Goal: Task Accomplishment & Management: Use online tool/utility

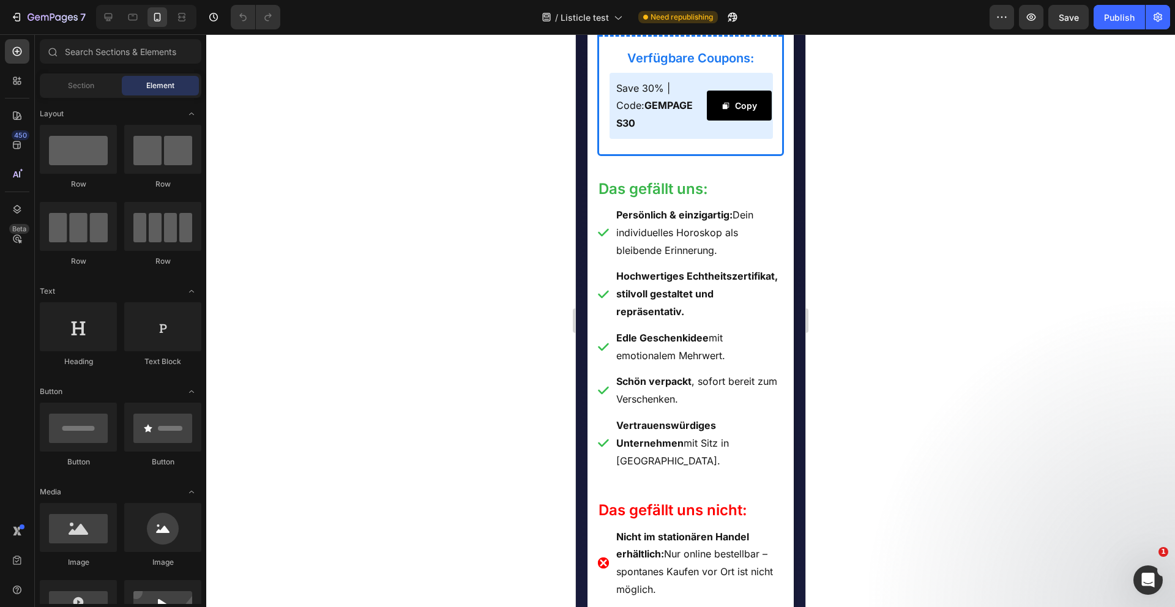
scroll to position [2984, 0]
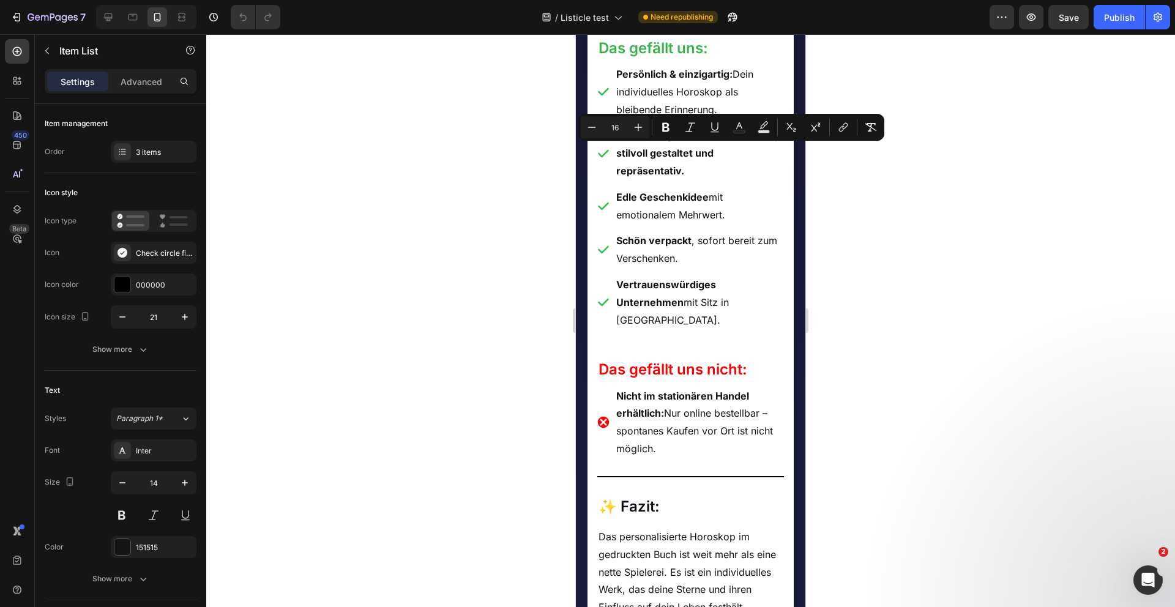
scroll to position [3193, 0]
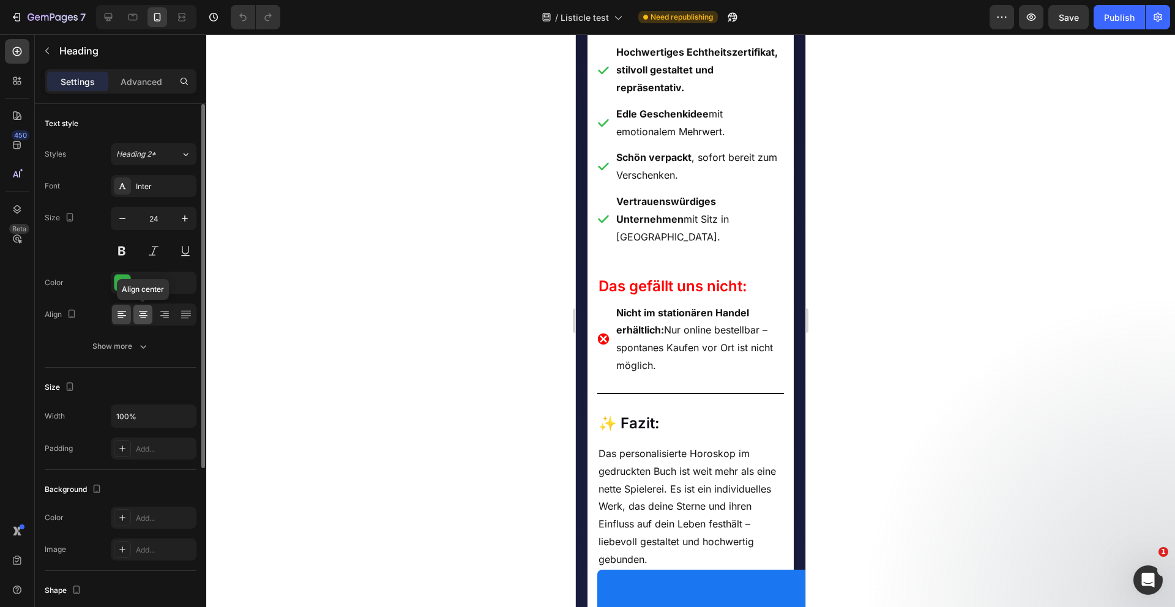
click at [144, 318] on icon at bounding box center [143, 314] width 12 height 12
click at [333, 353] on div at bounding box center [690, 320] width 969 height 573
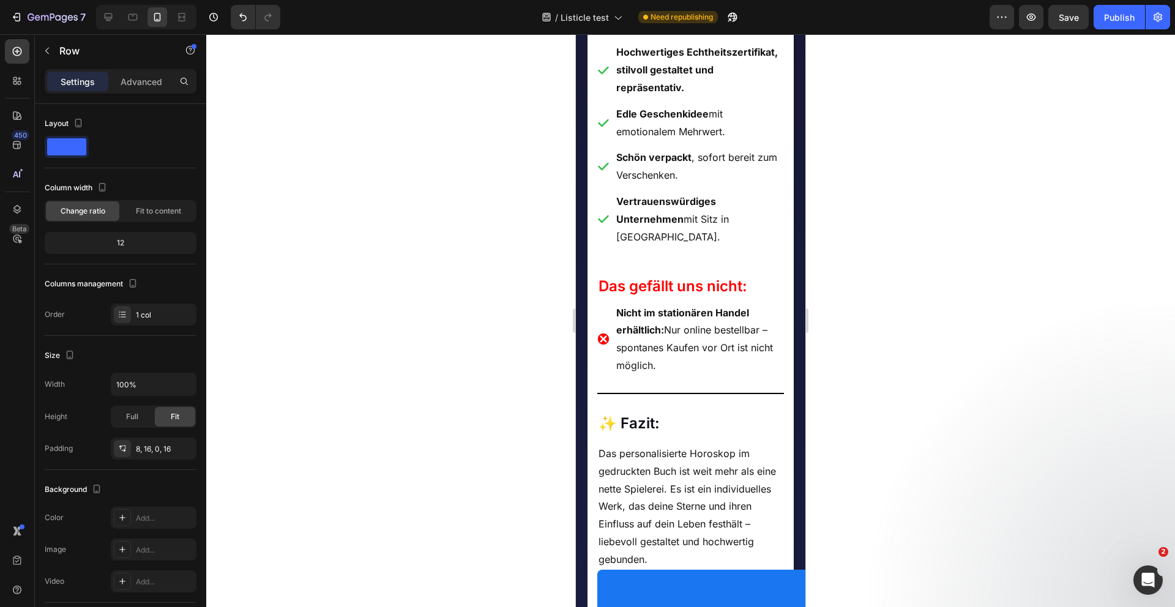
click at [741, 235] on div "🧩 Platz 4: Dein persönliches Geburtshoroskop Heading 🧩 Platz 4: Dein persönli…" at bounding box center [690, 112] width 187 height 1531
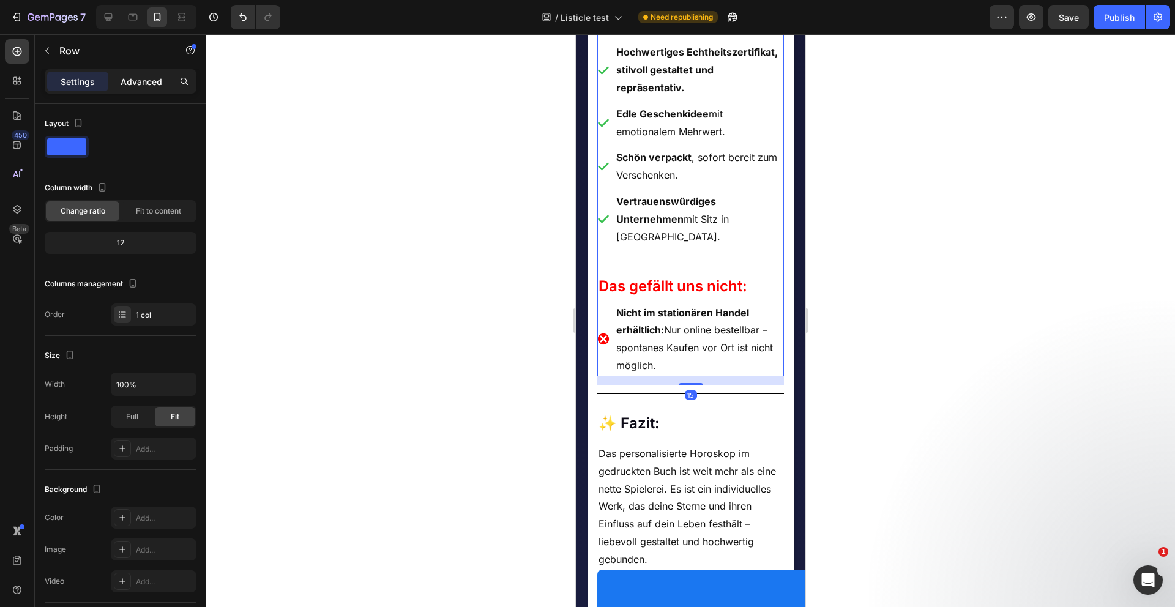
click at [144, 79] on p "Advanced" at bounding box center [142, 81] width 42 height 13
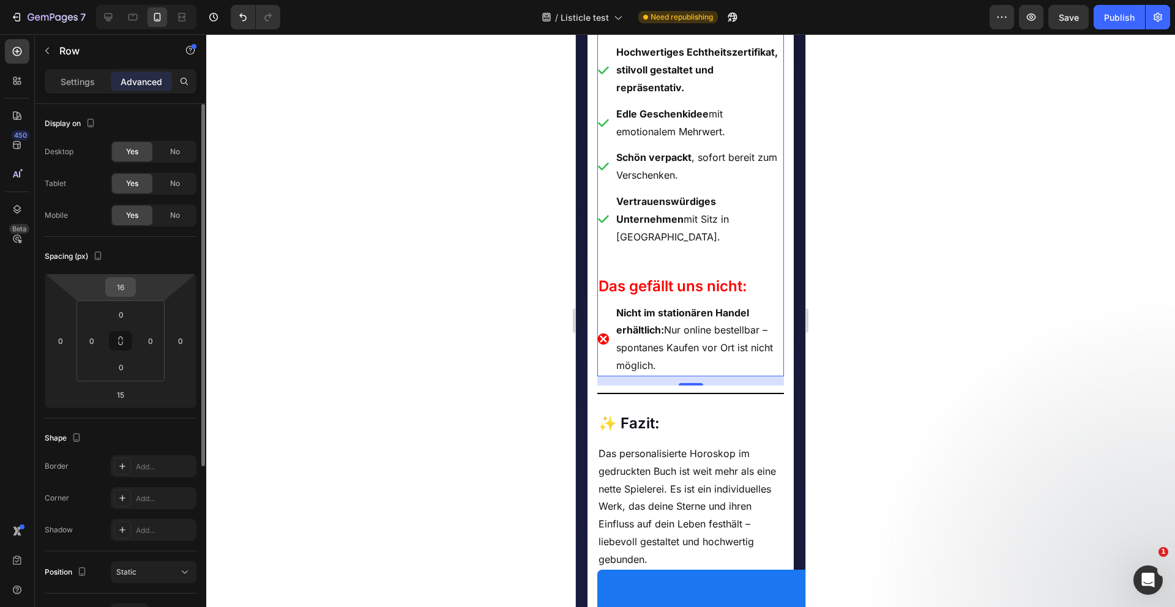
click at [131, 291] on input "16" at bounding box center [120, 287] width 24 height 18
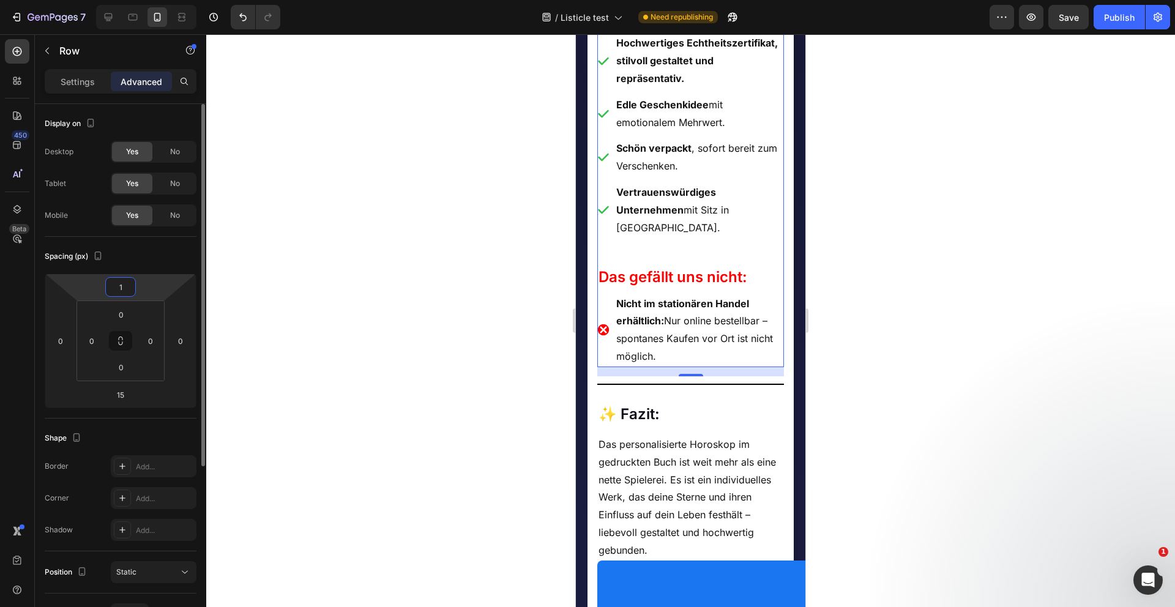
type input "10"
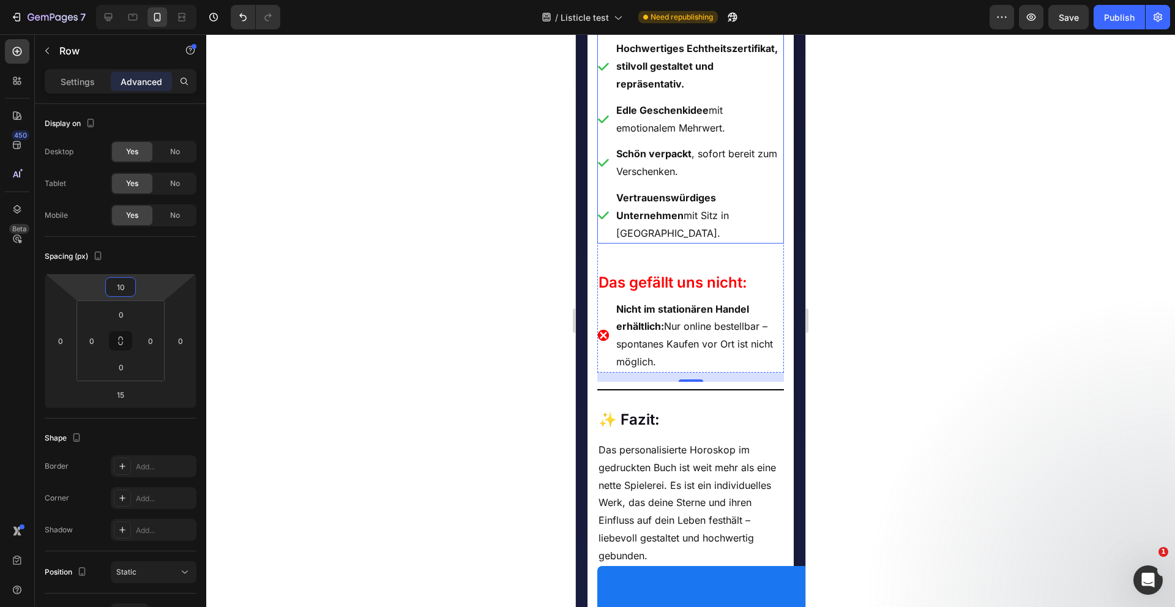
scroll to position [3196, 0]
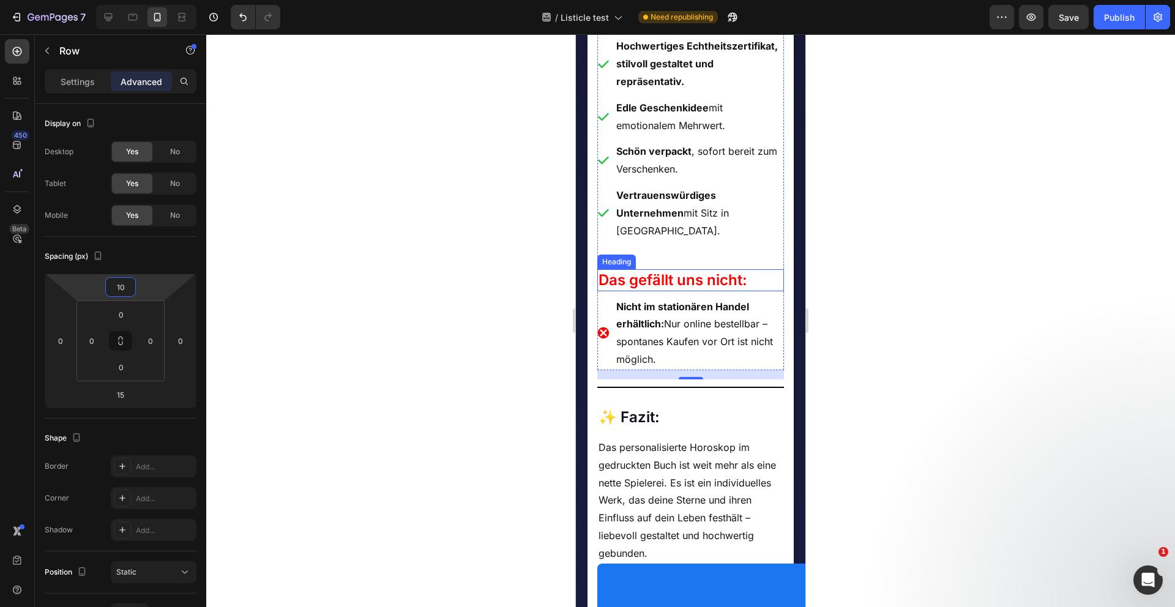
click at [763, 291] on h2 "Das gefällt uns nicht:" at bounding box center [690, 279] width 187 height 21
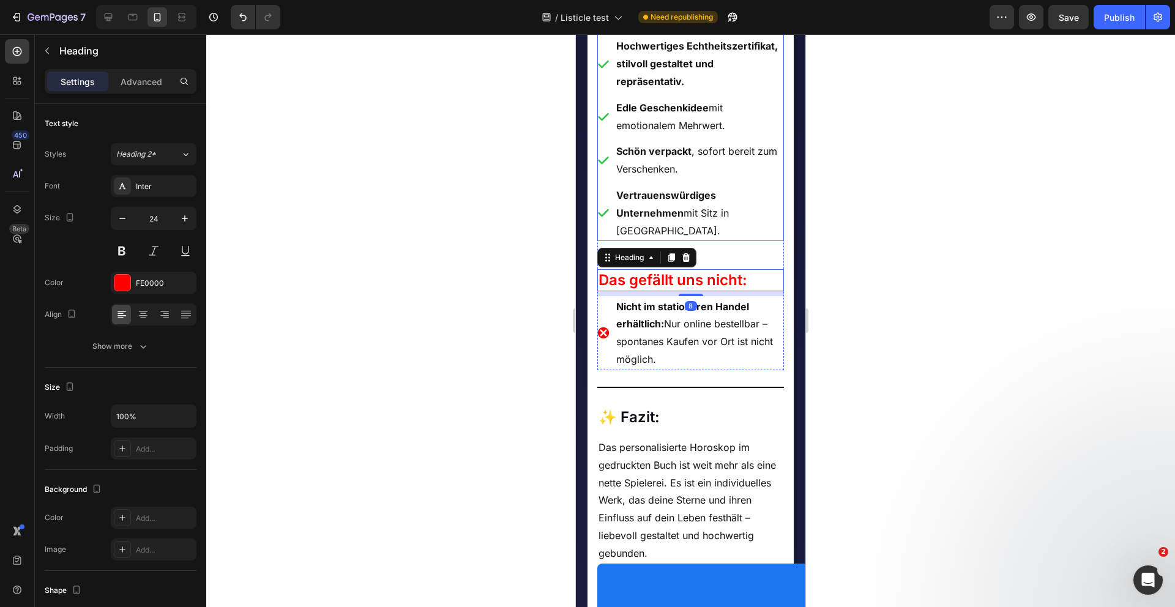
click at [742, 239] on p "Vertrauenswürdiges Unternehmen mit Sitz in Deutschland." at bounding box center [699, 213] width 166 height 53
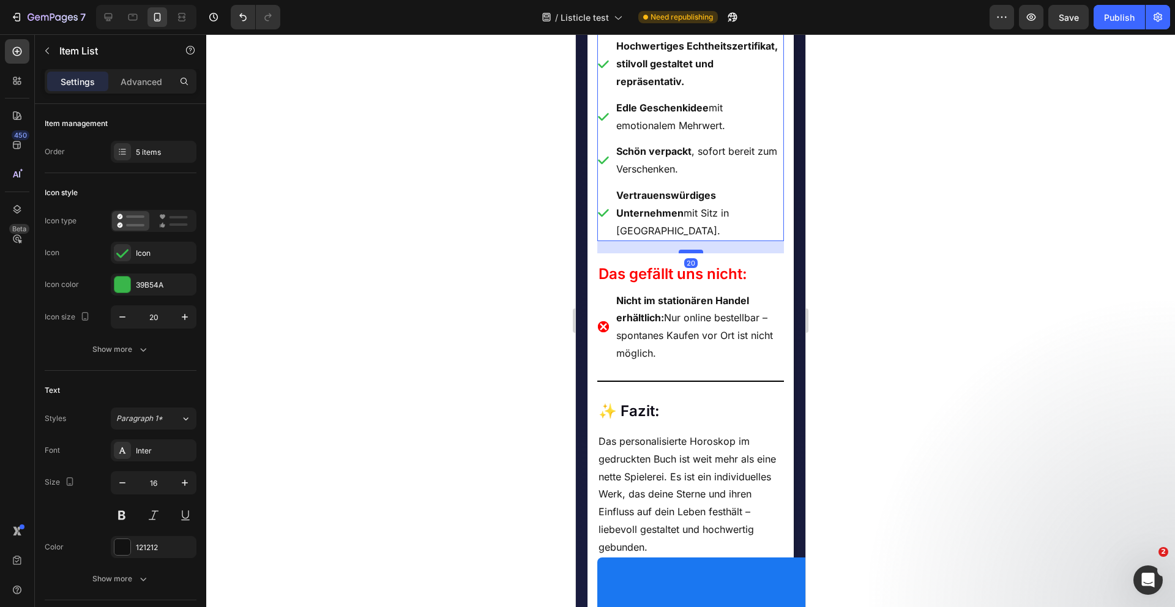
click at [687, 253] on div at bounding box center [691, 252] width 24 height 4
type input "100%"
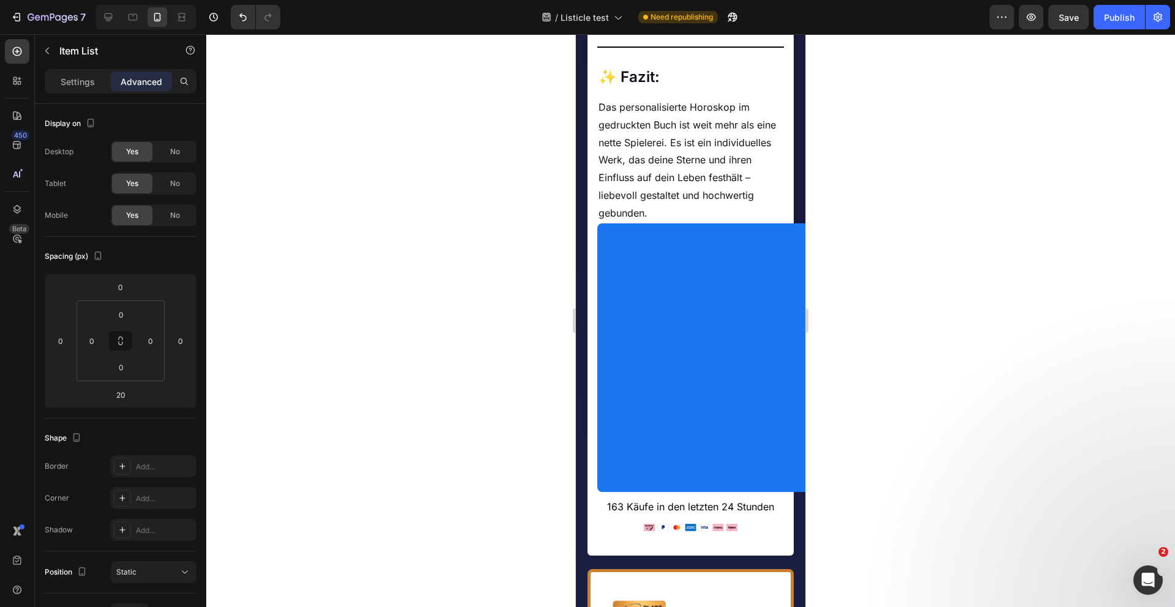
scroll to position [3548, 0]
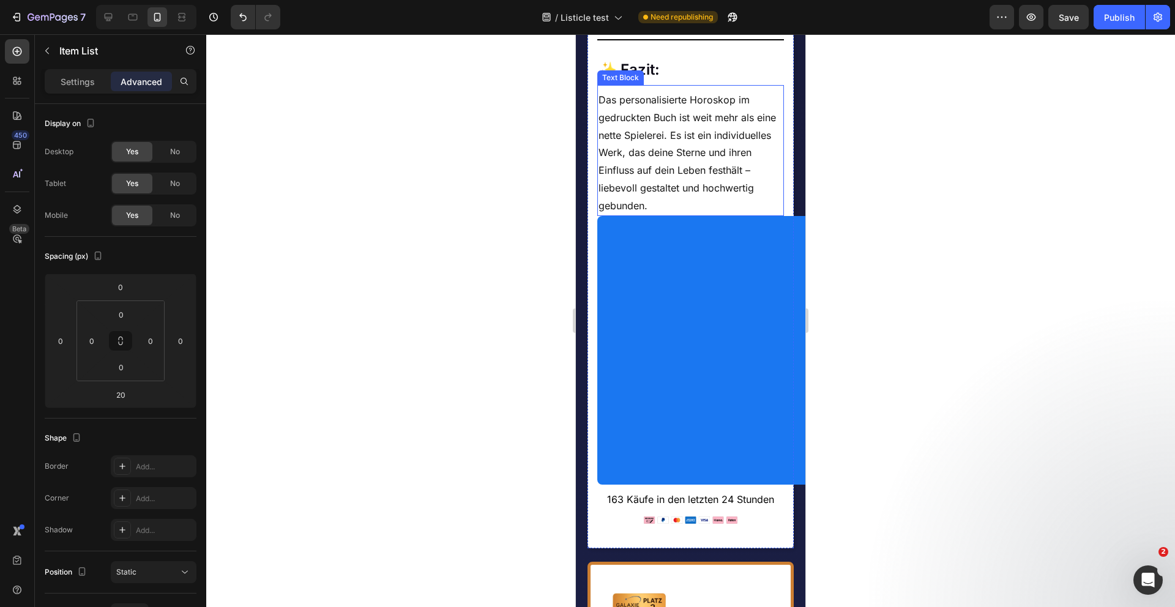
click at [693, 215] on p "Das personalisierte Horoskop im gedruckten Buch ist weit mehr als eine nette Sp…" at bounding box center [691, 153] width 185 height 124
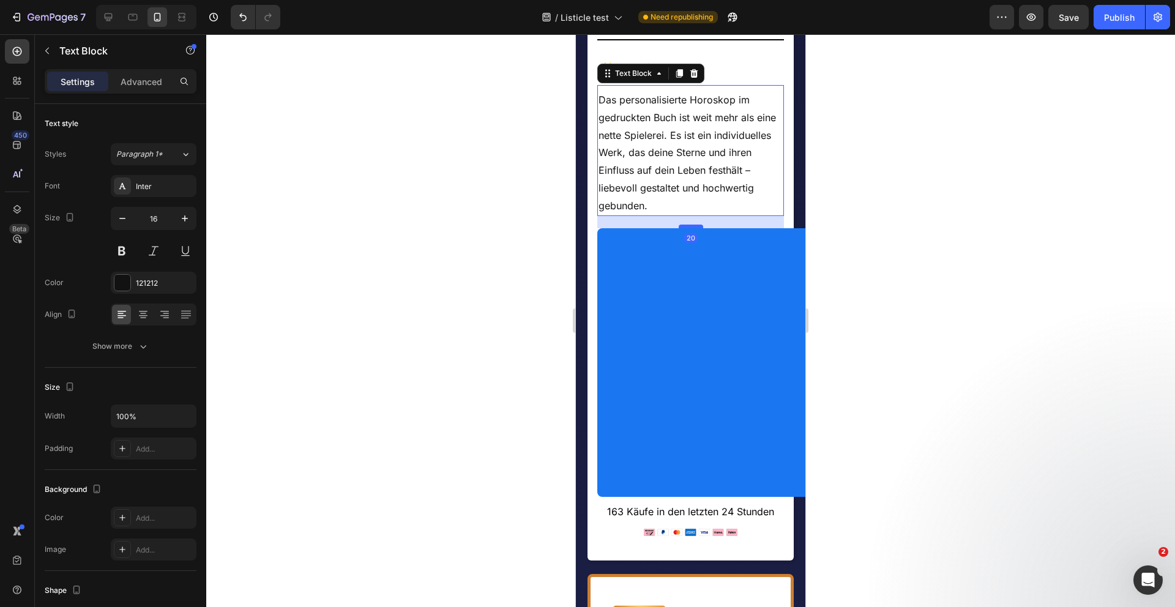
drag, startPoint x: 689, startPoint y: 484, endPoint x: 689, endPoint y: 496, distance: 12.2
click at [689, 228] on div at bounding box center [691, 227] width 24 height 4
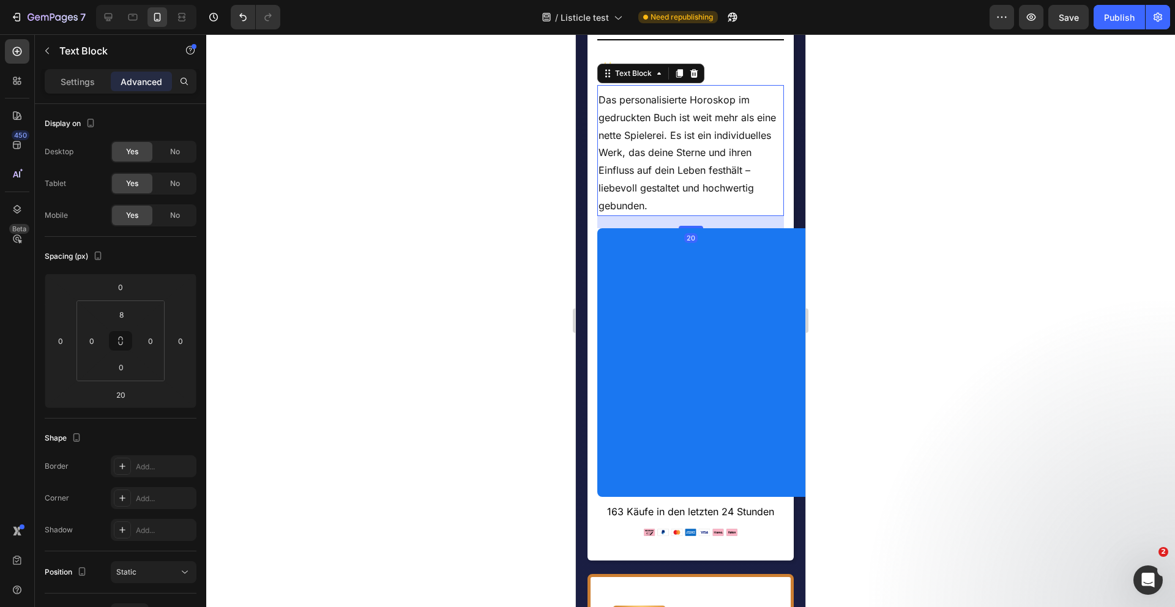
click at [515, 471] on div at bounding box center [690, 320] width 969 height 573
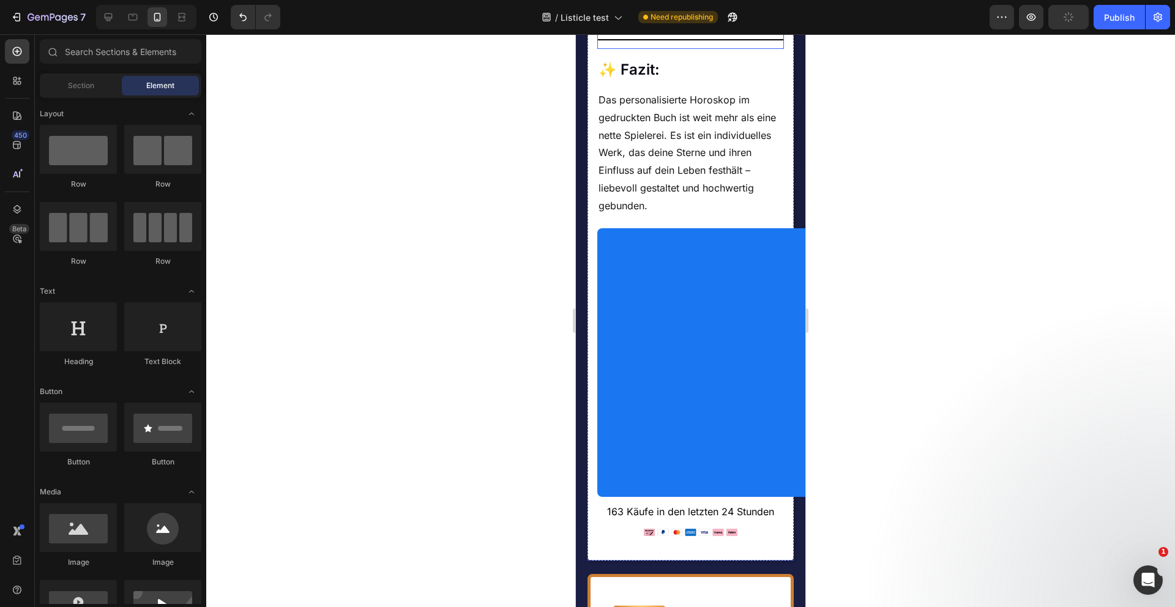
click at [698, 49] on div "Title Line" at bounding box center [690, 40] width 187 height 17
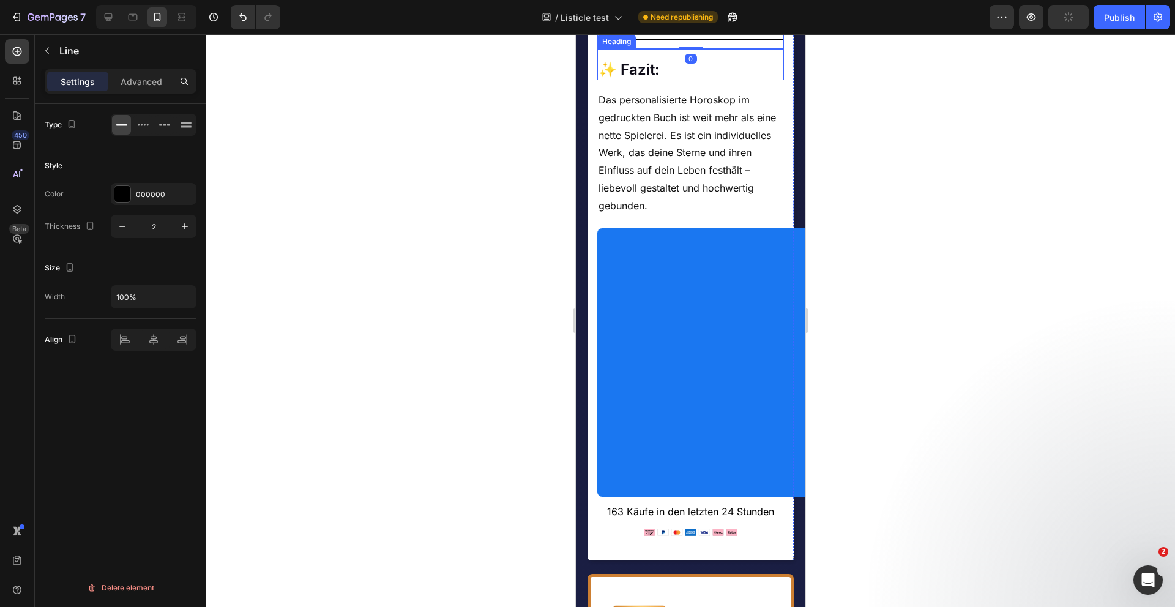
click at [696, 80] on div "✨ Fazit: Heading" at bounding box center [690, 64] width 187 height 31
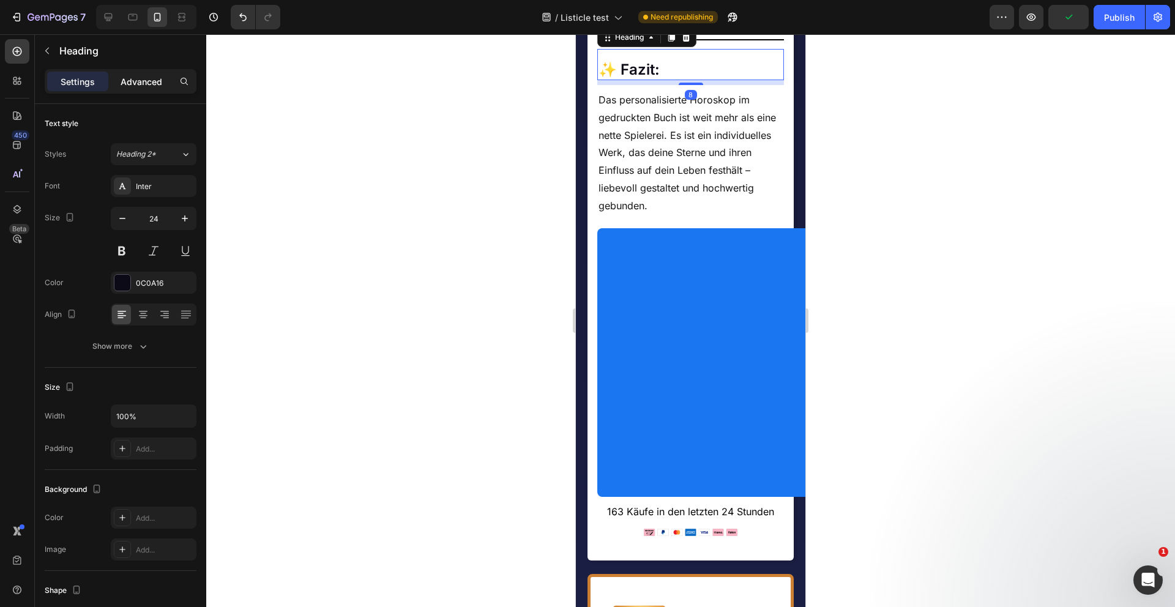
click at [145, 73] on div "Advanced" at bounding box center [141, 82] width 61 height 20
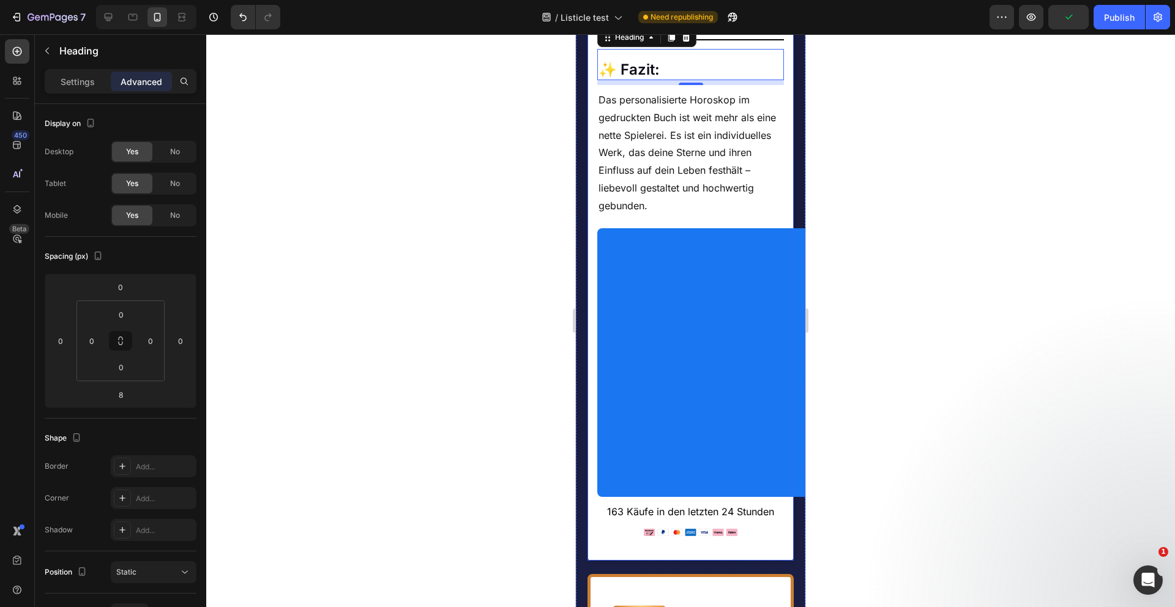
click at [466, 381] on div at bounding box center [690, 320] width 969 height 573
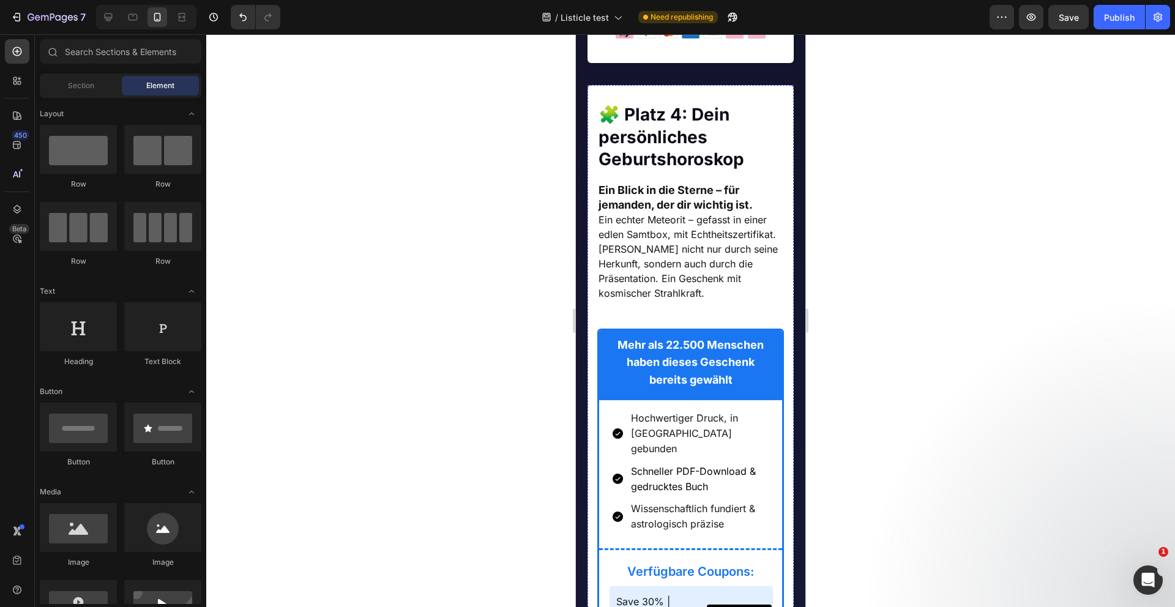
scroll to position [2465, 0]
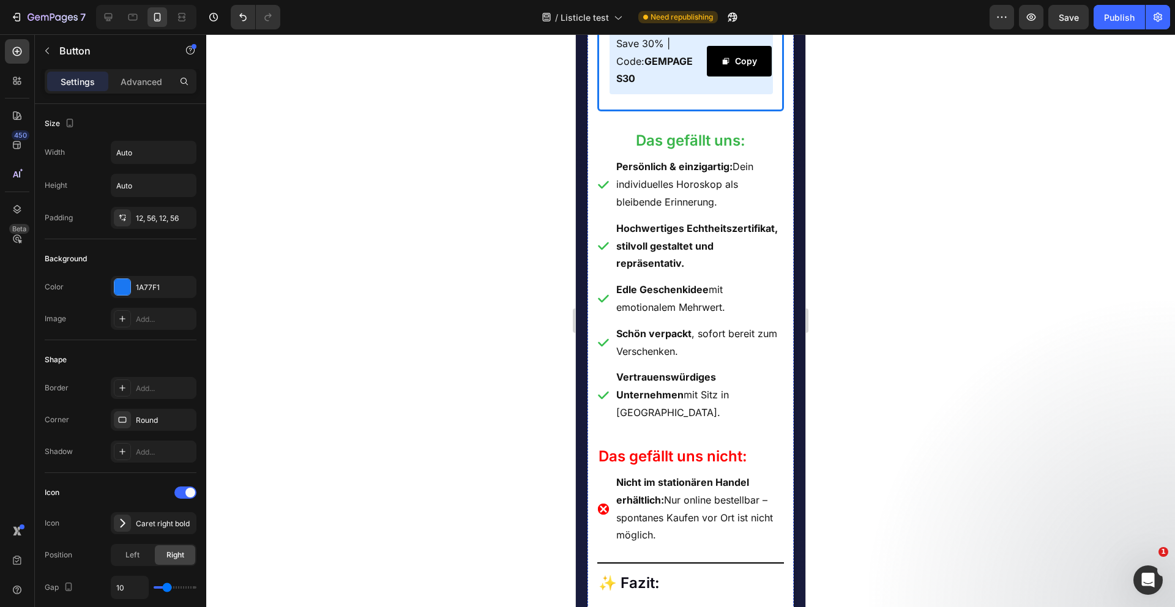
scroll to position [3148, 0]
click at [674, 274] on p "Hochwertiges Echtheitszertifikat, stilvoll gestaltet und repräsentativ." at bounding box center [699, 248] width 166 height 53
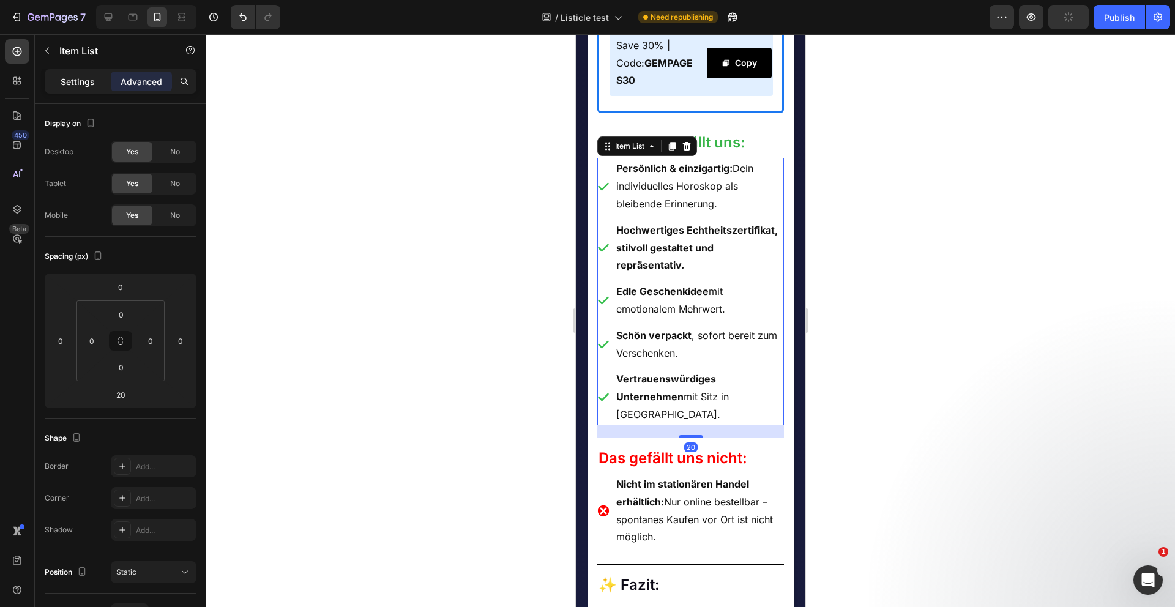
click at [72, 75] on div "Settings" at bounding box center [77, 82] width 61 height 20
type input "8"
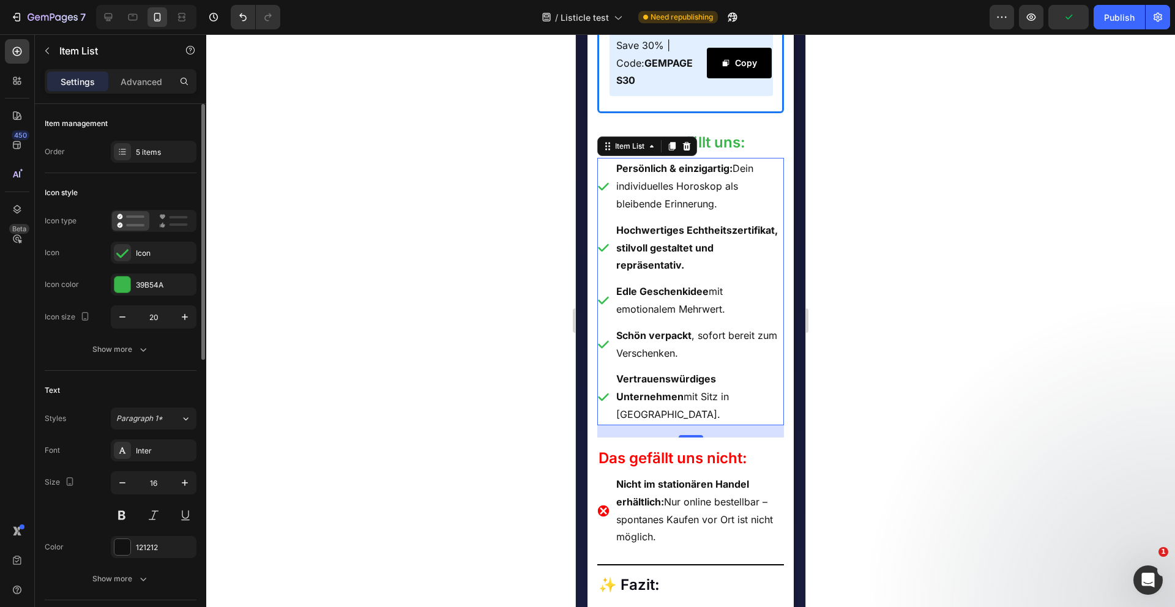
click at [125, 337] on div "Icon type Icon Icon Icon color 39B54A Icon size 20 Show more" at bounding box center [121, 285] width 152 height 151
click at [129, 353] on div "Show more" at bounding box center [120, 349] width 57 height 12
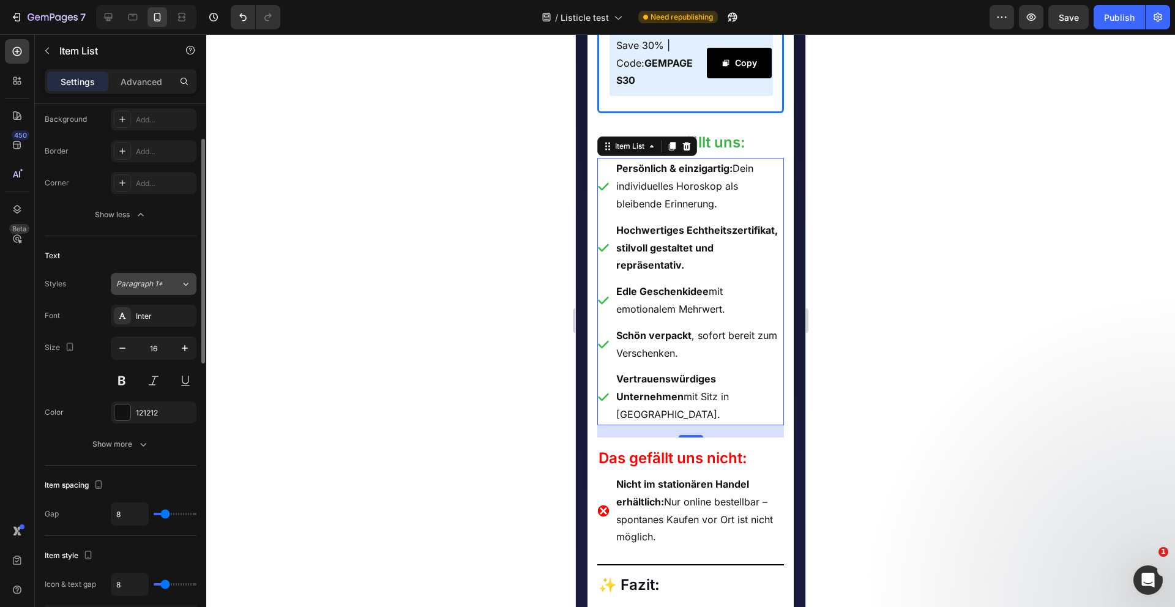
scroll to position [403, 0]
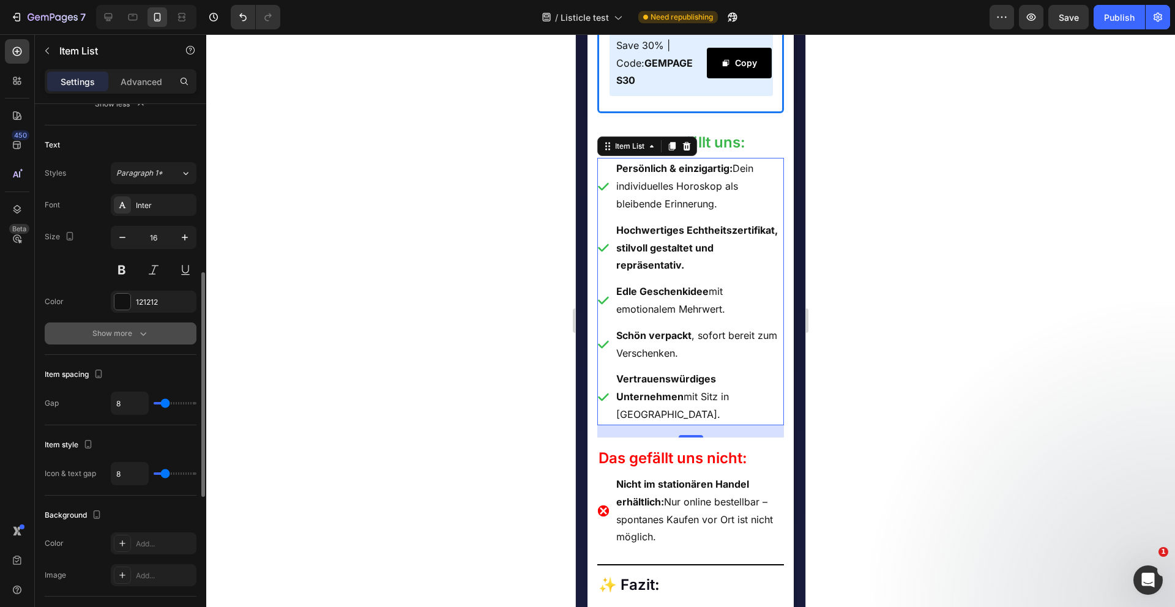
click at [154, 323] on button "Show more" at bounding box center [121, 334] width 152 height 22
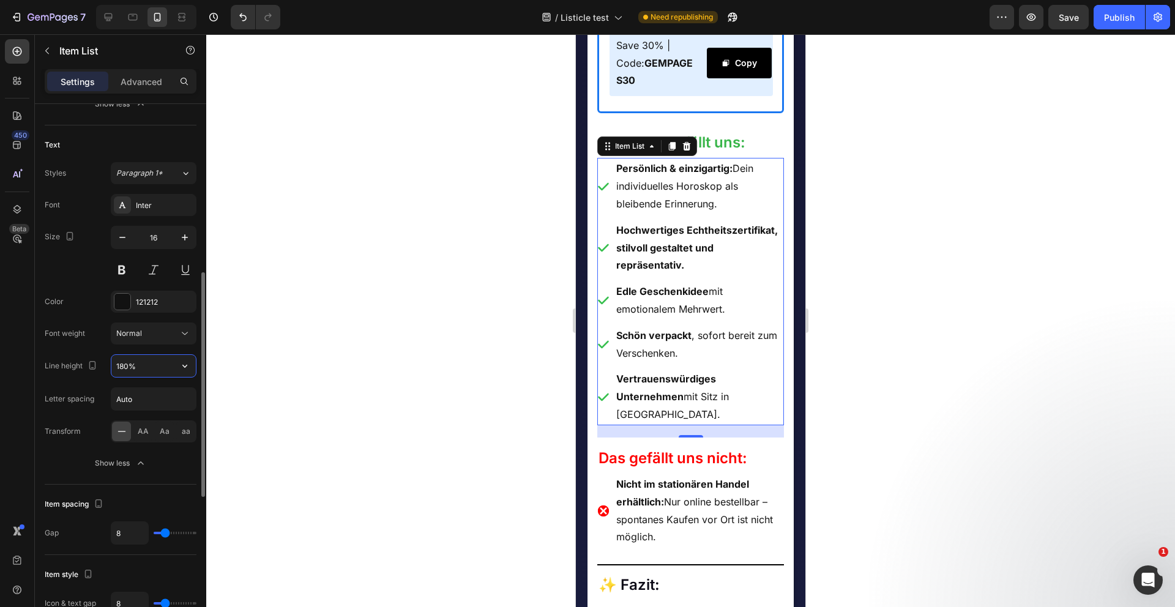
click at [140, 364] on input "180%" at bounding box center [153, 366] width 84 height 22
click at [182, 368] on icon "button" at bounding box center [185, 366] width 12 height 12
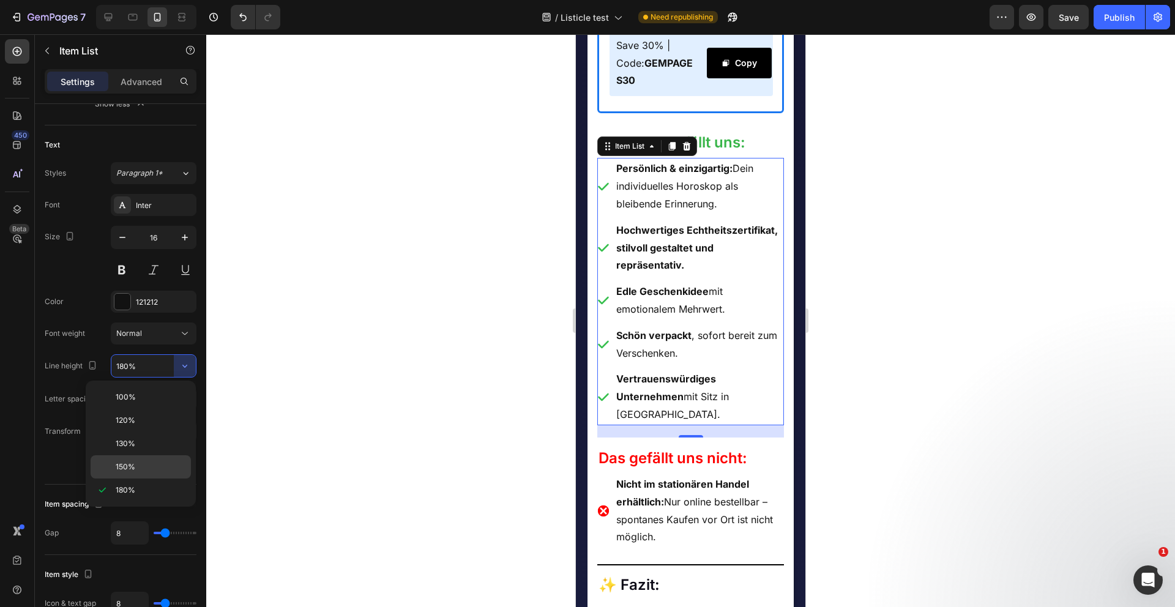
click at [140, 466] on p "150%" at bounding box center [151, 466] width 70 height 11
type input "150%"
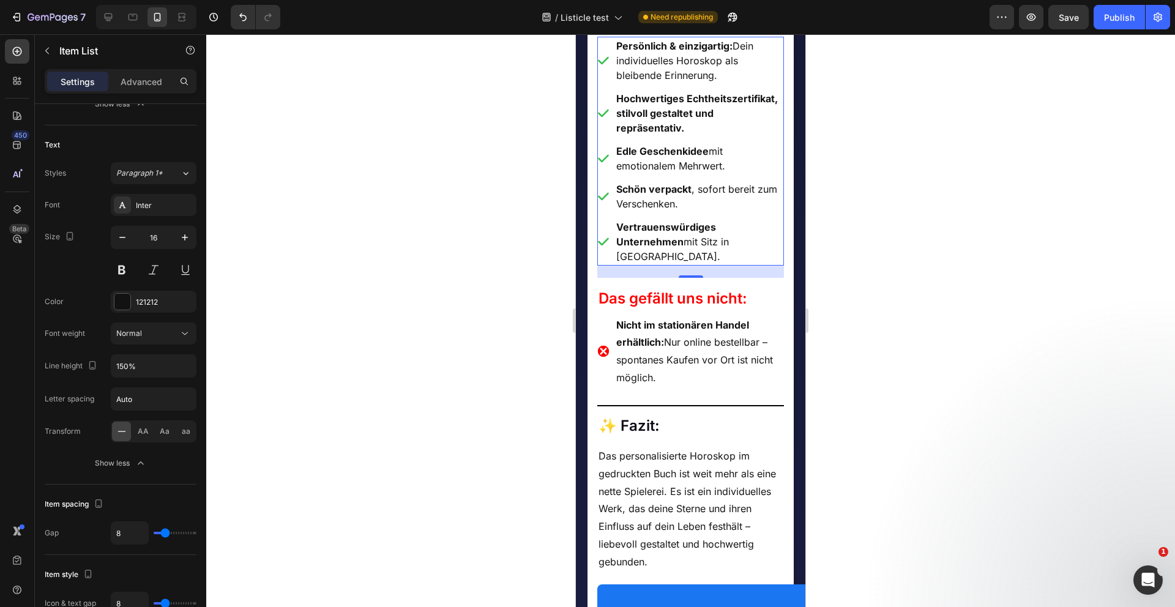
scroll to position [3324, 0]
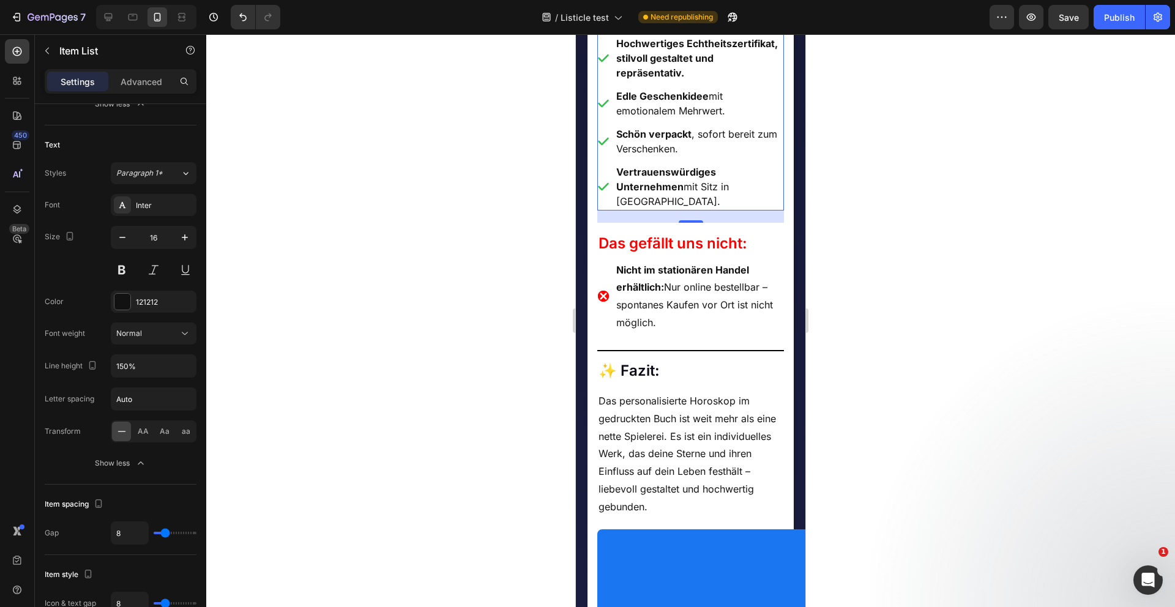
click at [671, 332] on p "Nicht im stationären Handel erhältlich: Nur online bestellbar – spontanes Kaufe…" at bounding box center [699, 296] width 166 height 70
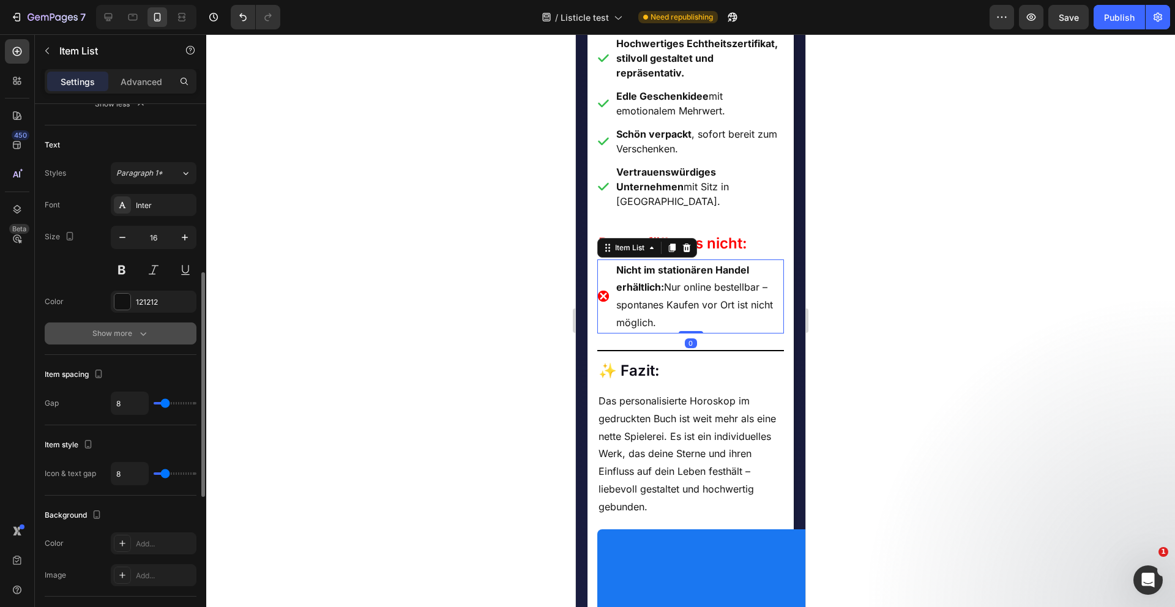
click at [155, 338] on button "Show more" at bounding box center [121, 334] width 152 height 22
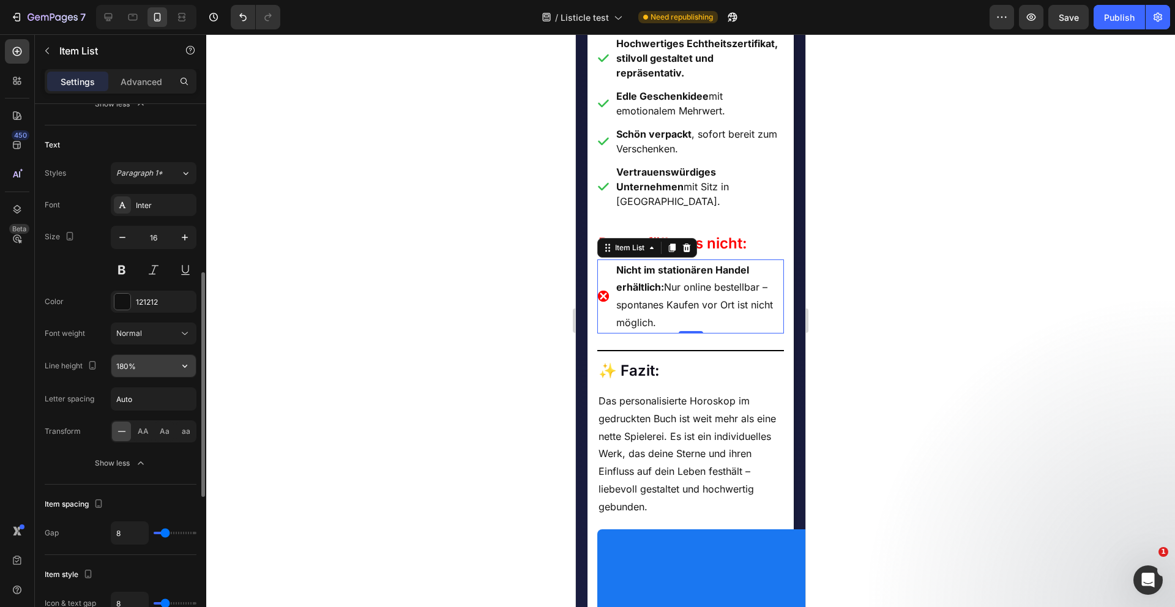
click at [146, 371] on input "180%" at bounding box center [153, 366] width 84 height 22
click at [183, 367] on icon "button" at bounding box center [185, 366] width 12 height 12
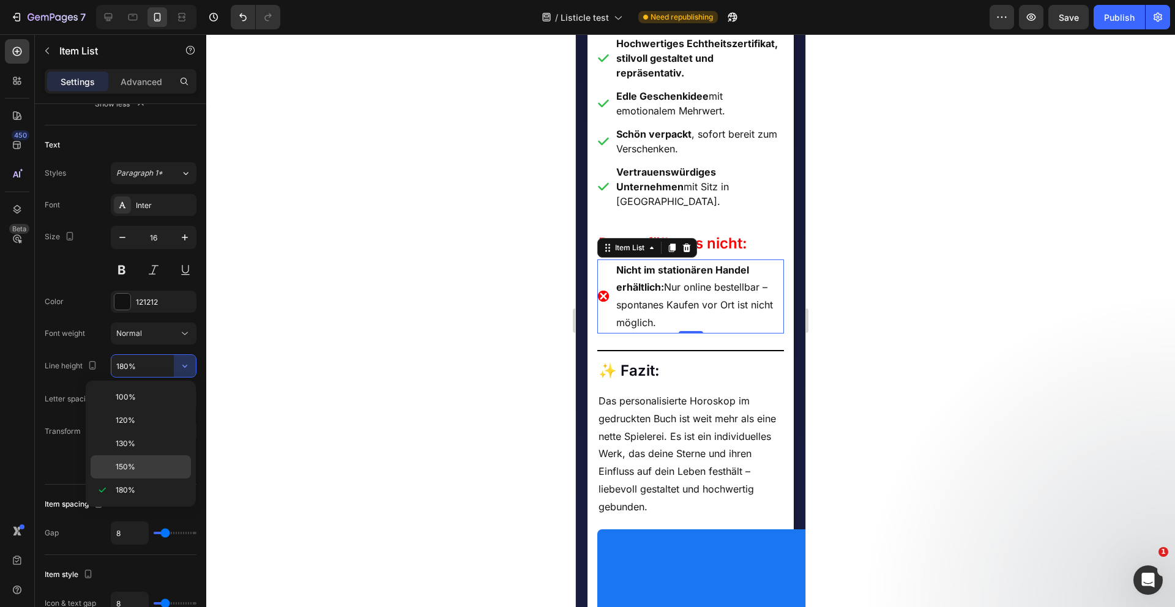
click at [121, 462] on span "150%" at bounding box center [126, 466] width 20 height 11
type input "150%"
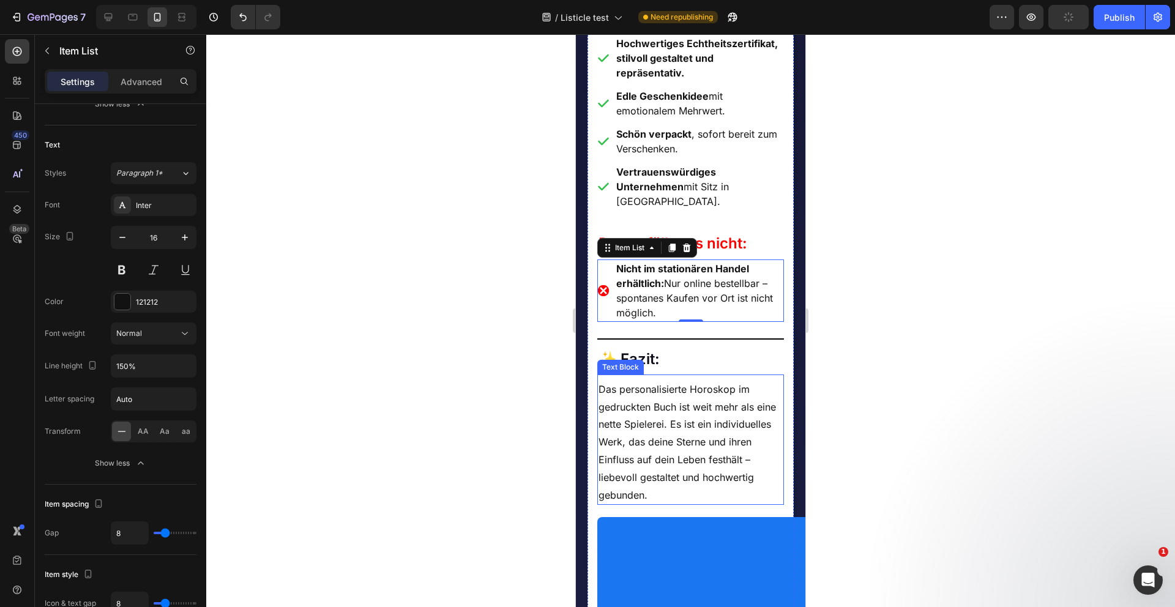
click at [649, 504] on p "Das personalisierte Horoskop im gedruckten Buch ist weit mehr als eine nette Sp…" at bounding box center [691, 443] width 185 height 124
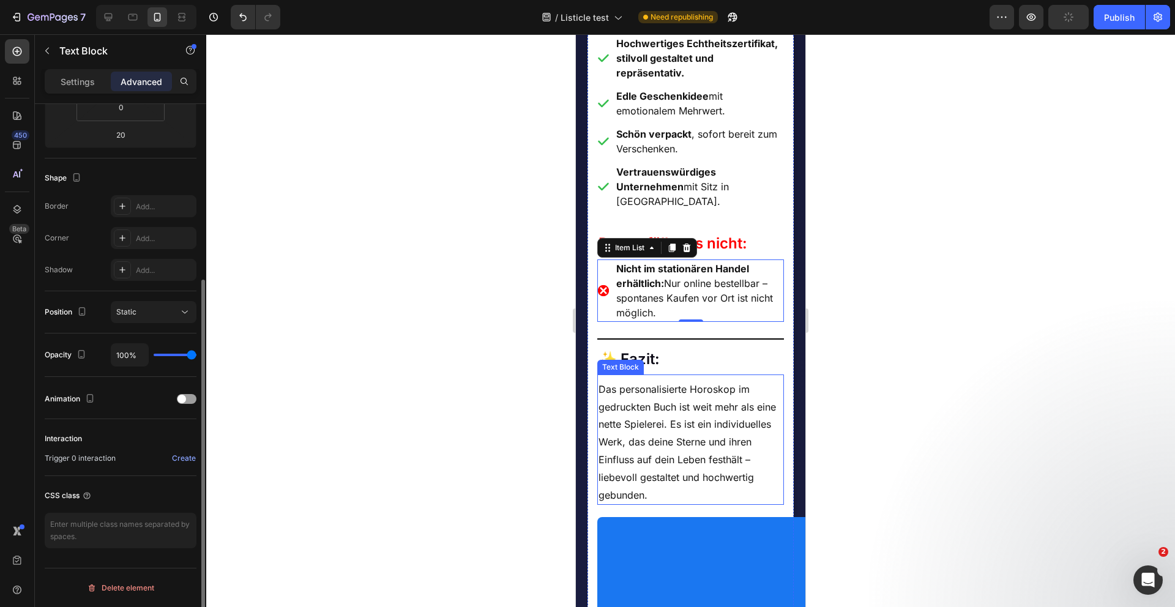
scroll to position [0, 0]
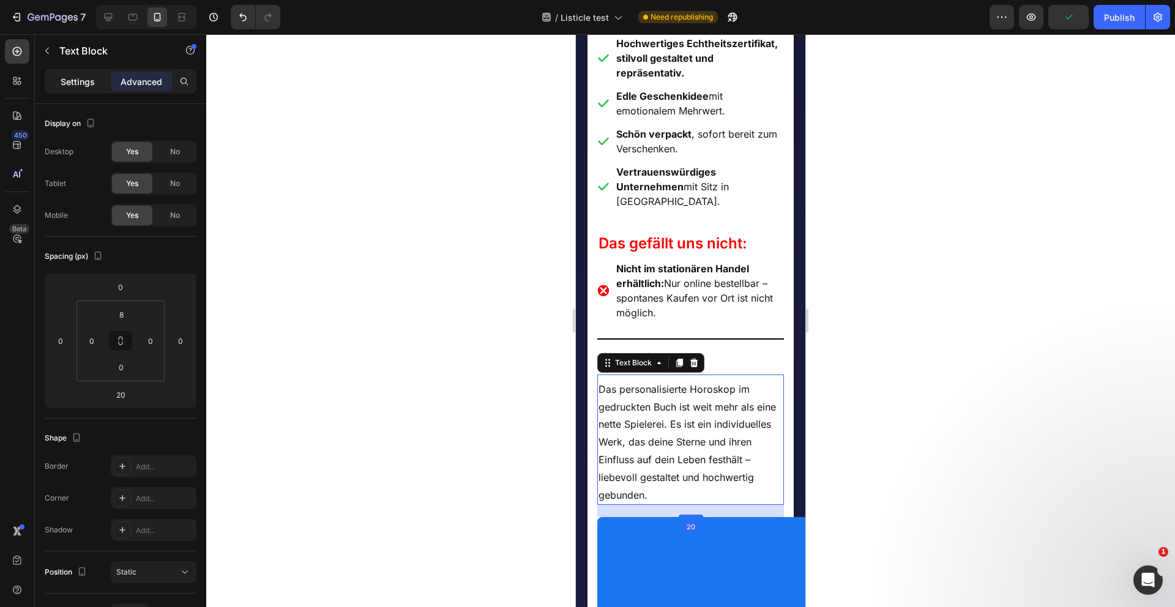
click at [86, 85] on p "Settings" at bounding box center [78, 81] width 34 height 13
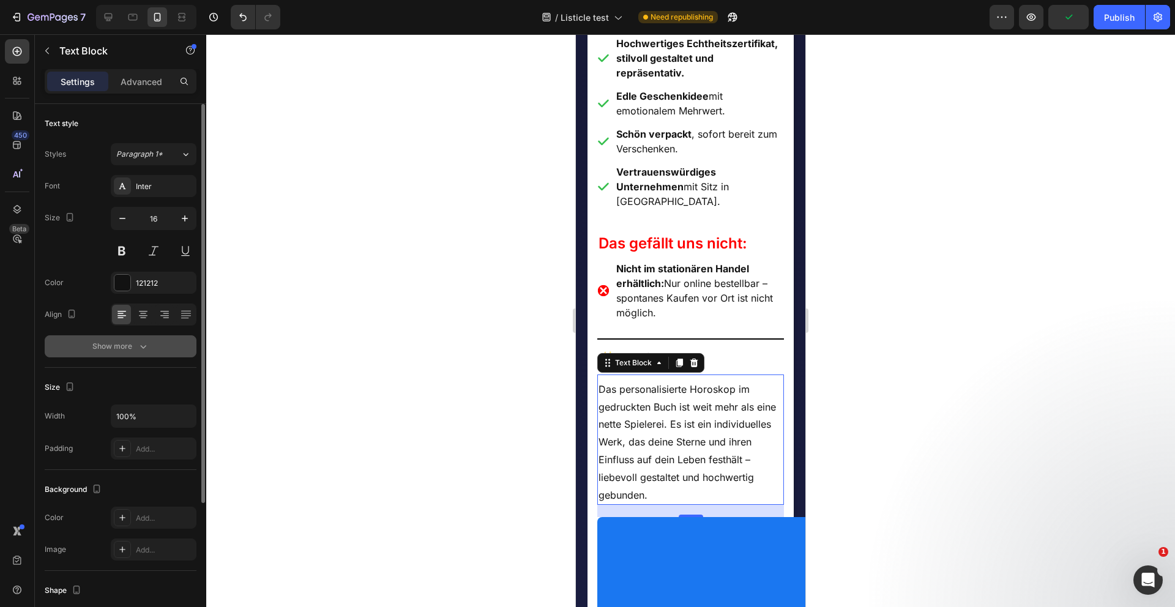
click at [132, 340] on button "Show more" at bounding box center [121, 346] width 152 height 22
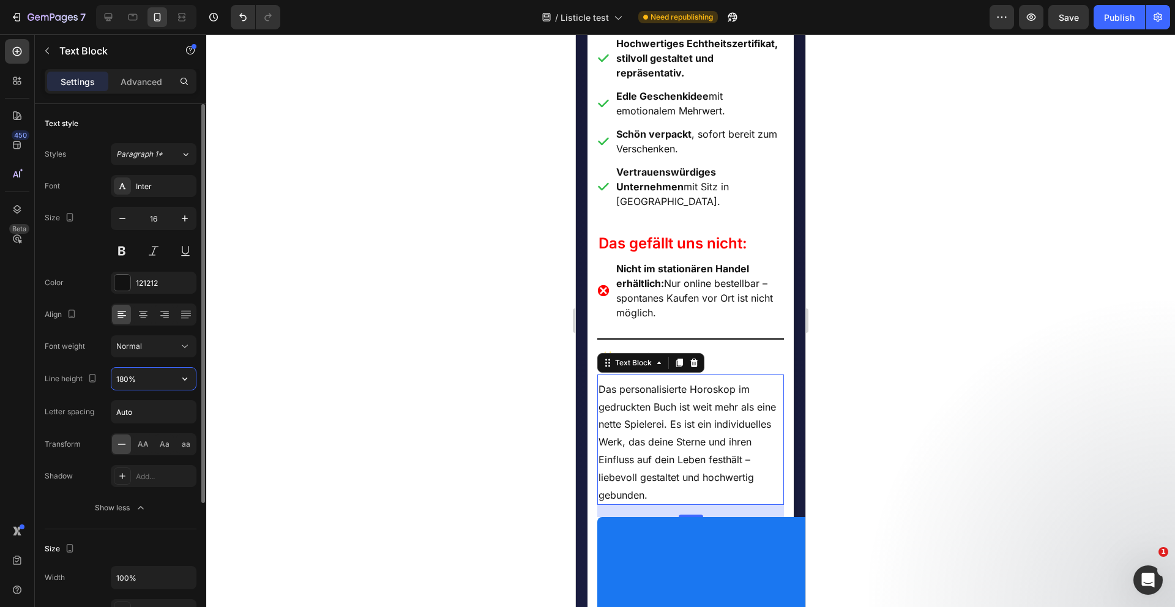
click at [150, 378] on input "180%" at bounding box center [153, 379] width 84 height 22
click at [187, 379] on icon "button" at bounding box center [185, 379] width 12 height 12
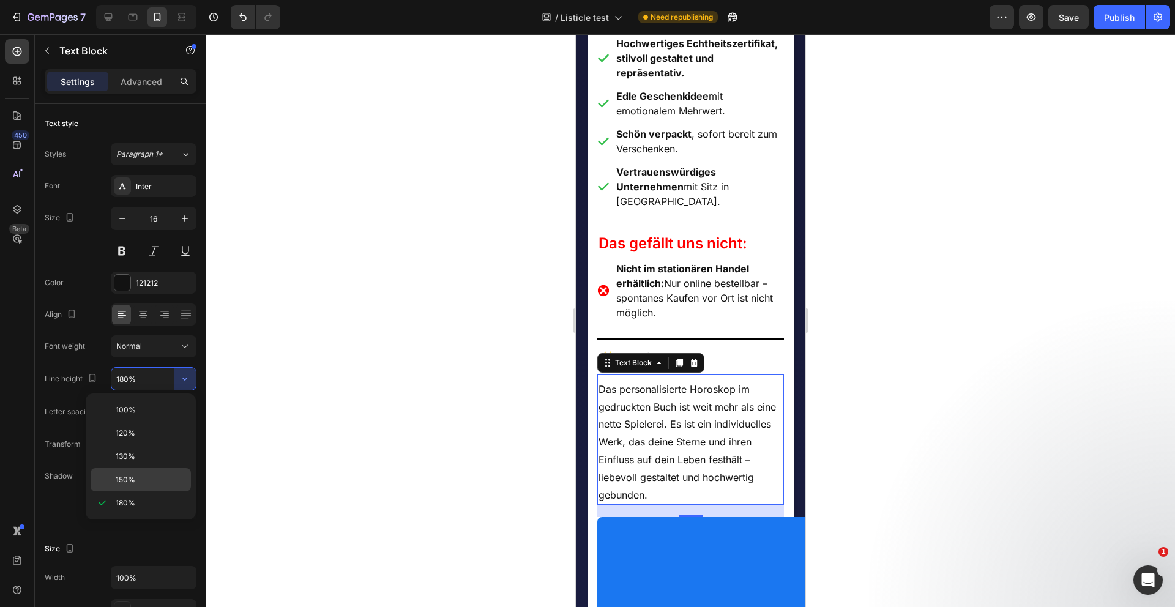
click at [163, 470] on div "150%" at bounding box center [141, 479] width 100 height 23
type input "150%"
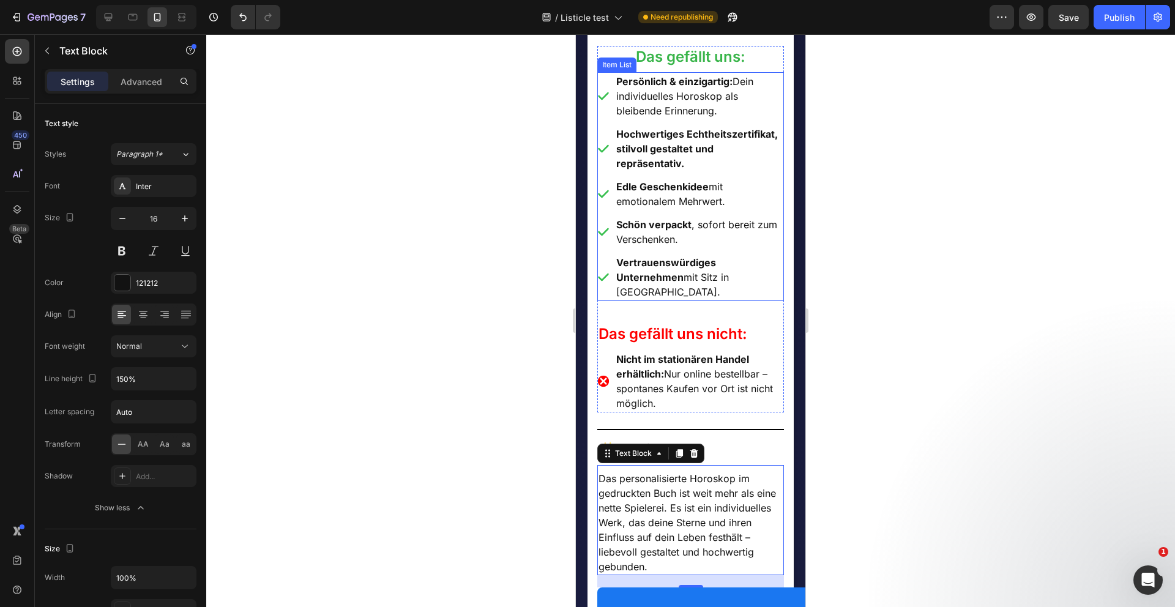
scroll to position [3312, 0]
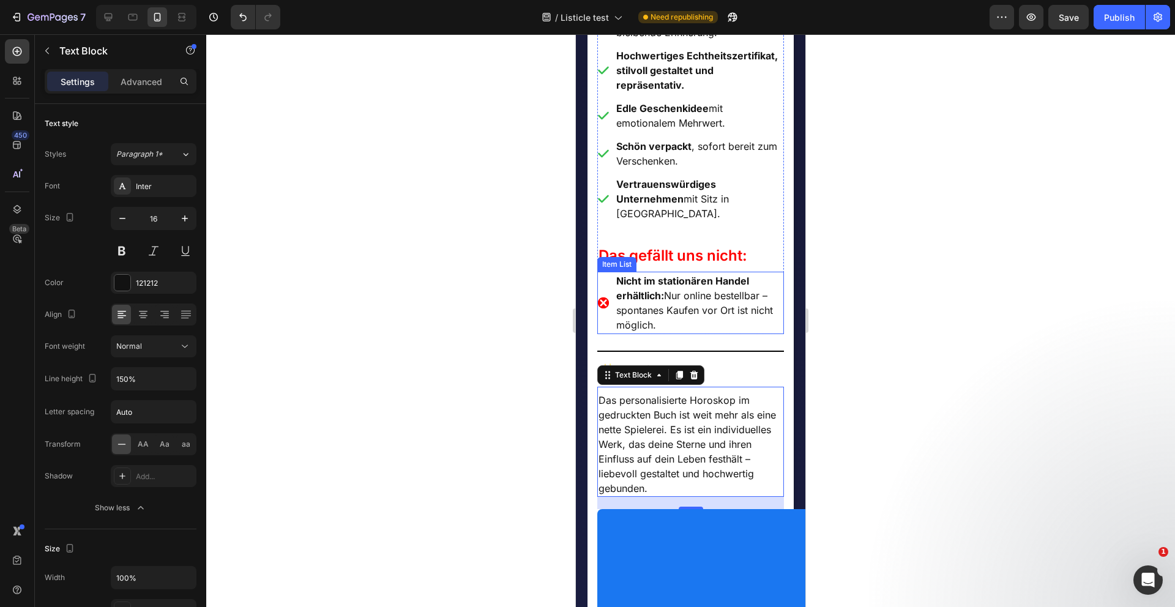
click at [513, 482] on div at bounding box center [690, 320] width 969 height 573
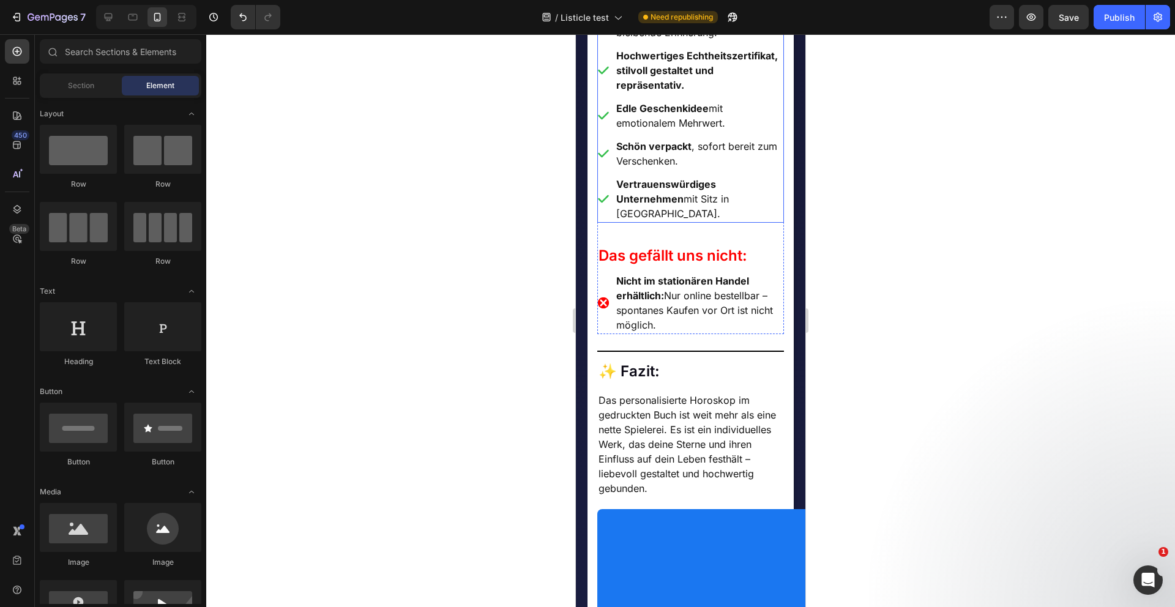
click at [760, 221] on p "Vertrauenswürdiges Unternehmen mit Sitz in Deutschland." at bounding box center [699, 199] width 166 height 44
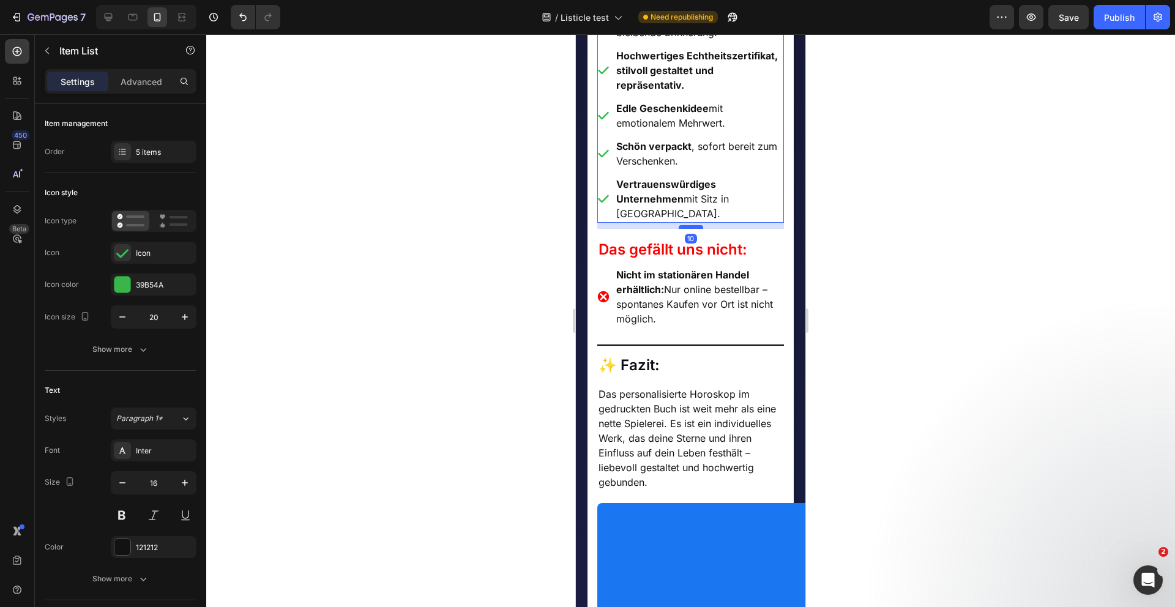
click at [686, 229] on div at bounding box center [691, 227] width 24 height 4
type input "100%"
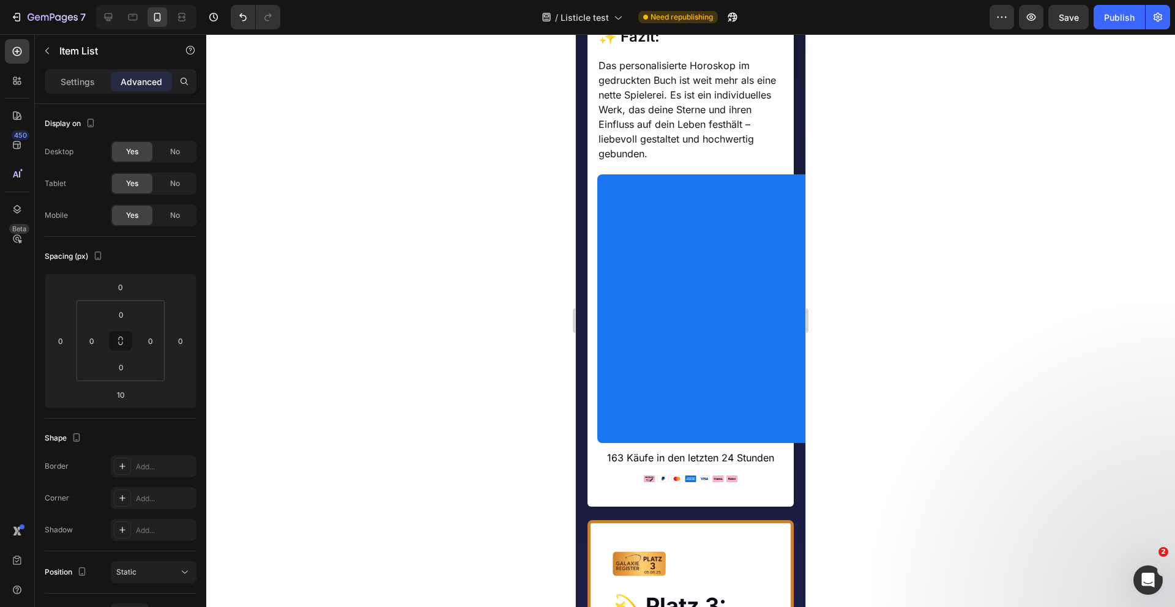
scroll to position [3671, 0]
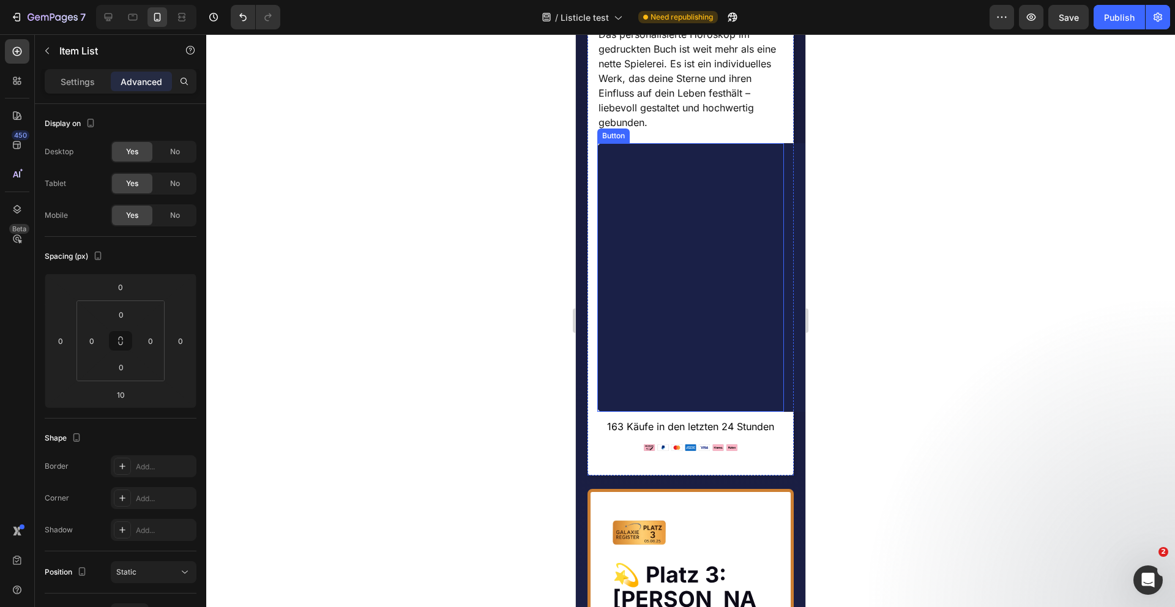
click at [683, 362] on link "JETZT ENTDECKEN" at bounding box center [725, 277] width 257 height 269
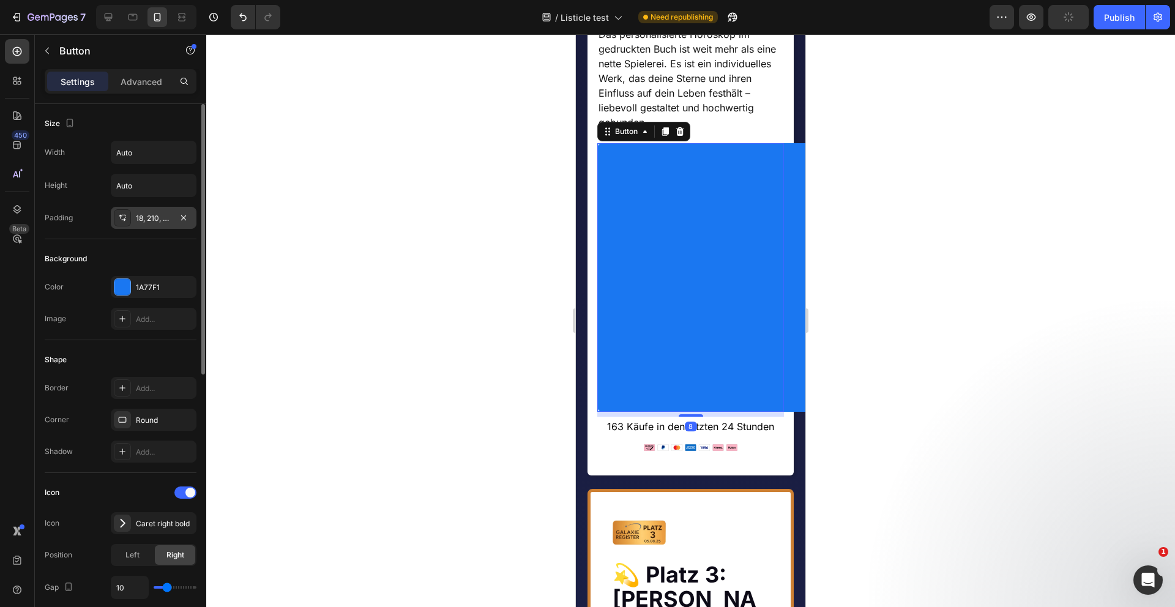
click at [151, 219] on div "18, 210, 18, 210" at bounding box center [153, 218] width 35 height 11
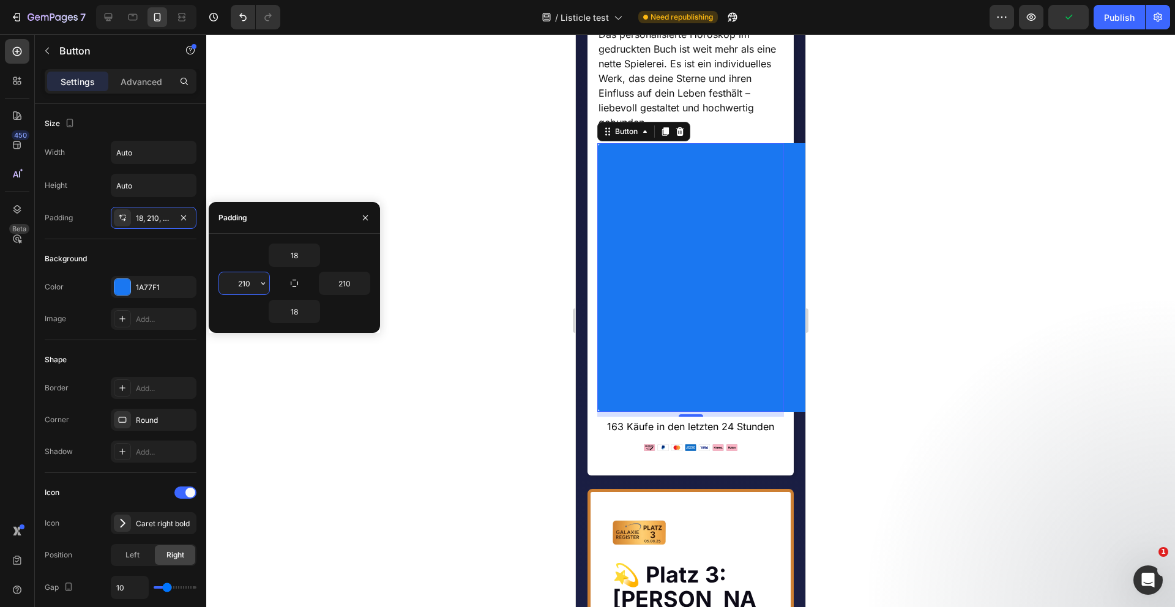
click at [242, 282] on input "210" at bounding box center [244, 283] width 50 height 22
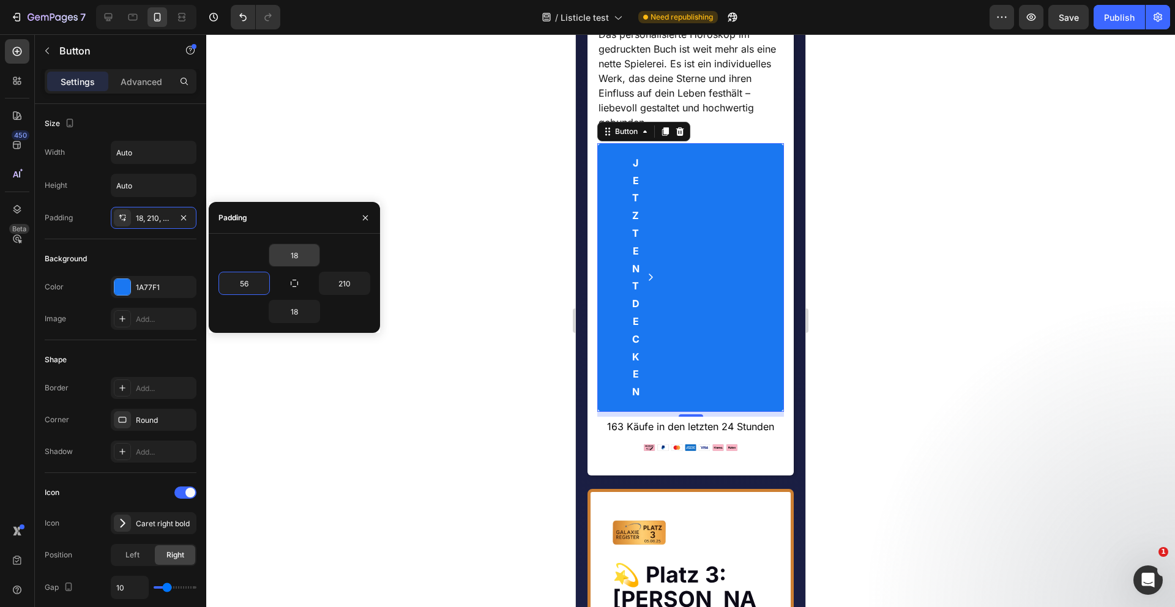
type input "56"
click at [295, 255] on input "18" at bounding box center [294, 255] width 50 height 22
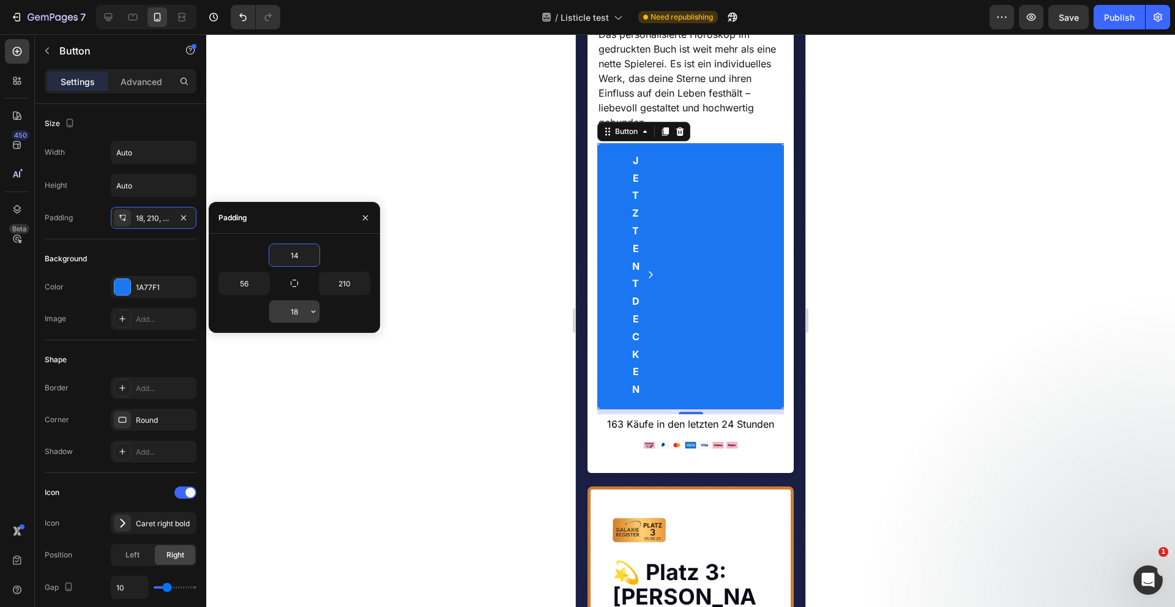
type input "14"
click at [304, 310] on input "18" at bounding box center [294, 311] width 50 height 22
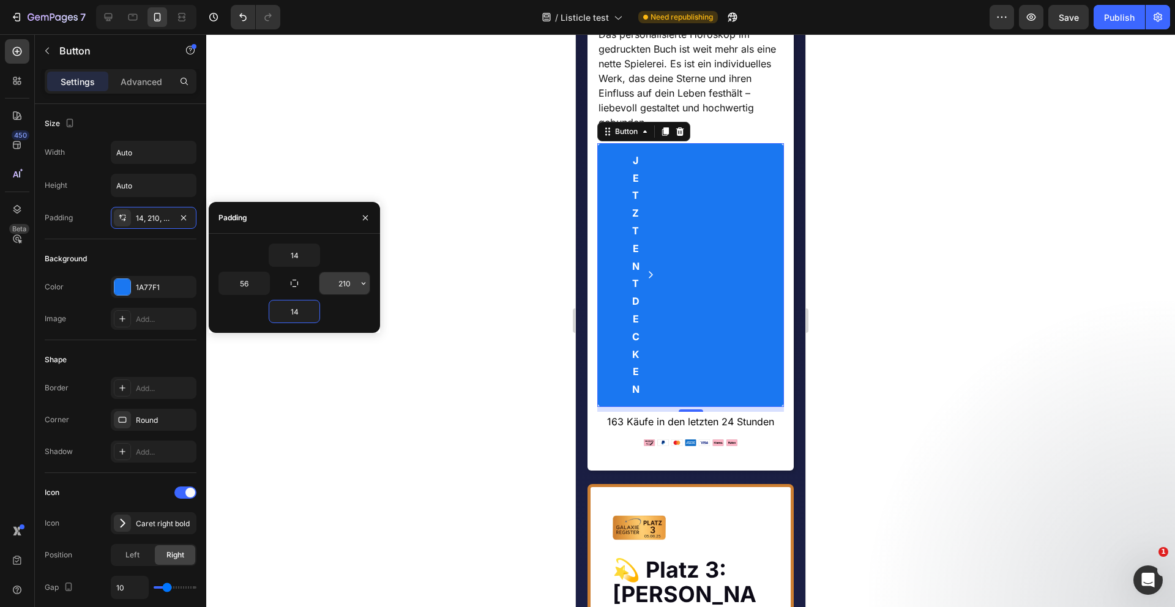
type input "14"
click at [351, 284] on input "210" at bounding box center [344, 283] width 50 height 22
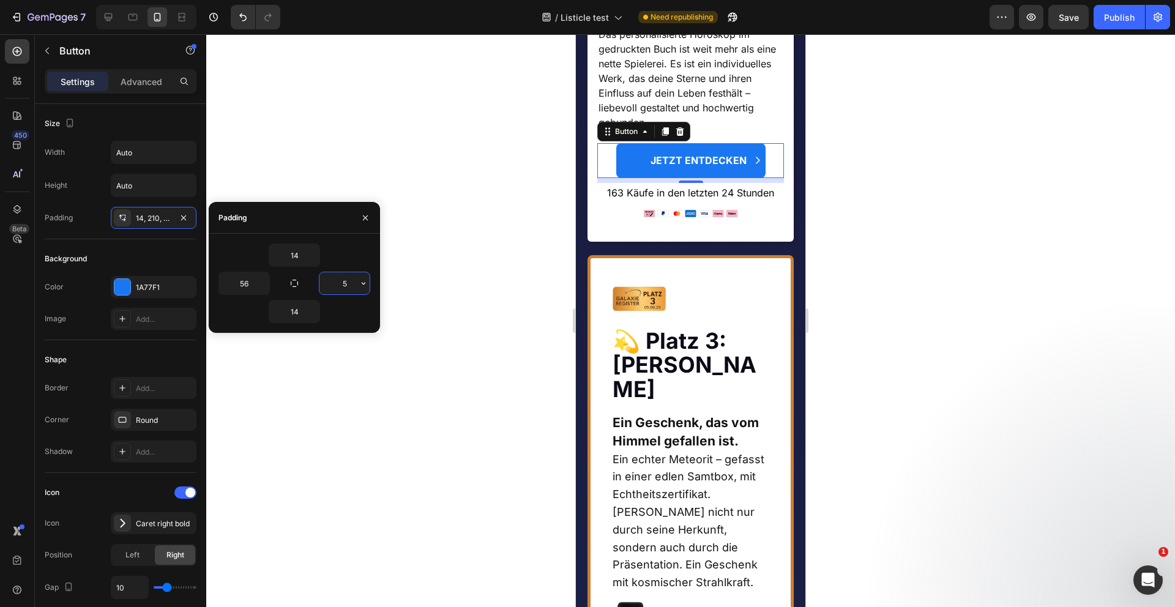
type input "56"
click at [652, 217] on img at bounding box center [691, 213] width 94 height 7
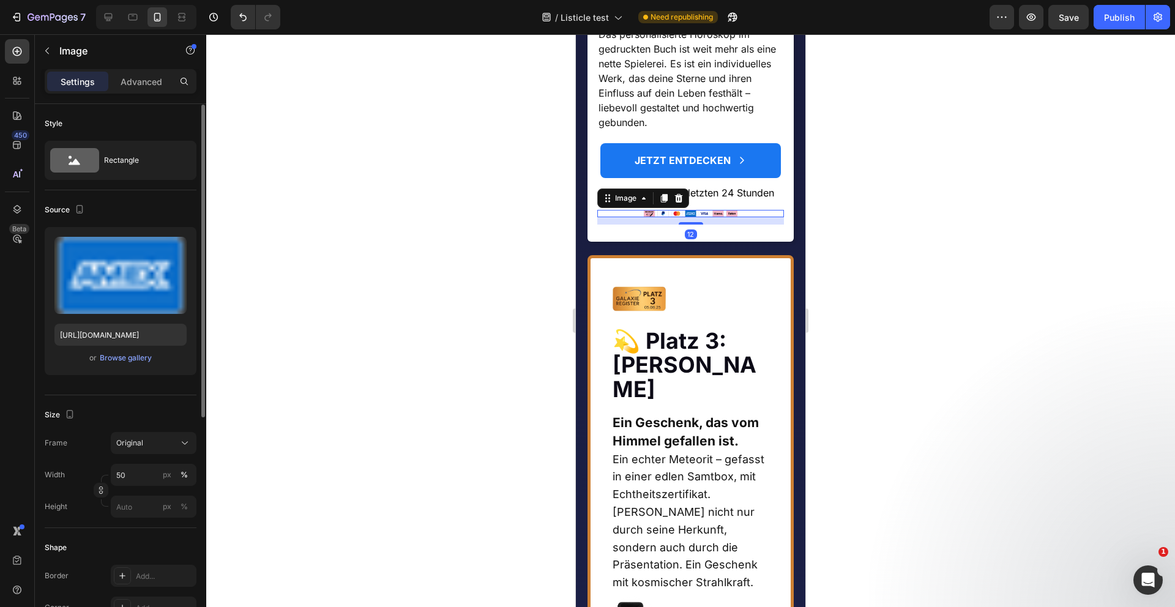
scroll to position [132, 0]
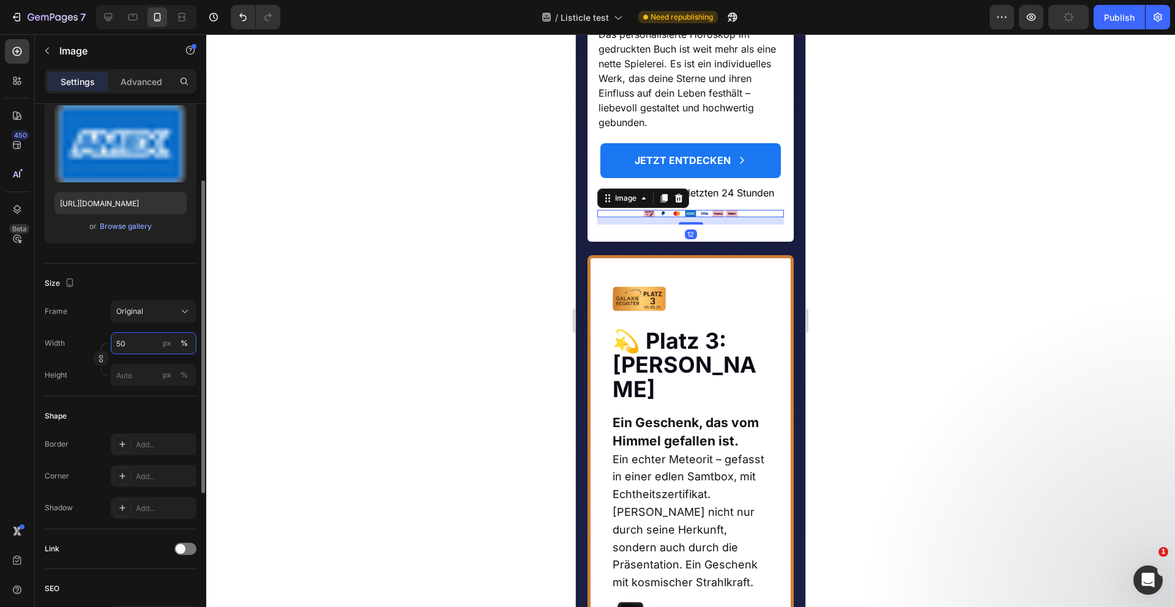
click at [143, 349] on input "50" at bounding box center [154, 343] width 86 height 22
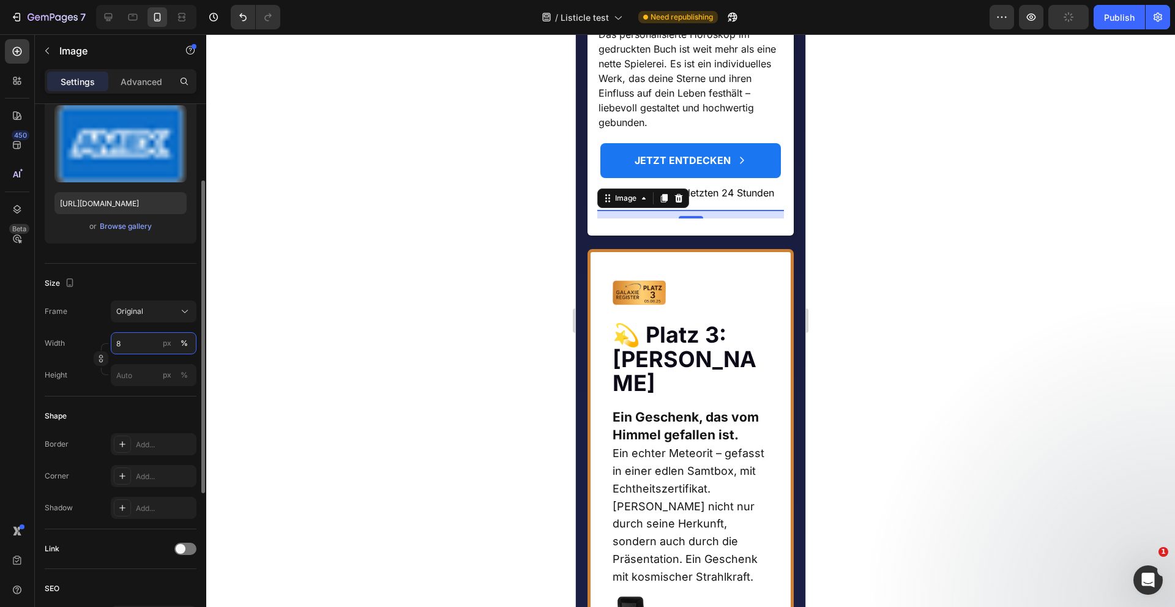
type input "80"
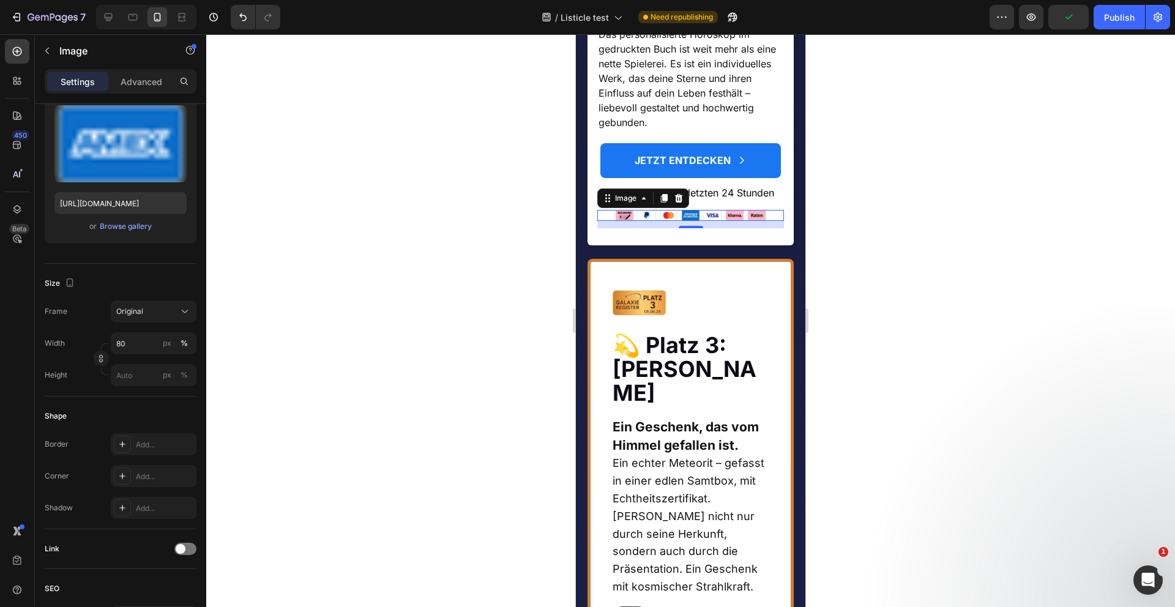
click at [357, 352] on div at bounding box center [690, 320] width 969 height 573
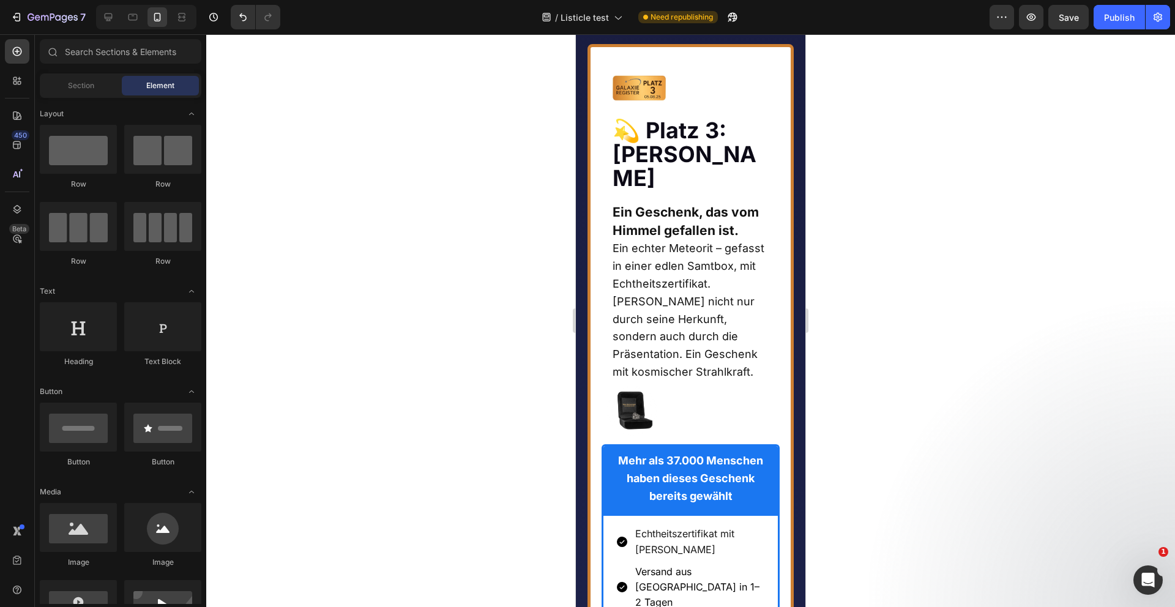
scroll to position [3892, 0]
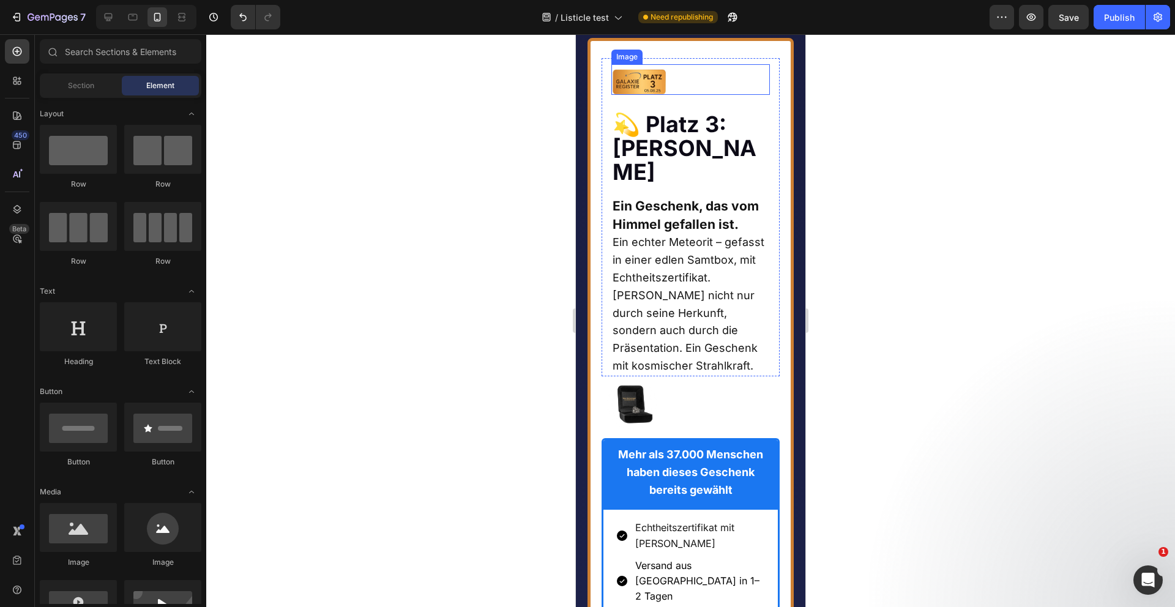
click at [646, 94] on img at bounding box center [639, 81] width 56 height 25
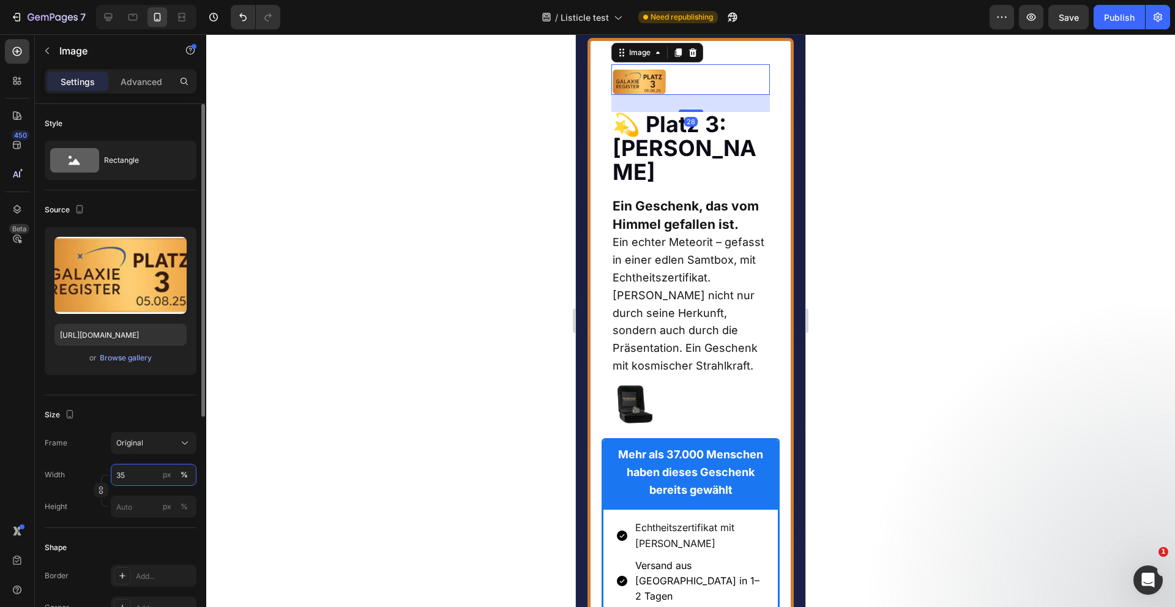
click at [130, 482] on input "35" at bounding box center [154, 475] width 86 height 22
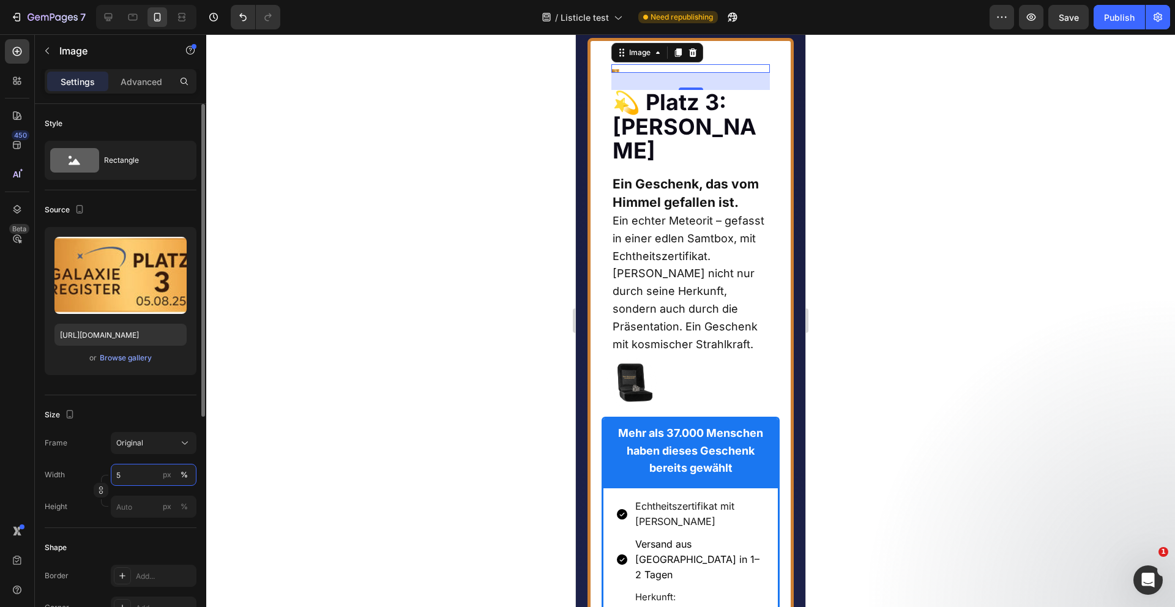
type input "59"
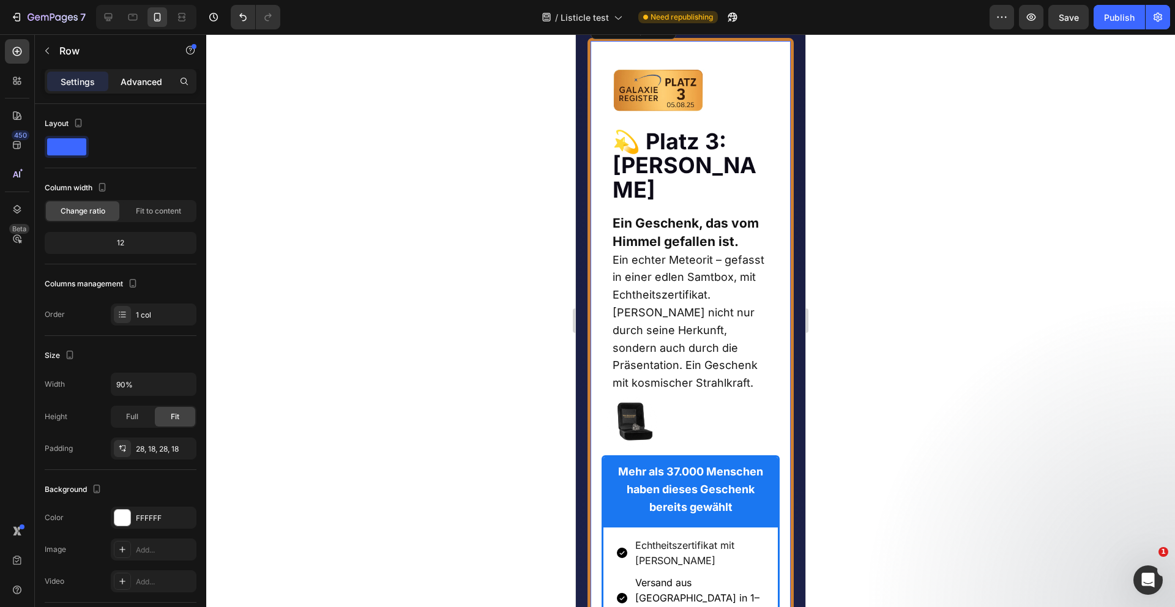
click at [140, 73] on div "Advanced" at bounding box center [141, 82] width 61 height 20
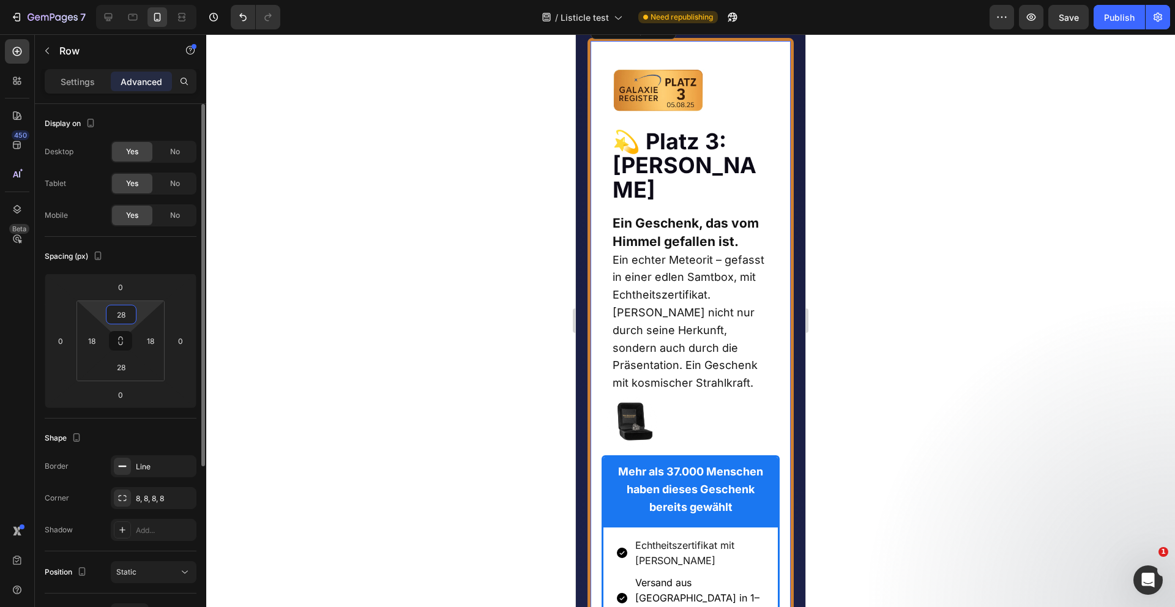
click at [124, 312] on input "28" at bounding box center [121, 314] width 24 height 18
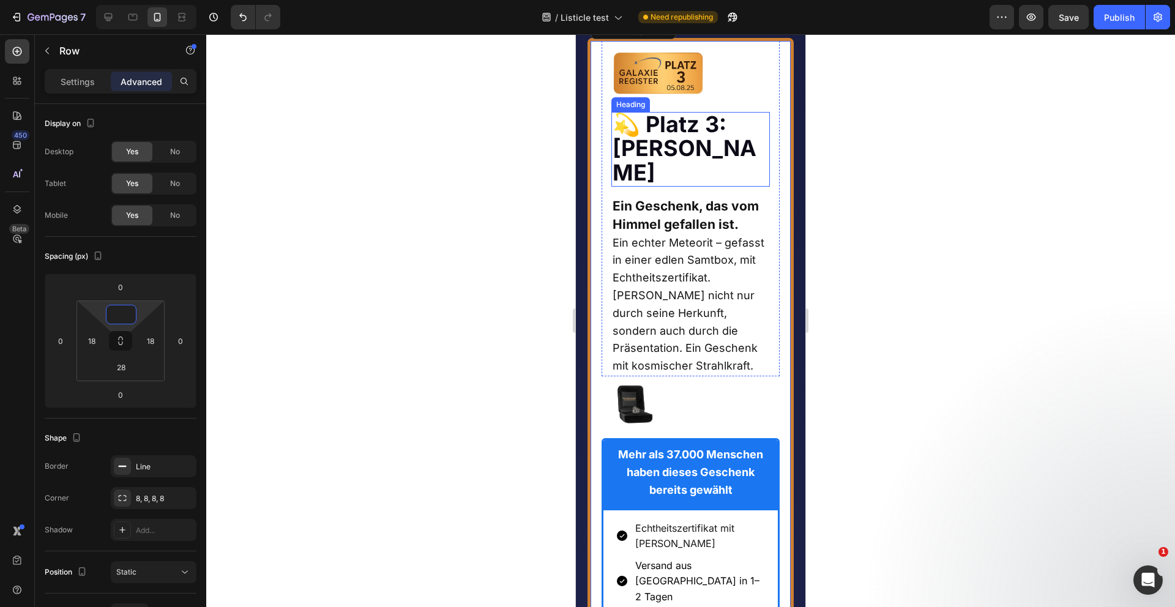
click at [700, 186] on strong "💫 Platz 3: [PERSON_NAME]" at bounding box center [685, 148] width 144 height 75
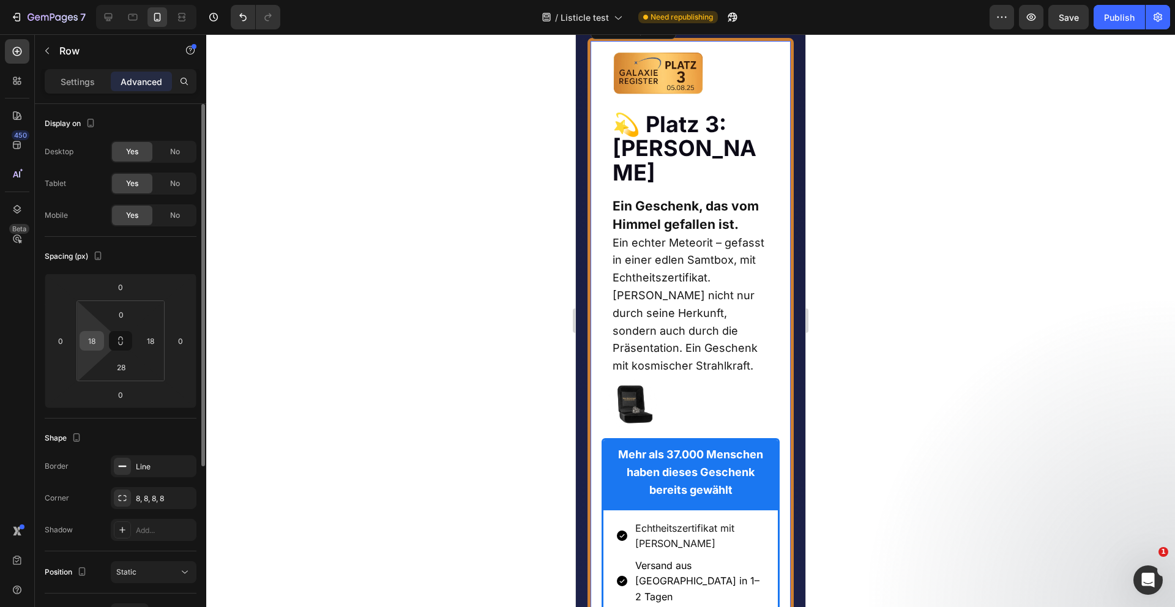
click at [95, 346] on input "18" at bounding box center [92, 341] width 18 height 18
type input "16"
click at [156, 343] on input "18" at bounding box center [150, 341] width 18 height 18
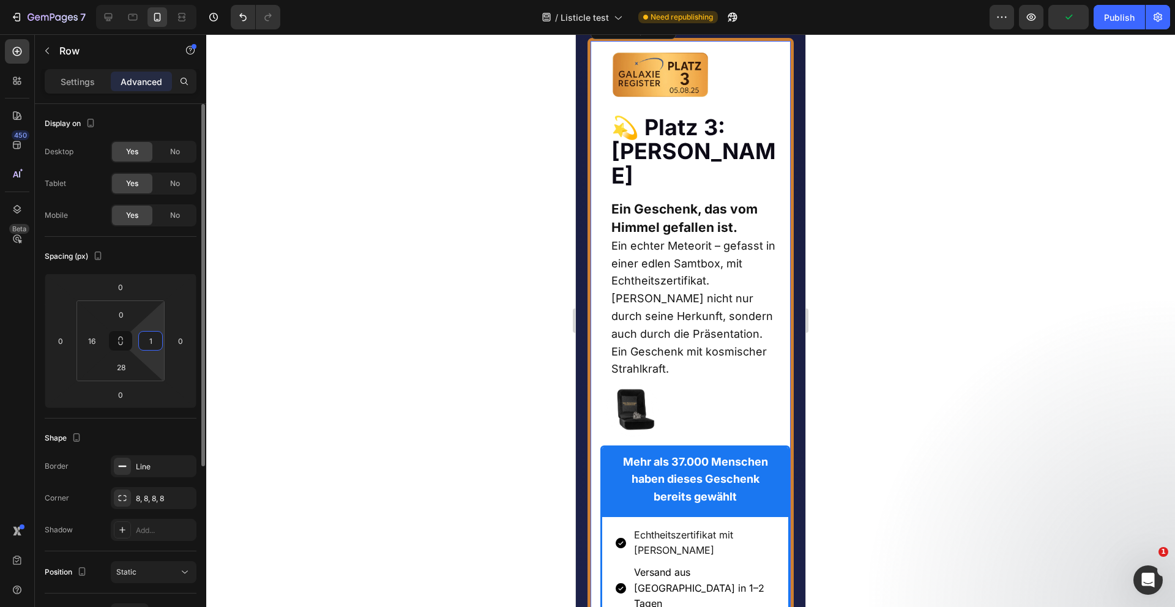
type input "16"
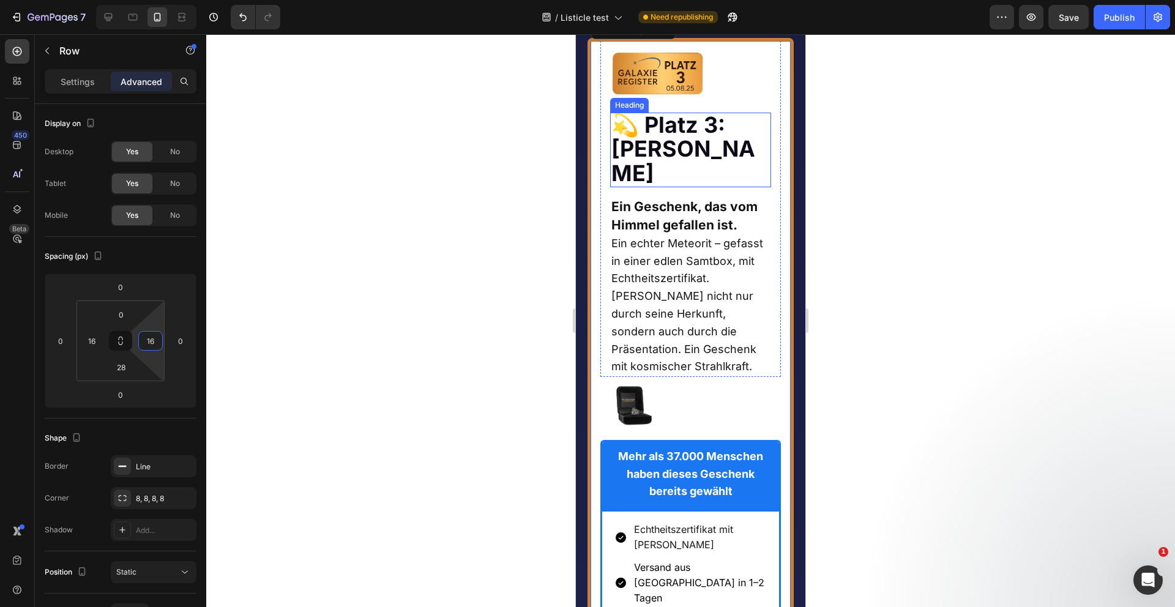
click at [693, 187] on h2 "💫 Platz 3: [PERSON_NAME]" at bounding box center [691, 150] width 162 height 75
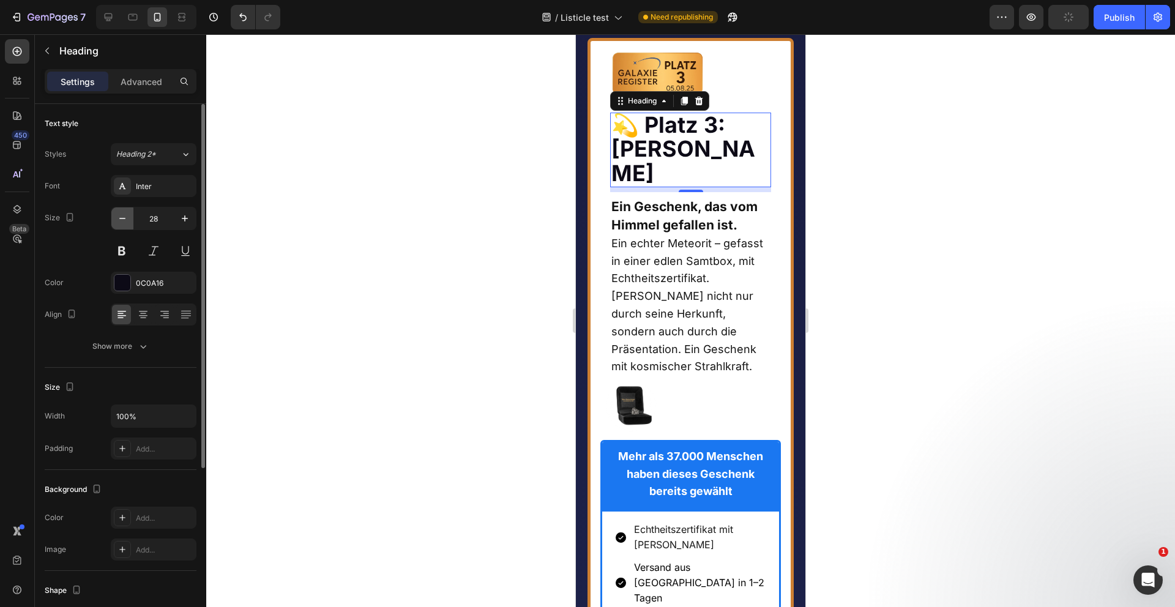
click at [118, 219] on icon "button" at bounding box center [122, 218] width 12 height 12
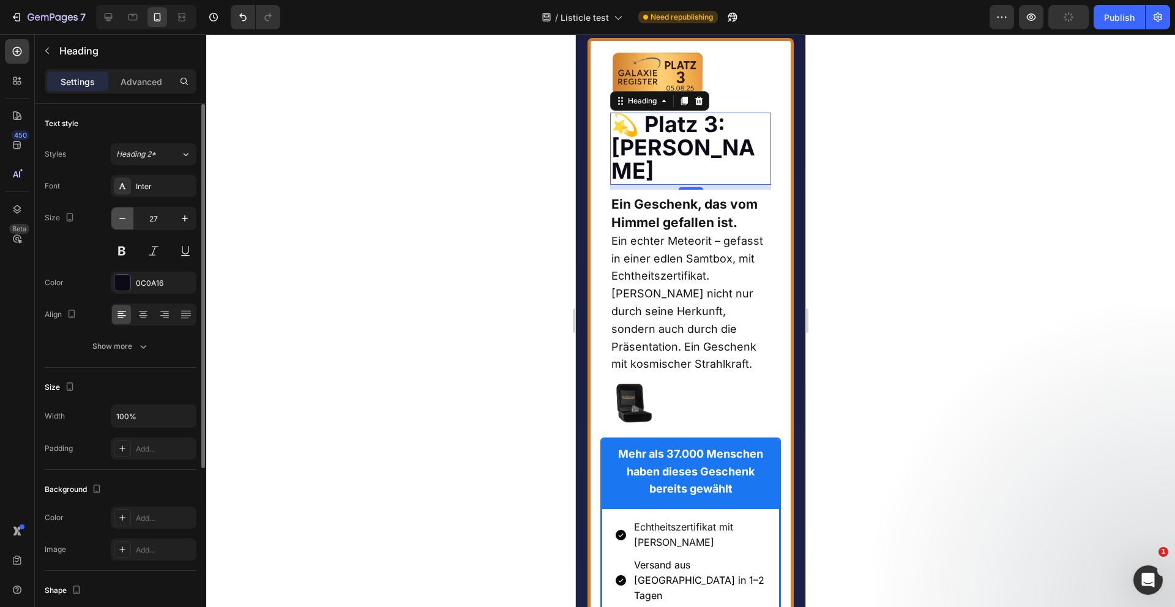
click at [118, 219] on icon "button" at bounding box center [122, 218] width 12 height 12
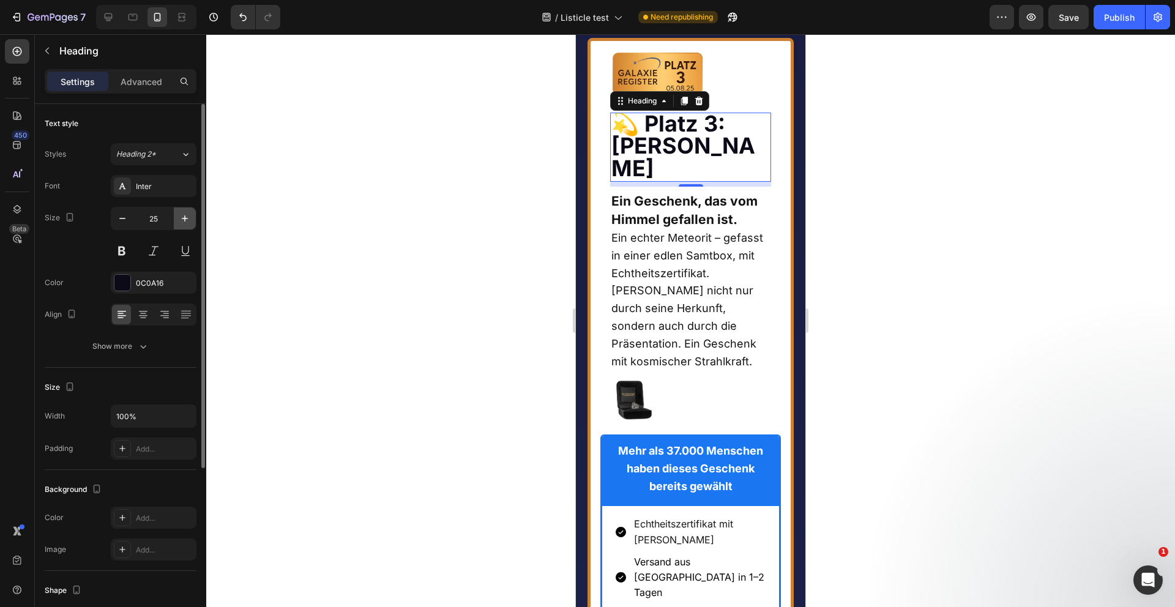
click at [183, 218] on icon "button" at bounding box center [185, 218] width 6 height 6
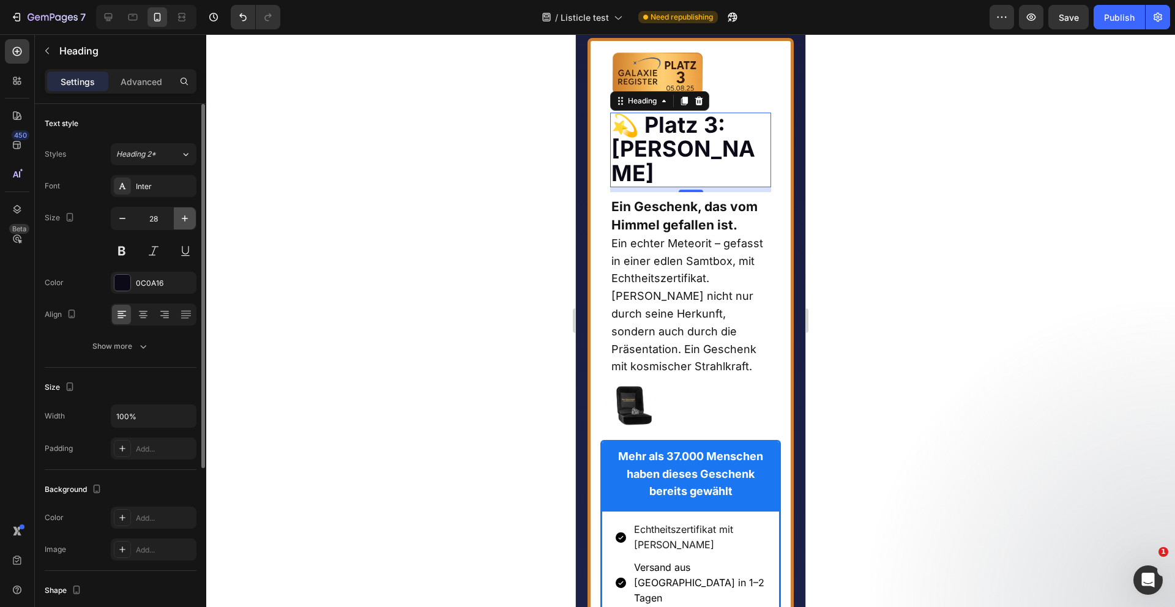
click at [183, 218] on icon "button" at bounding box center [185, 218] width 6 height 6
click at [118, 217] on icon "button" at bounding box center [122, 218] width 12 height 12
type input "28"
click at [682, 106] on icon at bounding box center [684, 101] width 10 height 10
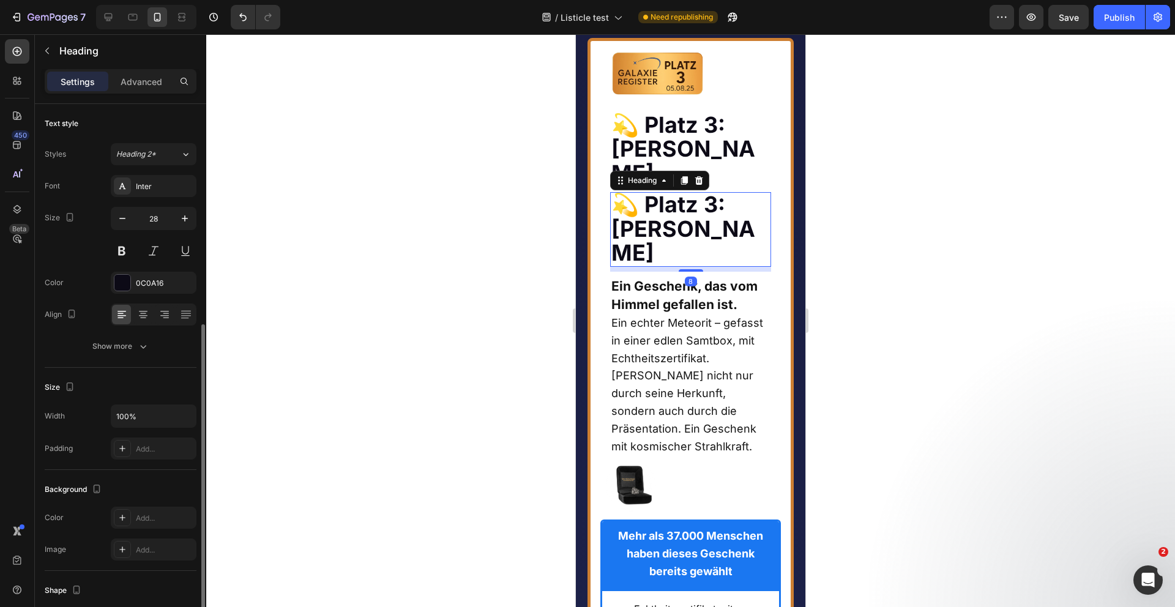
scroll to position [132, 0]
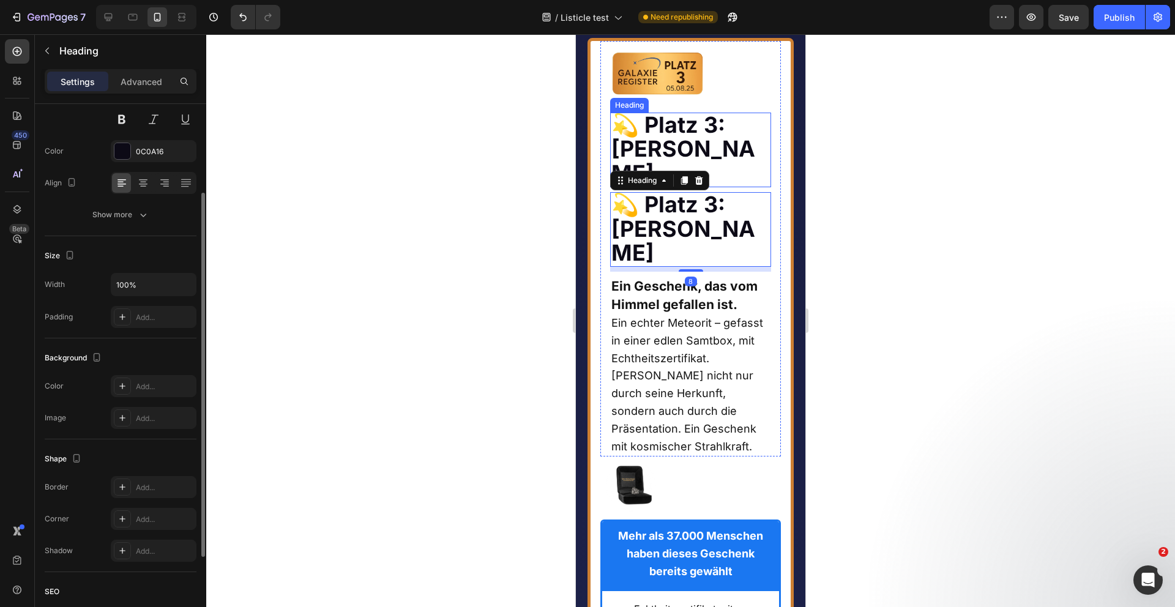
click at [670, 187] on strong "💫 Platz 3: [PERSON_NAME]" at bounding box center [683, 148] width 144 height 75
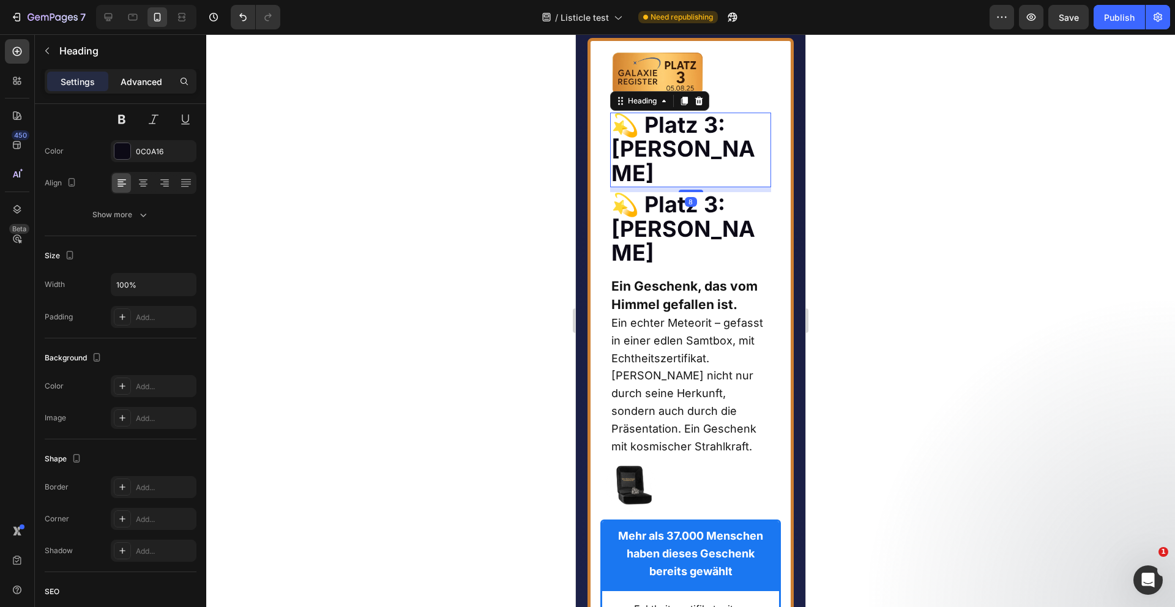
click at [151, 88] on p "Advanced" at bounding box center [142, 81] width 42 height 13
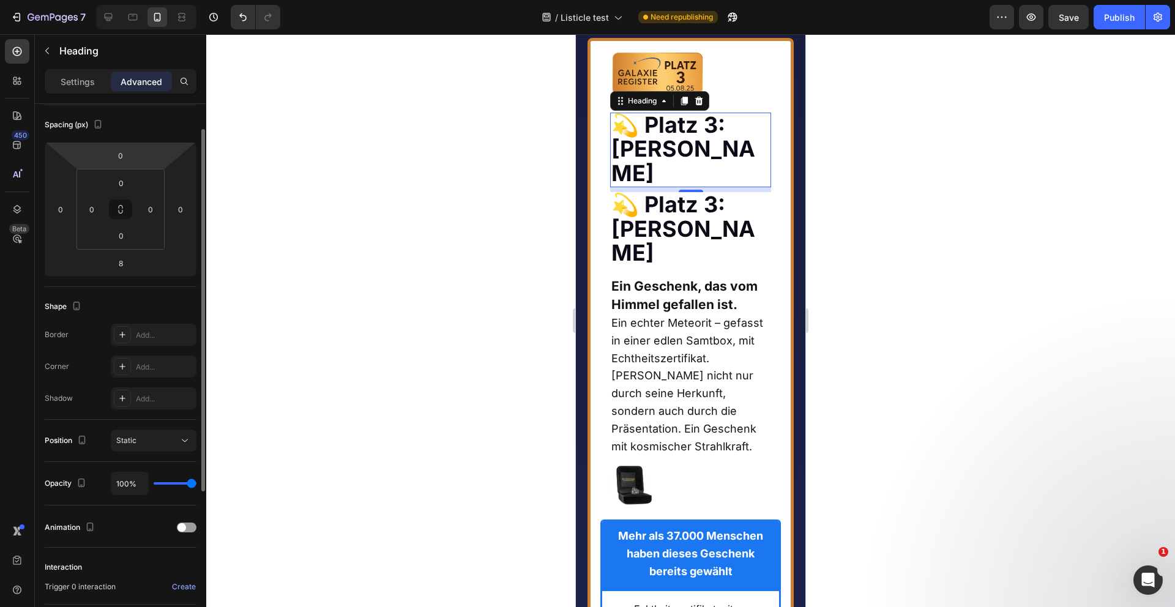
scroll to position [0, 0]
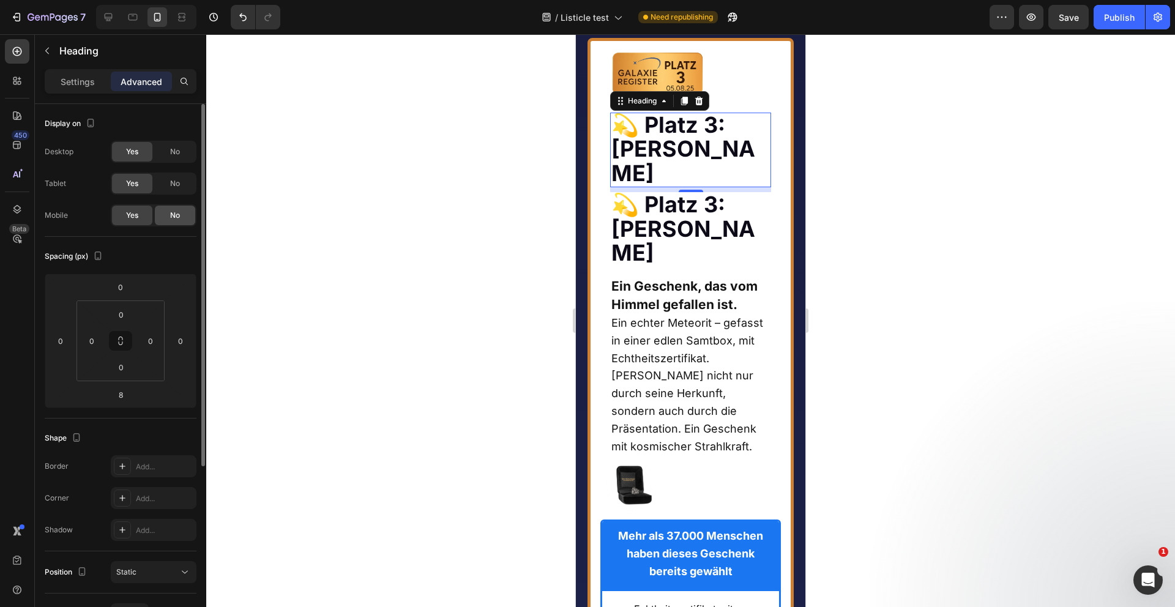
click at [174, 217] on span "No" at bounding box center [175, 215] width 10 height 11
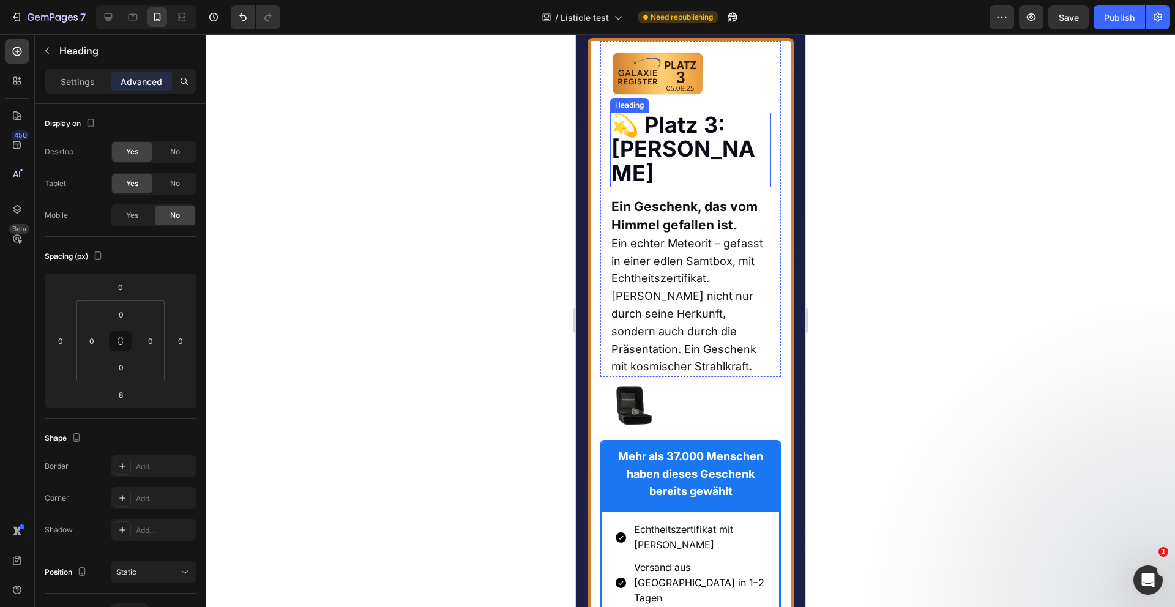
click at [679, 187] on strong "💫 Platz 3: [PERSON_NAME]" at bounding box center [683, 148] width 144 height 75
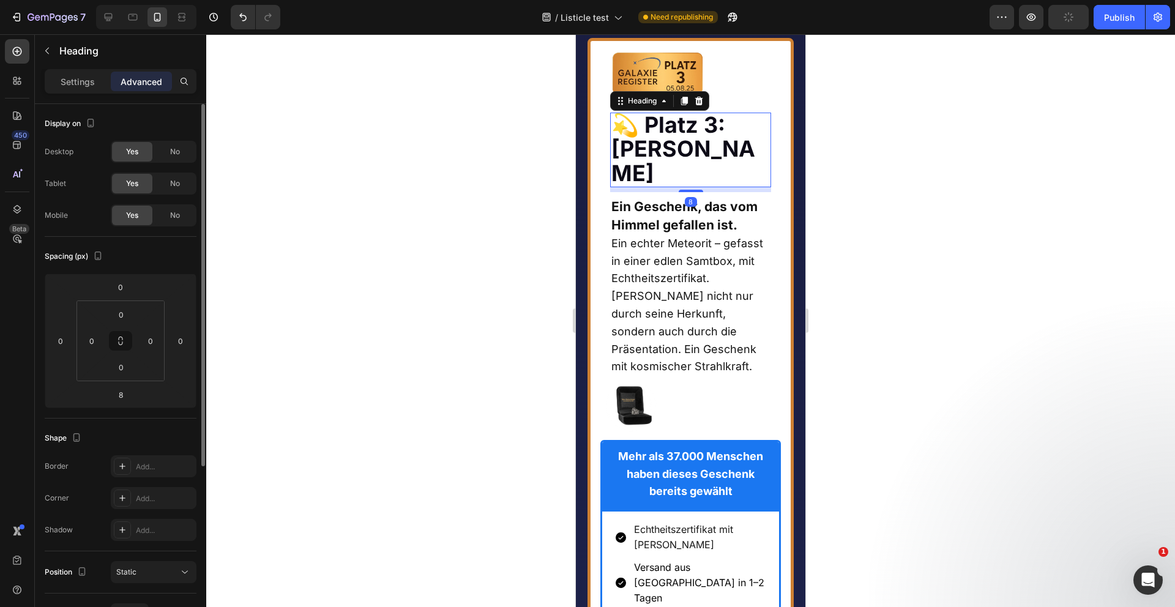
click at [173, 157] on span "No" at bounding box center [175, 151] width 10 height 11
click at [173, 185] on span "No" at bounding box center [175, 183] width 10 height 11
click at [68, 79] on p "Settings" at bounding box center [78, 81] width 34 height 13
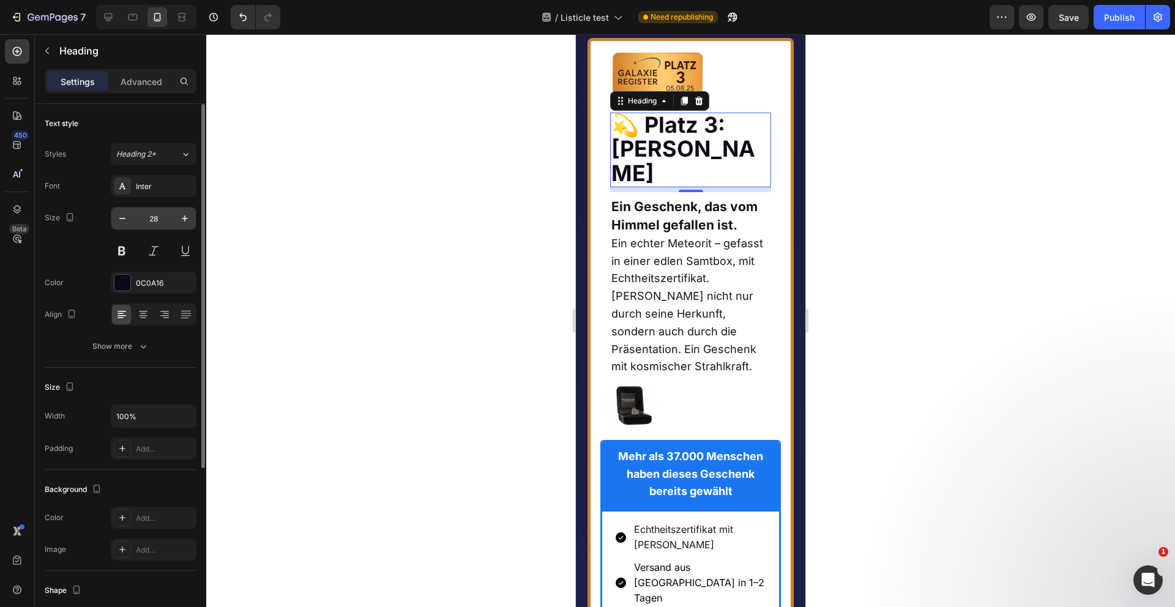
click at [158, 220] on input "28" at bounding box center [153, 218] width 40 height 22
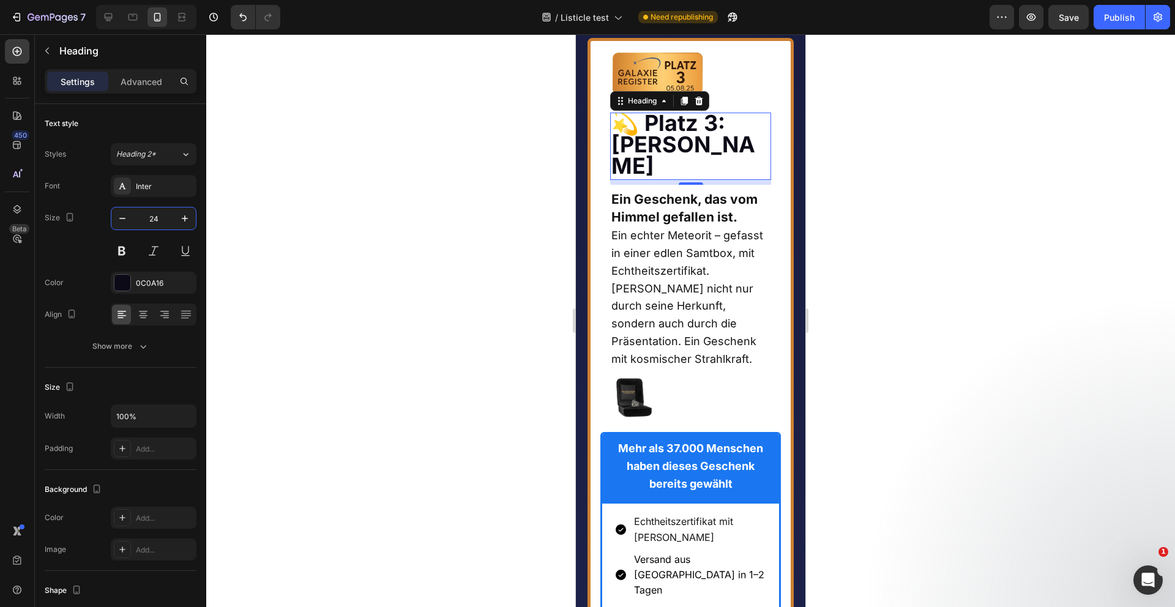
type input "24"
click at [663, 179] on strong "💫 Platz 3: [PERSON_NAME]" at bounding box center [683, 145] width 144 height 70
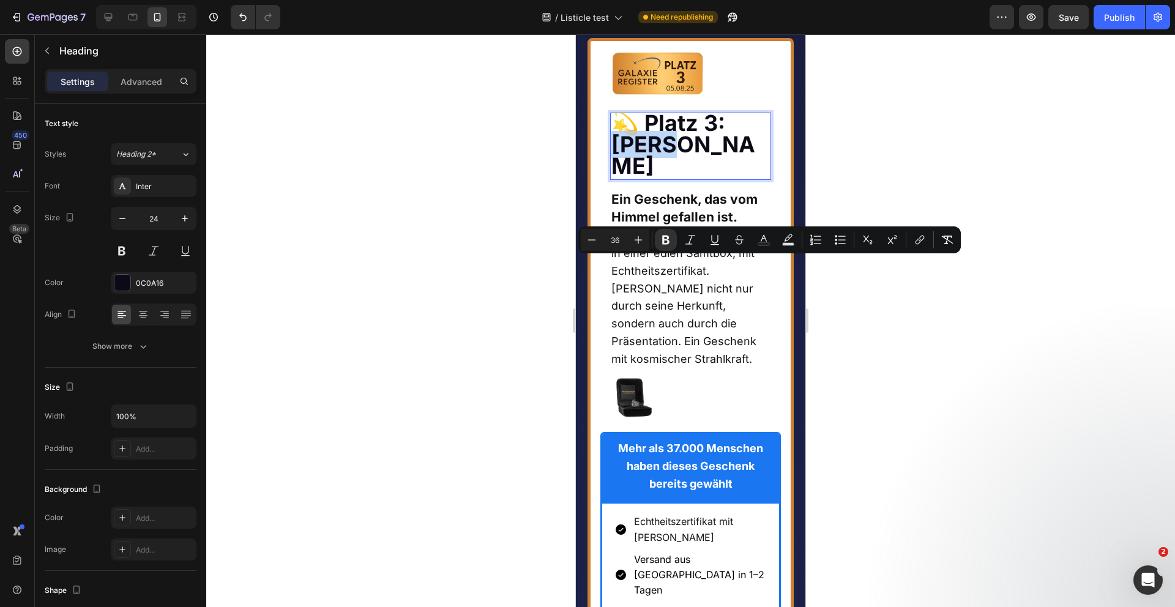
click at [663, 179] on strong "💫 Platz 3: [PERSON_NAME]" at bounding box center [683, 145] width 144 height 70
click at [592, 241] on icon "Editor contextual toolbar" at bounding box center [592, 240] width 12 height 12
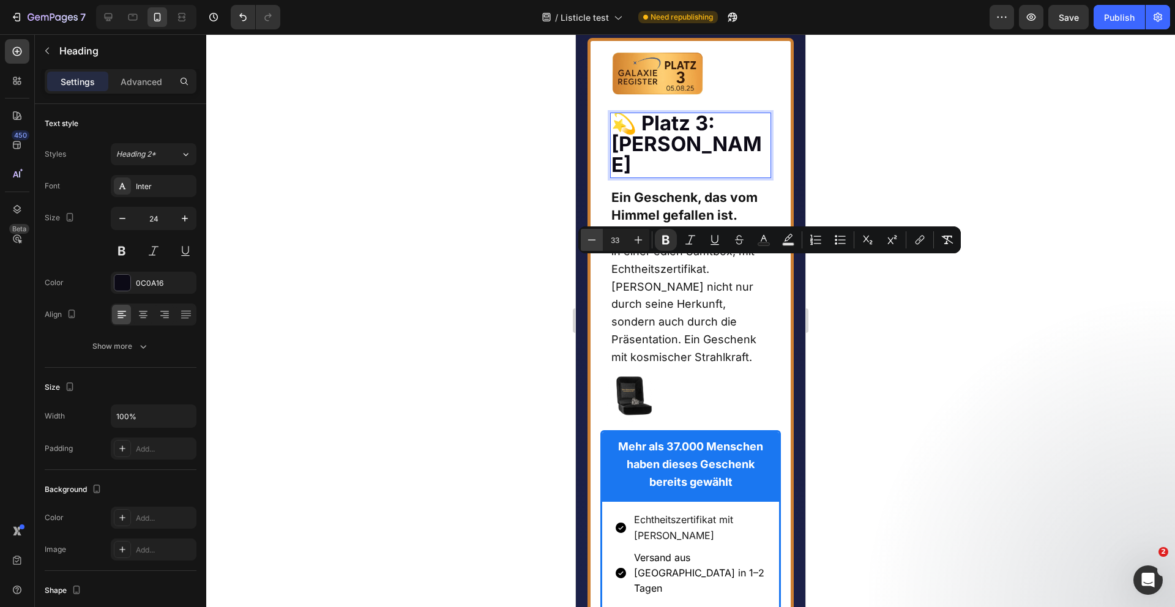
click at [592, 241] on icon "Editor contextual toolbar" at bounding box center [592, 240] width 12 height 12
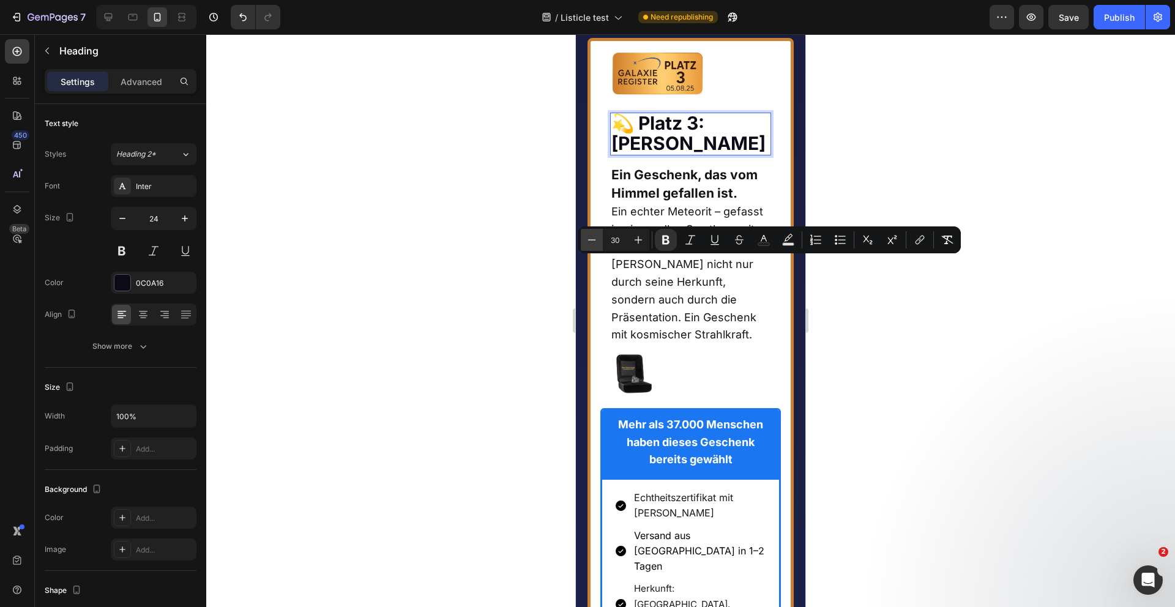
click at [592, 241] on icon "Editor contextual toolbar" at bounding box center [592, 240] width 12 height 12
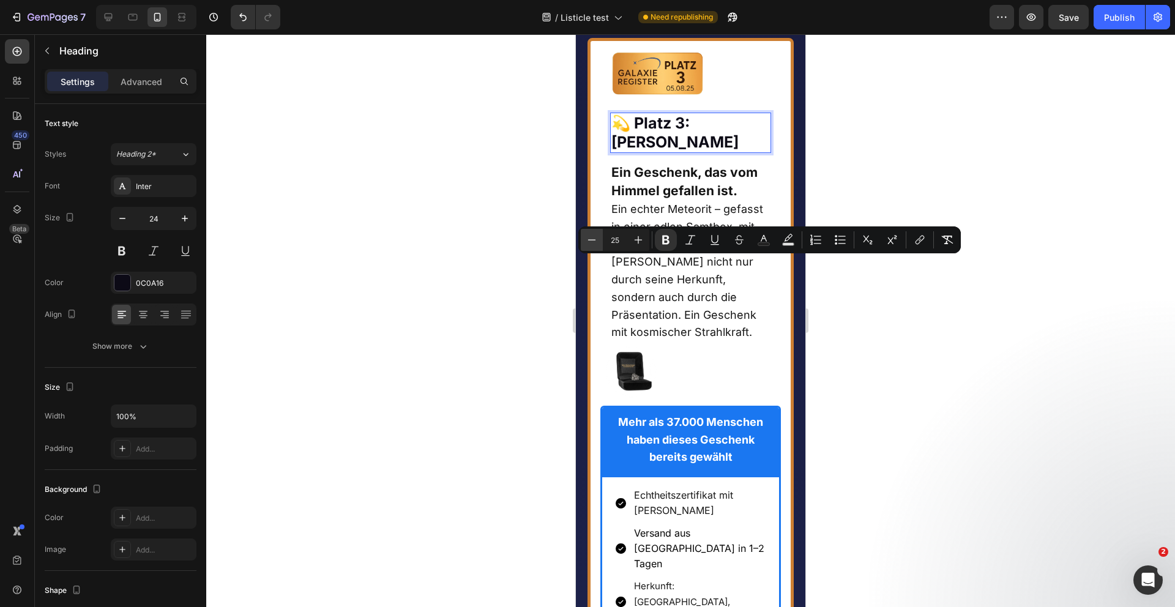
click at [592, 241] on icon "Editor contextual toolbar" at bounding box center [592, 240] width 12 height 12
type input "24"
click at [501, 289] on div at bounding box center [690, 320] width 969 height 573
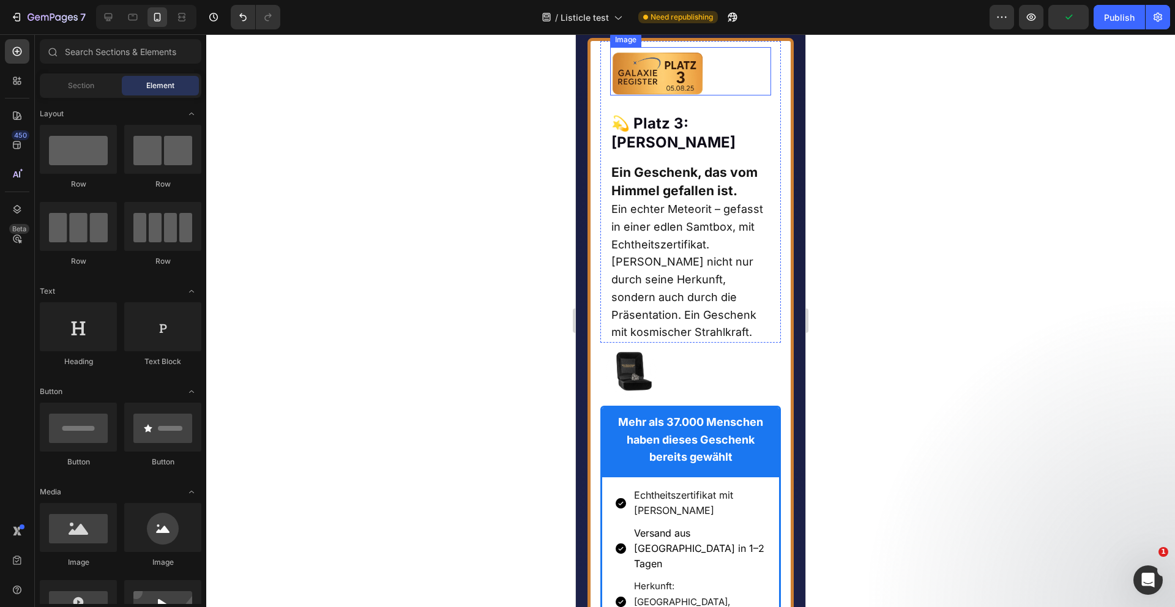
click at [711, 95] on div at bounding box center [691, 73] width 162 height 43
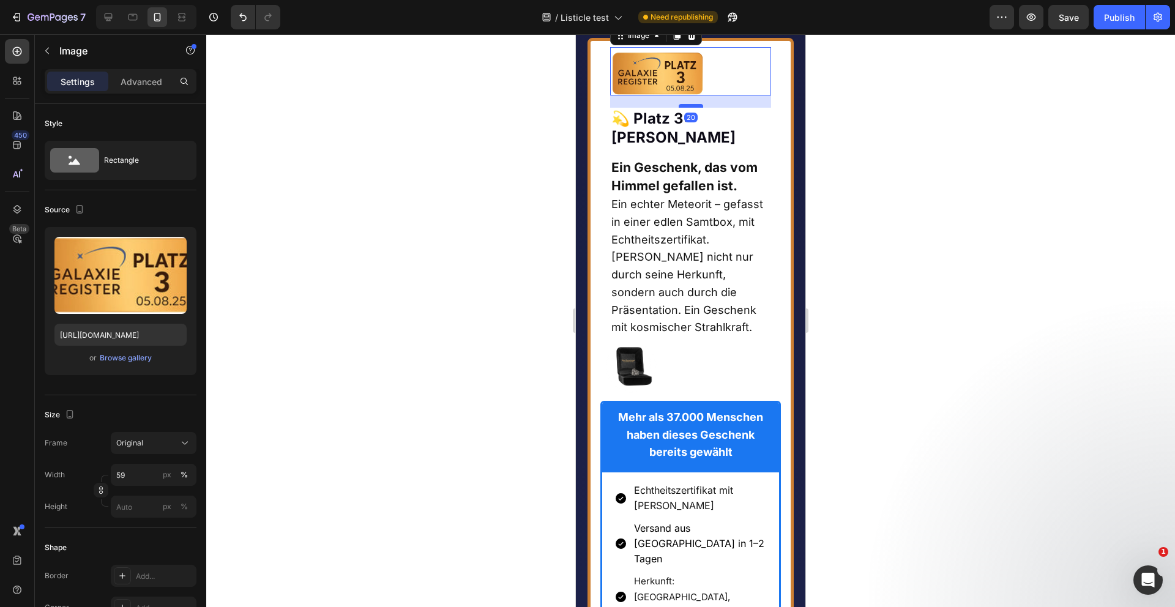
click at [692, 108] on div at bounding box center [691, 106] width 24 height 4
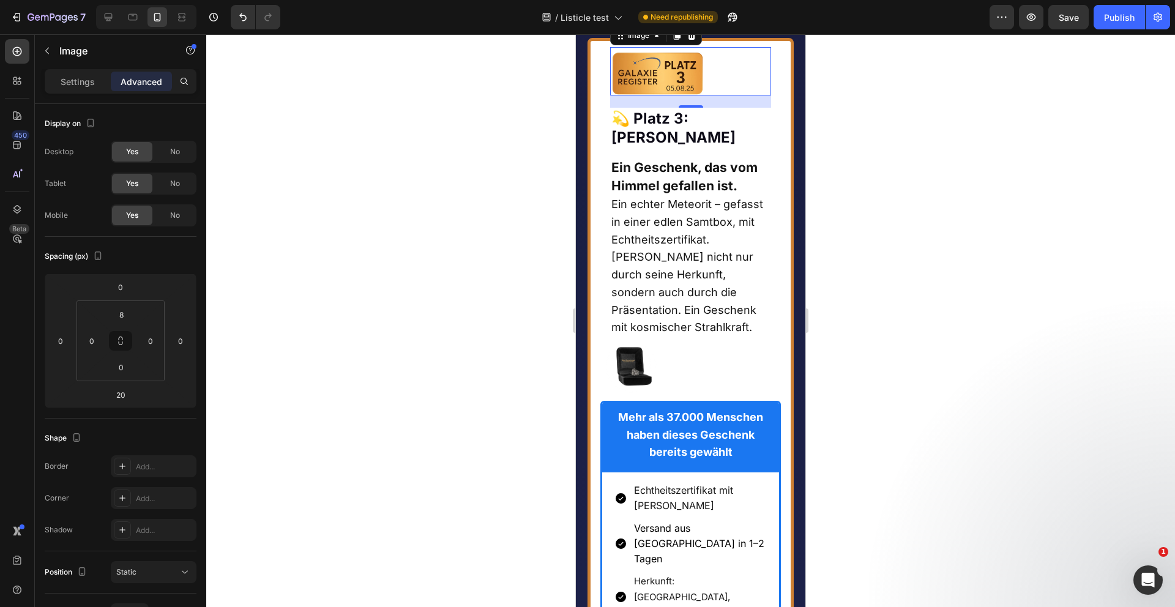
click at [475, 298] on div at bounding box center [690, 320] width 969 height 573
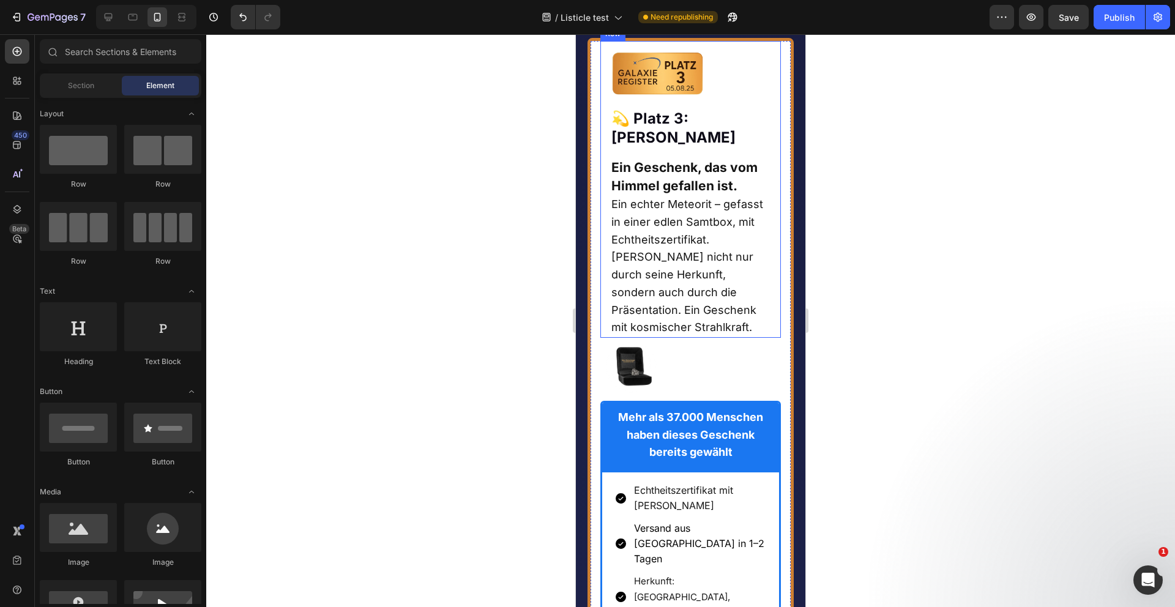
click at [603, 291] on div "Image 💫 Platz 3: Echte Sternschnuppe Heading ⁠⁠⁠⁠⁠⁠⁠ 💫 Platz 3: Echte Sternschn…" at bounding box center [690, 189] width 181 height 297
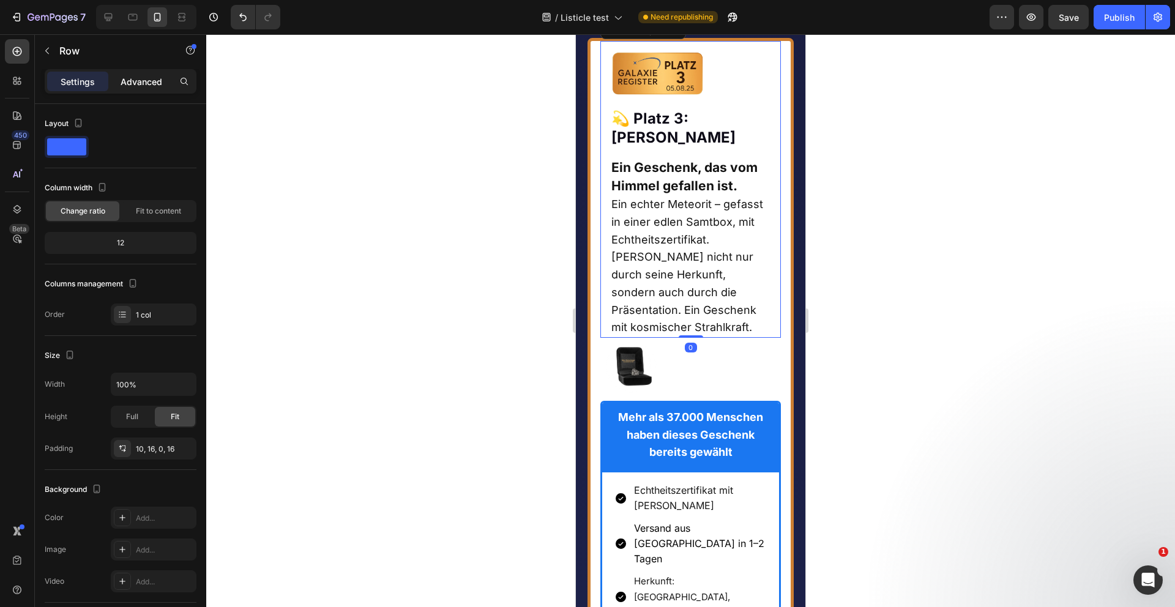
click at [131, 88] on p "Advanced" at bounding box center [142, 81] width 42 height 13
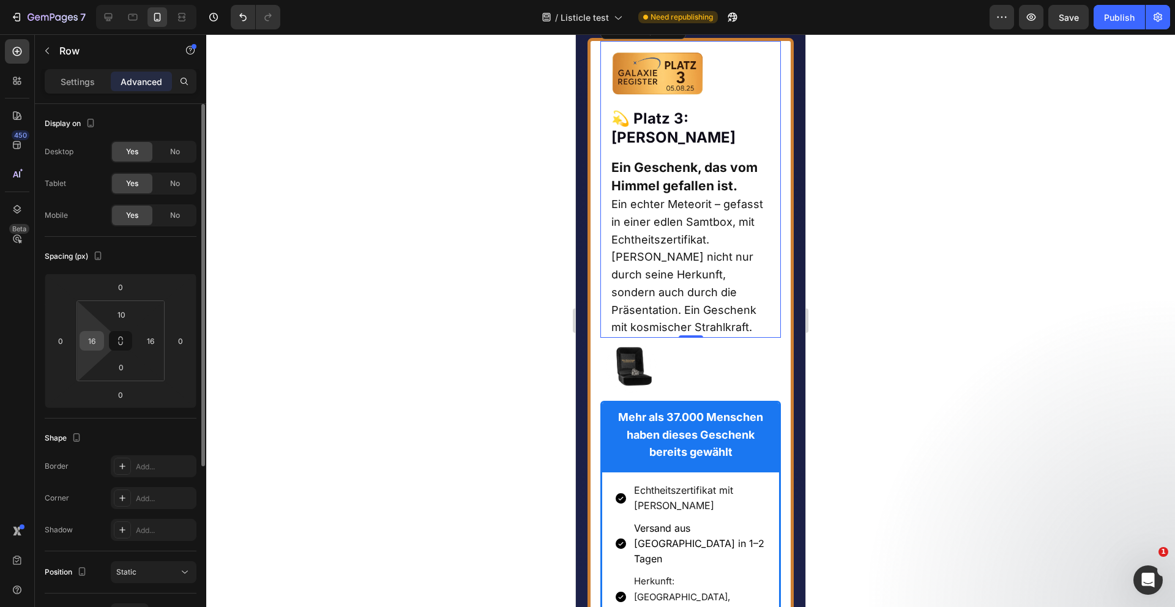
click at [95, 340] on input "16" at bounding box center [92, 341] width 18 height 18
type input "0"
click at [155, 346] on input "16" at bounding box center [150, 341] width 18 height 18
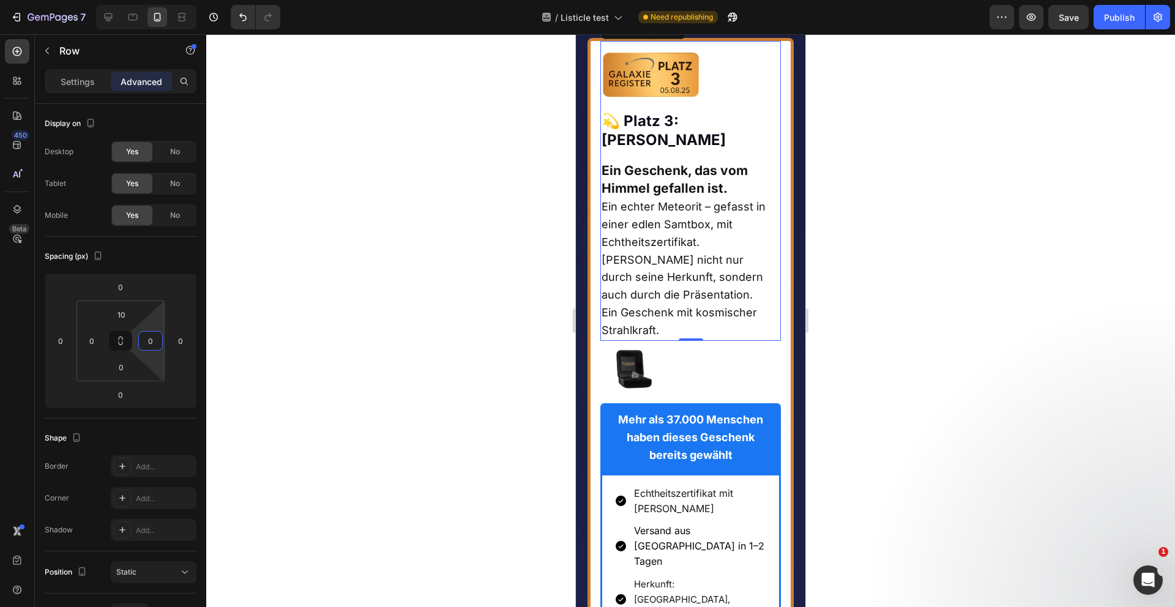
click at [469, 375] on div at bounding box center [690, 320] width 969 height 573
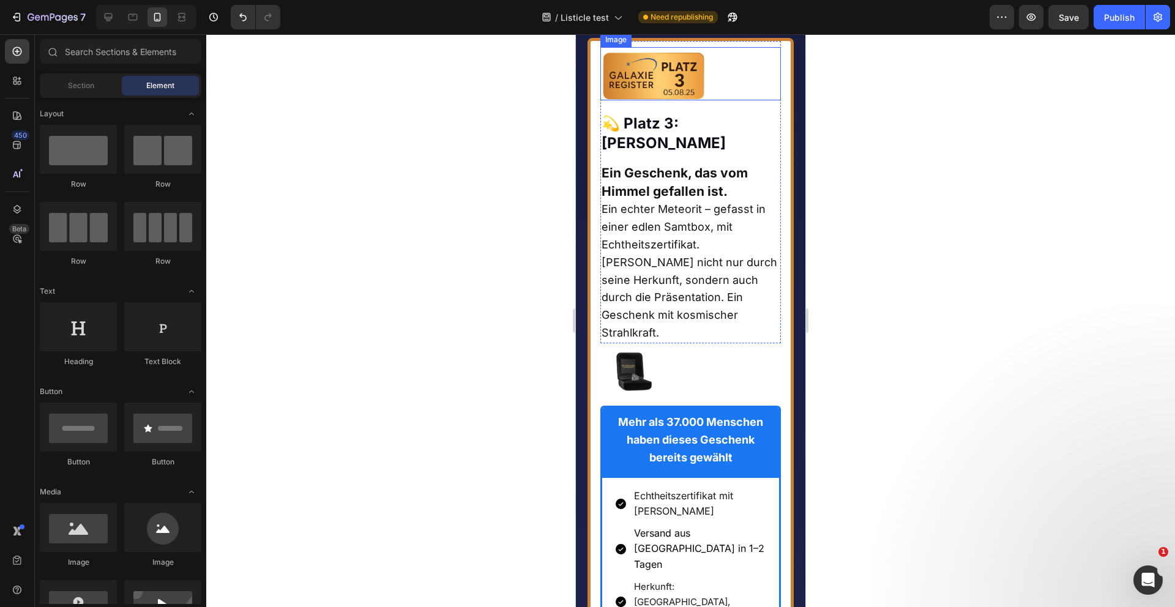
click at [700, 100] on img at bounding box center [653, 76] width 106 height 48
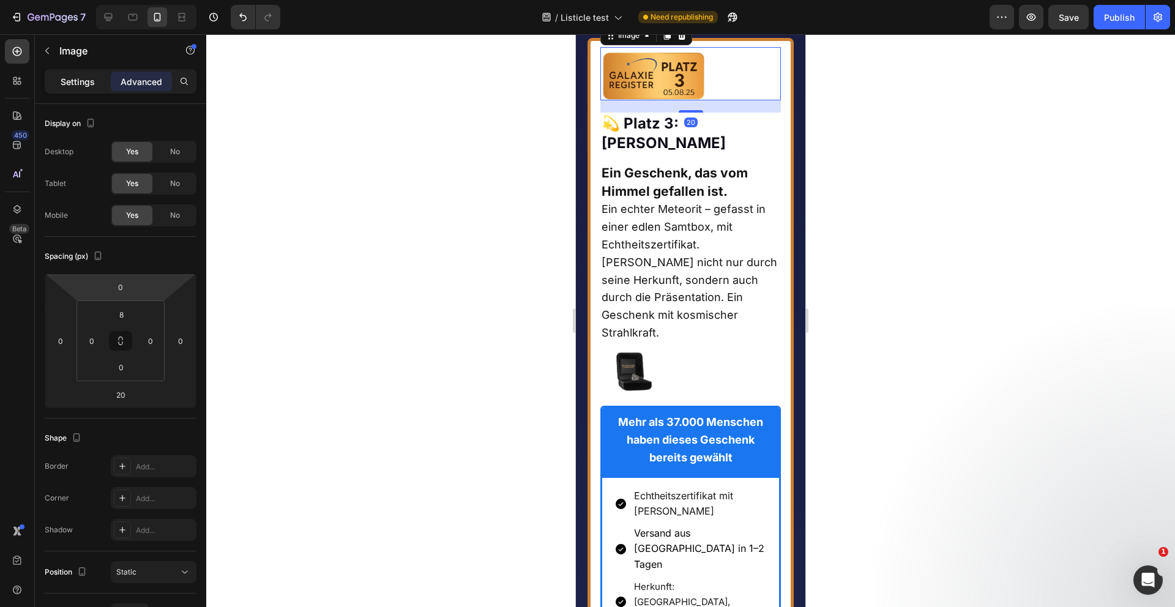
click at [80, 81] on p "Settings" at bounding box center [78, 81] width 34 height 13
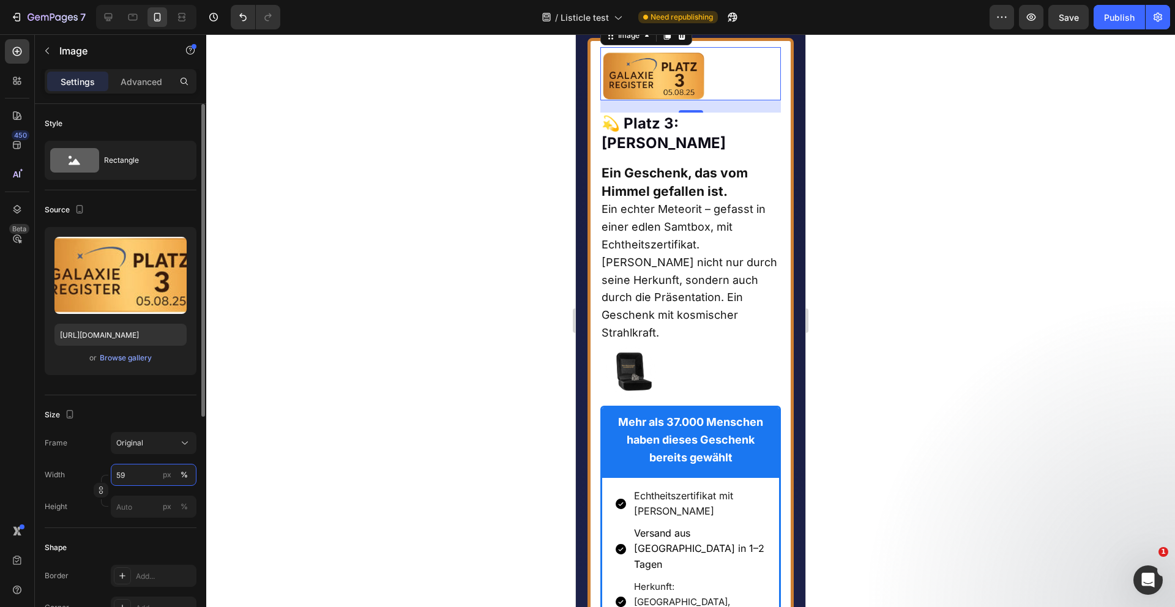
click at [121, 480] on input "59" at bounding box center [154, 475] width 86 height 22
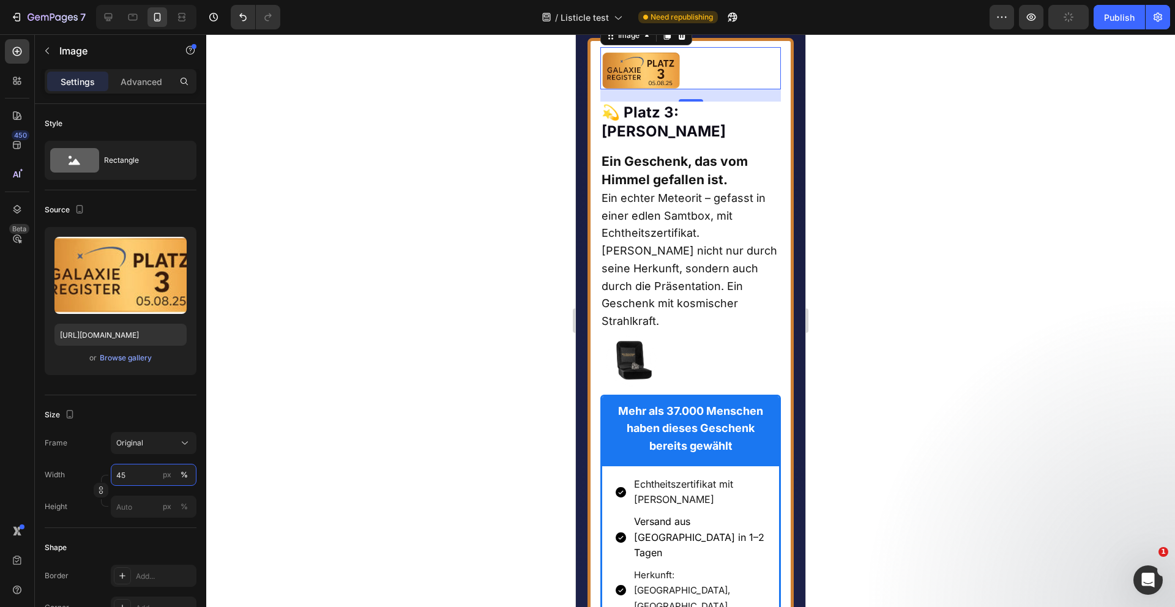
type input "45"
click at [497, 283] on div at bounding box center [690, 320] width 969 height 573
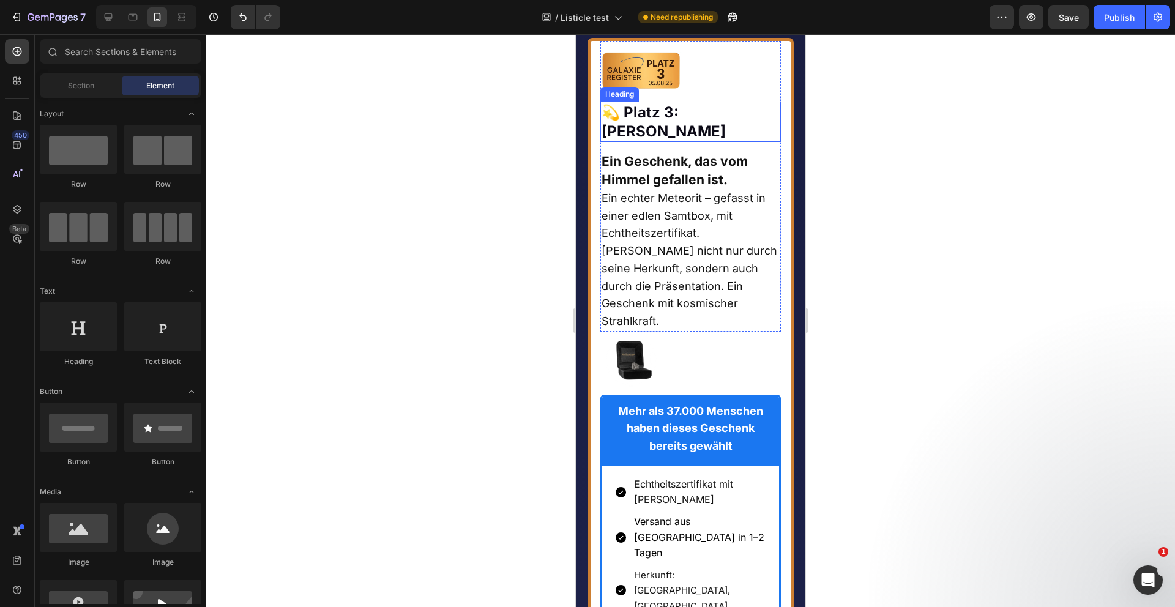
click at [715, 140] on strong "💫 Platz 3: [PERSON_NAME]" at bounding box center [664, 121] width 124 height 37
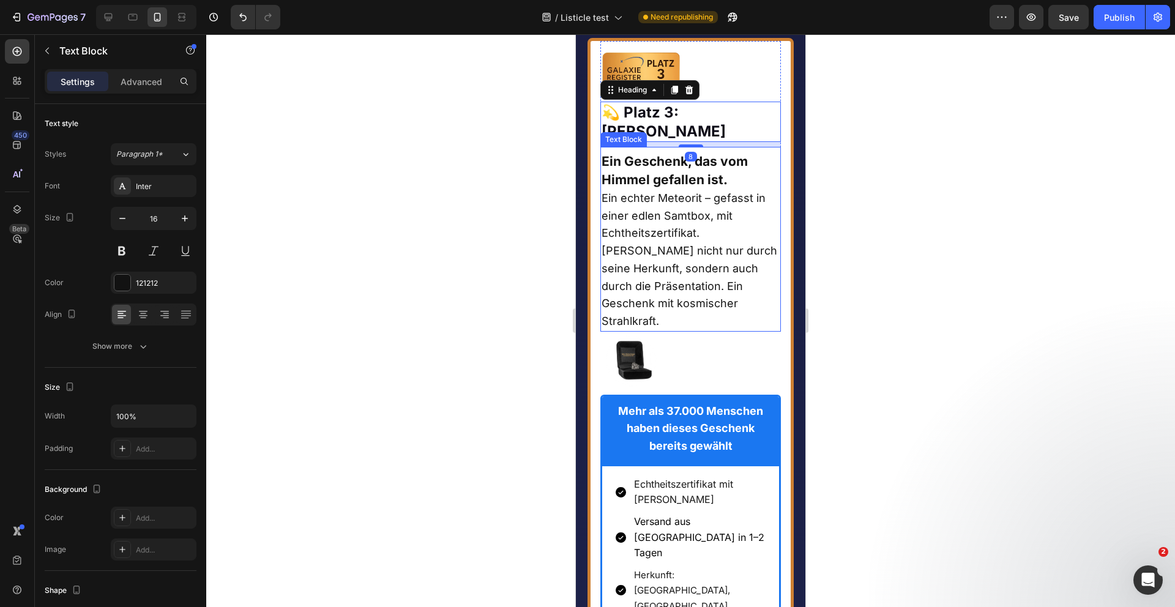
click at [657, 328] on span "Ein echter Meteorit – gefasst in einer edlen Samtbox, mit Echtheitszertifikat. …" at bounding box center [690, 260] width 176 height 136
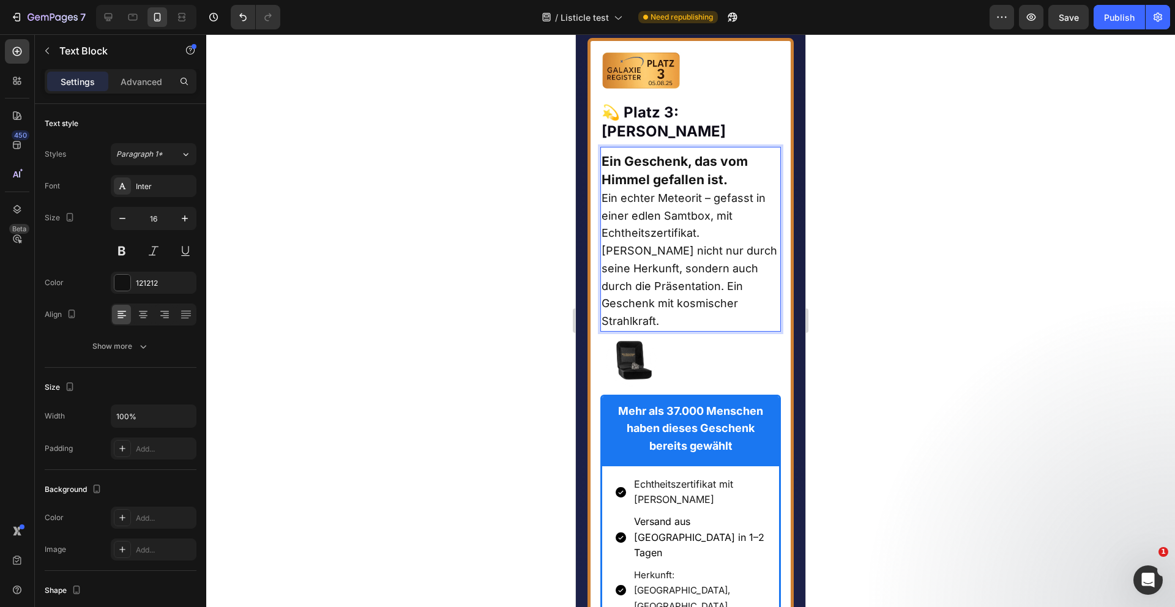
click at [701, 190] on p "Ein Geschenk, das vom Himmel gefallen ist." at bounding box center [691, 171] width 179 height 37
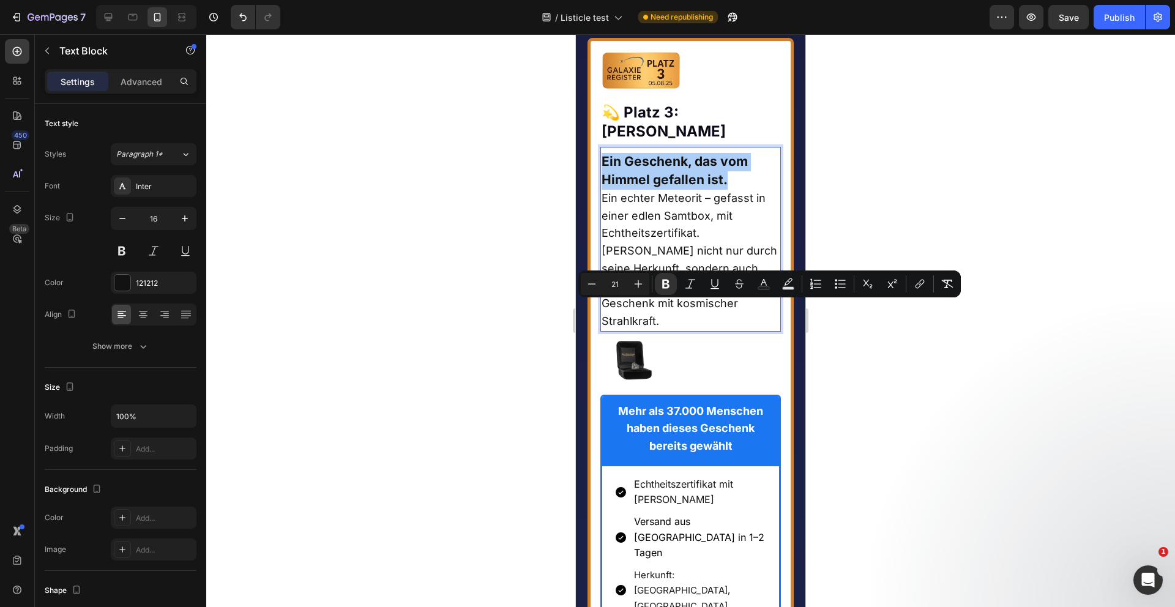
click at [484, 368] on div at bounding box center [690, 320] width 969 height 573
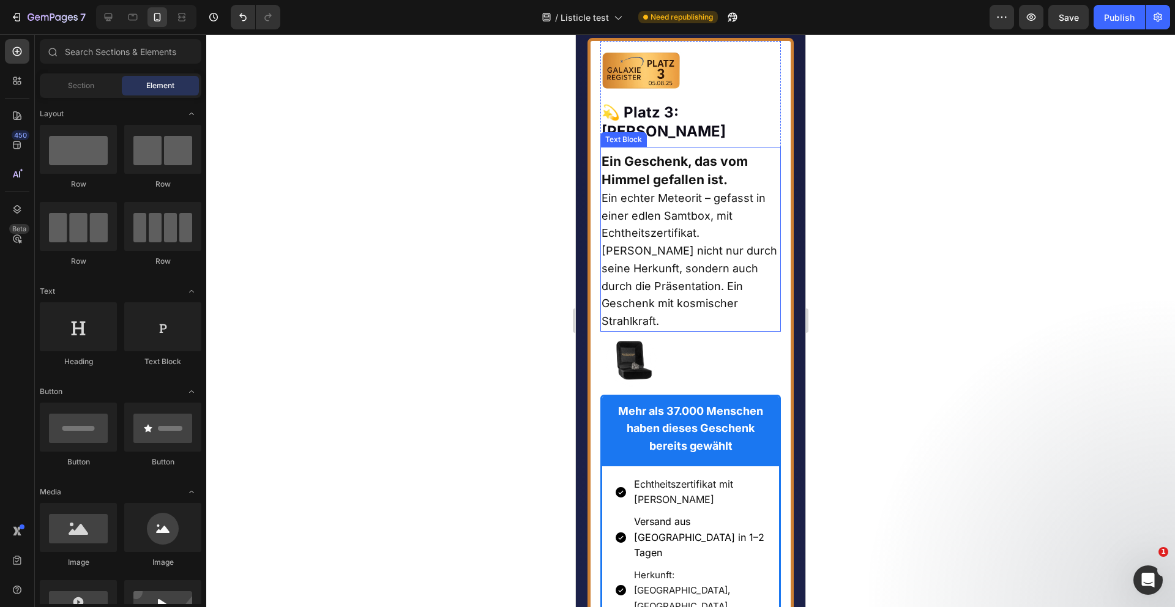
click at [647, 187] on strong "Ein Geschenk, das vom Himmel gefallen ist." at bounding box center [675, 171] width 146 height 34
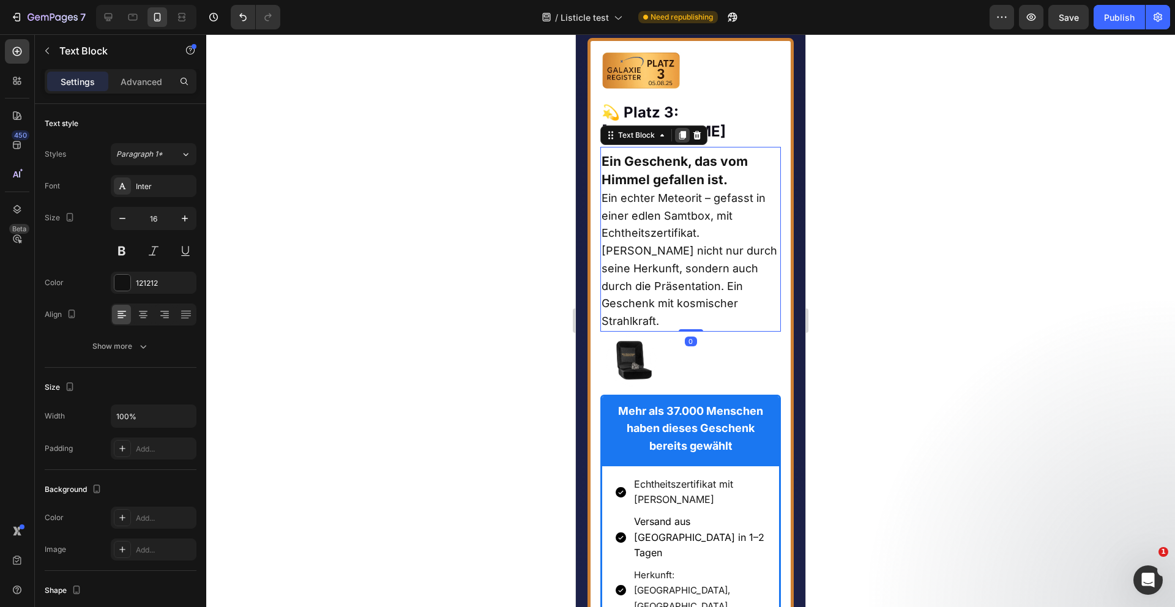
click at [680, 140] on icon at bounding box center [682, 135] width 10 height 10
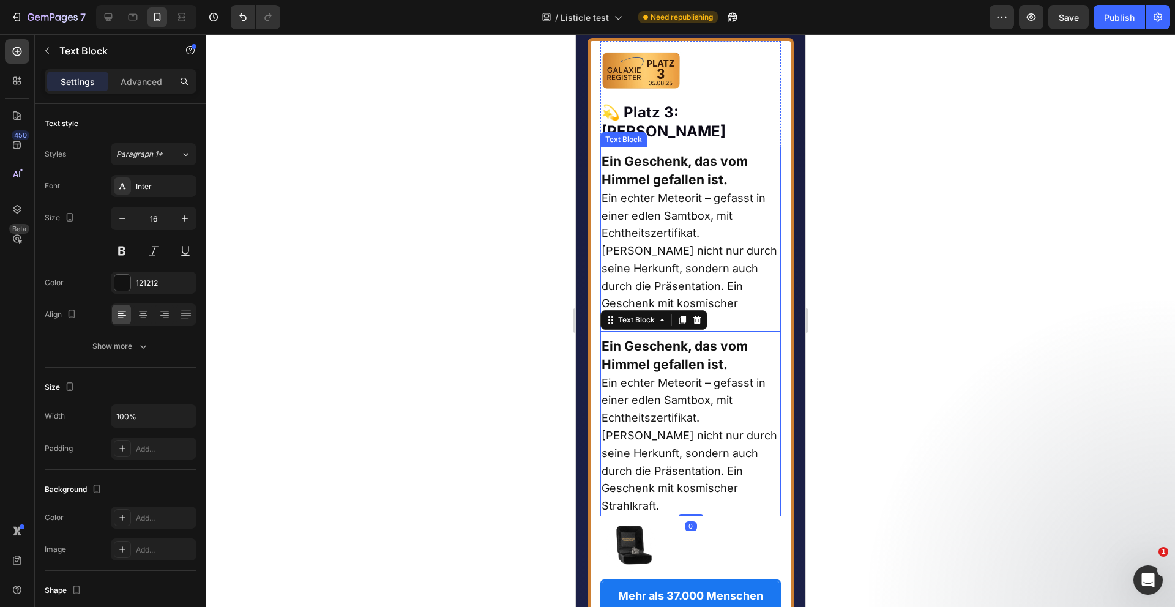
click at [659, 328] on span "Ein echter Meteorit – gefasst in einer edlen Samtbox, mit Echtheitszertifikat. …" at bounding box center [690, 260] width 176 height 136
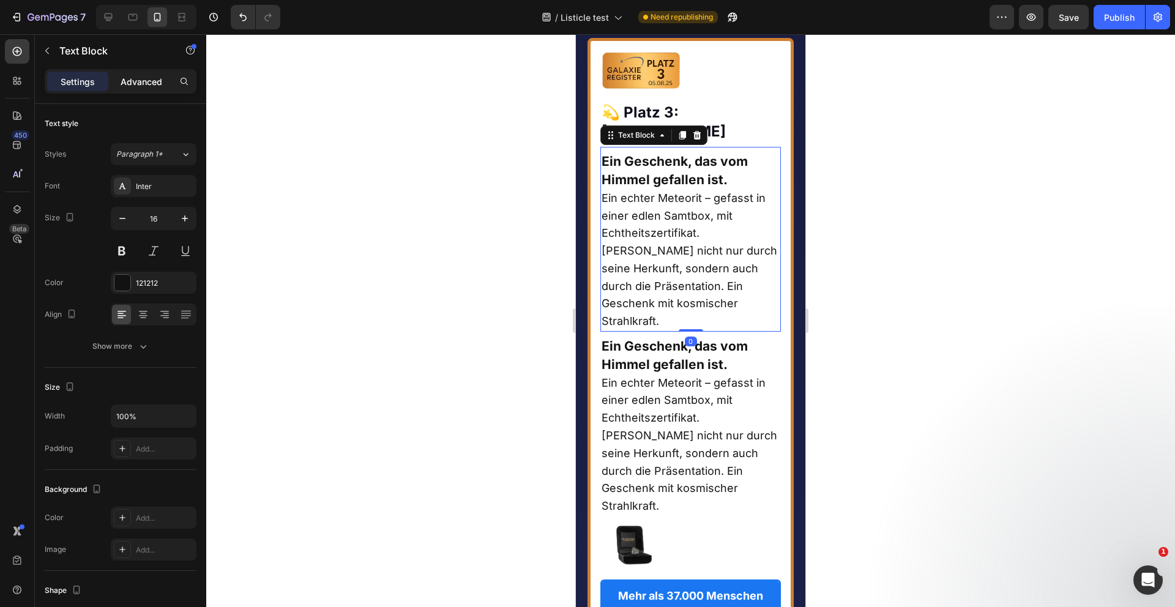
click at [144, 80] on p "Advanced" at bounding box center [142, 81] width 42 height 13
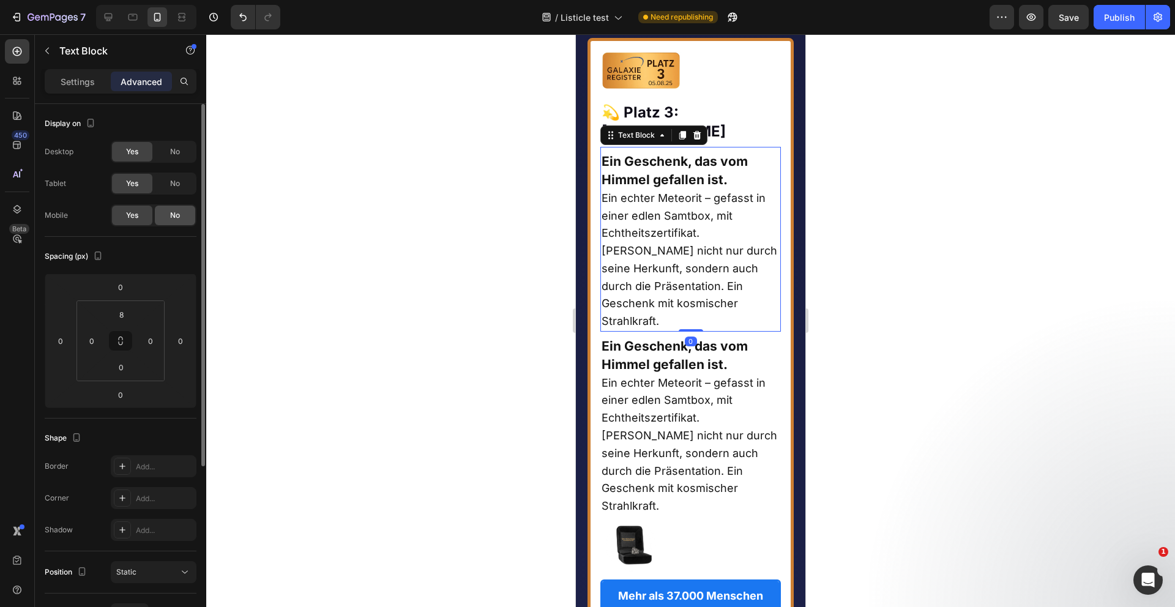
click at [175, 214] on span "No" at bounding box center [175, 215] width 10 height 11
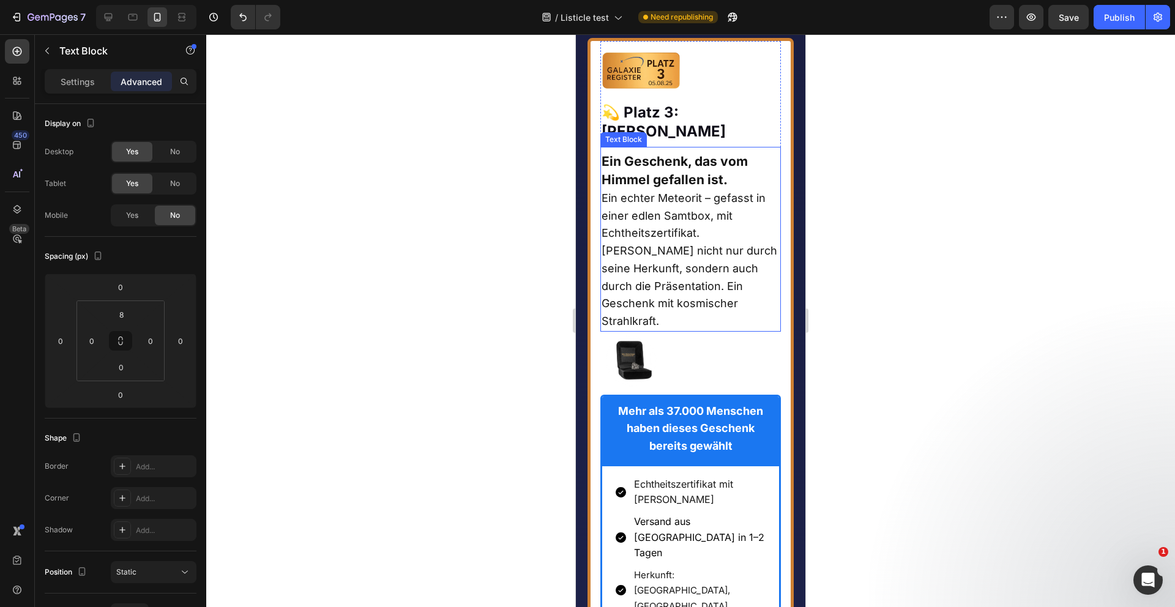
click at [641, 328] on span "Ein echter Meteorit – gefasst in einer edlen Samtbox, mit Echtheitszertifikat. …" at bounding box center [690, 260] width 176 height 136
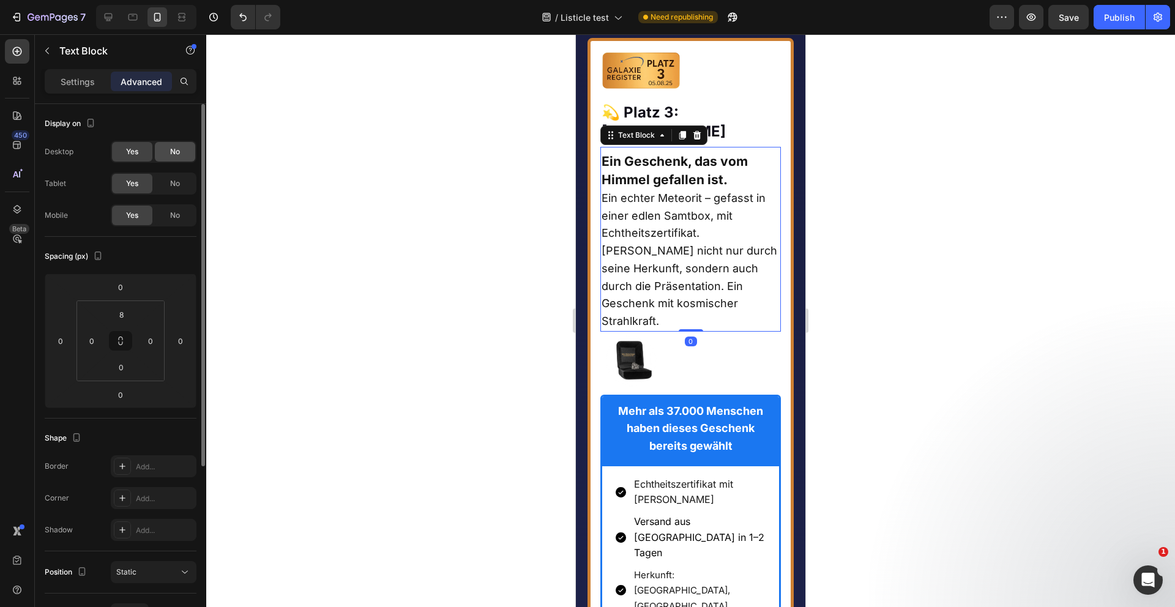
click at [177, 152] on span "No" at bounding box center [175, 151] width 10 height 11
click at [176, 178] on span "No" at bounding box center [175, 183] width 10 height 11
click at [75, 77] on p "Settings" at bounding box center [78, 81] width 34 height 13
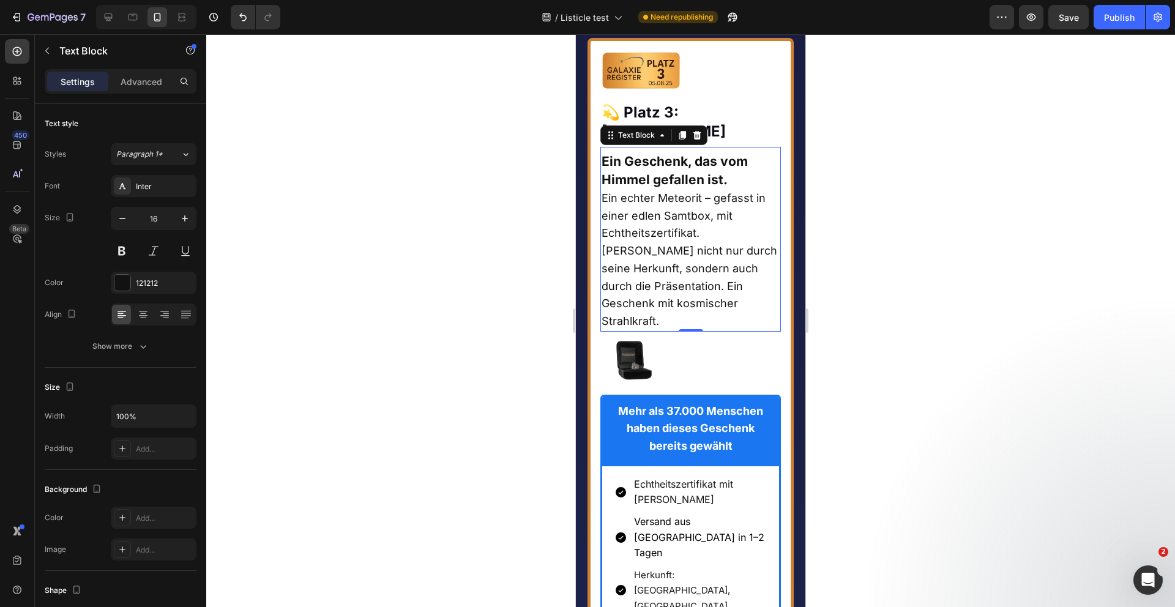
click at [683, 187] on strong "Ein Geschenk, das vom Himmel gefallen ist." at bounding box center [675, 171] width 146 height 34
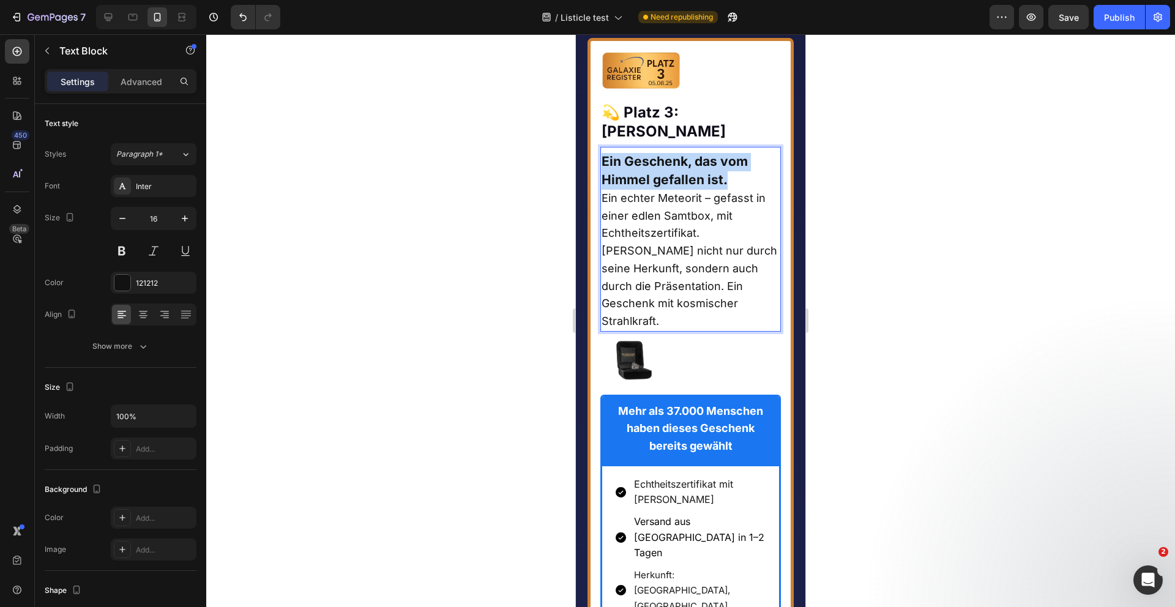
click at [683, 187] on strong "Ein Geschenk, das vom Himmel gefallen ist." at bounding box center [675, 171] width 146 height 34
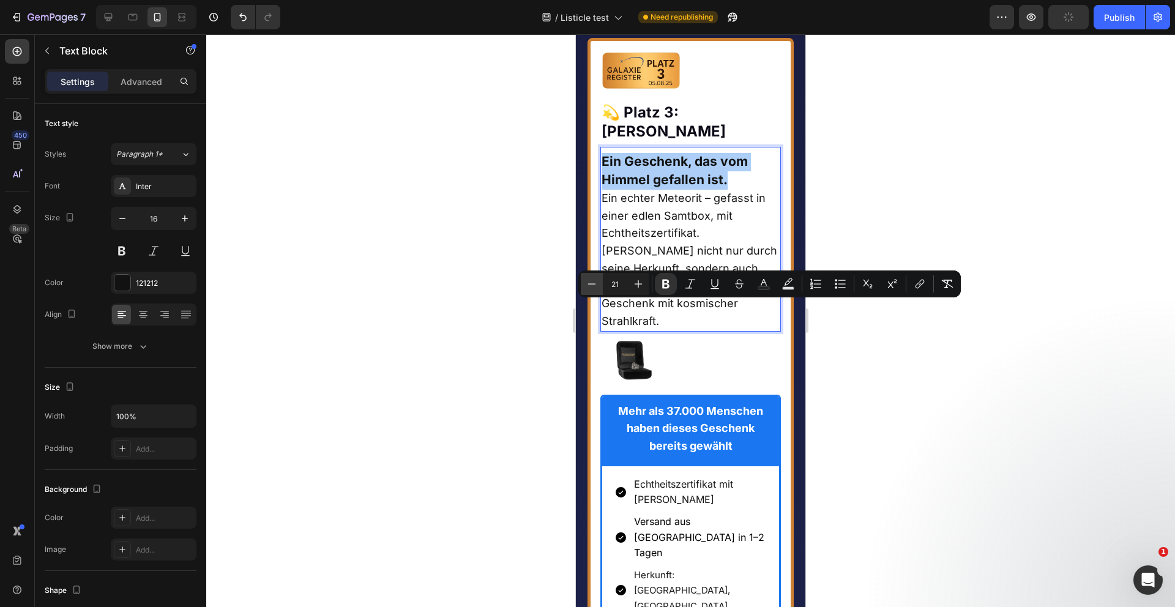
click at [589, 283] on icon "Editor contextual toolbar" at bounding box center [592, 283] width 8 height 1
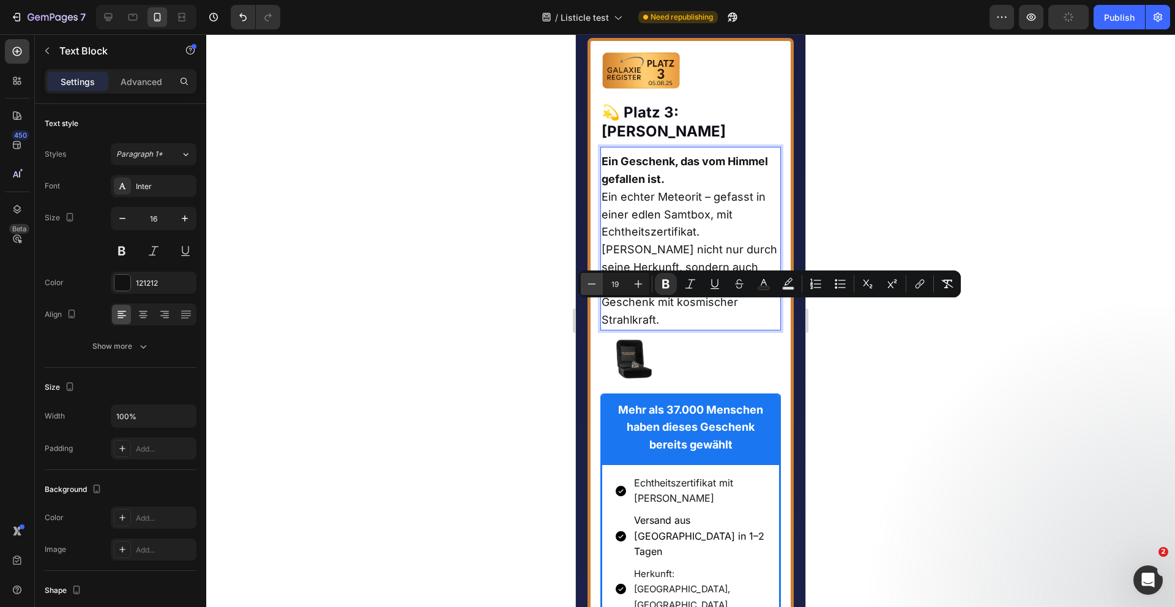
type input "18"
click at [637, 329] on p "Ein echter Meteorit – gefasst in einer edlen Samtbox, mit Echtheitszertifikat. …" at bounding box center [691, 258] width 179 height 141
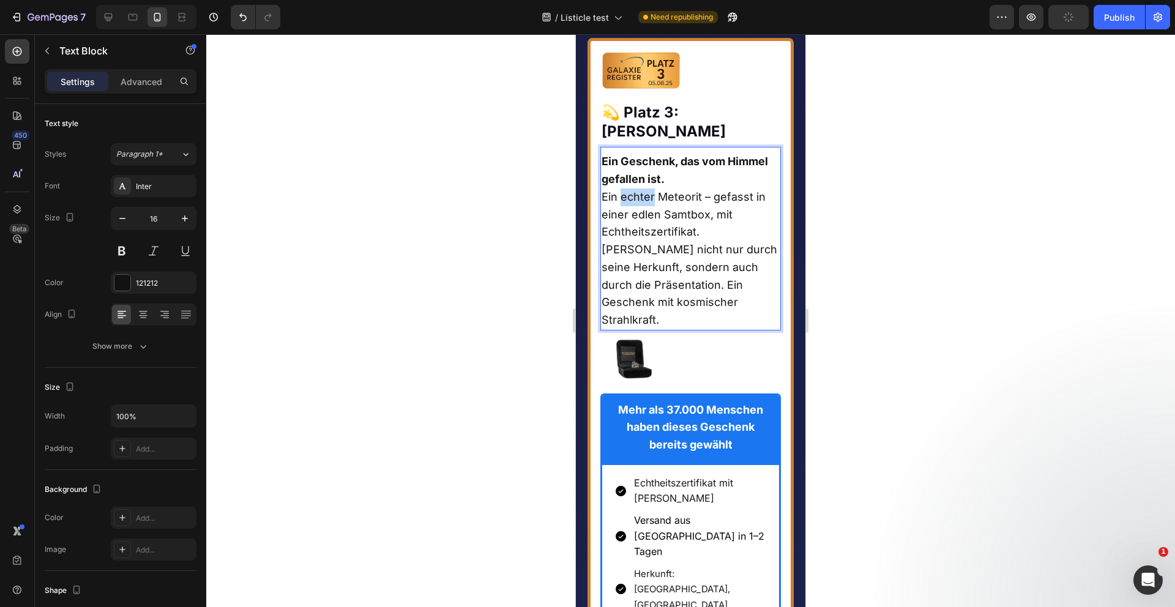
click at [637, 329] on p "Ein echter Meteorit – gefasst in einer edlen Samtbox, mit Echtheitszertifikat. …" at bounding box center [691, 258] width 179 height 141
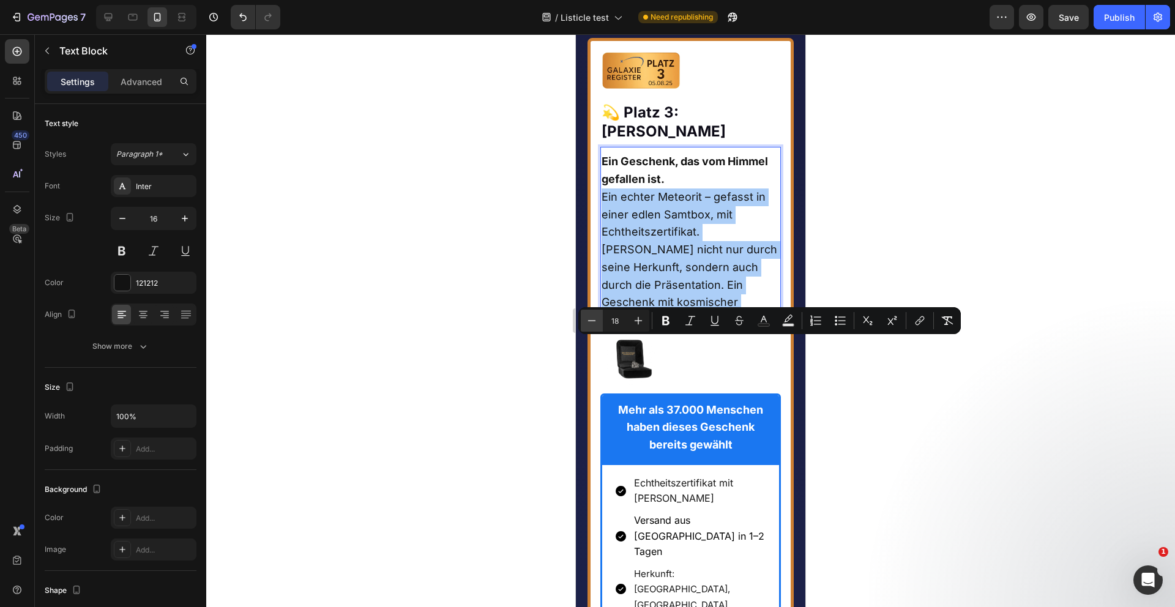
click at [591, 319] on icon "Editor contextual toolbar" at bounding box center [592, 321] width 12 height 12
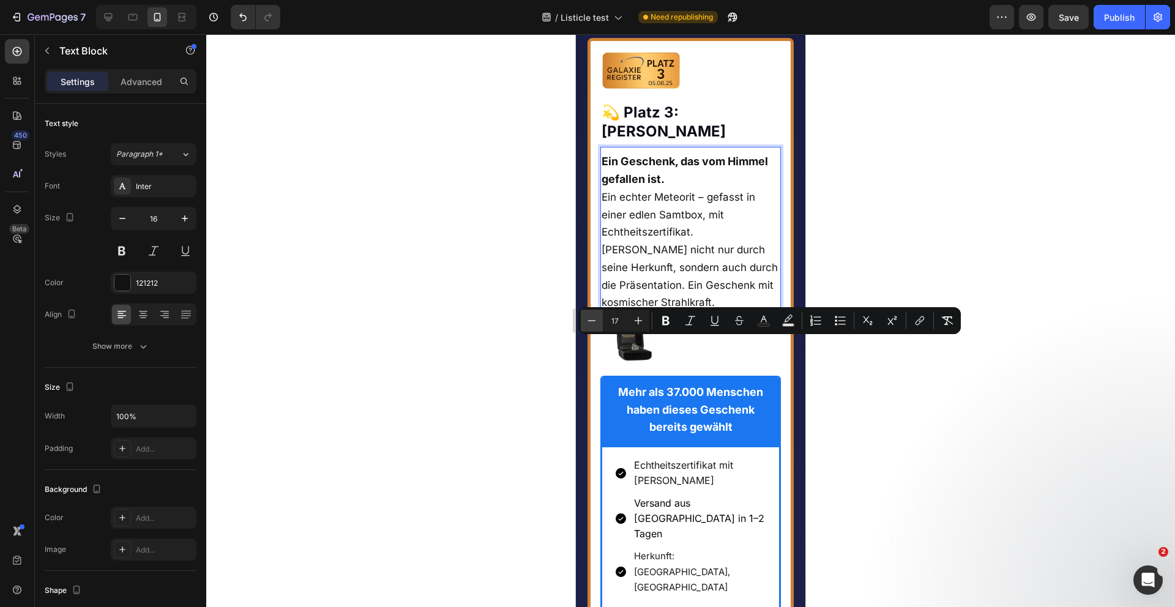
click at [591, 319] on icon "Editor contextual toolbar" at bounding box center [592, 321] width 12 height 12
type input "16"
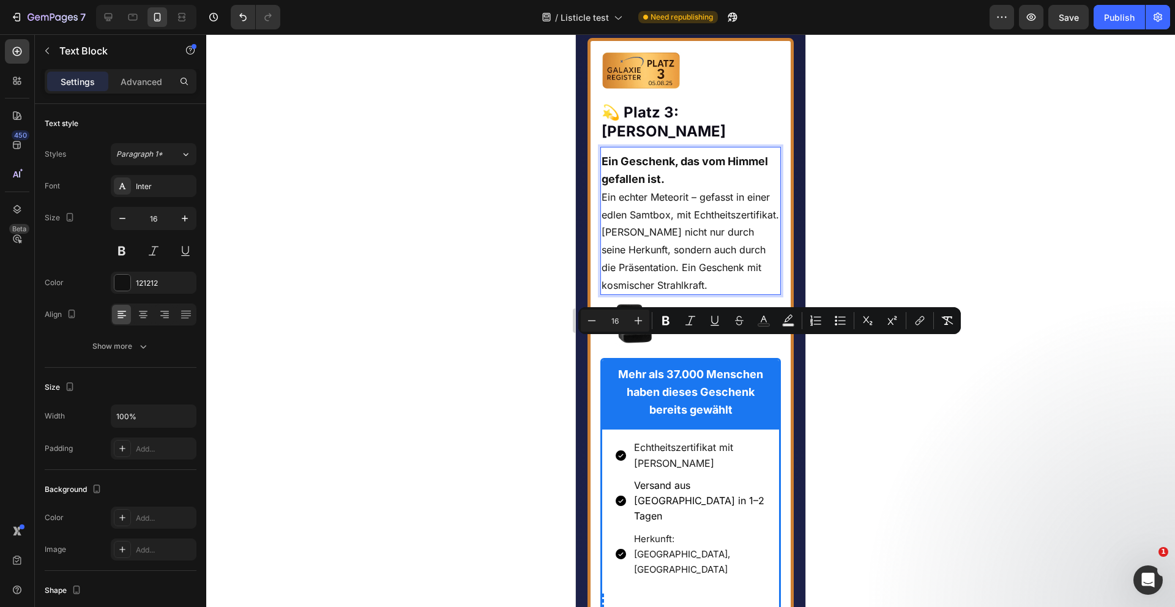
click at [541, 389] on div at bounding box center [690, 320] width 969 height 573
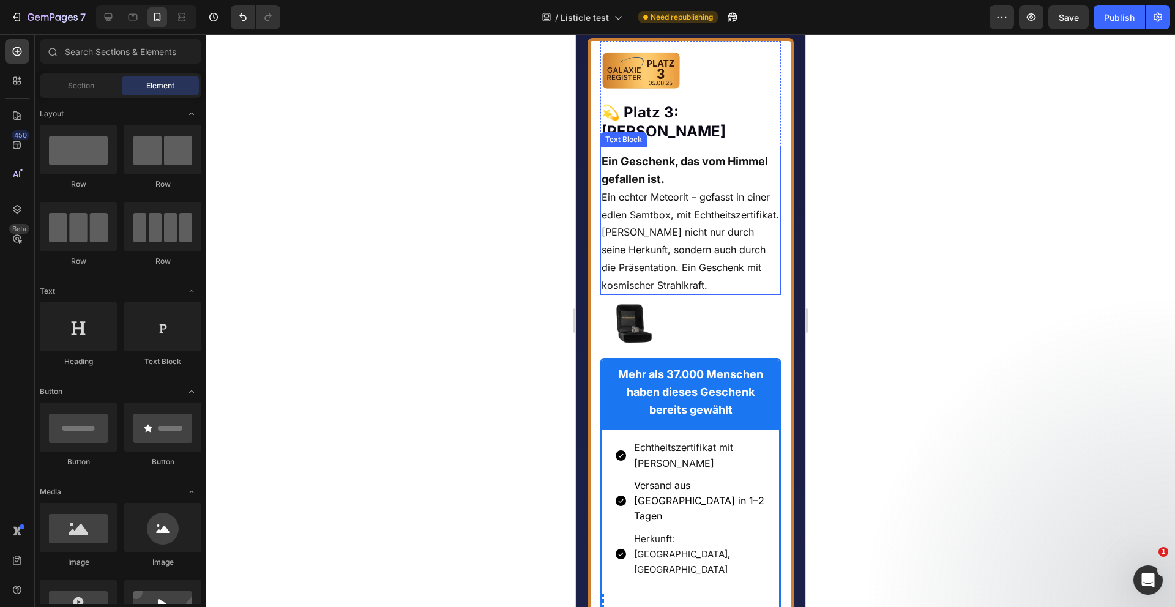
click at [676, 291] on span "Ein echter Meteorit – gefasst in einer edlen Samtbox, mit Echtheitszertifikat. …" at bounding box center [690, 241] width 177 height 100
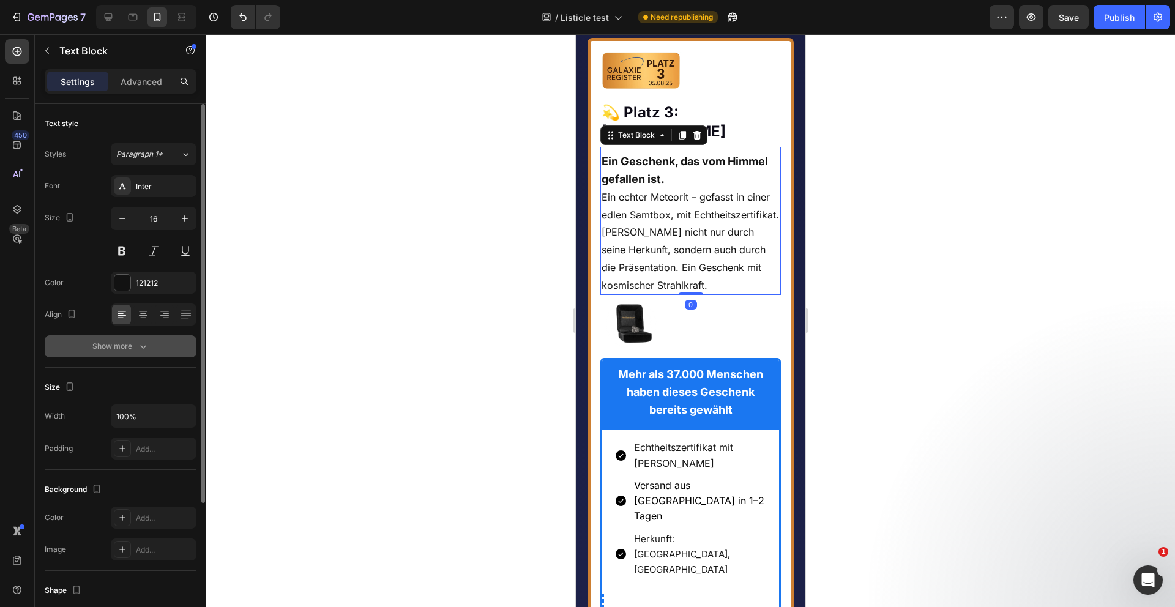
click at [129, 336] on button "Show more" at bounding box center [121, 346] width 152 height 22
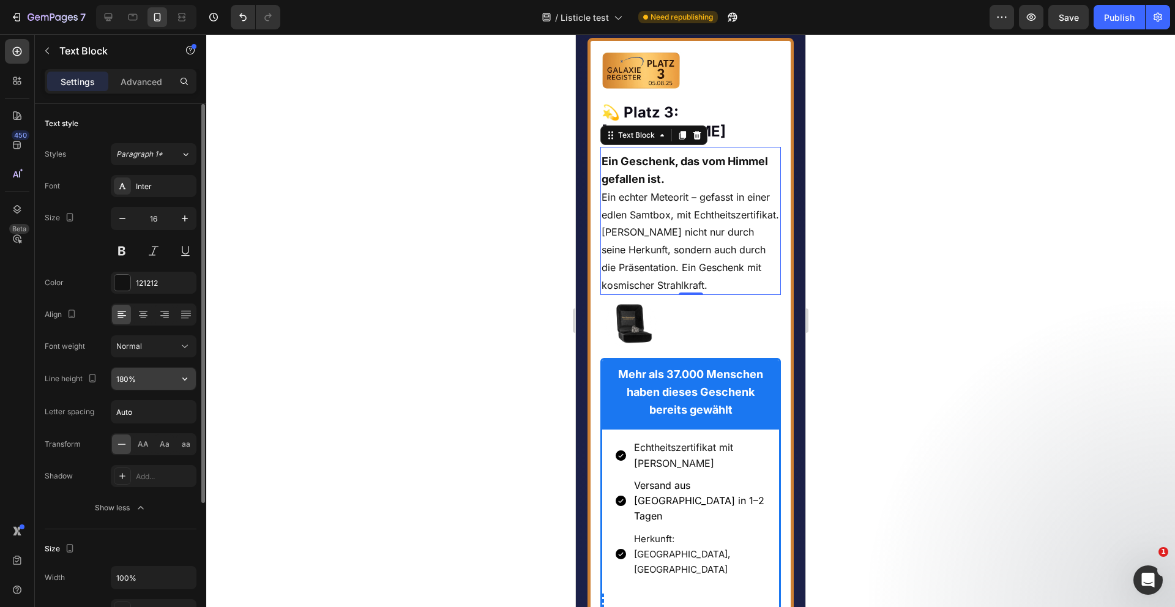
click at [134, 387] on input "180%" at bounding box center [153, 379] width 84 height 22
click at [187, 379] on icon "button" at bounding box center [185, 379] width 12 height 12
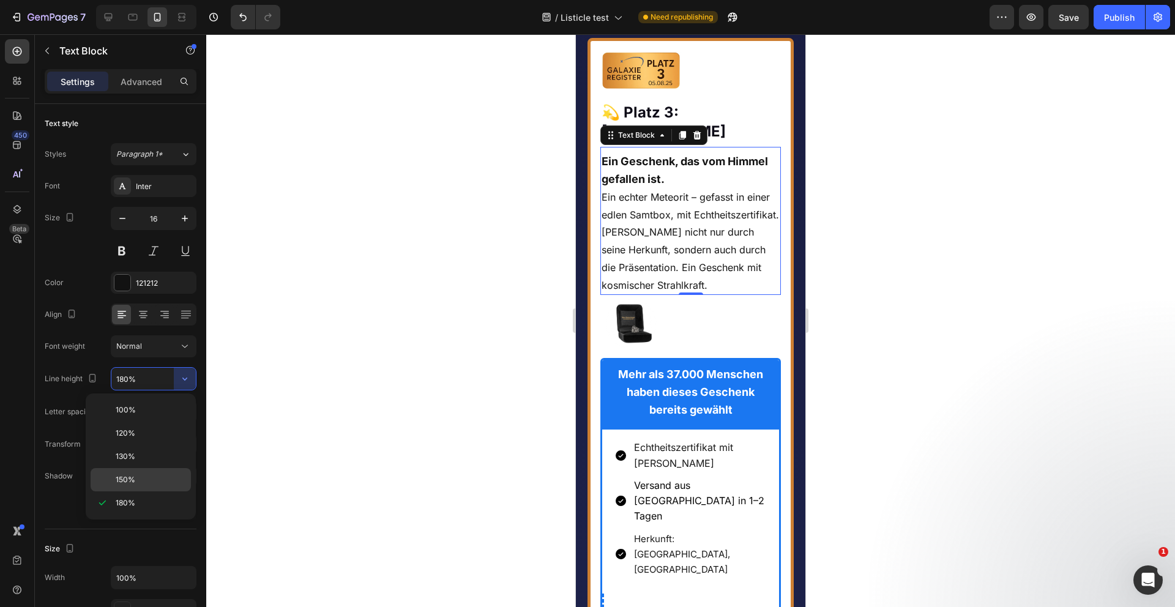
click at [151, 479] on p "150%" at bounding box center [151, 479] width 70 height 11
type input "150%"
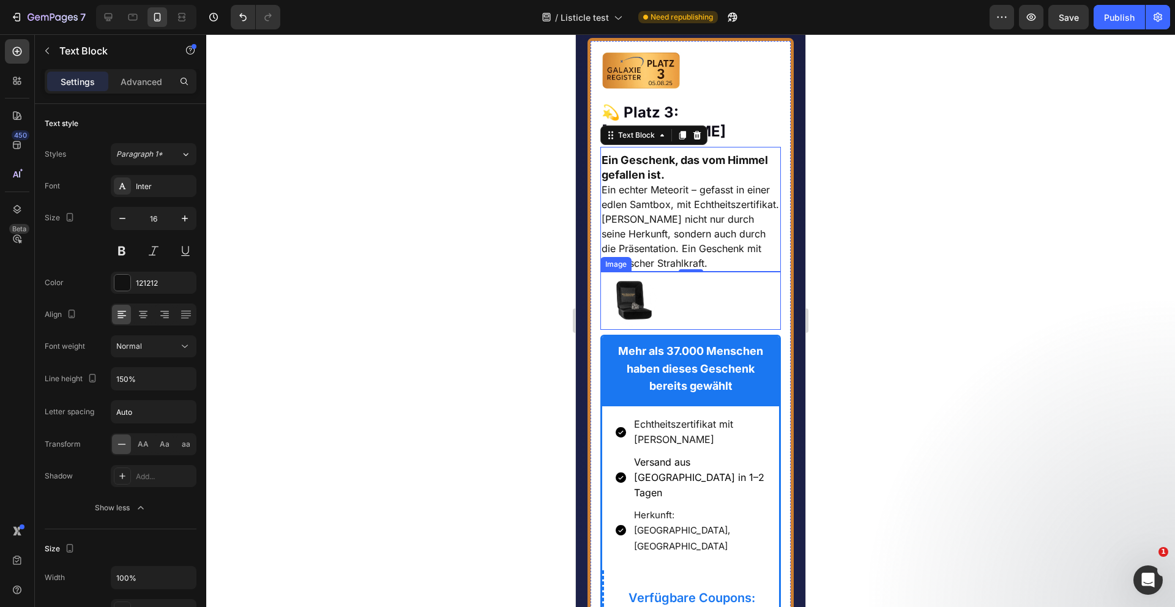
click at [649, 330] on img at bounding box center [631, 301] width 63 height 58
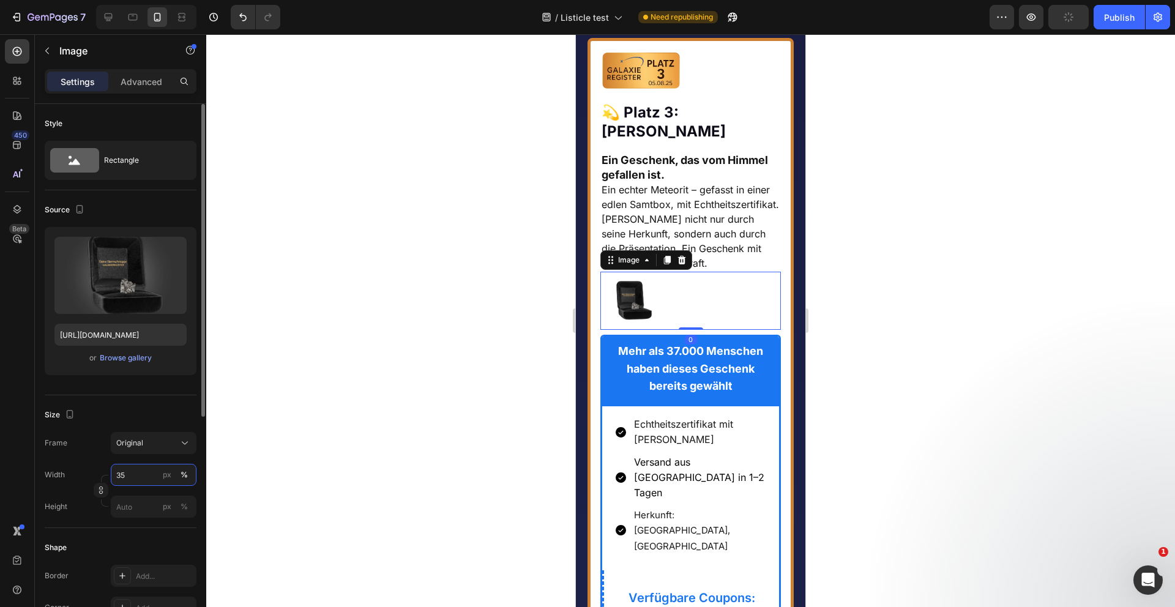
click at [131, 473] on input "35" at bounding box center [154, 475] width 86 height 22
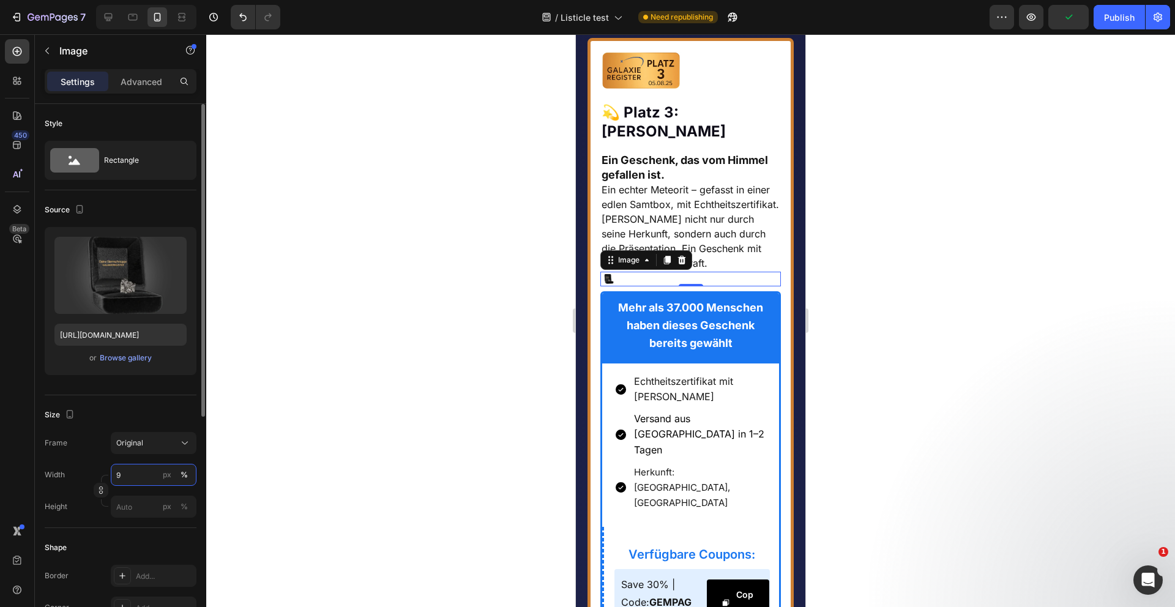
type input "90"
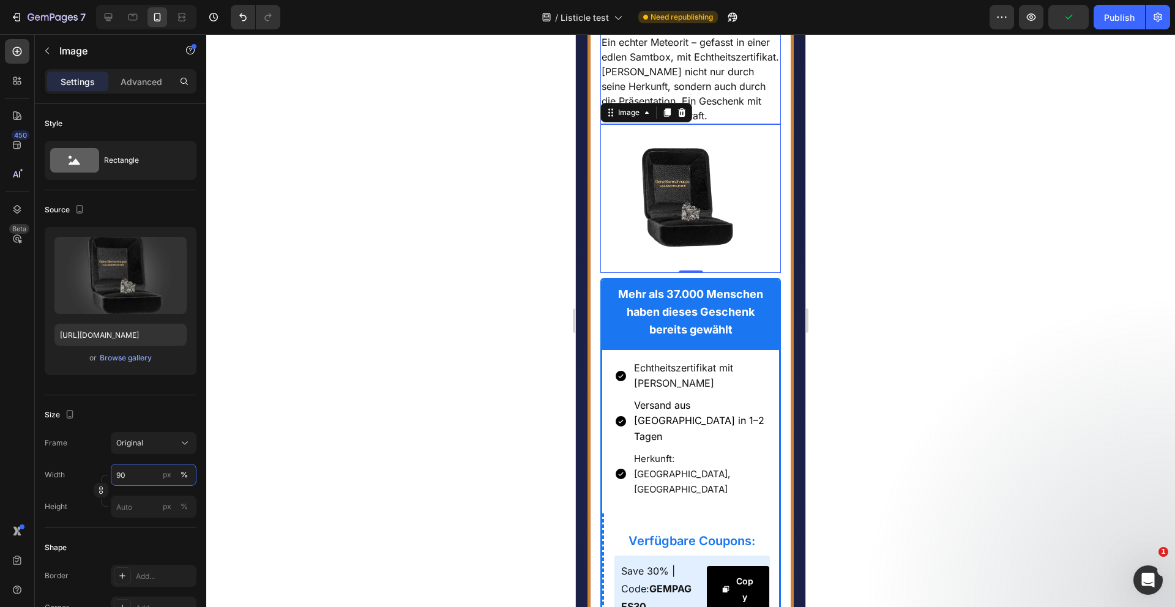
scroll to position [4039, 0]
click at [525, 468] on div at bounding box center [690, 320] width 969 height 573
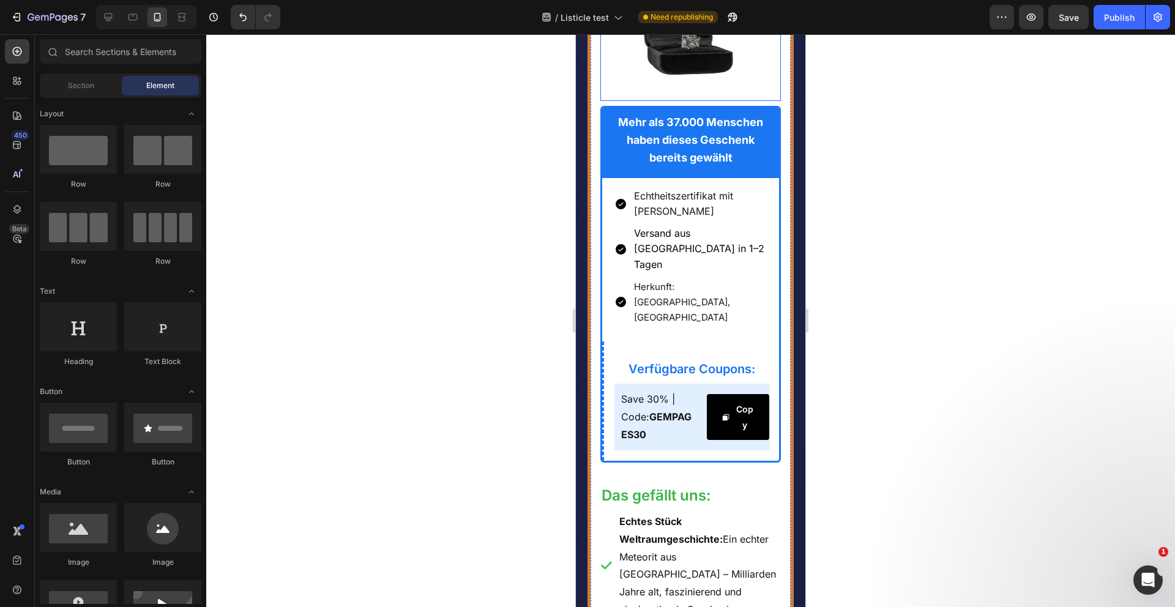
scroll to position [4216, 0]
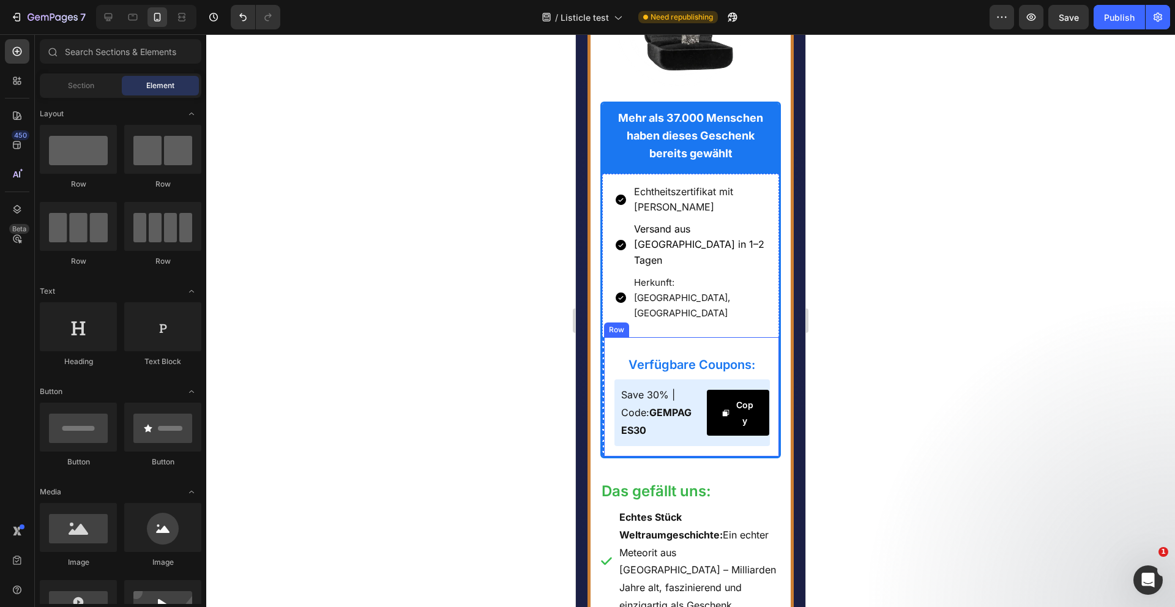
click at [641, 446] on div "Verfügbare Coupons: Heading Save 30% | Code: GEMPAGES30 Text Block Copy Copy Co…" at bounding box center [692, 394] width 156 height 104
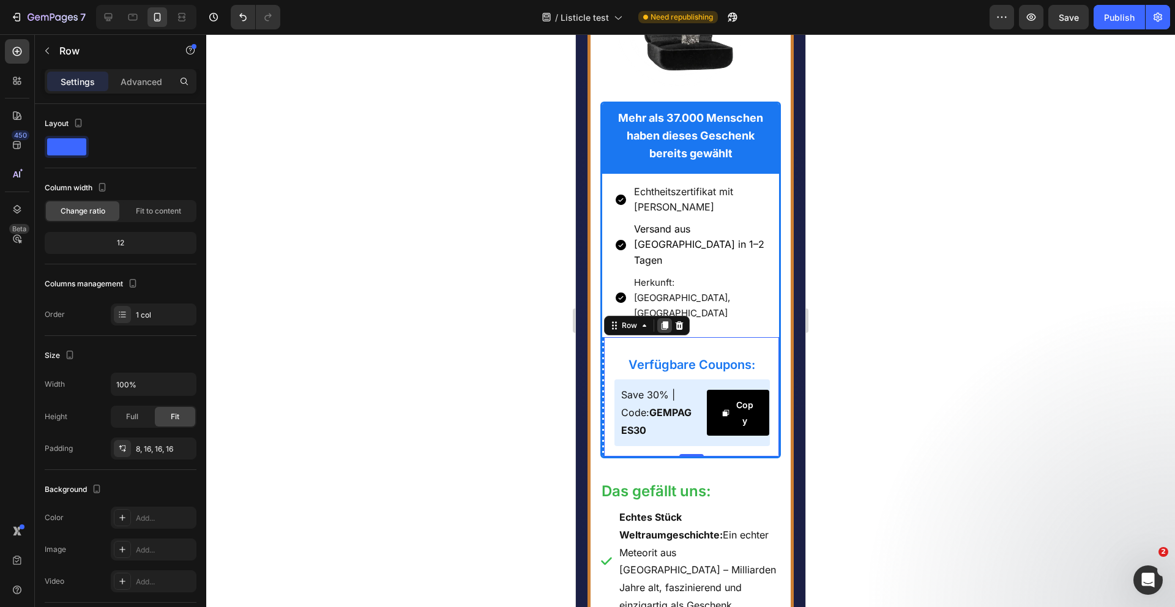
click at [660, 330] on icon at bounding box center [665, 326] width 10 height 10
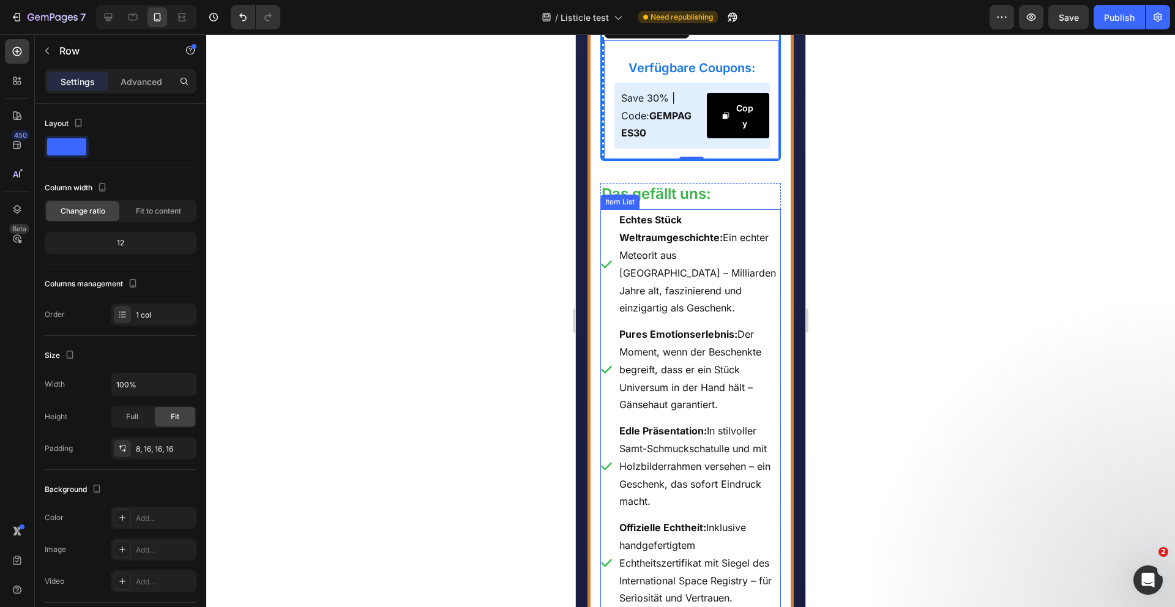
scroll to position [4431, 0]
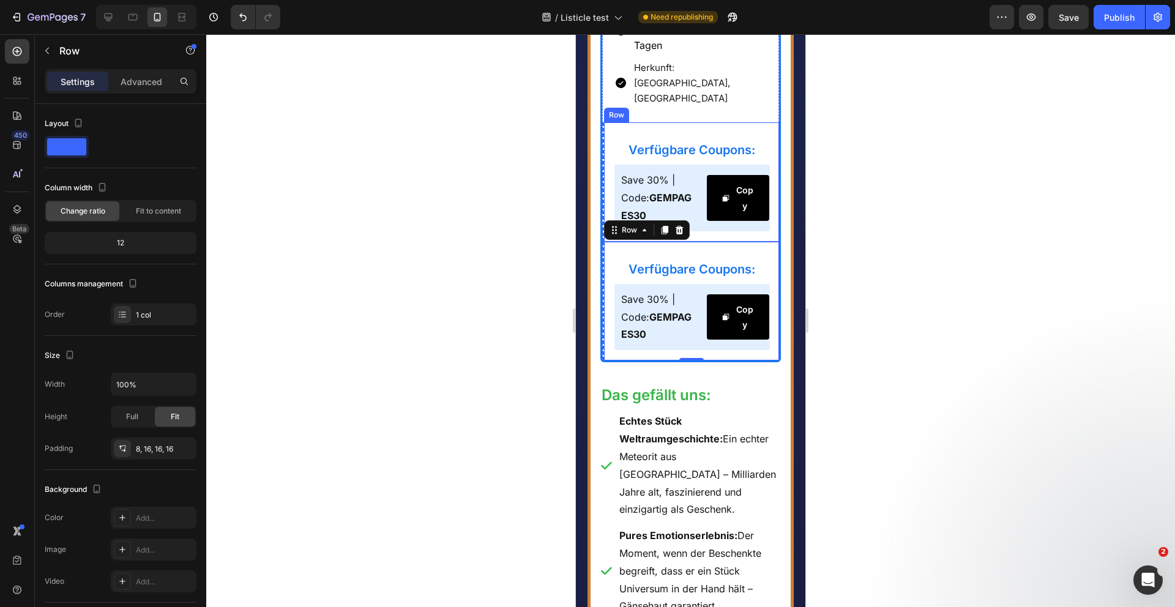
click at [632, 231] on div "Verfügbare Coupons: Heading Save 30% | Code: GEMPAGES30 Text Block Copy Copy Co…" at bounding box center [692, 179] width 156 height 104
click at [133, 76] on p "Advanced" at bounding box center [142, 81] width 42 height 13
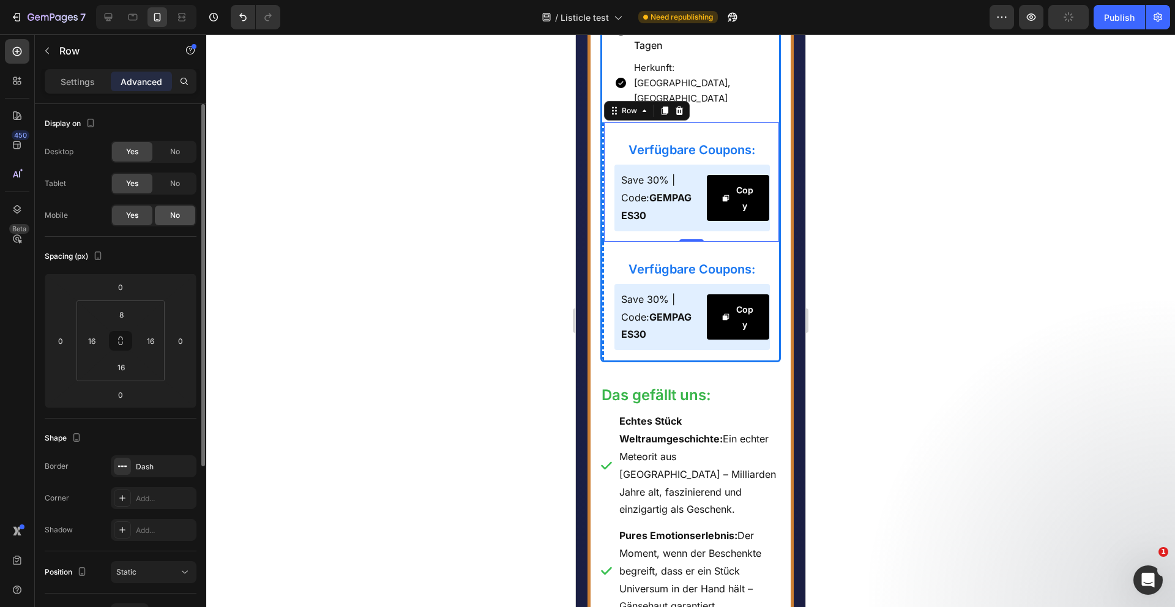
click at [171, 215] on span "No" at bounding box center [175, 215] width 10 height 11
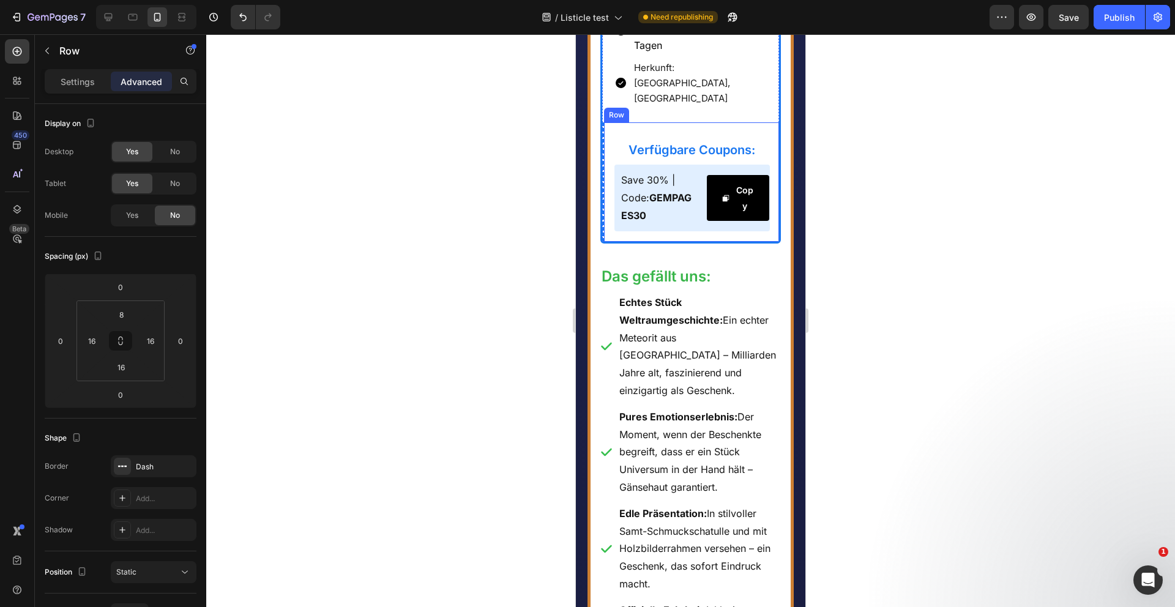
click at [636, 231] on div "Verfügbare Coupons: Heading Save 30% | Code: GEMPAGES30 Text Block Copy Copy Co…" at bounding box center [692, 179] width 156 height 104
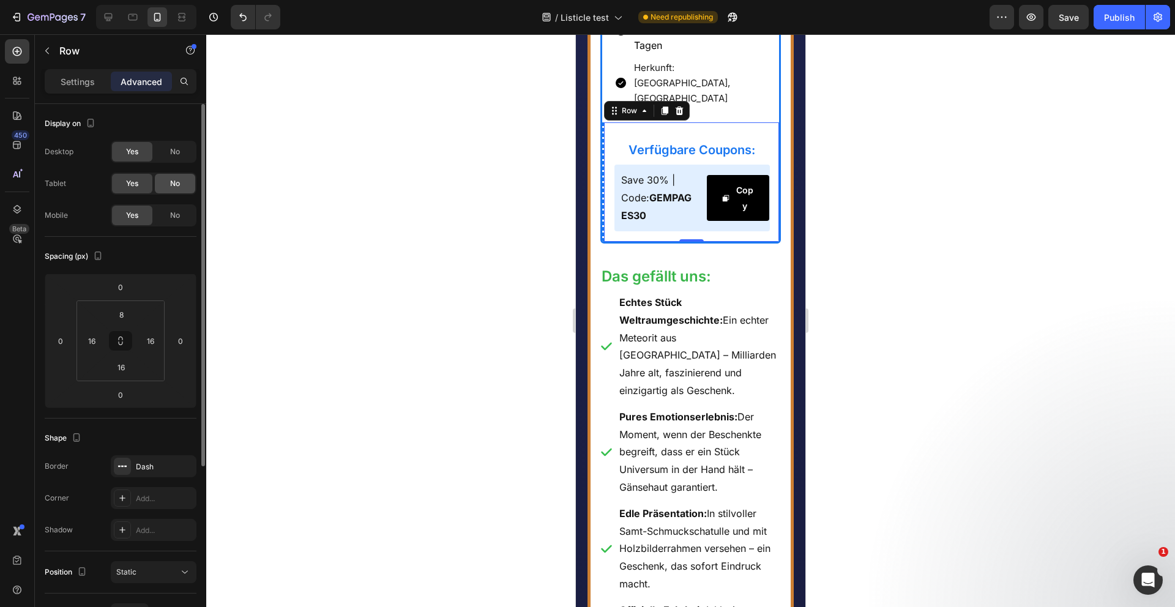
click at [171, 184] on span "No" at bounding box center [175, 183] width 10 height 11
click at [171, 160] on div "No" at bounding box center [175, 152] width 40 height 20
click at [78, 82] on p "Settings" at bounding box center [78, 81] width 34 height 13
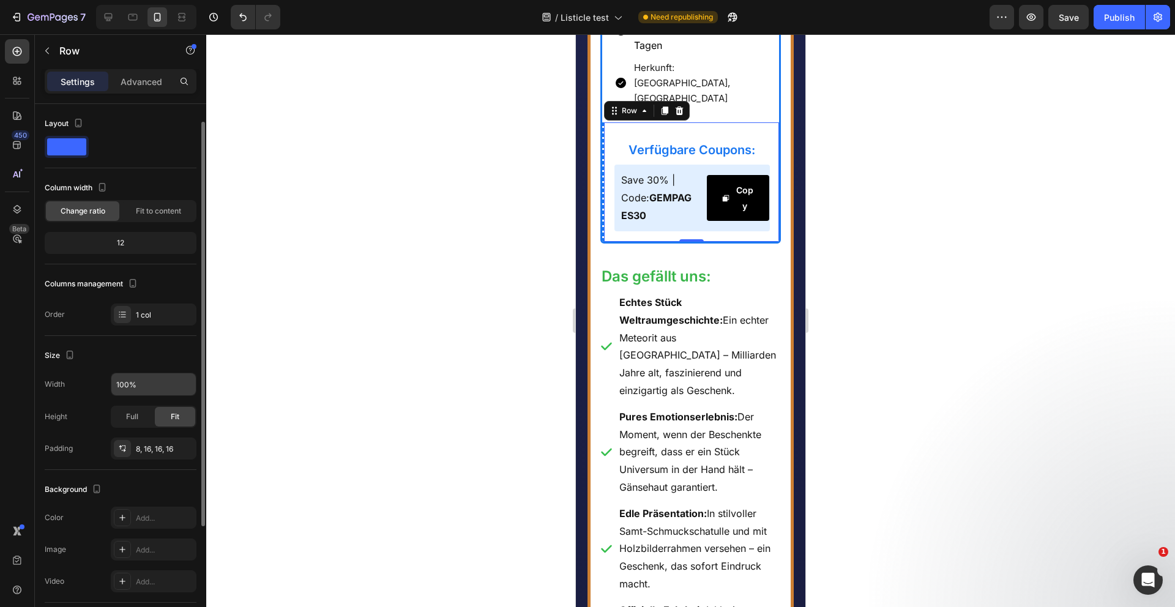
scroll to position [177, 0]
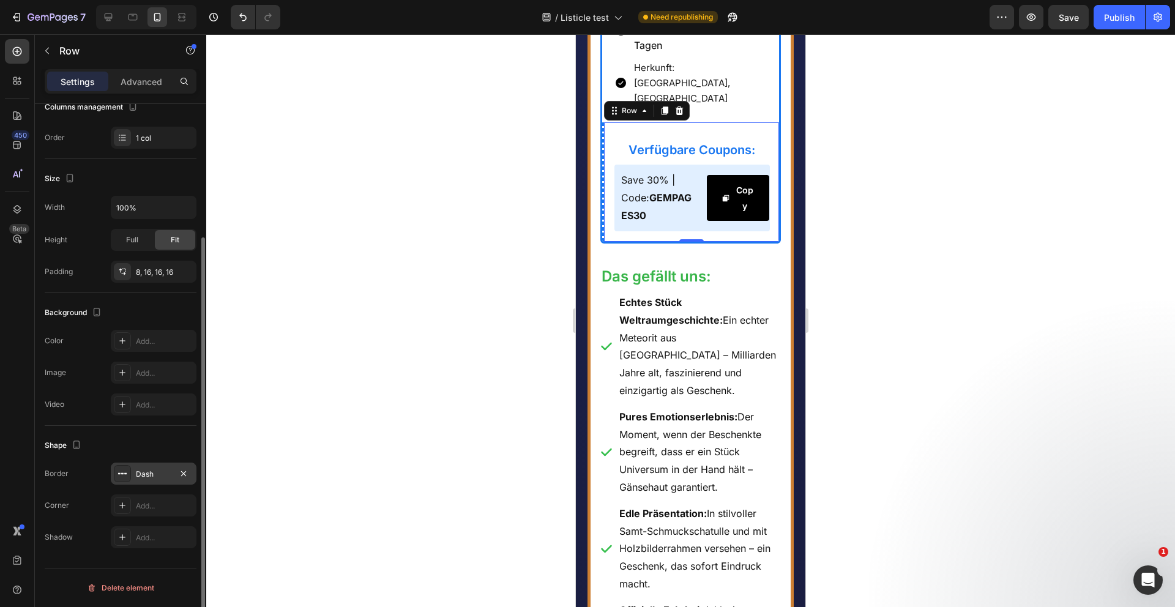
click at [148, 471] on div "Dash" at bounding box center [153, 474] width 35 height 11
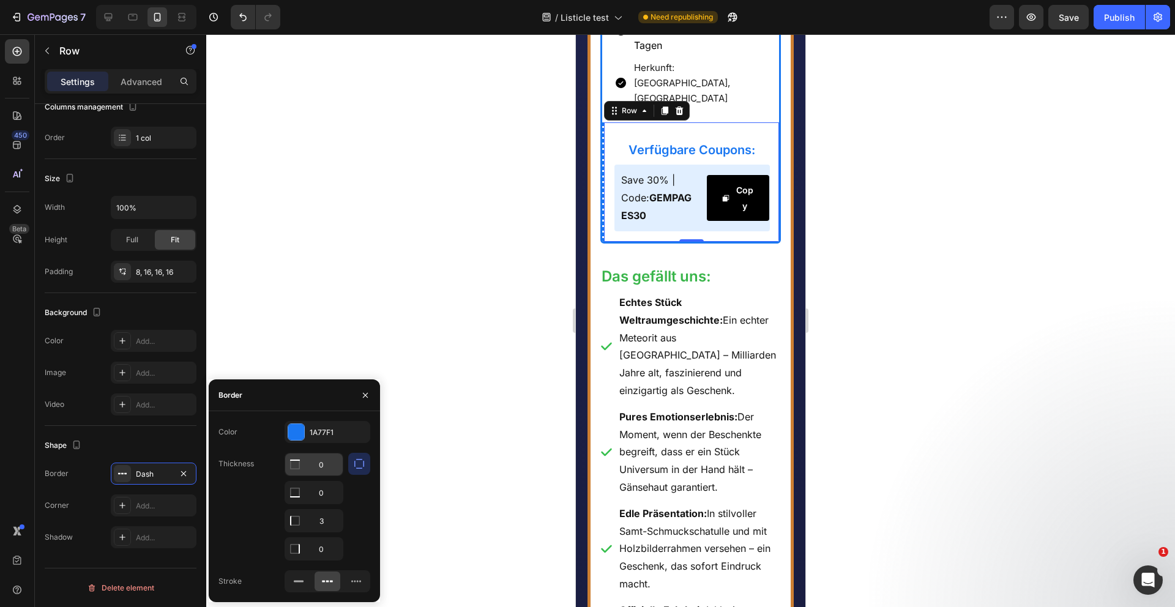
click at [324, 467] on input "0" at bounding box center [314, 464] width 58 height 22
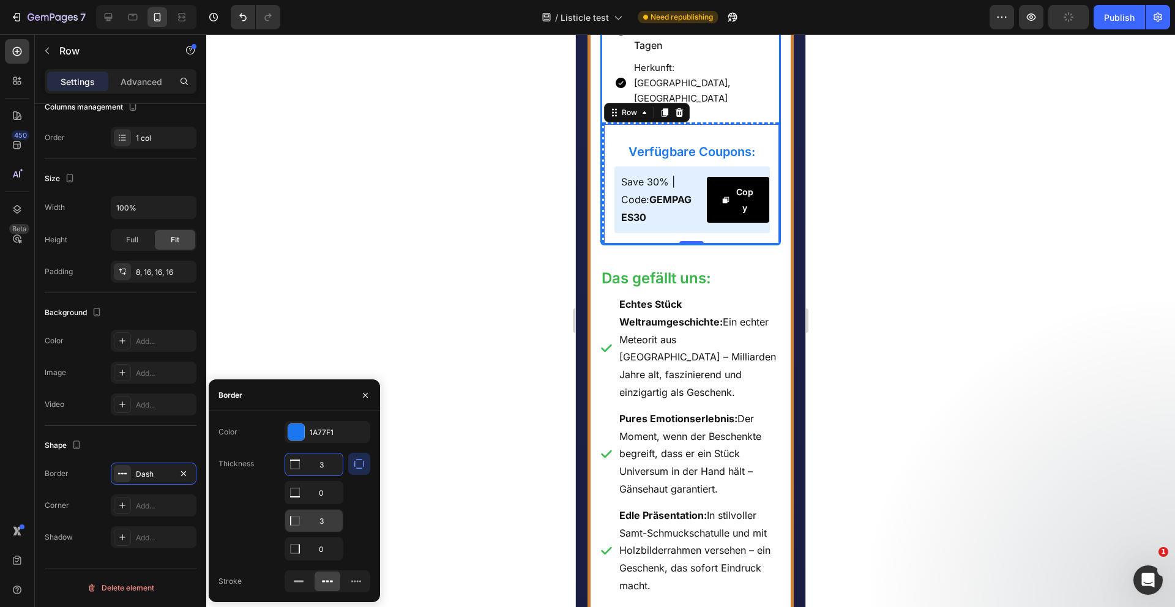
type input "3"
click at [326, 504] on input "3" at bounding box center [314, 493] width 58 height 22
type input "0"
click at [449, 428] on div at bounding box center [690, 320] width 969 height 573
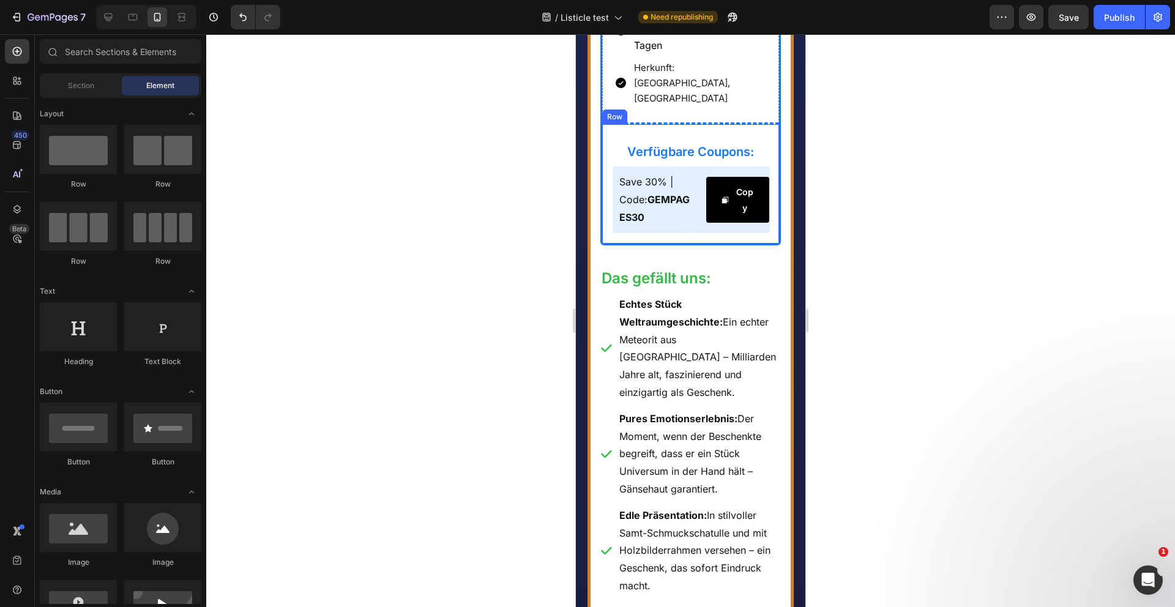
click at [746, 231] on div "Verfügbare Coupons: Heading Save 30% | Code: GEMPAGES30 Text Block Copy Copy Co…" at bounding box center [690, 182] width 177 height 121
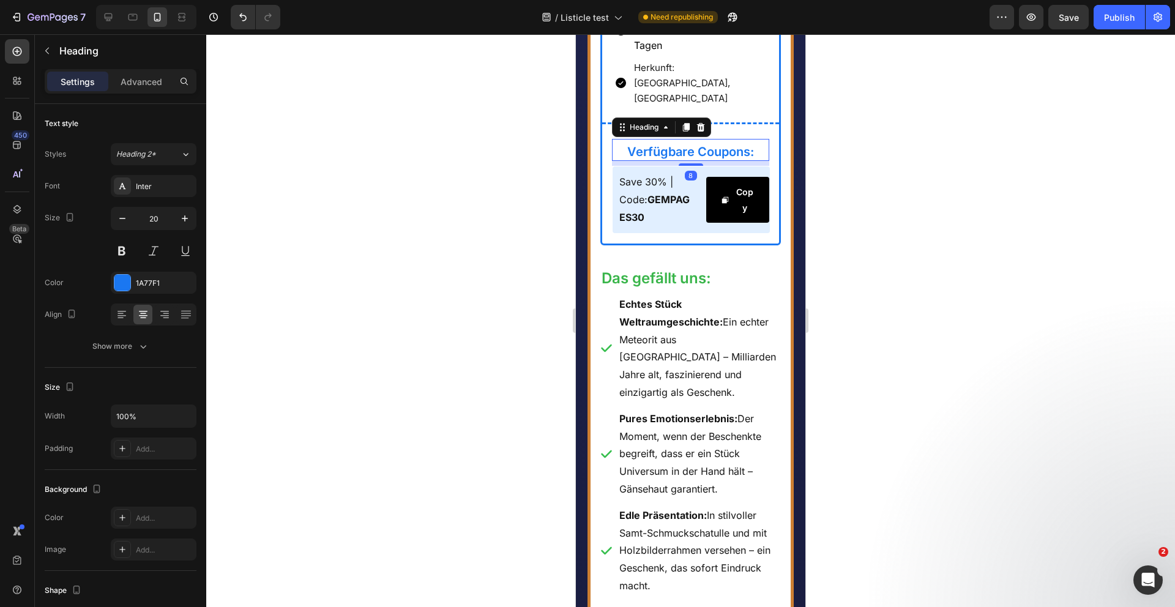
click at [769, 161] on div "Verfügbare Coupons: Heading 8" at bounding box center [691, 150] width 158 height 22
click at [142, 70] on div "Settings Advanced" at bounding box center [121, 81] width 152 height 24
click at [144, 90] on div "Advanced" at bounding box center [141, 82] width 61 height 20
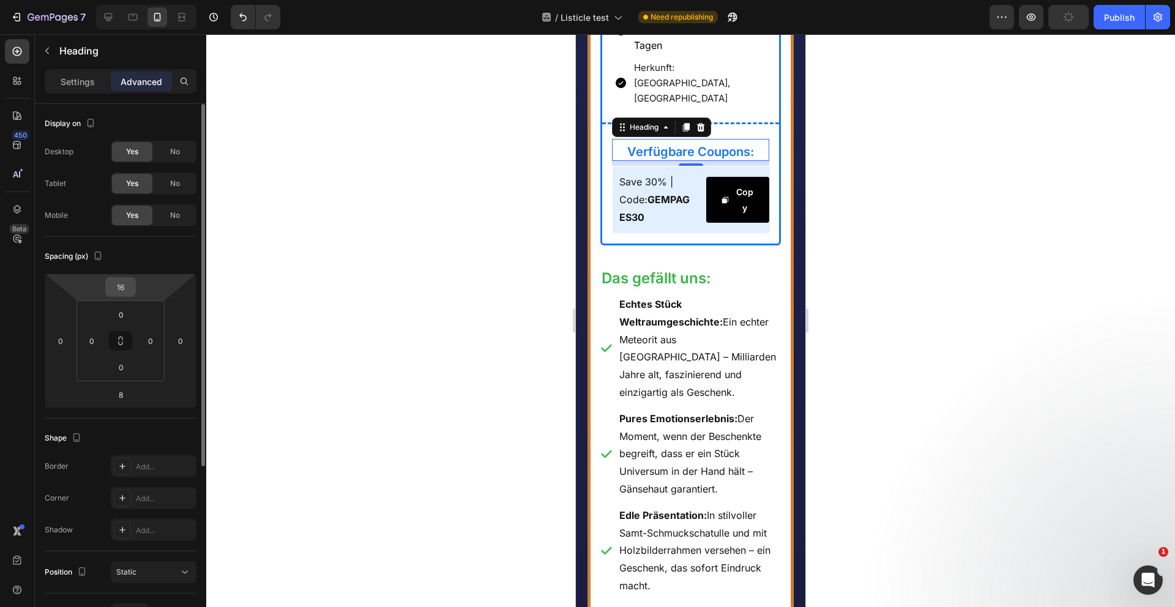
click at [122, 288] on input "16" at bounding box center [120, 287] width 24 height 18
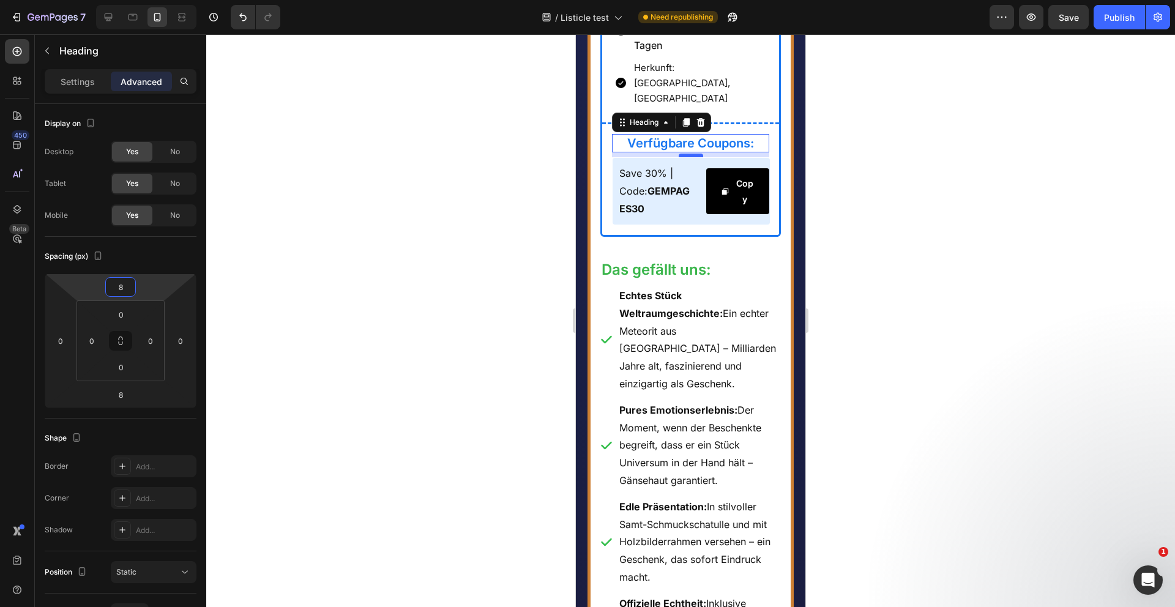
type input "8"
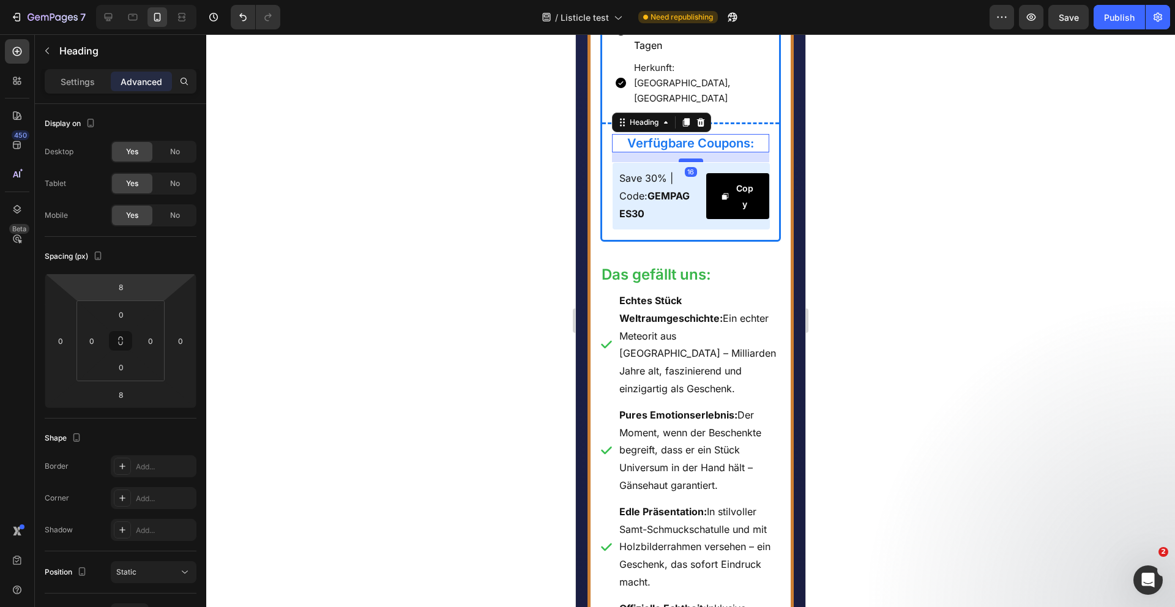
click at [690, 162] on div at bounding box center [691, 161] width 24 height 4
type input "16"
click at [513, 325] on div at bounding box center [690, 320] width 969 height 573
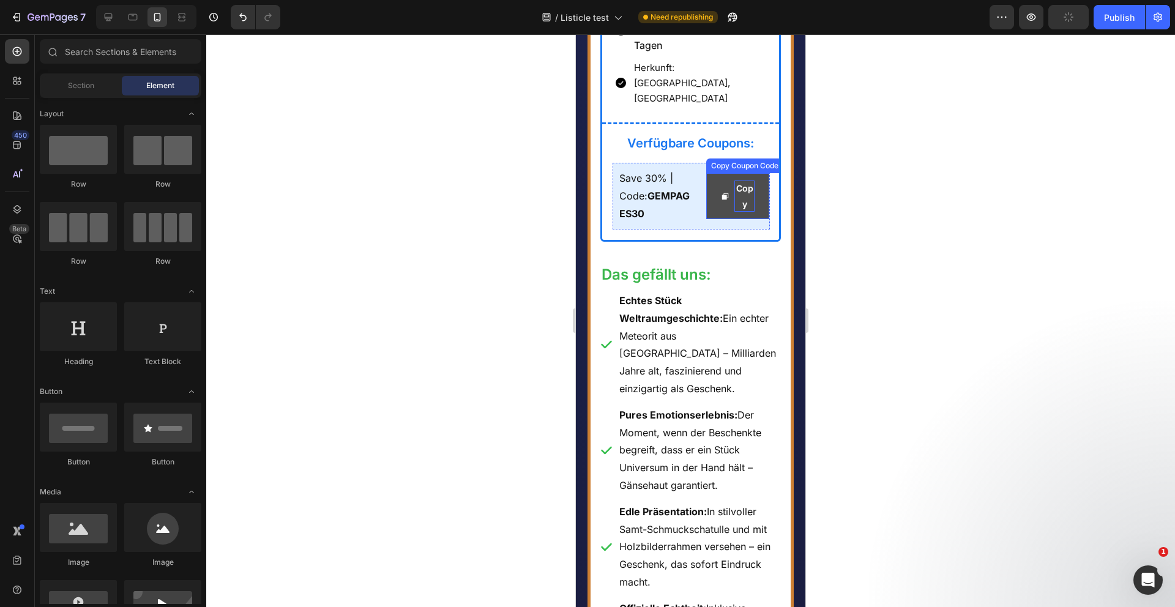
click at [750, 211] on div "Copy" at bounding box center [744, 196] width 20 height 31
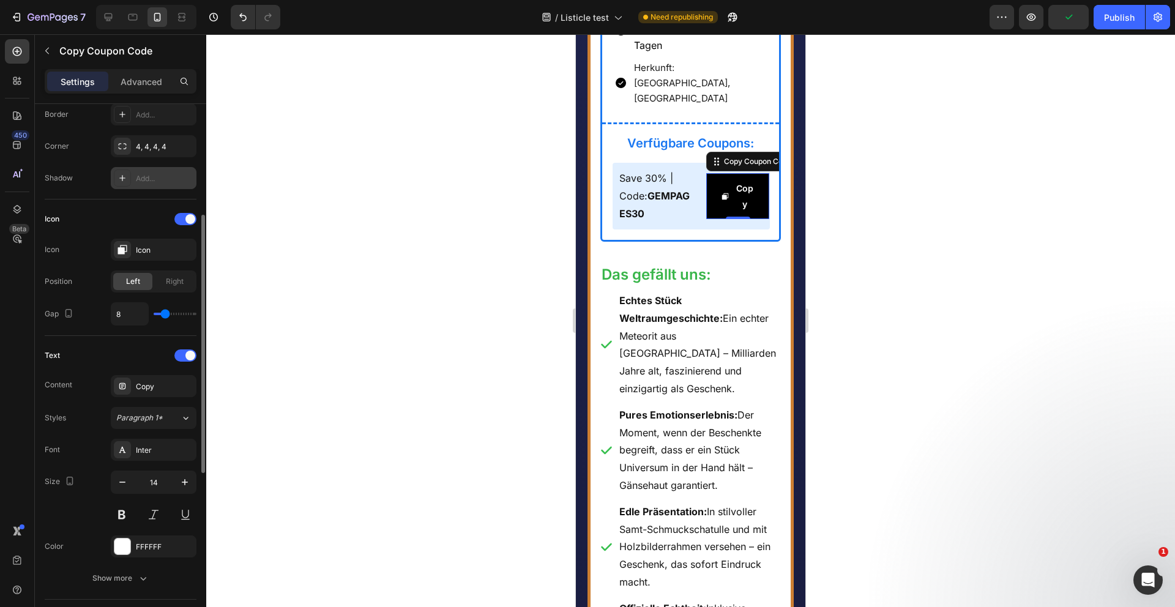
scroll to position [453, 0]
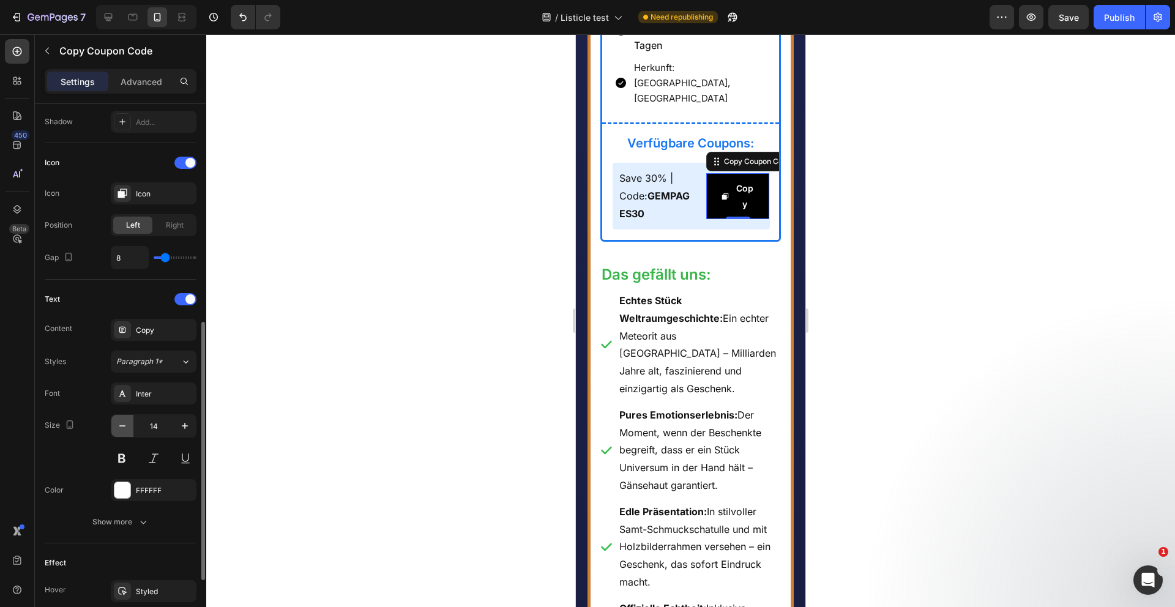
click at [124, 425] on icon "button" at bounding box center [122, 426] width 12 height 12
type input "13"
click at [455, 316] on div at bounding box center [690, 320] width 969 height 573
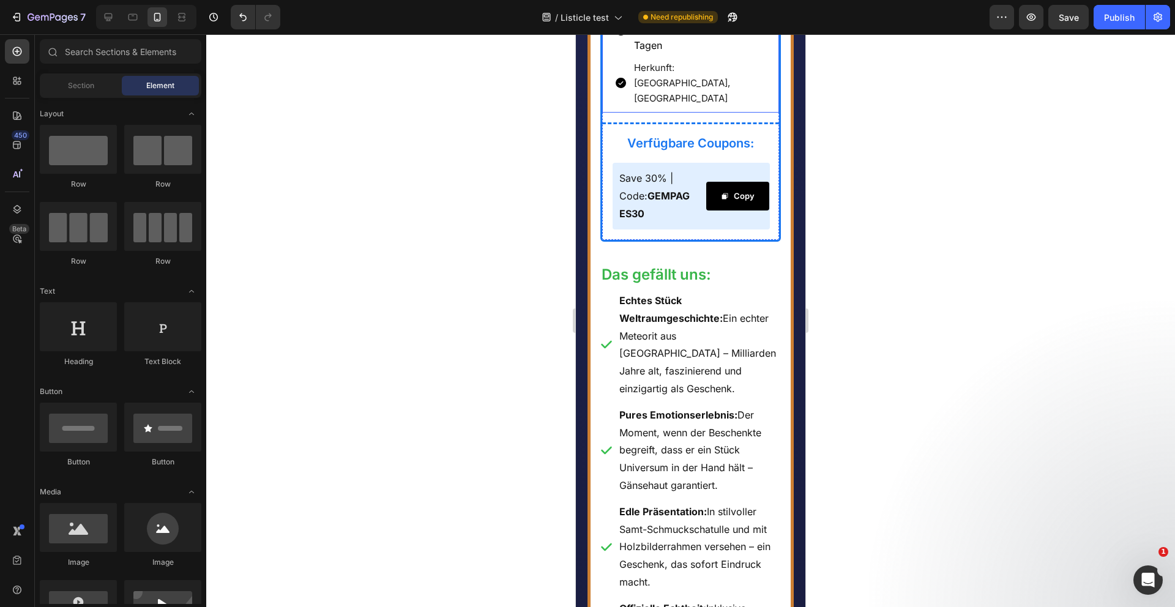
click at [715, 104] on span "Herkunft: [GEOGRAPHIC_DATA], [GEOGRAPHIC_DATA]" at bounding box center [682, 83] width 96 height 42
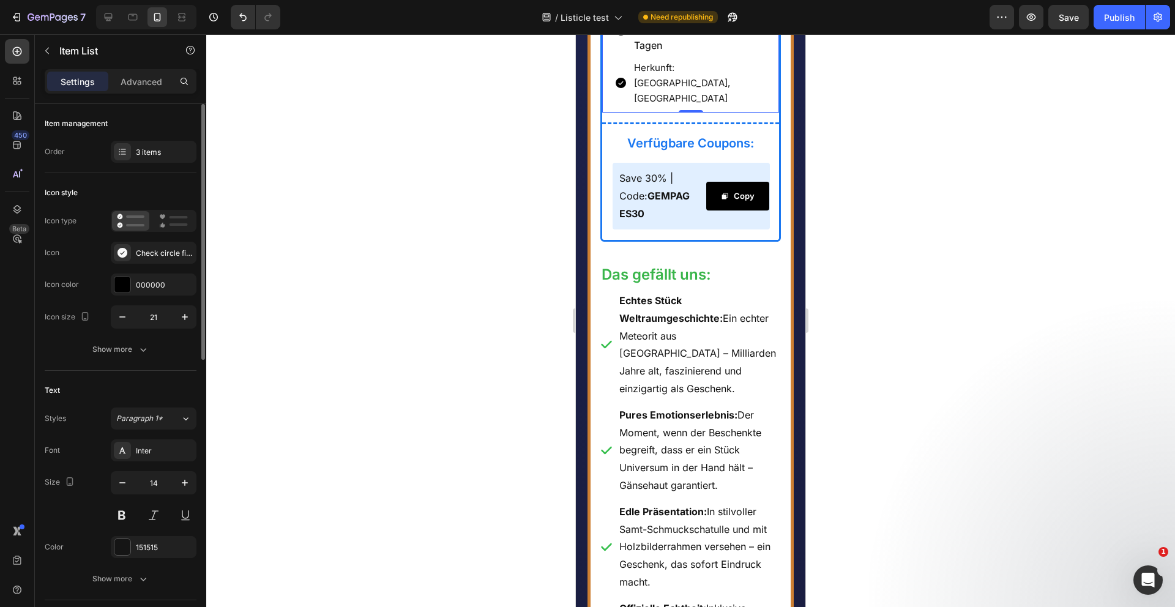
click at [137, 354] on icon "button" at bounding box center [143, 349] width 12 height 12
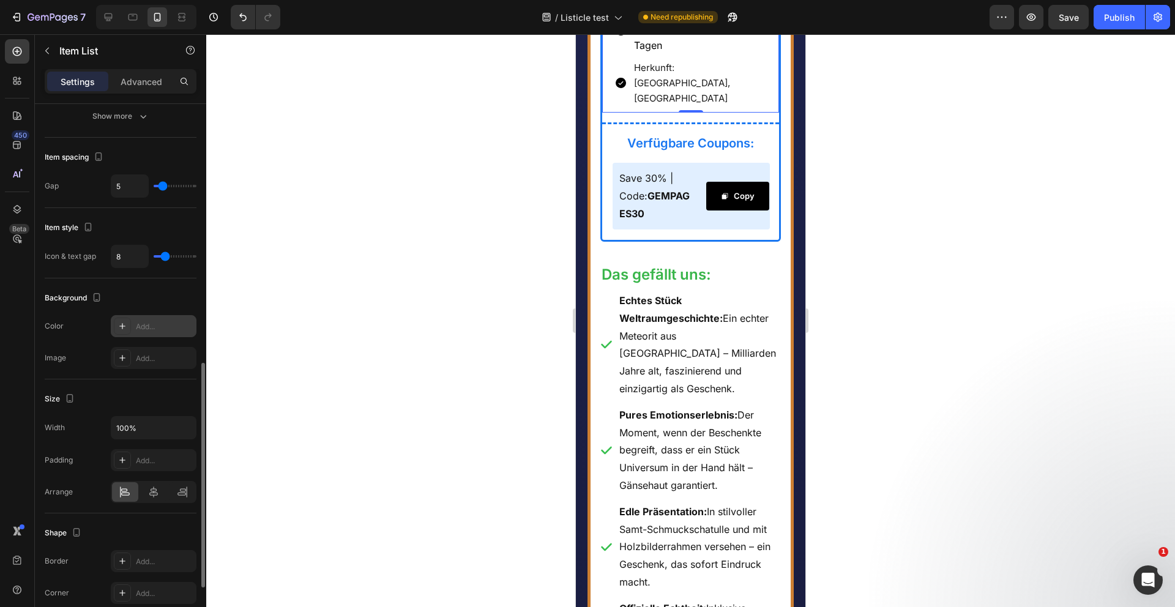
scroll to position [750, 0]
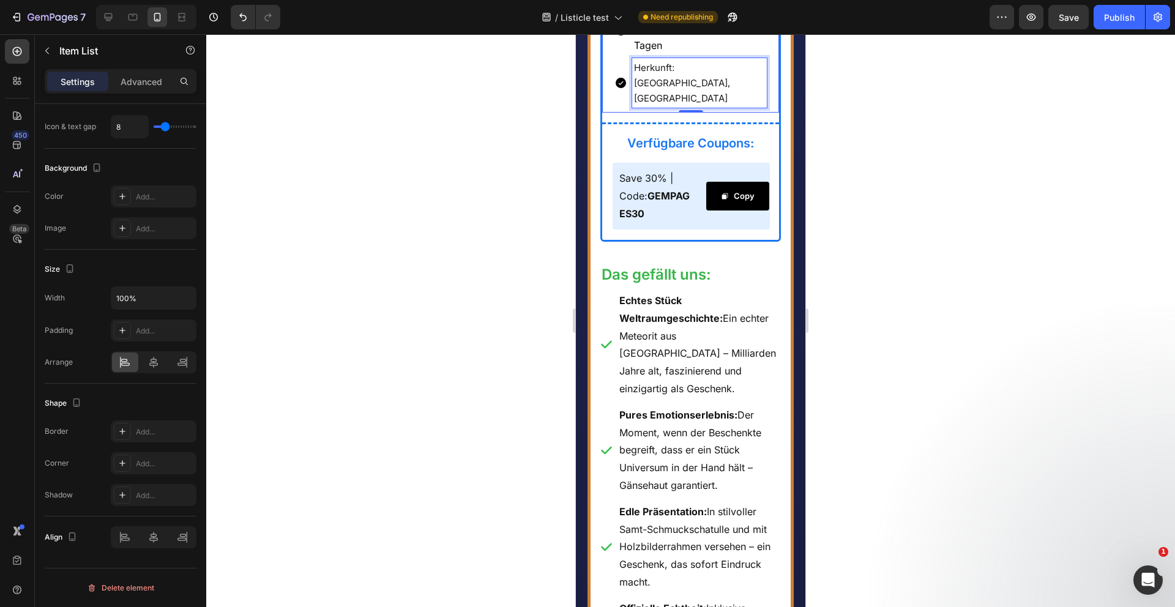
click at [700, 104] on span "Herkunft: [GEOGRAPHIC_DATA], [GEOGRAPHIC_DATA]" at bounding box center [682, 83] width 96 height 42
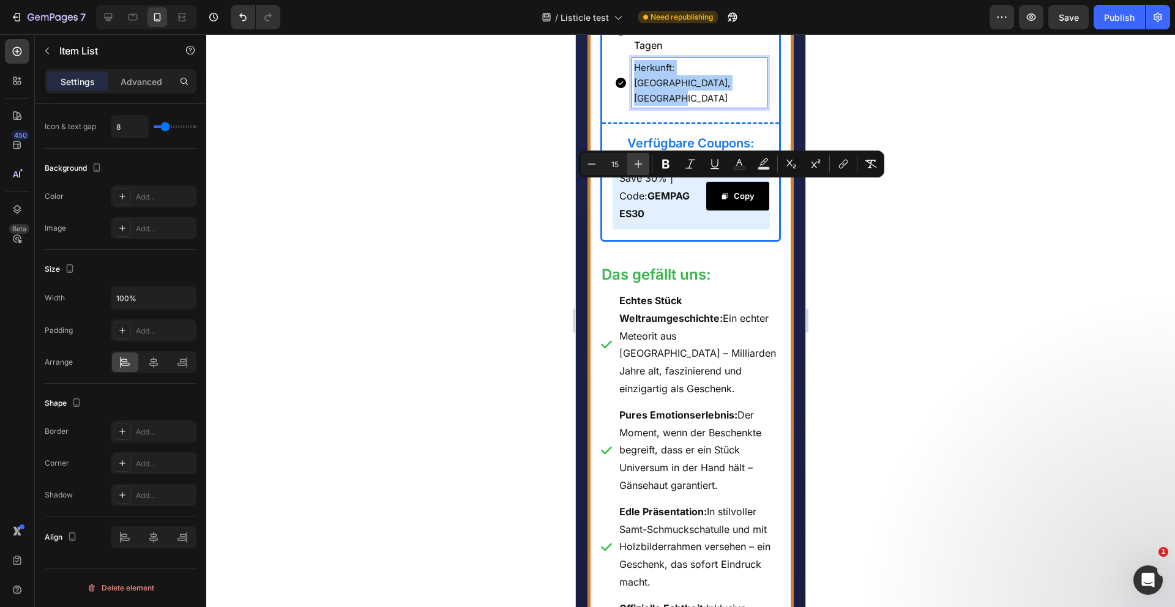
click at [631, 161] on button "Plus" at bounding box center [638, 164] width 22 height 22
type input "16"
click at [508, 231] on div at bounding box center [690, 320] width 969 height 573
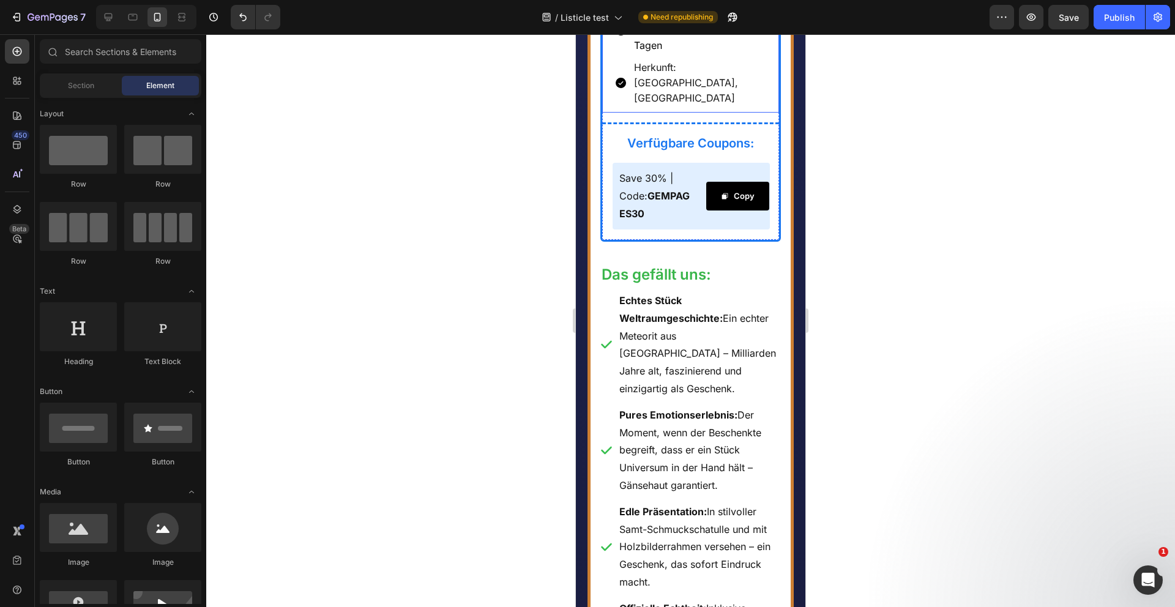
click at [658, 51] on span "Versand aus [GEOGRAPHIC_DATA] in 1–2 Tagen" at bounding box center [699, 29] width 130 height 43
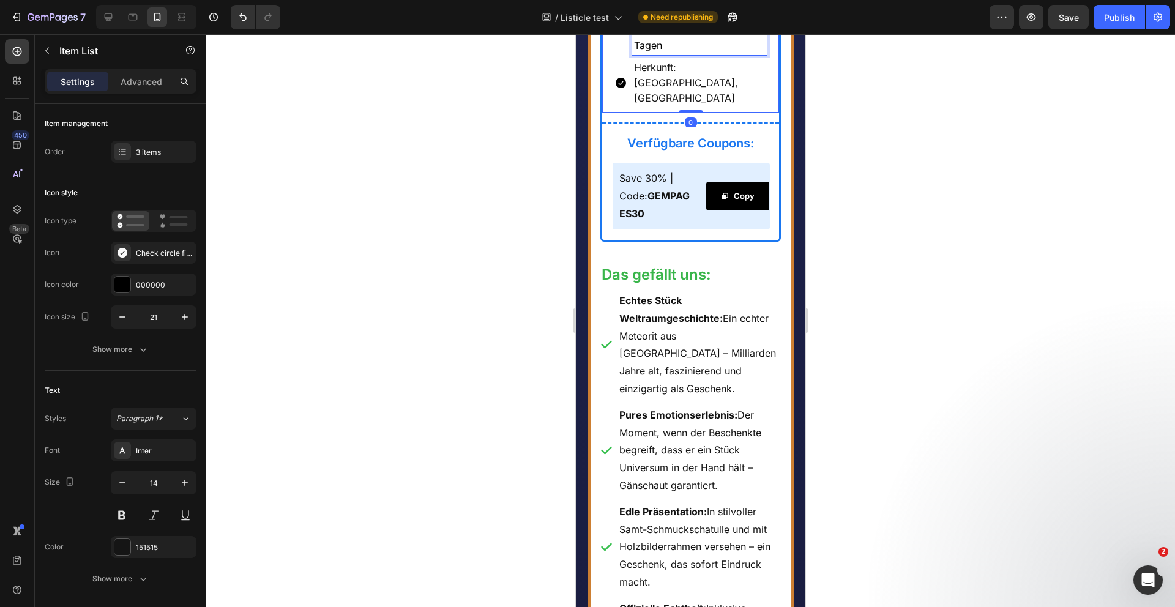
click at [658, 51] on span "Versand aus [GEOGRAPHIC_DATA] in 1–2 Tagen" at bounding box center [699, 29] width 130 height 43
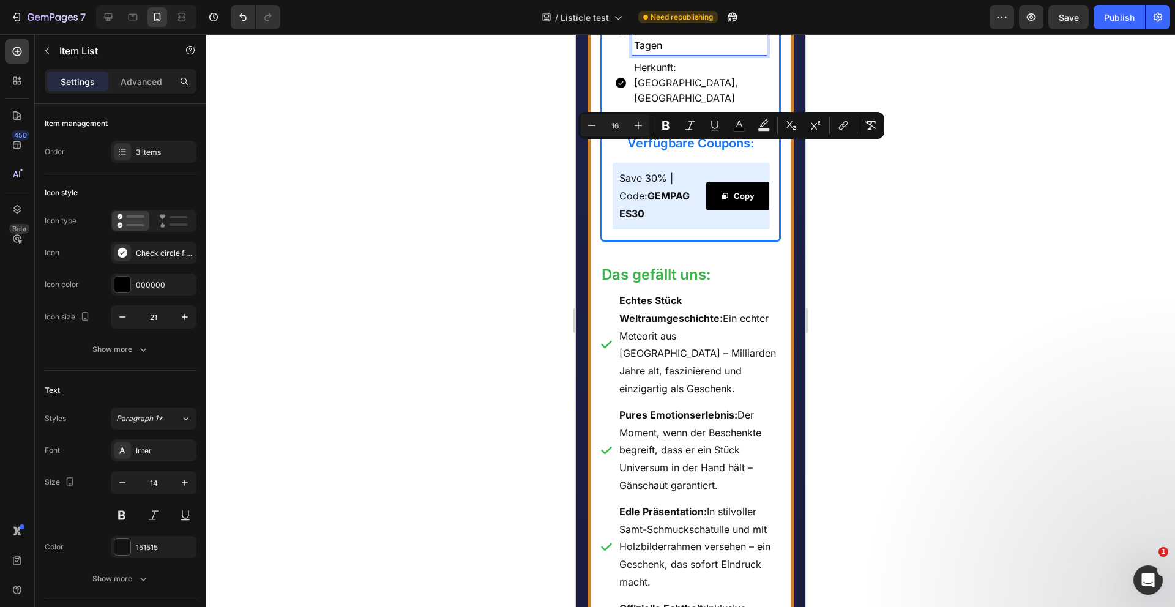
click at [518, 222] on div at bounding box center [690, 320] width 969 height 573
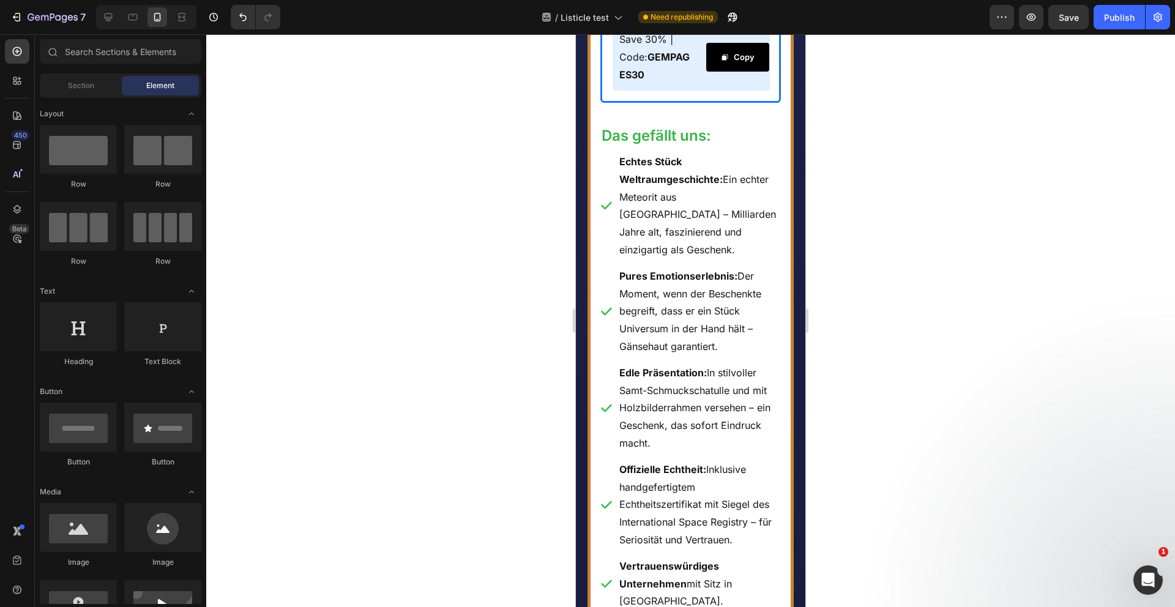
scroll to position [4632, 0]
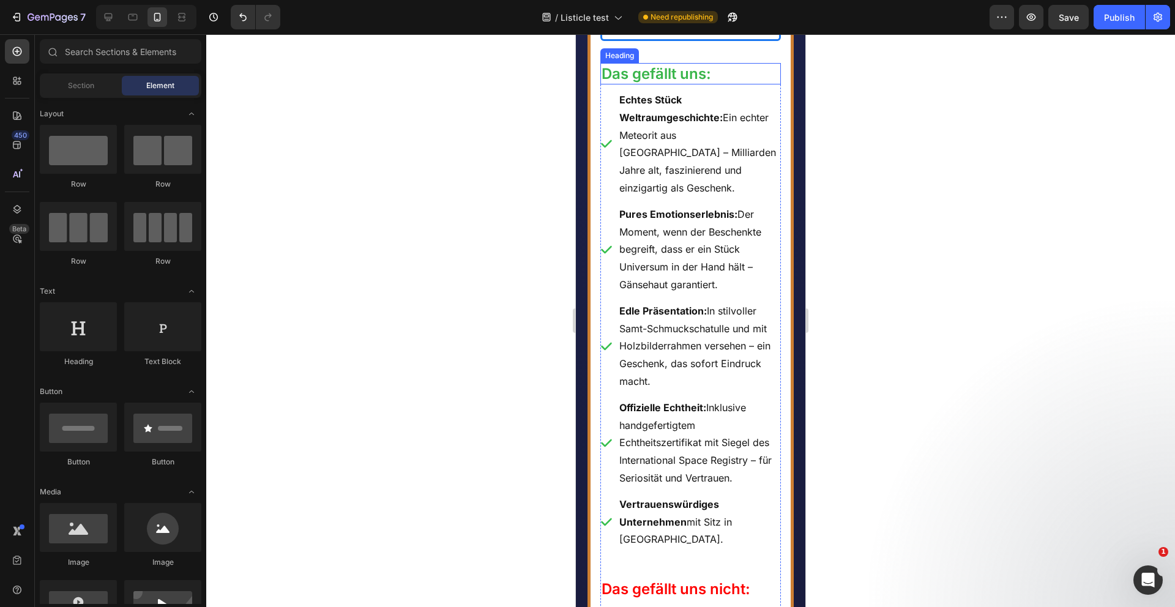
click at [734, 84] on h2 "Das gefällt uns:" at bounding box center [690, 73] width 181 height 21
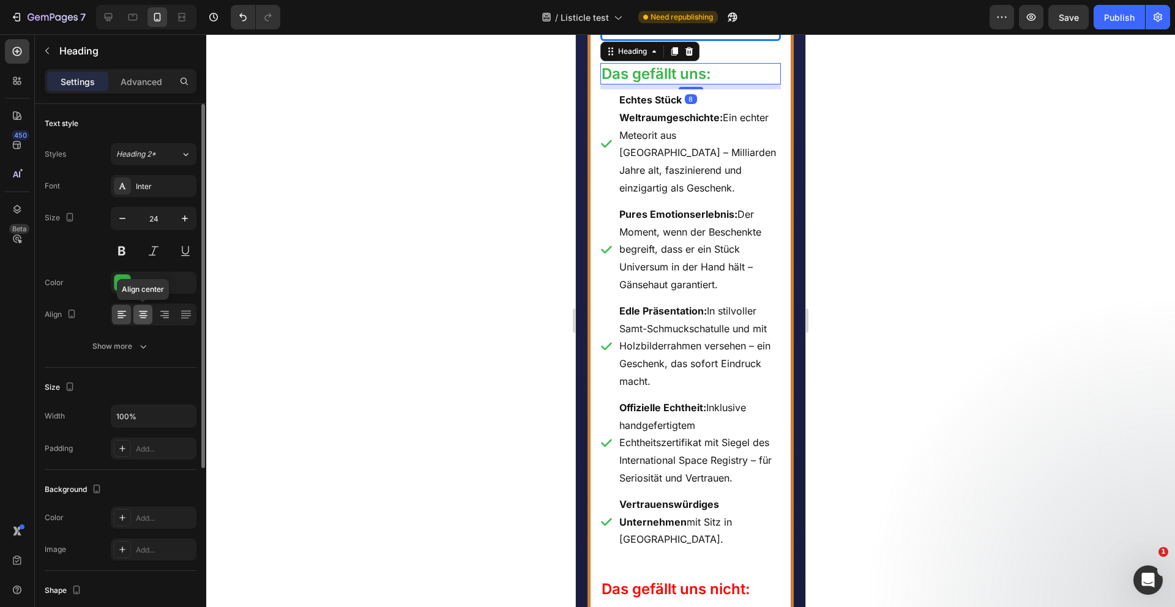
click at [141, 318] on icon at bounding box center [143, 318] width 6 height 1
click at [449, 324] on div at bounding box center [690, 320] width 969 height 573
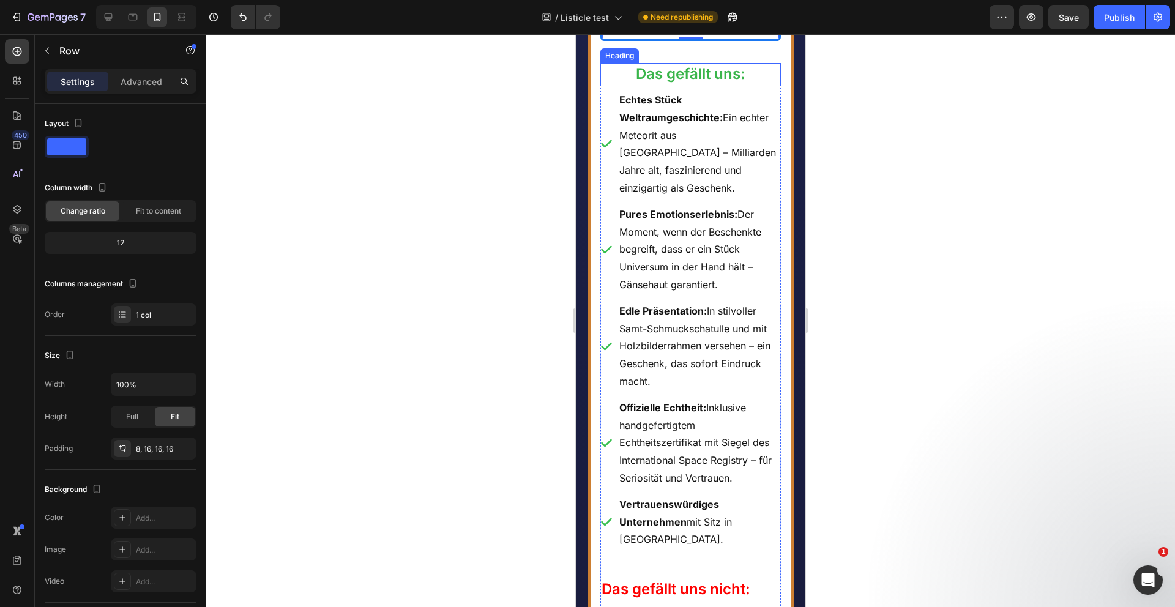
click at [780, 84] on h2 "Das gefällt uns:" at bounding box center [690, 73] width 181 height 21
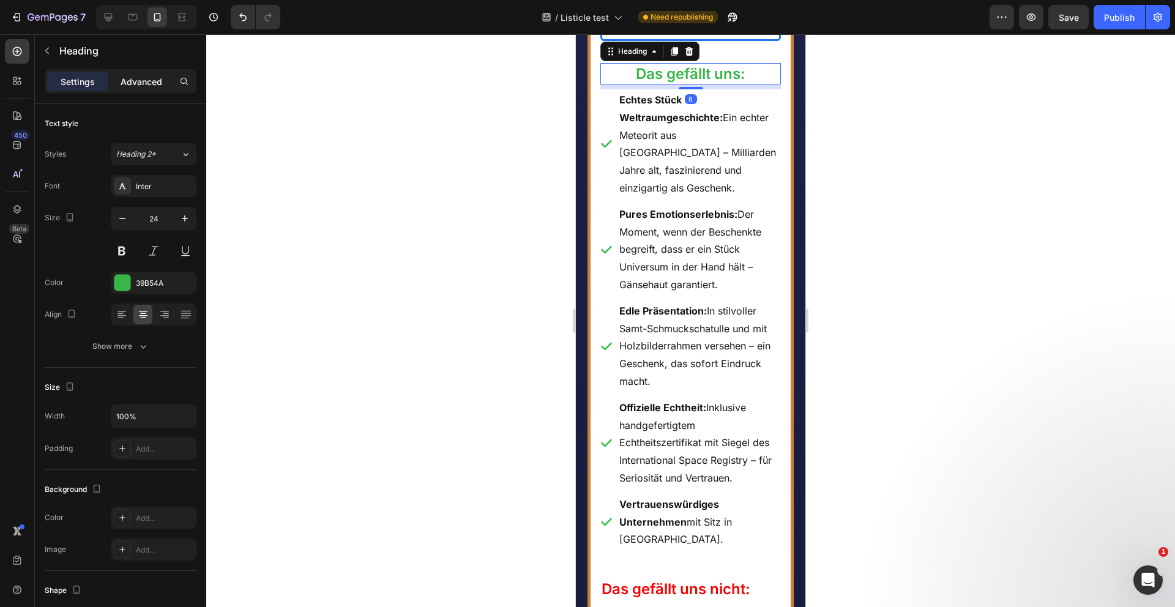
click at [147, 75] on p "Advanced" at bounding box center [142, 81] width 42 height 13
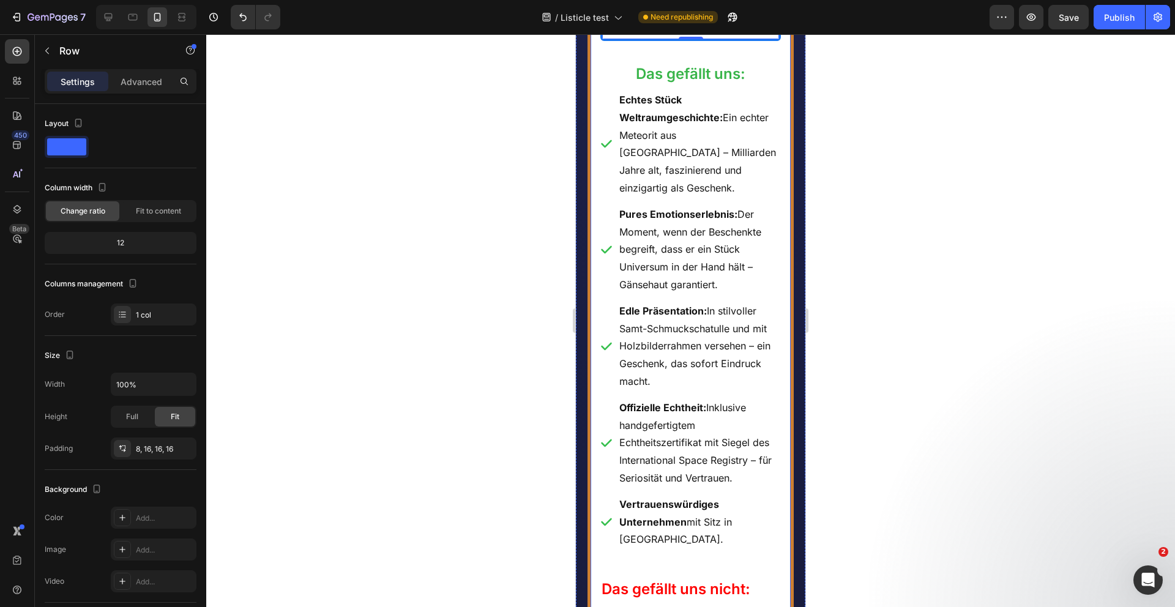
click at [652, 154] on div "Image 💫 Platz 3: Echte Sternschnuppe Heading ⁠⁠⁠⁠⁠⁠⁠ 💫 Platz 3: Echte Sternschn…" at bounding box center [690, 352] width 181 height 2100
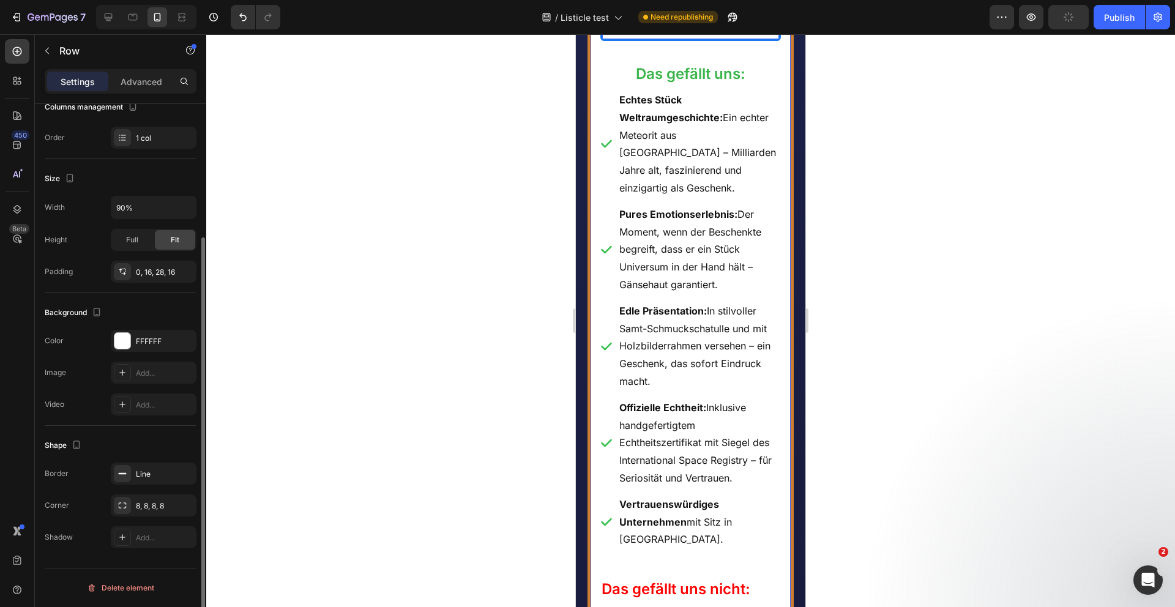
click at [616, 84] on h2 "Das gefällt uns:" at bounding box center [690, 73] width 181 height 21
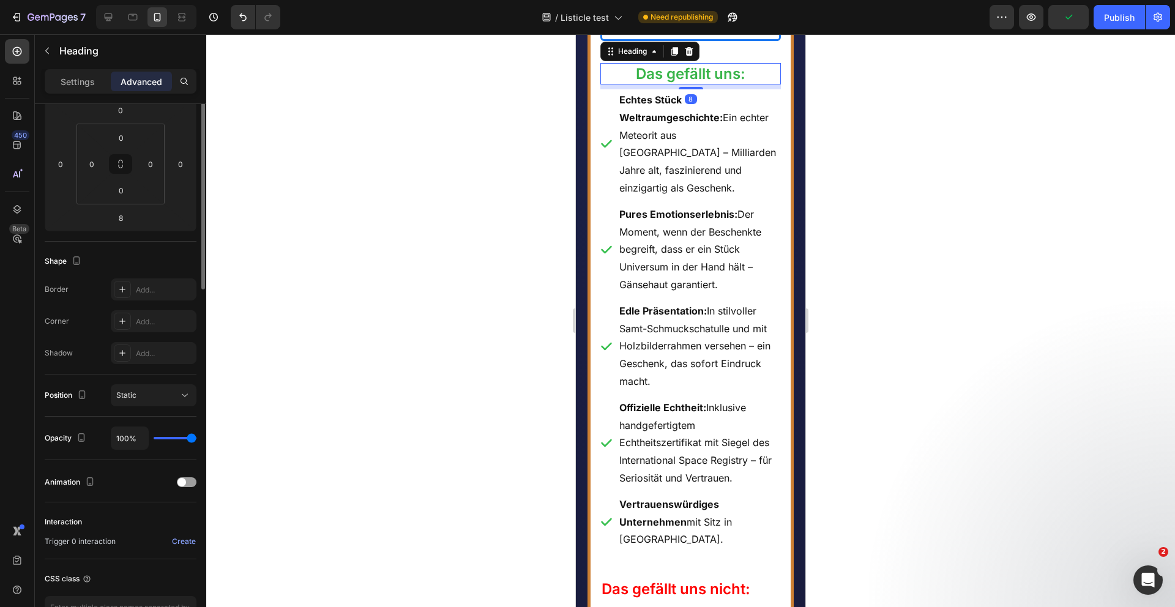
scroll to position [0, 0]
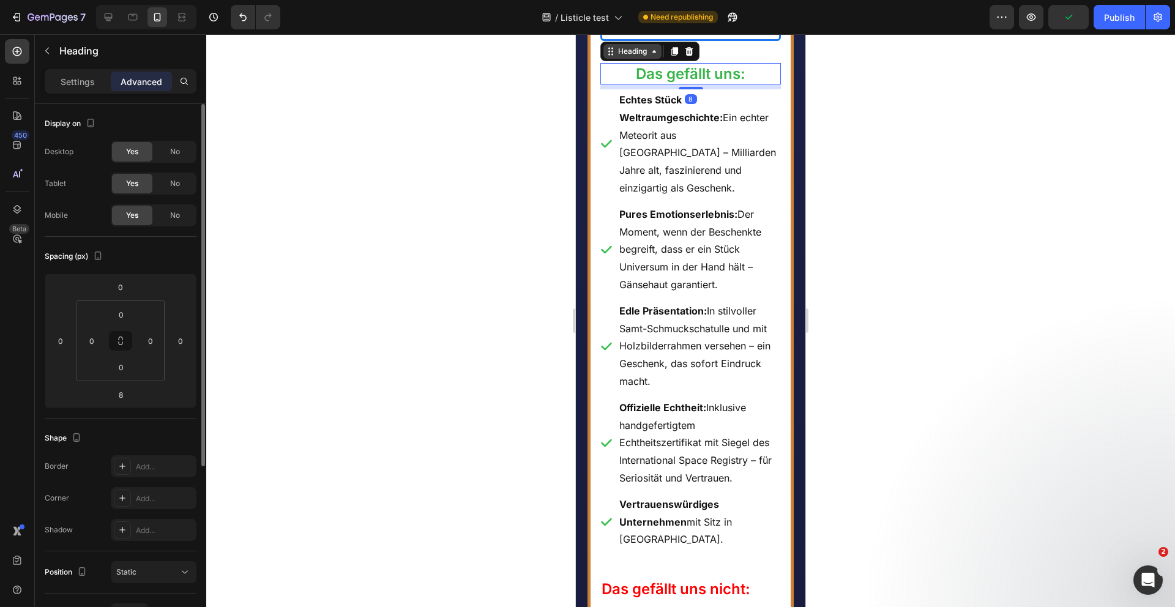
click at [627, 57] on div "Heading" at bounding box center [633, 51] width 34 height 11
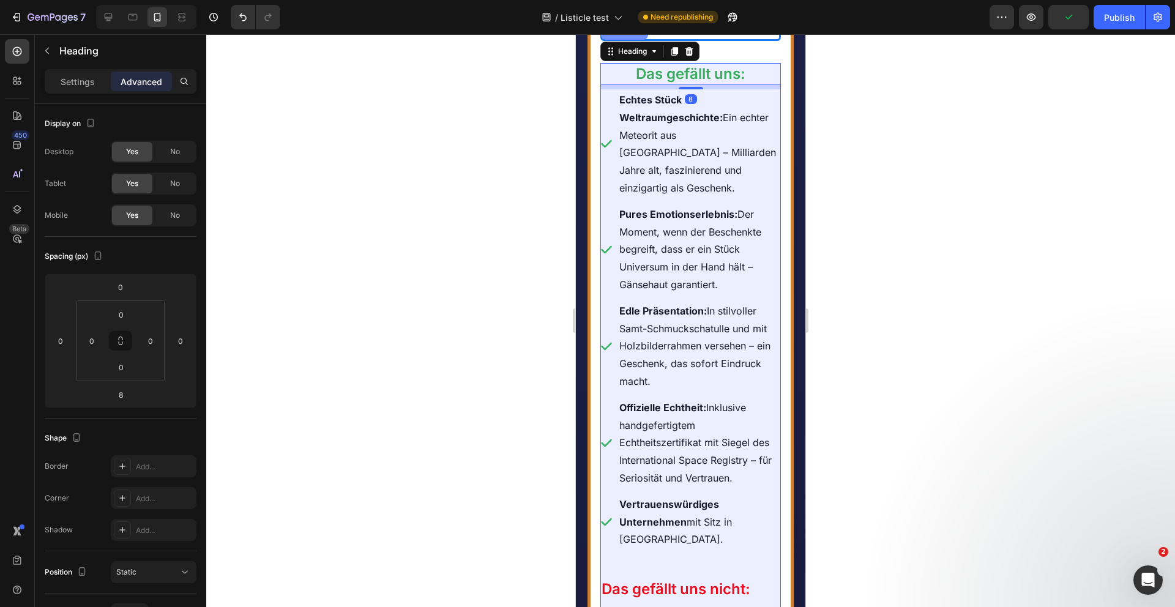
click at [626, 40] on div "Row 1 col" at bounding box center [624, 30] width 47 height 20
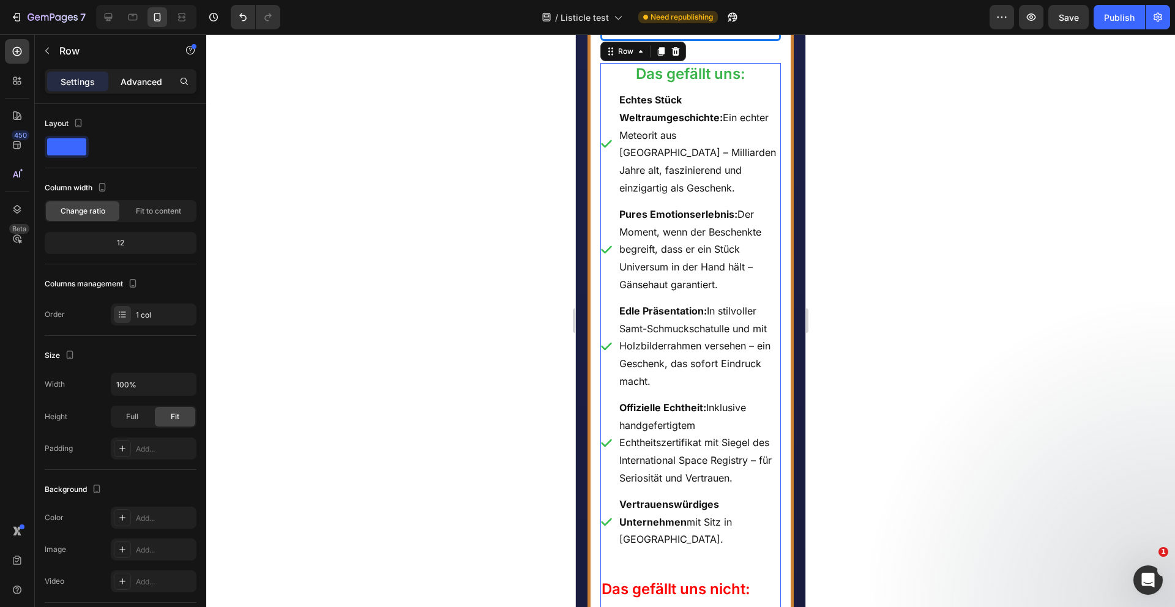
click at [148, 84] on p "Advanced" at bounding box center [142, 81] width 42 height 13
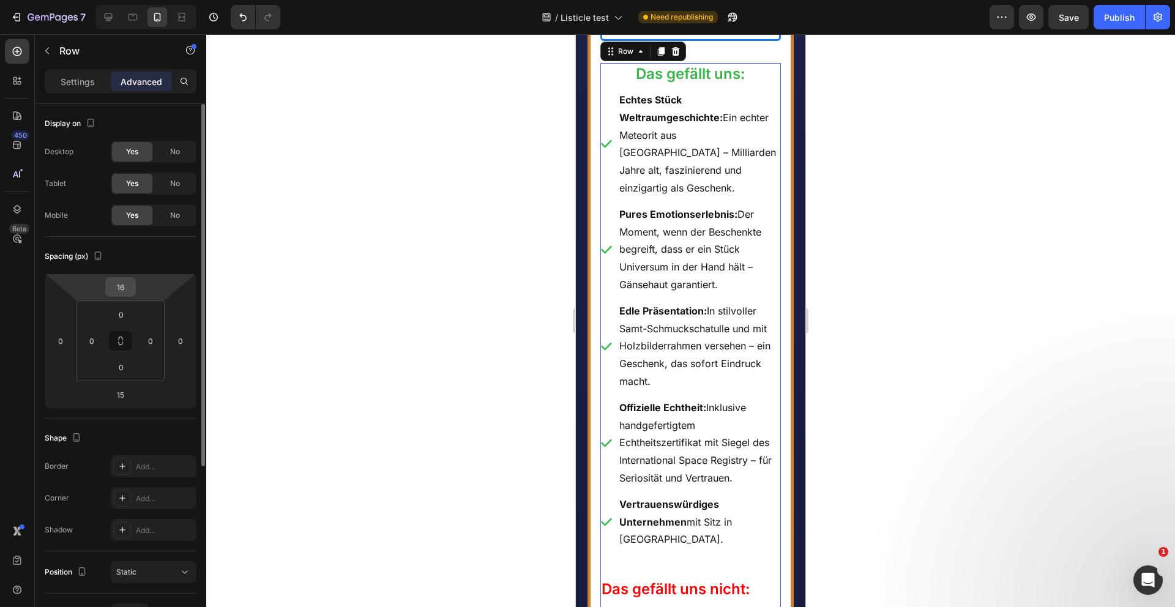
click at [125, 281] on input "16" at bounding box center [120, 287] width 24 height 18
type input "8"
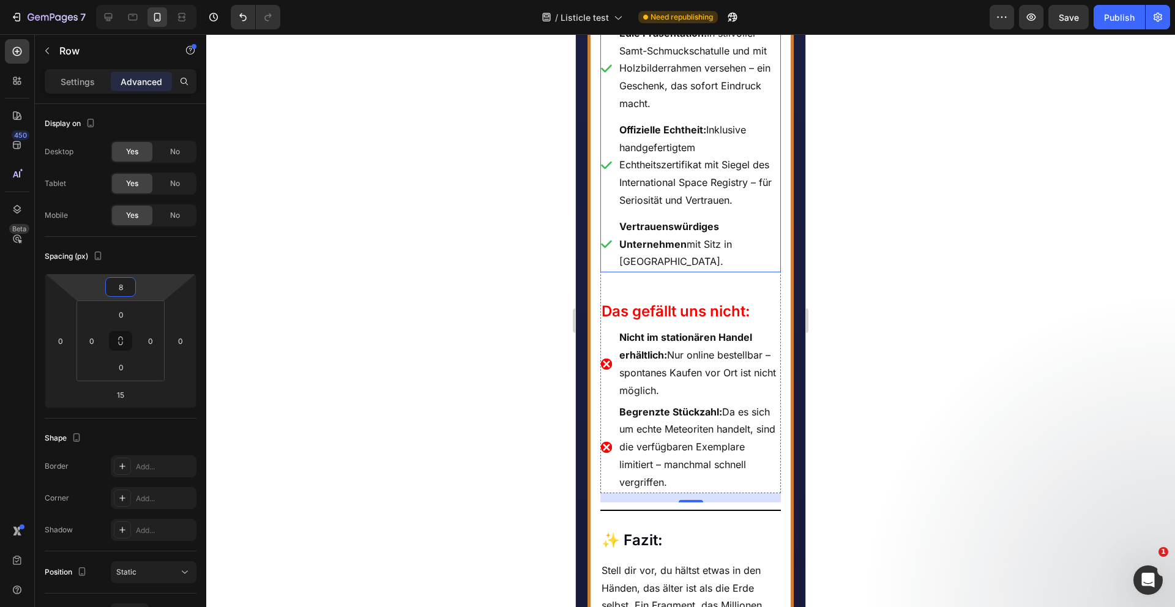
scroll to position [4905, 0]
click at [681, 209] on p "Offizielle Echtheit: Inklusive handgefertigtem Echtheitszertifikat mit Siegel d…" at bounding box center [699, 165] width 160 height 88
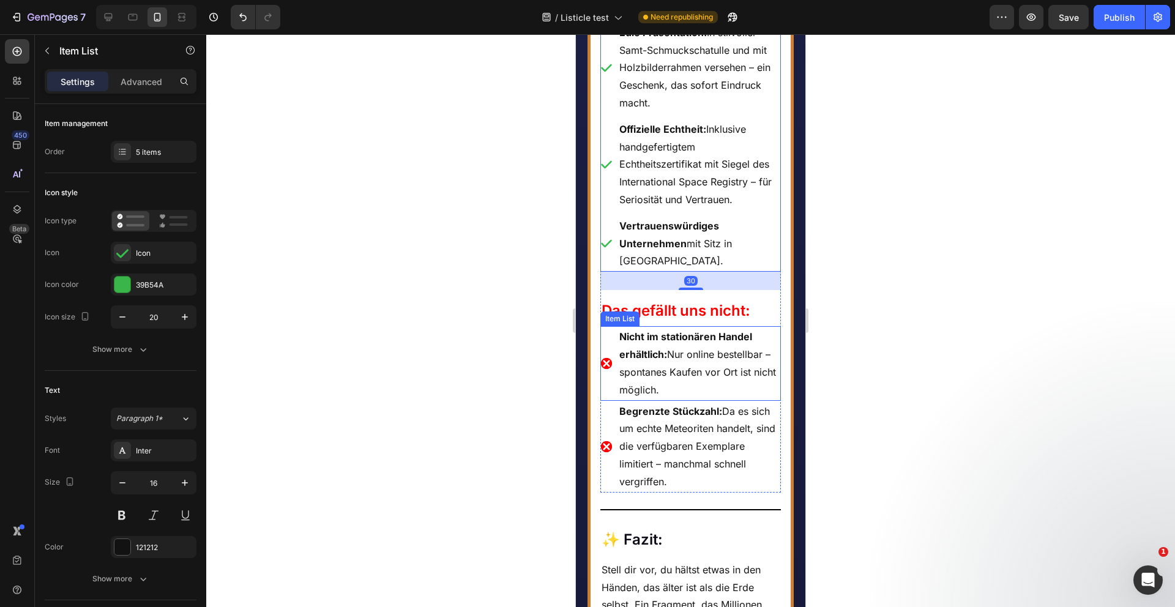
click at [671, 398] on p "Nicht im stationären Handel erhältlich: Nur online bestellbar – spontanes Kaufe…" at bounding box center [699, 363] width 160 height 70
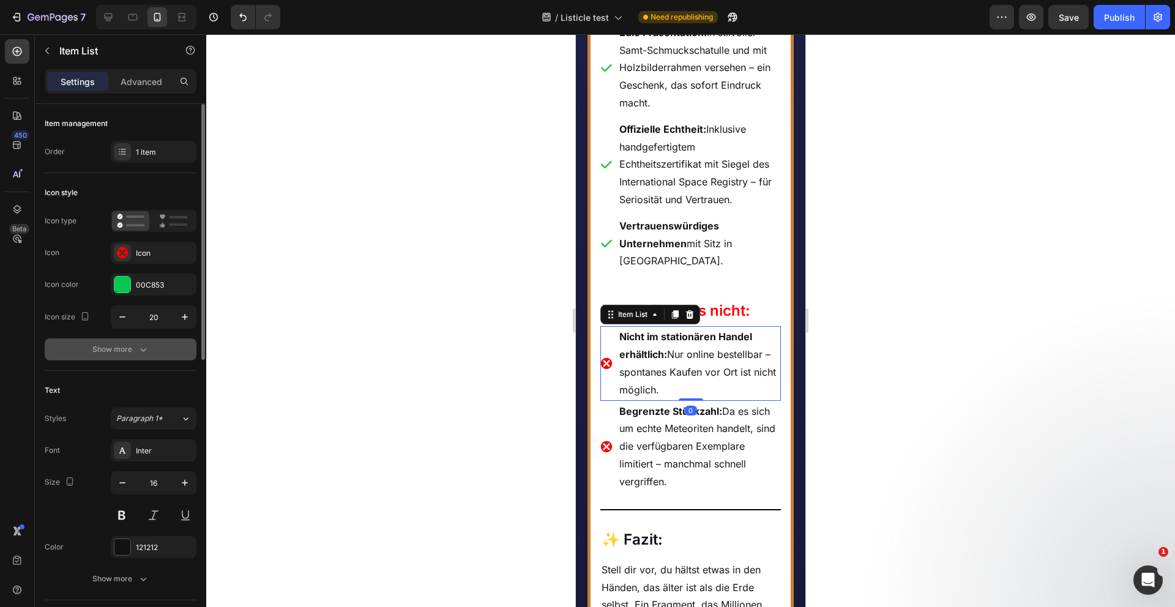
click at [131, 352] on div "Show more" at bounding box center [120, 349] width 57 height 12
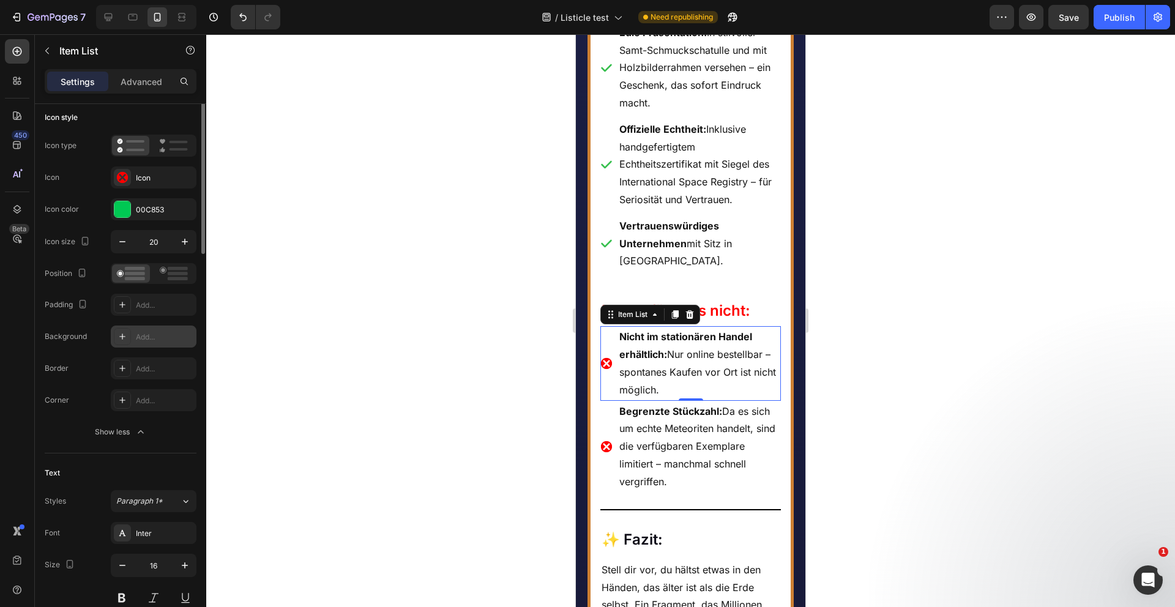
scroll to position [305, 0]
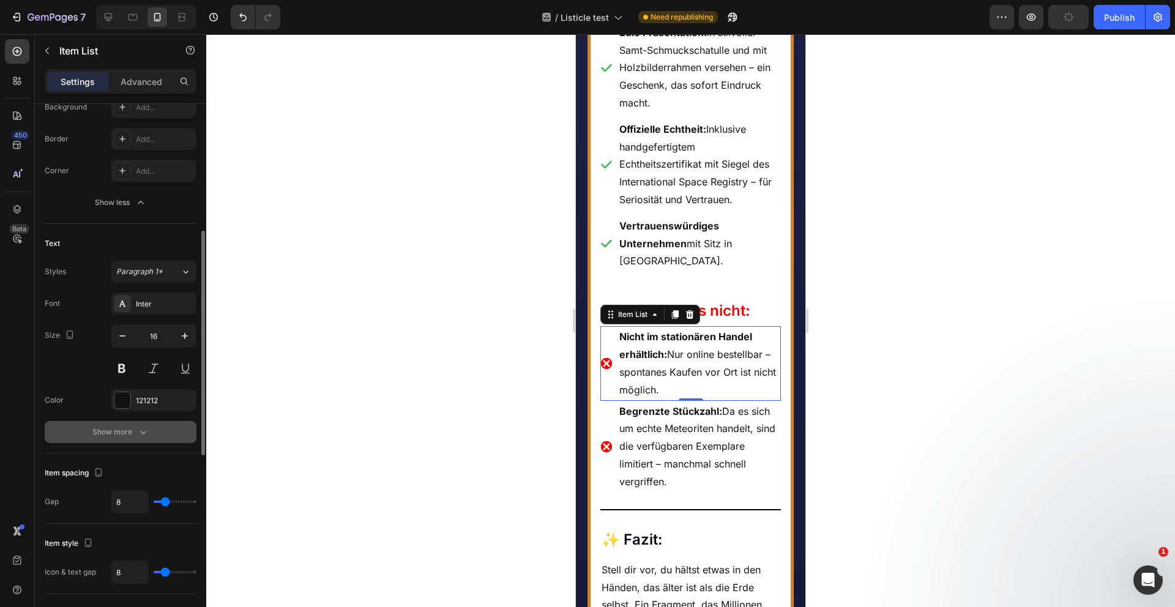
click at [131, 429] on div "Show more" at bounding box center [120, 432] width 57 height 12
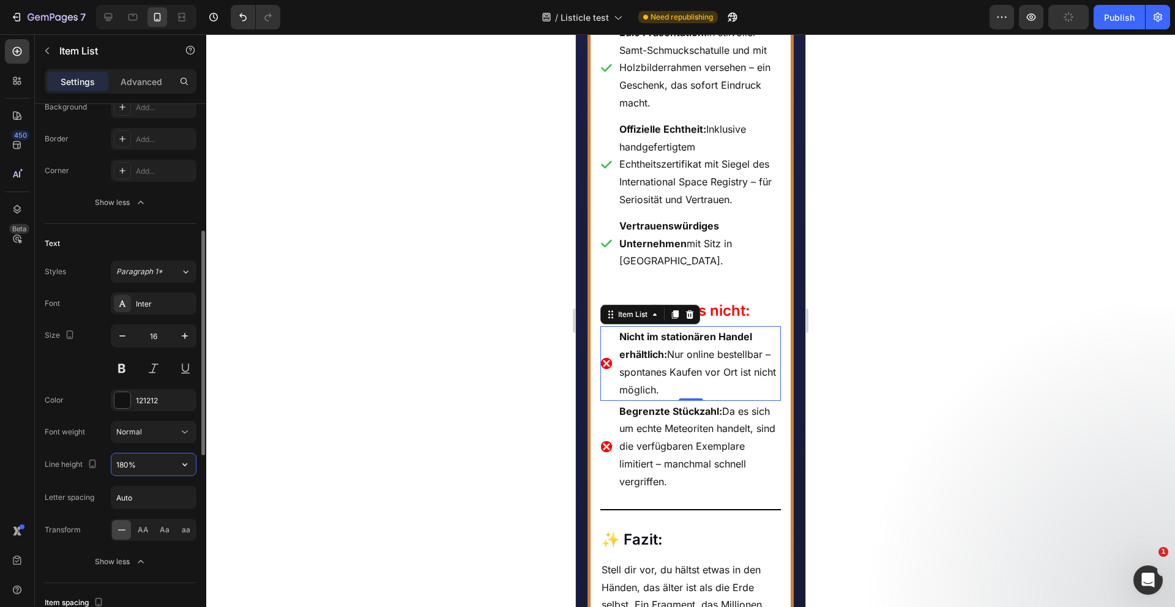
click at [140, 462] on input "180%" at bounding box center [153, 464] width 84 height 22
click at [186, 466] on icon "button" at bounding box center [185, 464] width 12 height 12
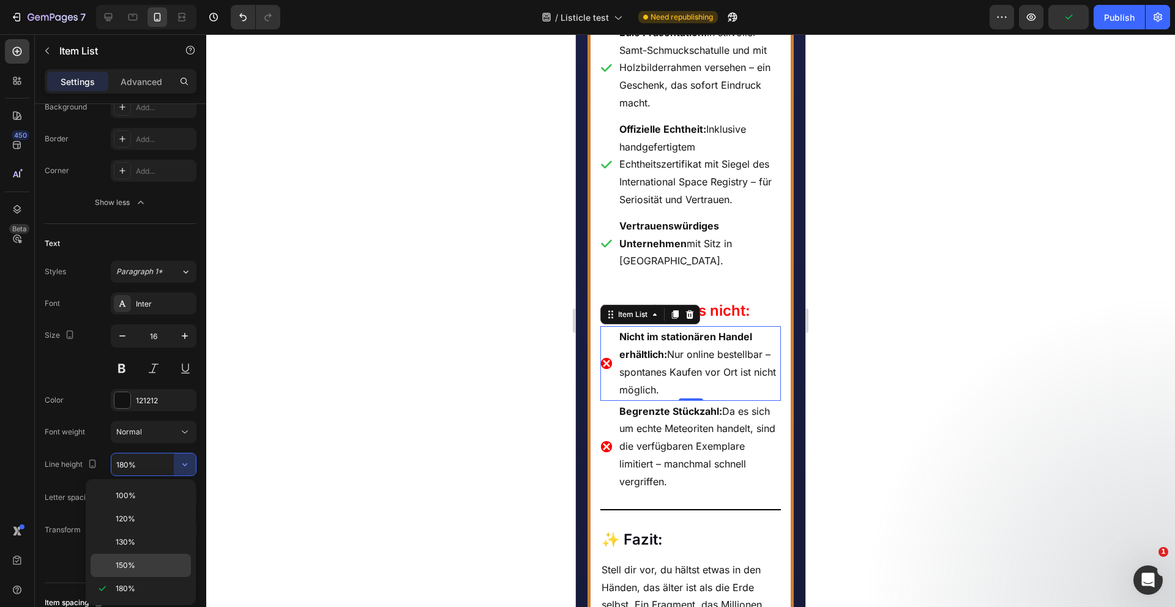
click at [134, 561] on span "150%" at bounding box center [126, 565] width 20 height 11
type input "150%"
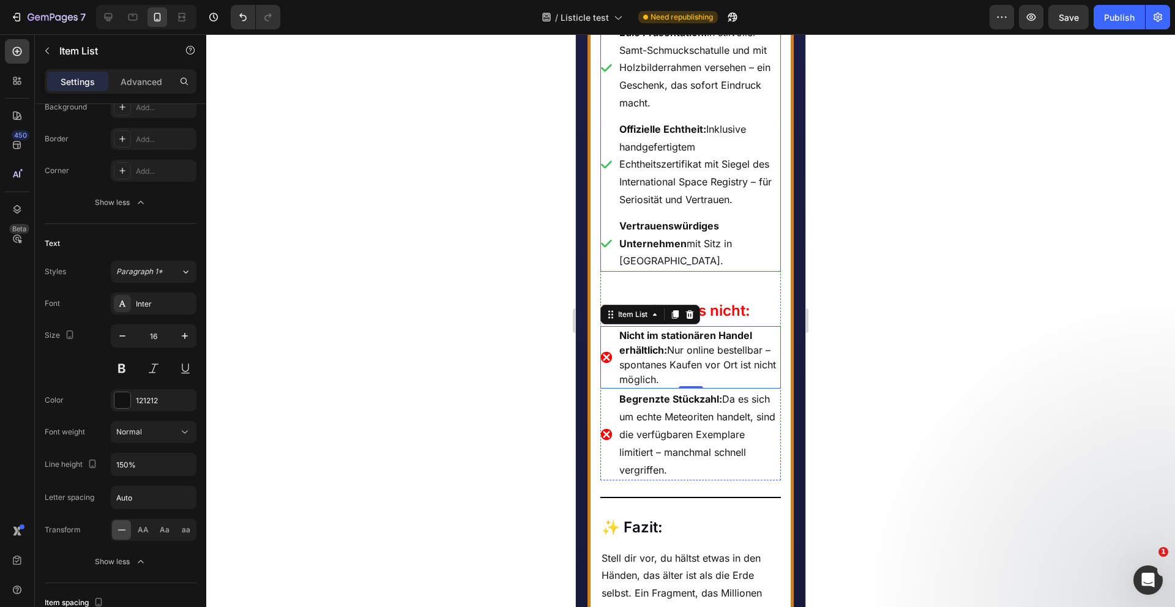
click at [749, 270] on p "Vertrauenswürdiges Unternehmen mit Sitz in Deutschland." at bounding box center [699, 243] width 160 height 53
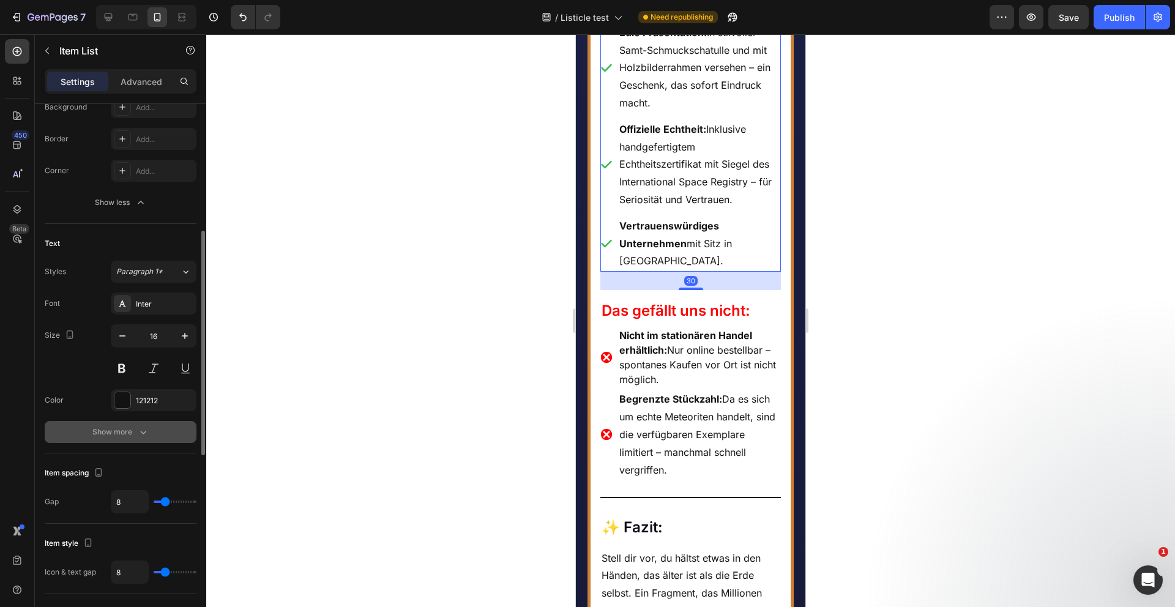
click at [138, 424] on button "Show more" at bounding box center [121, 432] width 152 height 22
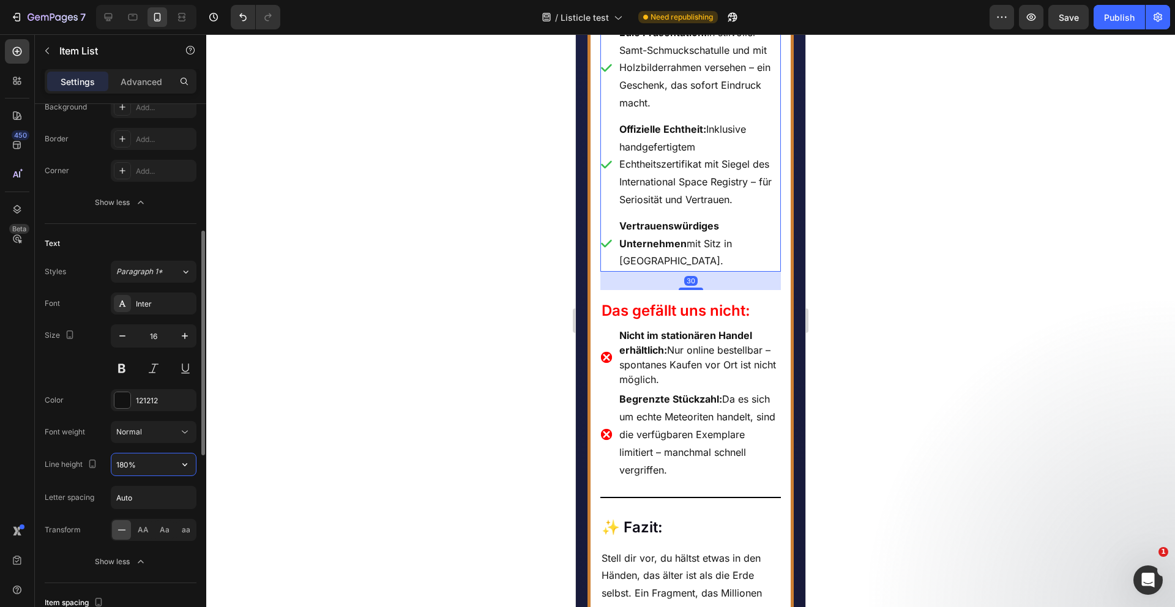
click at [132, 458] on input "180%" at bounding box center [153, 464] width 84 height 22
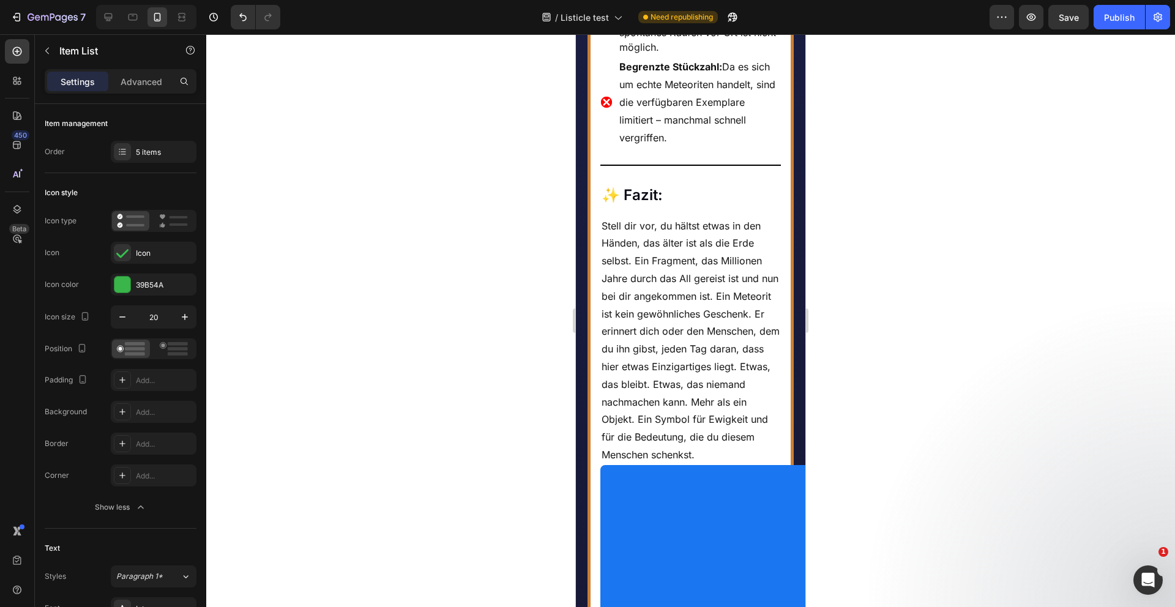
scroll to position [305, 0]
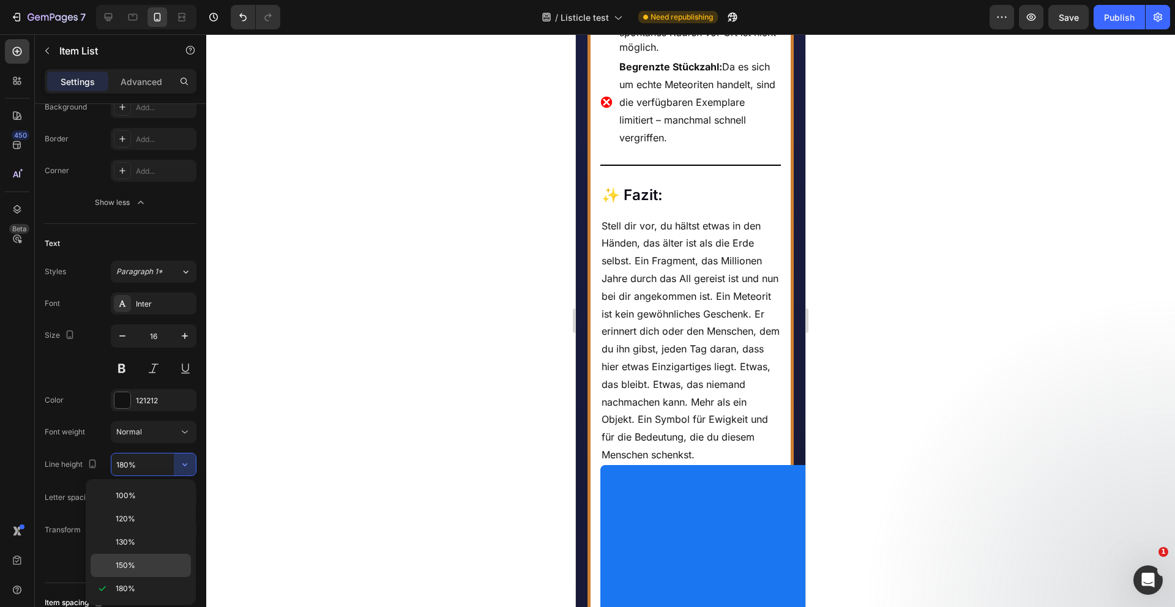
click at [130, 561] on span "150%" at bounding box center [126, 565] width 20 height 11
type input "150%"
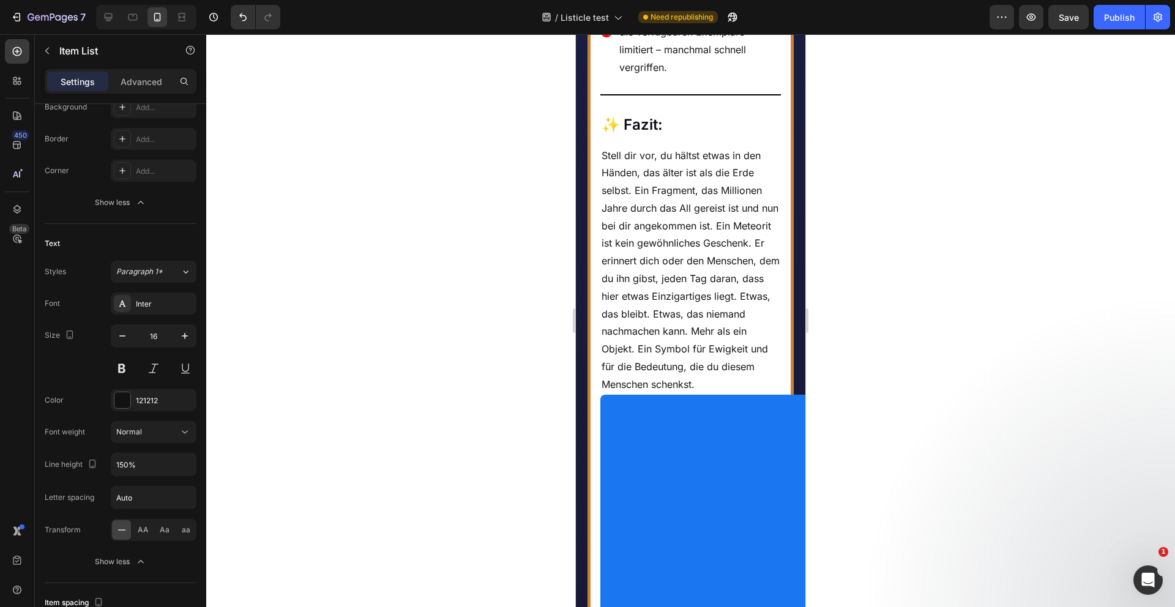
scroll to position [4883, 0]
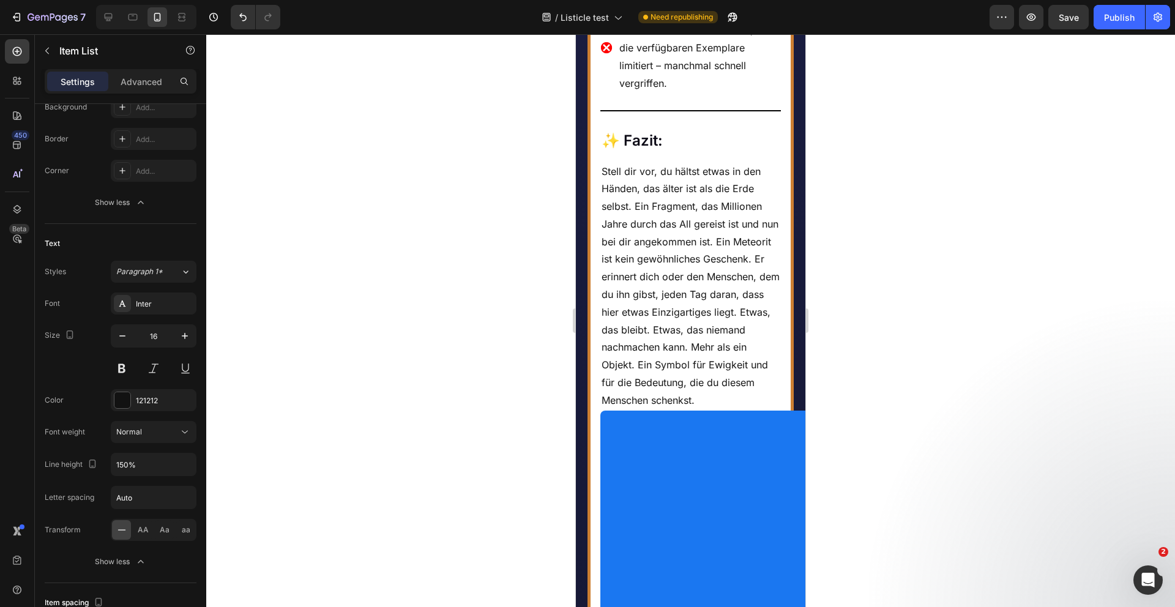
drag, startPoint x: 696, startPoint y: 329, endPoint x: 695, endPoint y: 323, distance: 6.2
type input "100%"
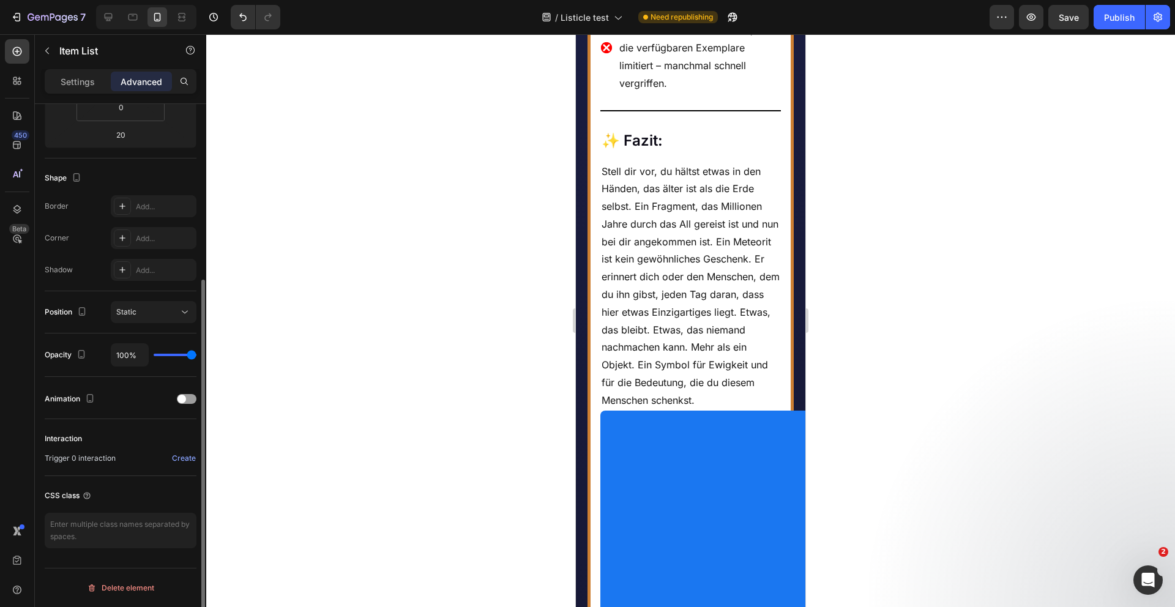
scroll to position [260, 0]
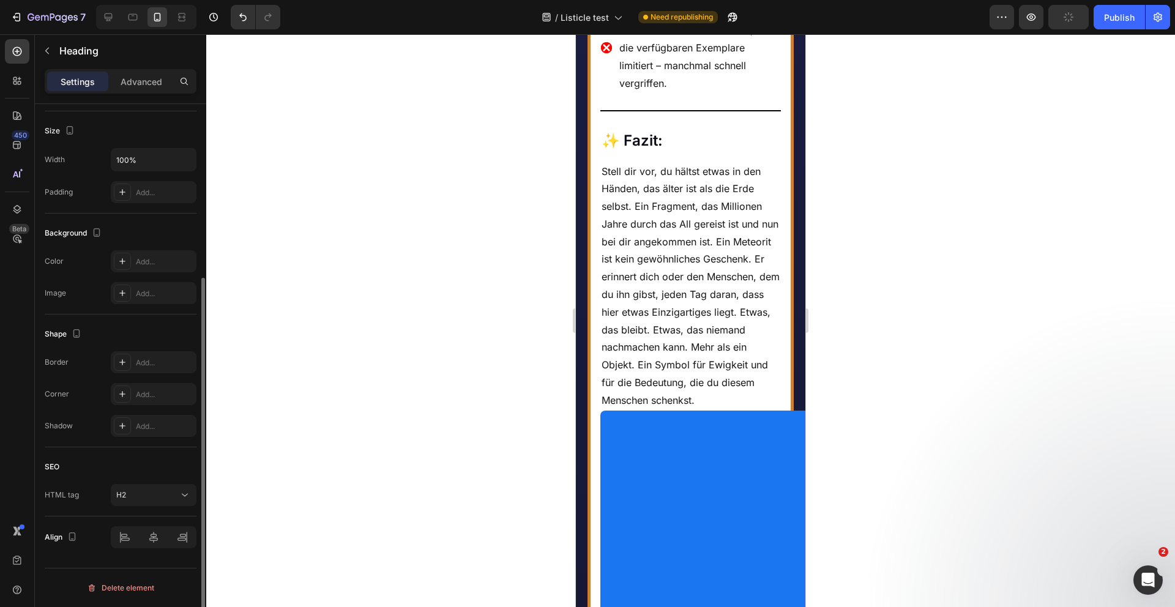
scroll to position [0, 0]
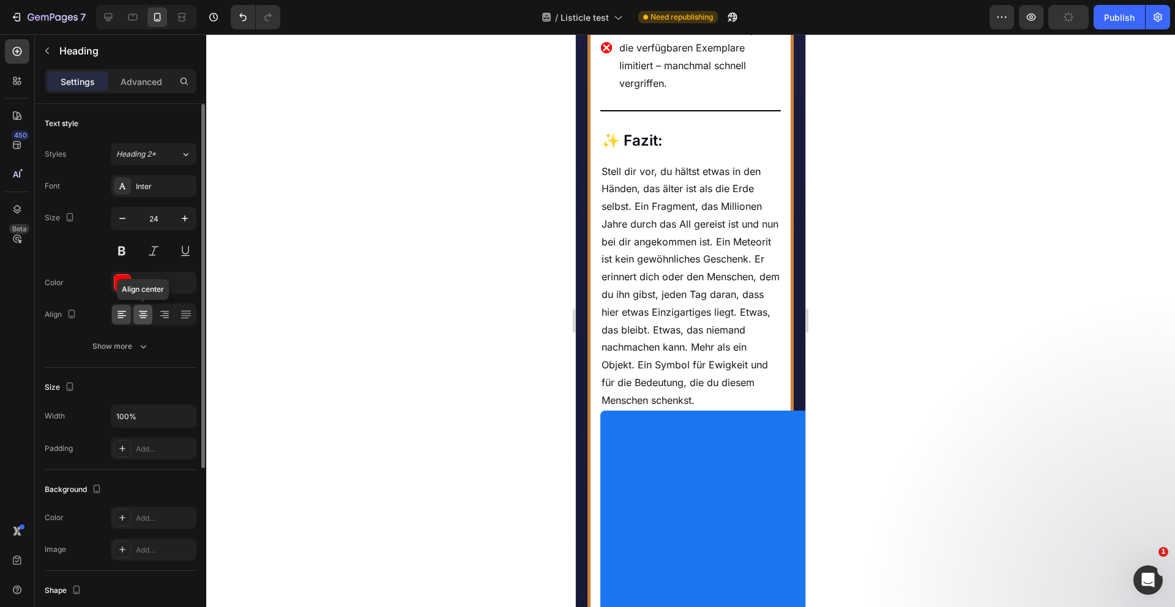
click at [141, 313] on icon at bounding box center [143, 313] width 6 height 1
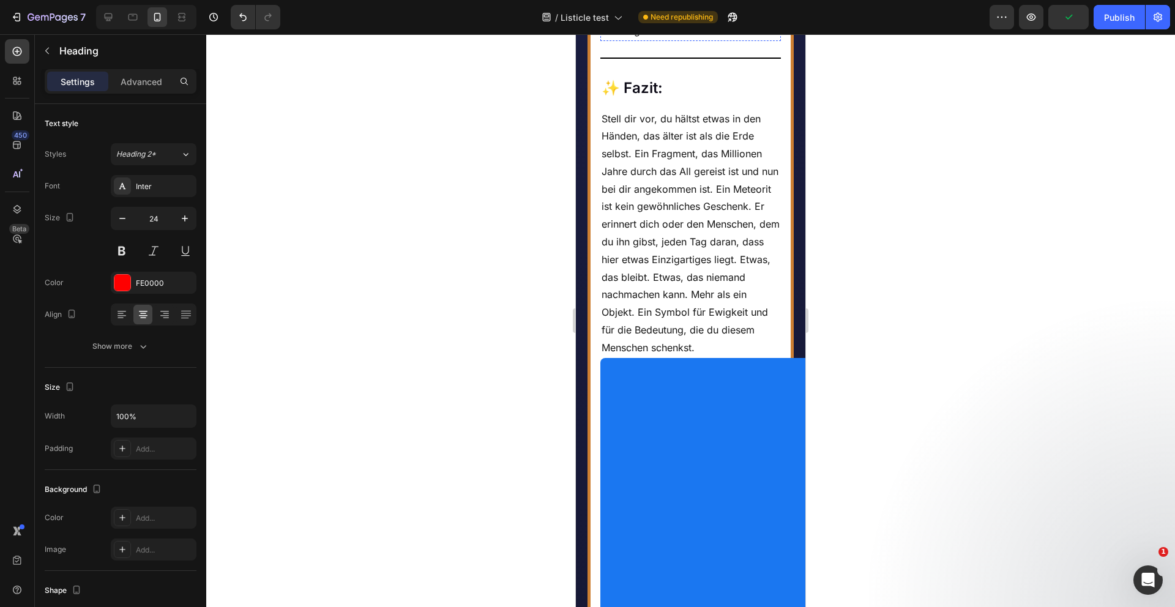
scroll to position [4942, 0]
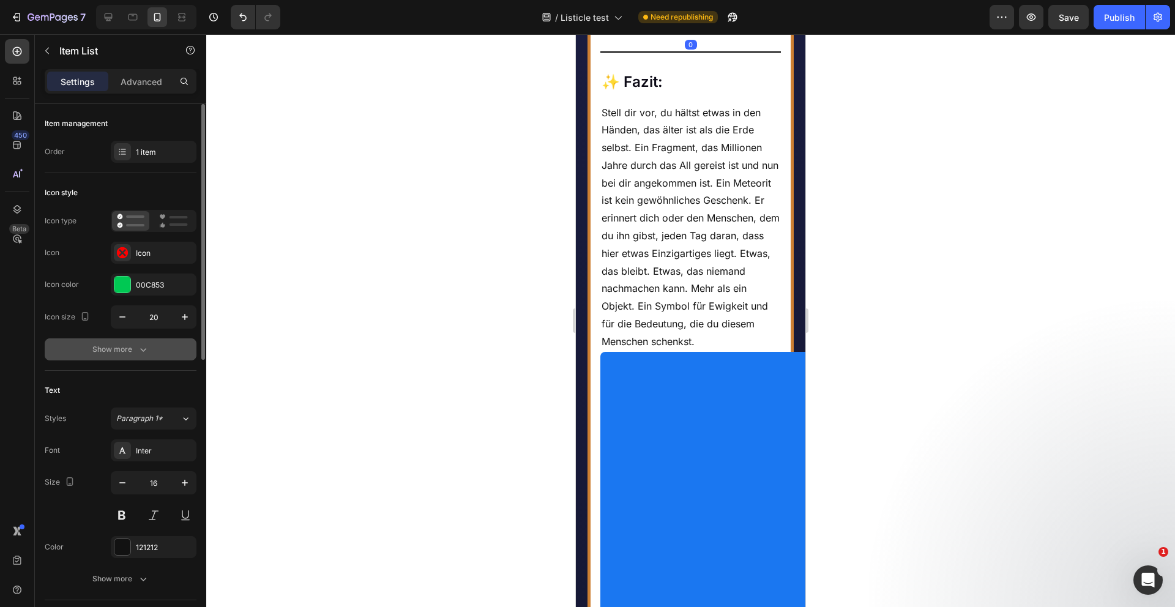
click at [124, 347] on div "Show more" at bounding box center [120, 349] width 57 height 12
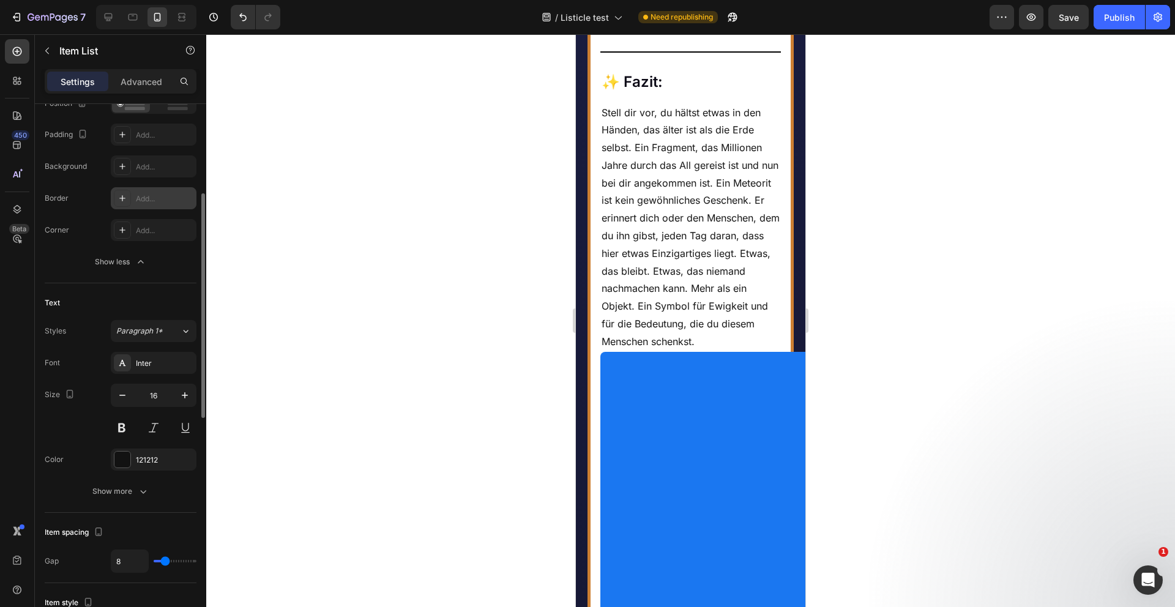
scroll to position [251, 0]
click at [148, 474] on div "Font Inter Size 16 Color 121212 Show more" at bounding box center [121, 421] width 152 height 151
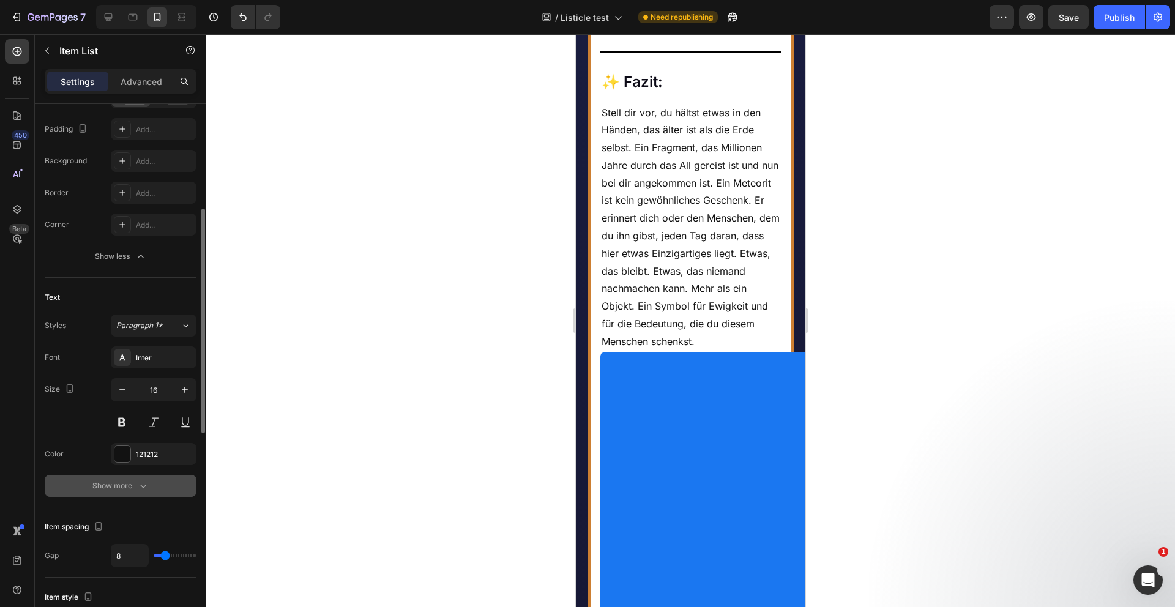
click at [146, 486] on icon "button" at bounding box center [143, 486] width 12 height 12
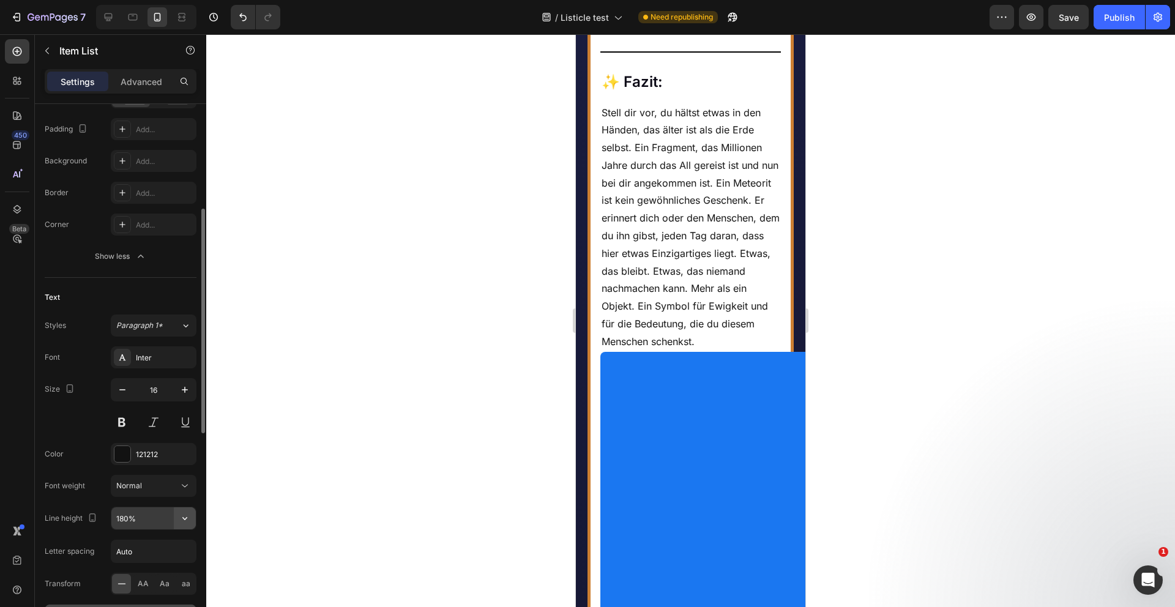
click at [183, 518] on icon "button" at bounding box center [184, 518] width 5 height 3
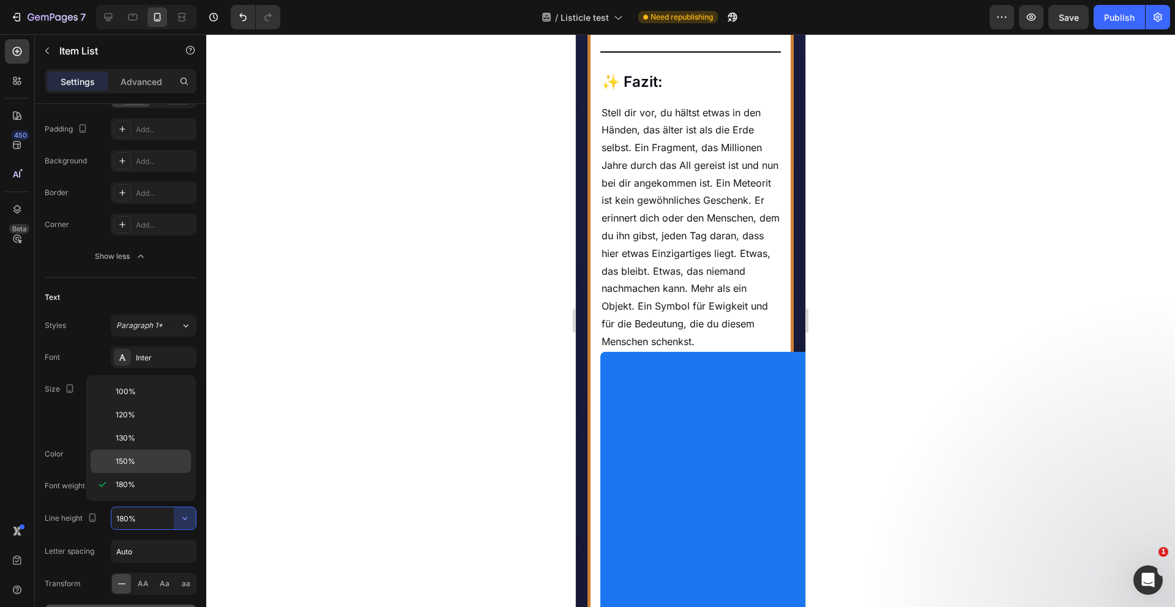
click at [147, 455] on div "150%" at bounding box center [141, 461] width 100 height 23
type input "150%"
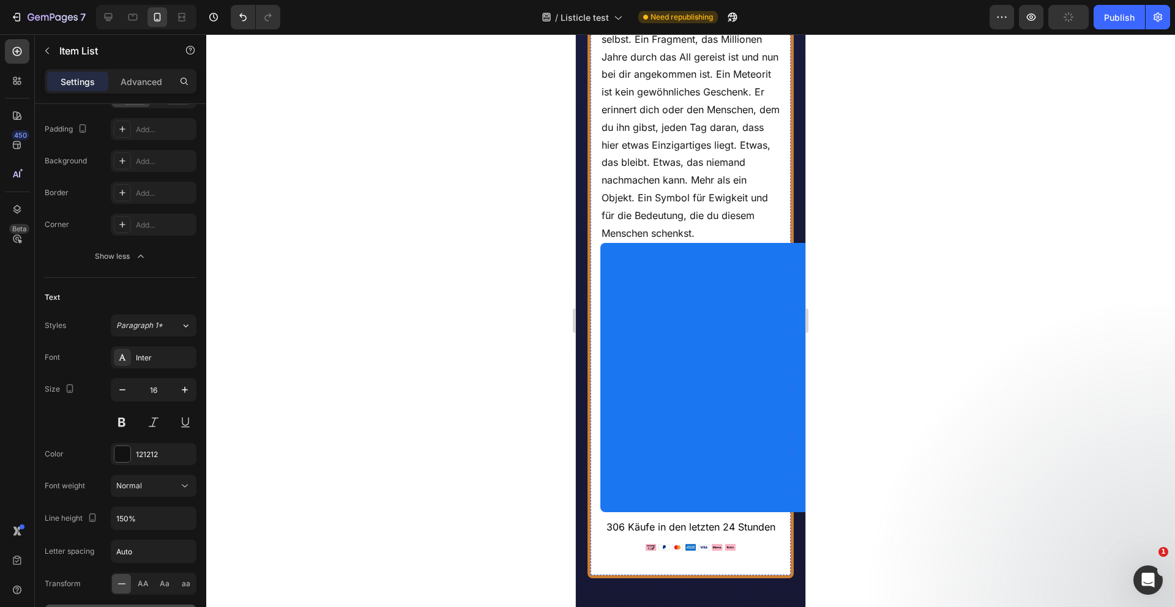
scroll to position [5091, 0]
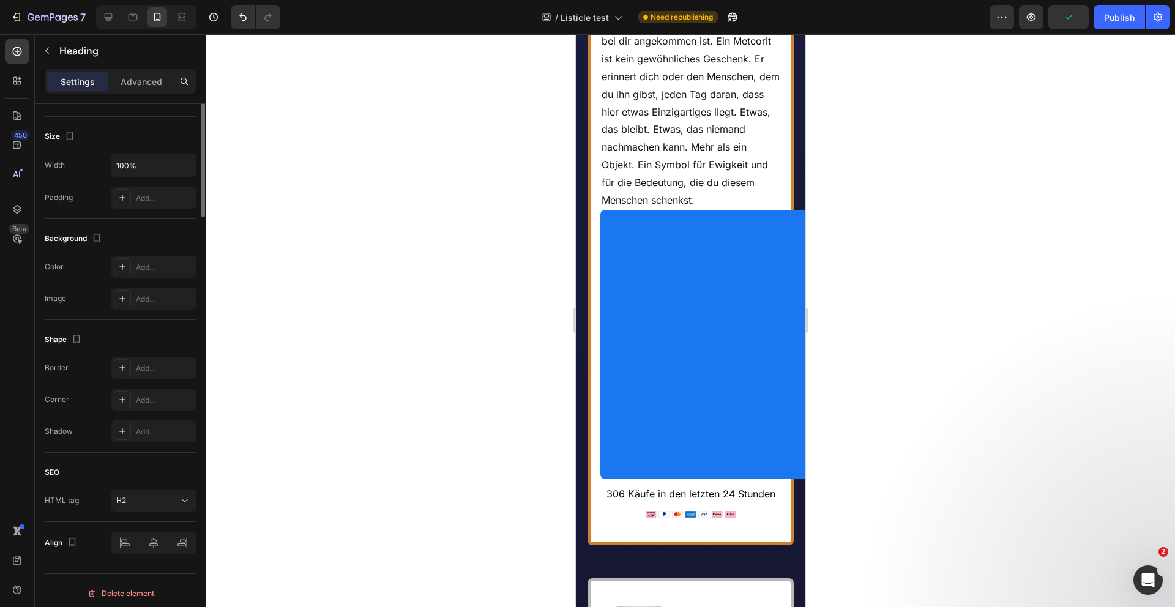
scroll to position [0, 0]
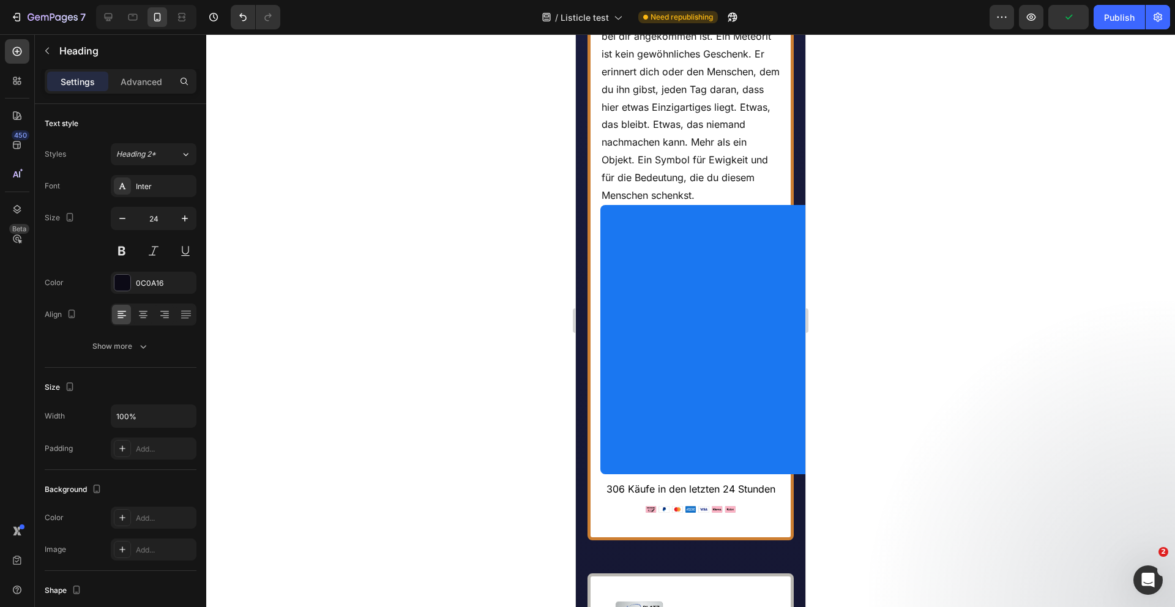
drag, startPoint x: 690, startPoint y: 356, endPoint x: 690, endPoint y: 291, distance: 65.5
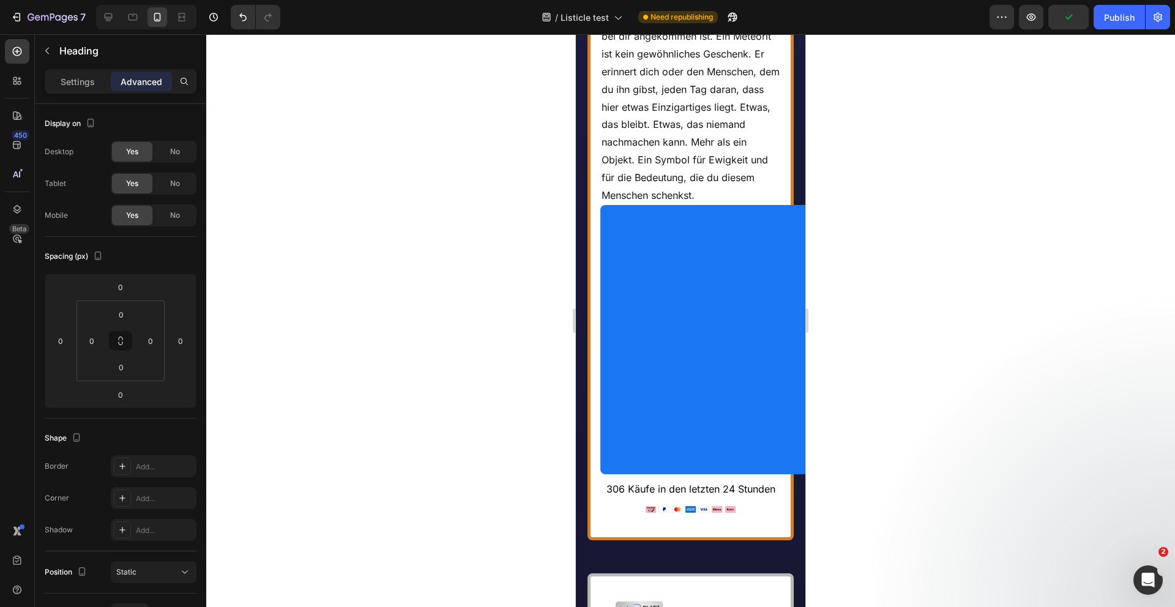
click at [660, 204] on p "Stell dir vor, du hältst etwas in den Händen, das älter ist als die Erde selbst…" at bounding box center [691, 80] width 179 height 247
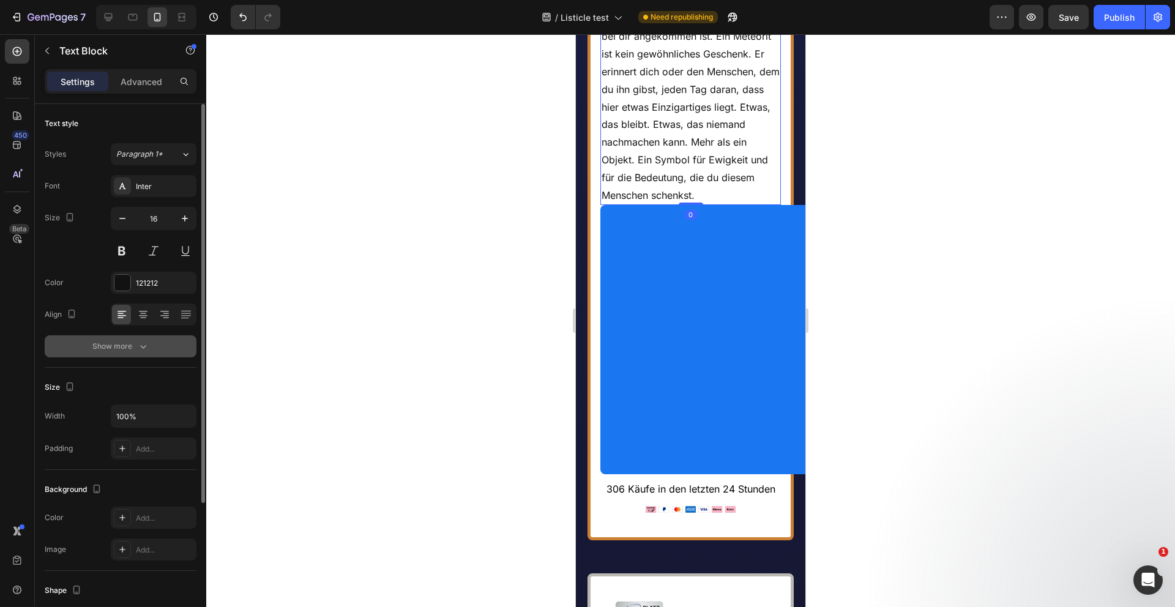
click at [140, 345] on icon "button" at bounding box center [143, 346] width 12 height 12
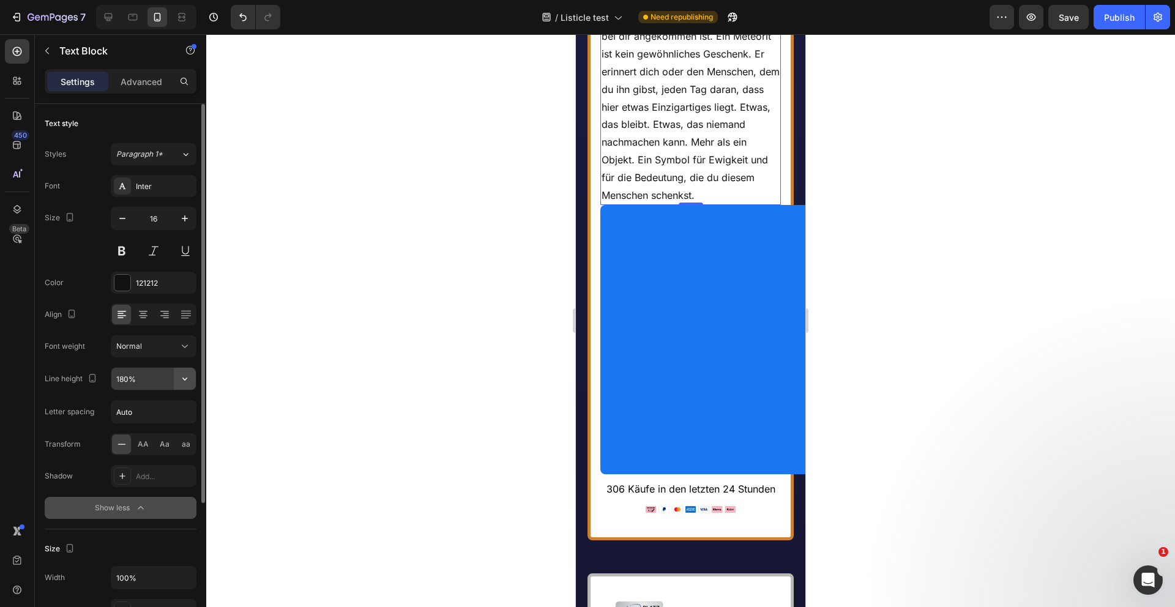
click at [195, 383] on button "button" at bounding box center [185, 379] width 22 height 22
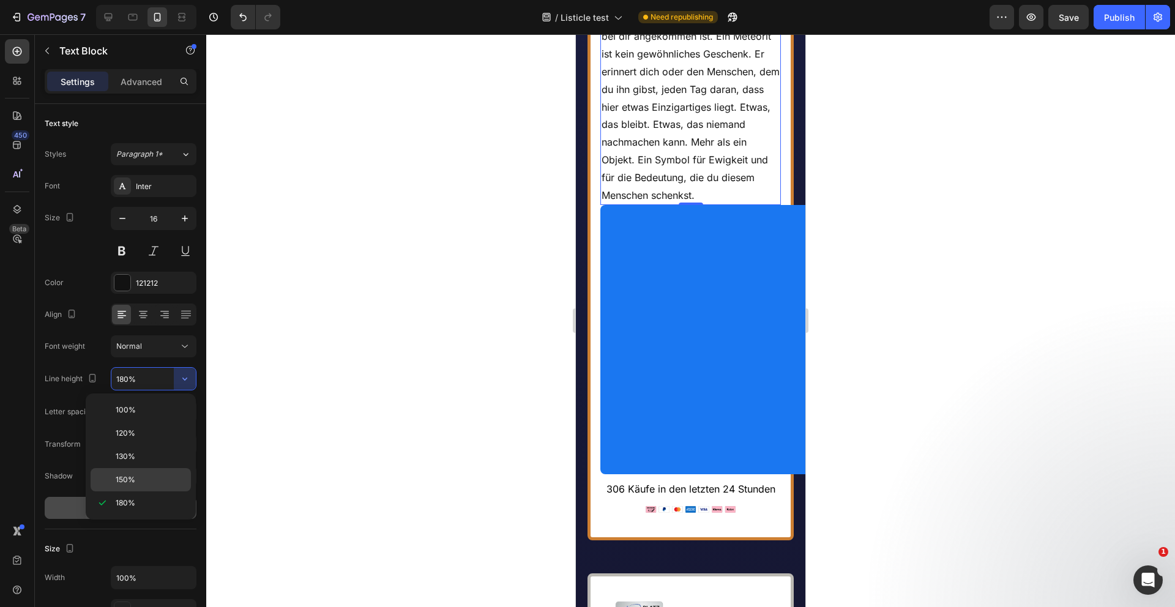
click at [154, 476] on p "150%" at bounding box center [151, 479] width 70 height 11
type input "150%"
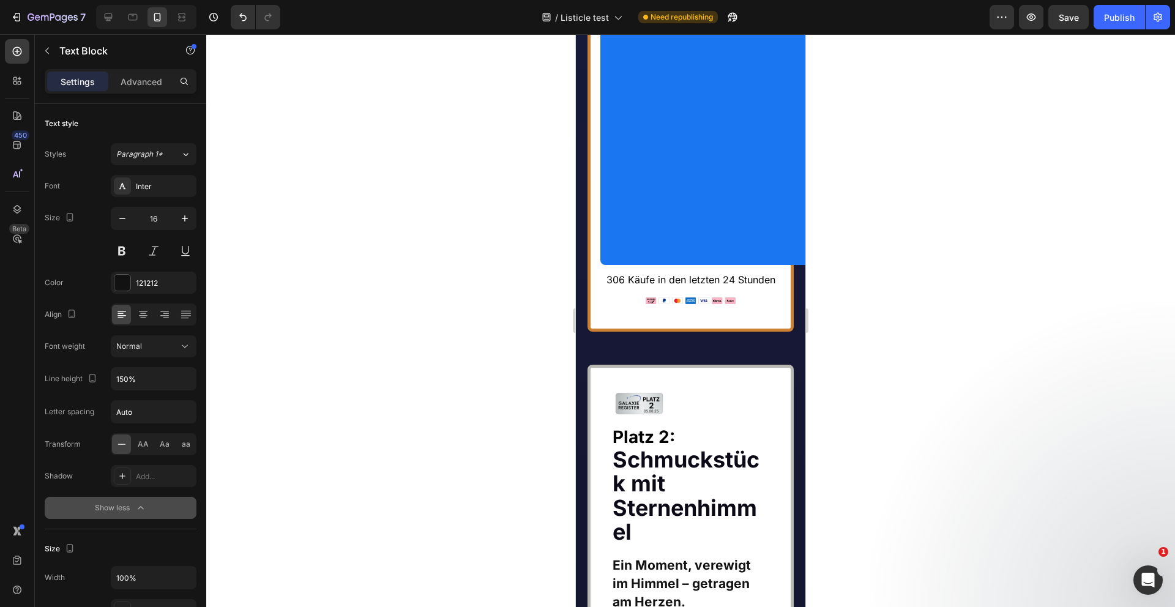
scroll to position [5265, 0]
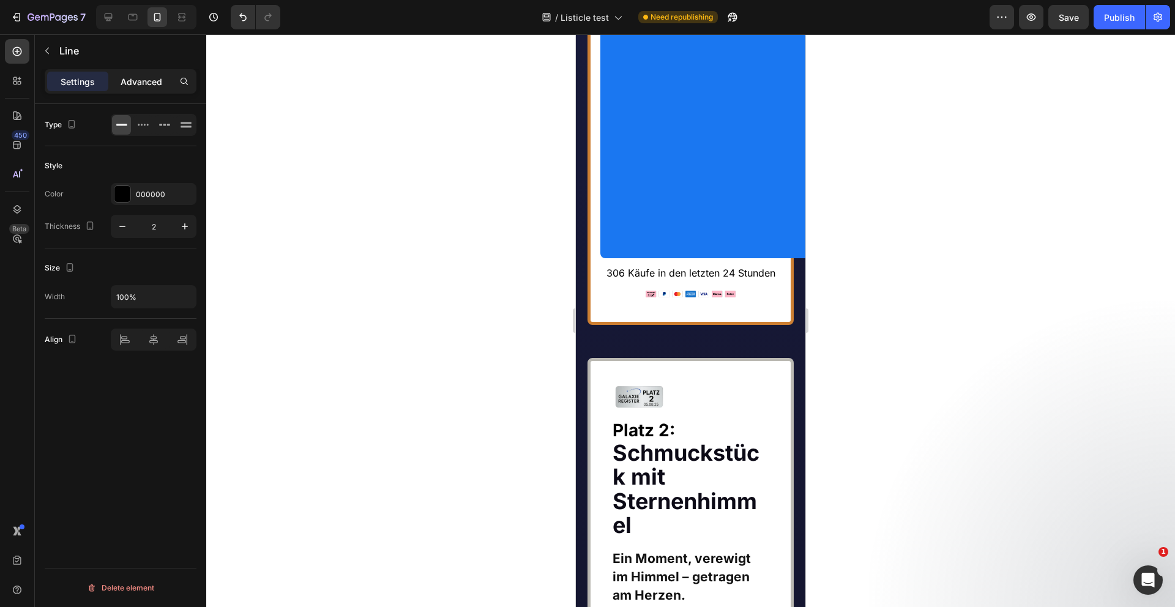
click at [127, 83] on p "Advanced" at bounding box center [142, 81] width 42 height 13
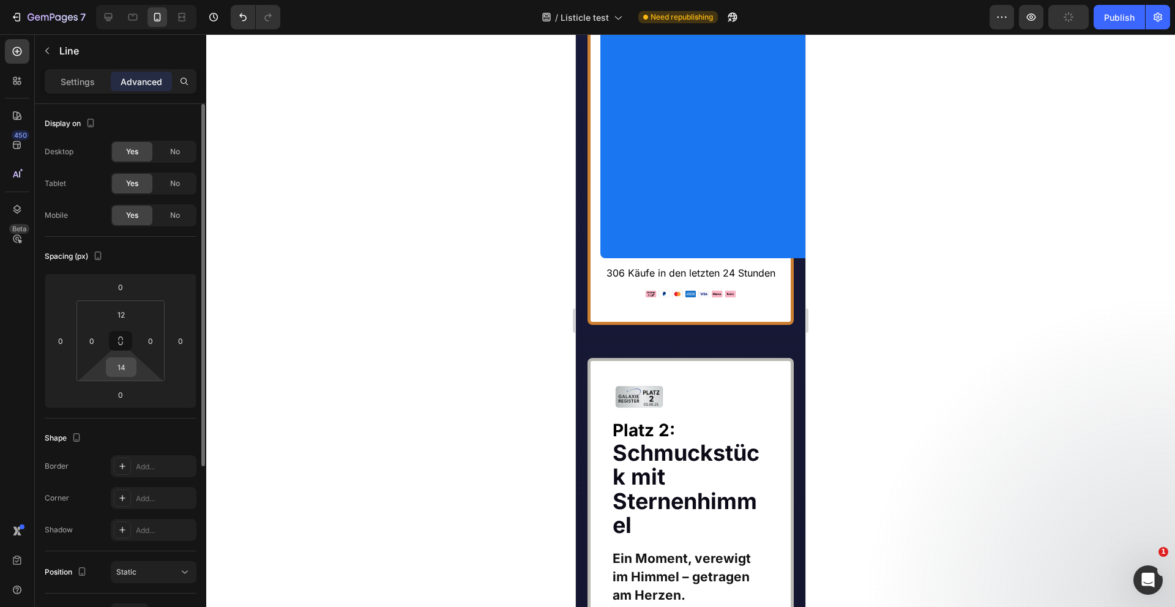
click at [125, 367] on input "14" at bounding box center [121, 367] width 24 height 18
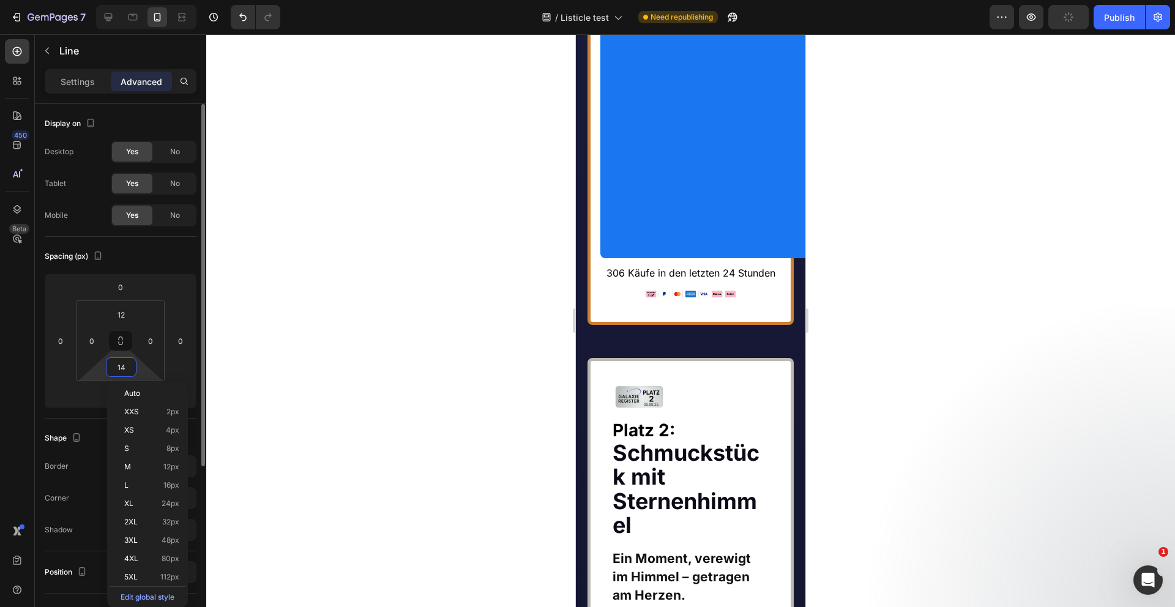
type input "2"
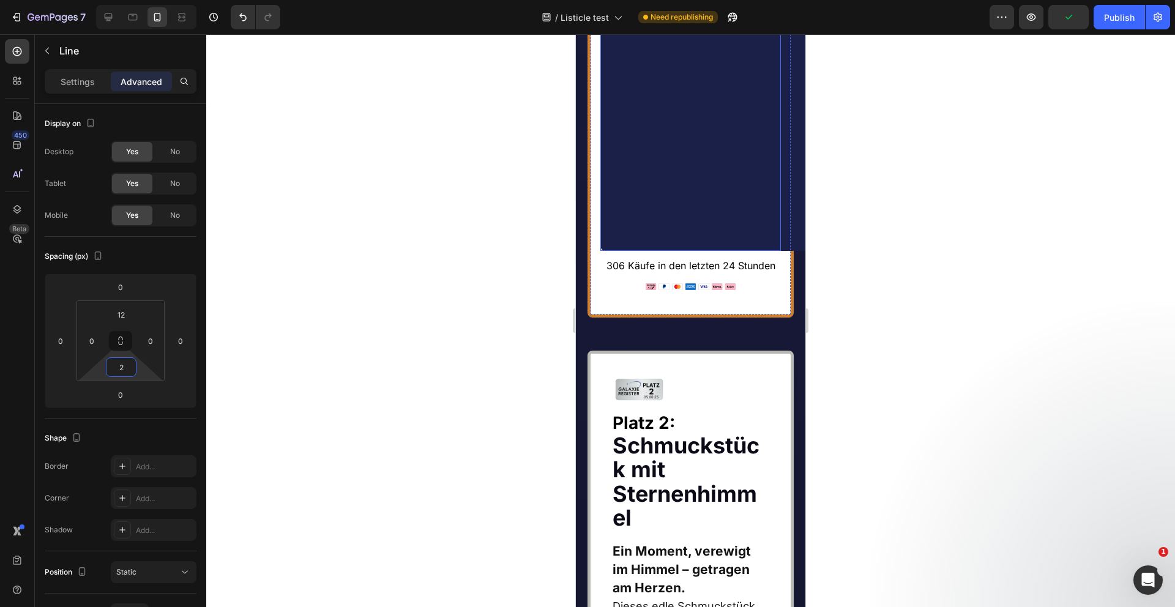
click at [673, 251] on link "JETZT ENTDECKEN" at bounding box center [728, 116] width 257 height 269
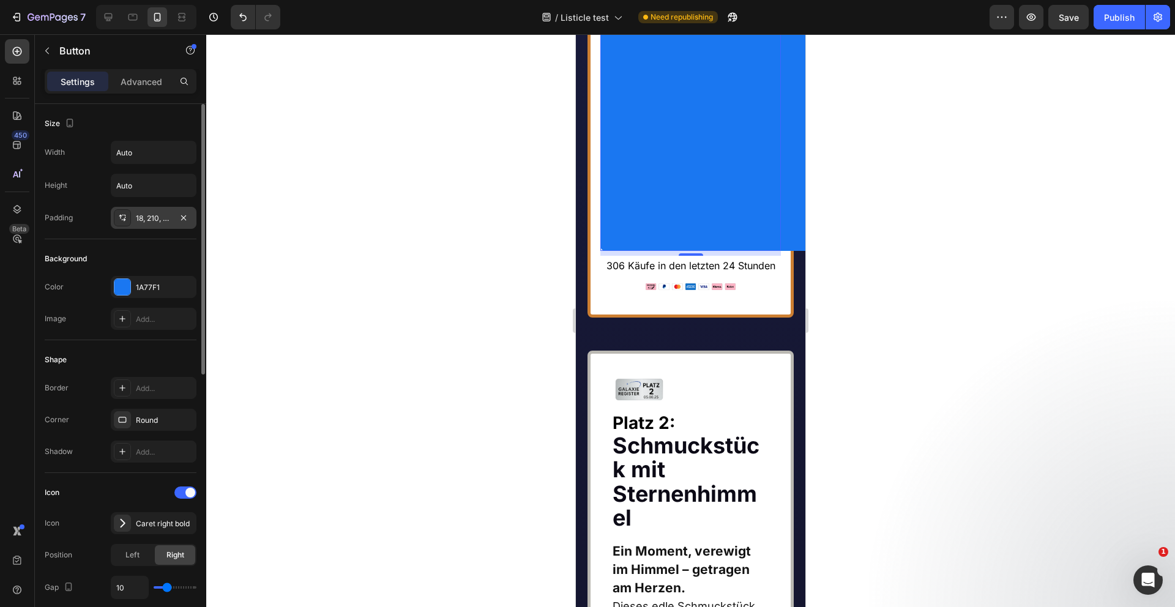
click at [152, 219] on div "18, 210, 18, 210" at bounding box center [153, 218] width 35 height 11
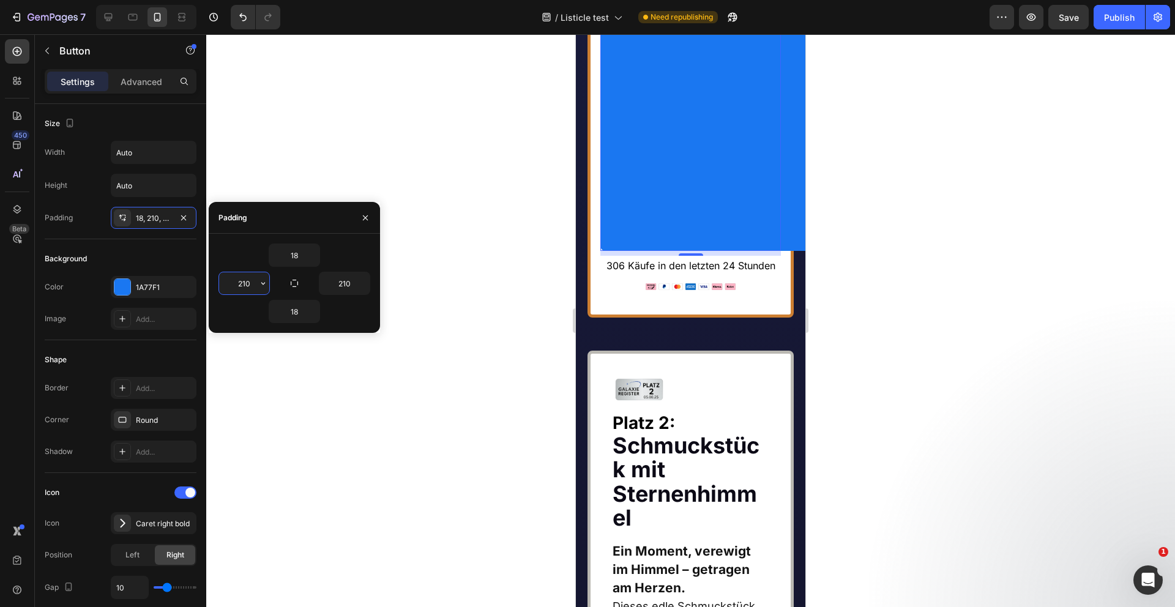
click at [245, 285] on input "210" at bounding box center [244, 283] width 50 height 22
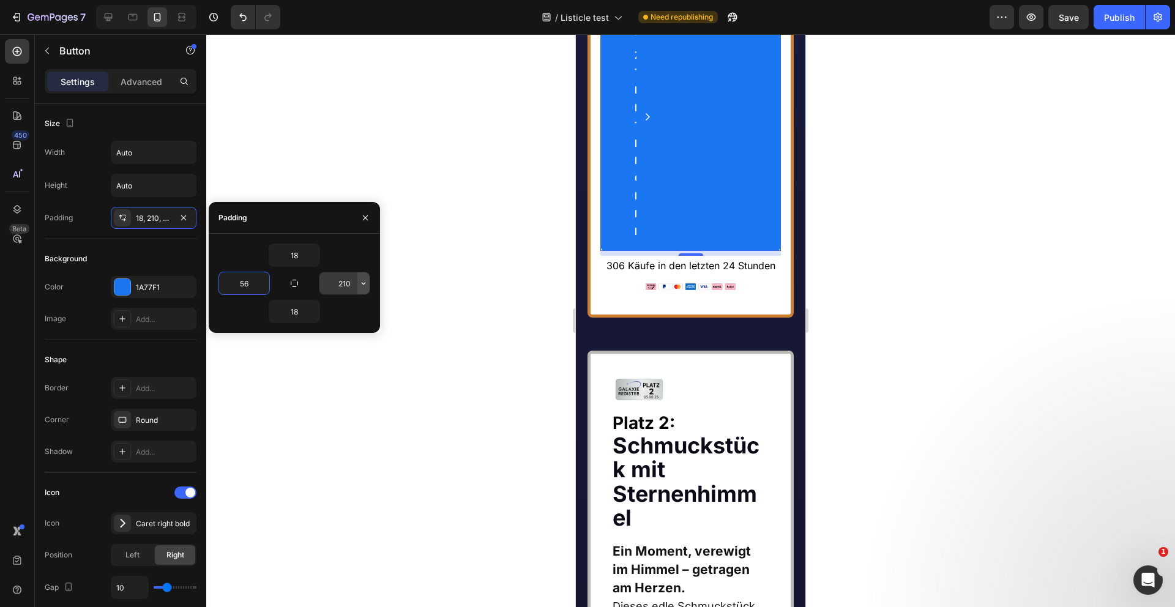
type input "56"
click at [357, 280] on button "button" at bounding box center [363, 283] width 12 height 22
click at [348, 285] on input "210" at bounding box center [344, 283] width 50 height 22
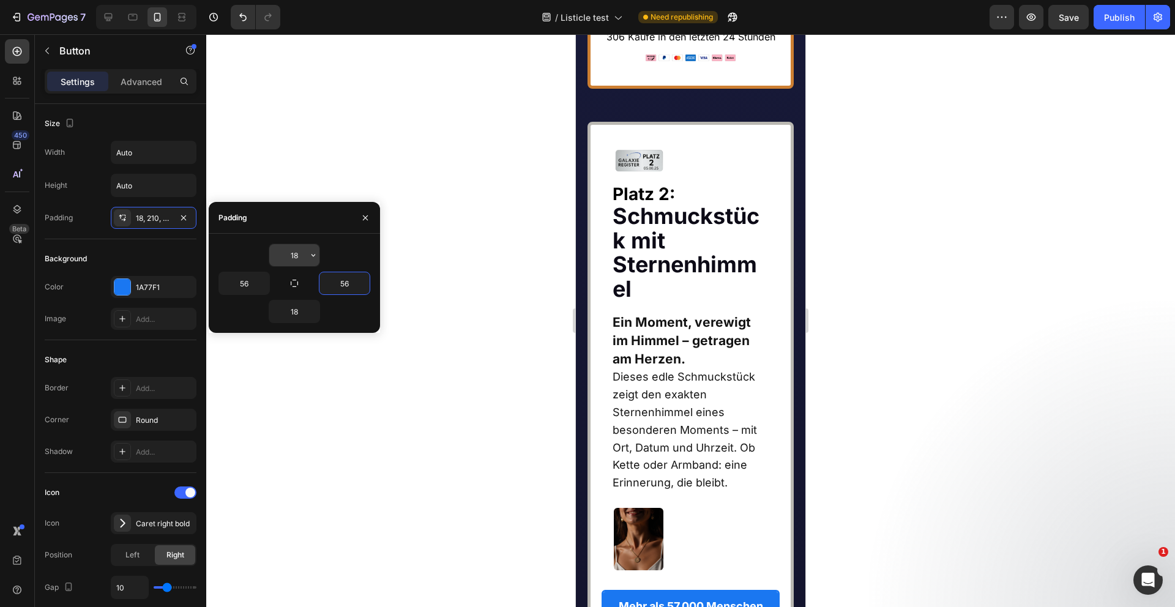
type input "56"
click at [299, 254] on input "18" at bounding box center [294, 255] width 50 height 22
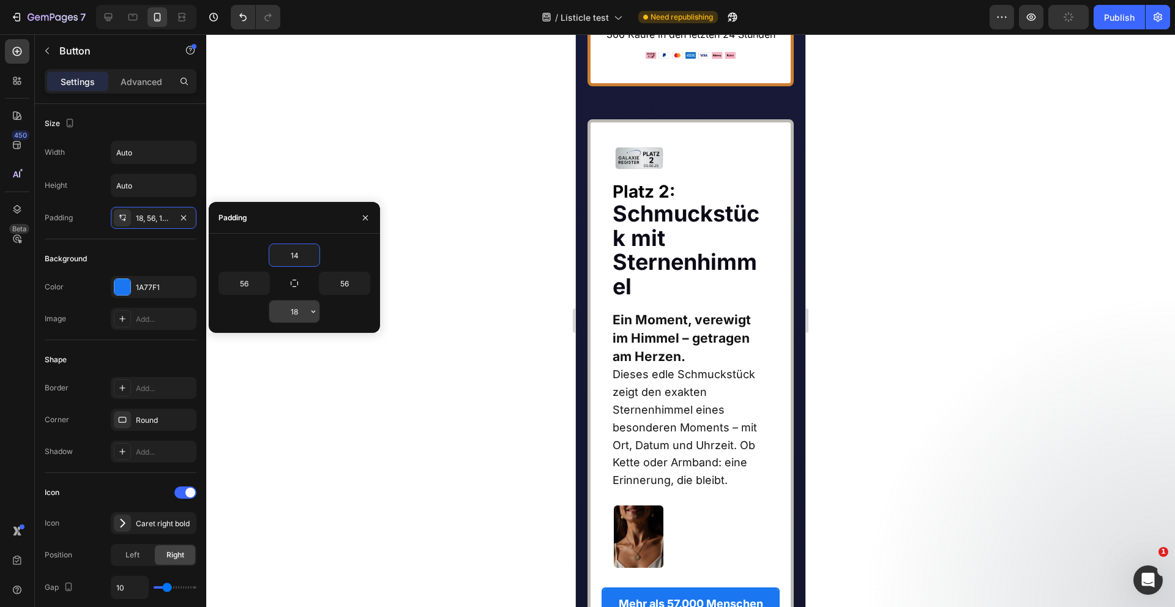
type input "14"
click at [296, 316] on input "18" at bounding box center [294, 311] width 50 height 22
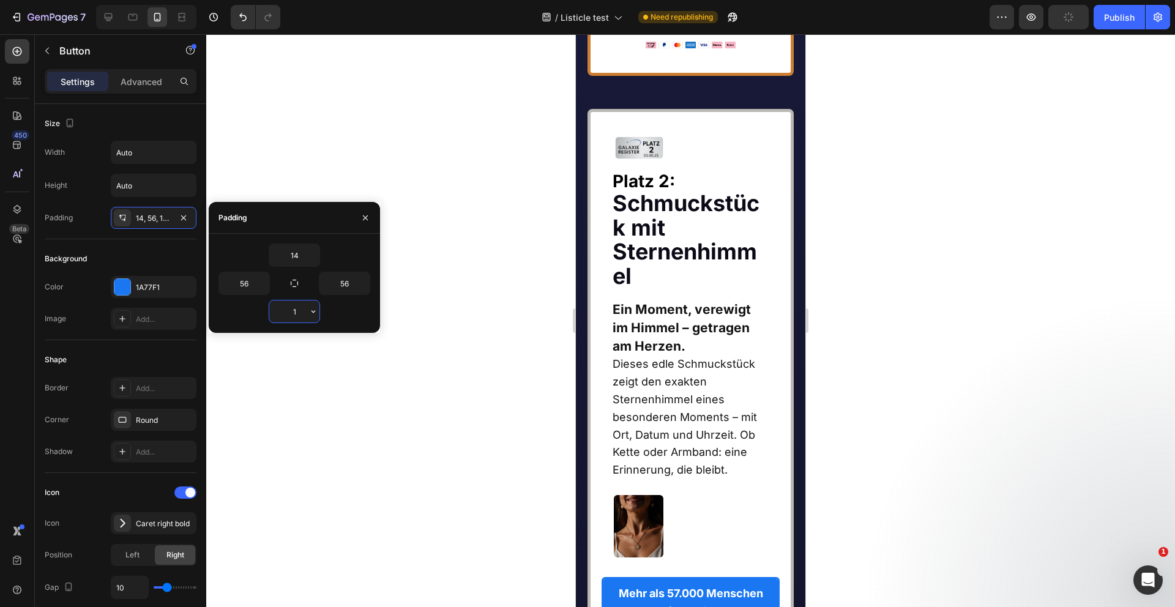
type input "14"
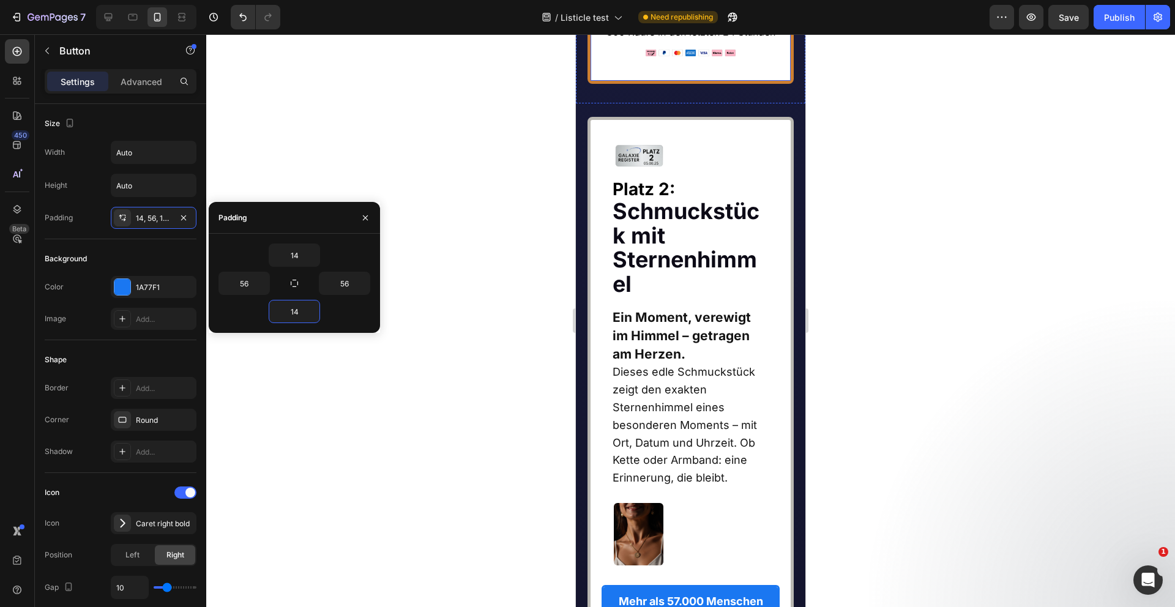
click at [706, 56] on img at bounding box center [691, 53] width 91 height 7
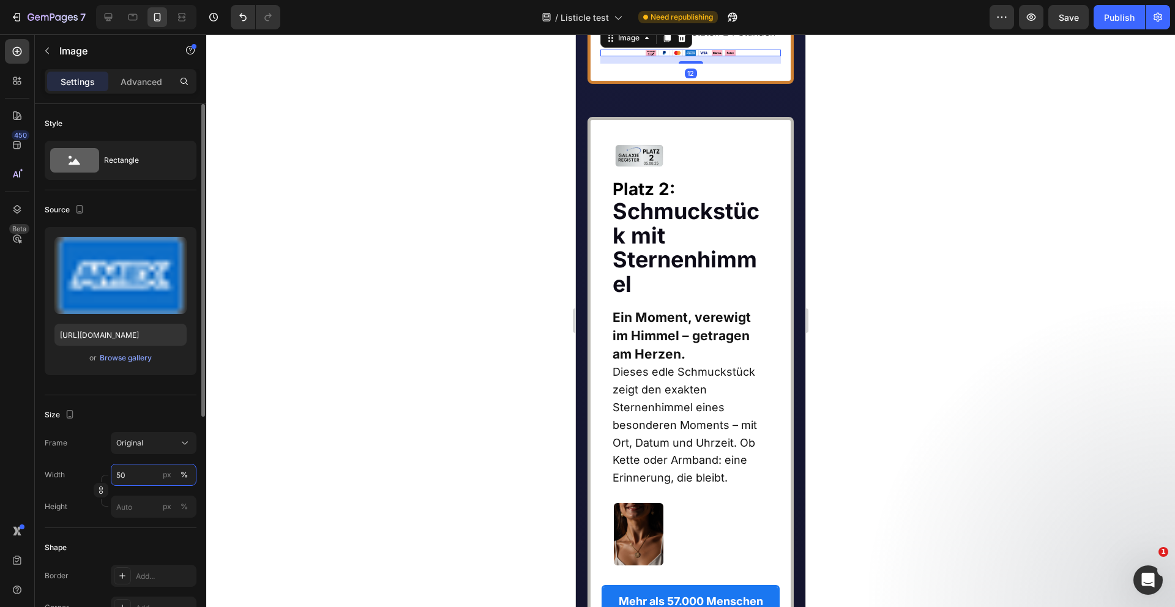
click at [133, 478] on input "50" at bounding box center [154, 475] width 86 height 22
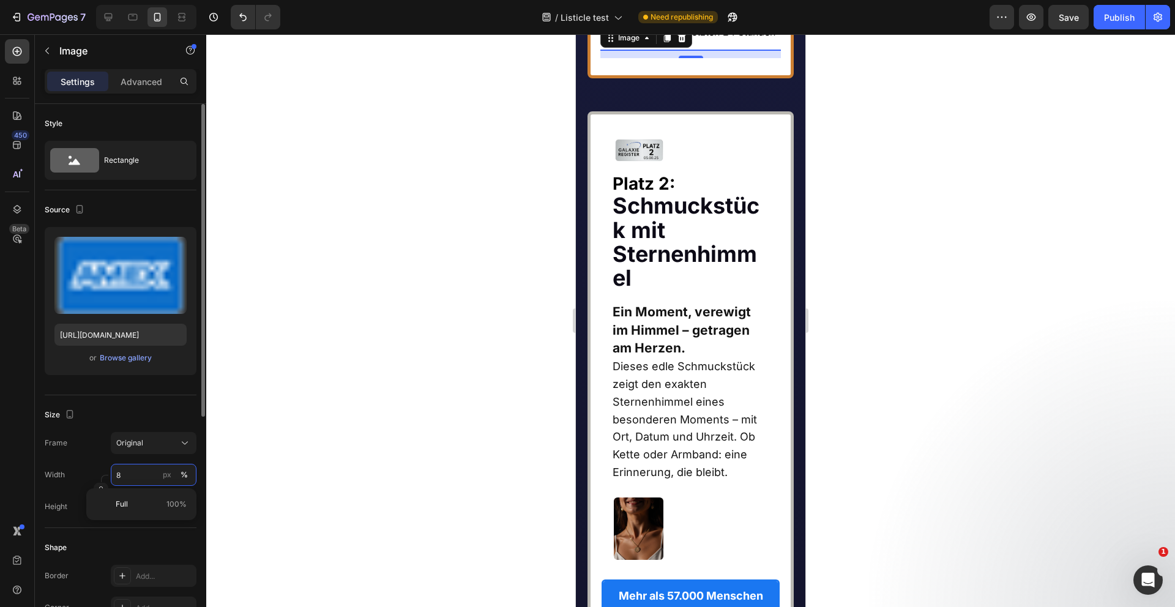
type input "80"
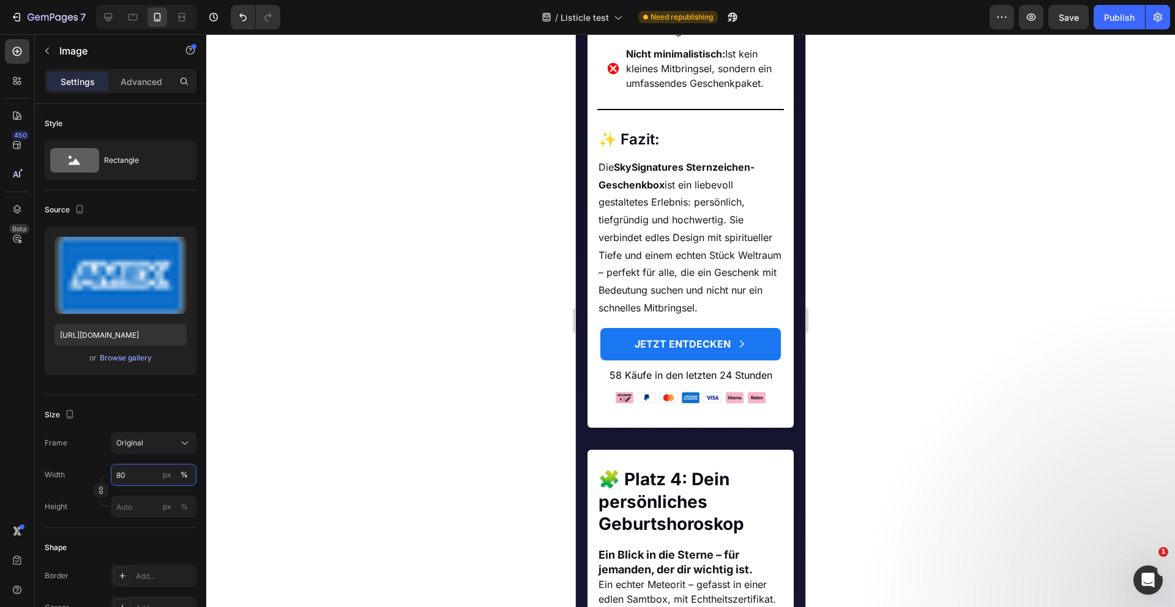
scroll to position [2277, 0]
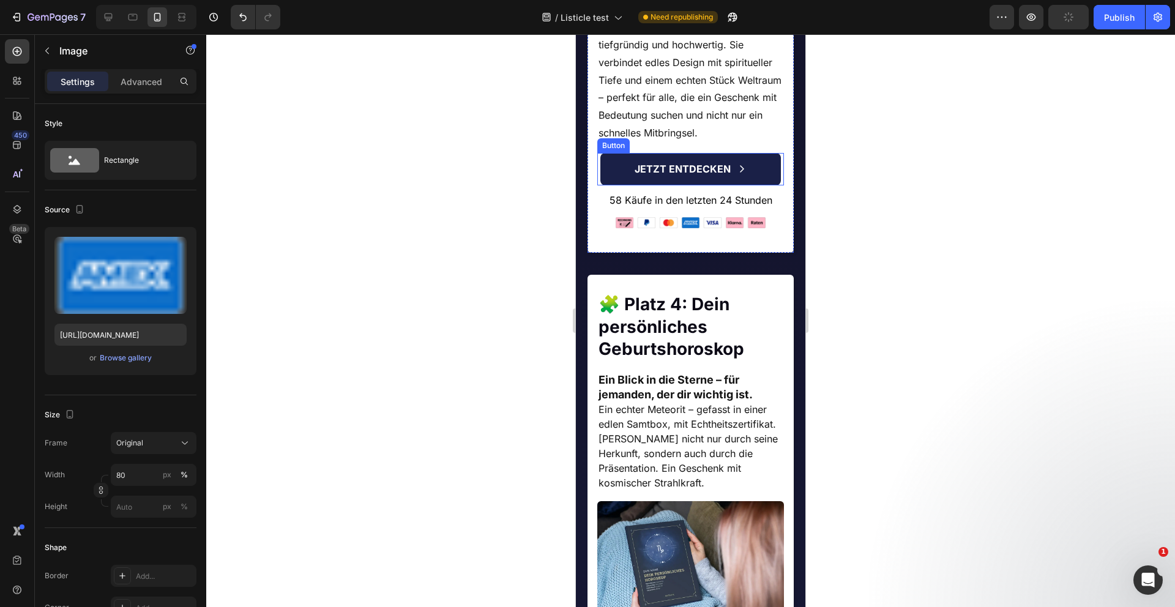
click at [618, 185] on link "JETZT ENTDECKEN" at bounding box center [690, 169] width 181 height 32
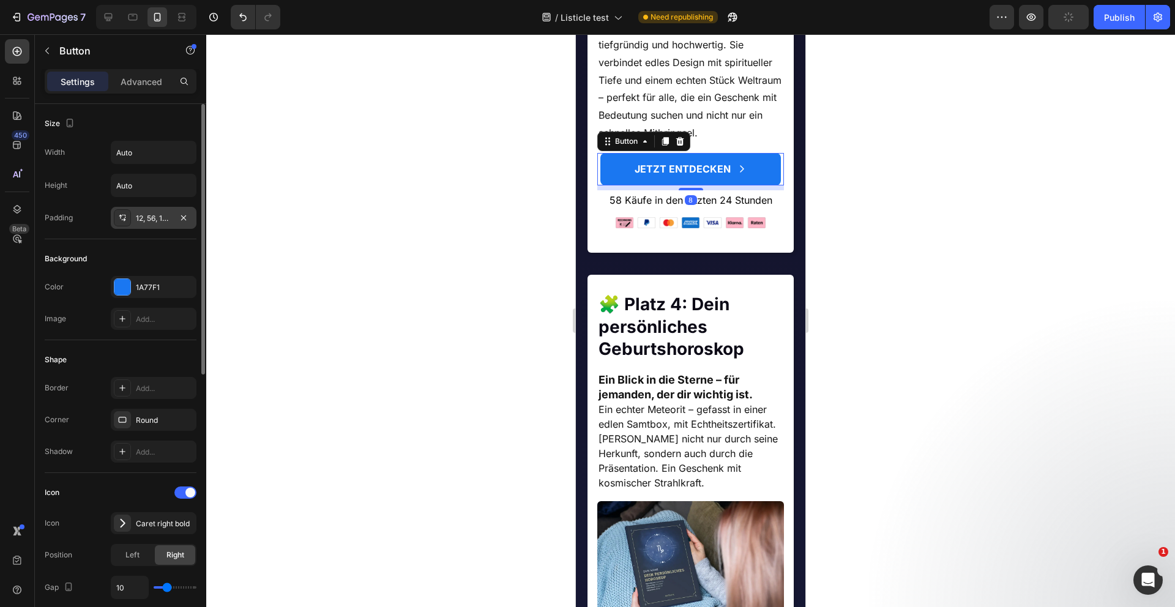
click at [146, 215] on div "12, 56, 12, 56" at bounding box center [153, 218] width 35 height 11
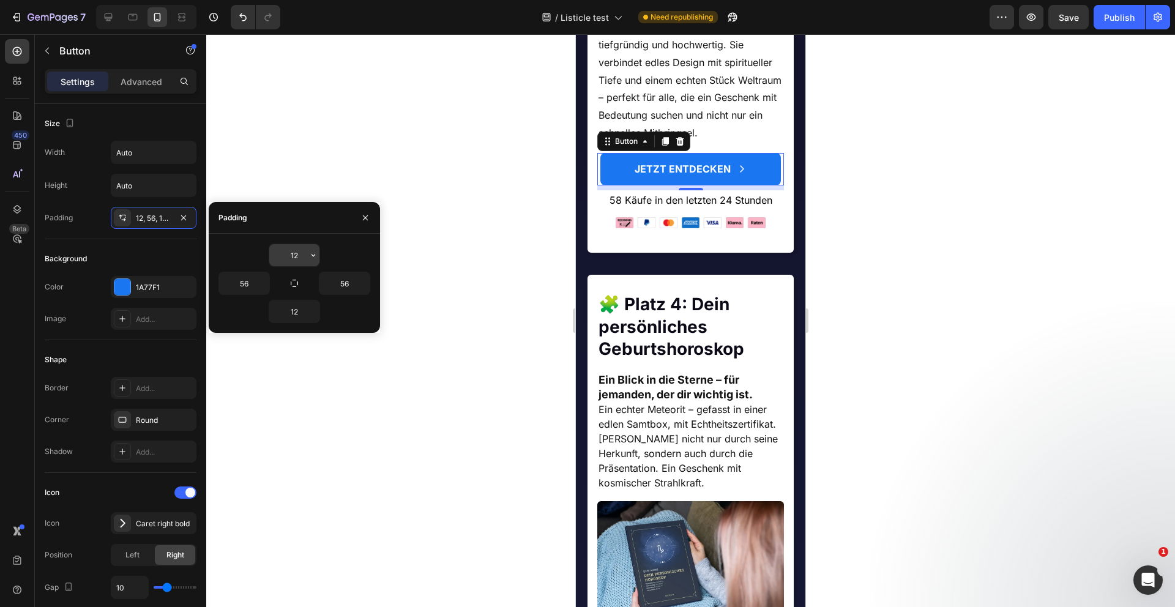
click at [297, 258] on input "12" at bounding box center [294, 255] width 50 height 22
click at [300, 258] on input "12" at bounding box center [294, 255] width 50 height 22
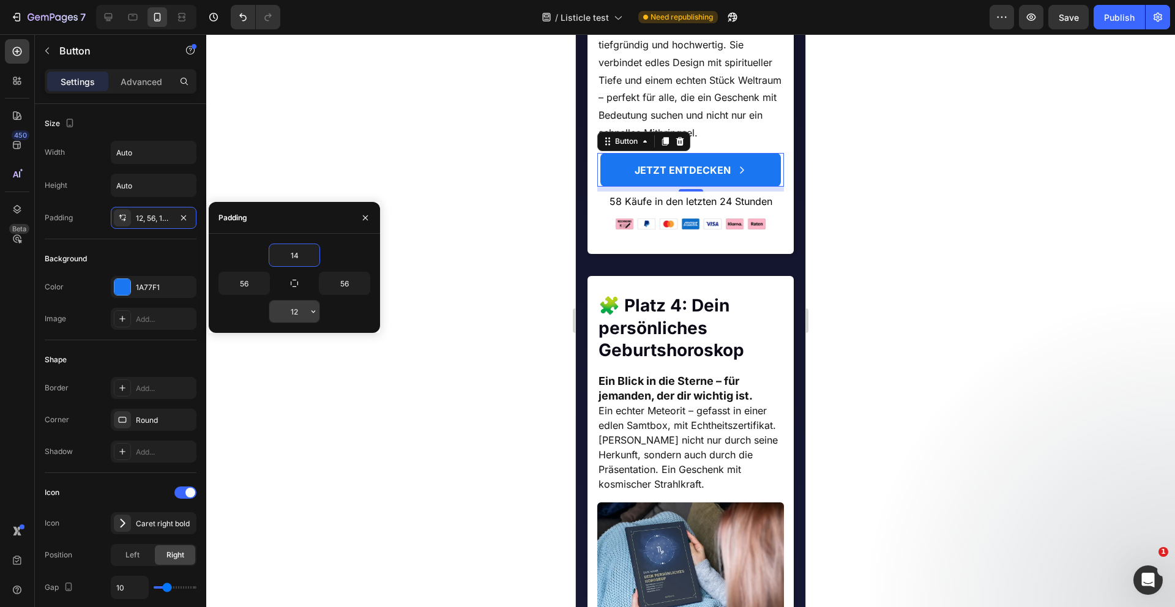
type input "14"
click at [302, 313] on input "12" at bounding box center [294, 311] width 50 height 22
click at [300, 313] on input "12" at bounding box center [294, 311] width 50 height 22
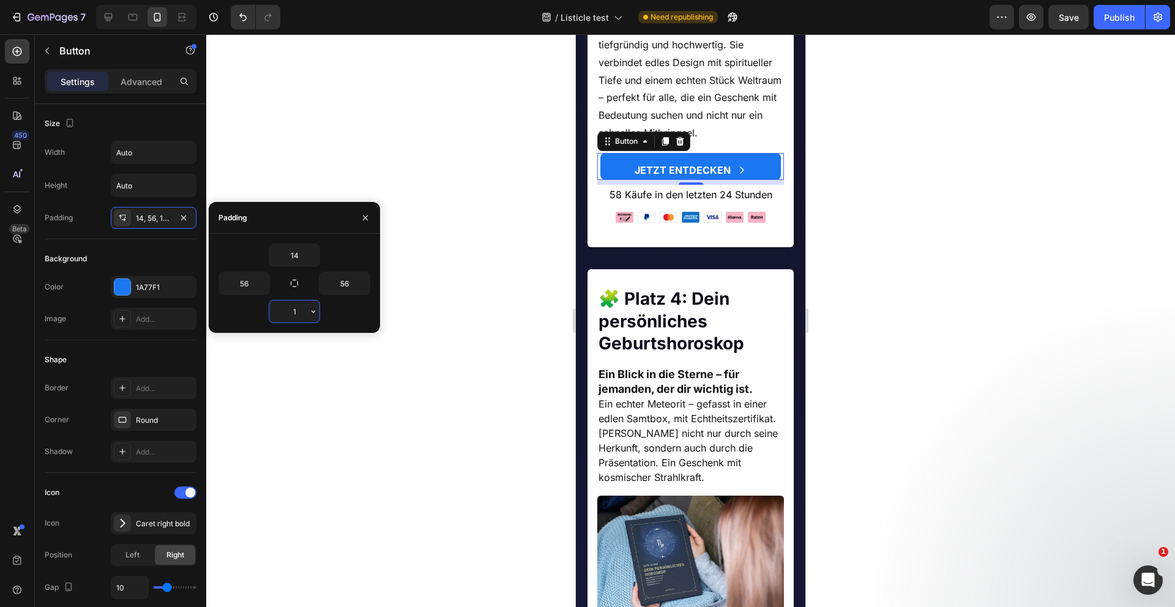
type input "14"
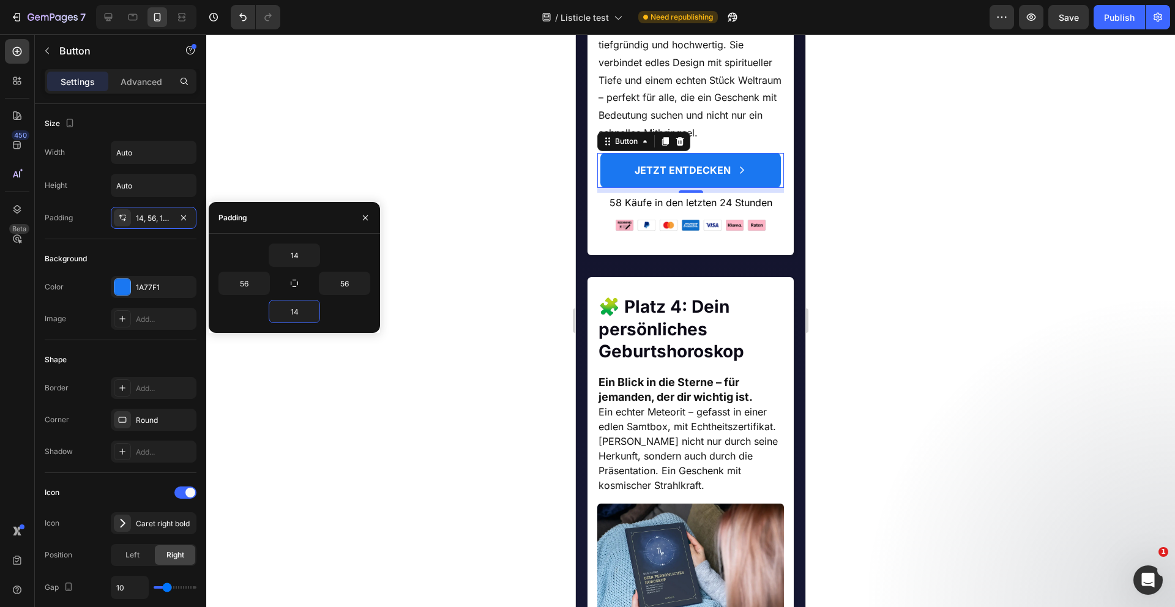
click at [406, 406] on div at bounding box center [690, 320] width 969 height 573
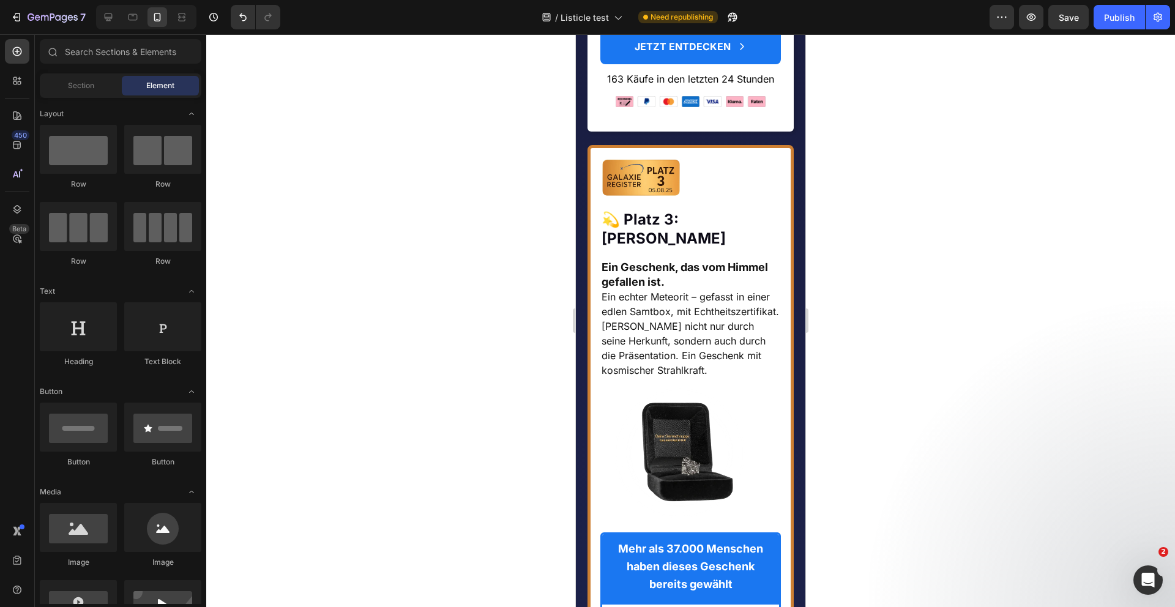
scroll to position [3684, 0]
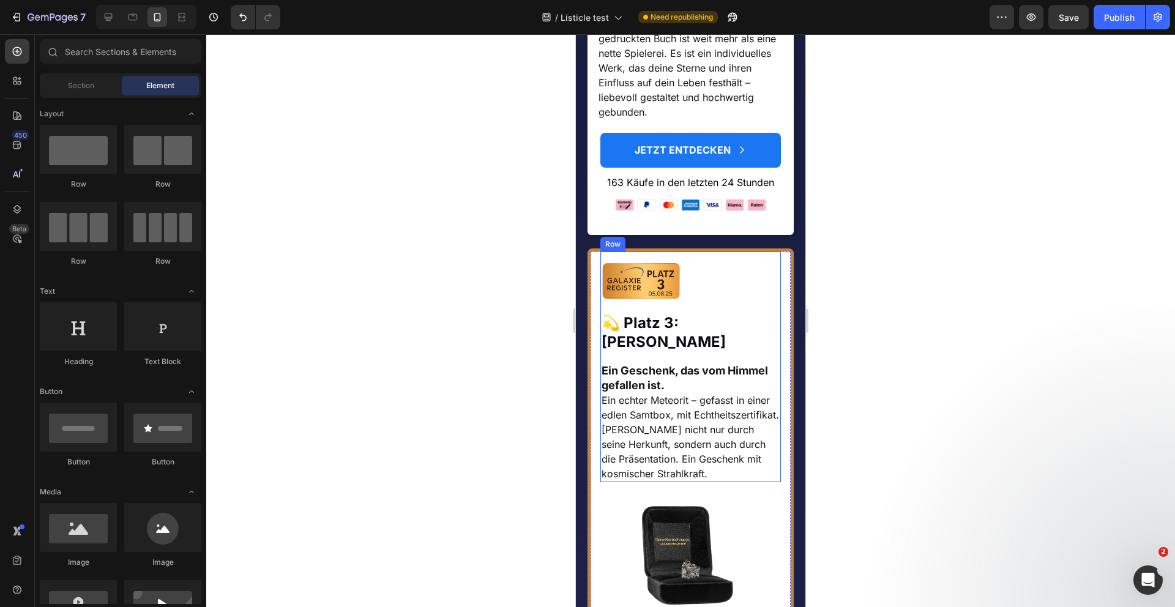
click at [652, 299] on img at bounding box center [640, 281] width 81 height 37
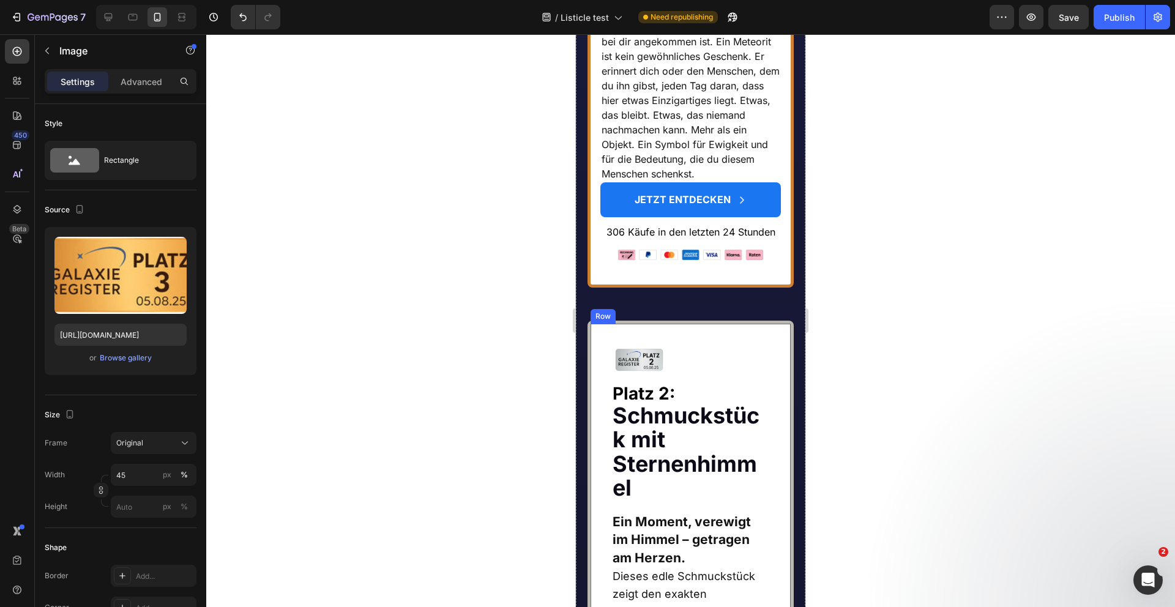
scroll to position [5381, 0]
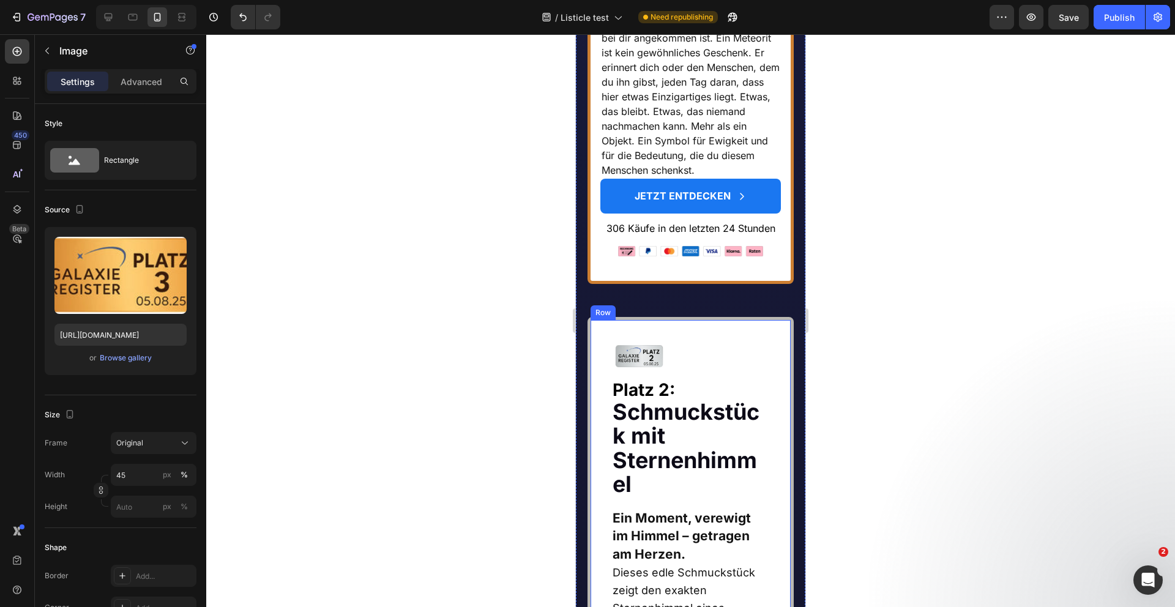
click at [653, 368] on img at bounding box center [639, 355] width 56 height 25
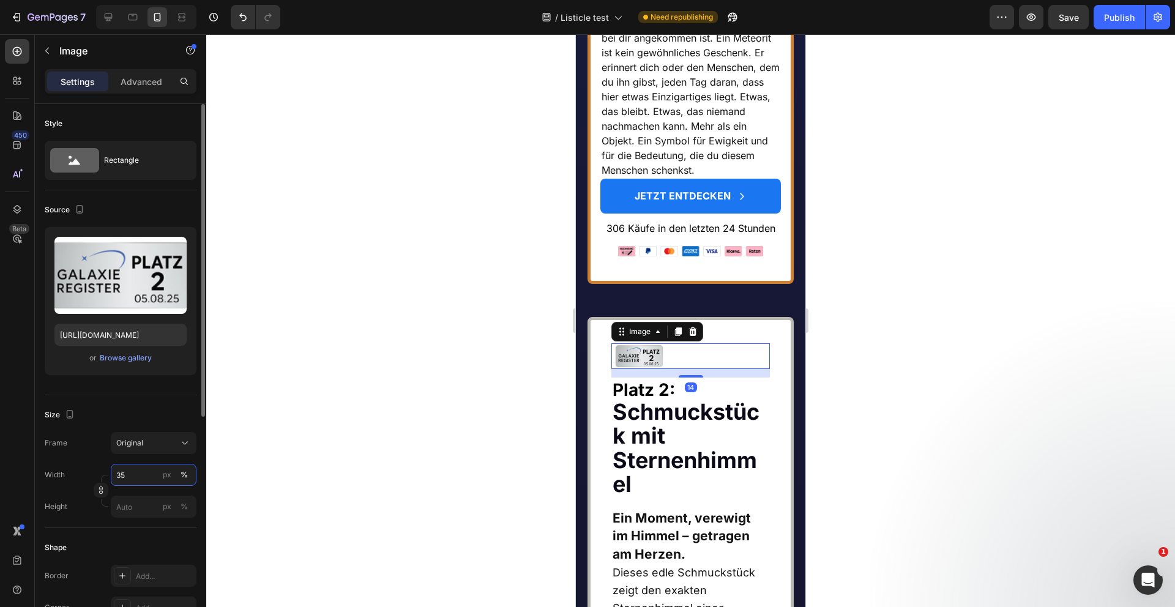
click at [133, 474] on input "35" at bounding box center [154, 475] width 86 height 22
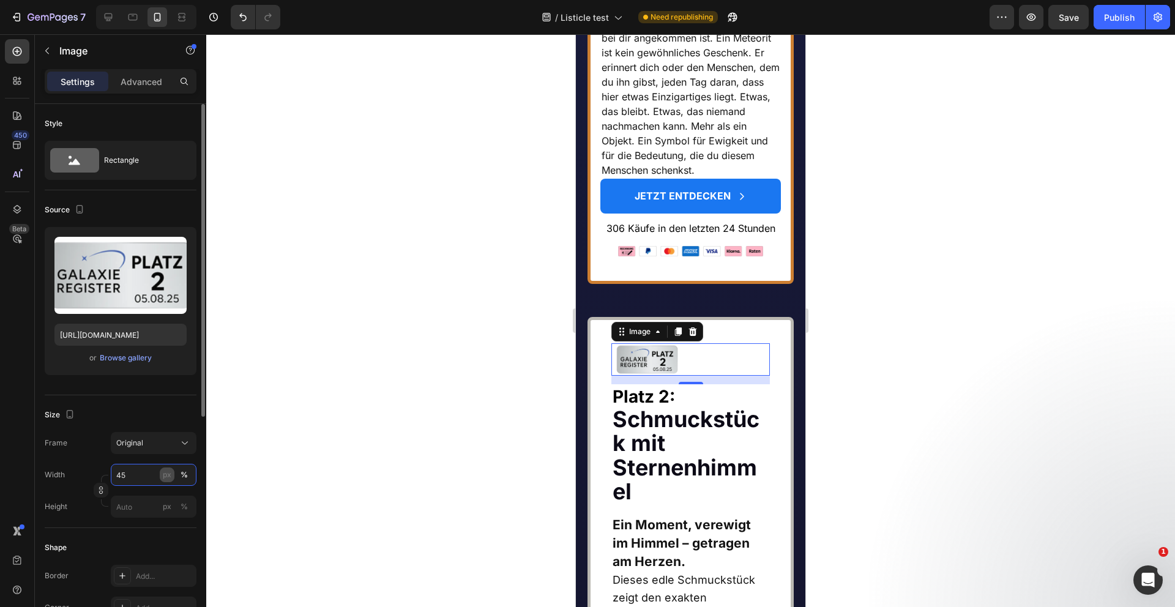
type input "45"
click at [165, 476] on div "px" at bounding box center [167, 474] width 9 height 11
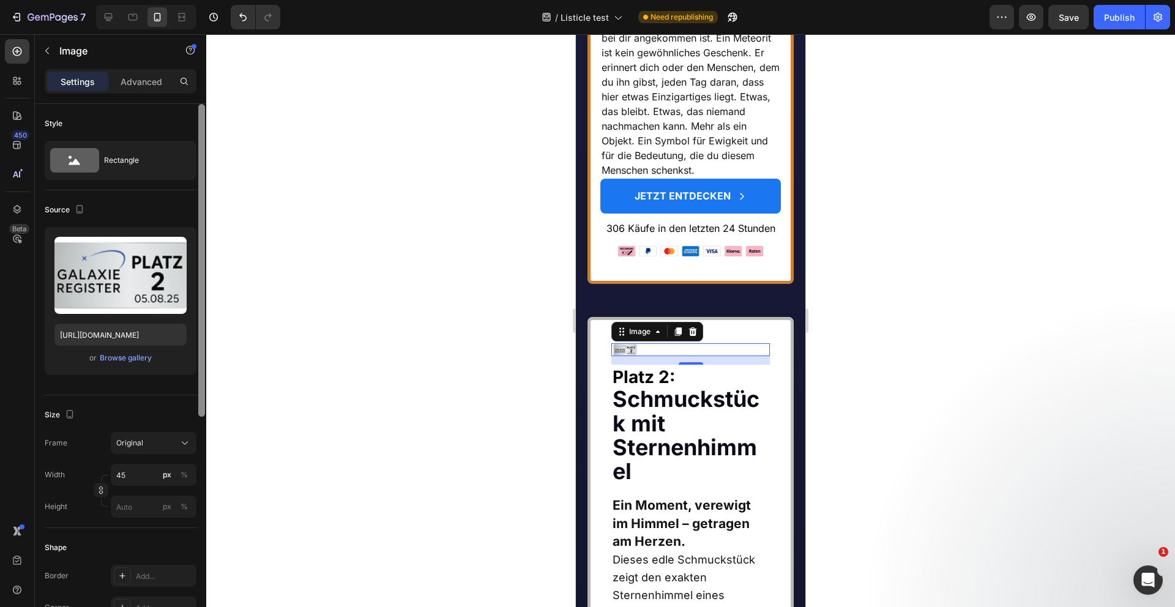
click at [197, 473] on div at bounding box center [201, 373] width 9 height 538
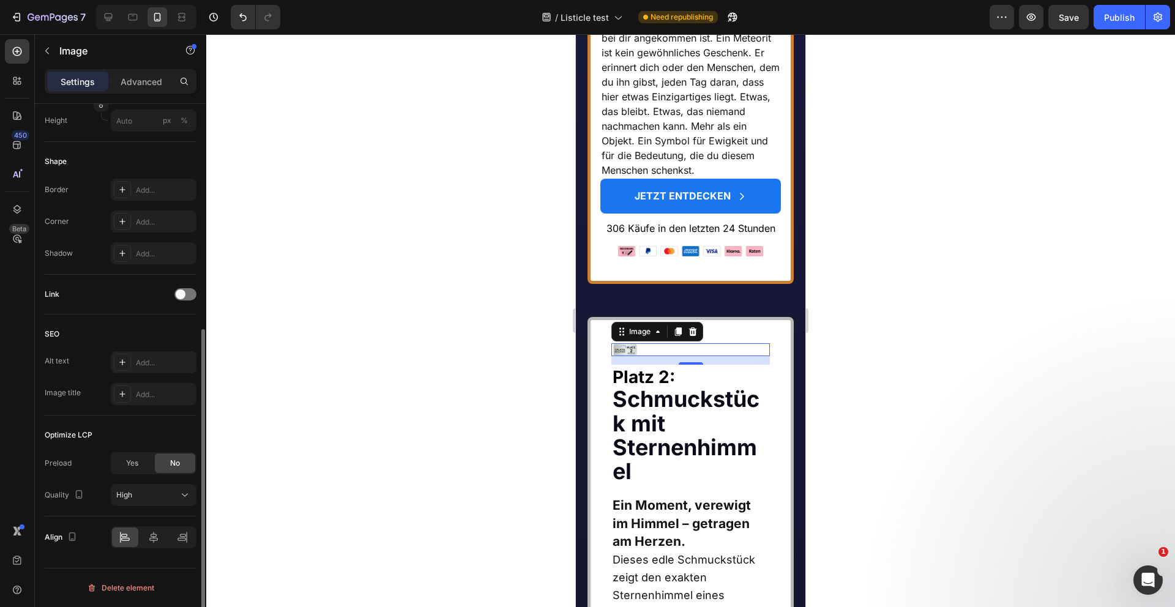
click at [186, 475] on div "Preload Yes No Quality High" at bounding box center [121, 479] width 152 height 54
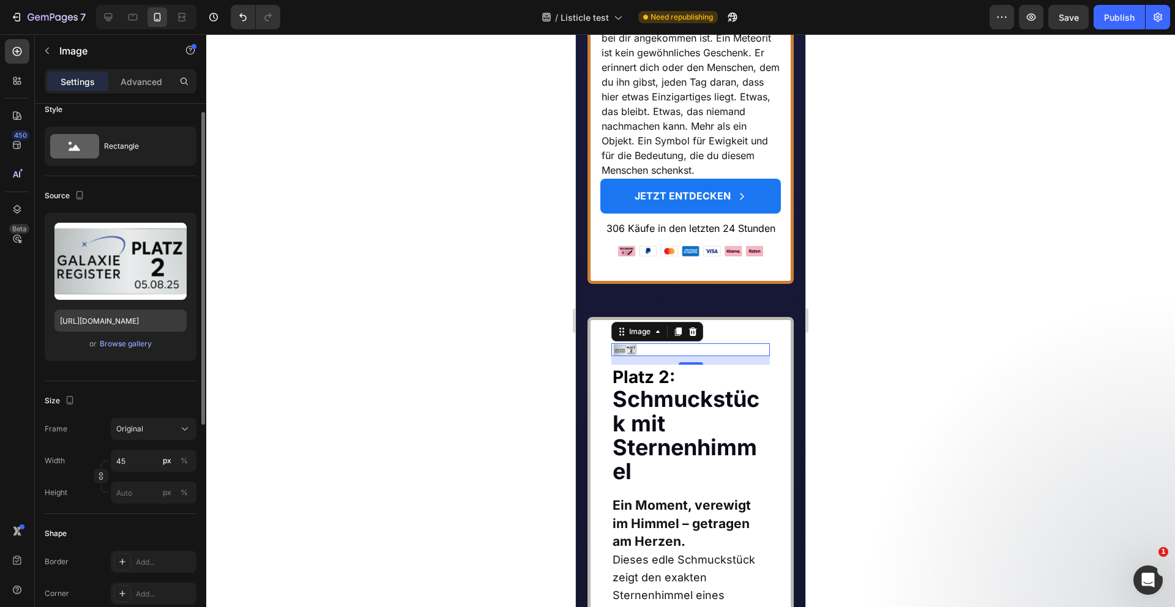
scroll to position [0, 0]
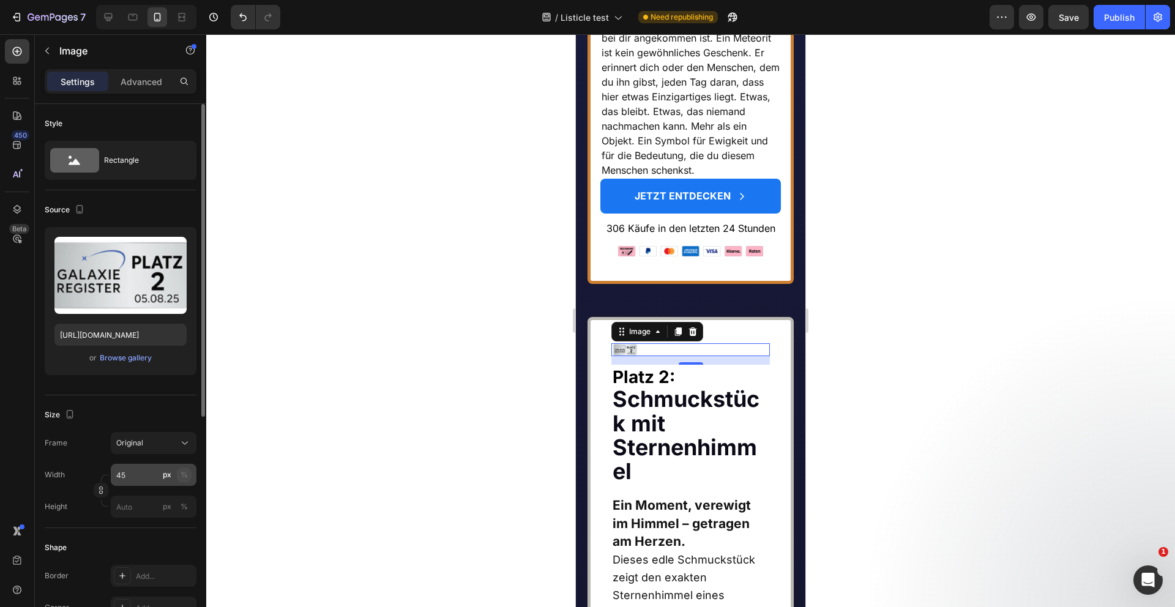
click at [186, 473] on div "%" at bounding box center [184, 474] width 7 height 11
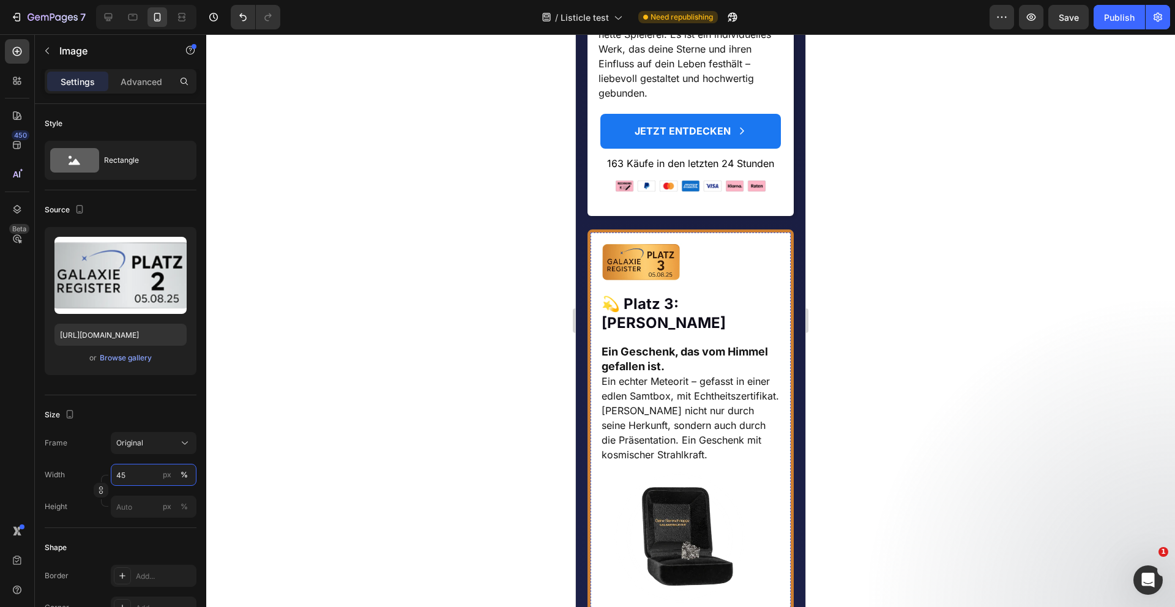
scroll to position [3701, 0]
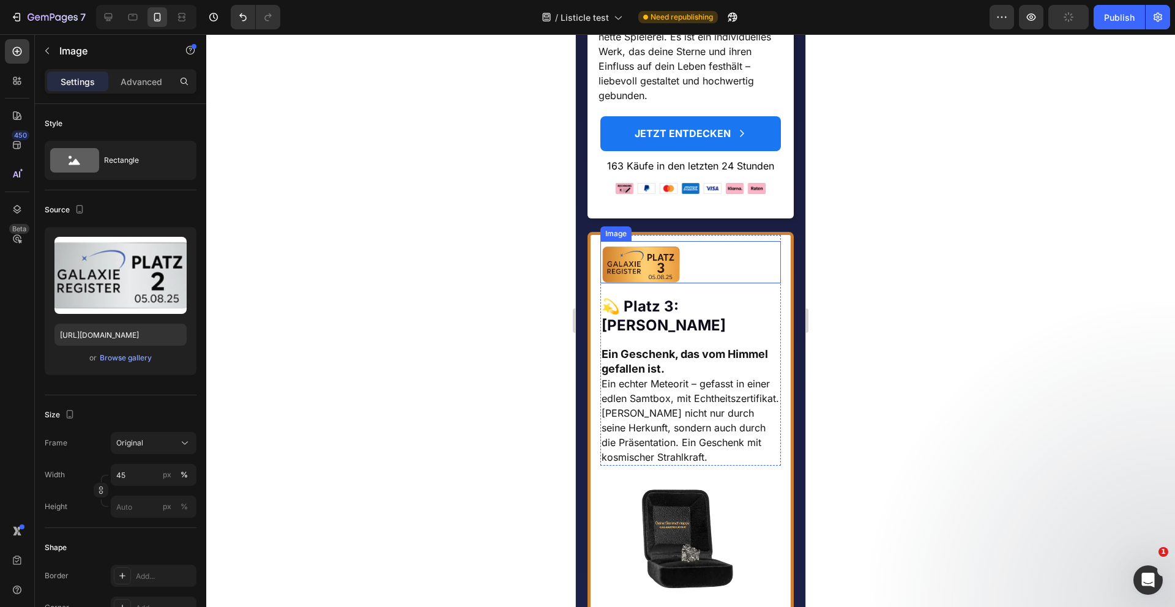
click at [644, 283] on img at bounding box center [640, 264] width 81 height 37
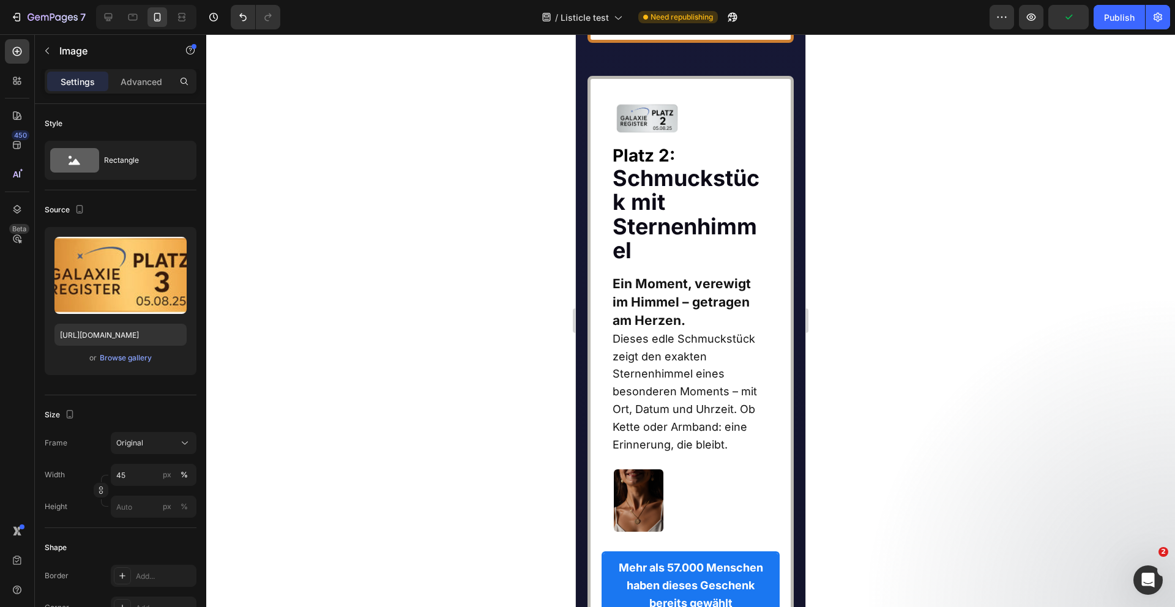
scroll to position [5622, 0]
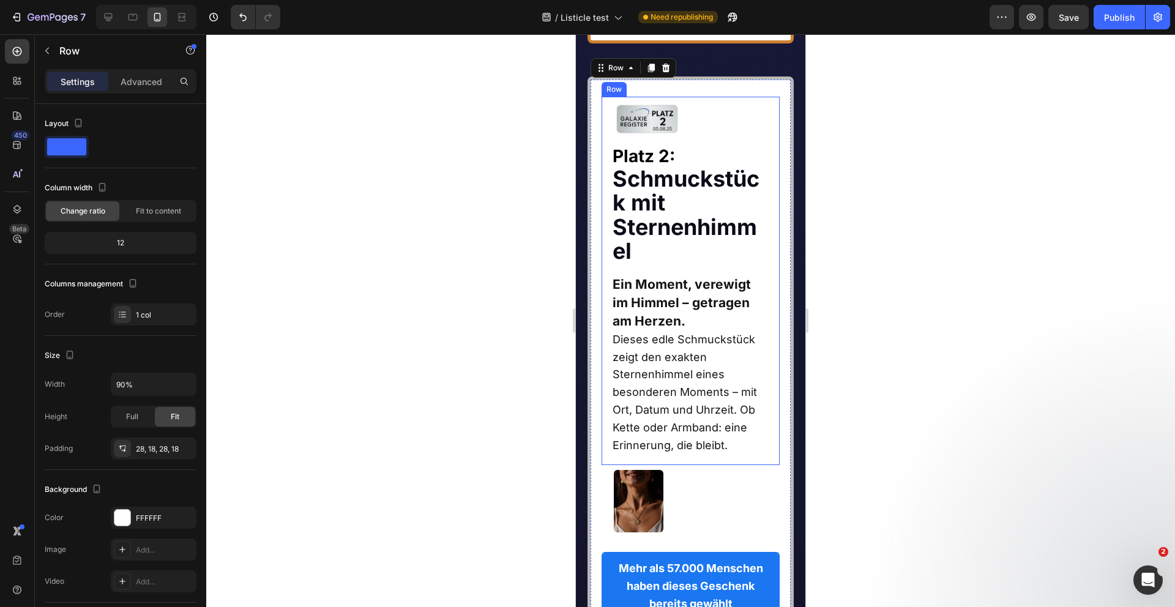
click at [610, 230] on div "Image Platz 2: Schmuckstück mit Sternenhimmel Heading Ein Moment, verewigt im …" at bounding box center [691, 281] width 179 height 368
click at [140, 82] on p "Advanced" at bounding box center [142, 81] width 42 height 13
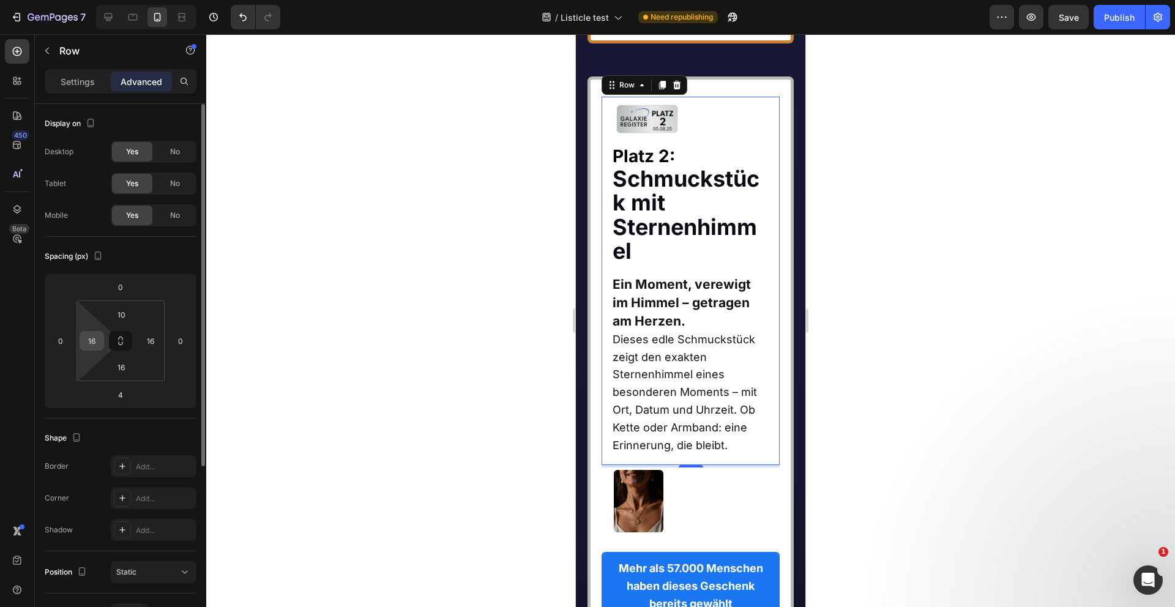
click at [93, 340] on input "16" at bounding box center [92, 341] width 18 height 18
type input "0"
click at [151, 340] on input "16" at bounding box center [150, 341] width 18 height 18
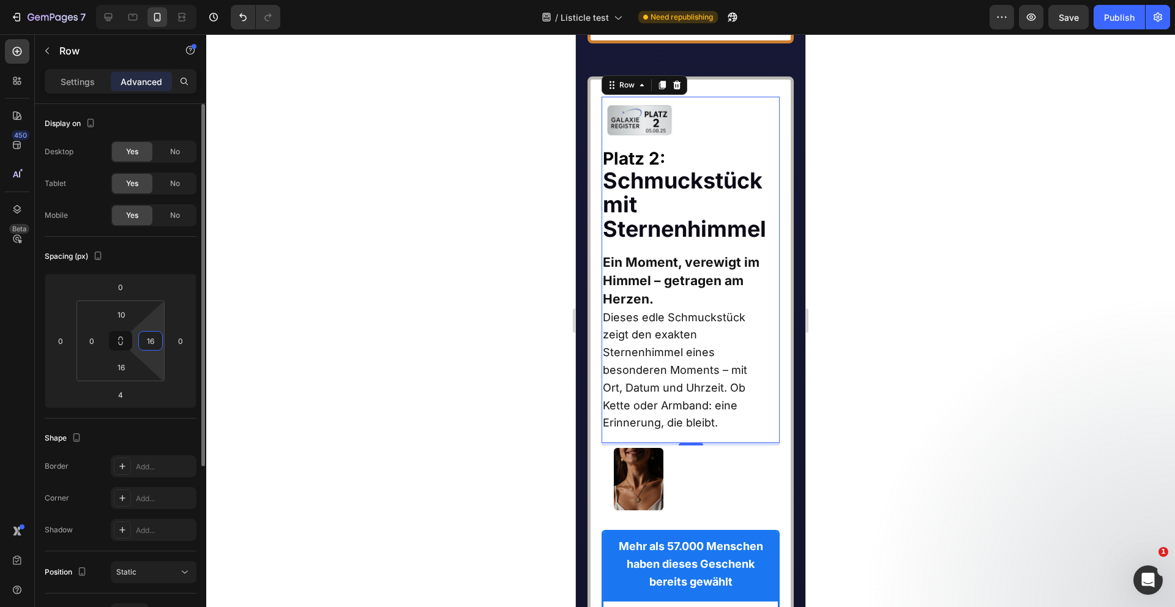
click at [151, 340] on input "16" at bounding box center [150, 341] width 18 height 18
type input "0"
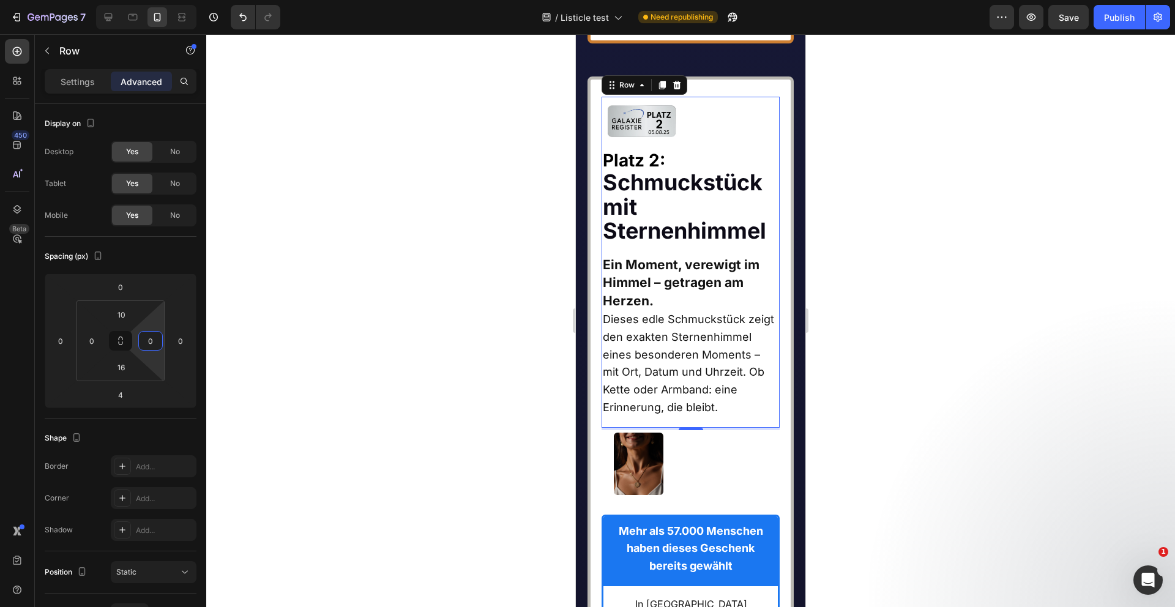
click at [633, 244] on strong "Schmuckstück mit Sternenhimmel" at bounding box center [684, 206] width 163 height 75
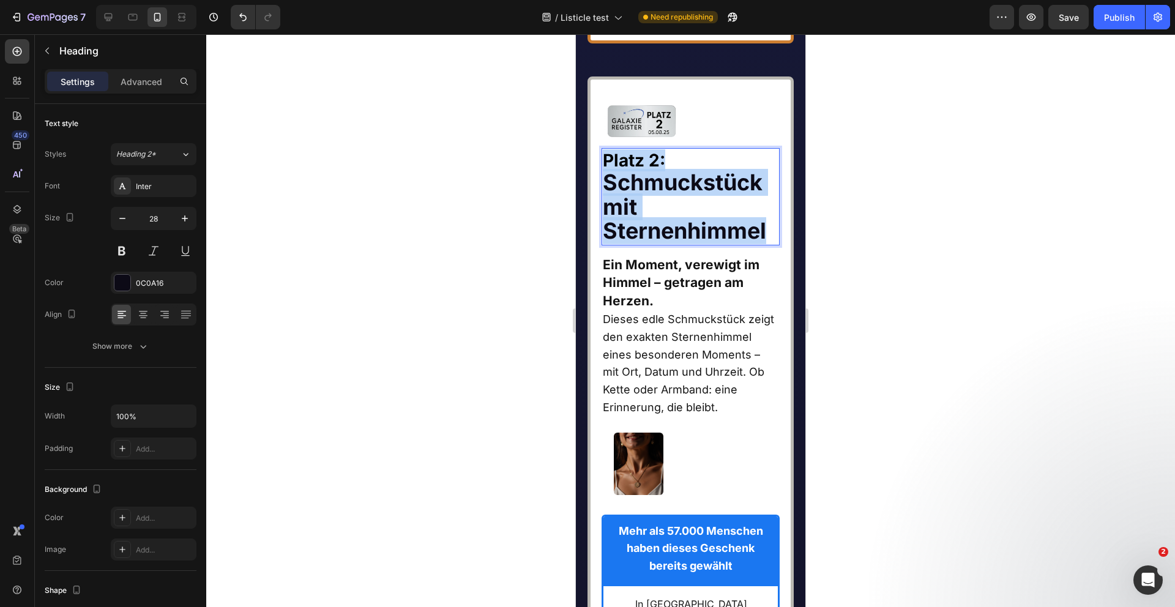
click at [633, 244] on strong "Schmuckstück mit Sternenhimmel" at bounding box center [684, 206] width 163 height 75
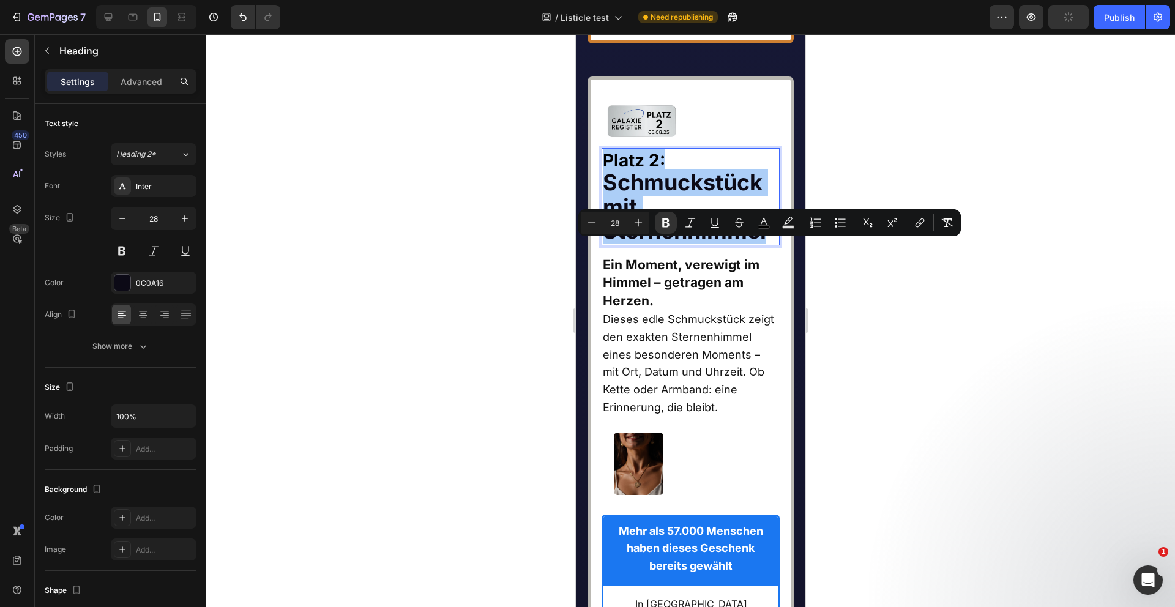
click at [507, 289] on div at bounding box center [690, 320] width 969 height 573
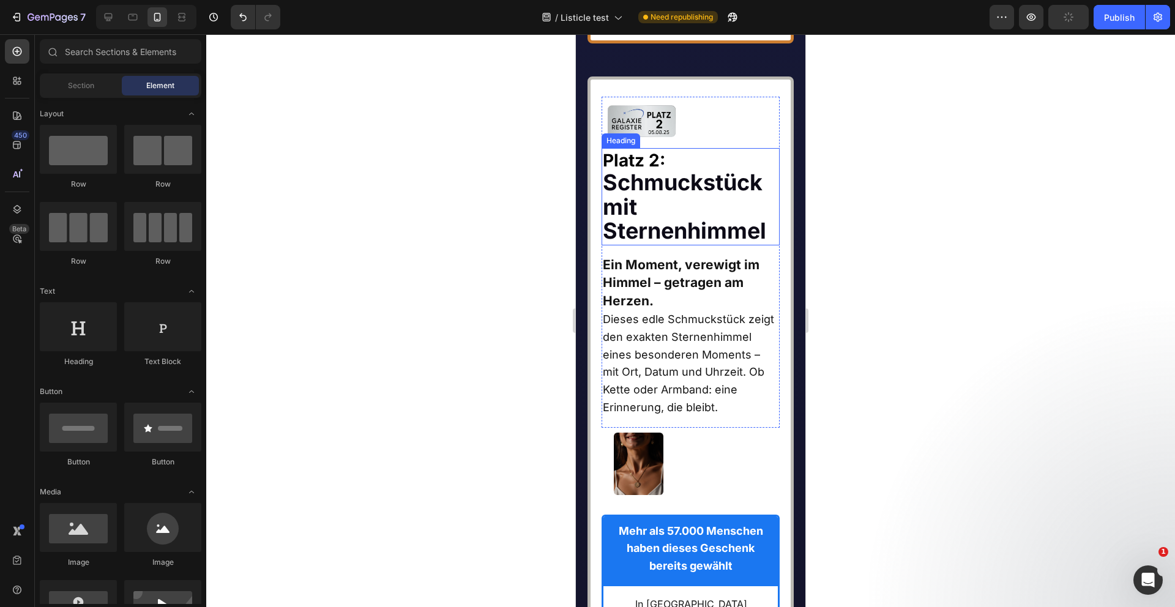
click at [641, 244] on p "⁠⁠⁠⁠⁠⁠⁠ Platz 2: Schmuckstück mit Sternenhimmel" at bounding box center [691, 196] width 176 height 95
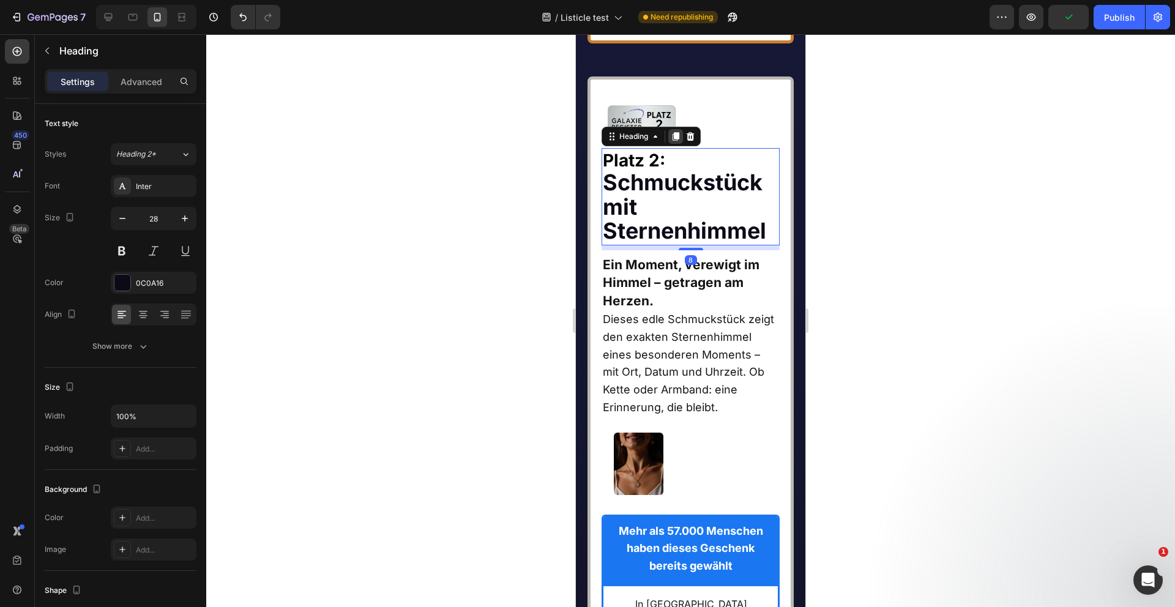
click at [673, 141] on icon at bounding box center [676, 136] width 7 height 9
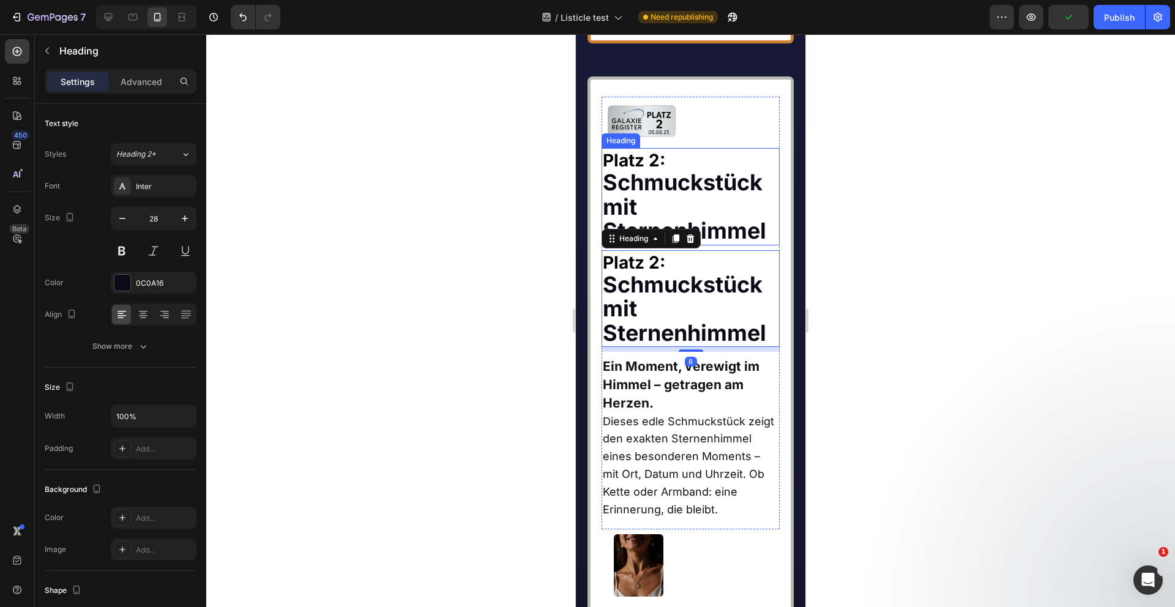
click at [664, 244] on strong "Schmuckstück mit Sternenhimmel" at bounding box center [684, 206] width 163 height 75
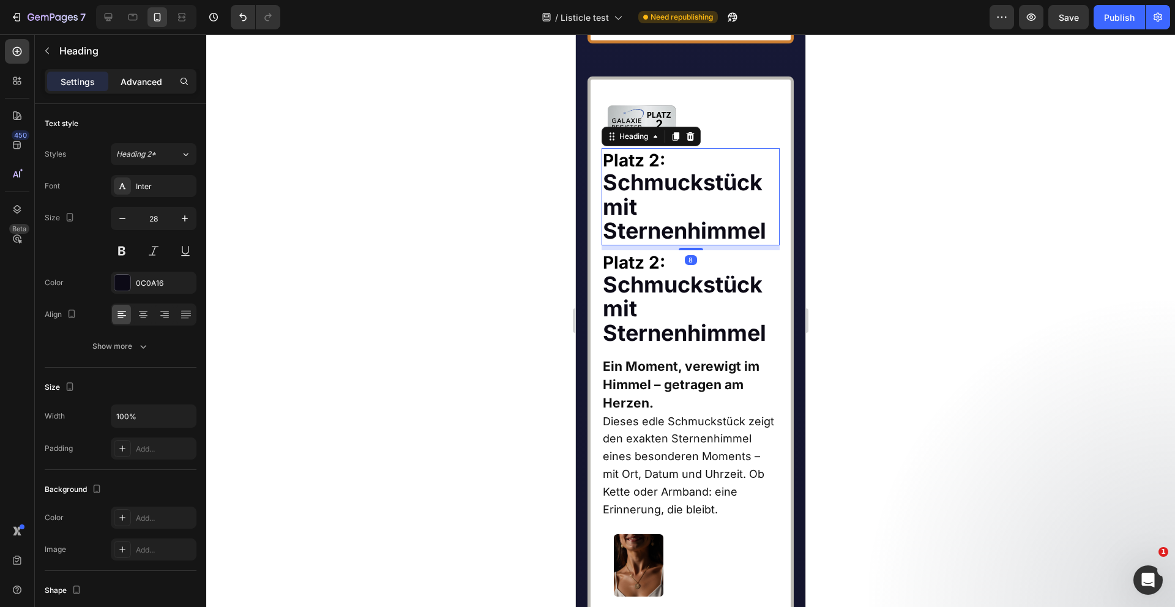
click at [136, 85] on p "Advanced" at bounding box center [142, 81] width 42 height 13
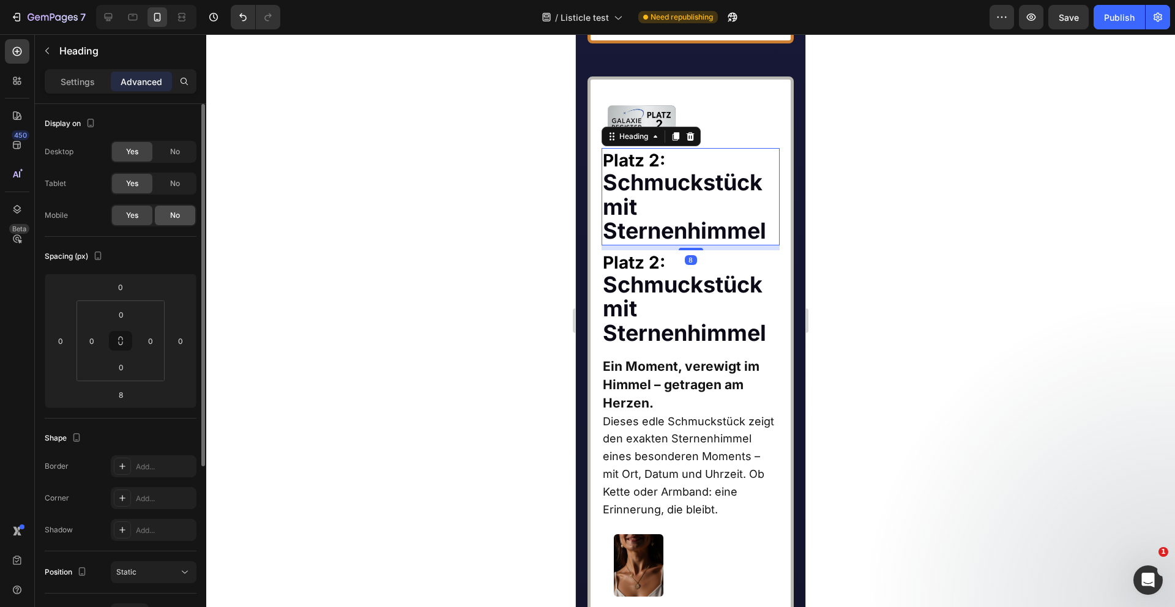
click at [178, 219] on span "No" at bounding box center [175, 215] width 10 height 11
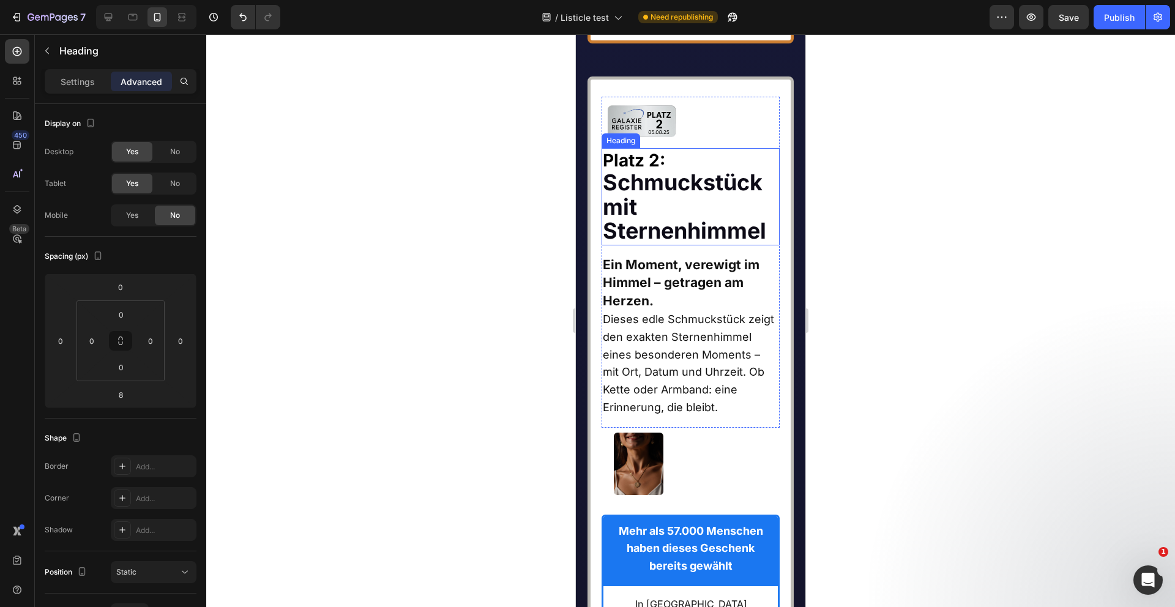
click at [718, 245] on h2 "Platz 2: Schmuckstück mit Sternenhimmel" at bounding box center [691, 196] width 179 height 97
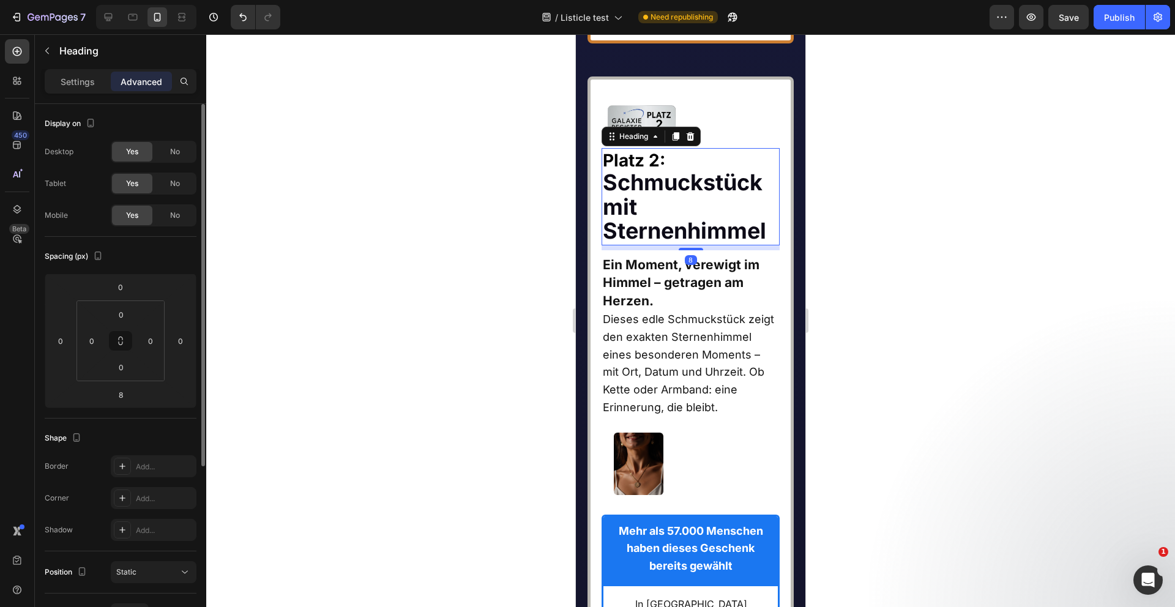
click at [170, 145] on div "No" at bounding box center [175, 152] width 40 height 20
click at [170, 183] on span "No" at bounding box center [175, 183] width 10 height 11
click at [77, 85] on p "Settings" at bounding box center [78, 81] width 34 height 13
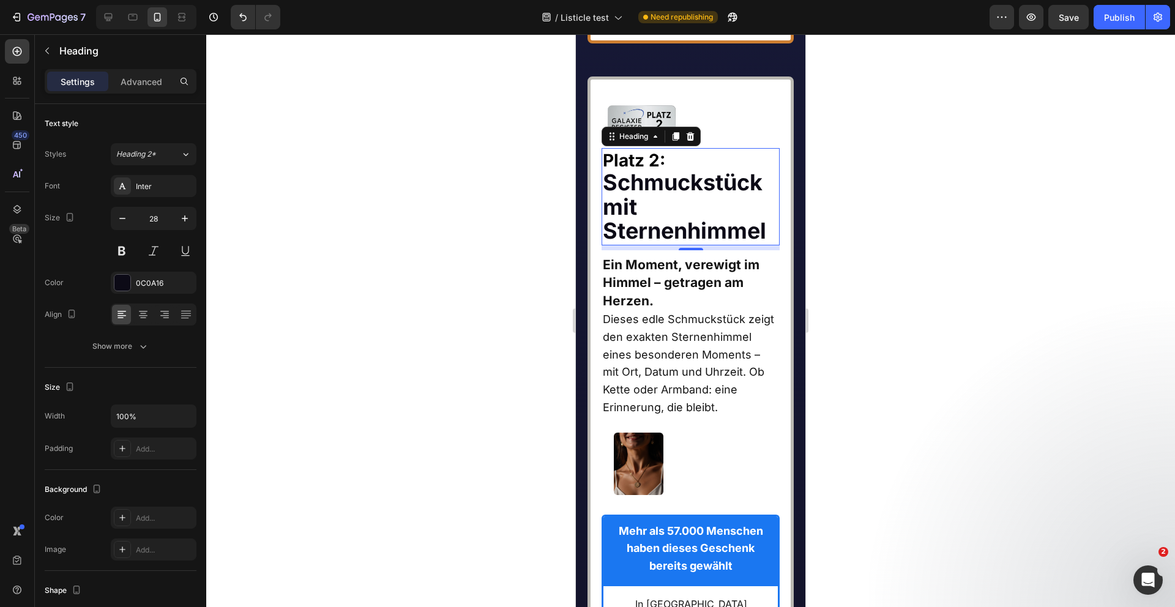
click at [676, 244] on strong "Schmuckstück mit Sternenhimmel" at bounding box center [684, 206] width 163 height 75
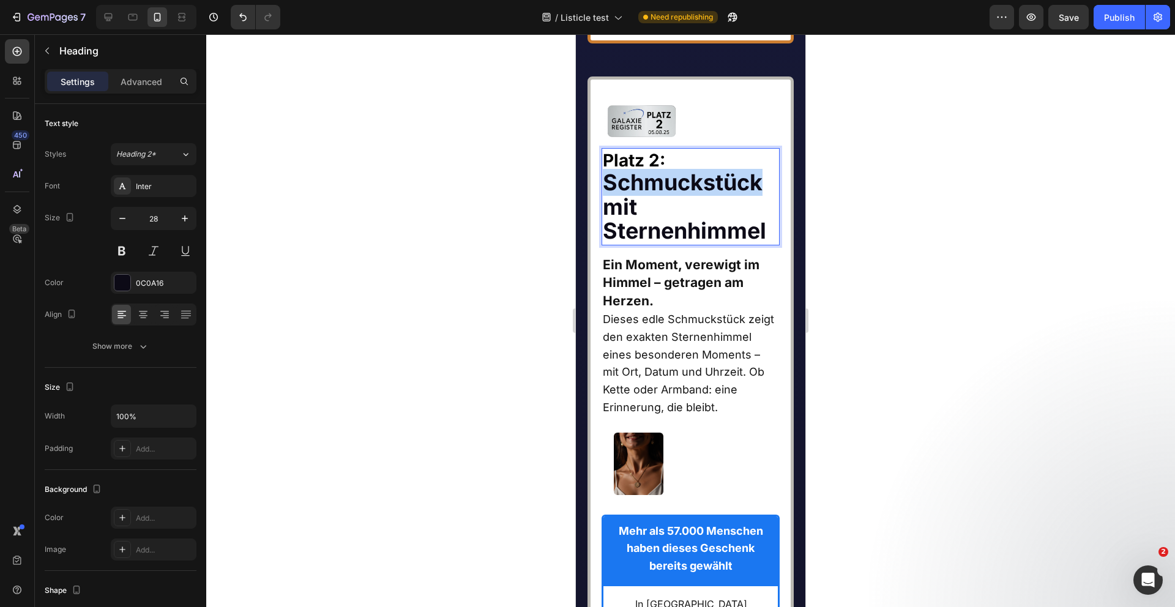
click at [676, 244] on strong "Schmuckstück mit Sternenhimmel" at bounding box center [684, 206] width 163 height 75
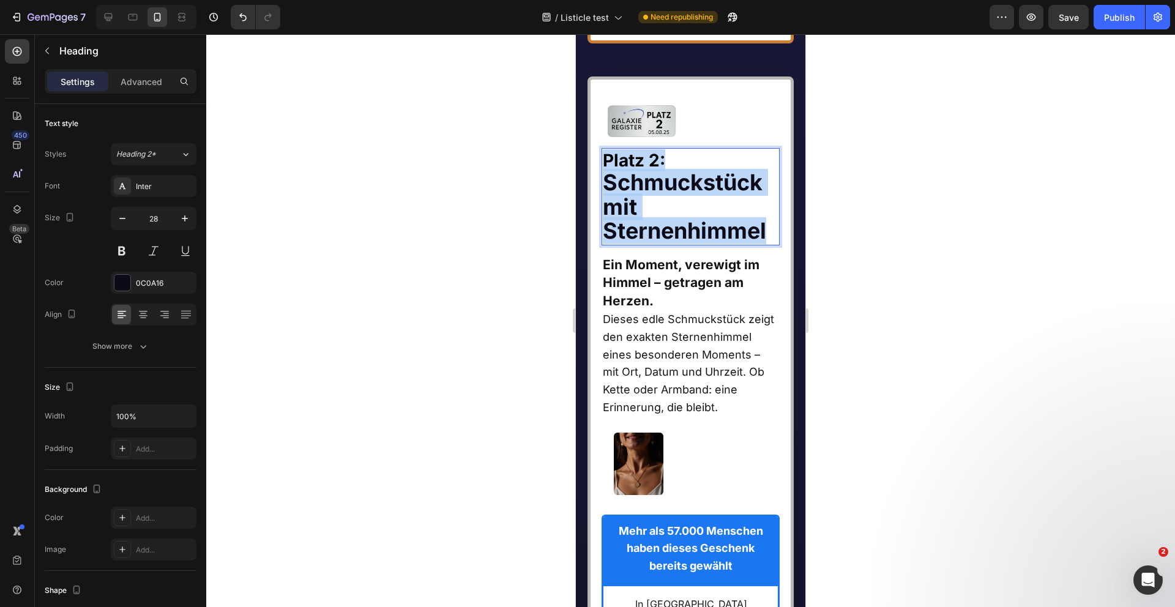
click at [676, 244] on strong "Schmuckstück mit Sternenhimmel" at bounding box center [684, 206] width 163 height 75
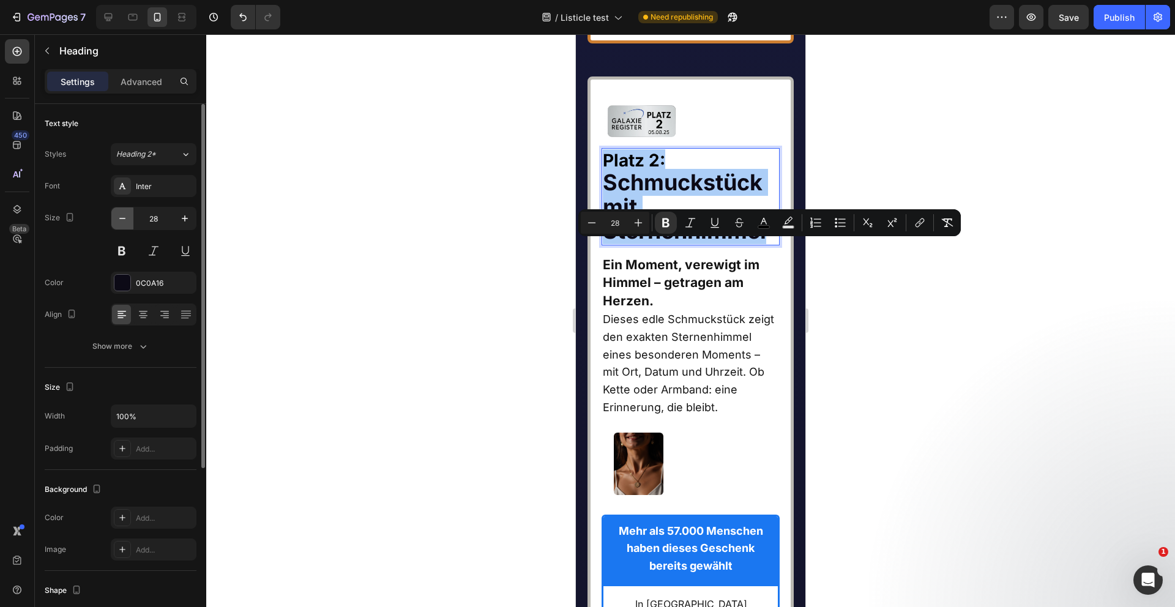
click at [127, 213] on icon "button" at bounding box center [122, 218] width 12 height 12
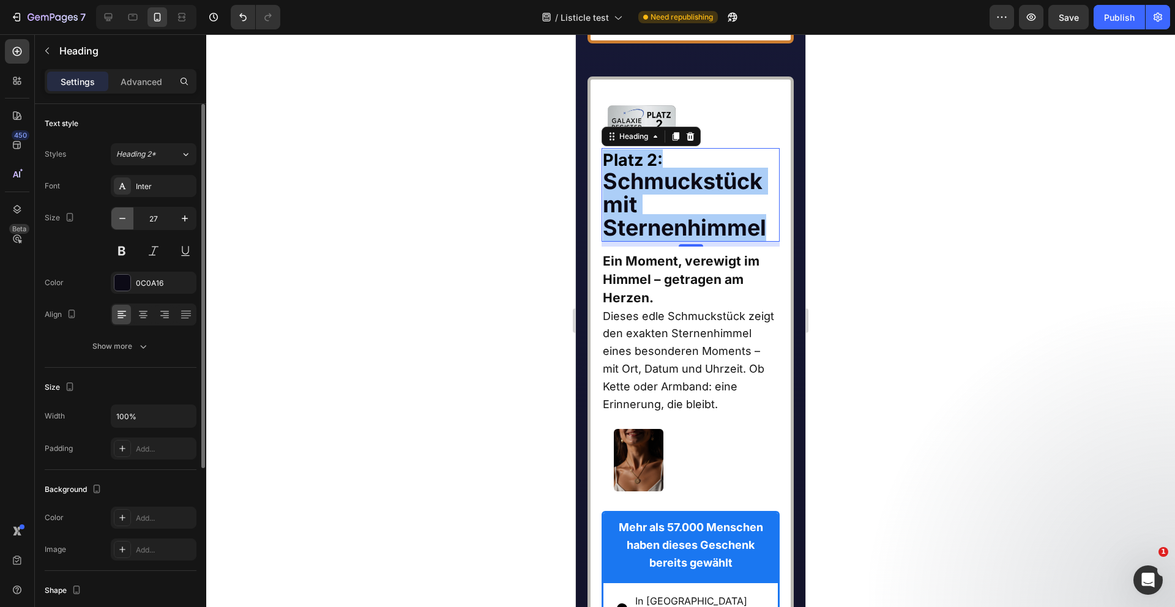
click at [127, 213] on icon "button" at bounding box center [122, 218] width 12 height 12
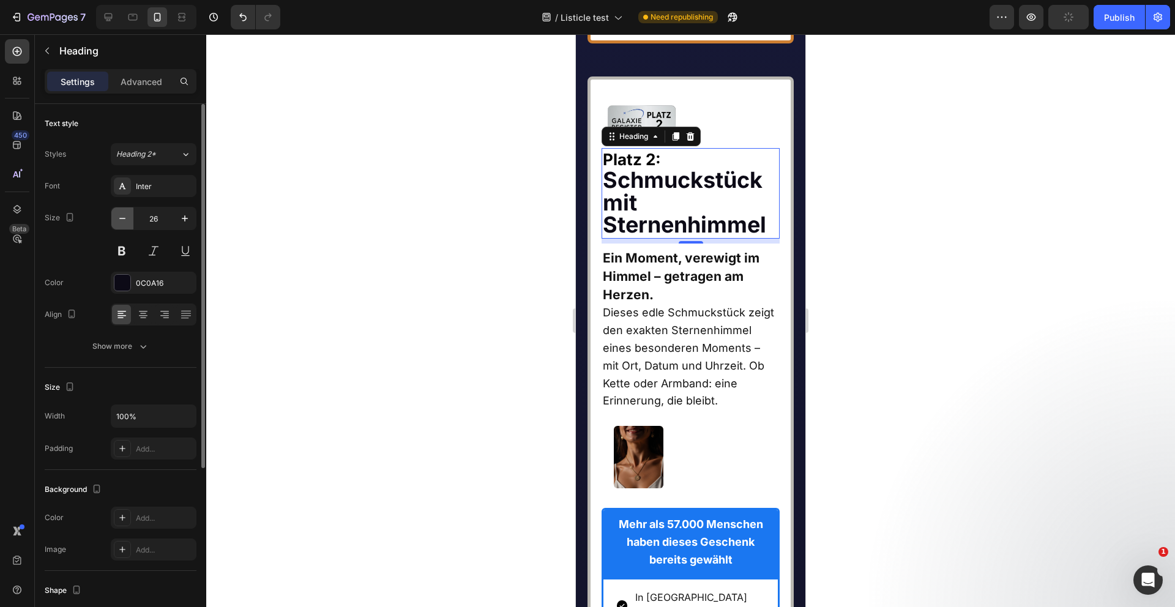
click at [127, 213] on icon "button" at bounding box center [122, 218] width 12 height 12
type input "24"
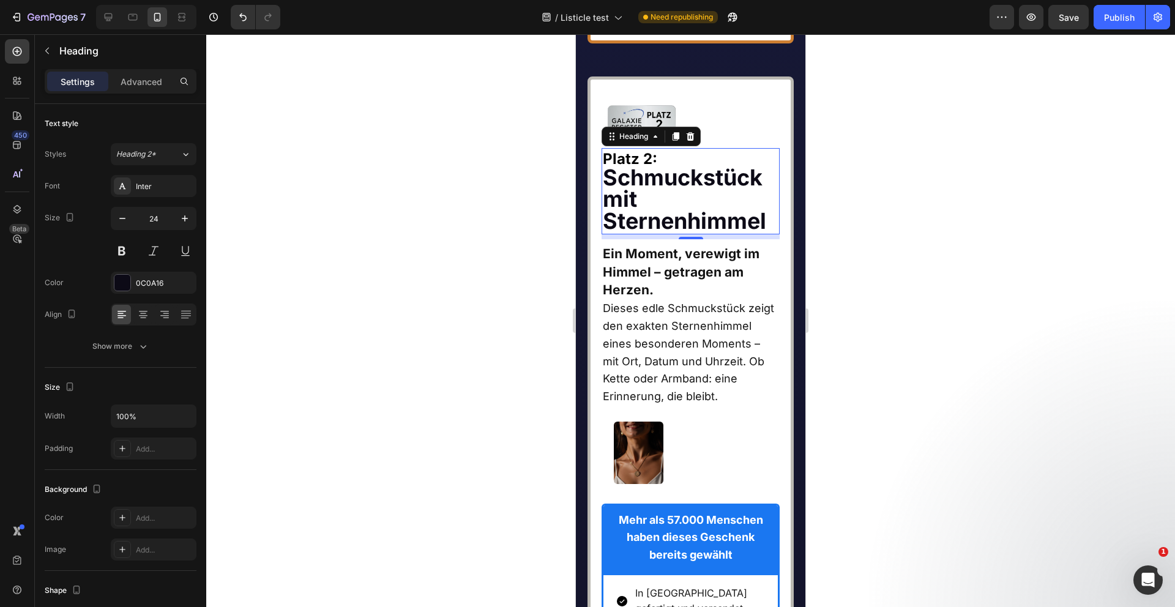
click at [635, 234] on strong "Schmuckstück mit Sternenhimmel" at bounding box center [684, 199] width 163 height 70
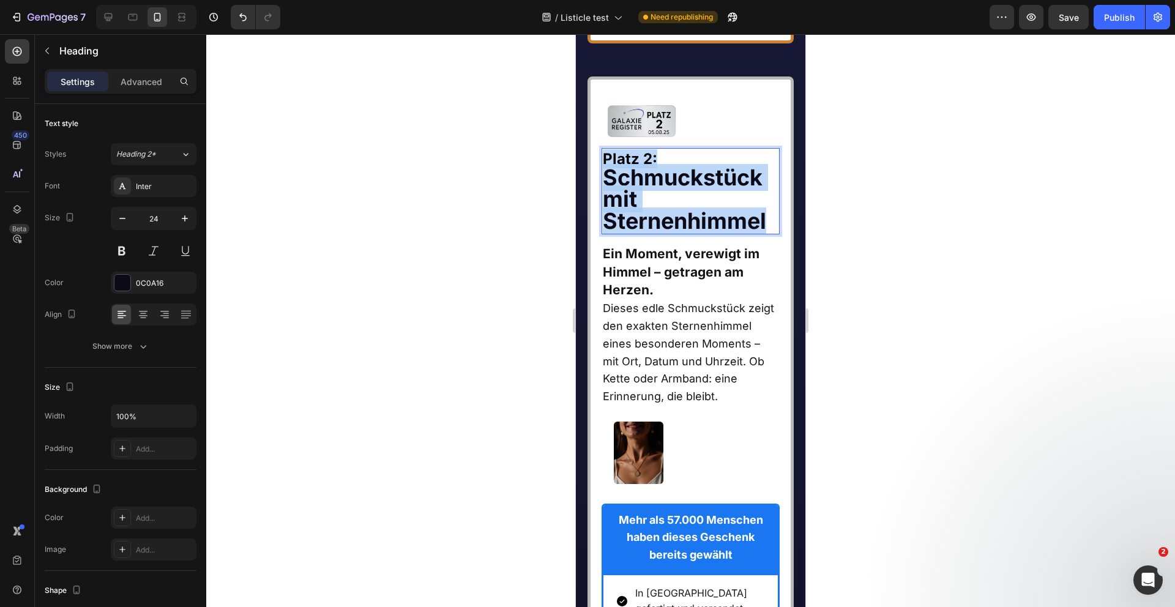
click at [635, 234] on strong "Schmuckstück mit Sternenhimmel" at bounding box center [684, 199] width 163 height 70
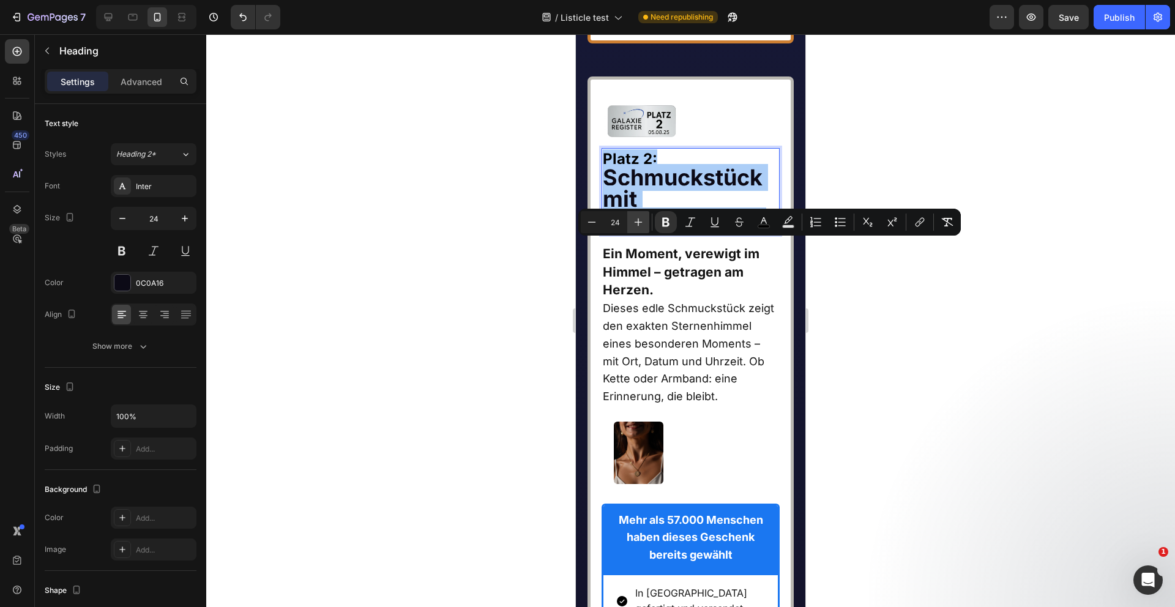
click at [633, 225] on icon "Editor contextual toolbar" at bounding box center [638, 222] width 12 height 12
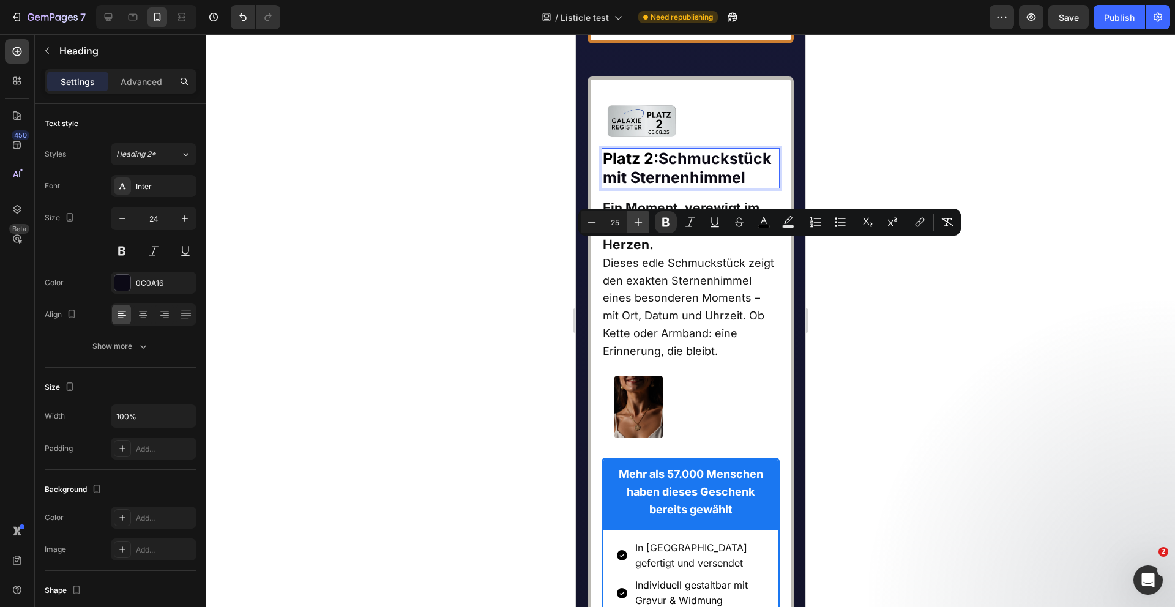
click at [633, 225] on icon "Editor contextual toolbar" at bounding box center [638, 222] width 12 height 12
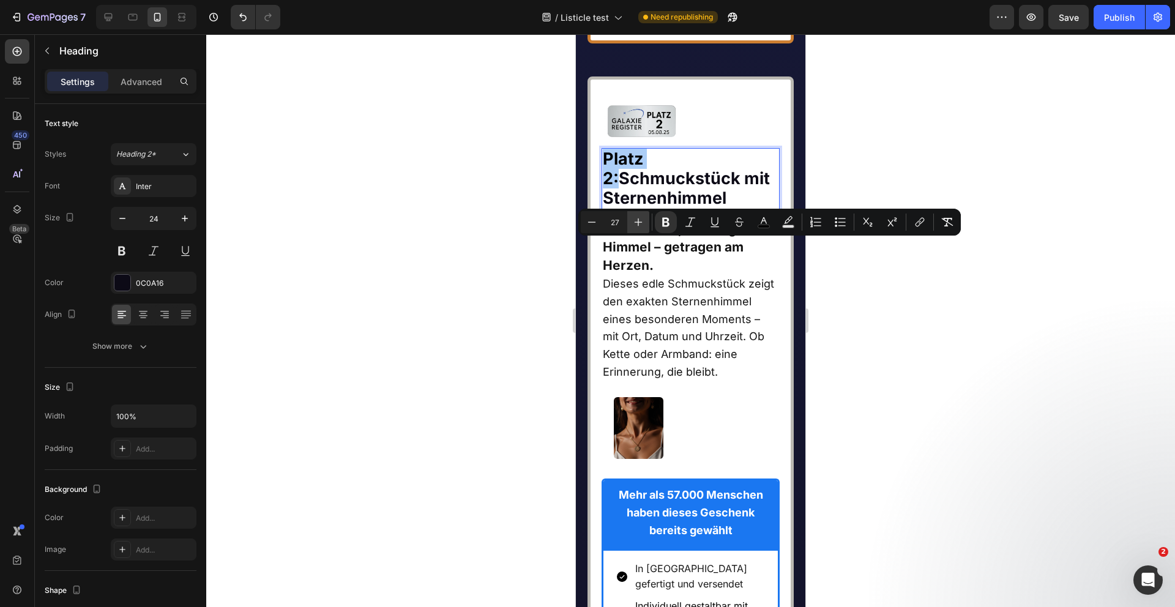
click at [633, 225] on icon "Editor contextual toolbar" at bounding box center [638, 222] width 12 height 12
type input "28"
click at [184, 214] on icon "button" at bounding box center [185, 218] width 12 height 12
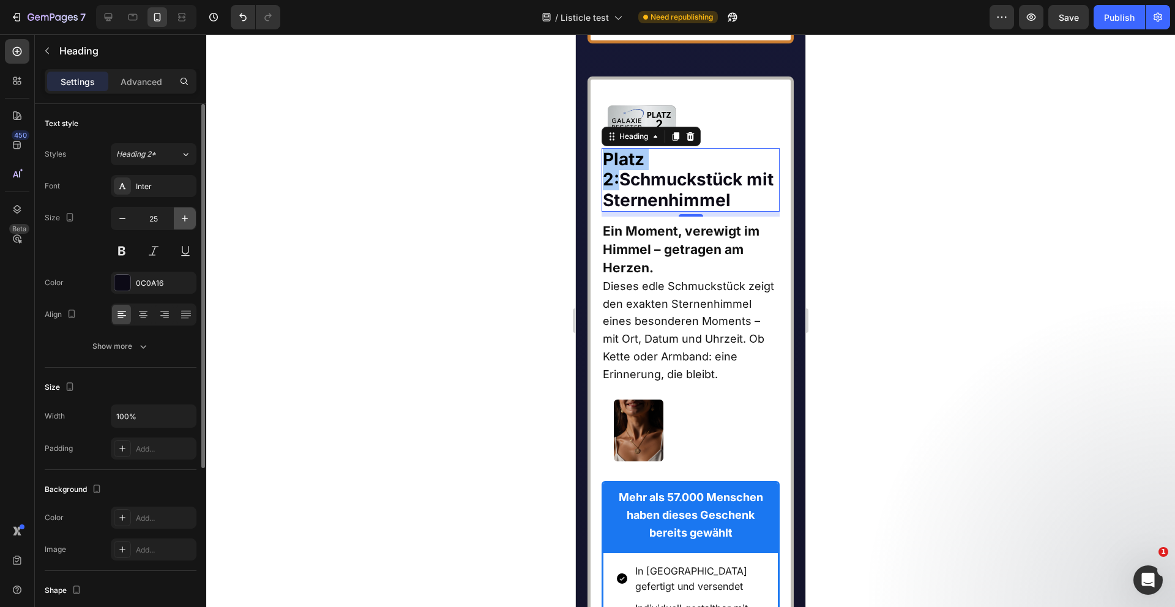
click at [184, 214] on icon "button" at bounding box center [185, 218] width 12 height 12
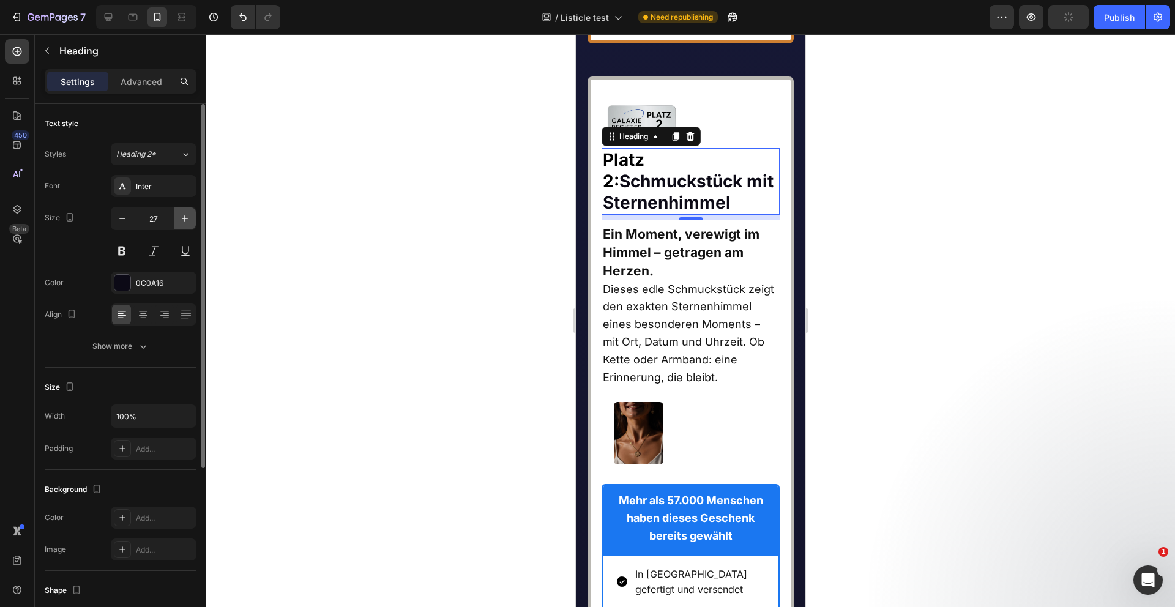
type input "28"
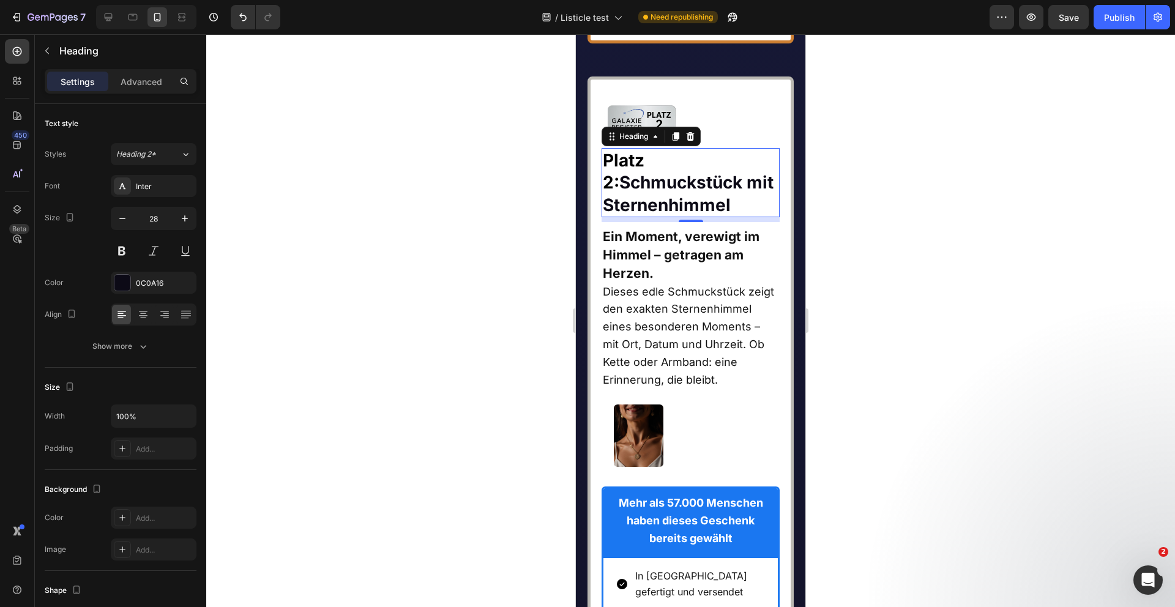
click at [711, 215] on strong "Schmuckstück mit Sternenhimmel" at bounding box center [688, 193] width 171 height 43
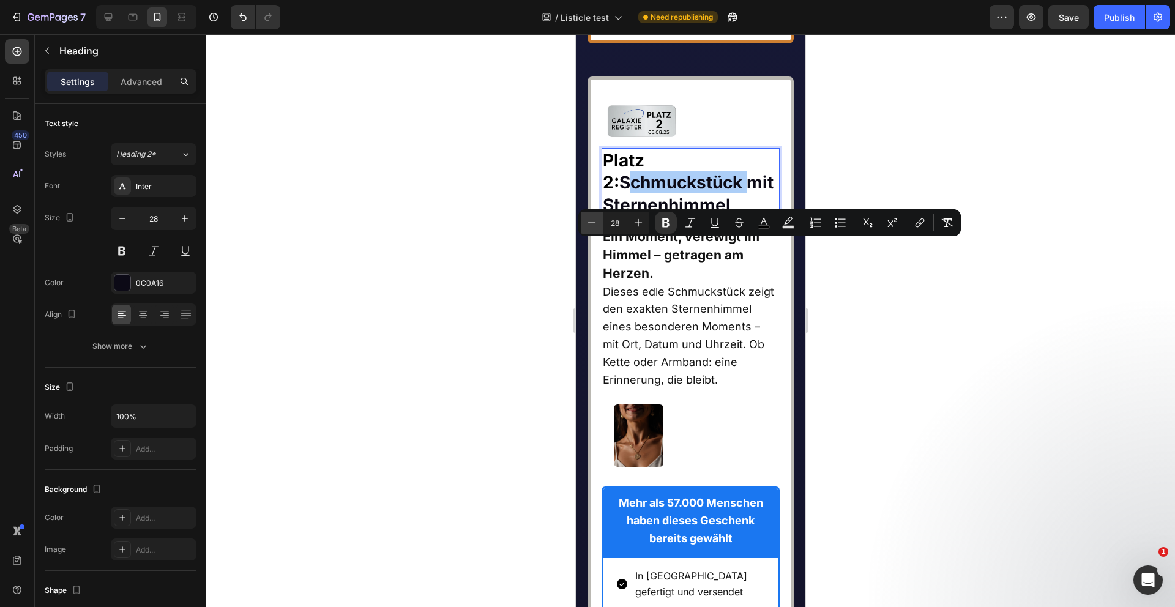
click at [591, 222] on icon "Editor contextual toolbar" at bounding box center [592, 222] width 8 height 1
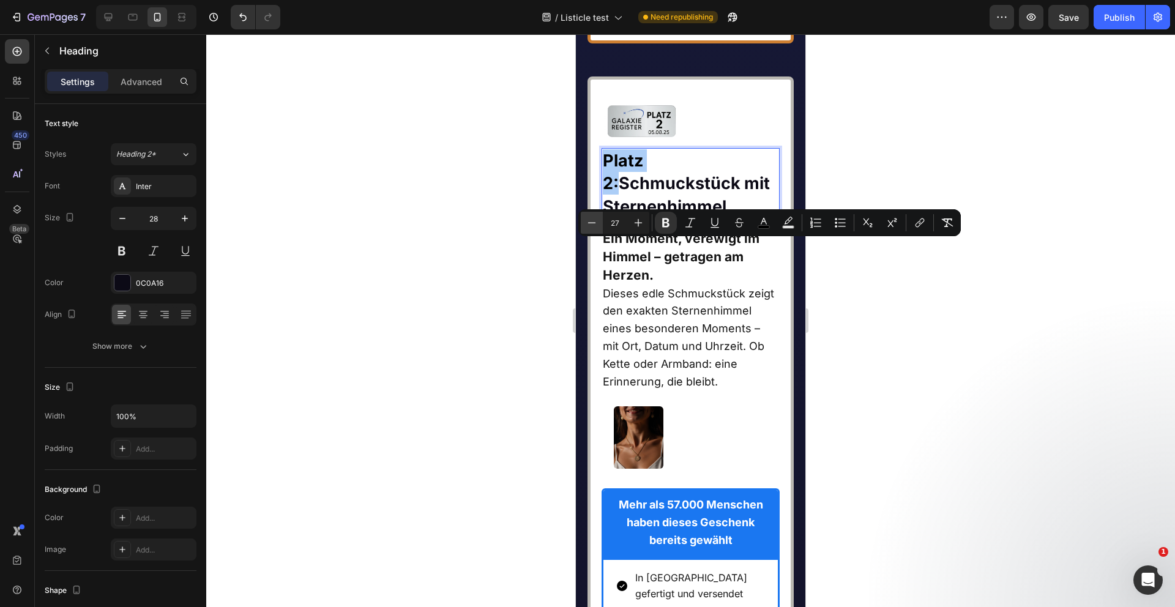
click at [591, 222] on icon "Editor contextual toolbar" at bounding box center [592, 222] width 8 height 1
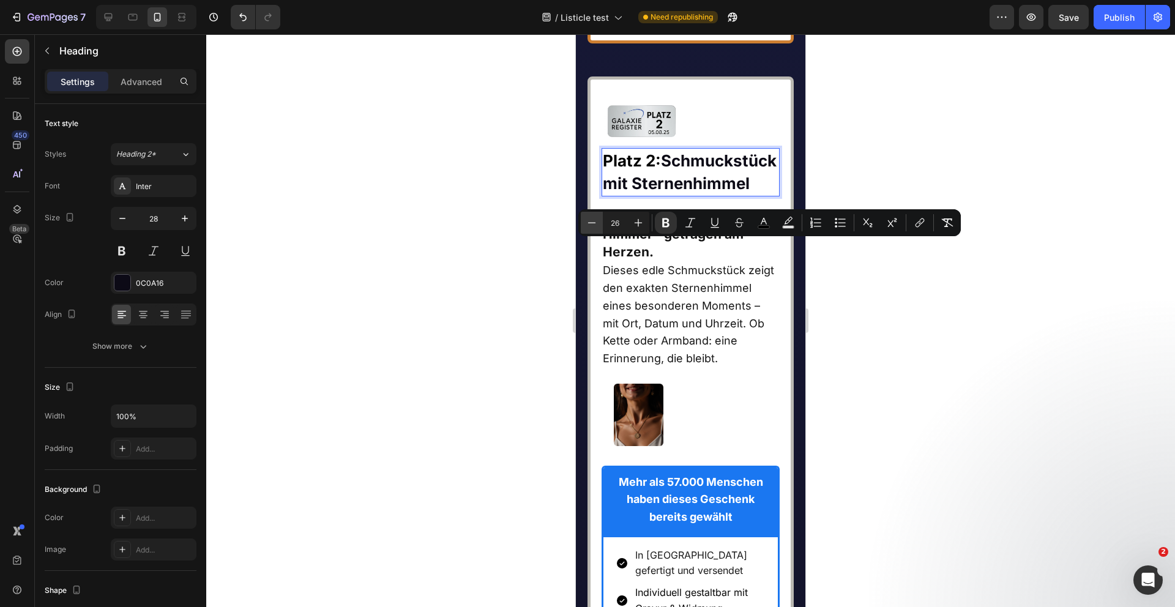
click at [591, 222] on icon "Editor contextual toolbar" at bounding box center [592, 222] width 8 height 1
type input "24"
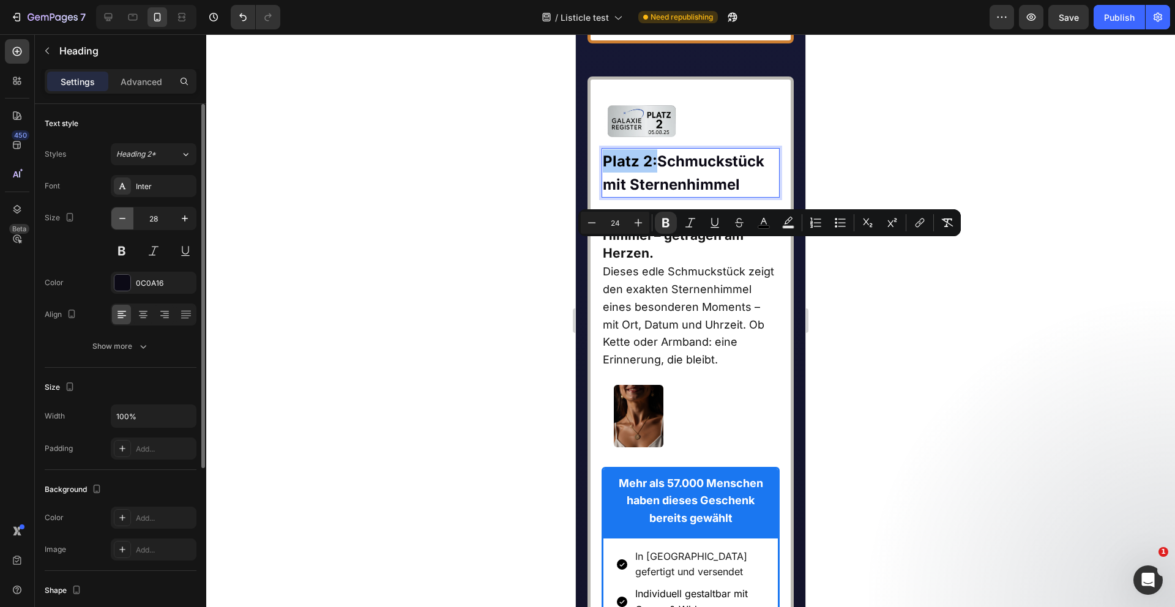
click at [121, 211] on button "button" at bounding box center [122, 218] width 22 height 22
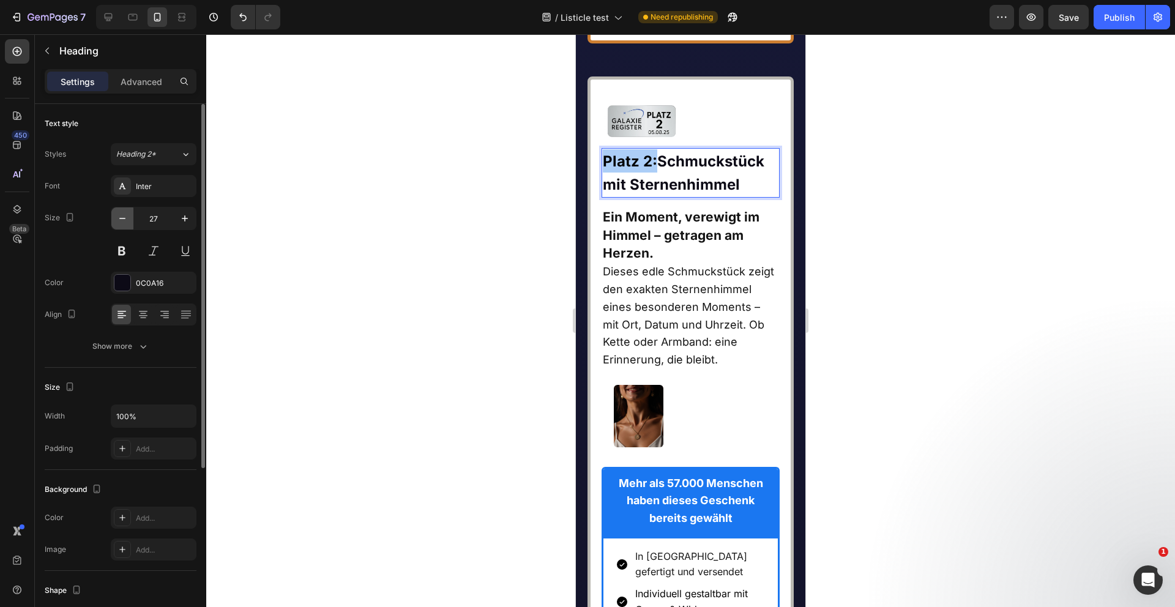
click at [121, 211] on button "button" at bounding box center [122, 218] width 22 height 22
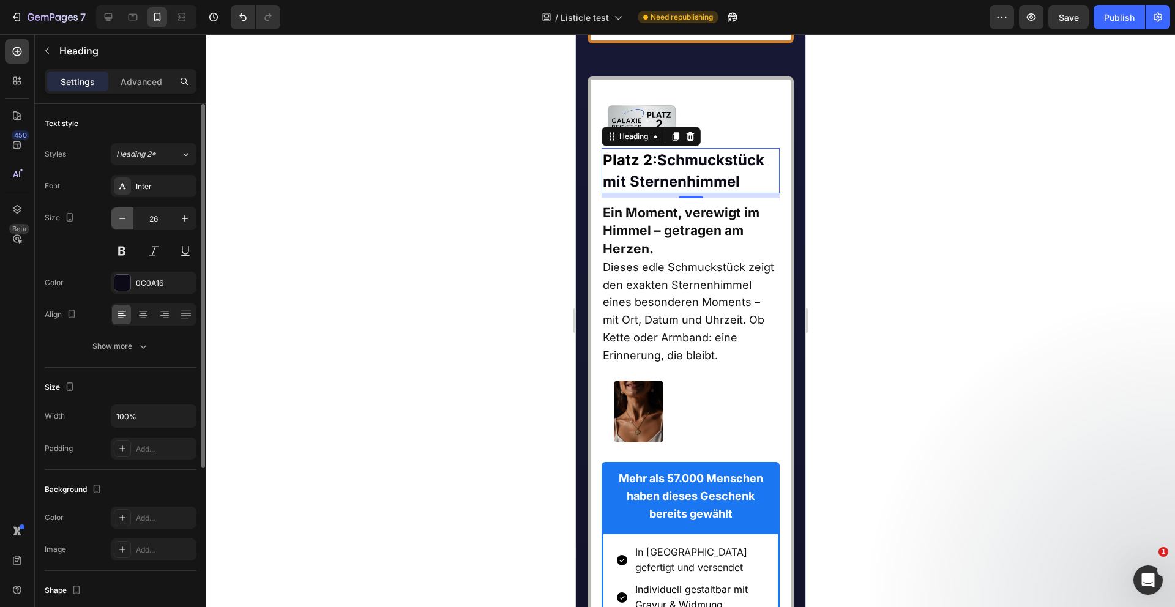
click at [121, 211] on button "button" at bounding box center [122, 218] width 22 height 22
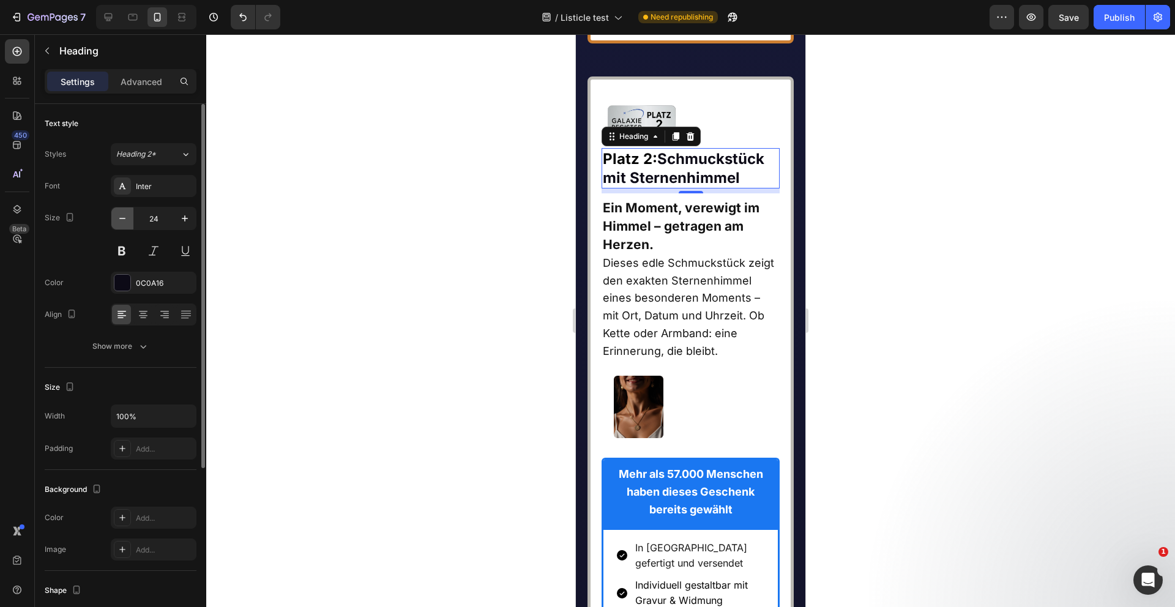
click at [121, 211] on button "button" at bounding box center [122, 218] width 22 height 22
type input "23"
click at [439, 241] on div at bounding box center [690, 320] width 969 height 573
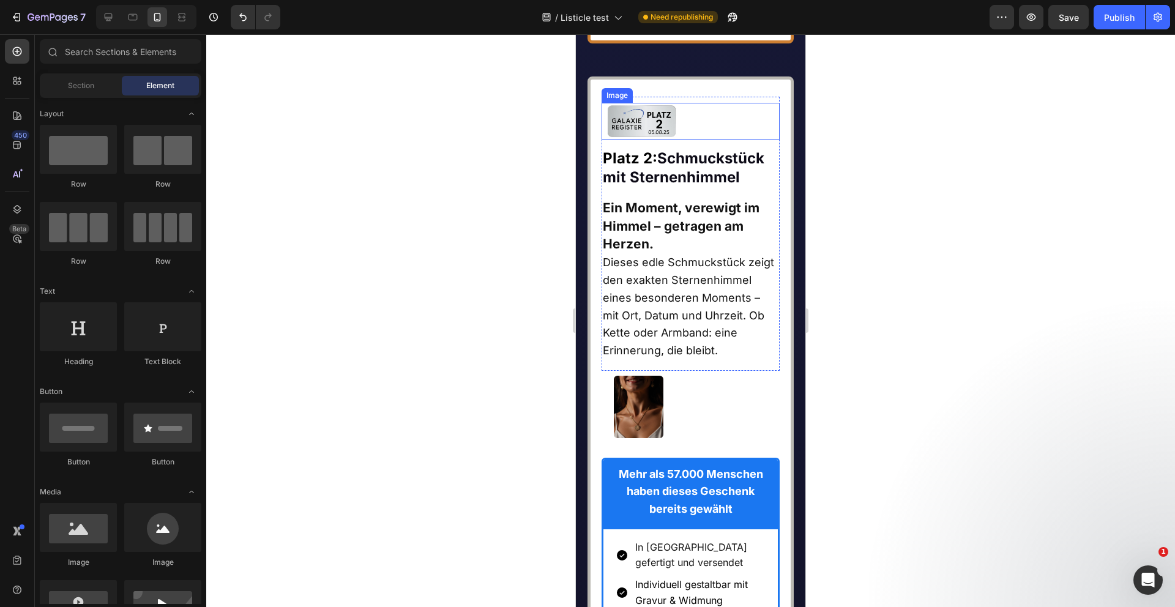
click at [641, 140] on img at bounding box center [642, 121] width 80 height 37
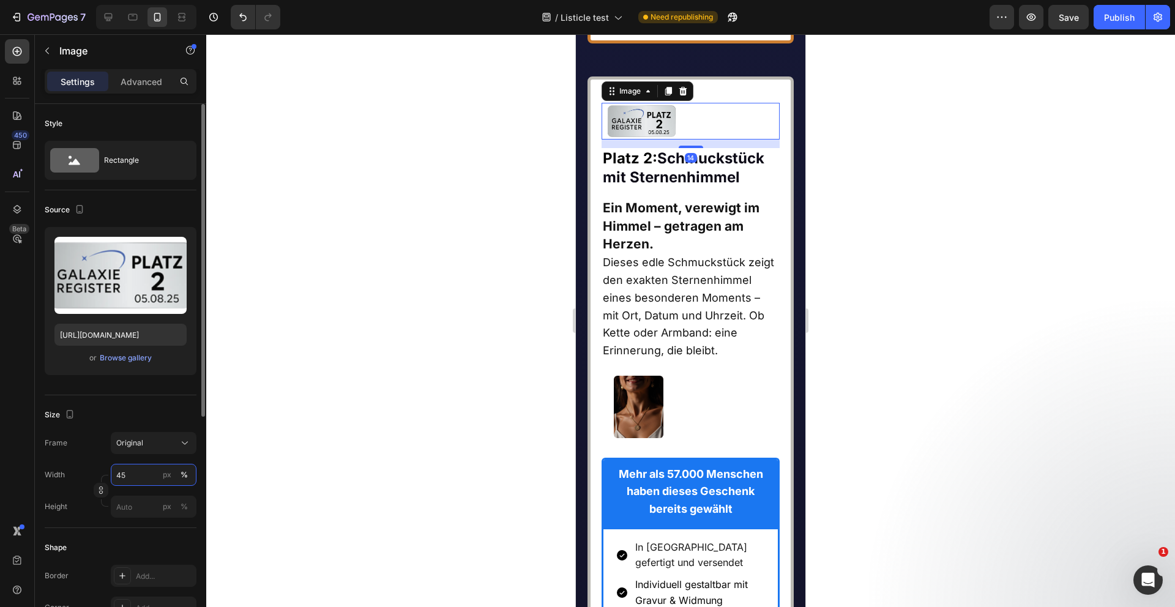
click at [140, 474] on input "45" at bounding box center [154, 475] width 86 height 22
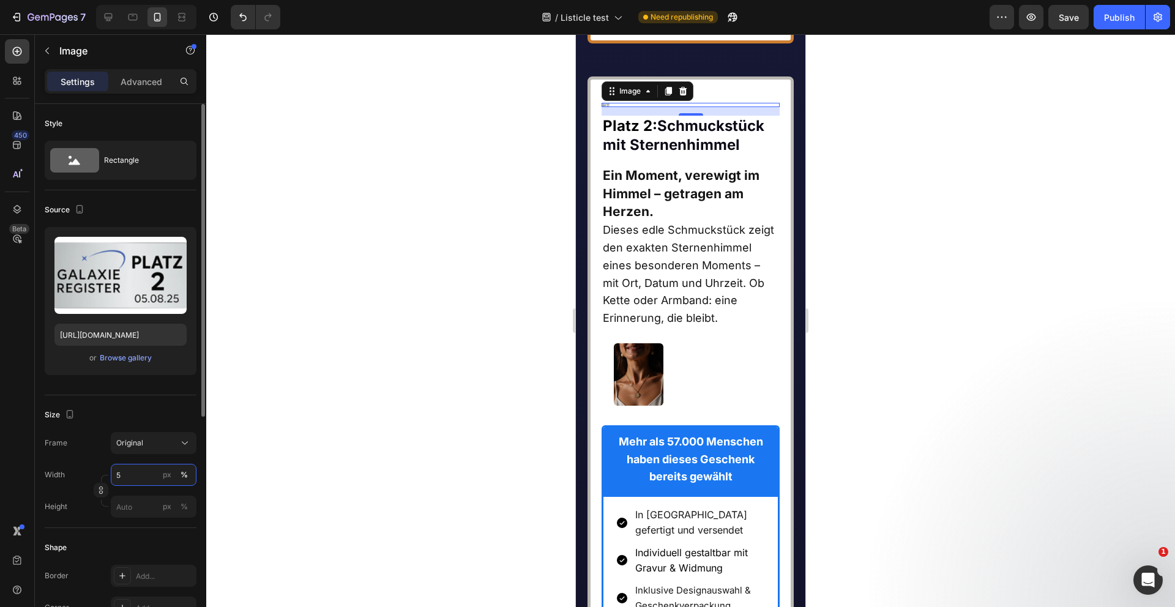
type input "50"
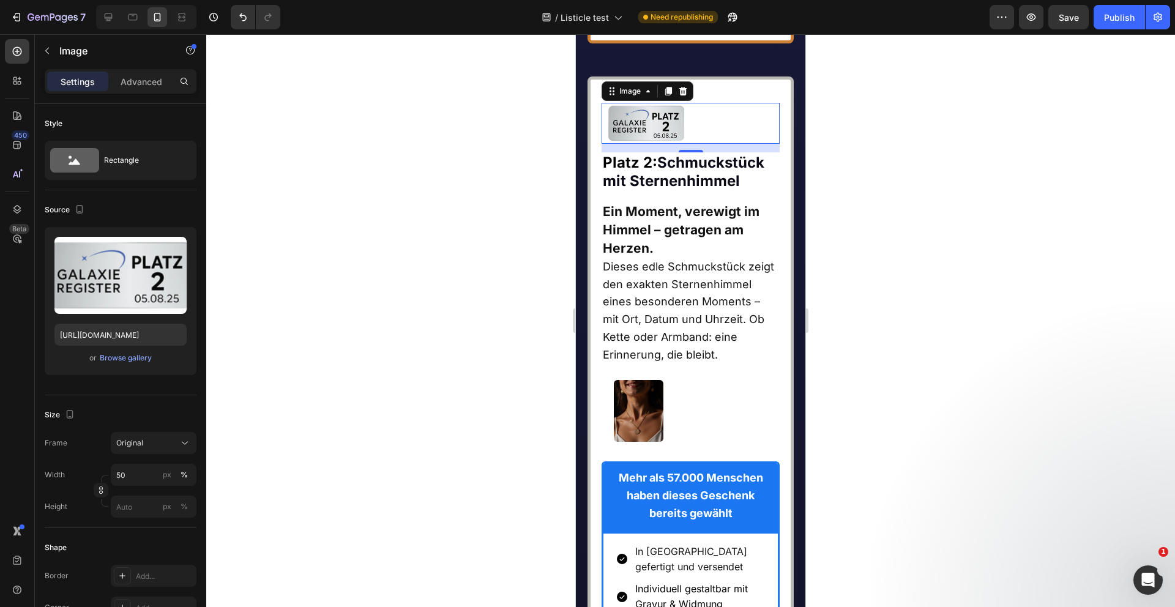
click at [410, 443] on div at bounding box center [690, 320] width 969 height 573
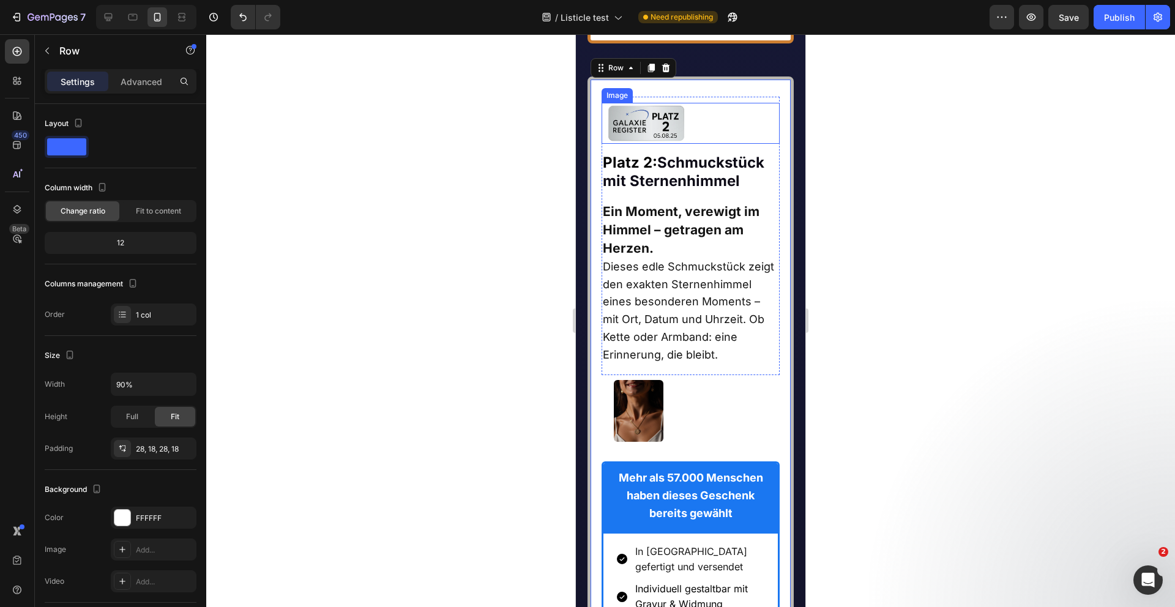
click at [717, 143] on div at bounding box center [691, 123] width 179 height 40
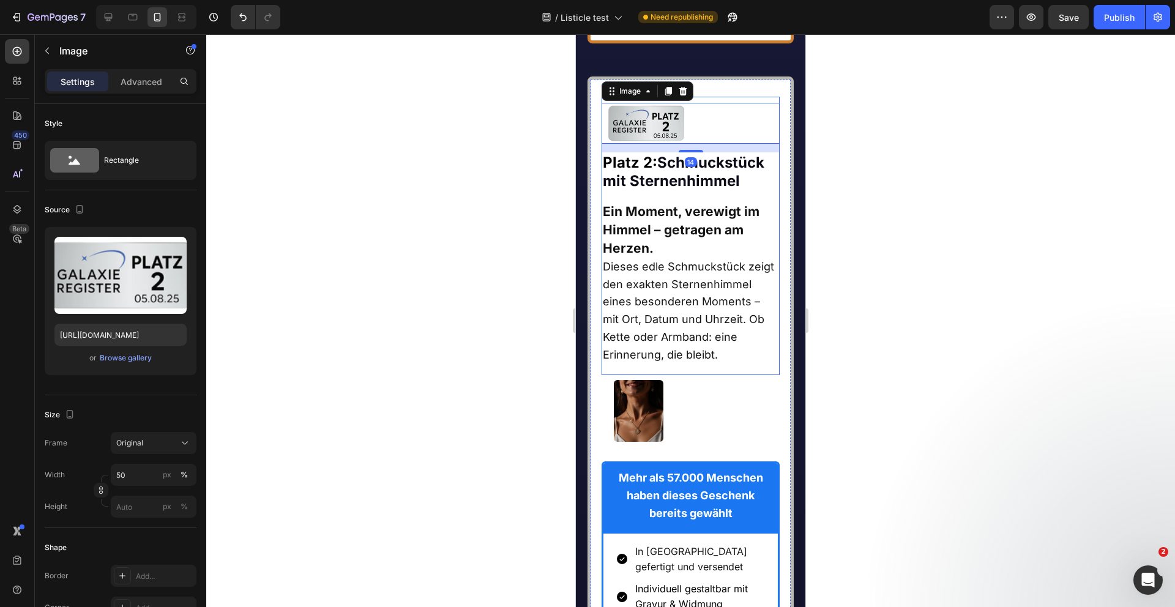
click at [720, 190] on div "Image 14 ⁠⁠⁠⁠⁠⁠⁠ Platz 2: Schmuckstück mit Sternenhimmel Heading ⁠⁠⁠⁠⁠⁠⁠ Platz…" at bounding box center [691, 236] width 179 height 278
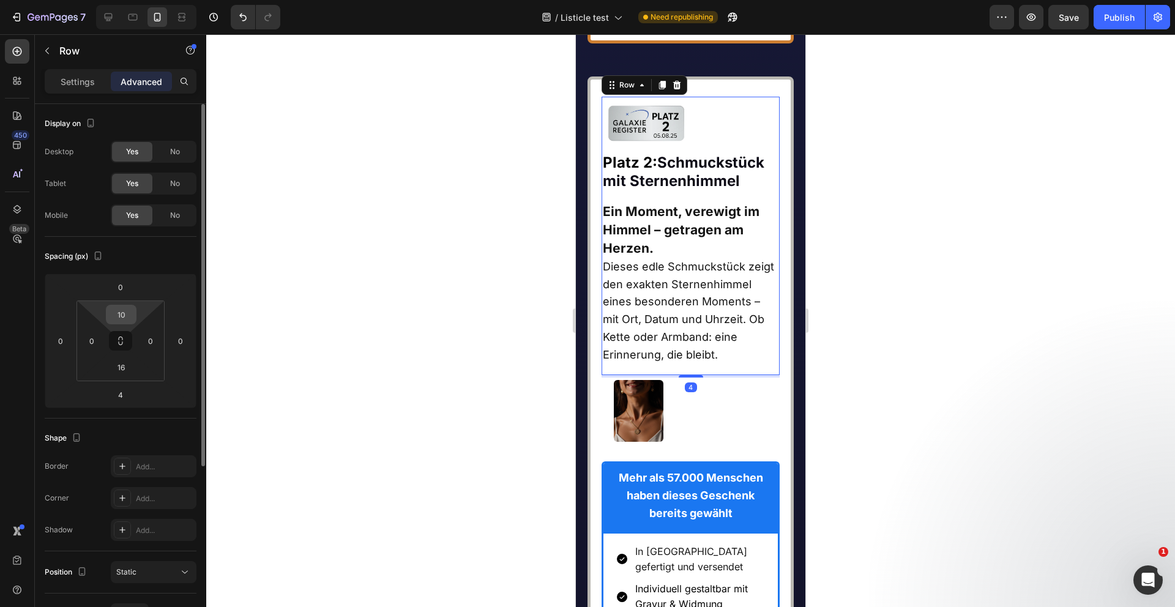
click at [125, 316] on input "10" at bounding box center [121, 314] width 24 height 18
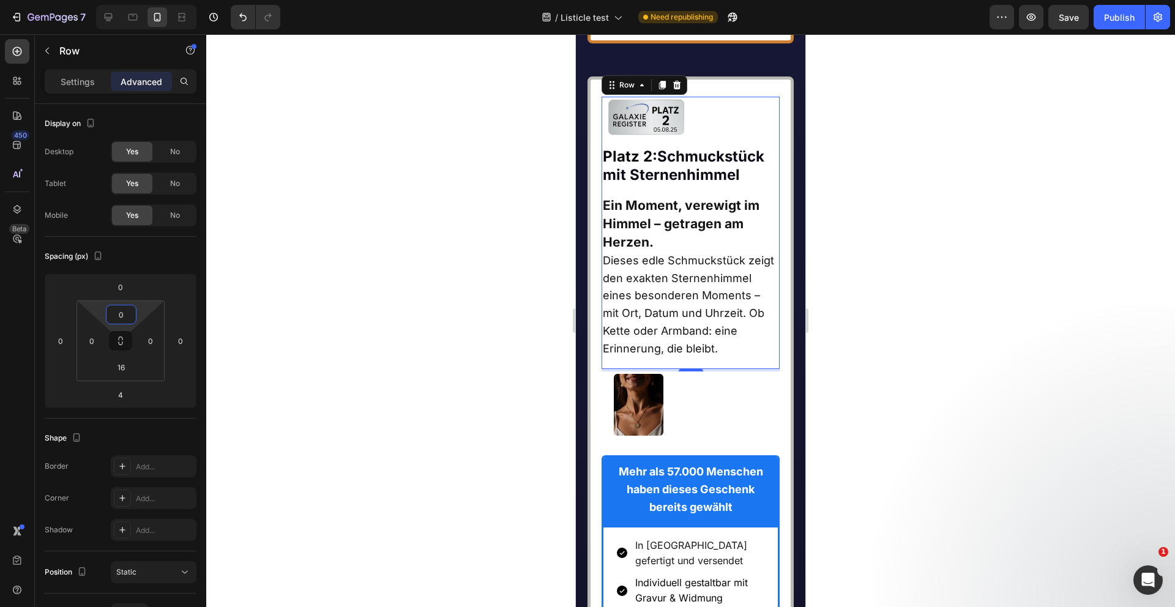
click at [336, 301] on div at bounding box center [690, 320] width 969 height 573
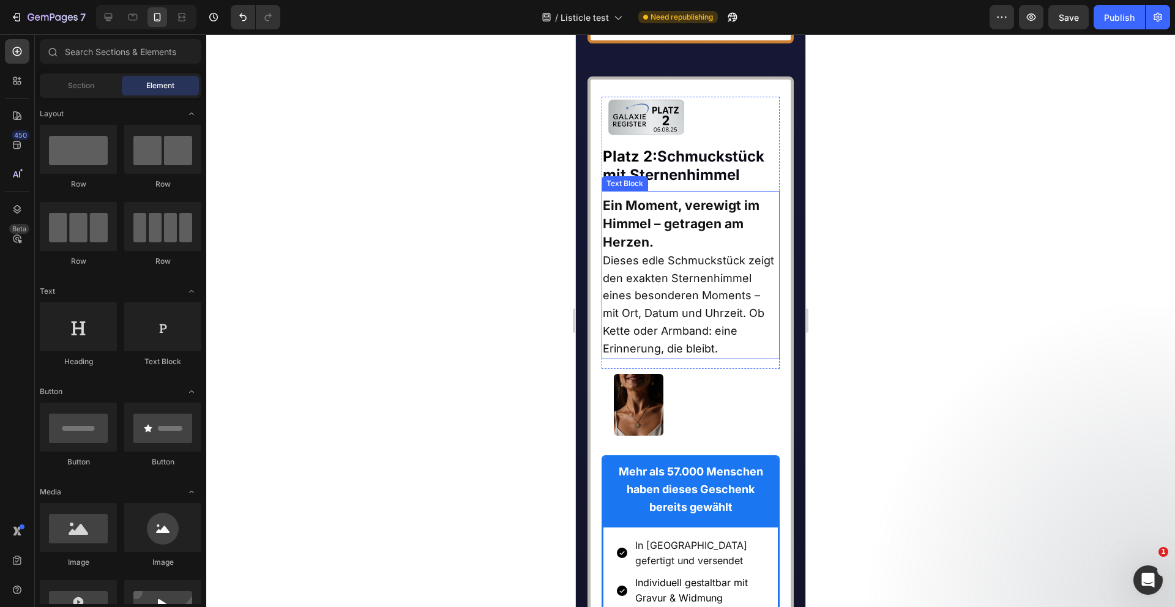
click at [649, 250] on strong "Ein Moment, verewigt im Himmel – getragen am Herzen." at bounding box center [681, 224] width 157 height 52
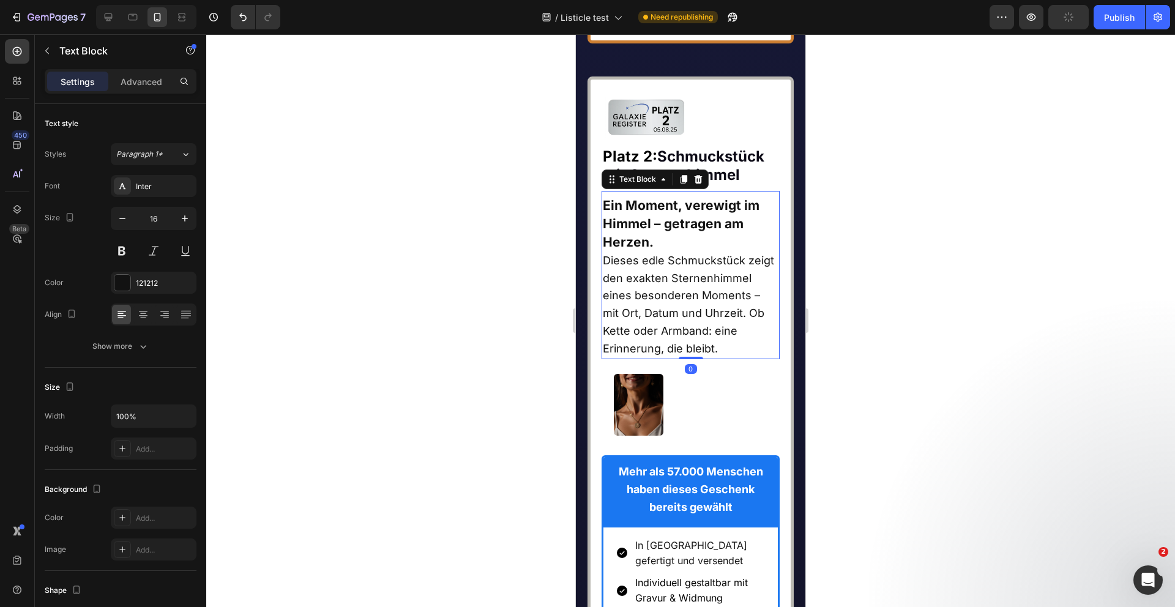
click at [679, 184] on icon at bounding box center [684, 179] width 10 height 10
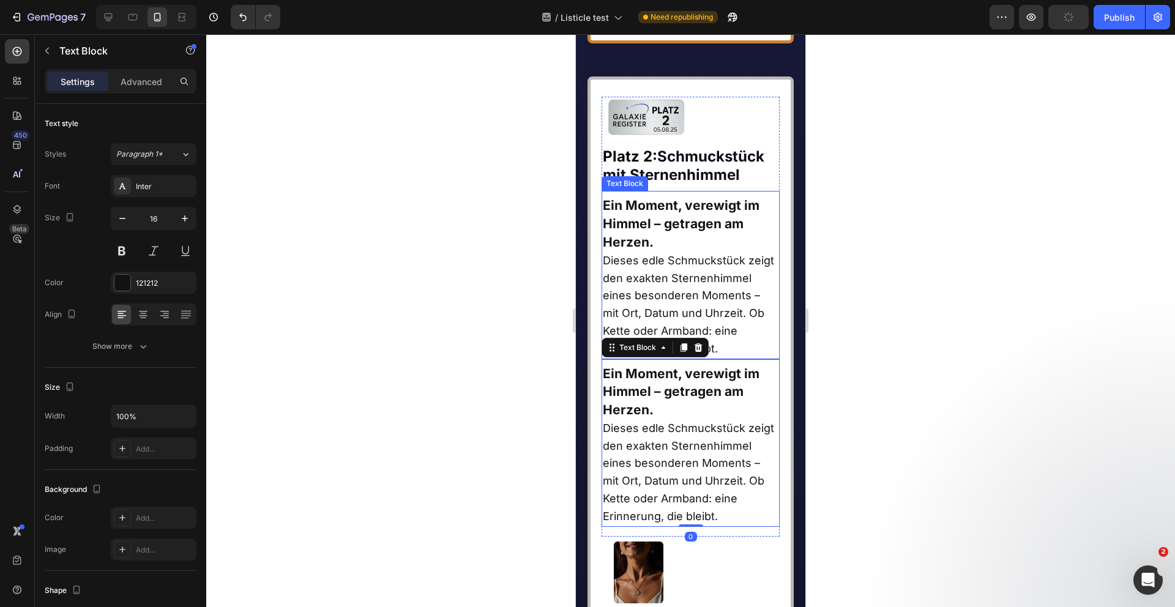
click at [663, 250] on strong "Ein Moment, verewigt im Himmel – getragen am Herzen." at bounding box center [681, 224] width 157 height 52
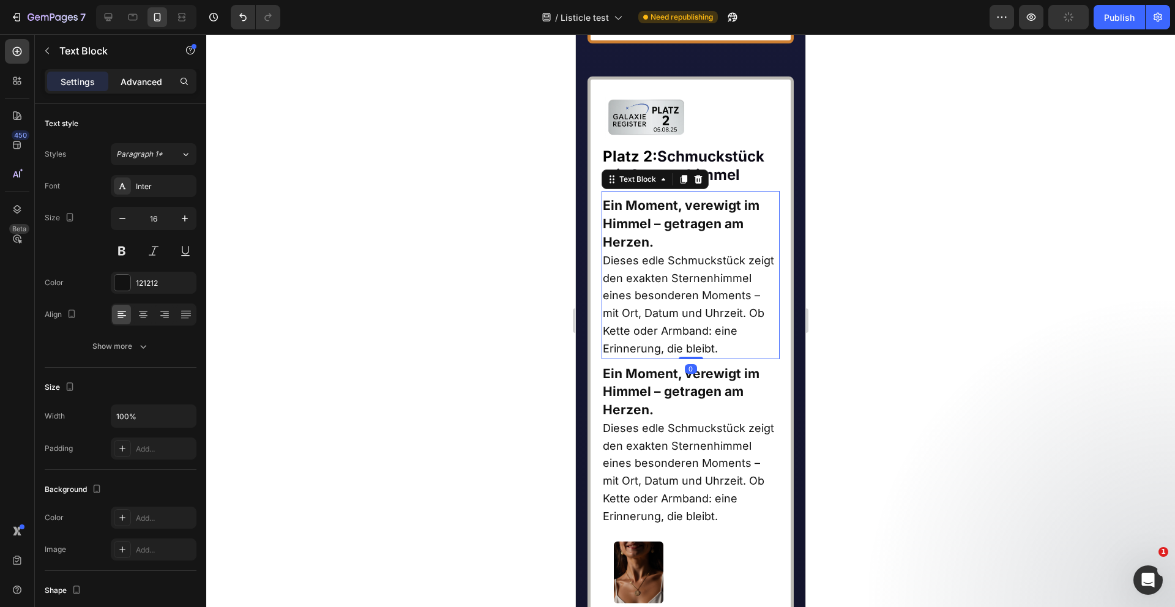
click at [154, 77] on p "Advanced" at bounding box center [142, 81] width 42 height 13
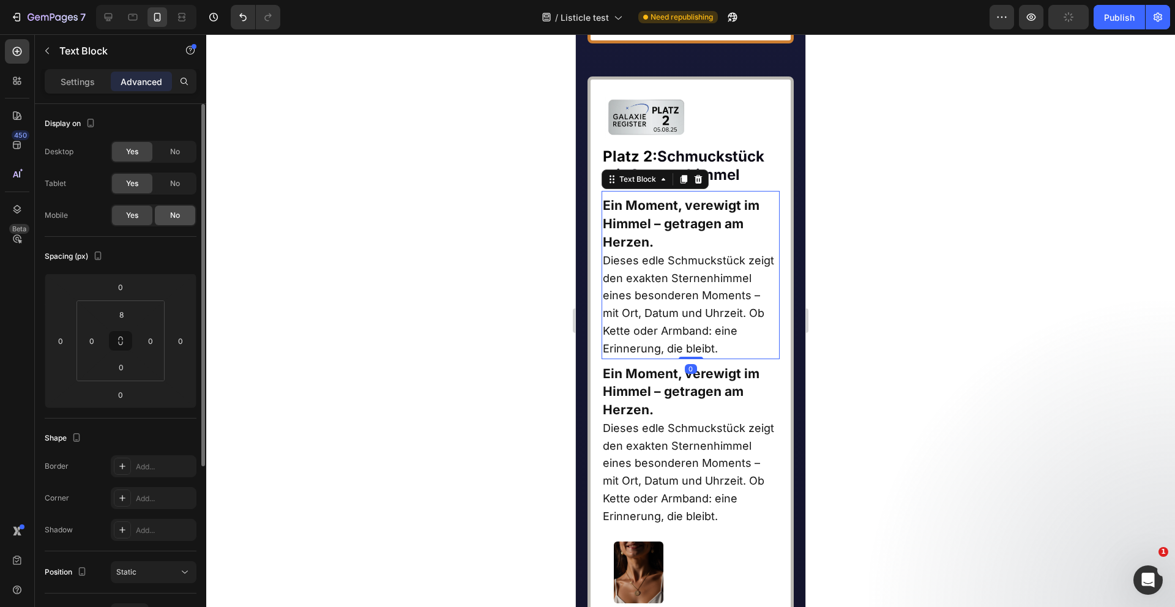
click at [173, 216] on span "No" at bounding box center [175, 215] width 10 height 11
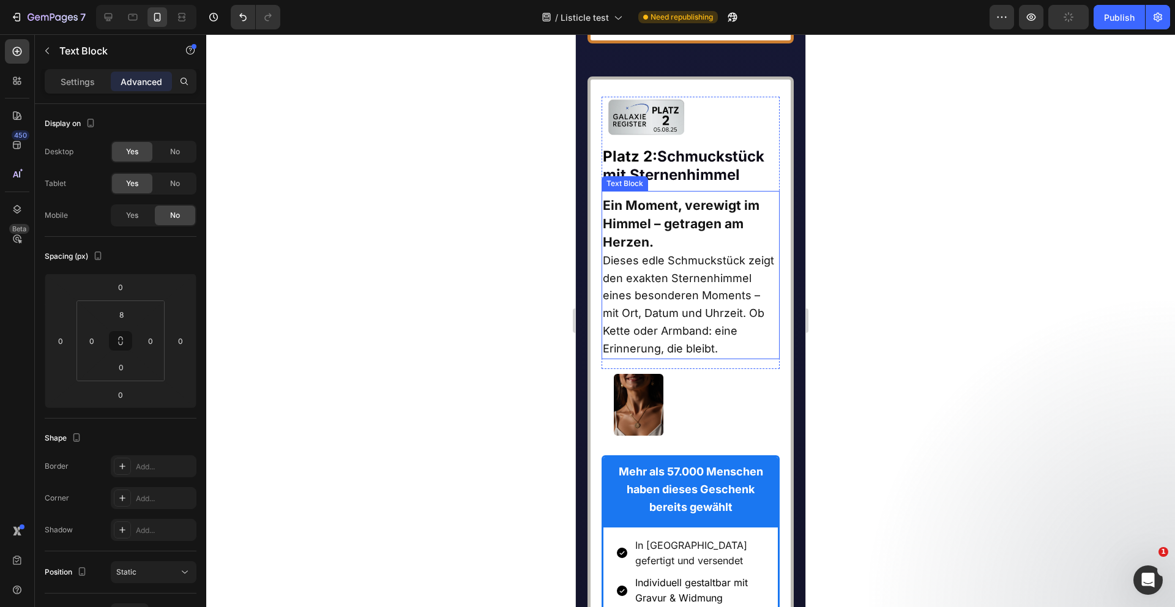
click at [705, 250] on strong "Ein Moment, verewigt im Himmel – getragen am Herzen." at bounding box center [681, 224] width 157 height 52
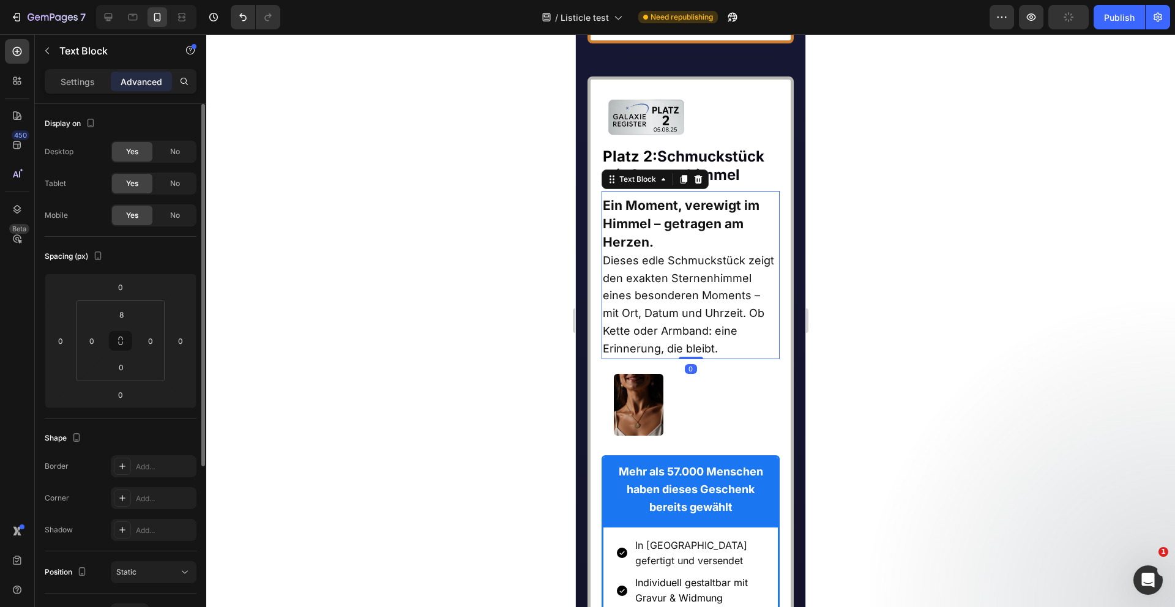
click at [172, 152] on span "No" at bounding box center [175, 151] width 10 height 11
click at [172, 181] on span "No" at bounding box center [175, 183] width 10 height 11
click at [78, 79] on p "Settings" at bounding box center [78, 81] width 34 height 13
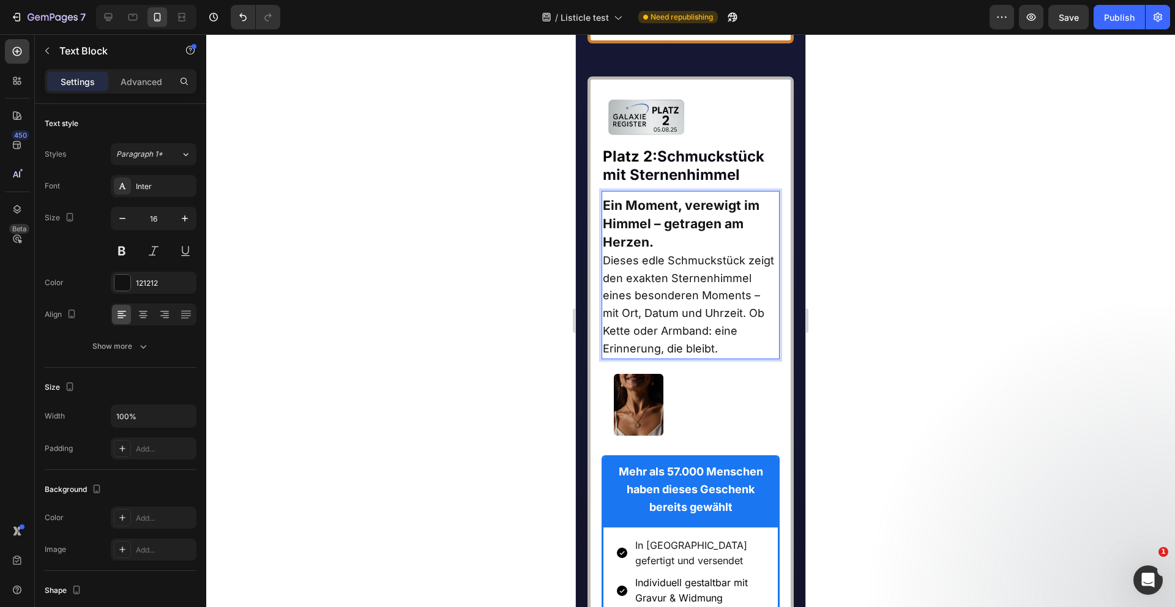
click at [634, 250] on strong "Ein Moment, verewigt im Himmel – getragen am Herzen." at bounding box center [681, 224] width 157 height 52
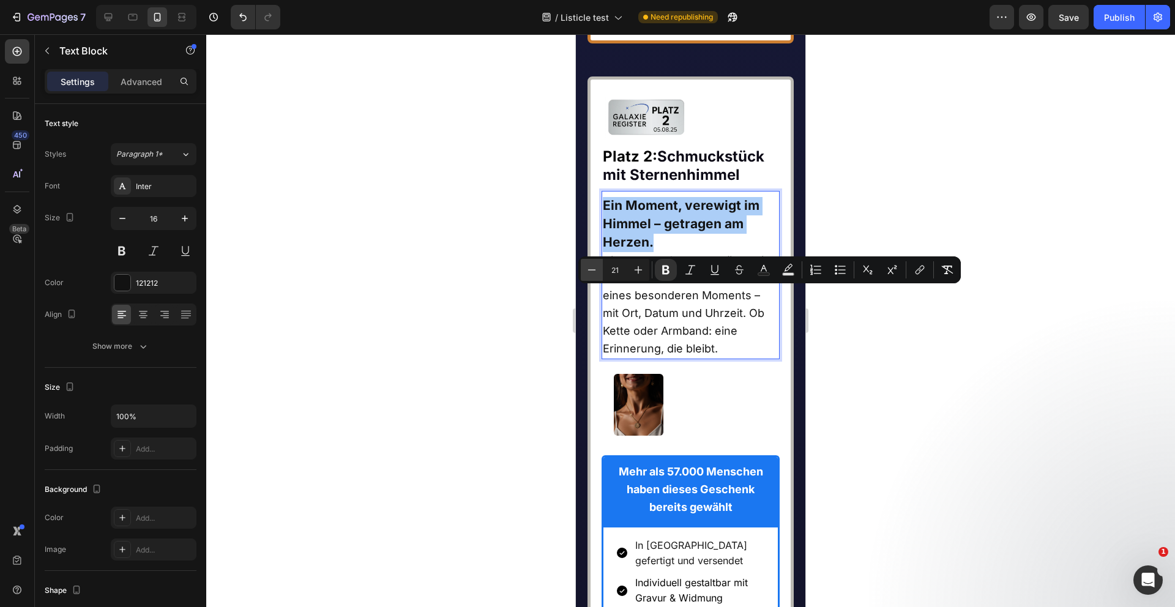
click at [584, 271] on button "Minus" at bounding box center [592, 270] width 22 height 22
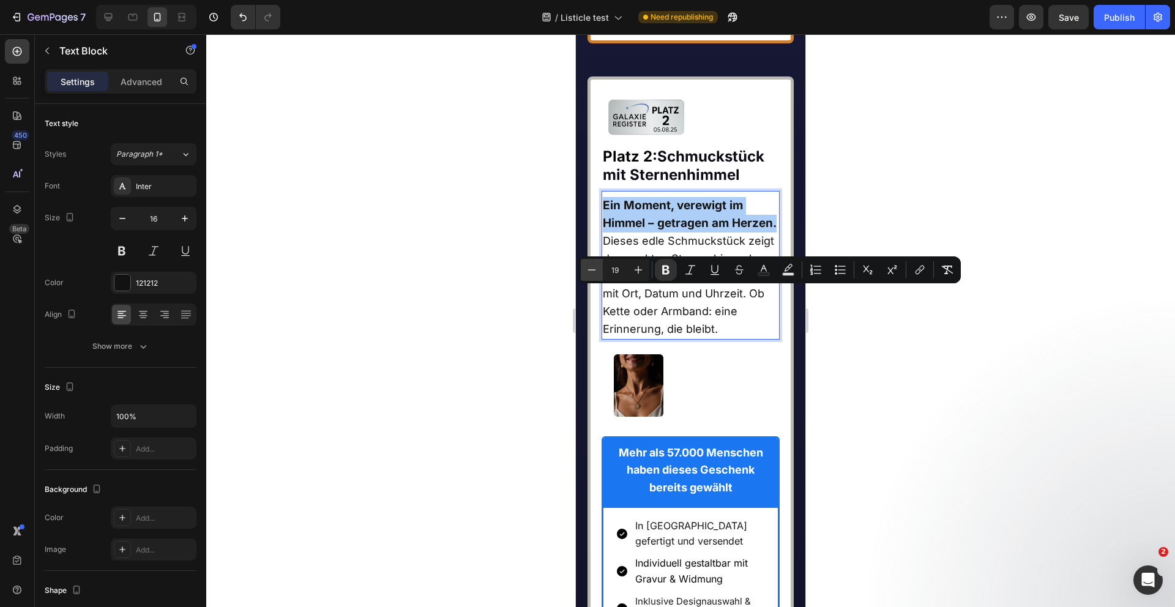
click at [584, 271] on button "Minus" at bounding box center [592, 270] width 22 height 22
click at [636, 267] on icon "Editor contextual toolbar" at bounding box center [638, 270] width 12 height 12
type input "18"
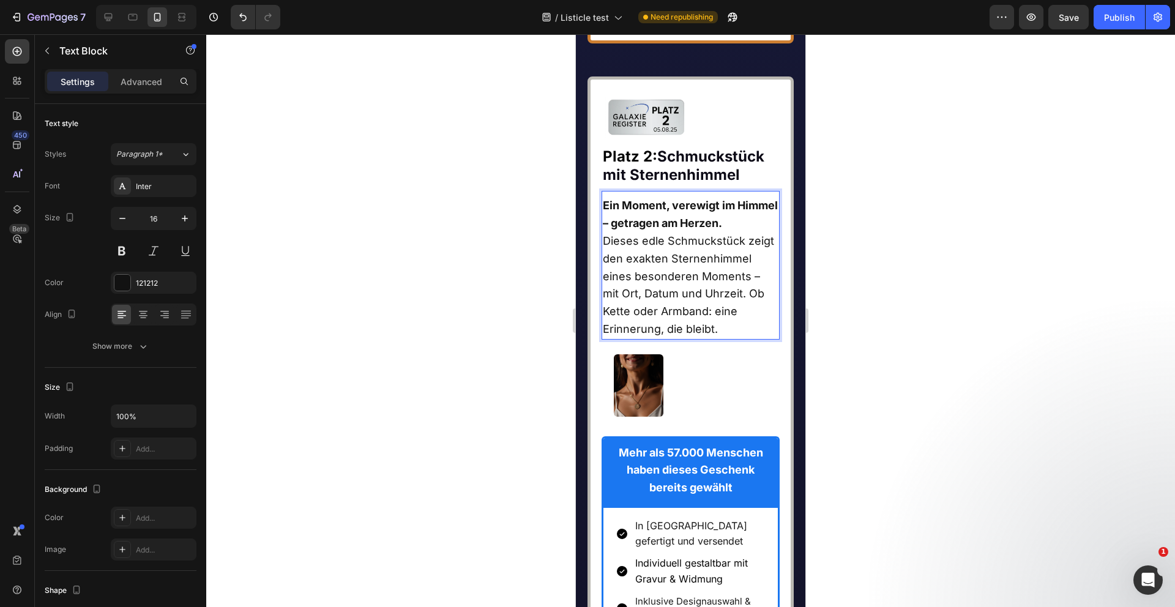
click at [651, 338] on p "Dieses edle Schmuckstück zeigt den exakten Sternenhimmel eines besonderen Mome…" at bounding box center [691, 286] width 176 height 106
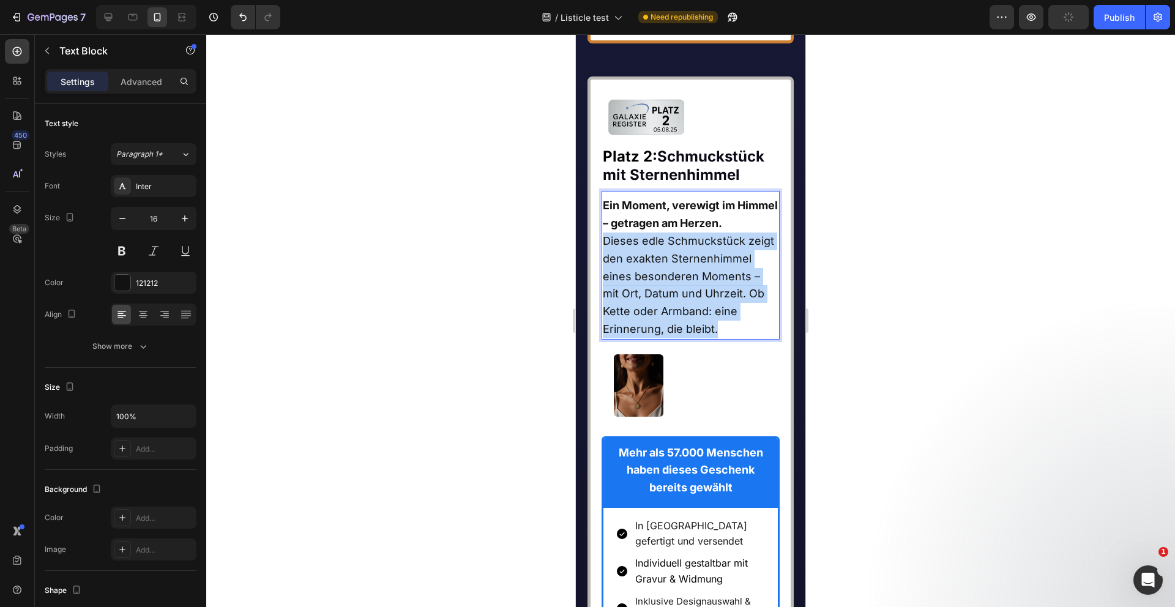
click at [651, 338] on p "Dieses edle Schmuckstück zeigt den exakten Sternenhimmel eines besonderen Mome…" at bounding box center [691, 286] width 176 height 106
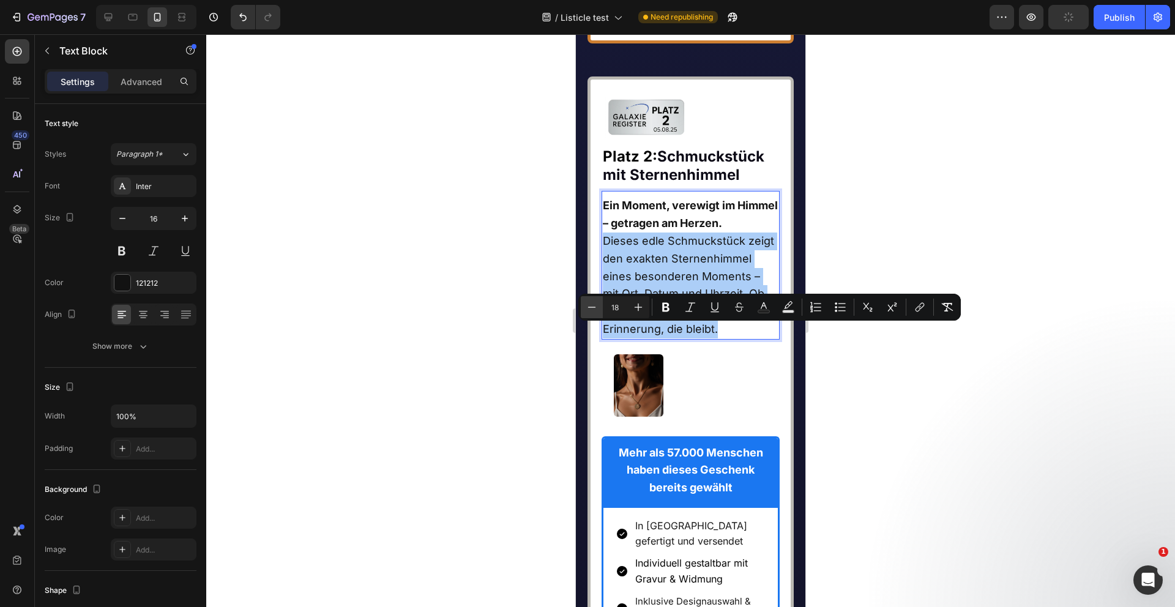
click at [588, 307] on icon "Editor contextual toolbar" at bounding box center [592, 307] width 12 height 12
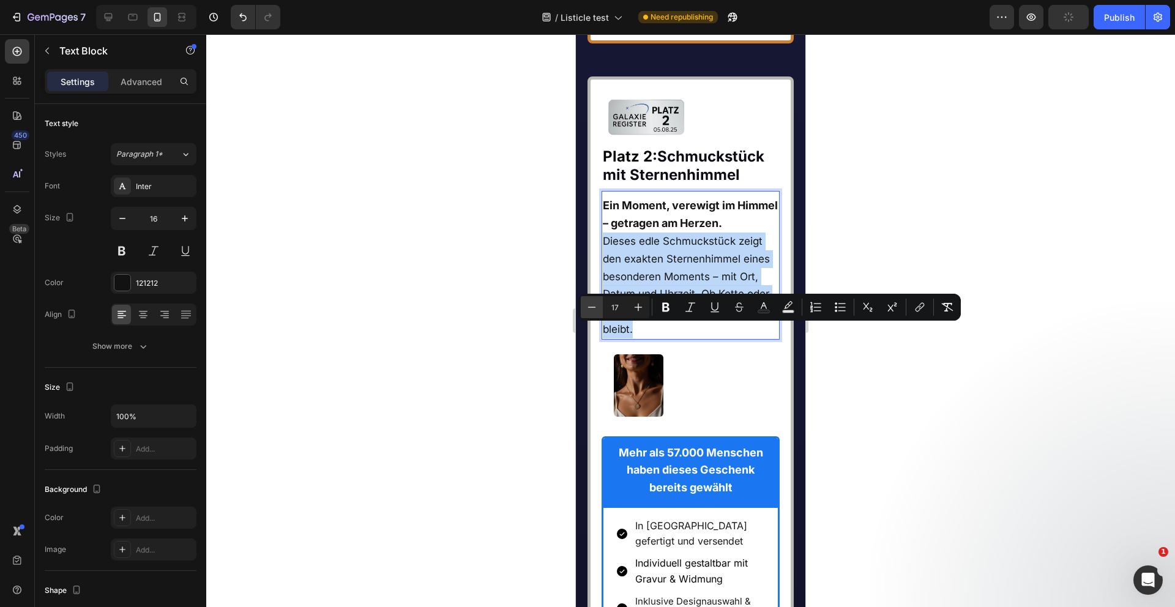
type input "16"
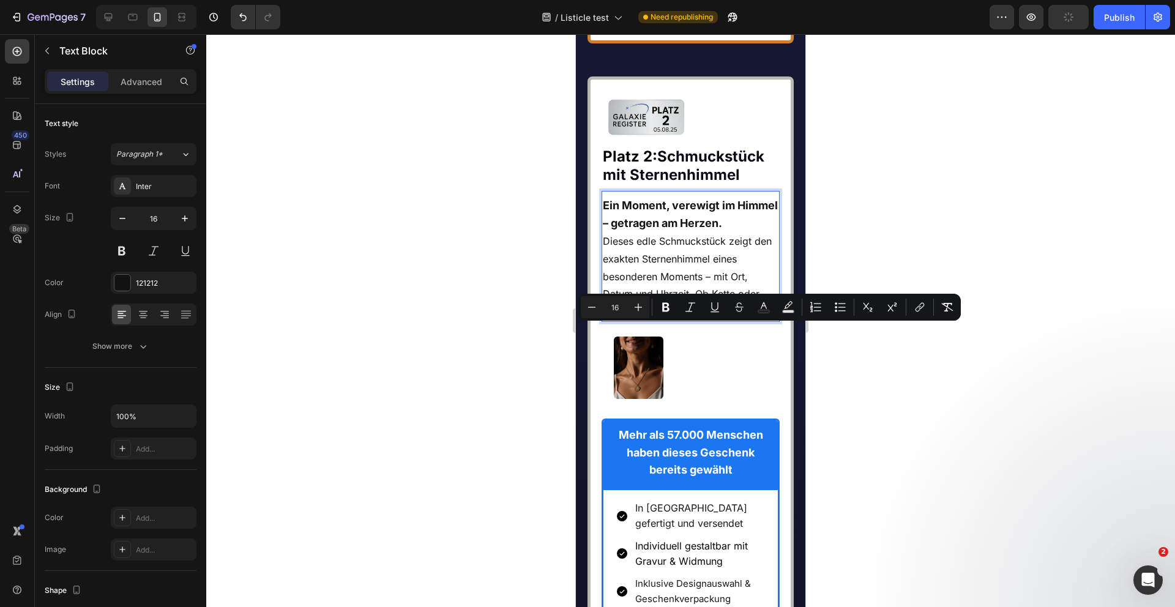
click at [507, 357] on div at bounding box center [690, 320] width 969 height 573
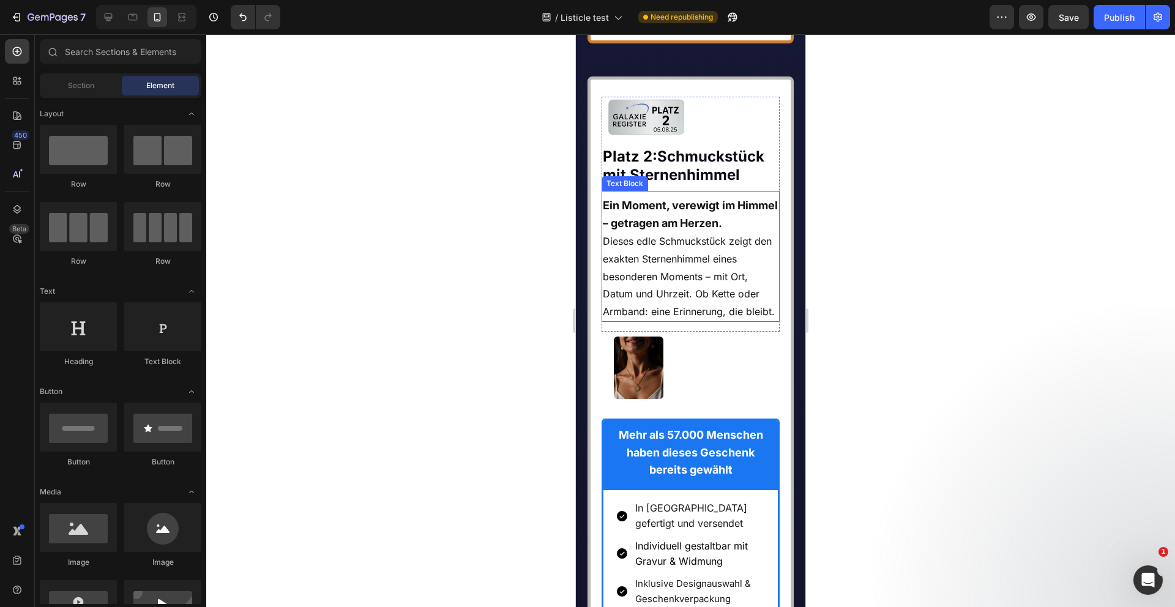
click at [641, 230] on strong "Ein Moment, verewigt im Himmel – getragen am Herzen." at bounding box center [690, 214] width 175 height 31
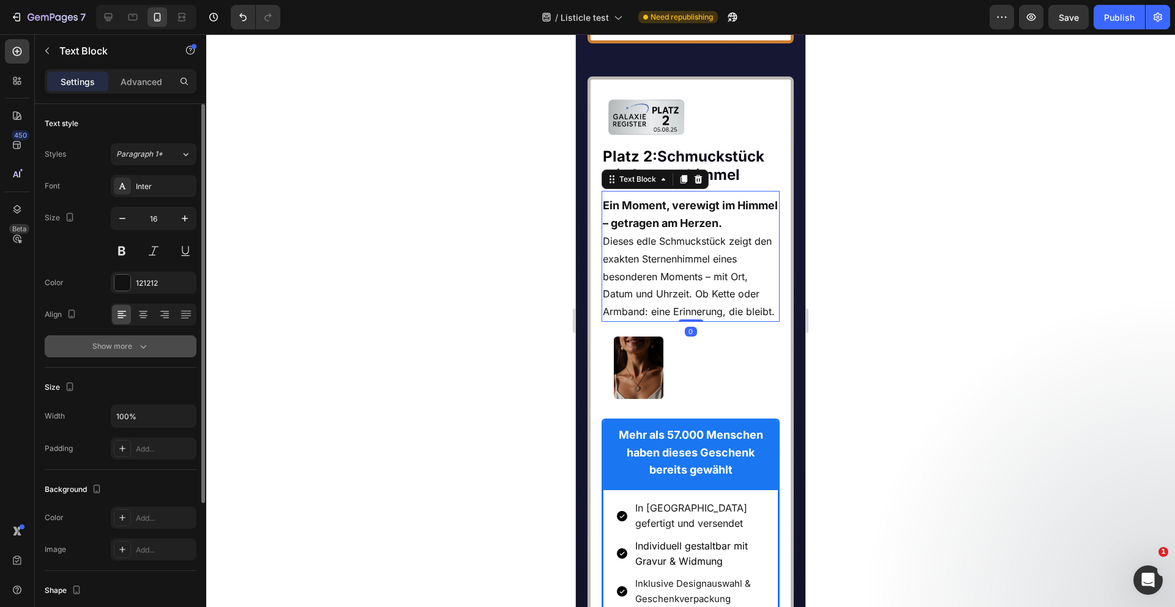
click at [132, 353] on button "Show more" at bounding box center [121, 346] width 152 height 22
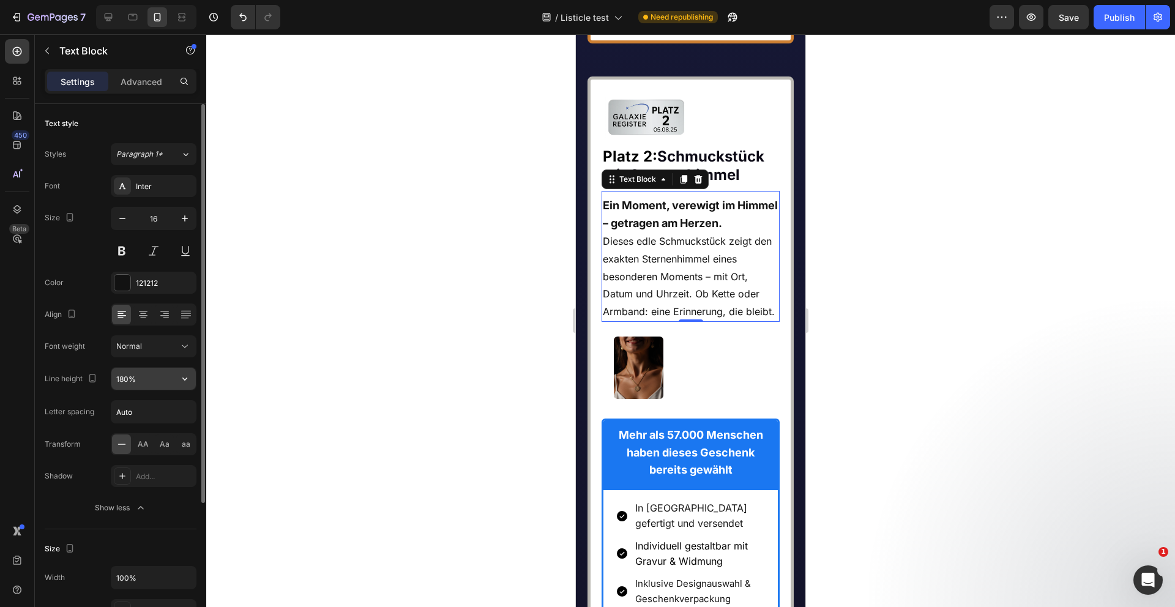
click at [138, 385] on input "180%" at bounding box center [153, 379] width 84 height 22
click at [188, 382] on icon "button" at bounding box center [185, 379] width 12 height 12
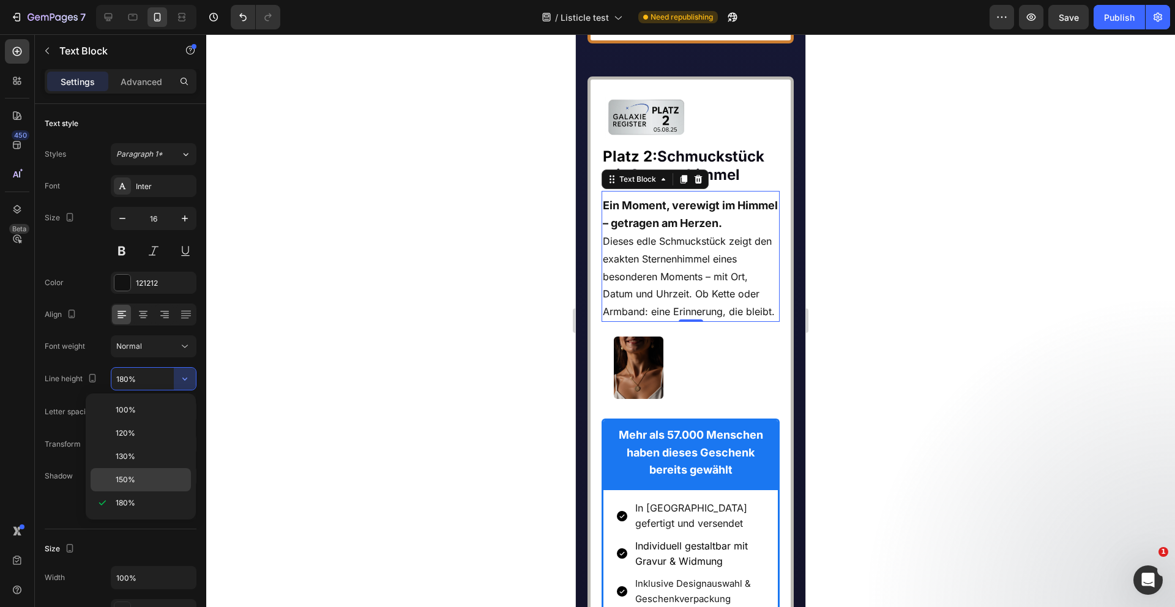
click at [155, 479] on p "150%" at bounding box center [151, 479] width 70 height 11
type input "150%"
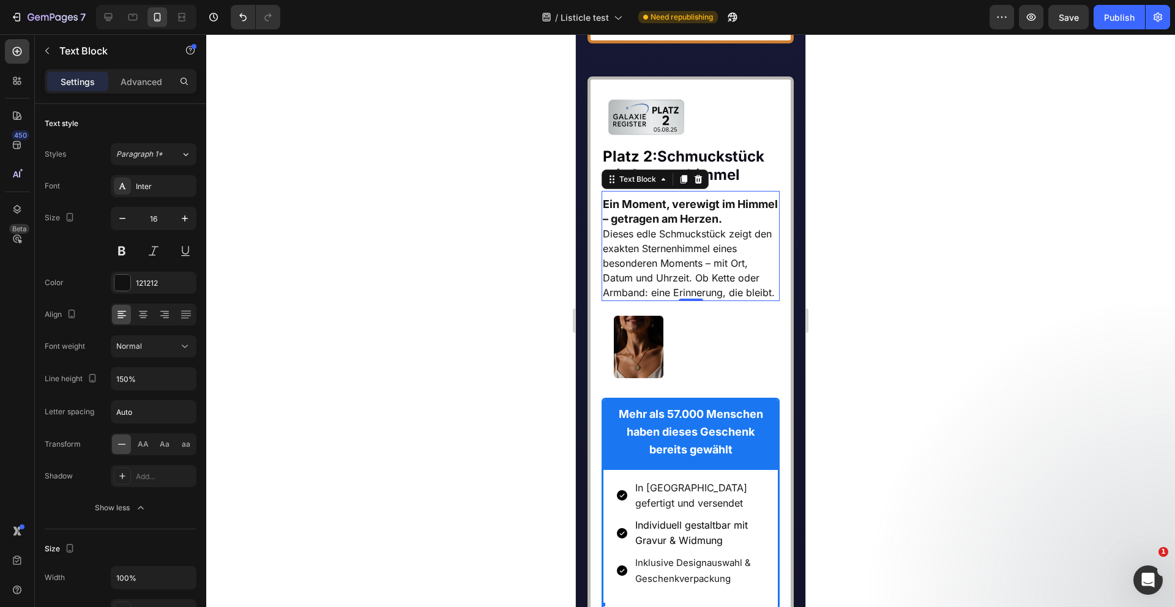
click at [373, 428] on div at bounding box center [690, 320] width 969 height 573
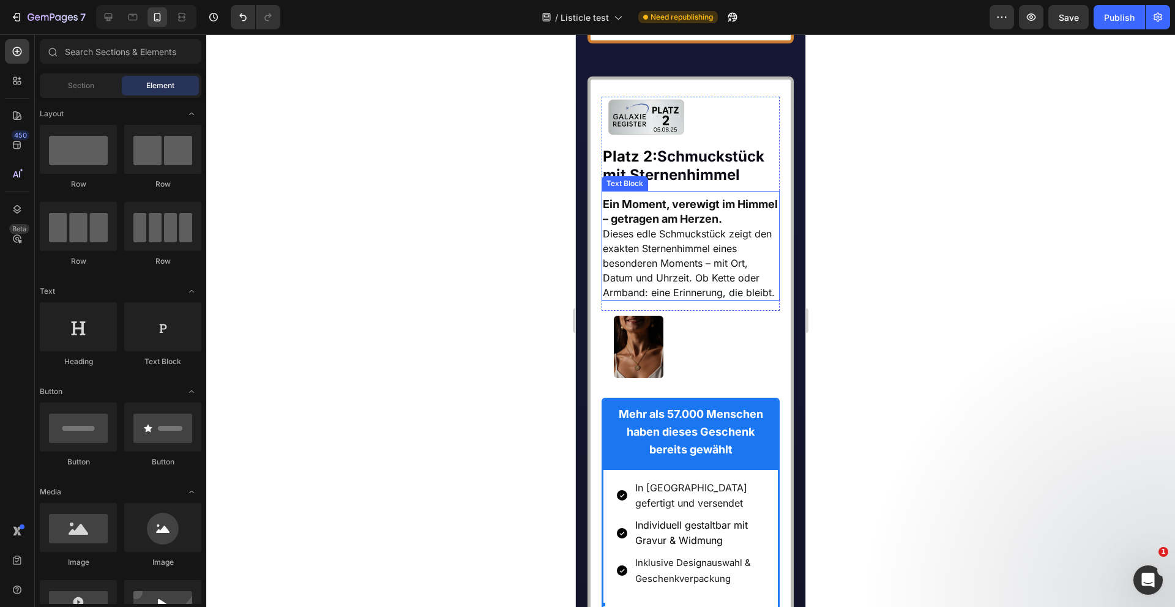
click at [735, 226] on p "Ein Moment, verewigt im Himmel – getragen am Herzen." at bounding box center [691, 211] width 176 height 29
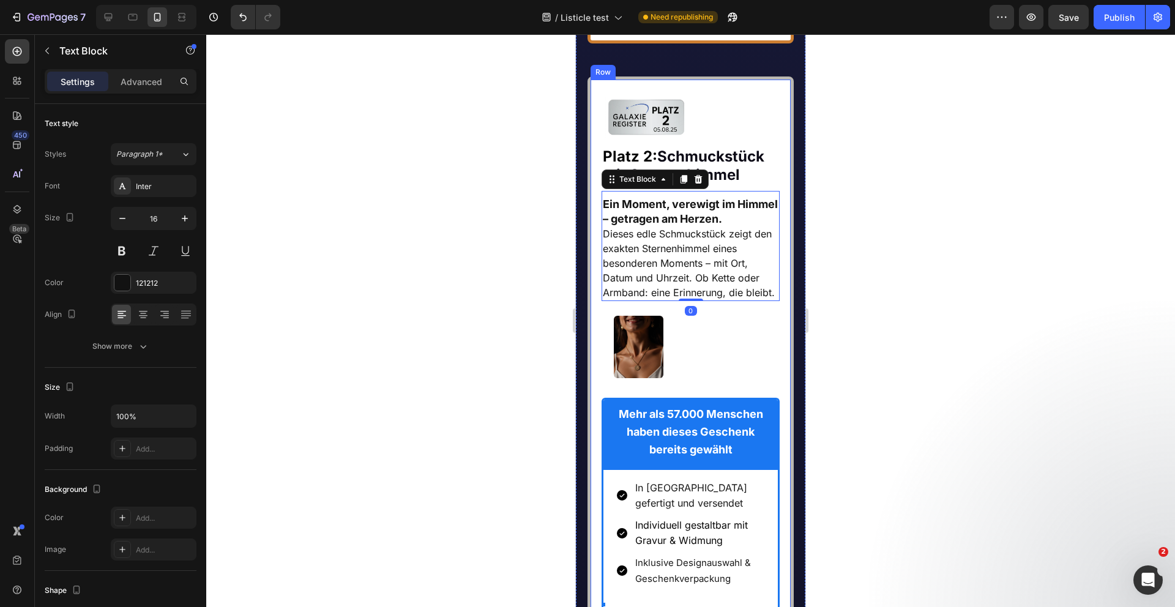
click at [524, 351] on div at bounding box center [690, 320] width 969 height 573
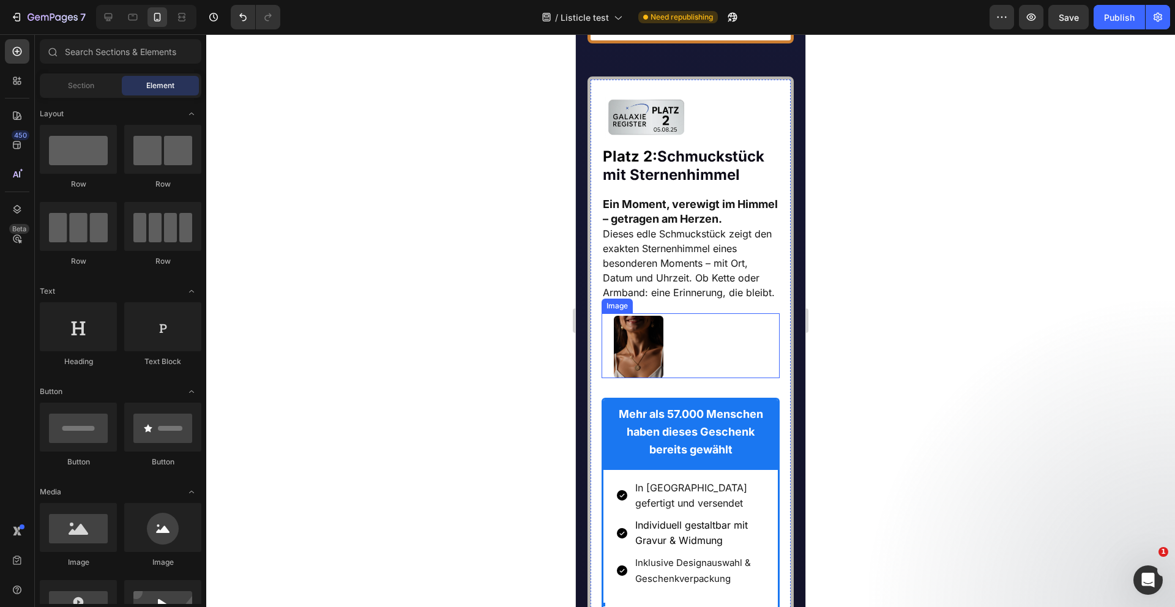
click at [703, 378] on div at bounding box center [697, 347] width 166 height 62
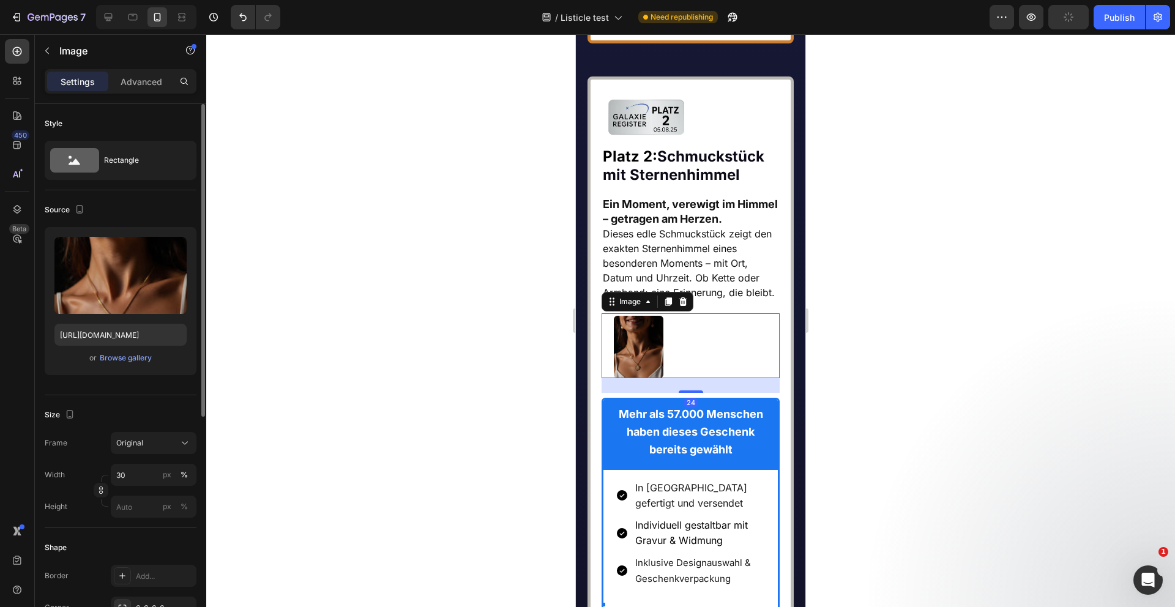
click at [142, 83] on p "Advanced" at bounding box center [142, 81] width 42 height 13
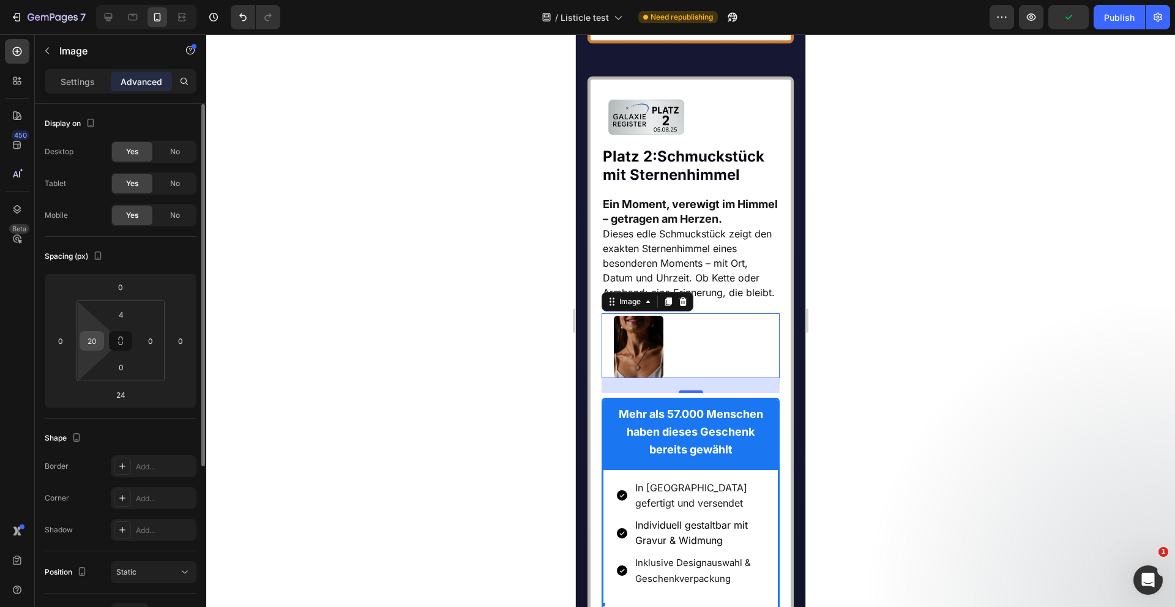
click at [95, 345] on input "20" at bounding box center [92, 341] width 18 height 18
click at [78, 88] on div "Settings" at bounding box center [77, 82] width 61 height 20
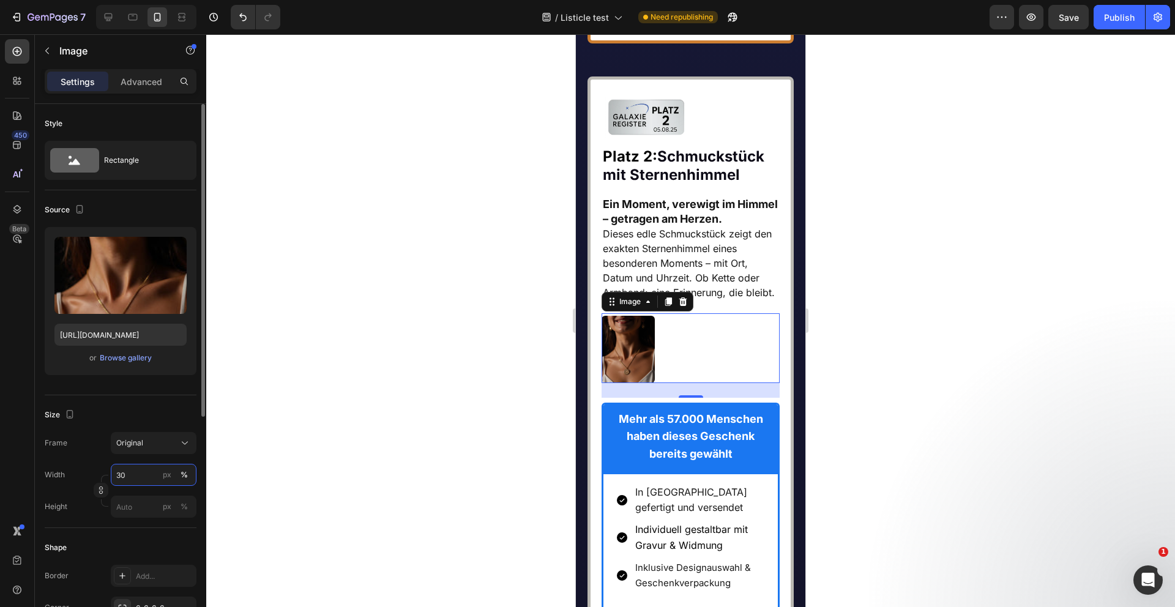
click at [135, 471] on input "30" at bounding box center [154, 475] width 86 height 22
click at [136, 509] on p "Full 100%" at bounding box center [151, 504] width 71 height 11
type input "100"
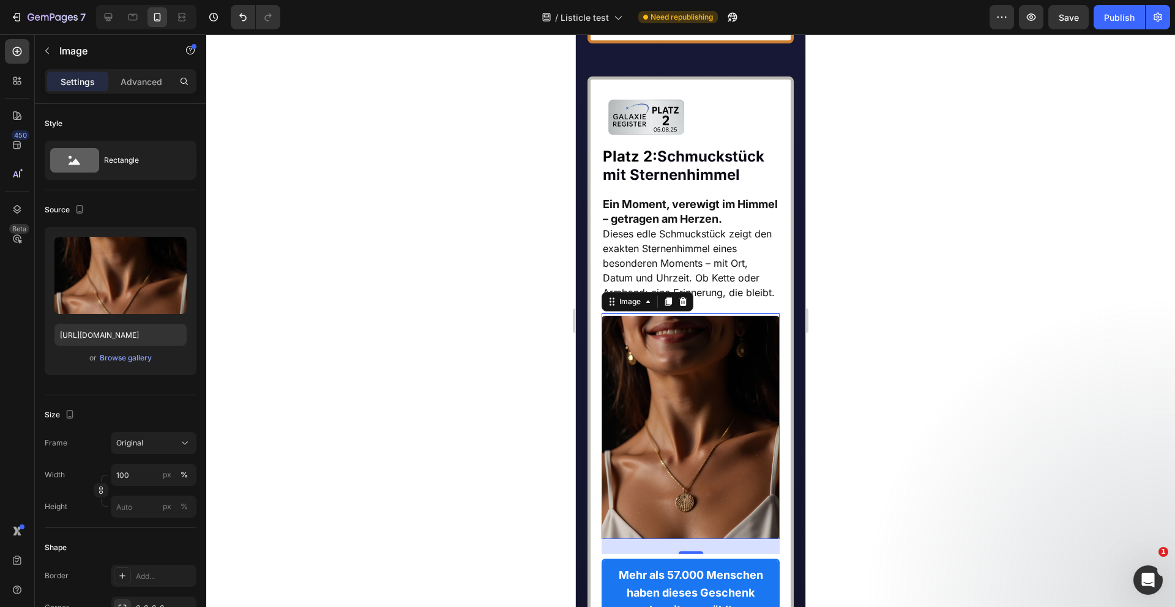
click at [324, 430] on div at bounding box center [690, 320] width 969 height 573
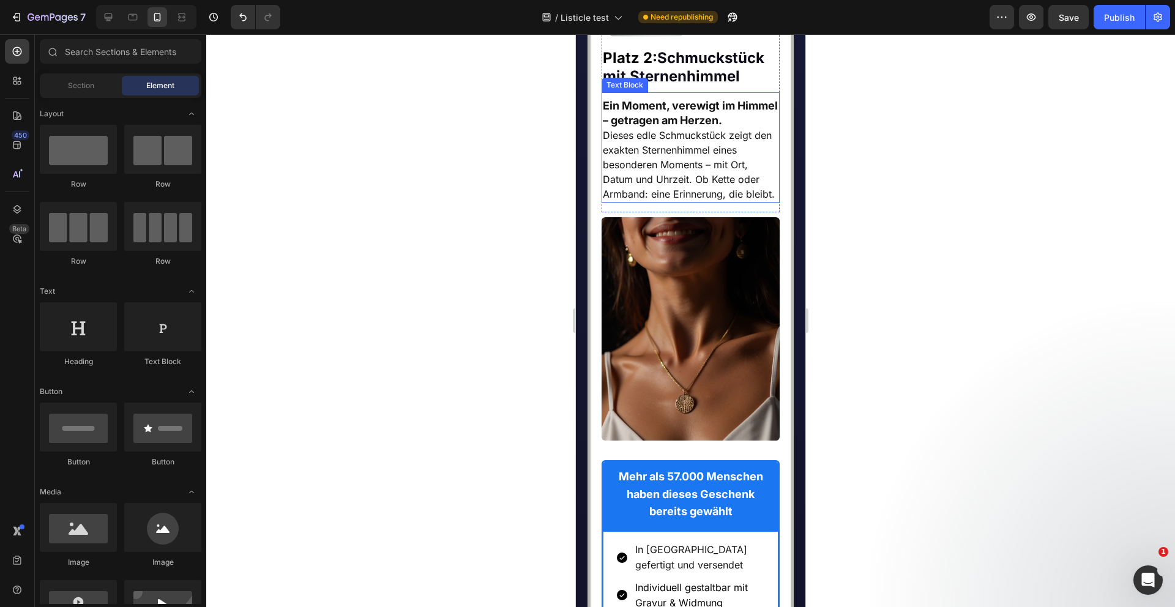
scroll to position [5727, 0]
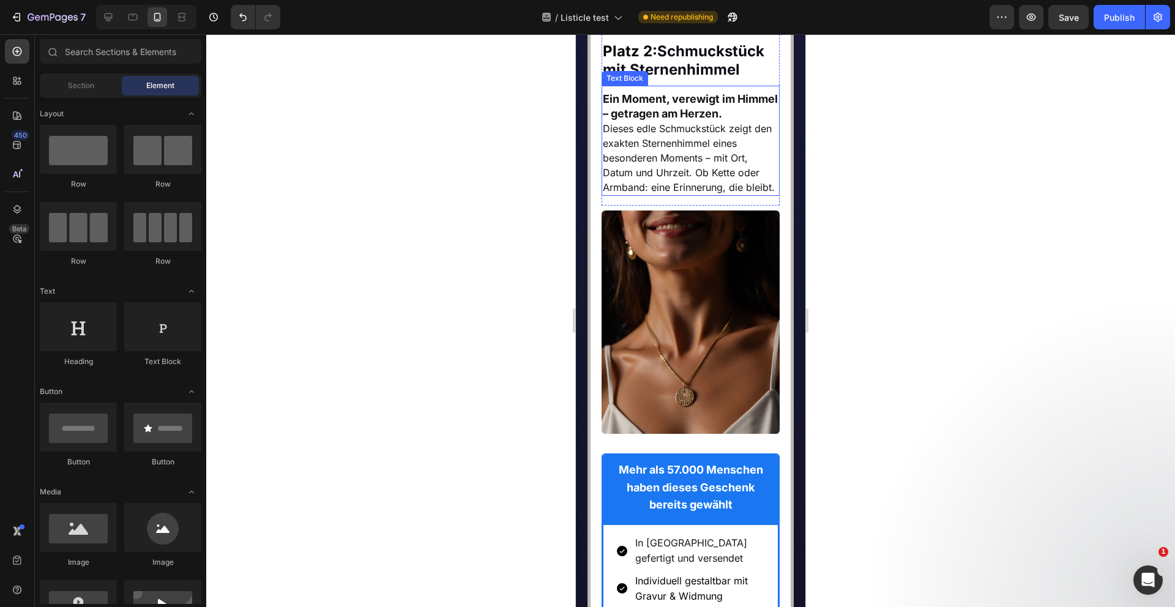
click at [678, 193] on span "Dieses edle Schmuckstück zeigt den exakten Sternenhimmel eines besonderen Mome…" at bounding box center [689, 157] width 172 height 71
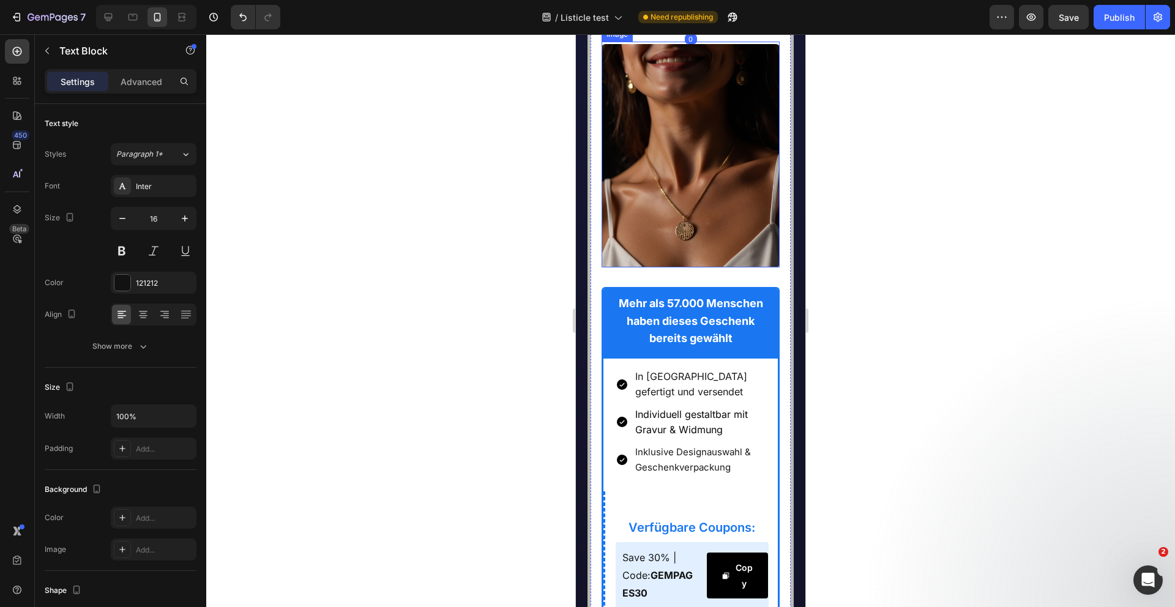
scroll to position [5914, 0]
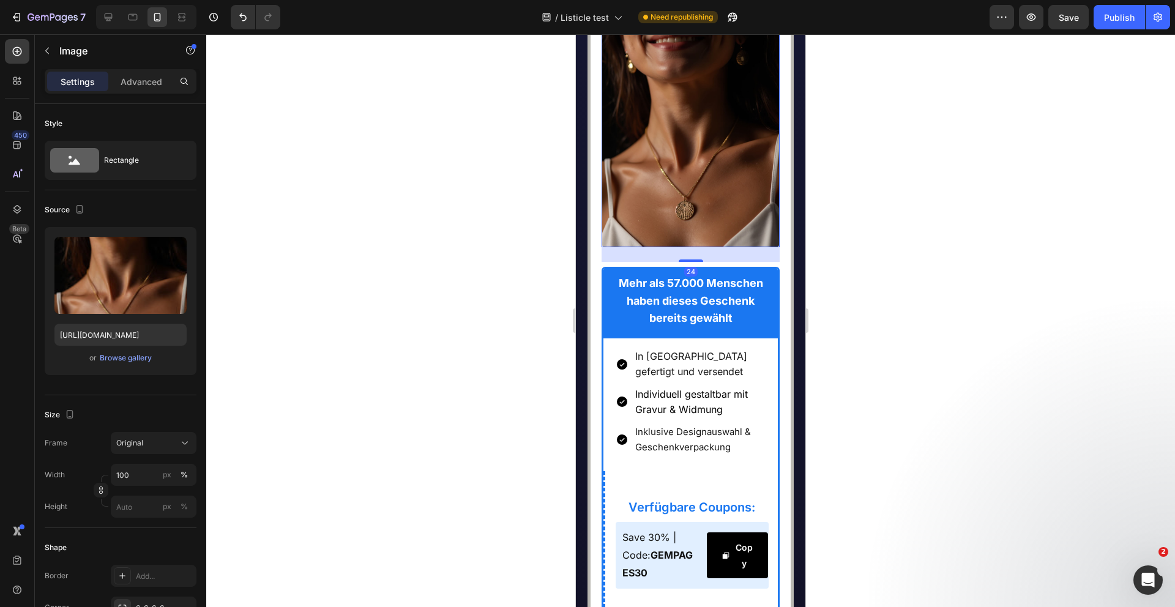
click at [667, 247] on img at bounding box center [691, 135] width 179 height 223
click at [529, 332] on div at bounding box center [690, 320] width 969 height 573
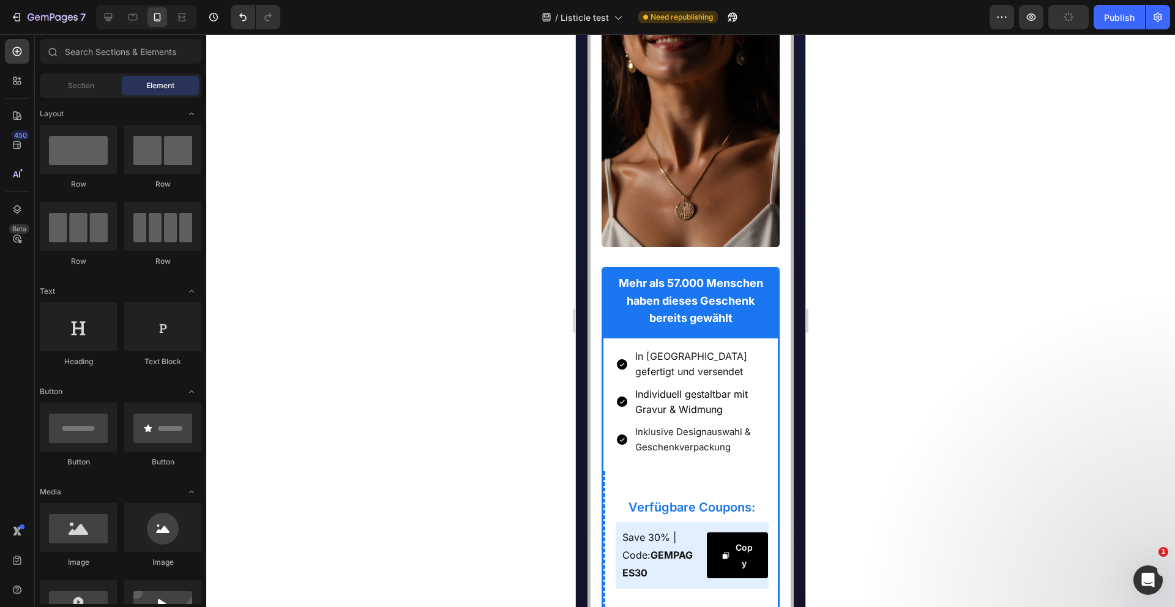
click at [681, 247] on img at bounding box center [691, 135] width 179 height 223
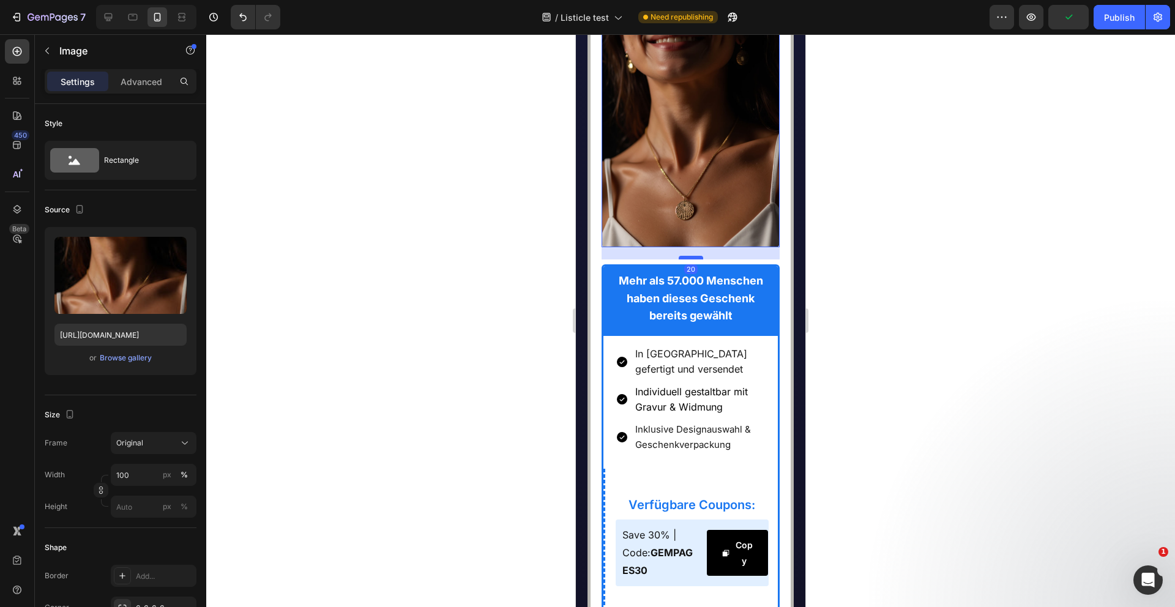
click at [695, 259] on div at bounding box center [691, 258] width 24 height 4
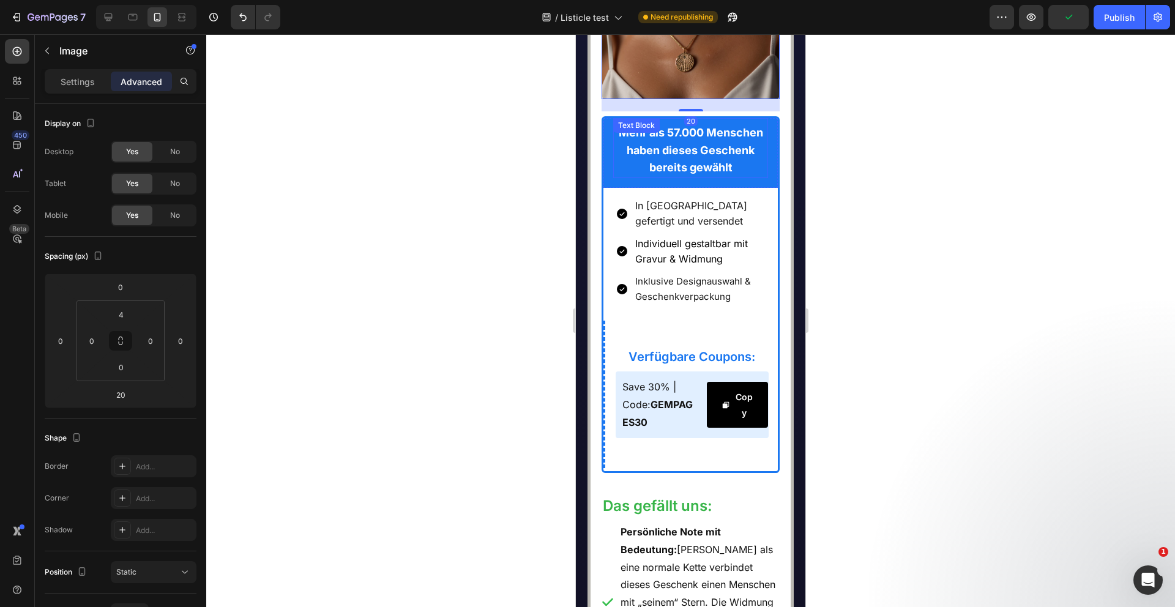
scroll to position [6073, 0]
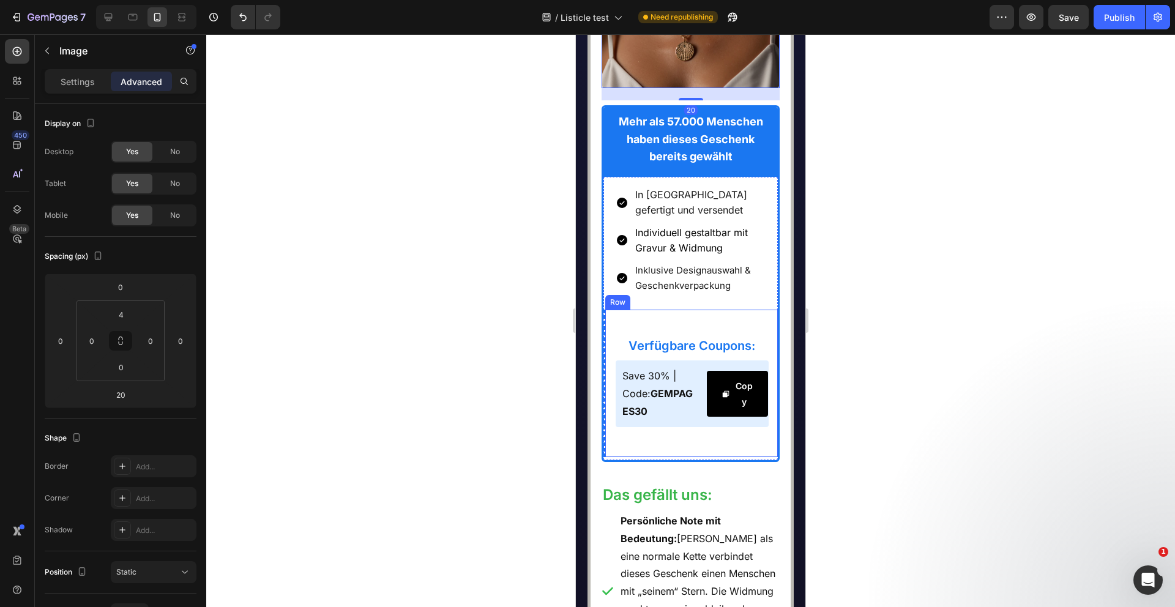
click at [645, 413] on div "Verfügbare Coupons: Heading Save 30% | Code: GEMPAGES30 Text Block Copy Copy Co…" at bounding box center [692, 381] width 154 height 132
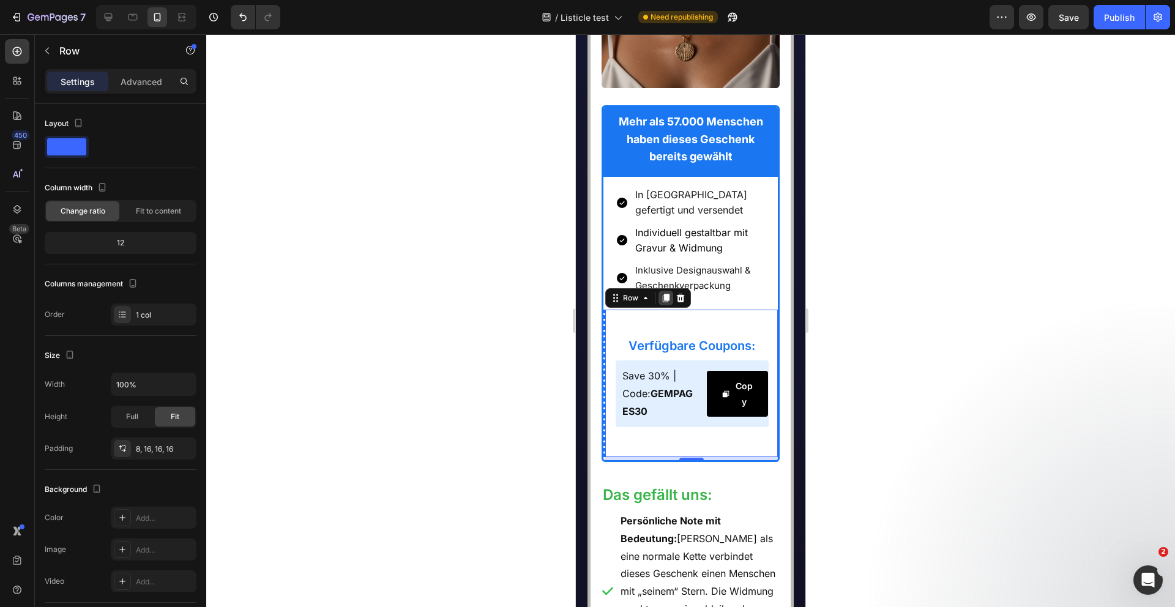
click at [660, 305] on div at bounding box center [666, 298] width 15 height 15
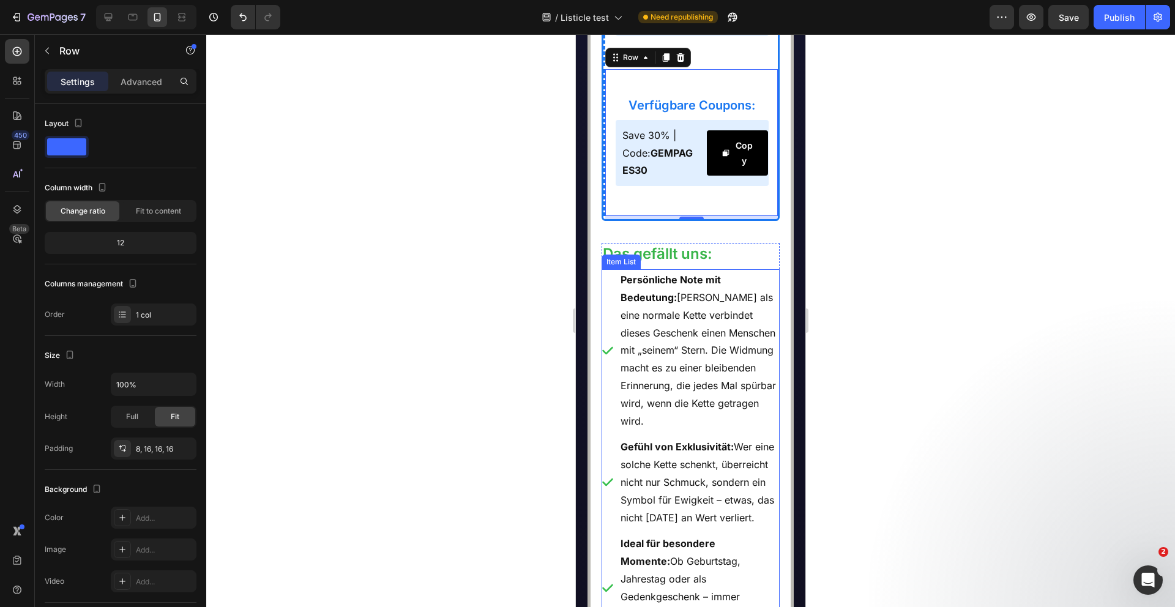
scroll to position [6300, 0]
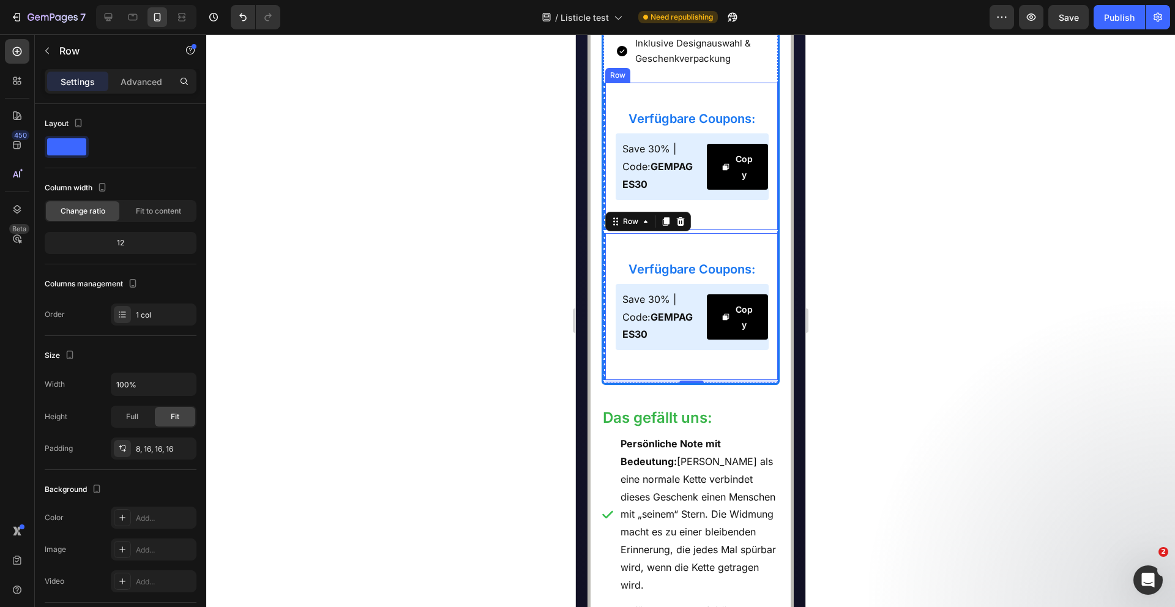
click at [682, 185] on div "Verfügbare Coupons: Heading Save 30% | Code: GEMPAGES30 Text Block Copy Copy Co…" at bounding box center [692, 154] width 154 height 132
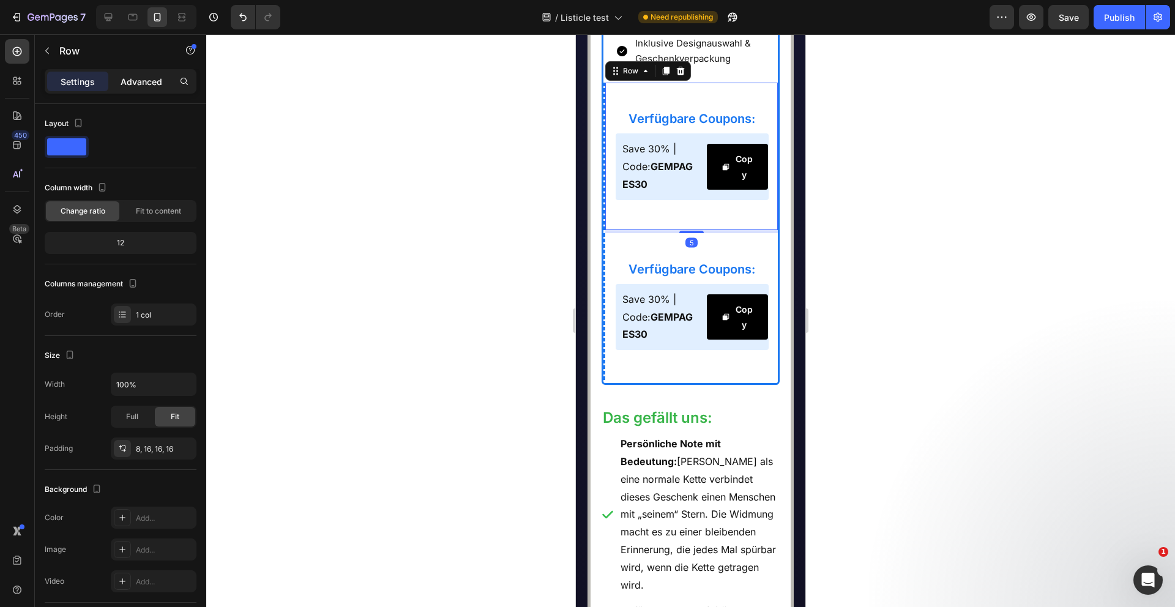
click at [124, 86] on p "Advanced" at bounding box center [142, 81] width 42 height 13
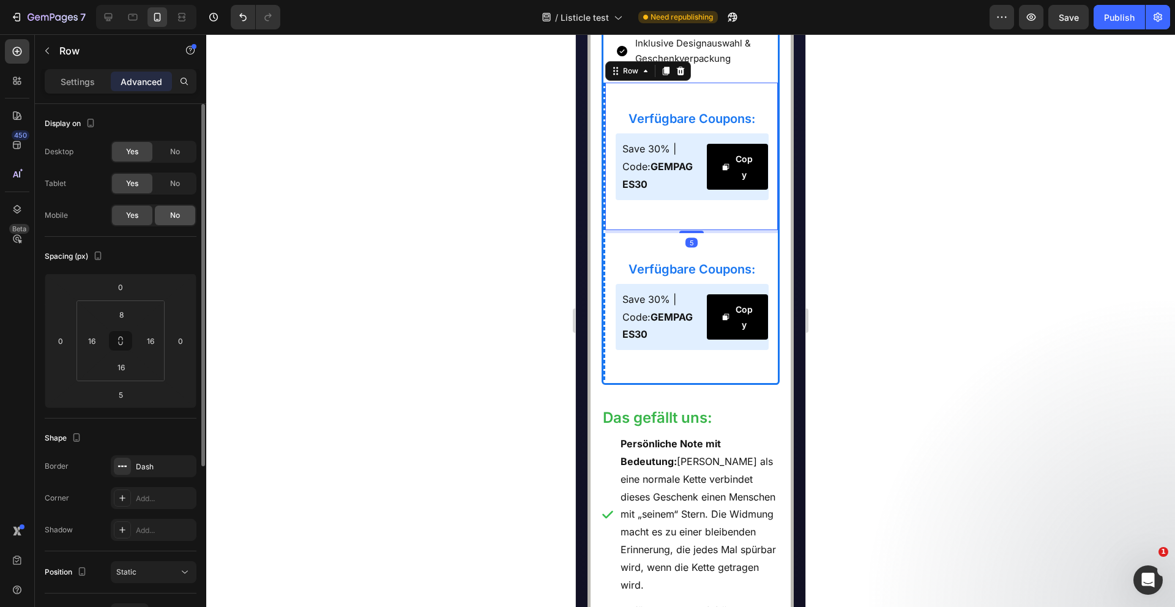
click at [170, 207] on div "No" at bounding box center [175, 216] width 40 height 20
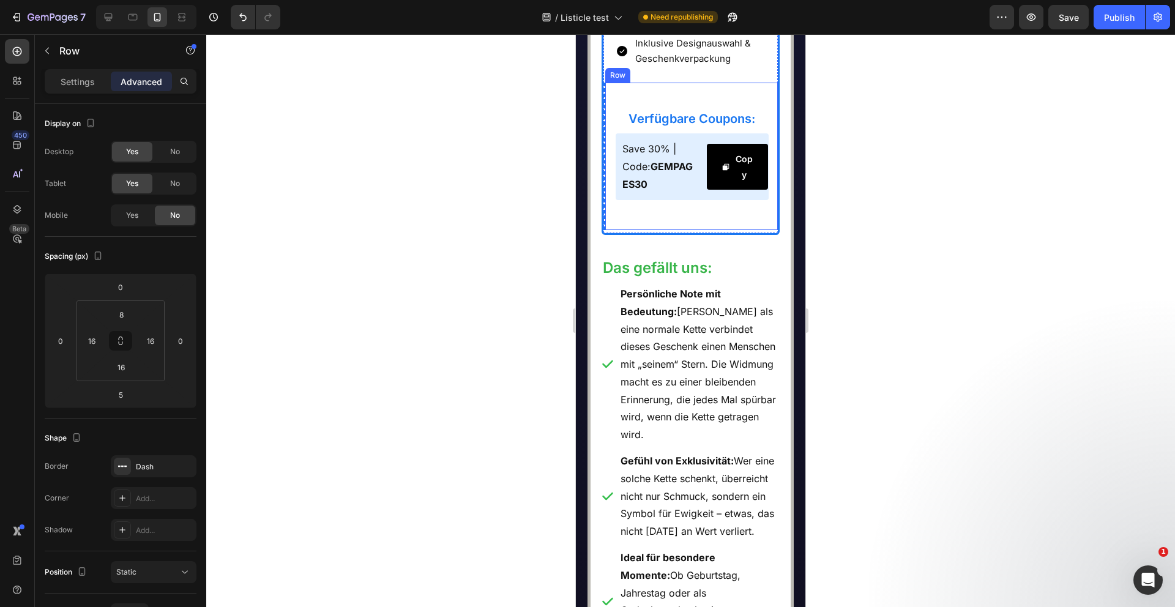
click at [677, 184] on div "Verfügbare Coupons: Heading Save 30% | Code: GEMPAGES30 Text Block Copy Copy Co…" at bounding box center [692, 154] width 154 height 132
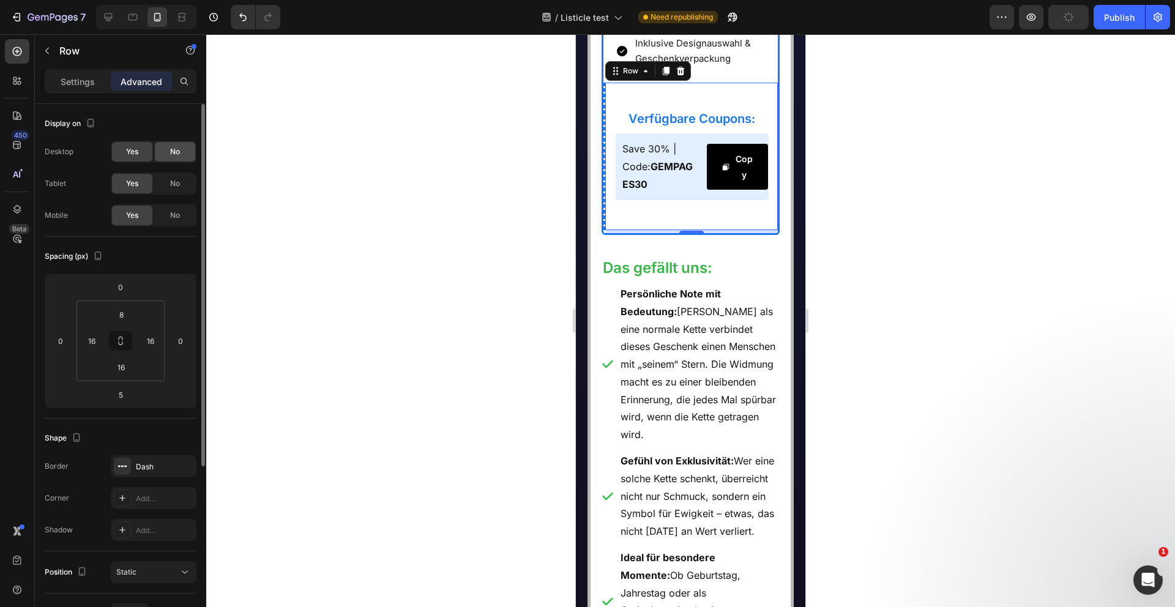
click at [176, 152] on span "No" at bounding box center [175, 151] width 10 height 11
click at [175, 182] on span "No" at bounding box center [175, 183] width 10 height 11
click at [78, 82] on p "Settings" at bounding box center [78, 81] width 34 height 13
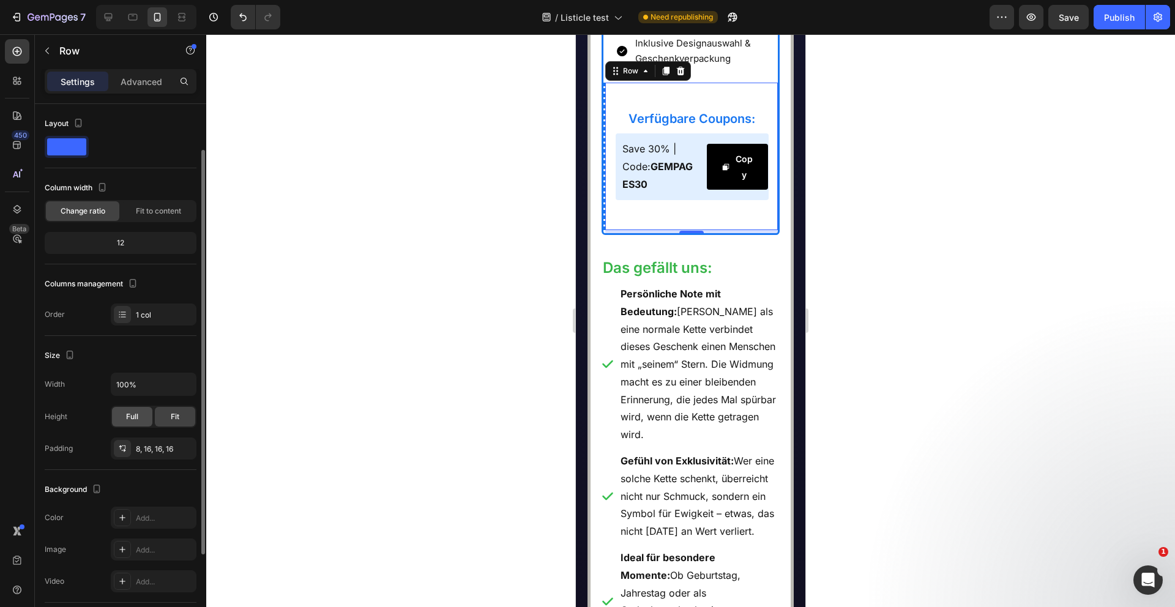
scroll to position [177, 0]
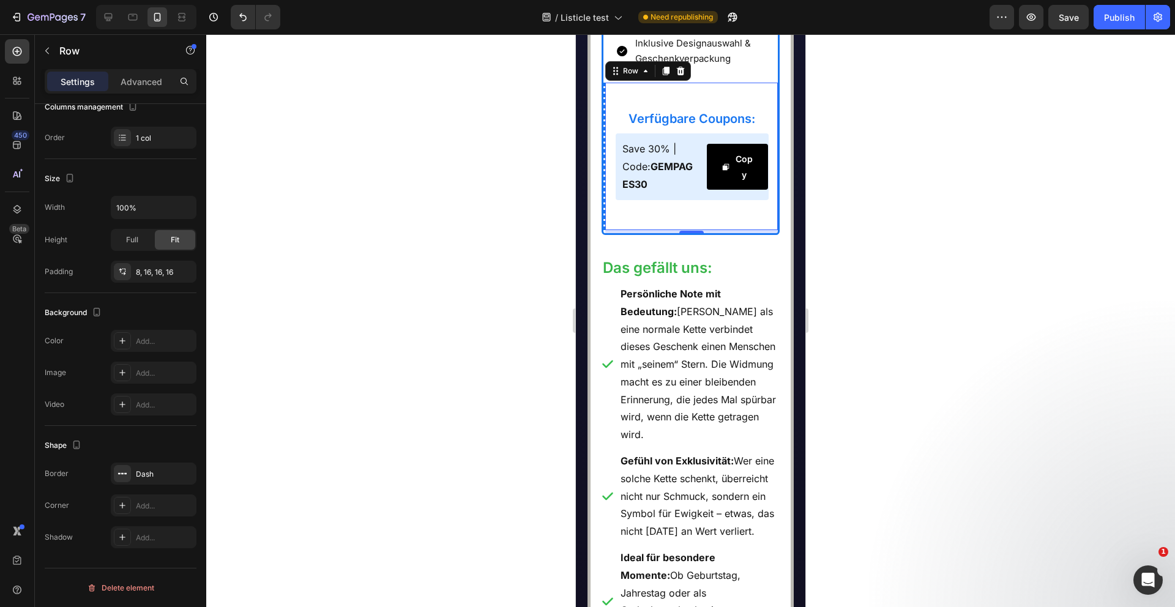
click at [646, 220] on div "Verfügbare Coupons: Heading Save 30% | Code: GEMPAGES30 Text Block Copy Copy Co…" at bounding box center [692, 154] width 154 height 132
click at [127, 469] on div at bounding box center [122, 473] width 17 height 17
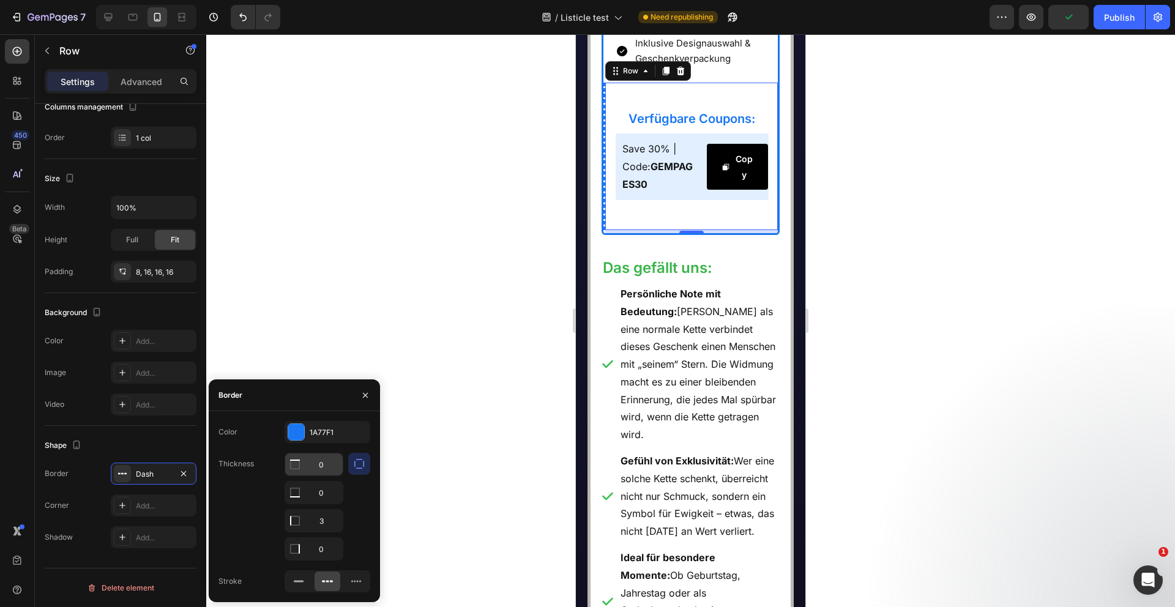
click at [326, 468] on input "0" at bounding box center [314, 464] width 58 height 22
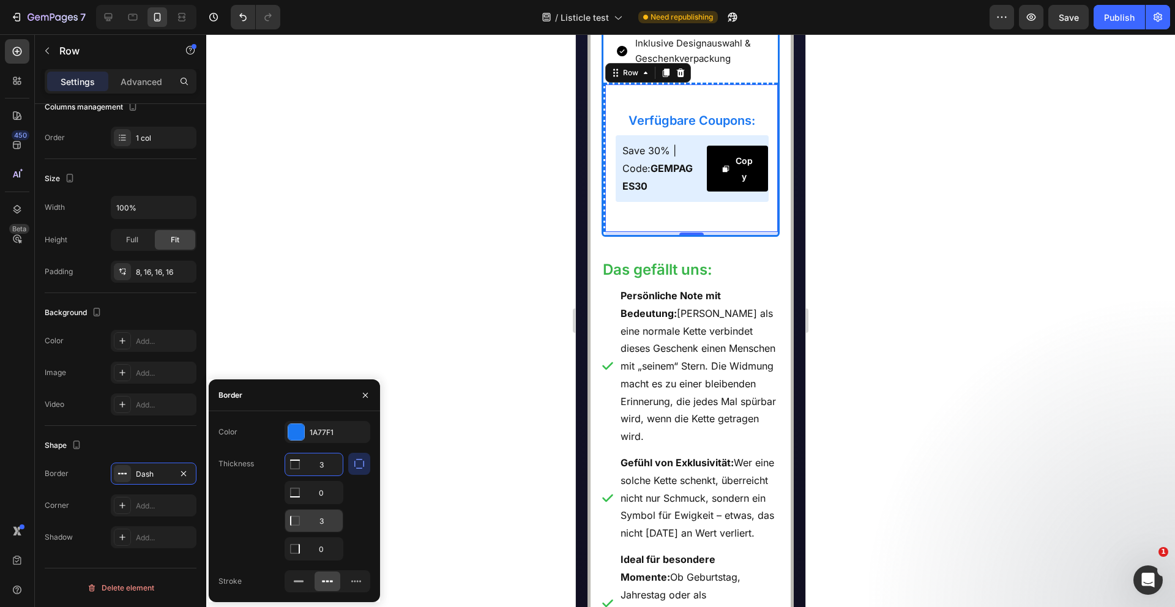
type input "3"
click at [323, 504] on input "3" at bounding box center [314, 493] width 58 height 22
click at [323, 520] on input "3" at bounding box center [314, 521] width 58 height 22
type input "0"
click at [428, 414] on div at bounding box center [690, 320] width 969 height 573
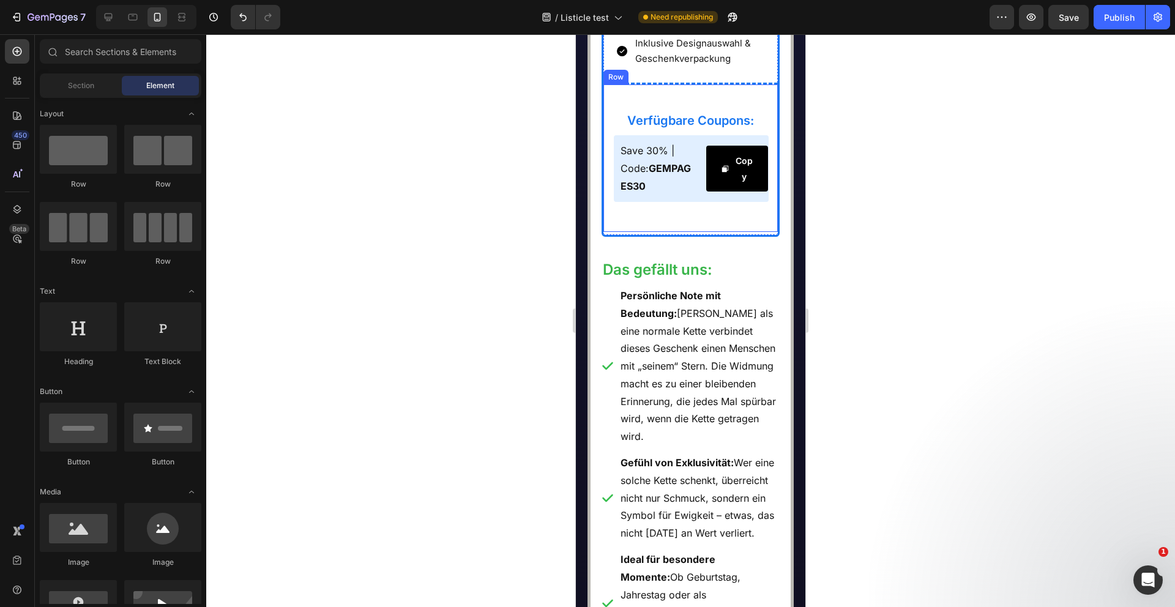
click at [723, 181] on div "Verfügbare Coupons: Heading Save 30% | Code: GEMPAGES30 Text Block Copy Copy Co…" at bounding box center [690, 157] width 175 height 149
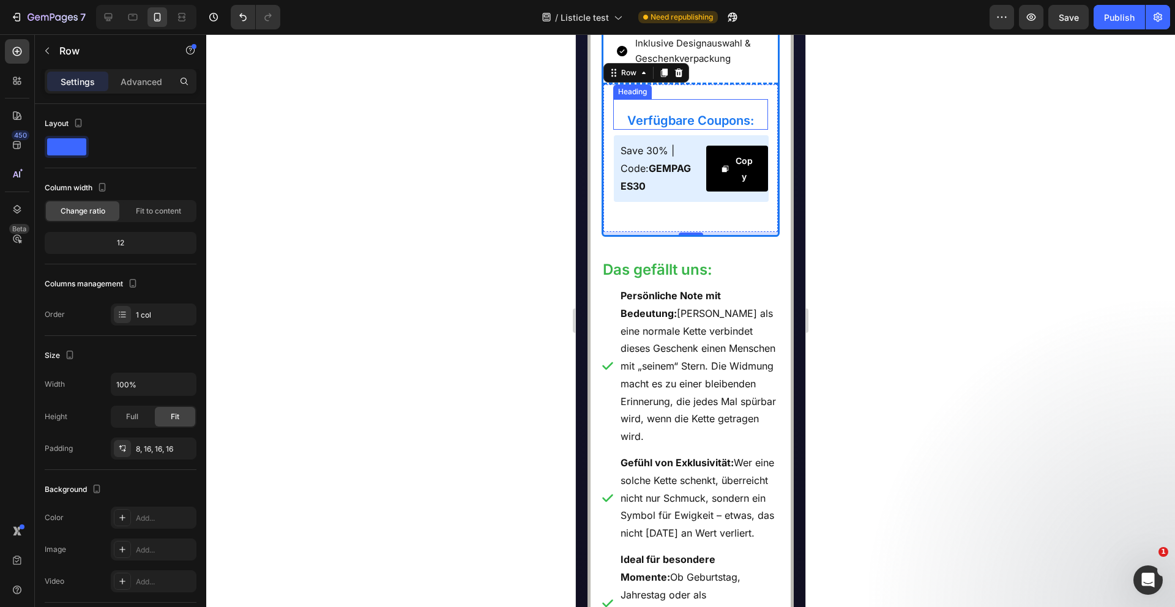
click at [754, 130] on h2 "Verfügbare Coupons:" at bounding box center [690, 120] width 155 height 18
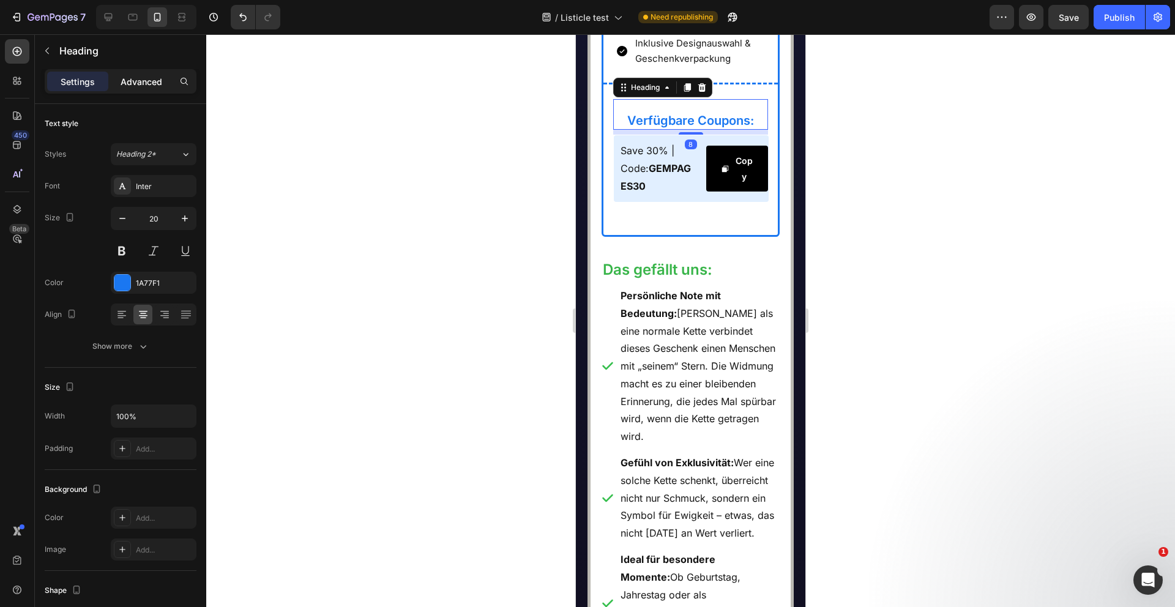
click at [149, 81] on p "Advanced" at bounding box center [142, 81] width 42 height 13
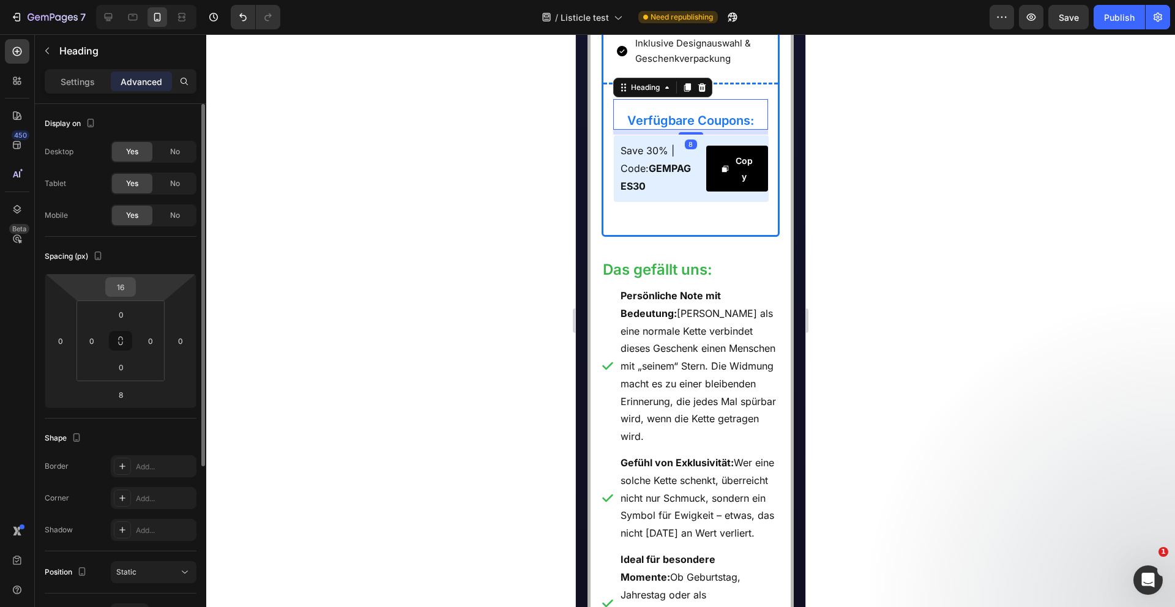
click at [123, 287] on input "16" at bounding box center [120, 287] width 24 height 18
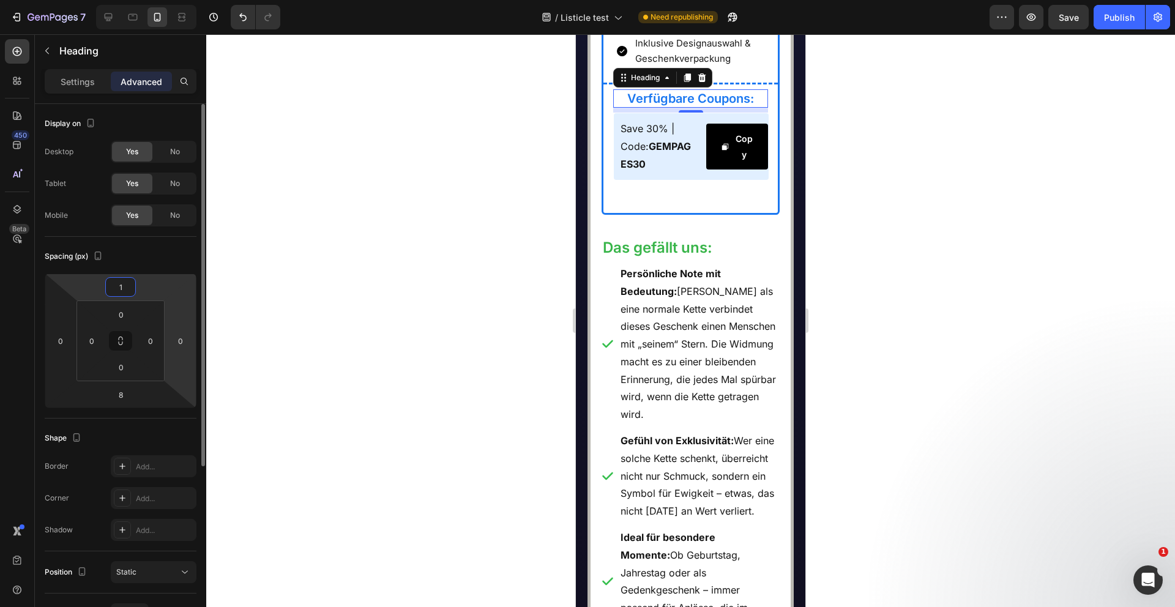
type input "12"
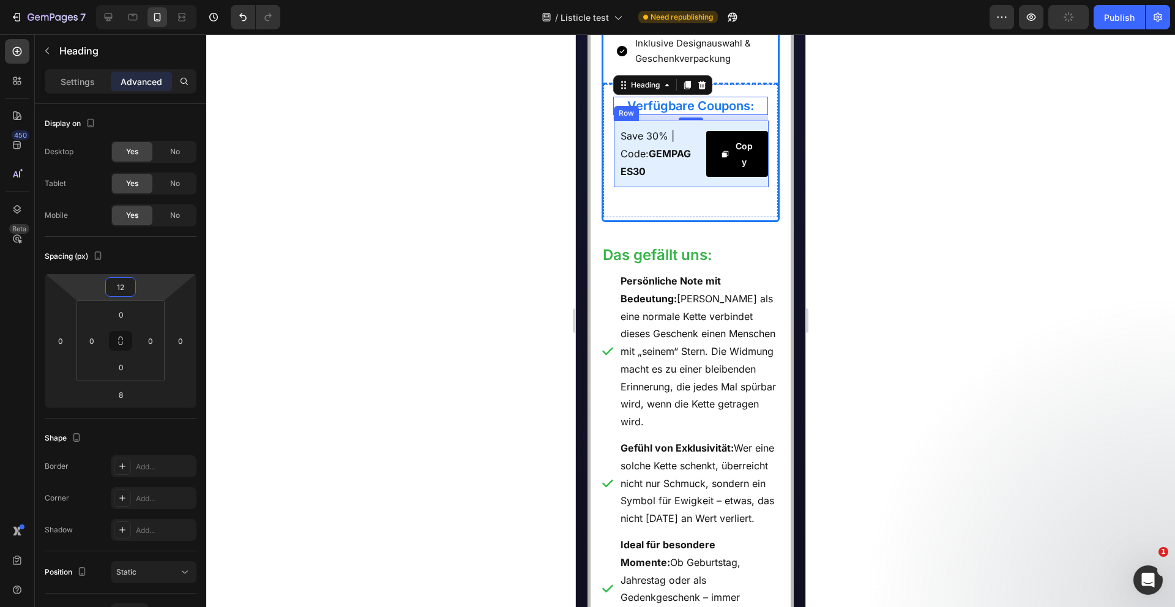
click at [704, 187] on div "Save 30% | Code: GEMPAGES30 Text Block Copy Copy Coupon Code Row" at bounding box center [691, 154] width 155 height 66
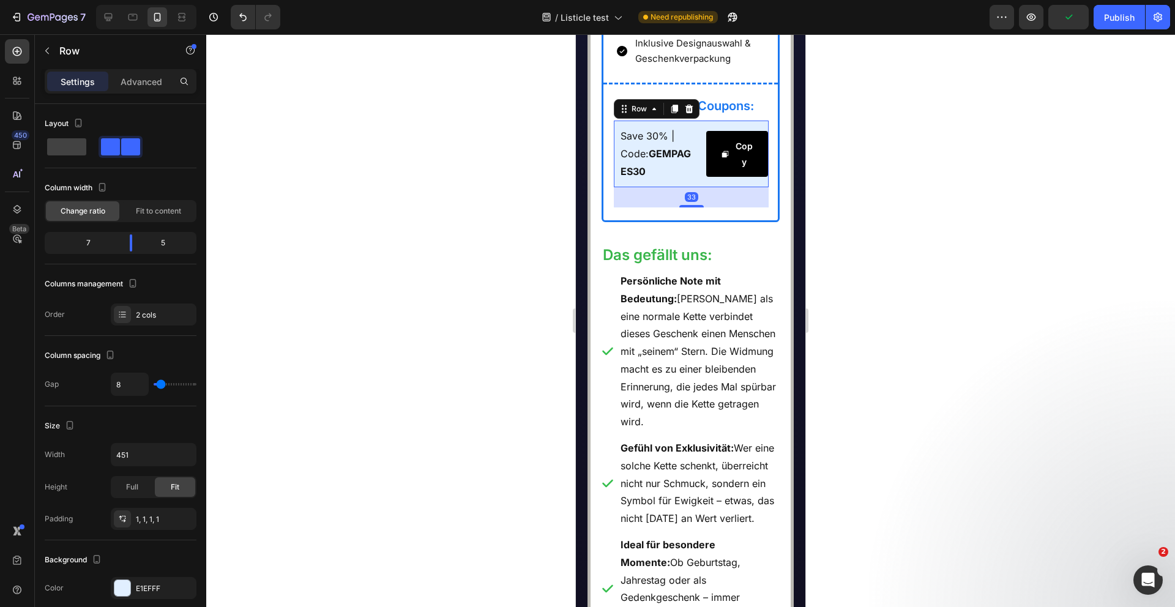
click at [693, 207] on div "33" at bounding box center [691, 197] width 155 height 20
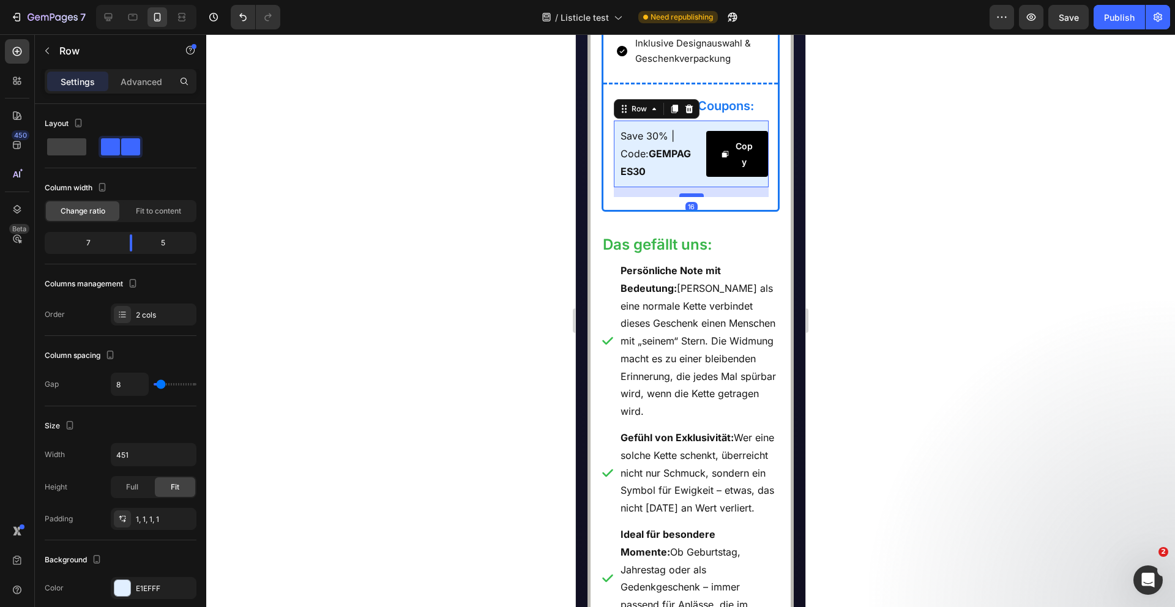
drag, startPoint x: 693, startPoint y: 299, endPoint x: 693, endPoint y: 289, distance: 10.4
click at [693, 197] on div at bounding box center [691, 195] width 24 height 4
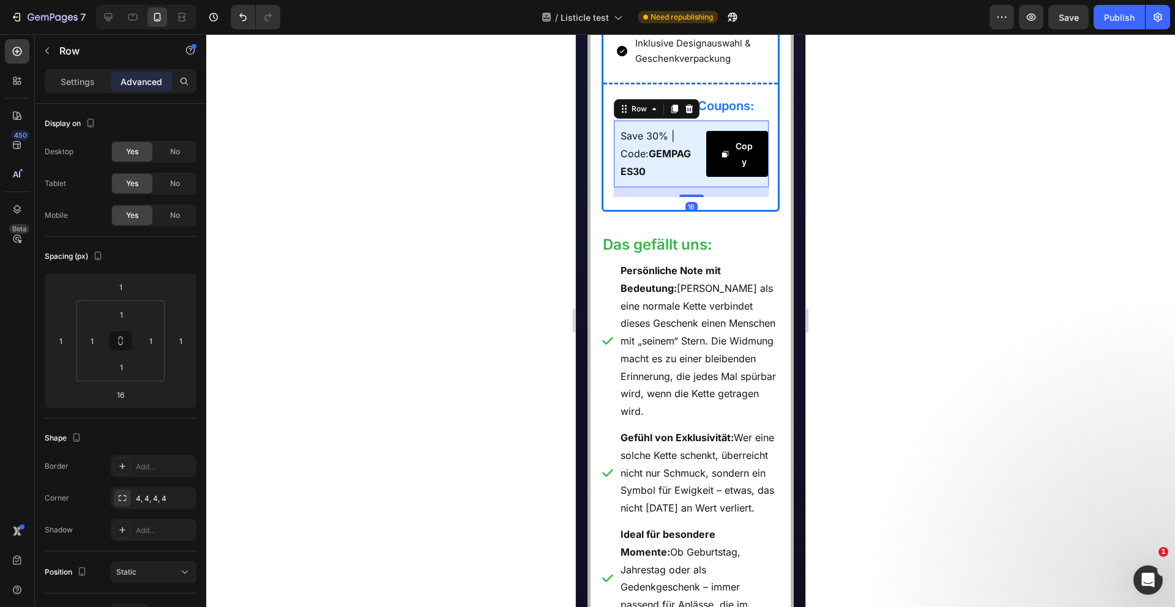
click at [509, 330] on div at bounding box center [690, 320] width 969 height 573
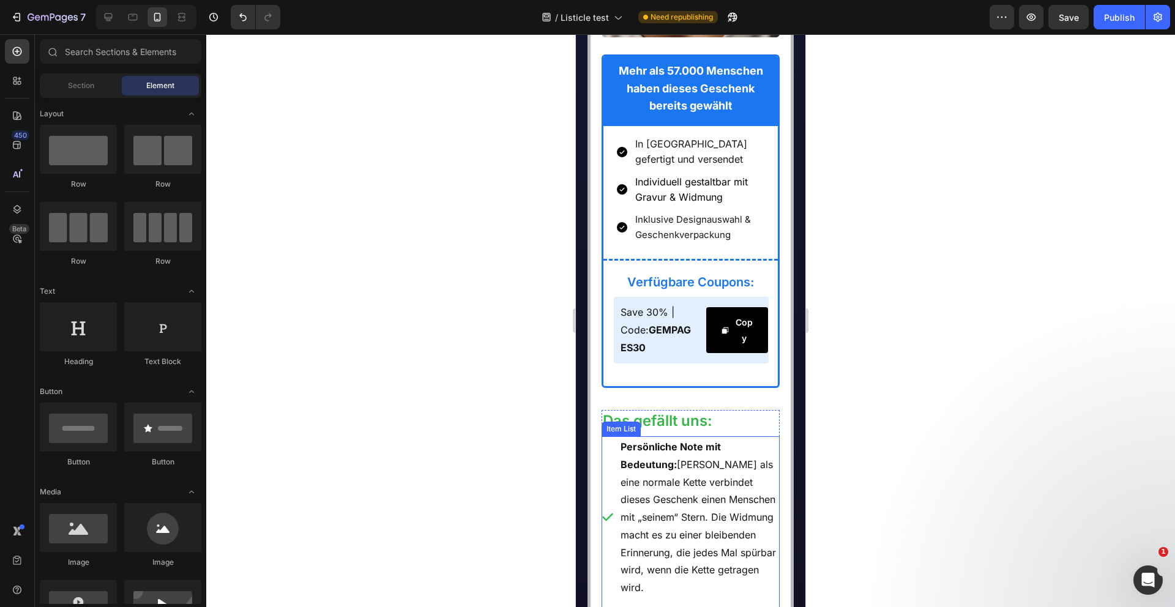
scroll to position [6305, 0]
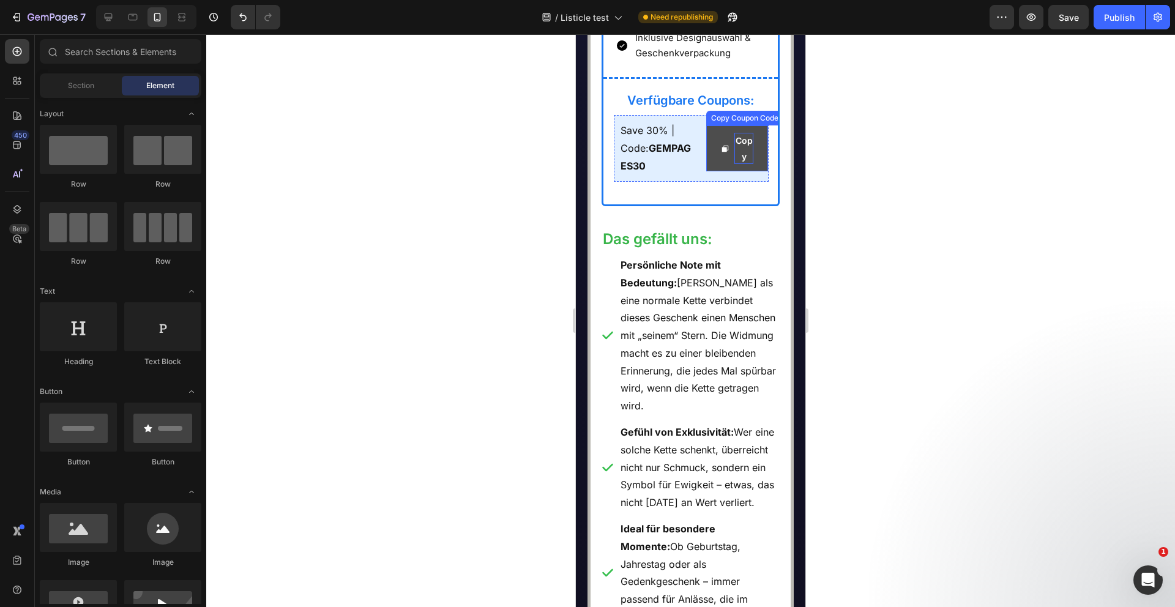
click at [745, 163] on div "Copy" at bounding box center [743, 148] width 19 height 31
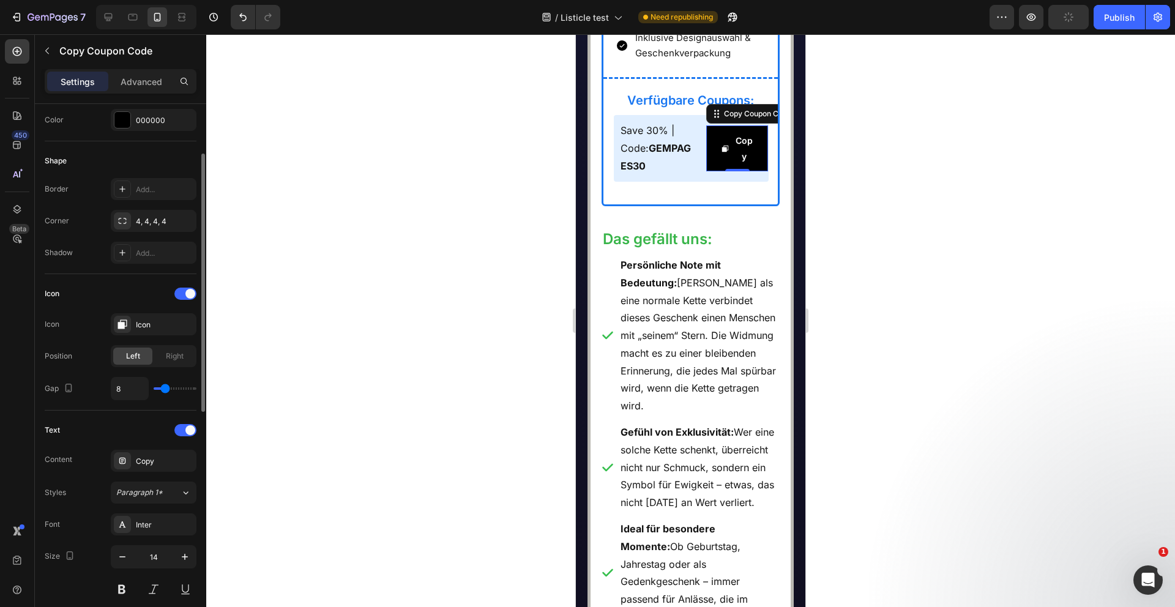
scroll to position [360, 0]
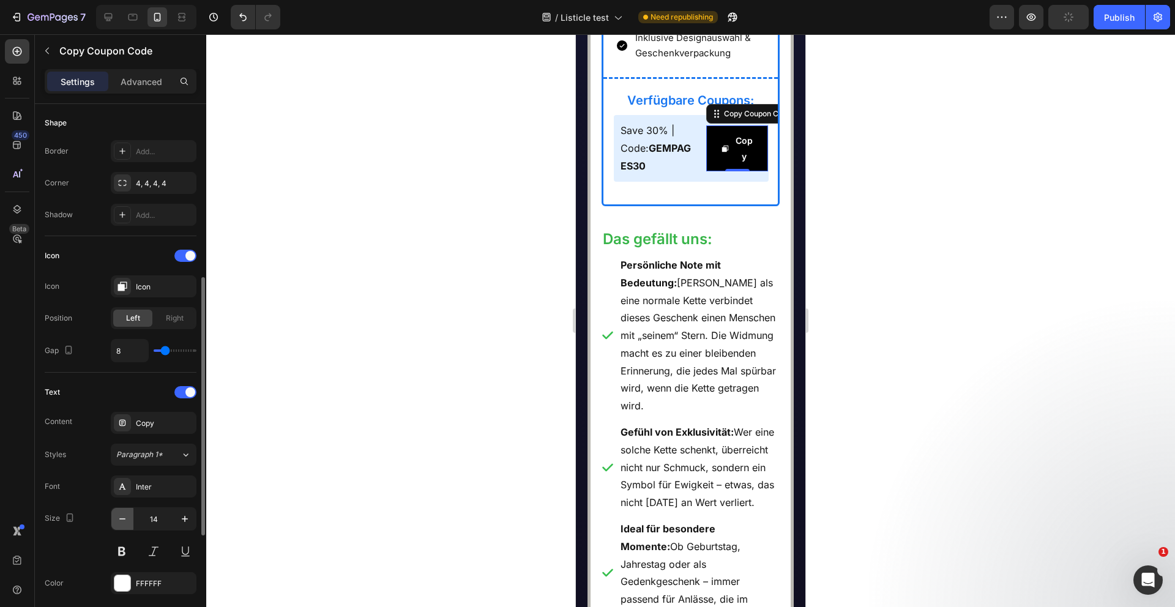
click at [127, 519] on icon "button" at bounding box center [122, 519] width 12 height 12
type input "12"
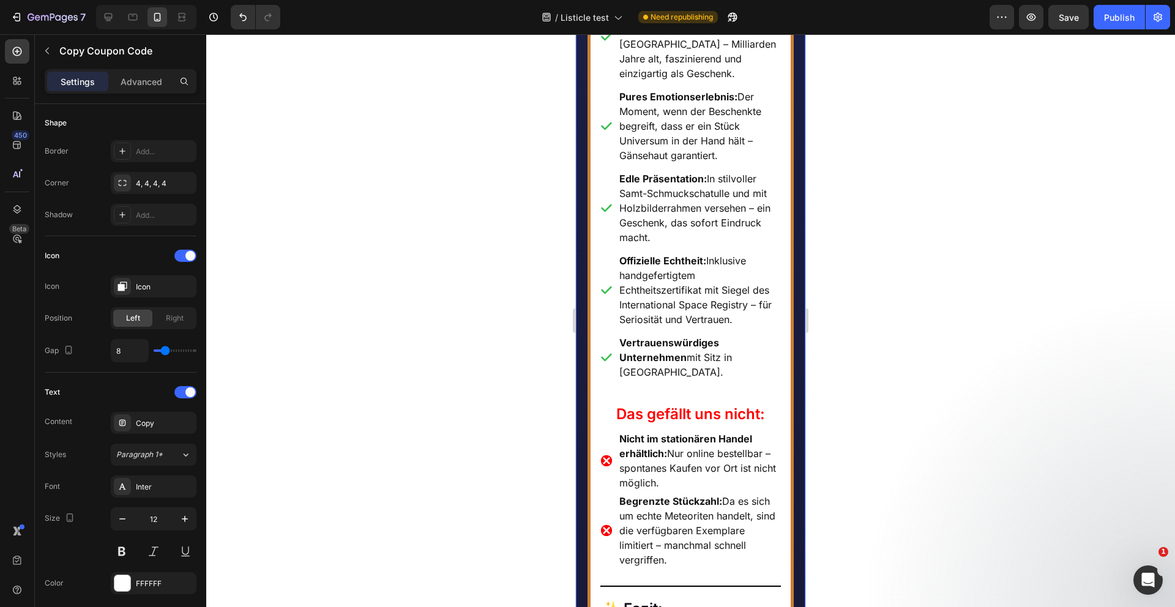
scroll to position [4722, 0]
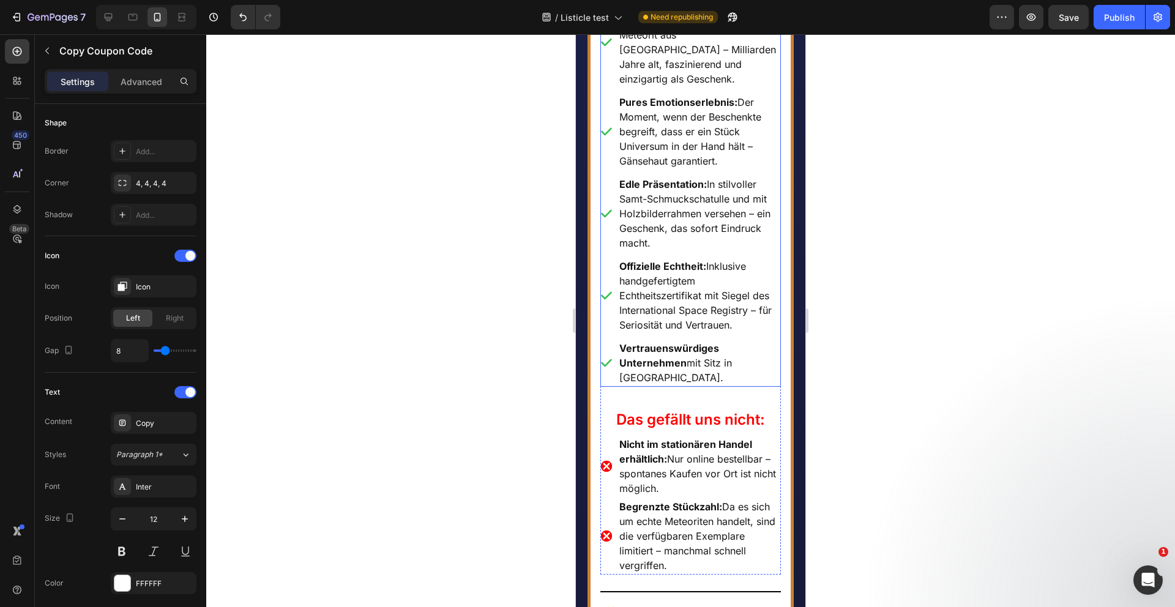
click at [606, 387] on div "Vertrauenswürdiges Unternehmen mit Sitz in Deutschland." at bounding box center [690, 363] width 181 height 48
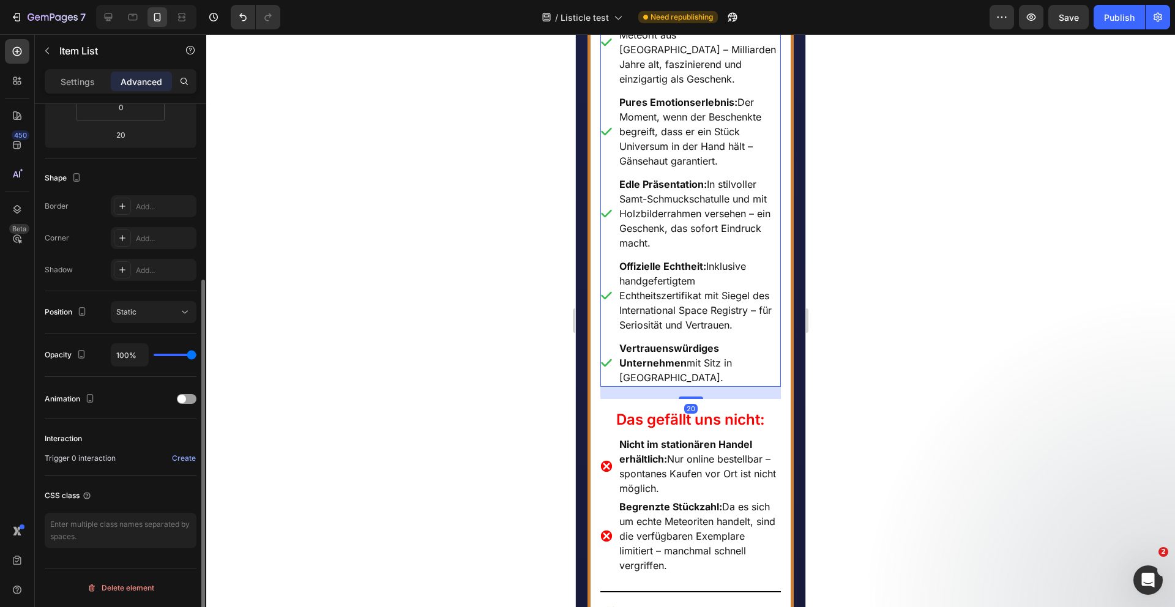
scroll to position [0, 0]
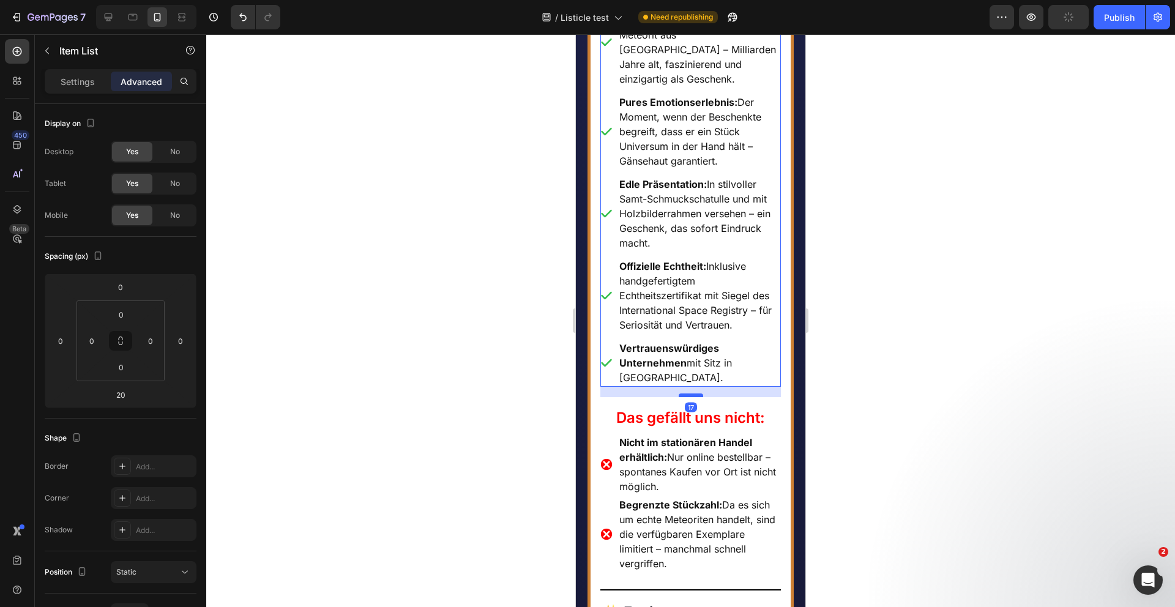
click at [690, 397] on div at bounding box center [691, 396] width 24 height 4
click at [690, 397] on div at bounding box center [691, 395] width 24 height 4
type input "16"
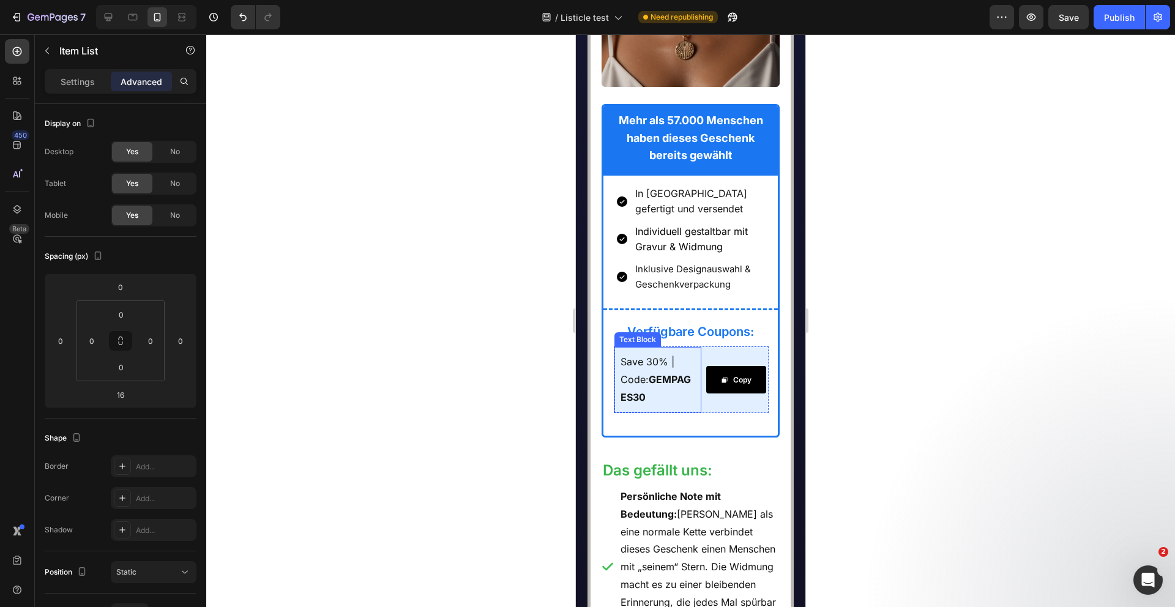
scroll to position [6092, 0]
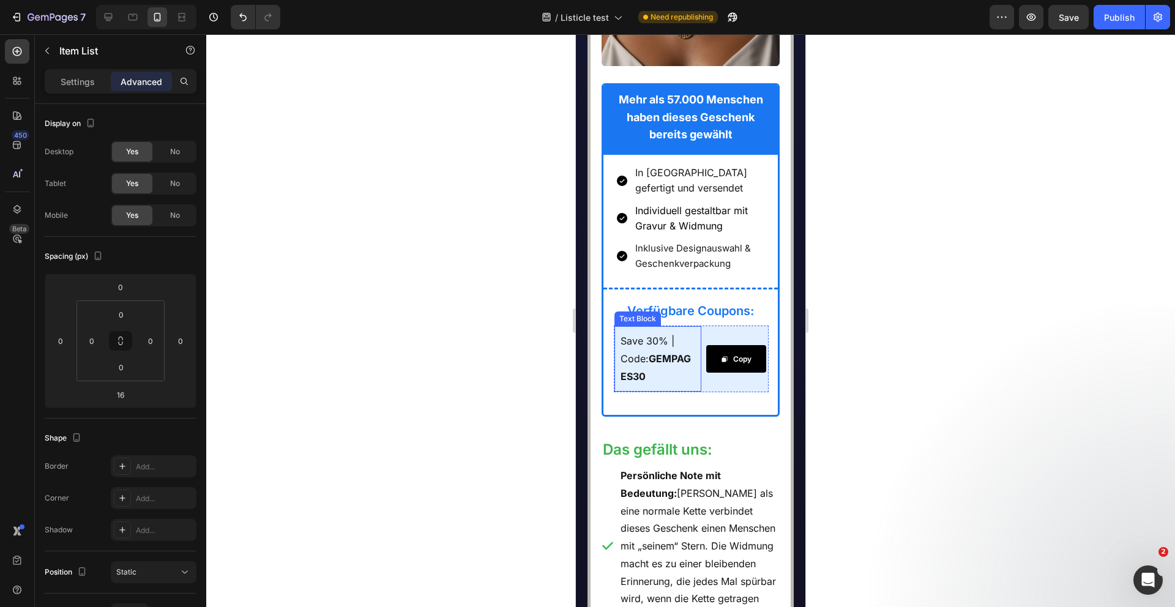
click at [698, 391] on div "Save 30% | Code: GEMPAGES30 Text Block" at bounding box center [657, 358] width 87 height 65
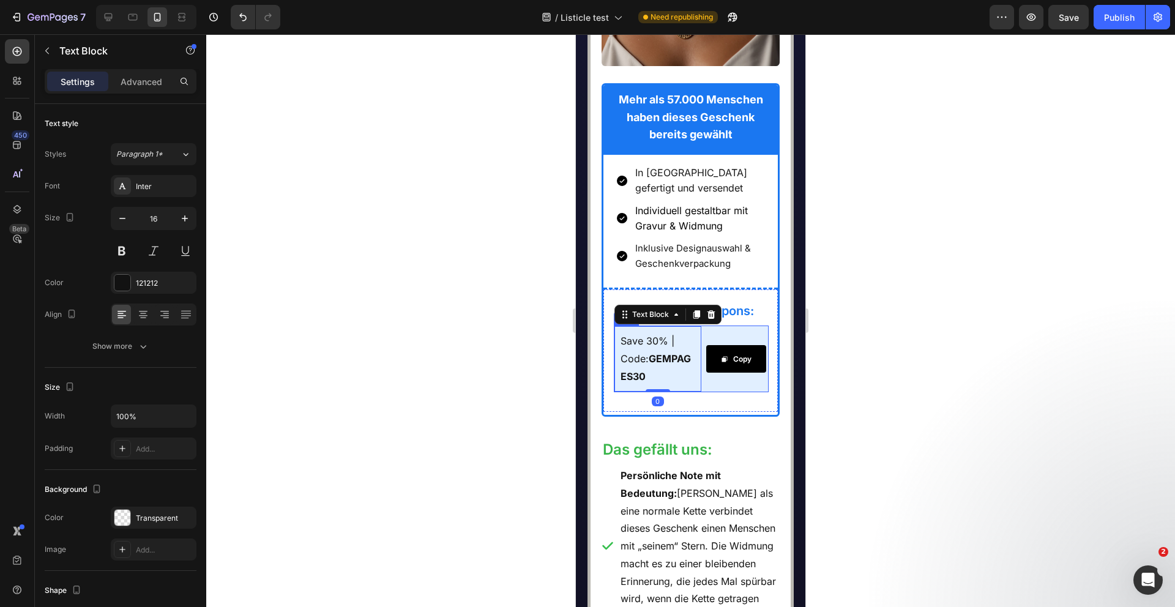
click at [706, 391] on div "Copy Copy Coupon Code" at bounding box center [737, 358] width 62 height 65
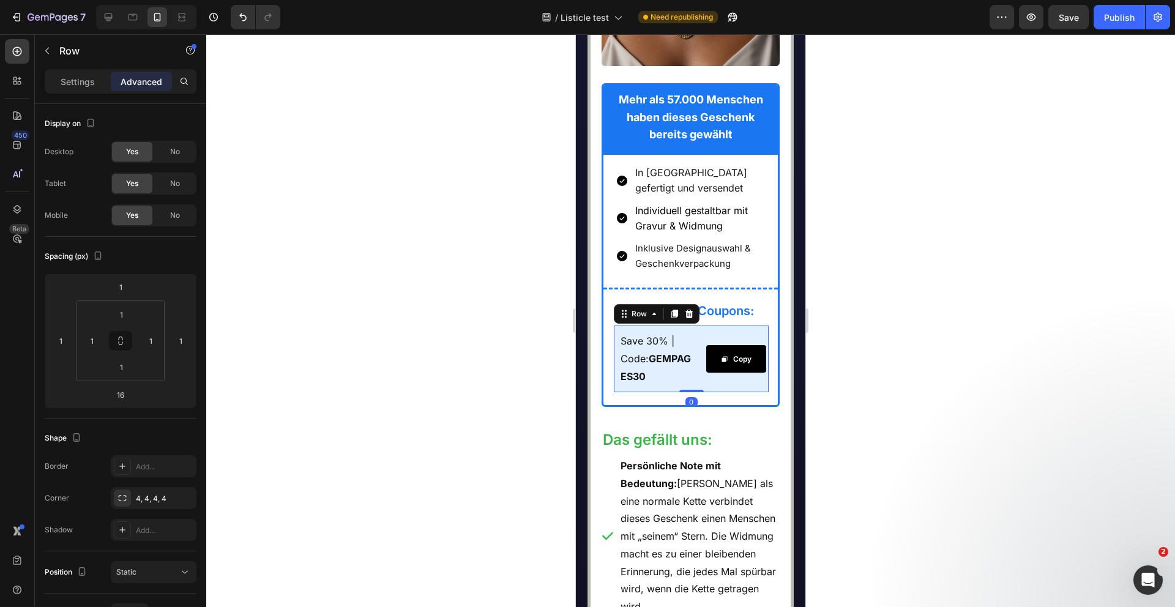
drag, startPoint x: 693, startPoint y: 495, endPoint x: 693, endPoint y: 471, distance: 24.5
click at [693, 392] on div "Save 30% | Code: GEMPAGES30 Text Block Copy Copy Coupon Code Row 0" at bounding box center [691, 359] width 155 height 66
type input "0"
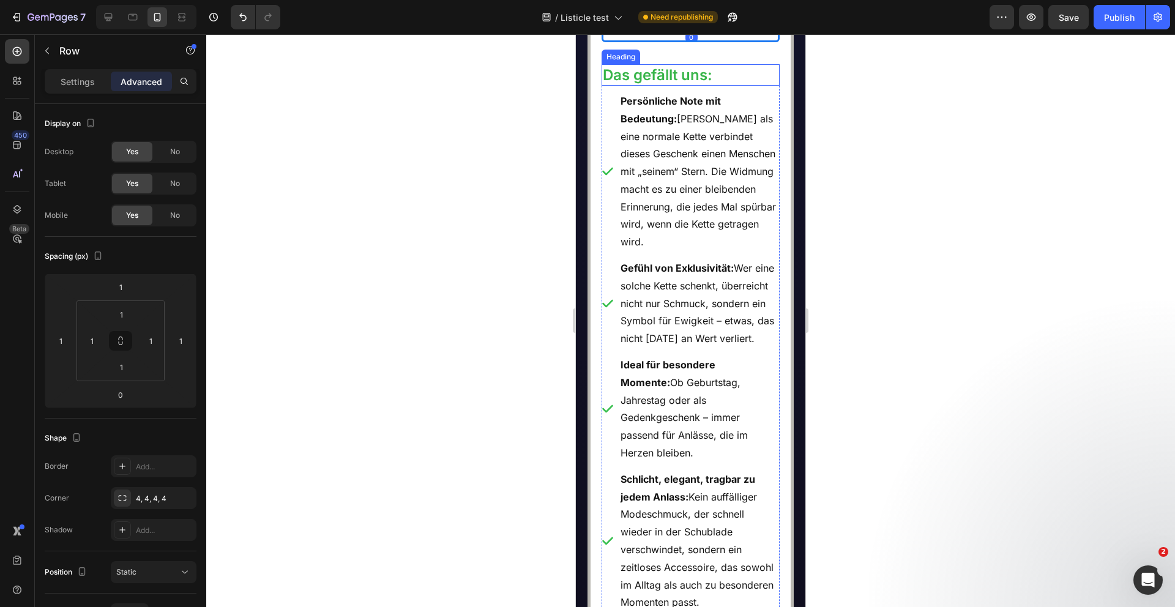
scroll to position [6500, 0]
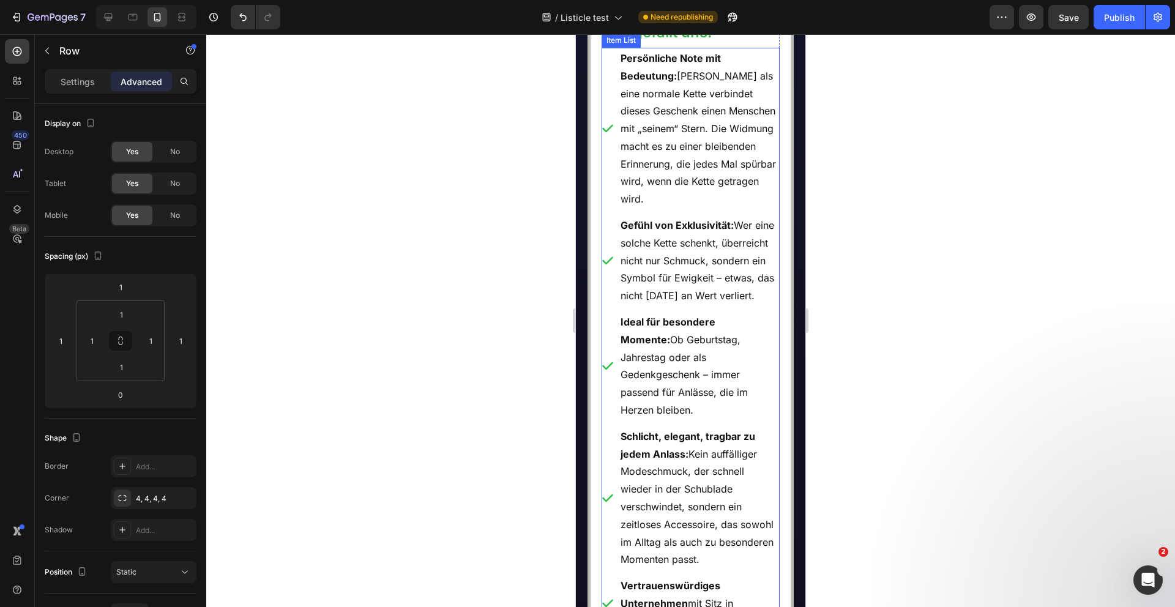
click at [667, 231] on strong "Gefühl von Exklusivität:" at bounding box center [677, 225] width 113 height 12
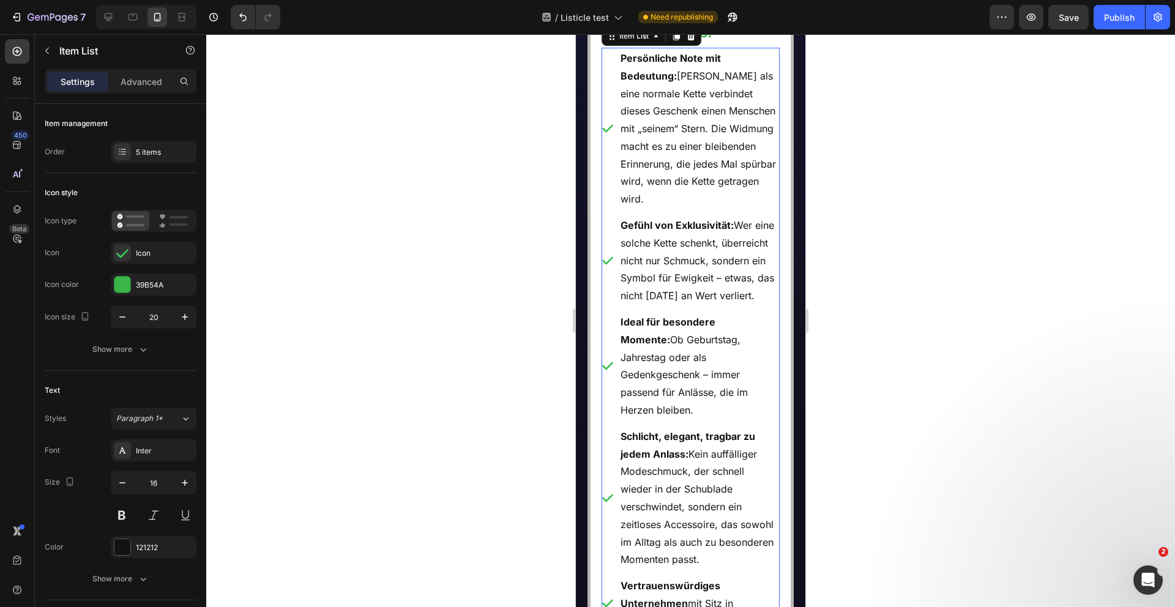
click at [674, 208] on p "Persönliche Note mit Bedeutung: Anders als eine normale Kette verbindet dieses …" at bounding box center [700, 129] width 158 height 159
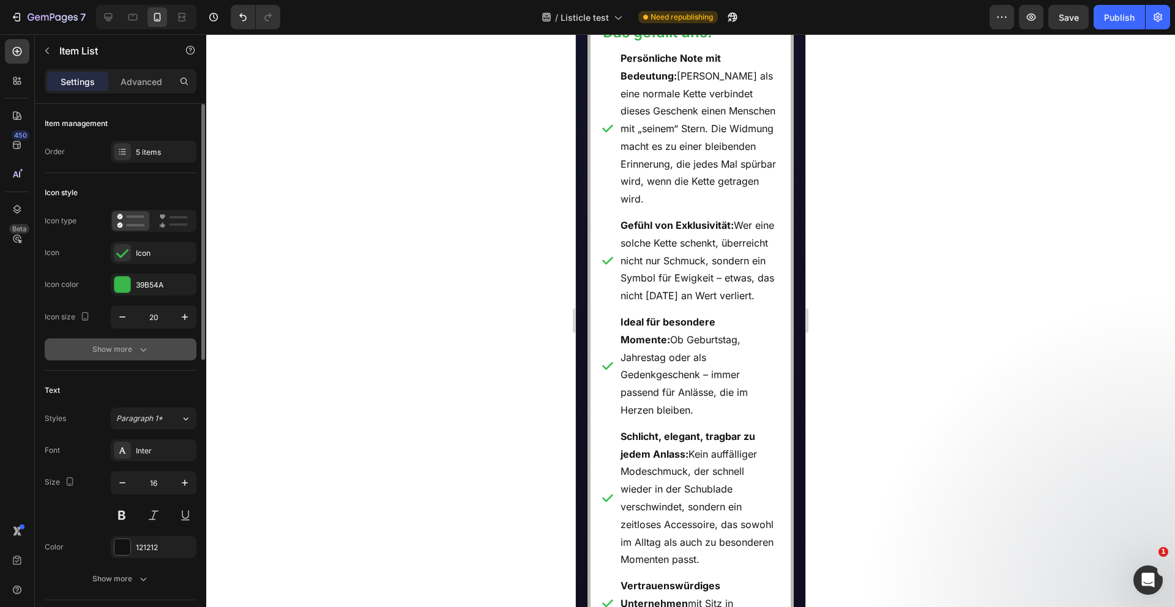
click at [118, 346] on div "Show more" at bounding box center [120, 349] width 57 height 12
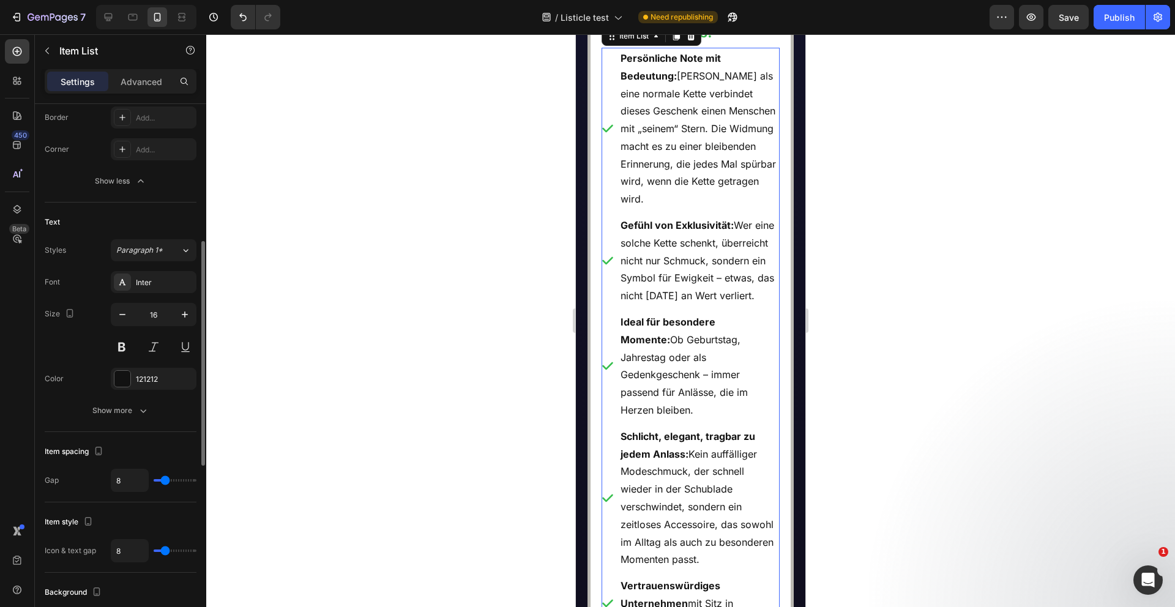
scroll to position [327, 0]
click at [144, 408] on icon "button" at bounding box center [143, 410] width 12 height 12
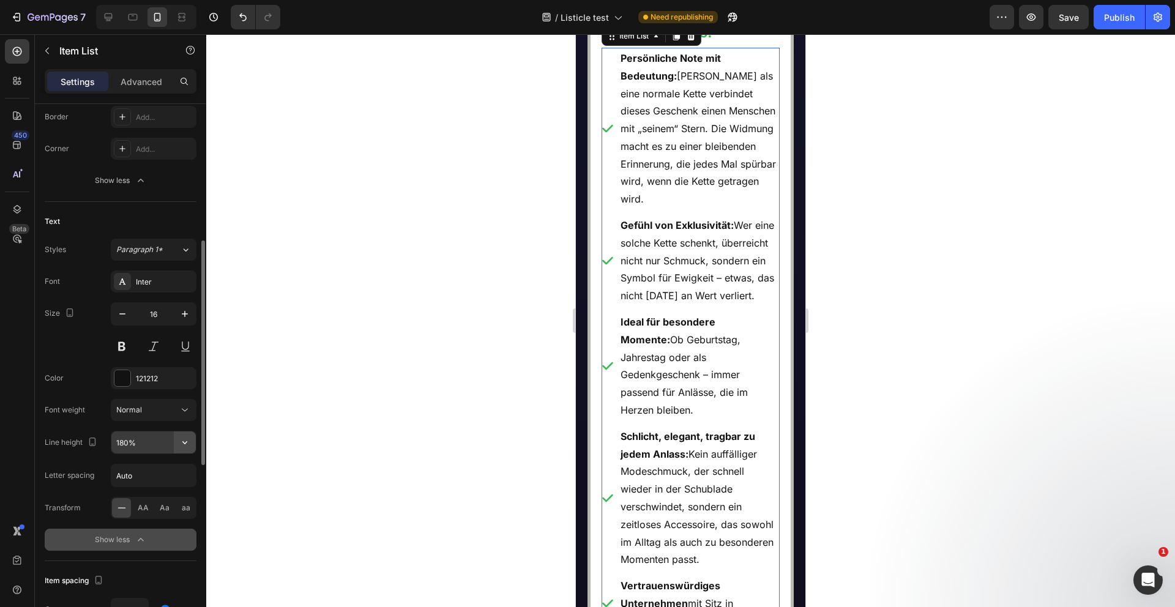
click at [187, 444] on icon "button" at bounding box center [185, 442] width 12 height 12
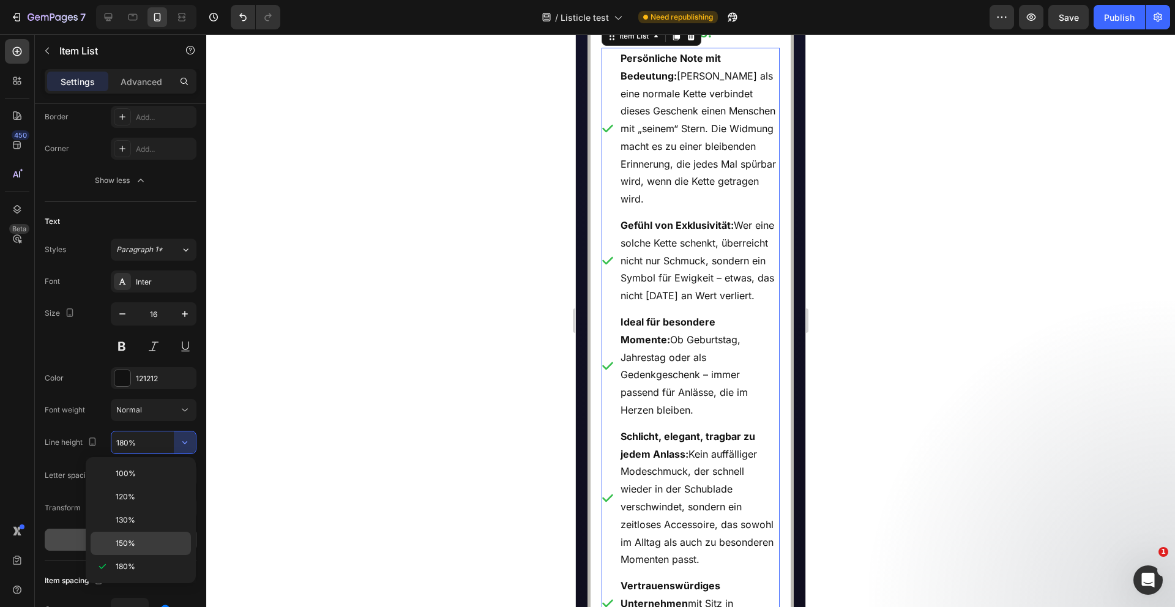
click at [132, 545] on span "150%" at bounding box center [126, 543] width 20 height 11
type input "150%"
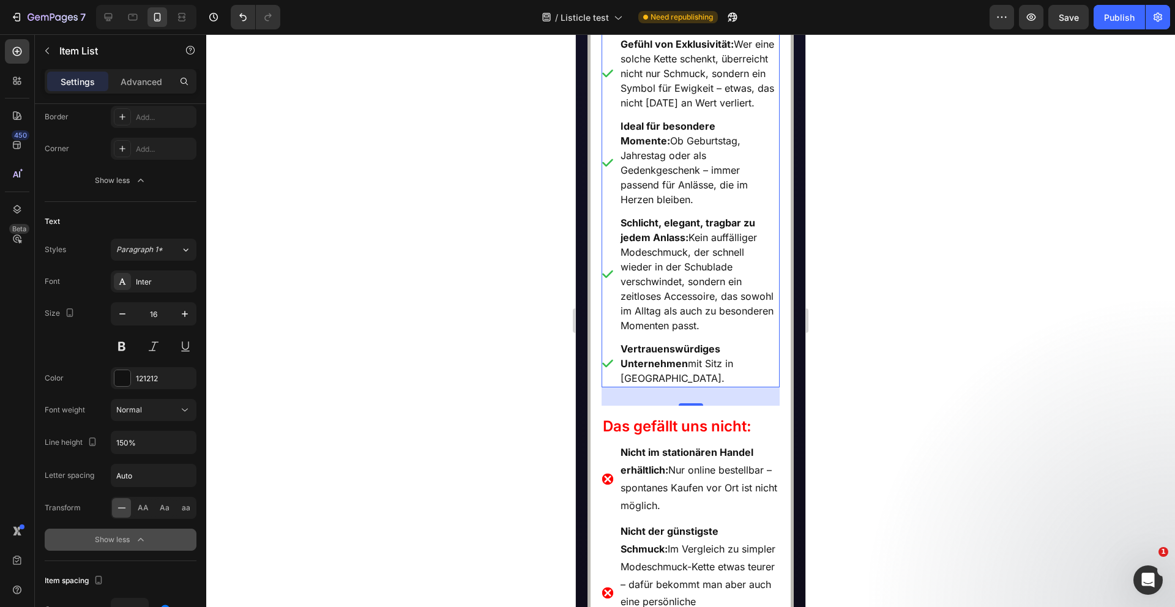
scroll to position [6396, 0]
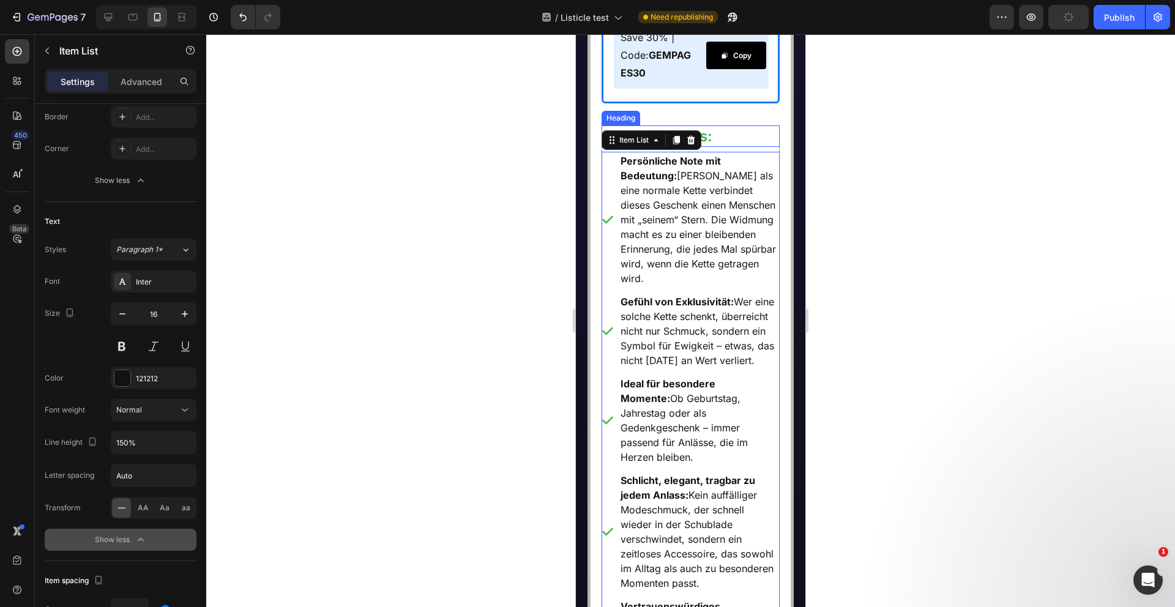
click at [733, 147] on h2 "Das gefällt uns:" at bounding box center [691, 135] width 179 height 21
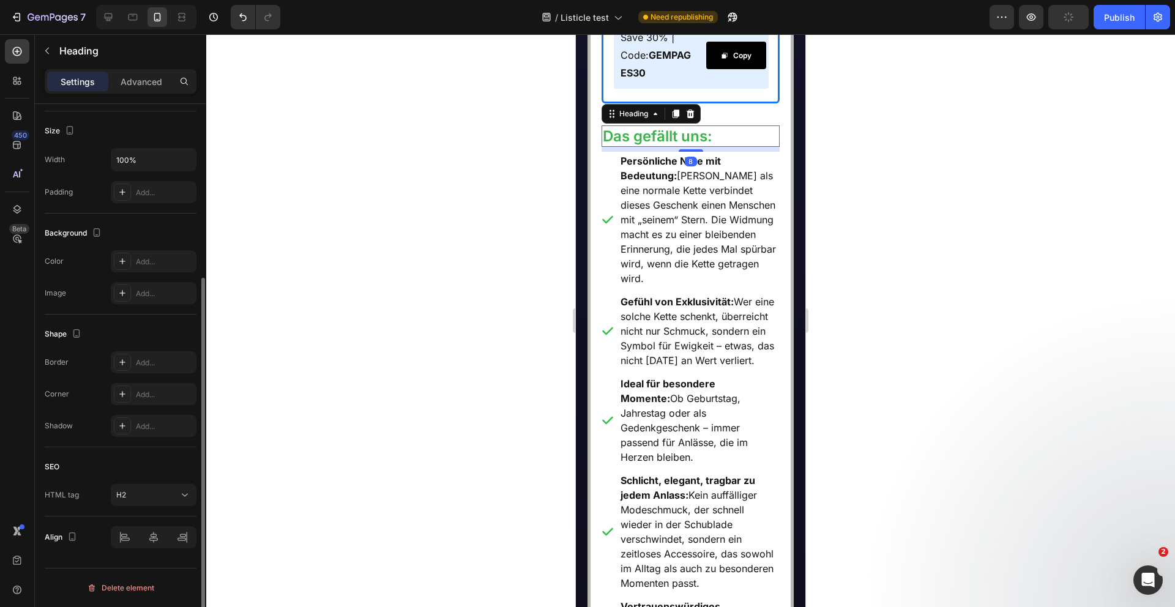
scroll to position [0, 0]
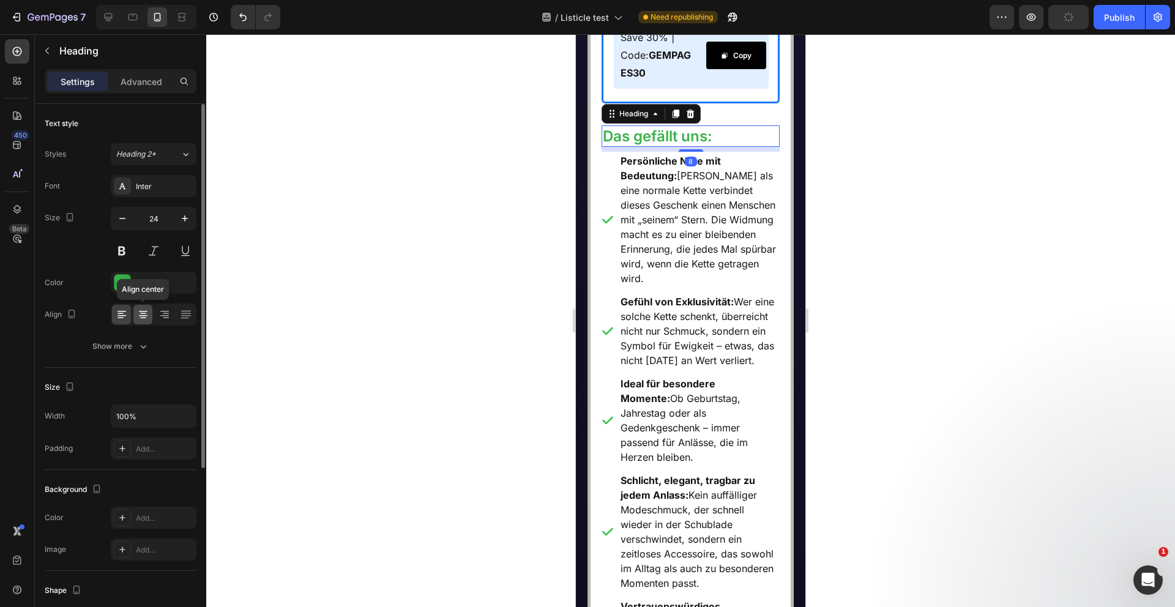
click at [140, 315] on icon at bounding box center [143, 315] width 9 height 1
click at [389, 341] on div at bounding box center [690, 320] width 969 height 573
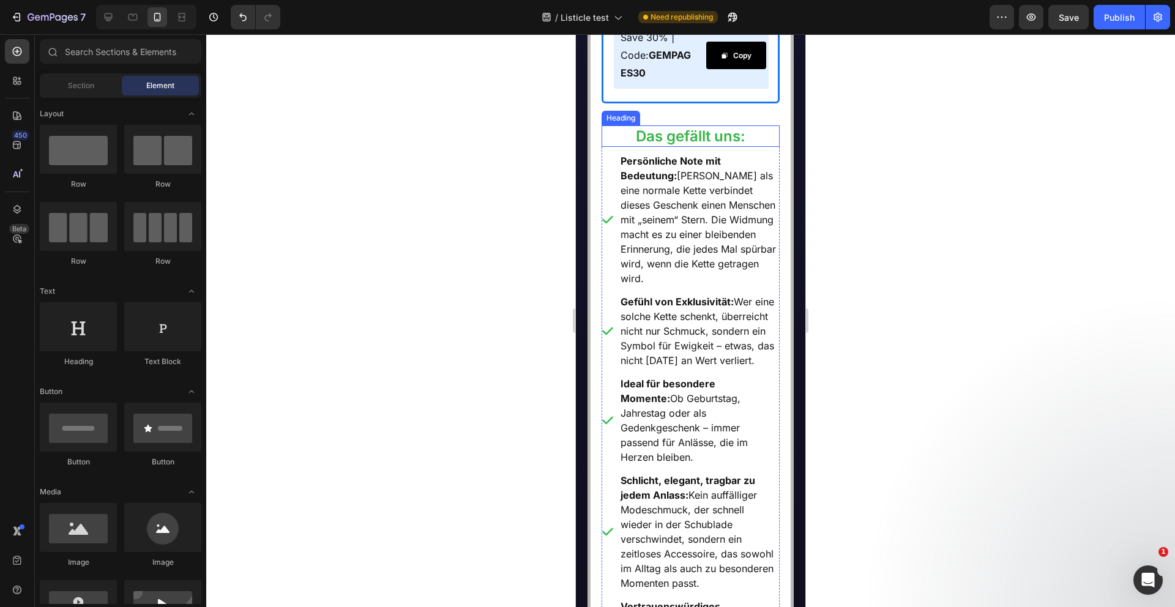
click at [769, 147] on h2 "Das gefällt uns:" at bounding box center [691, 135] width 179 height 21
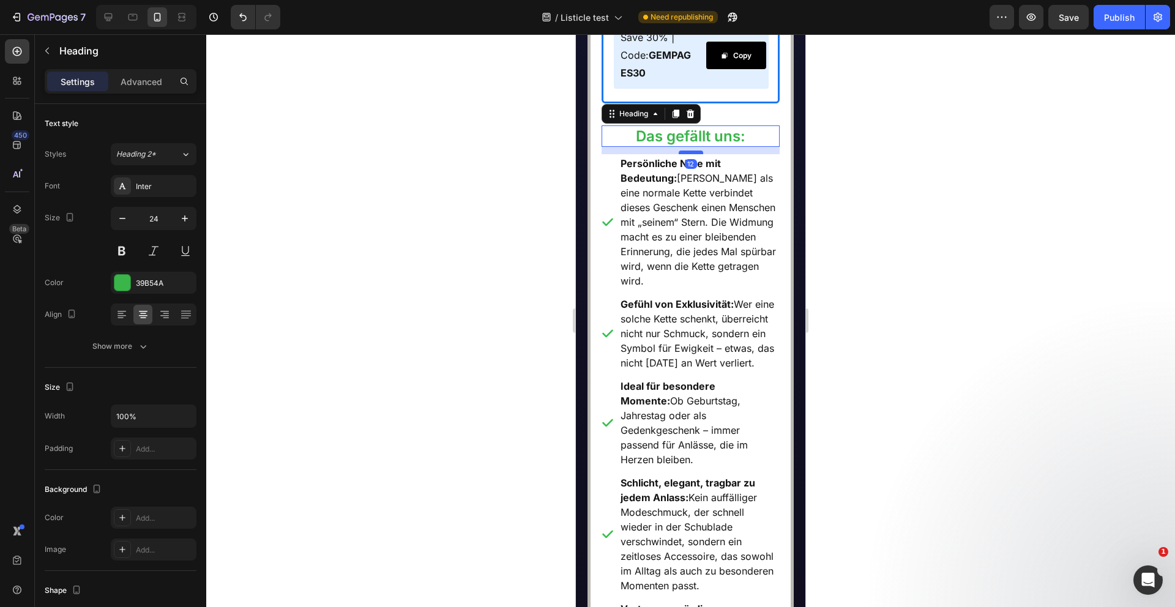
click at [695, 154] on div at bounding box center [691, 153] width 24 height 4
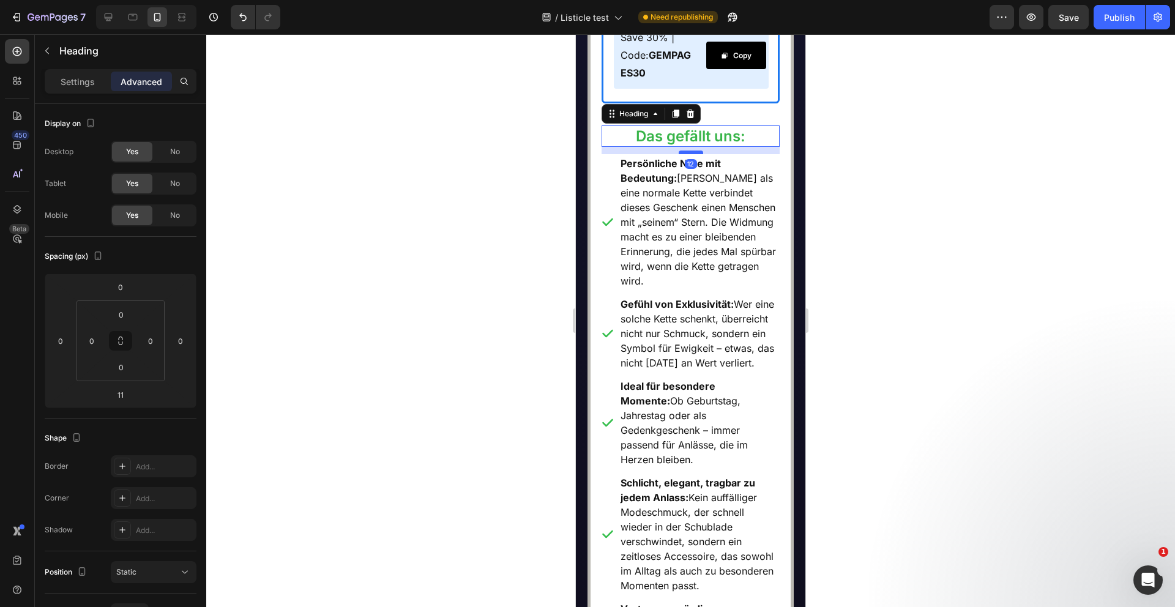
click at [689, 154] on div at bounding box center [691, 153] width 24 height 4
type input "12"
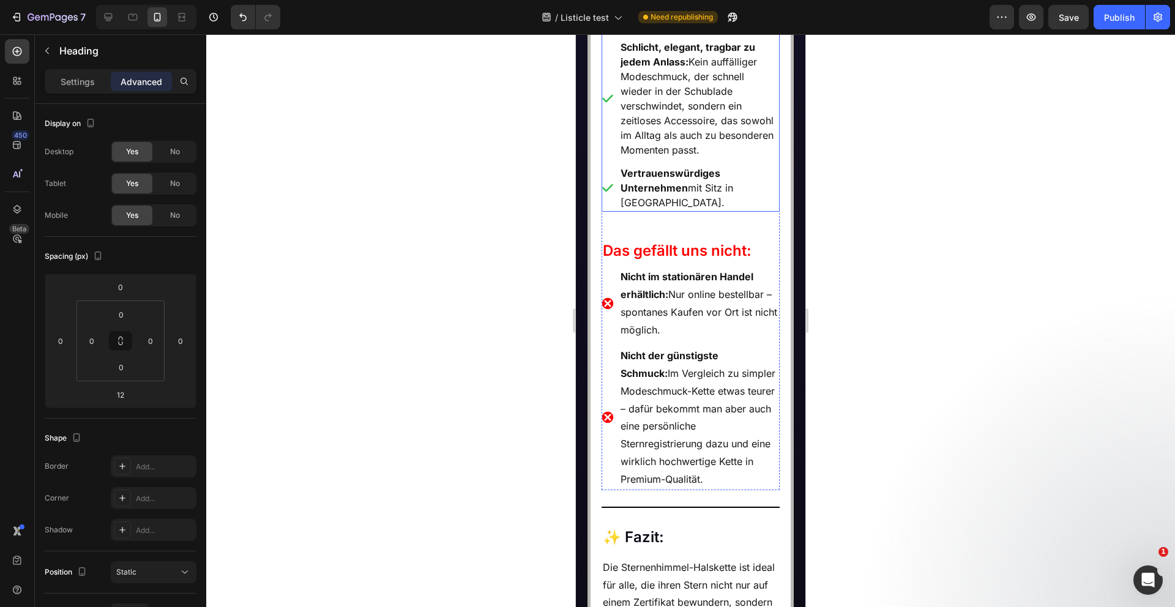
scroll to position [6872, 0]
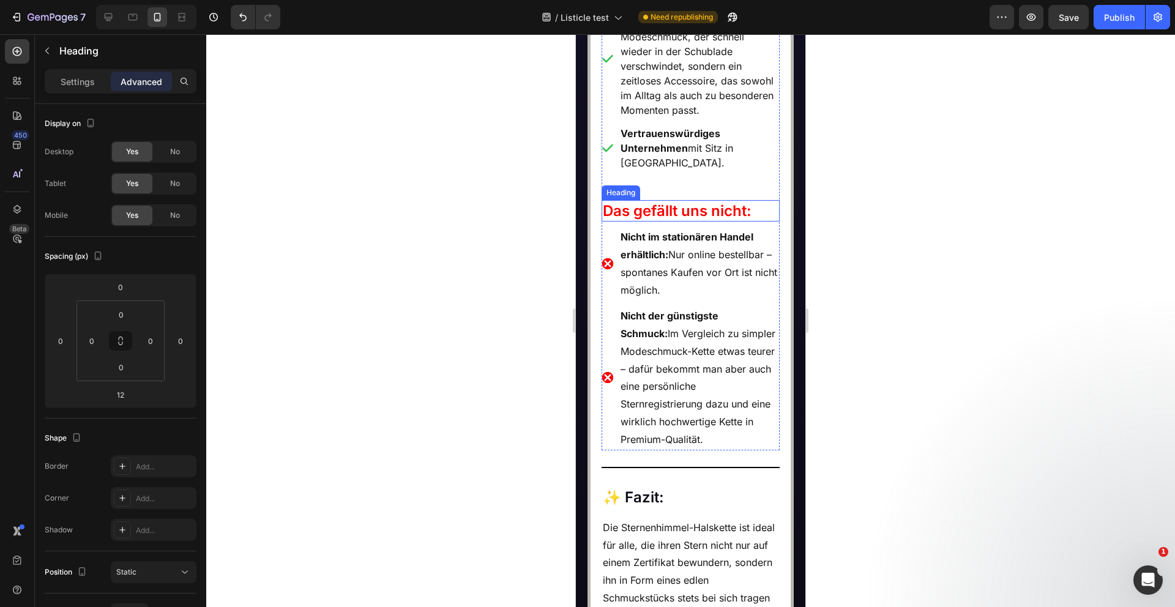
click at [723, 222] on h2 "Das gefällt uns nicht:" at bounding box center [691, 210] width 179 height 21
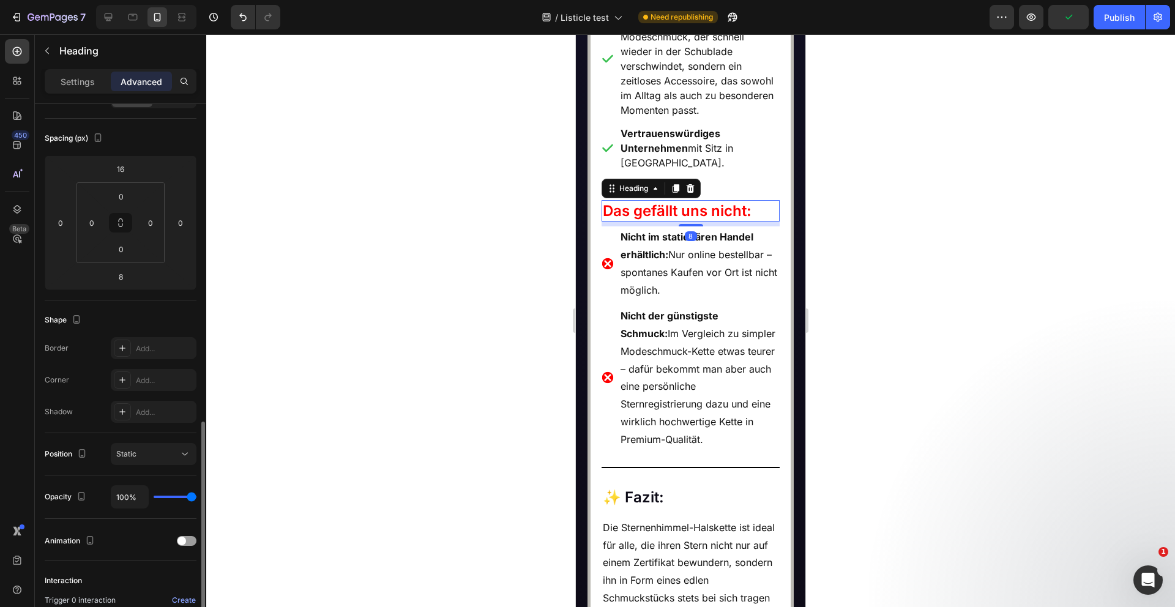
scroll to position [260, 0]
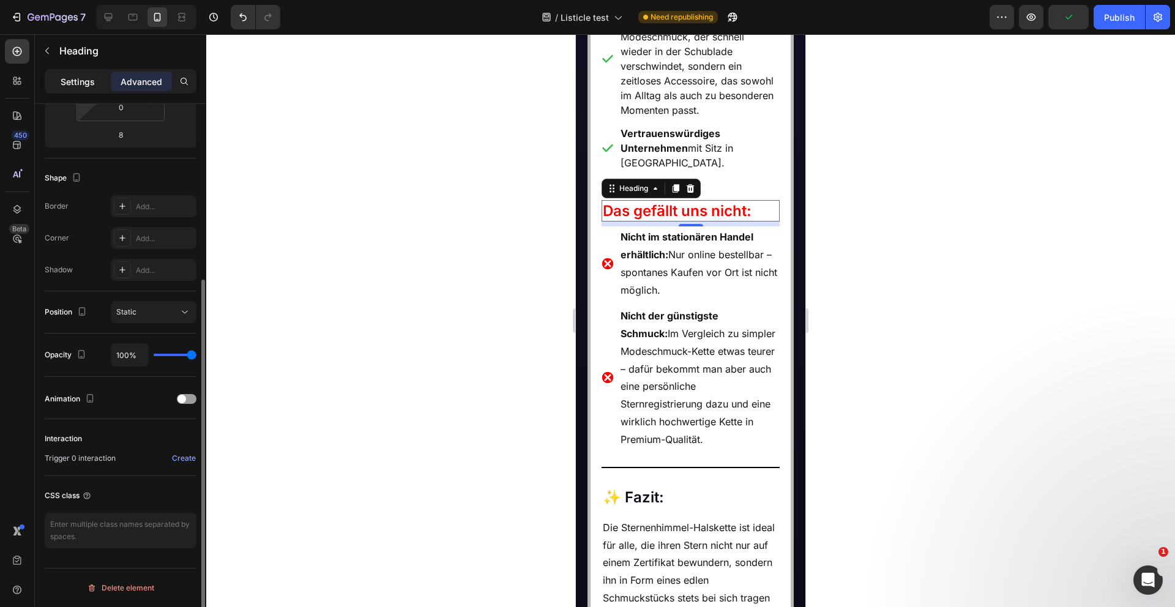
click at [83, 86] on p "Settings" at bounding box center [78, 81] width 34 height 13
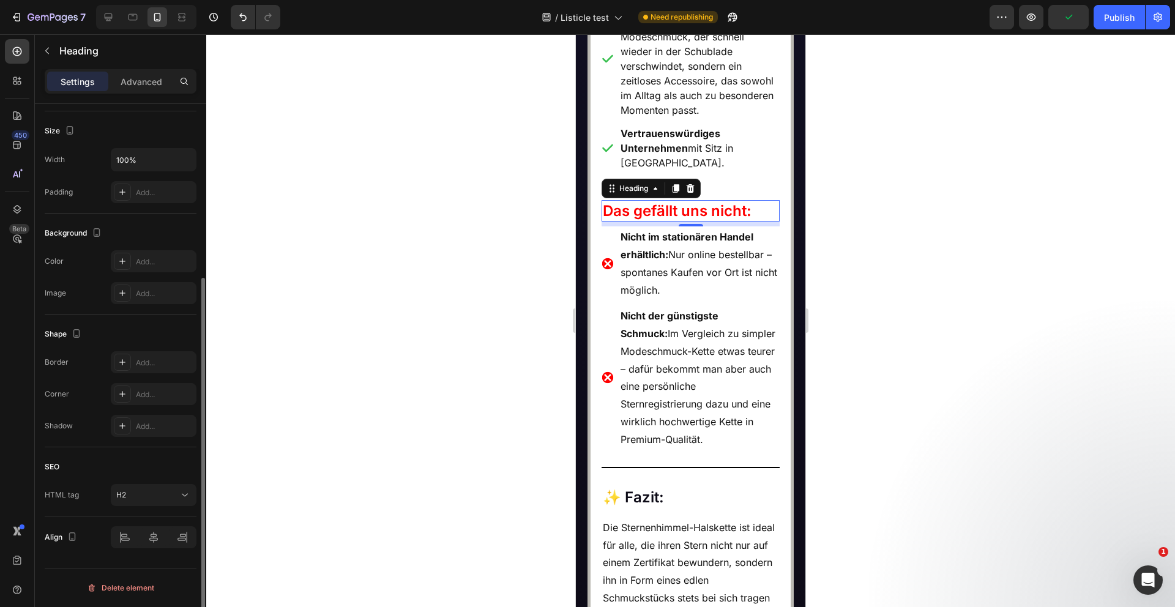
scroll to position [256, 0]
click at [155, 539] on div at bounding box center [154, 537] width 86 height 22
click at [152, 538] on div at bounding box center [154, 537] width 86 height 22
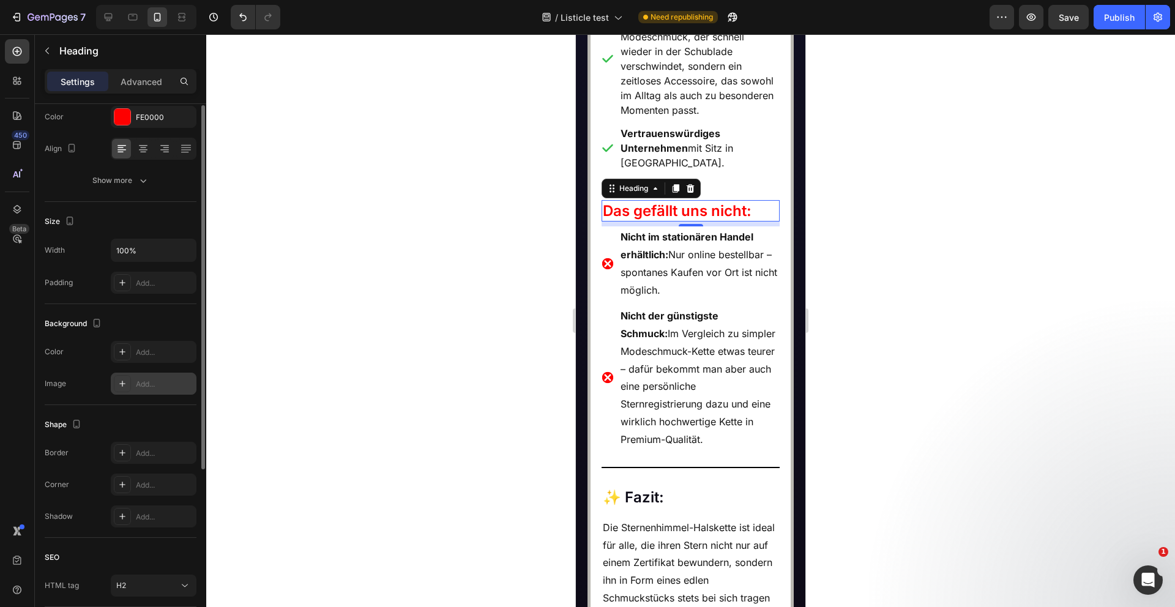
scroll to position [0, 0]
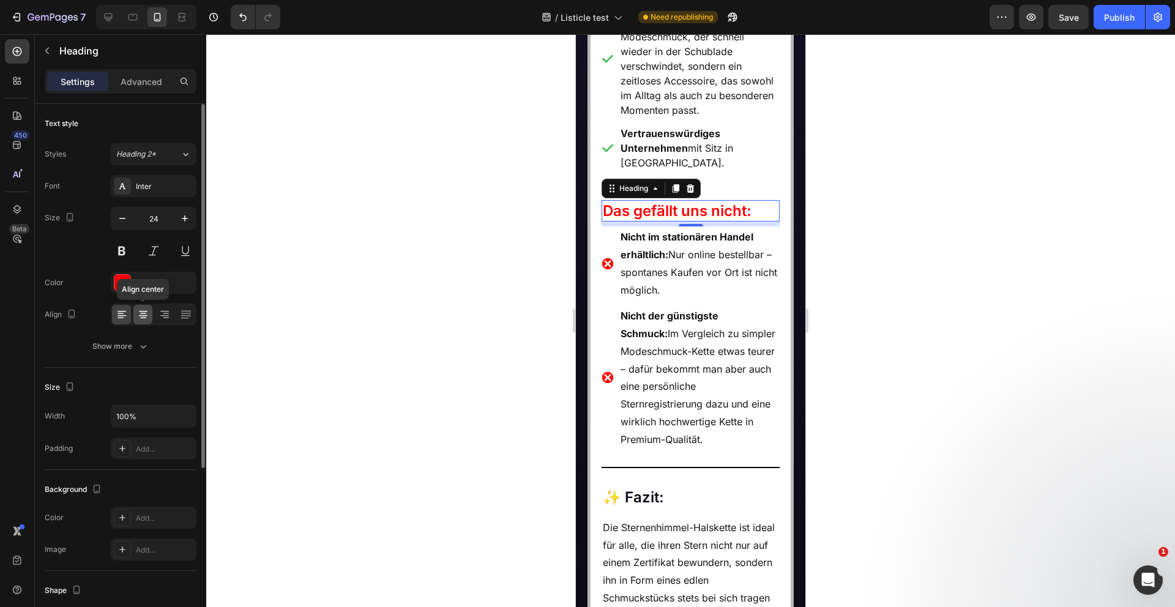
click at [141, 316] on icon at bounding box center [143, 315] width 9 height 1
click at [501, 334] on div at bounding box center [690, 320] width 969 height 573
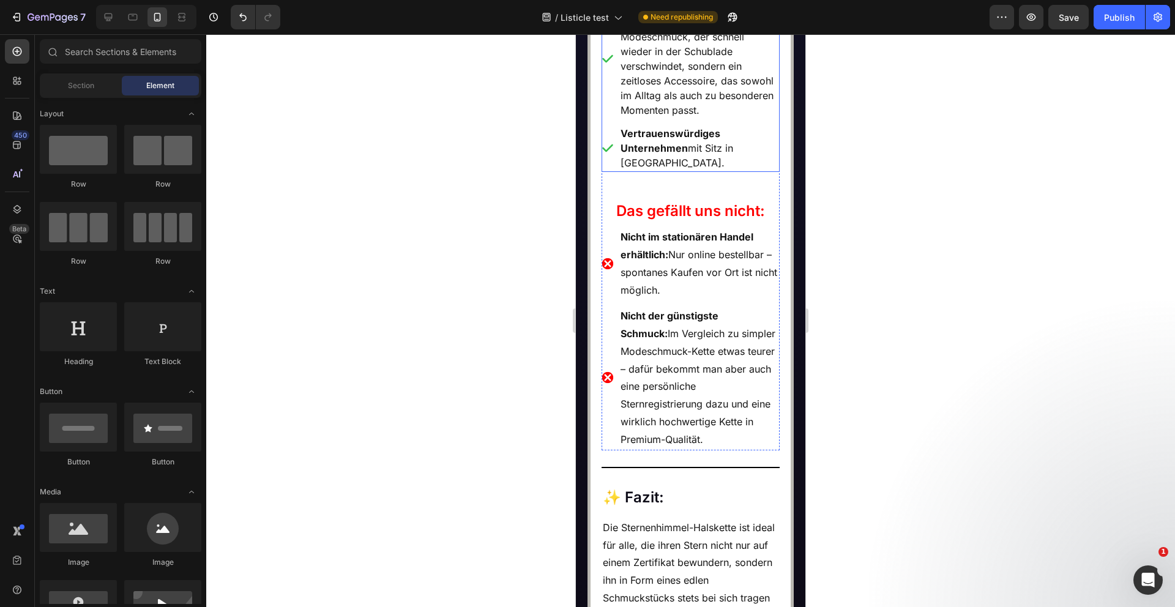
click at [721, 172] on div "Vertrauenswürdiges Unternehmen mit Sitz in Deutschland." at bounding box center [700, 148] width 162 height 48
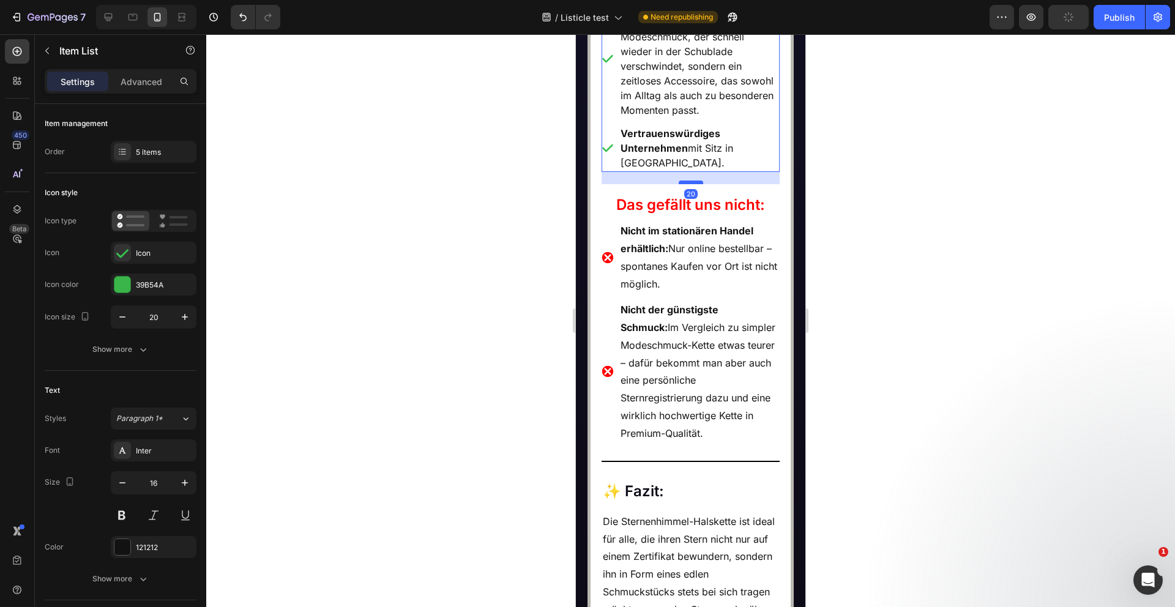
click at [683, 184] on div at bounding box center [691, 183] width 24 height 4
type input "100%"
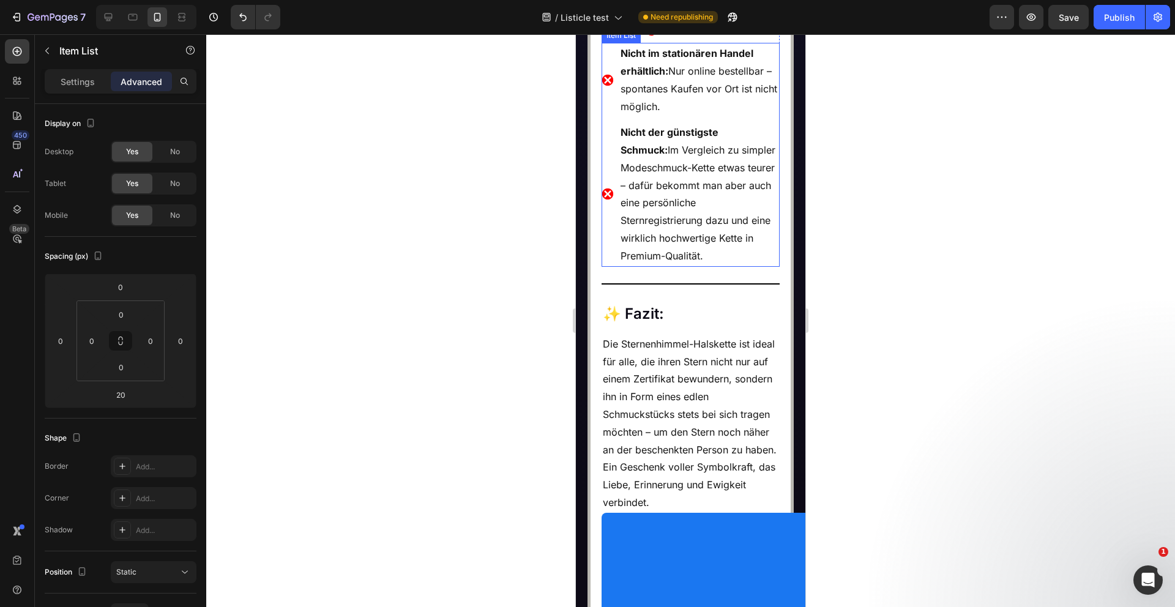
scroll to position [7060, 0]
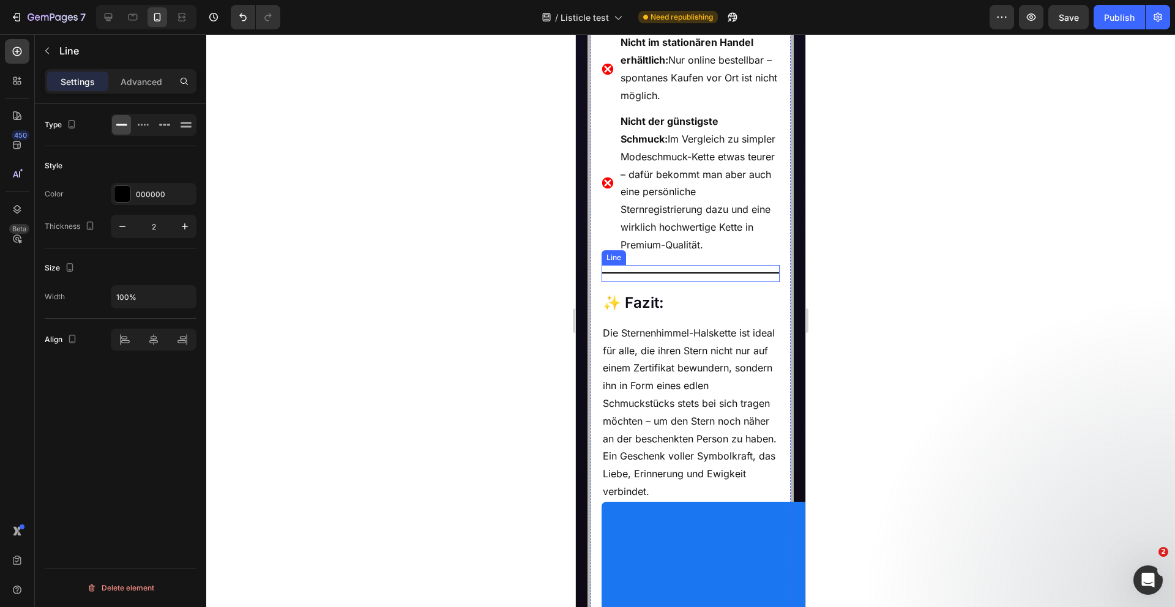
click at [674, 282] on div "Title Line" at bounding box center [691, 273] width 179 height 17
click at [669, 436] on p "Die Sternenhimmel-Halskette ist ideal für alle, die ihren Stern nicht nur auf e…" at bounding box center [691, 412] width 176 height 176
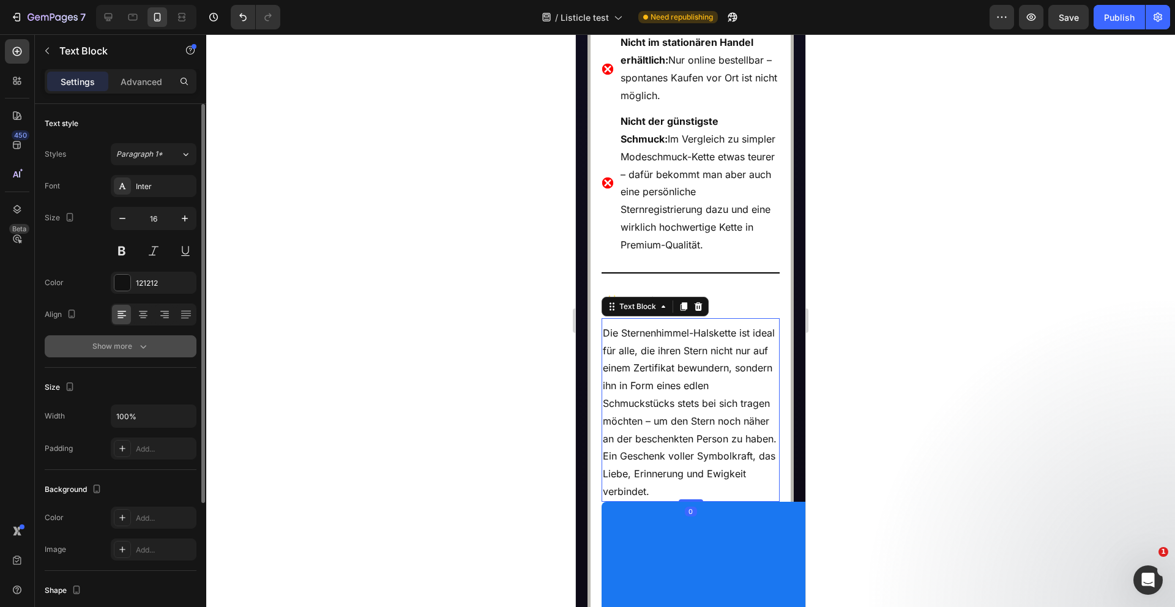
click at [141, 350] on icon "button" at bounding box center [143, 346] width 12 height 12
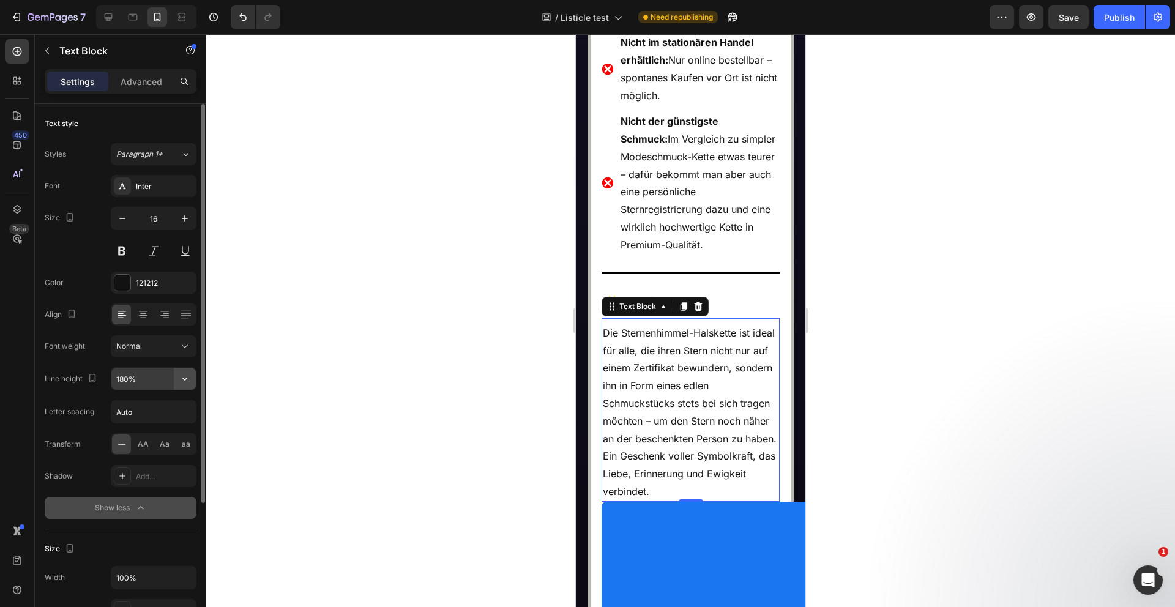
click at [191, 384] on button "button" at bounding box center [185, 379] width 22 height 22
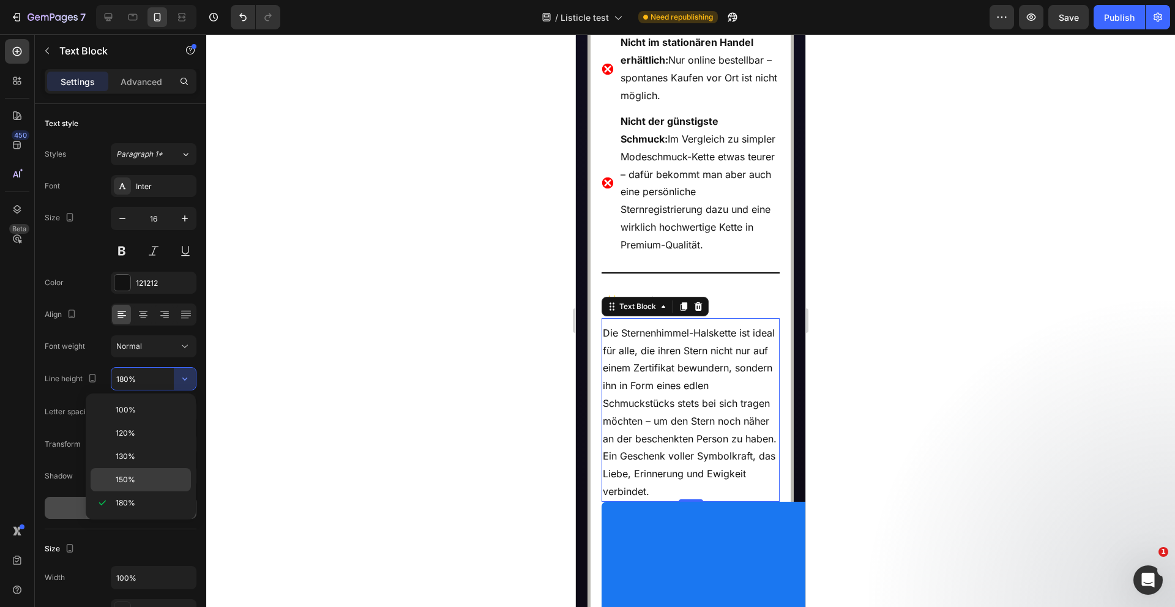
click at [142, 473] on div "150%" at bounding box center [141, 479] width 100 height 23
type input "150%"
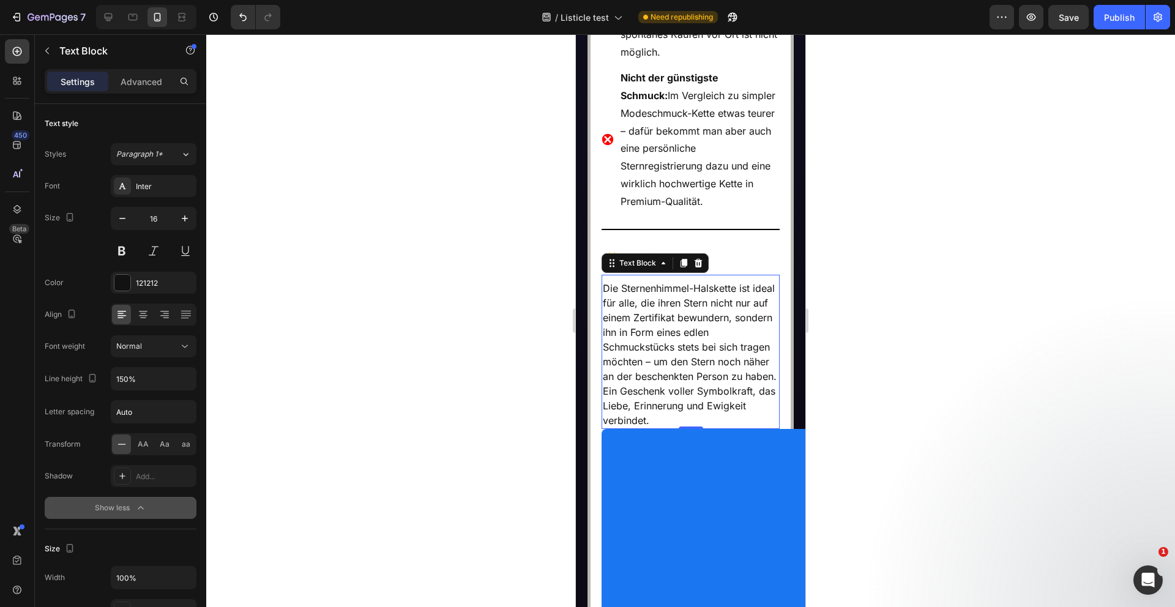
scroll to position [7104, 0]
click at [707, 209] on p "Nicht der günstigste Schmuck: Im Vergleich zu simpler Modeschmuck-Kette etwas t…" at bounding box center [700, 139] width 158 height 141
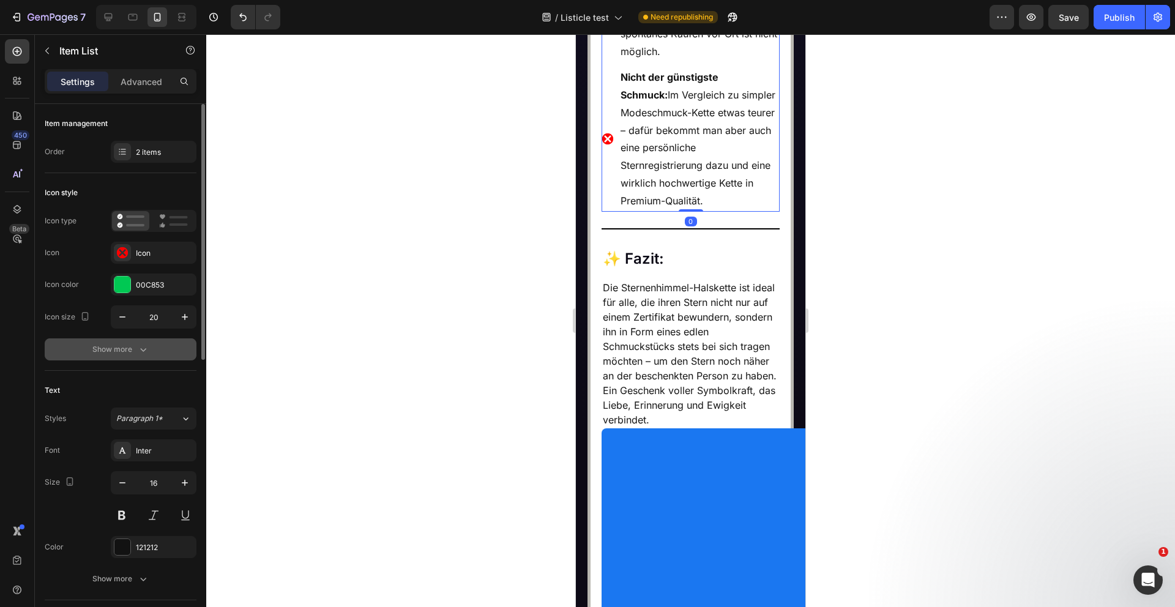
click at [121, 350] on div "Show more" at bounding box center [120, 349] width 57 height 12
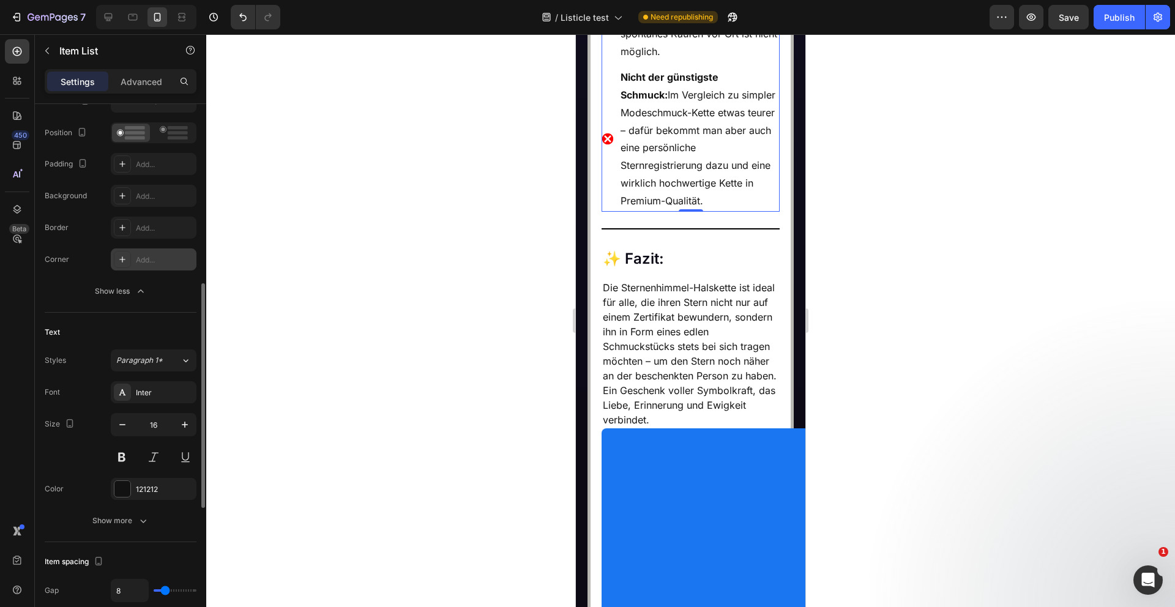
scroll to position [365, 0]
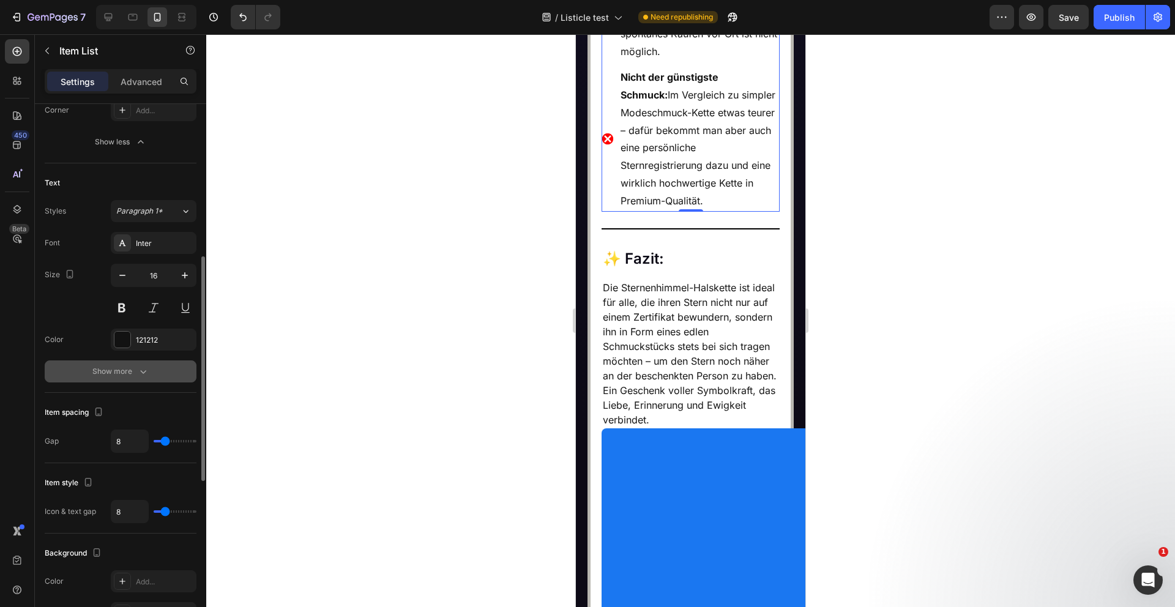
click at [148, 368] on icon "button" at bounding box center [143, 371] width 12 height 12
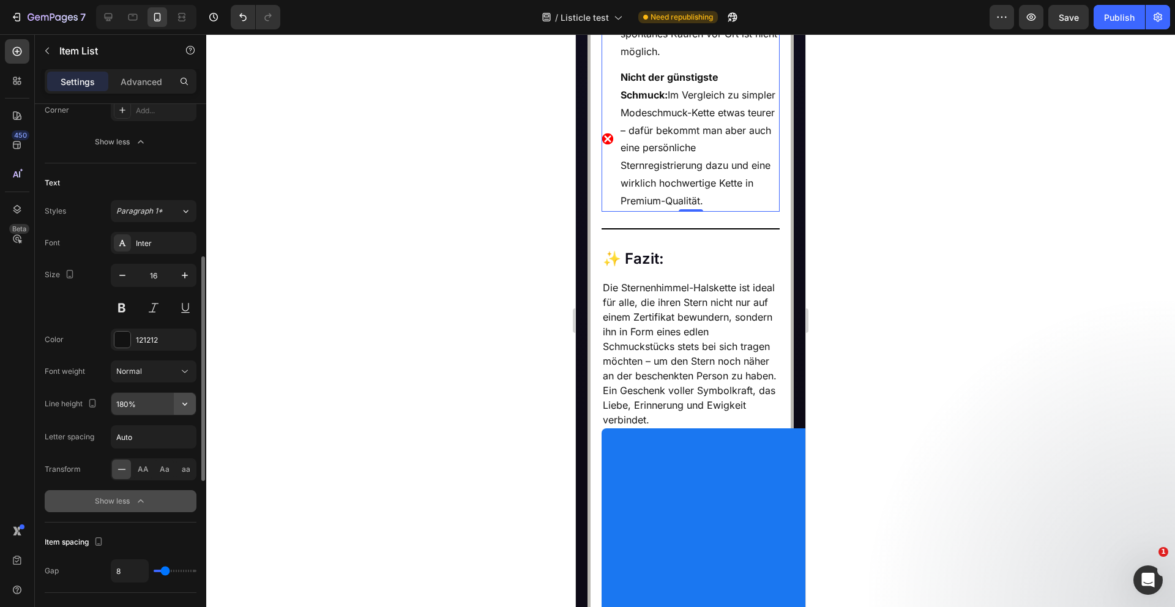
click at [188, 407] on icon "button" at bounding box center [185, 404] width 12 height 12
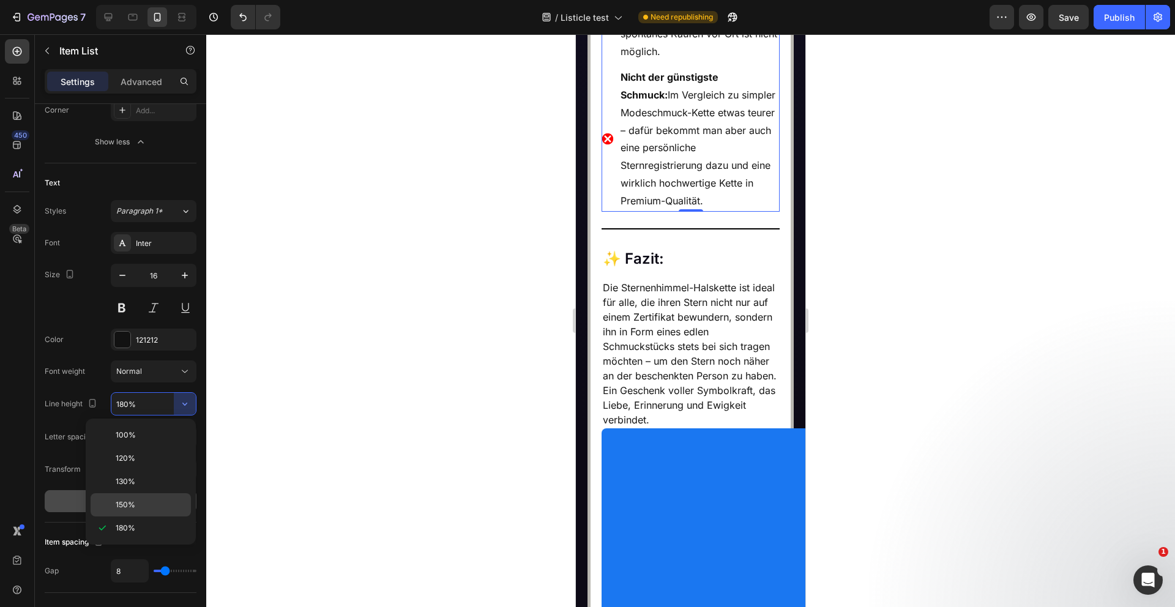
click at [138, 502] on p "150%" at bounding box center [151, 504] width 70 height 11
type input "150%"
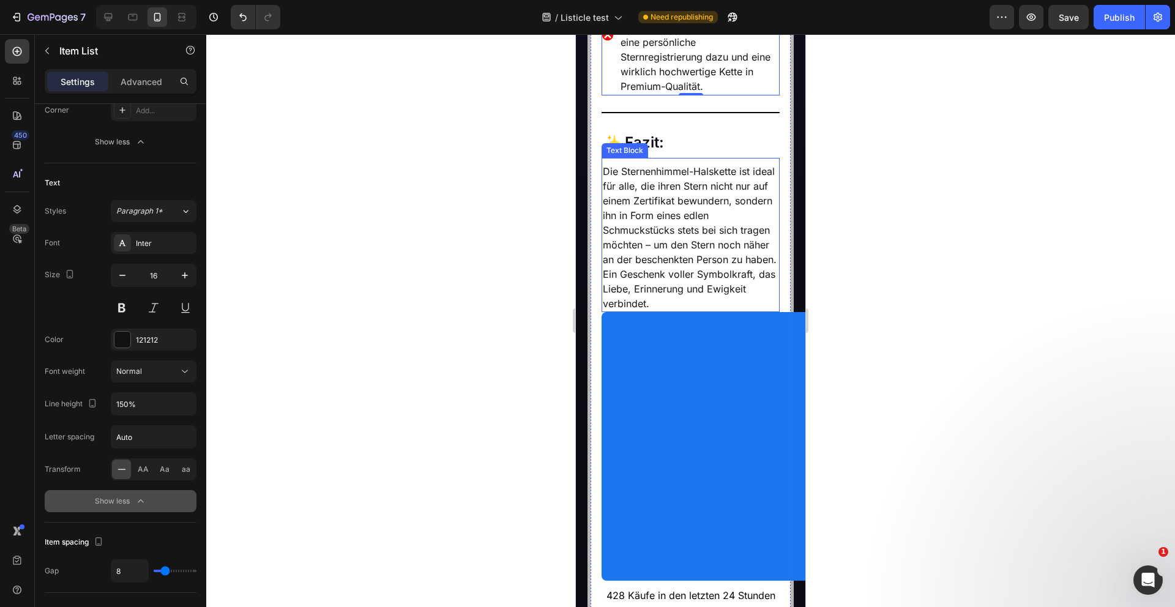
scroll to position [7186, 0]
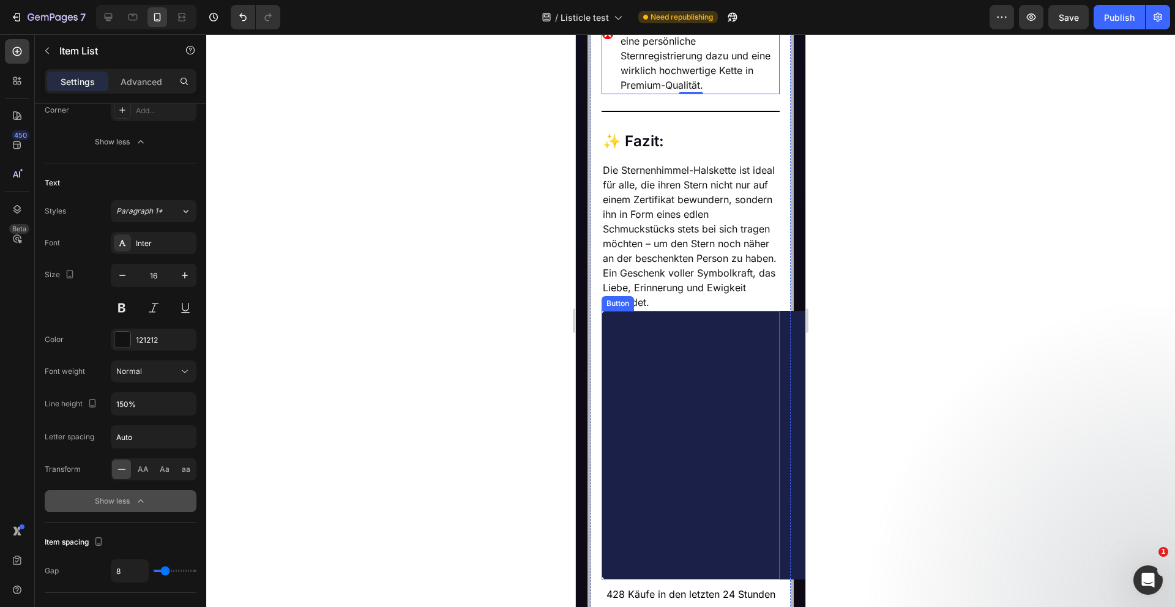
click at [662, 424] on link "JETZT ENTDECKEN" at bounding box center [730, 445] width 257 height 269
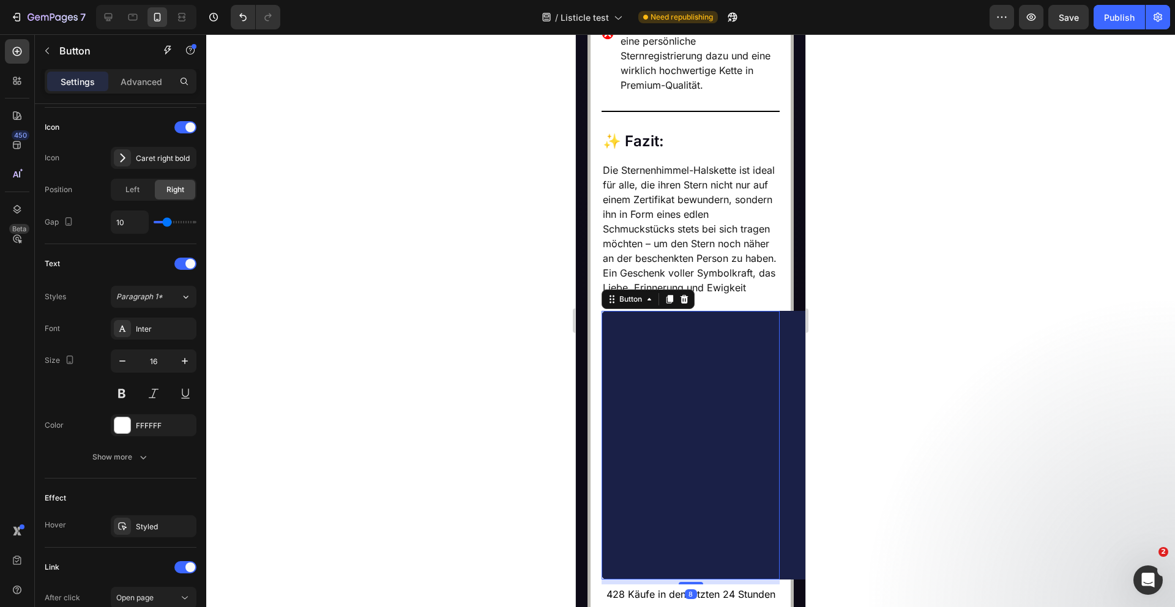
scroll to position [0, 0]
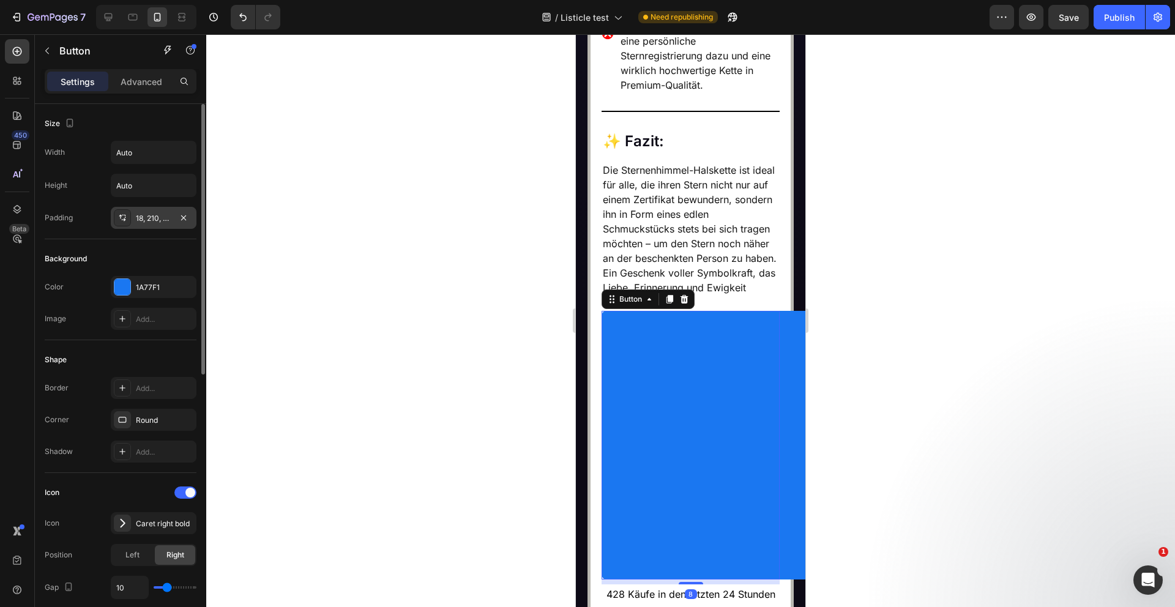
click at [157, 219] on div "18, 210, 18, 210" at bounding box center [153, 218] width 35 height 11
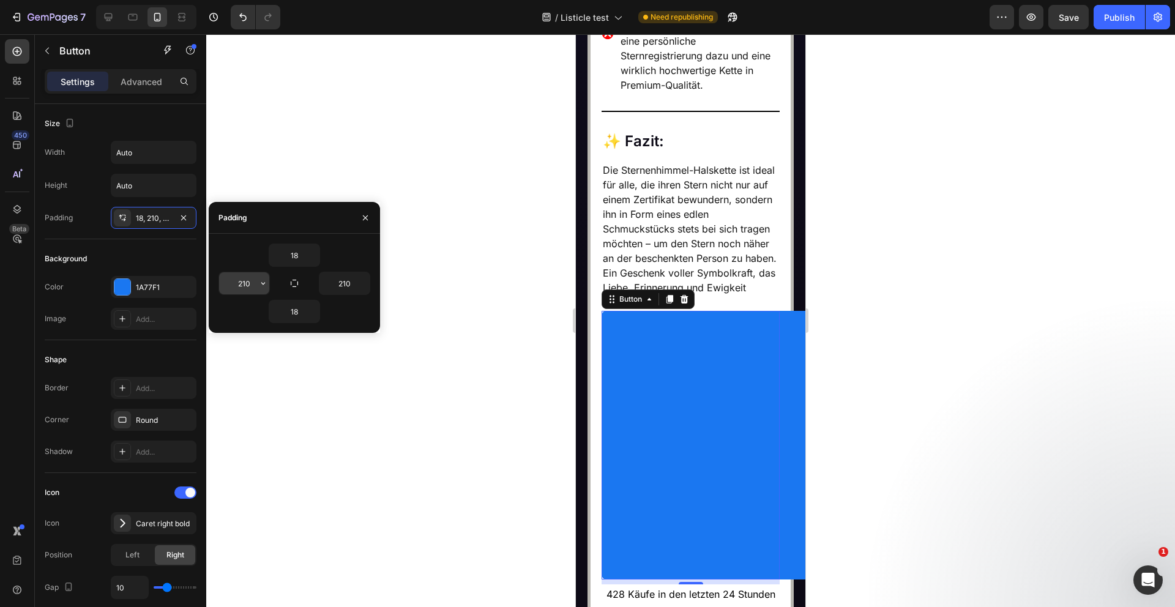
click at [248, 283] on input "210" at bounding box center [244, 283] width 50 height 22
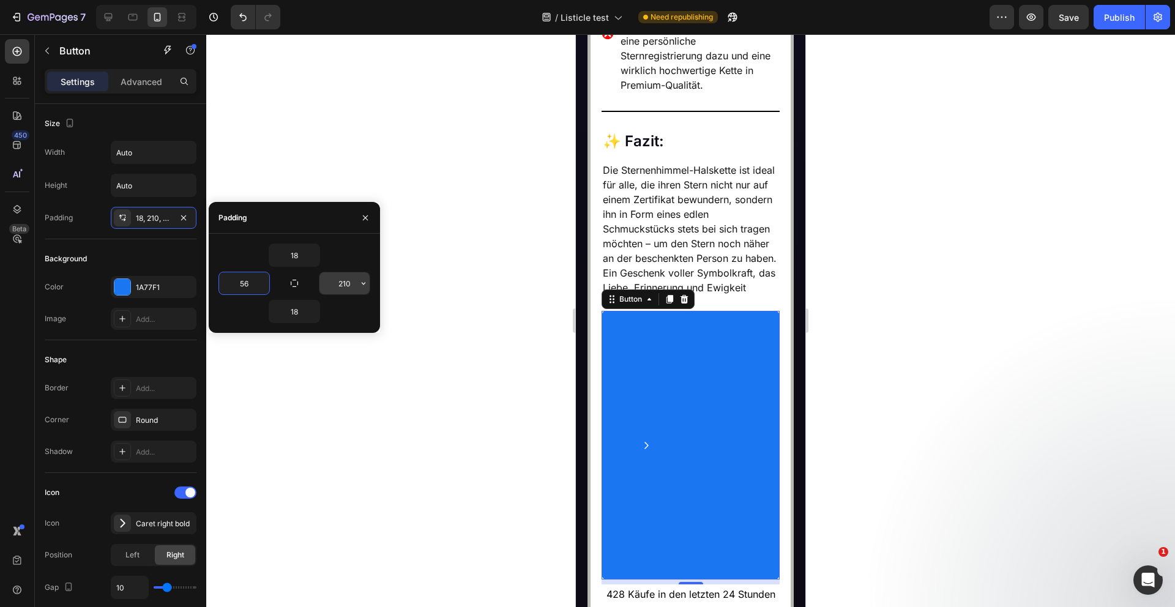
type input "56"
click at [340, 282] on input "210" at bounding box center [344, 283] width 50 height 22
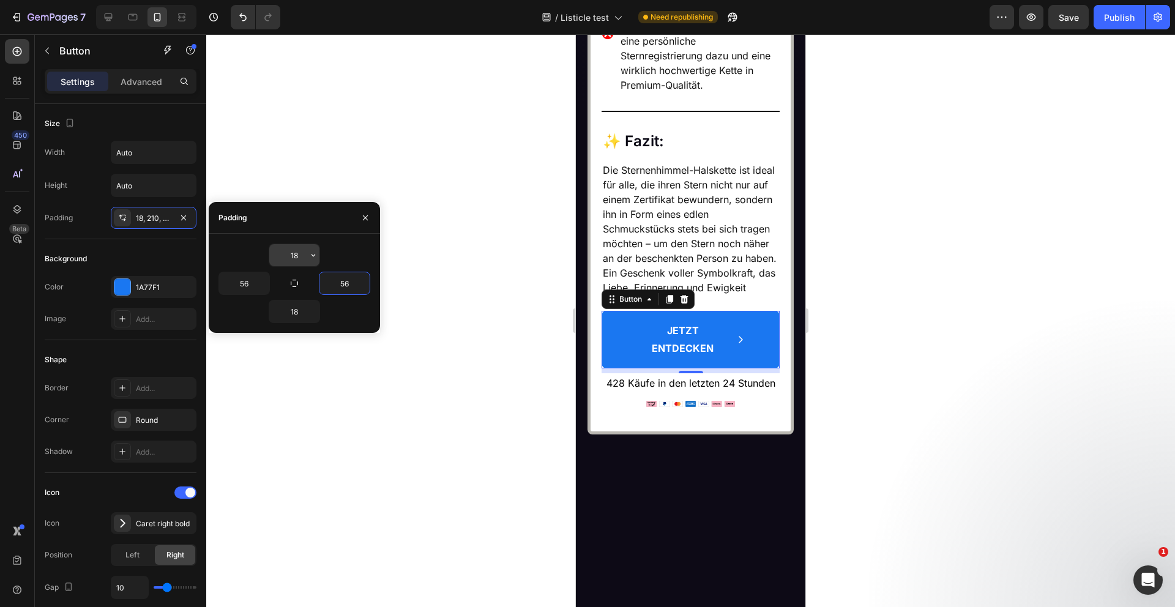
type input "56"
click at [286, 248] on input "18" at bounding box center [294, 255] width 50 height 22
type input "14"
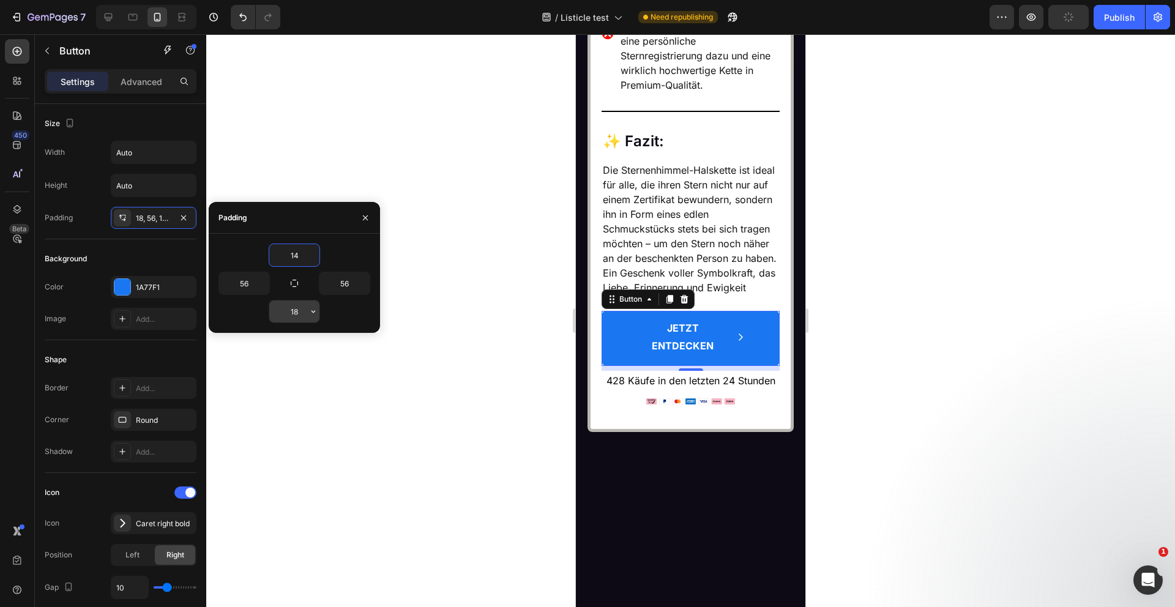
click at [299, 315] on input "18" at bounding box center [294, 311] width 50 height 22
type input "14"
click at [342, 283] on input "56" at bounding box center [344, 283] width 50 height 22
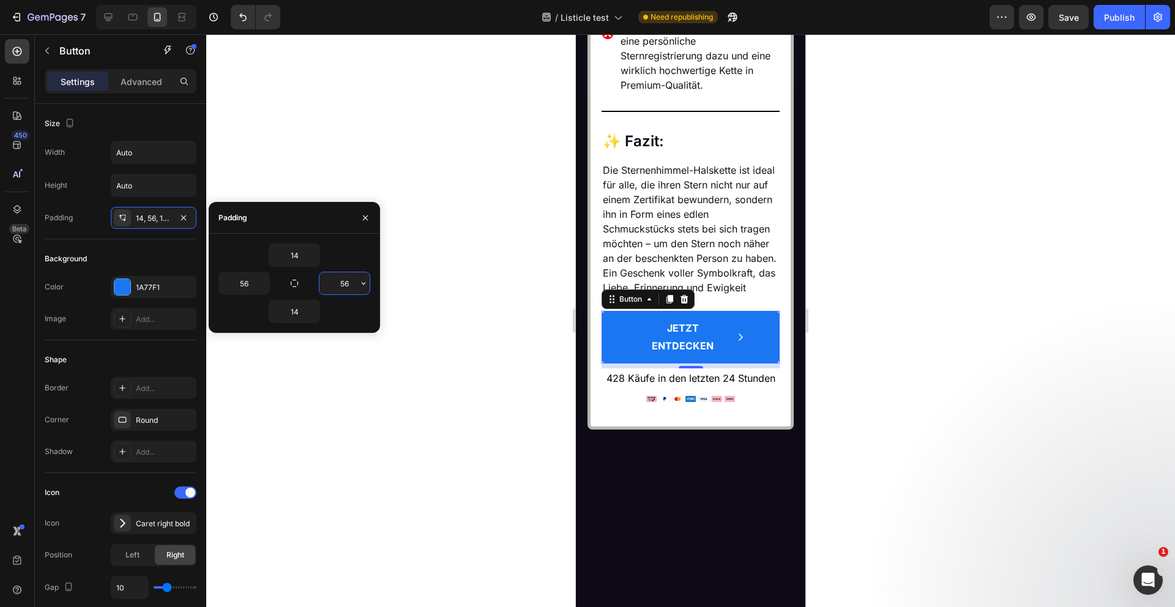
click at [342, 283] on input "56" at bounding box center [344, 283] width 50 height 22
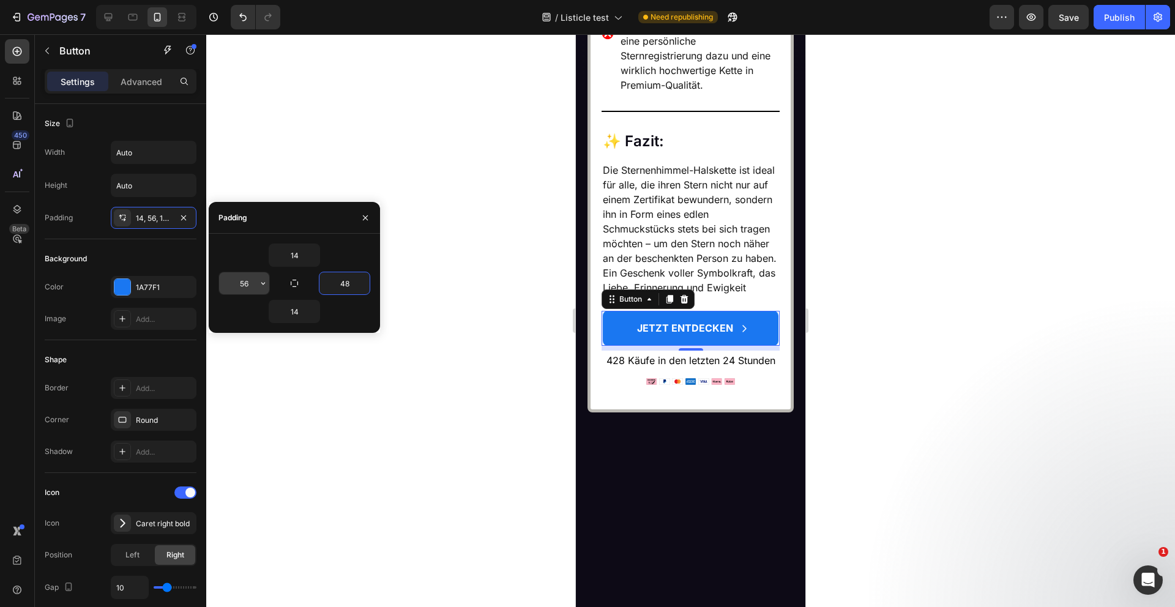
type input "48"
click at [241, 285] on input "56" at bounding box center [244, 283] width 50 height 22
type input "48"
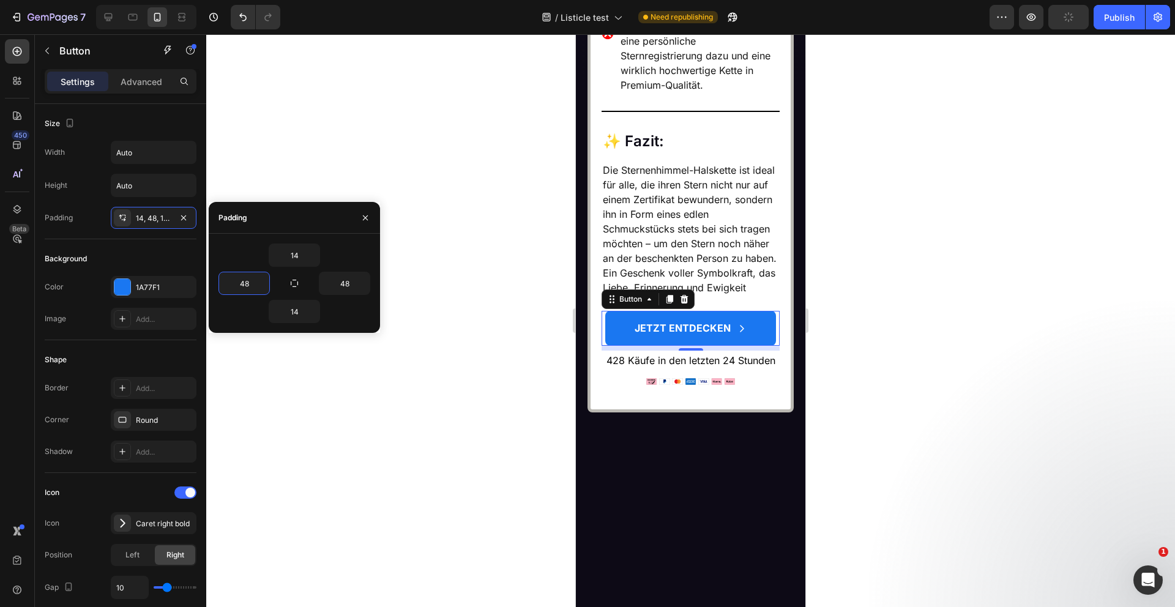
click at [500, 389] on div at bounding box center [690, 320] width 969 height 573
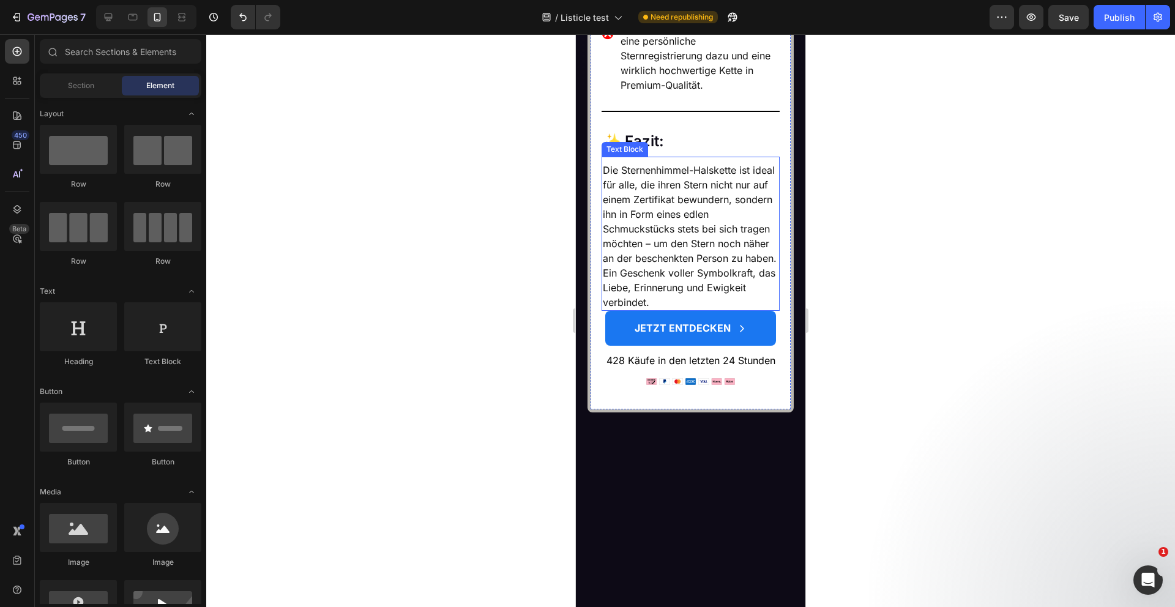
click at [690, 310] on p "Die Sternenhimmel-Halskette ist ideal für alle, die ihren Stern nicht nur auf e…" at bounding box center [691, 236] width 176 height 147
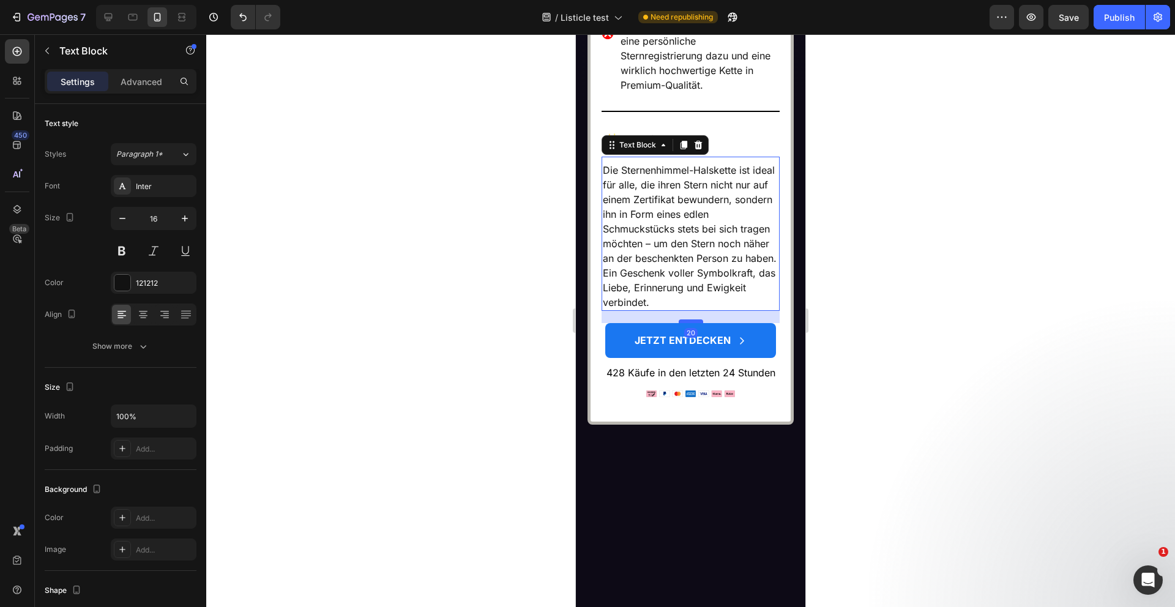
drag, startPoint x: 694, startPoint y: 388, endPoint x: 694, endPoint y: 399, distance: 11.0
click at [694, 323] on div at bounding box center [691, 321] width 24 height 4
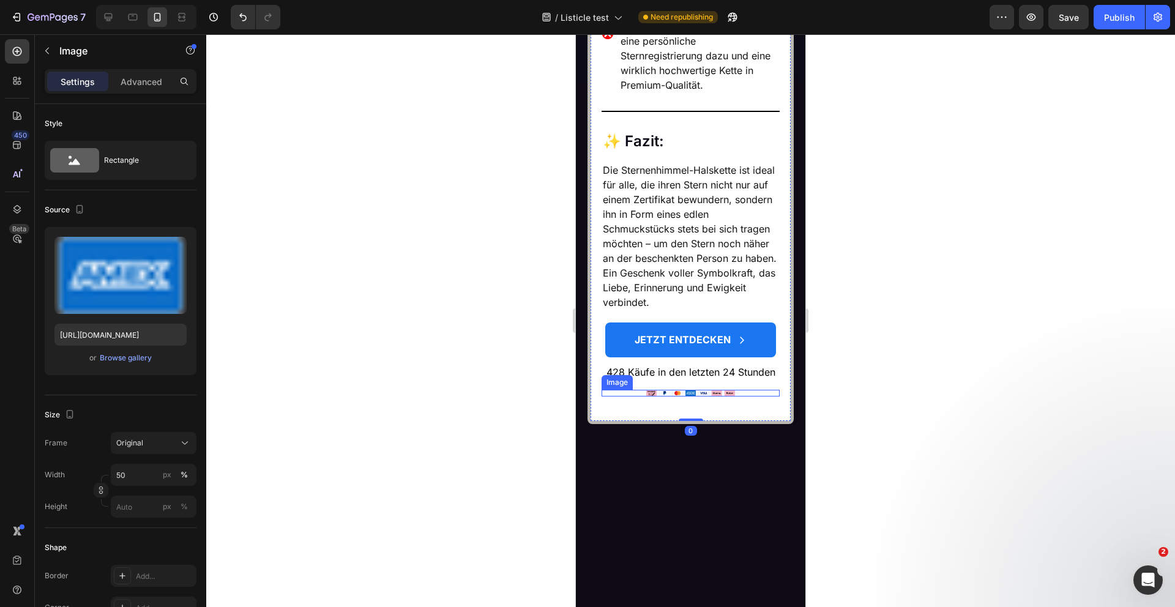
click at [678, 397] on img at bounding box center [690, 393] width 89 height 7
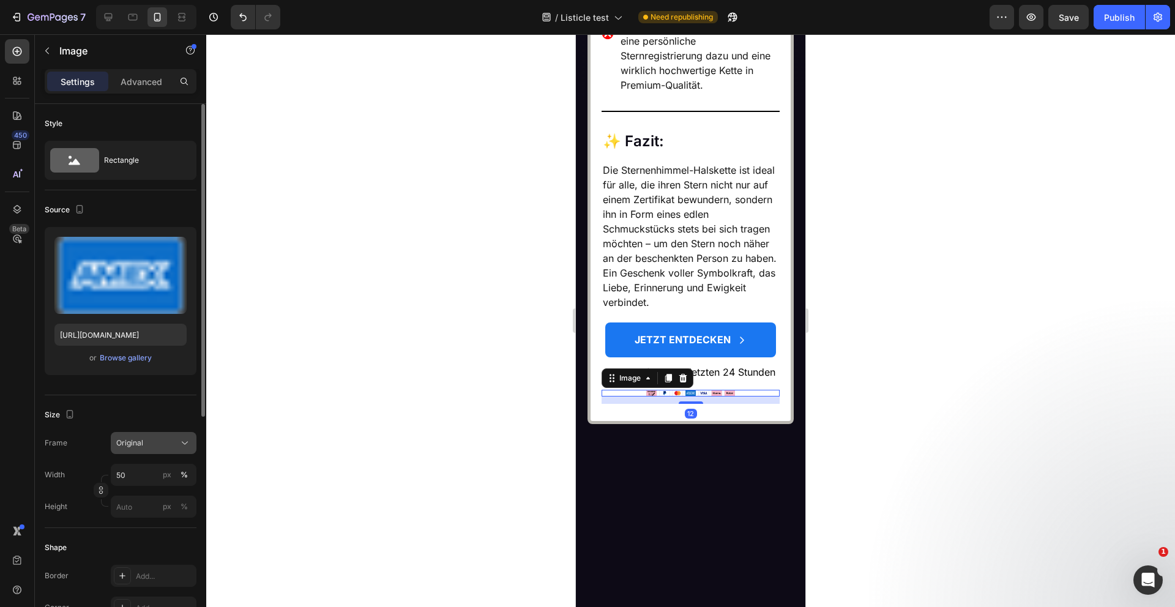
scroll to position [39, 0]
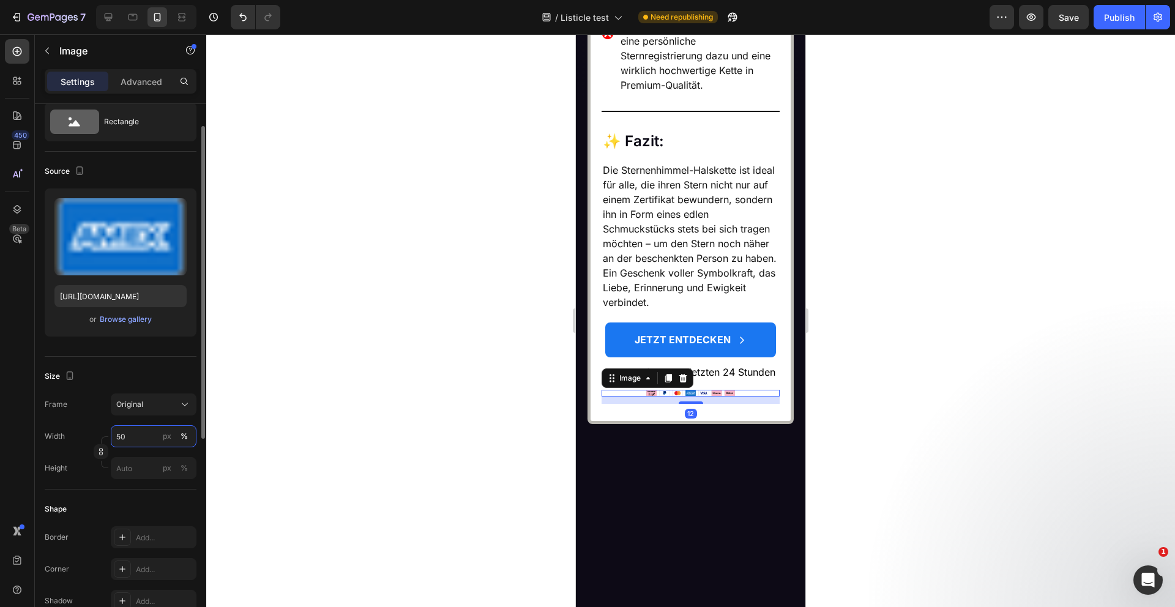
click at [135, 436] on input "50" at bounding box center [154, 436] width 86 height 22
type input "80"
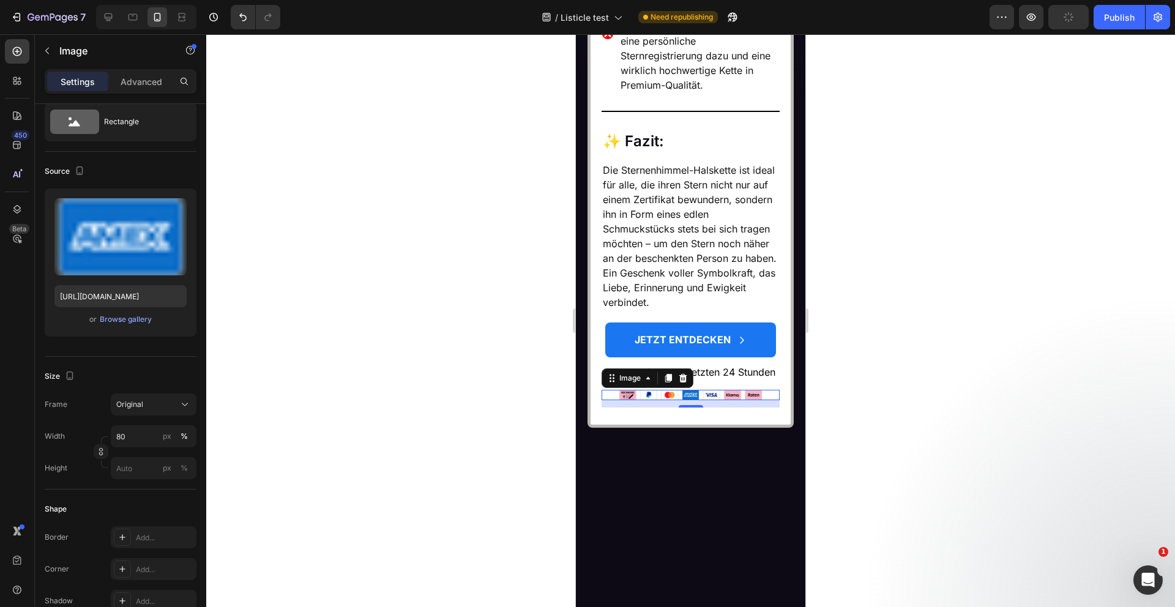
click at [477, 401] on div at bounding box center [690, 320] width 969 height 573
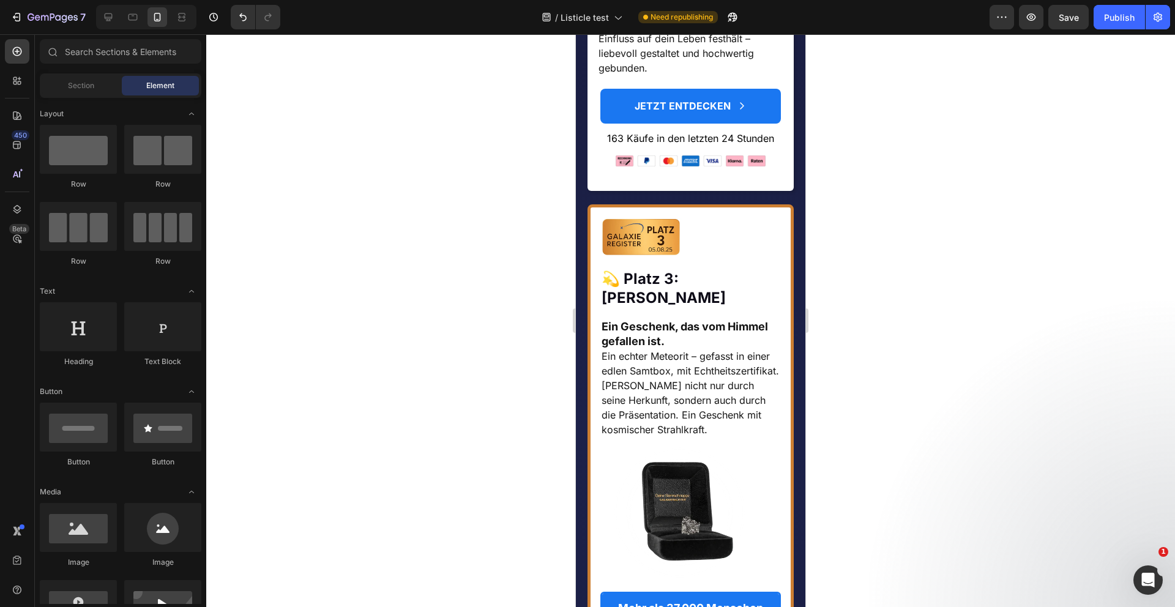
scroll to position [3726, 0]
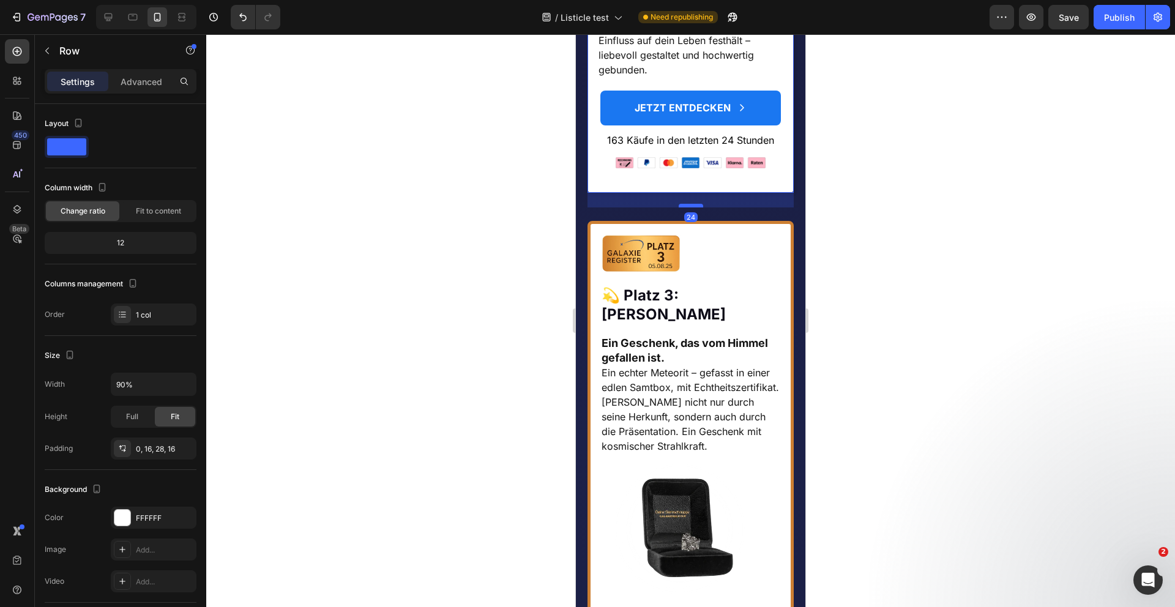
drag, startPoint x: 692, startPoint y: 340, endPoint x: 693, endPoint y: 354, distance: 14.7
click at [693, 207] on div at bounding box center [691, 206] width 24 height 4
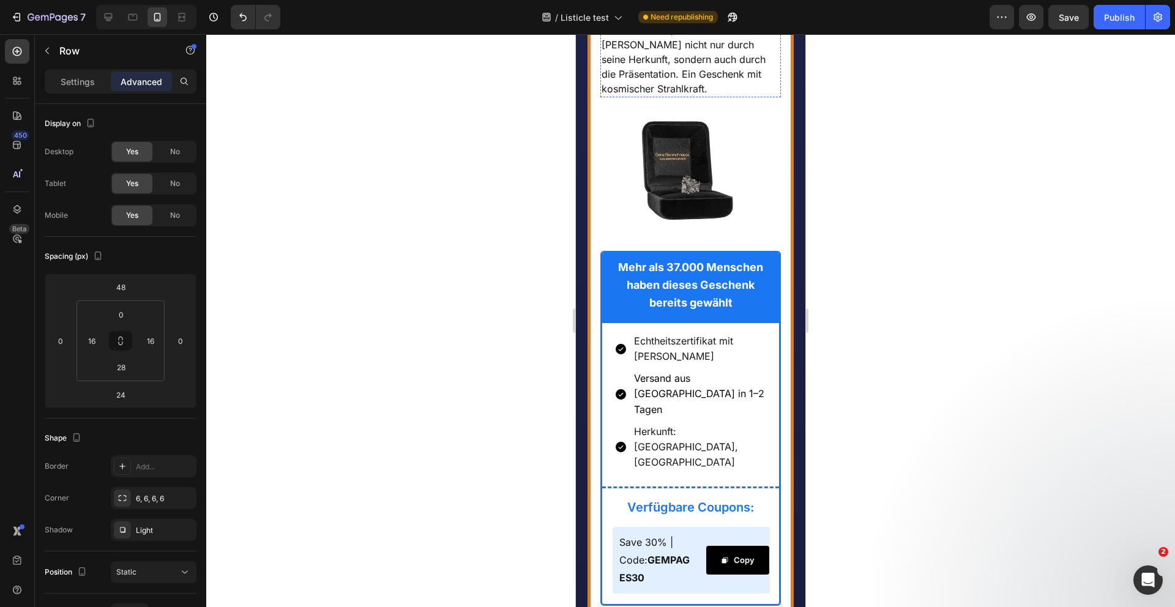
scroll to position [3788, 0]
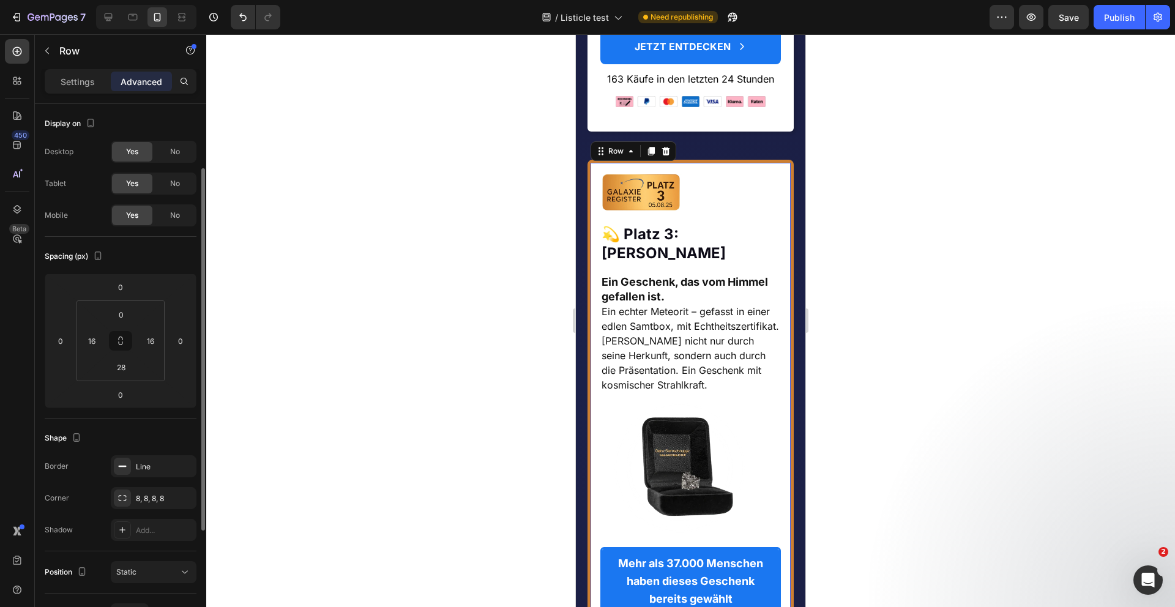
scroll to position [39, 0]
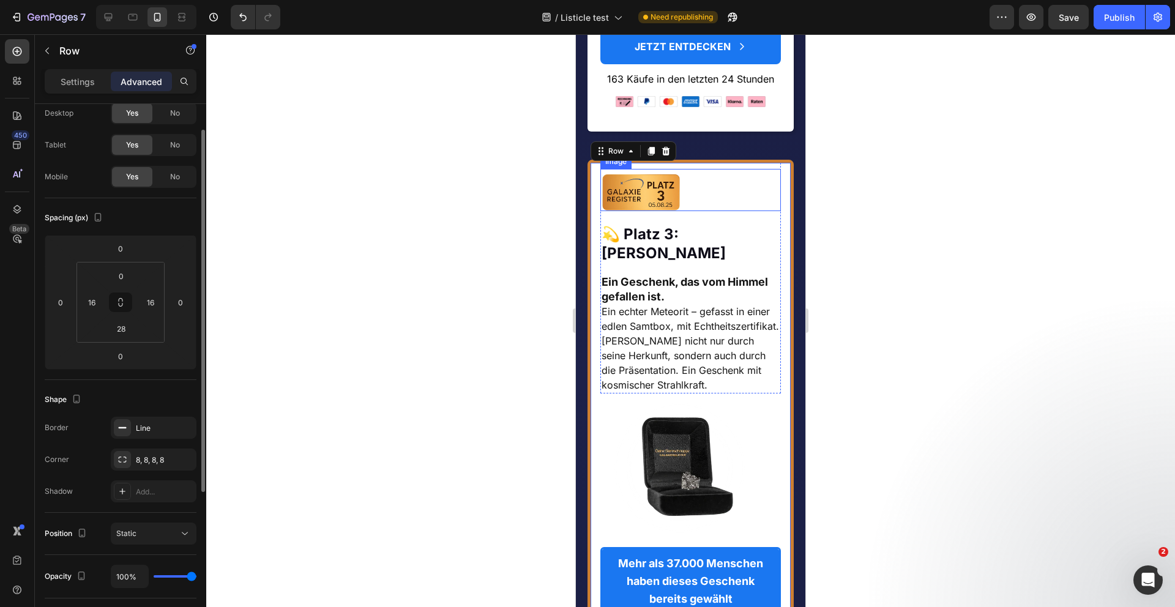
click at [695, 211] on div at bounding box center [690, 192] width 181 height 37
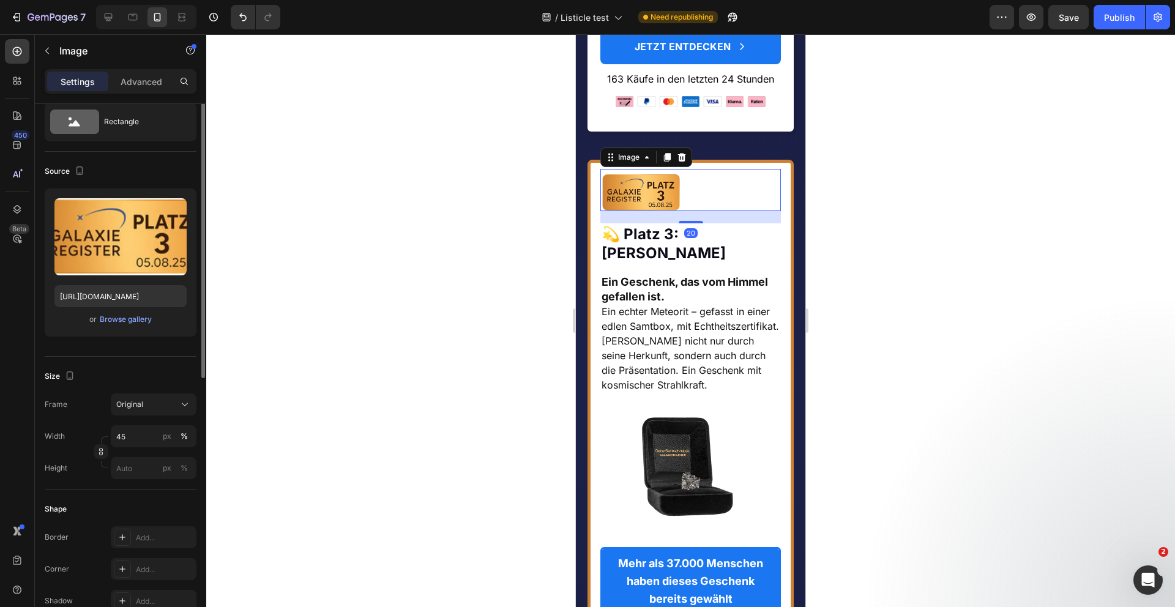
scroll to position [0, 0]
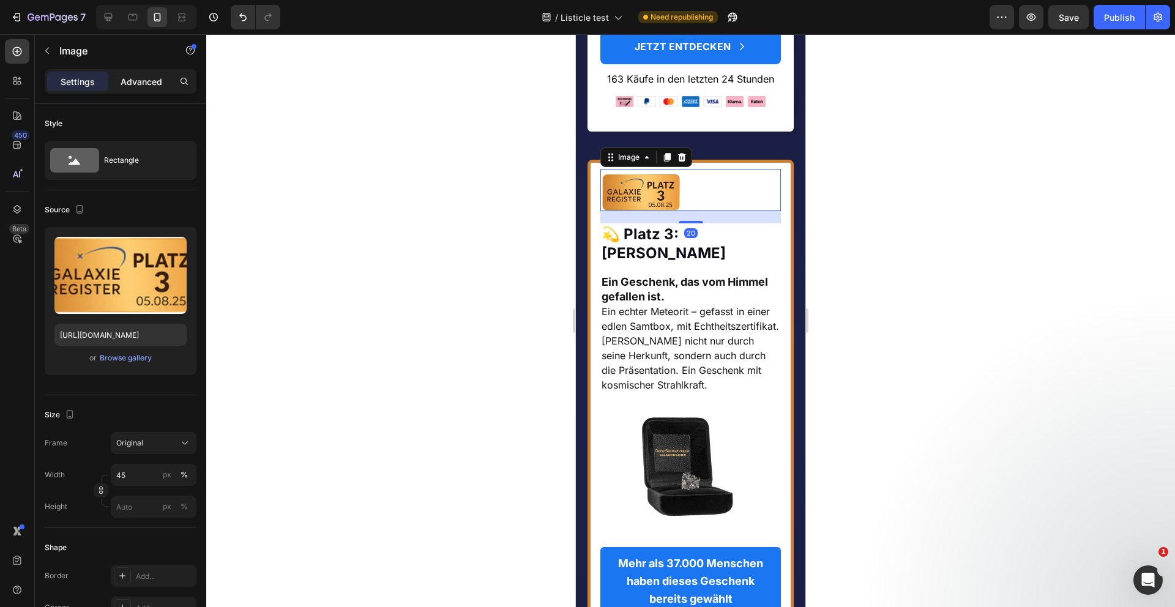
click at [147, 85] on p "Advanced" at bounding box center [142, 81] width 42 height 13
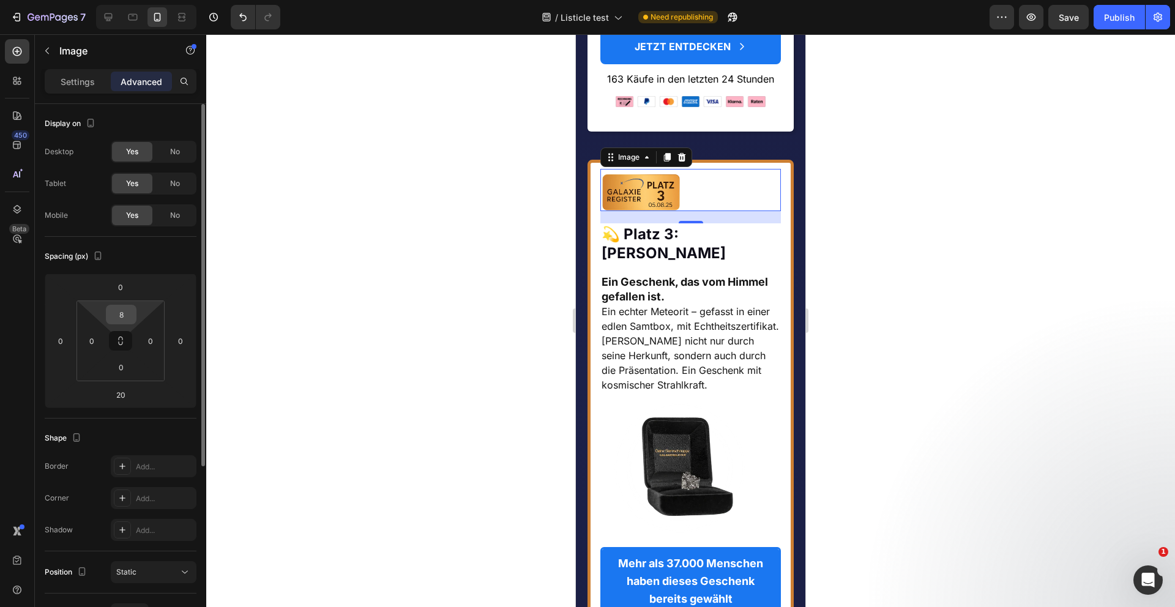
click at [128, 314] on input "8" at bounding box center [121, 314] width 24 height 18
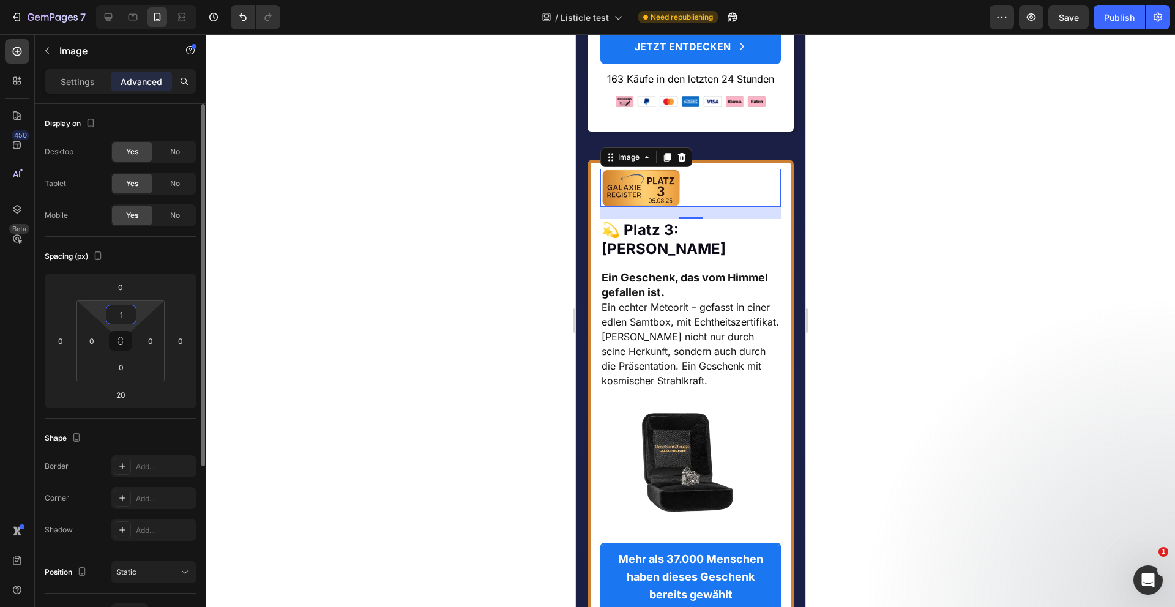
type input "16"
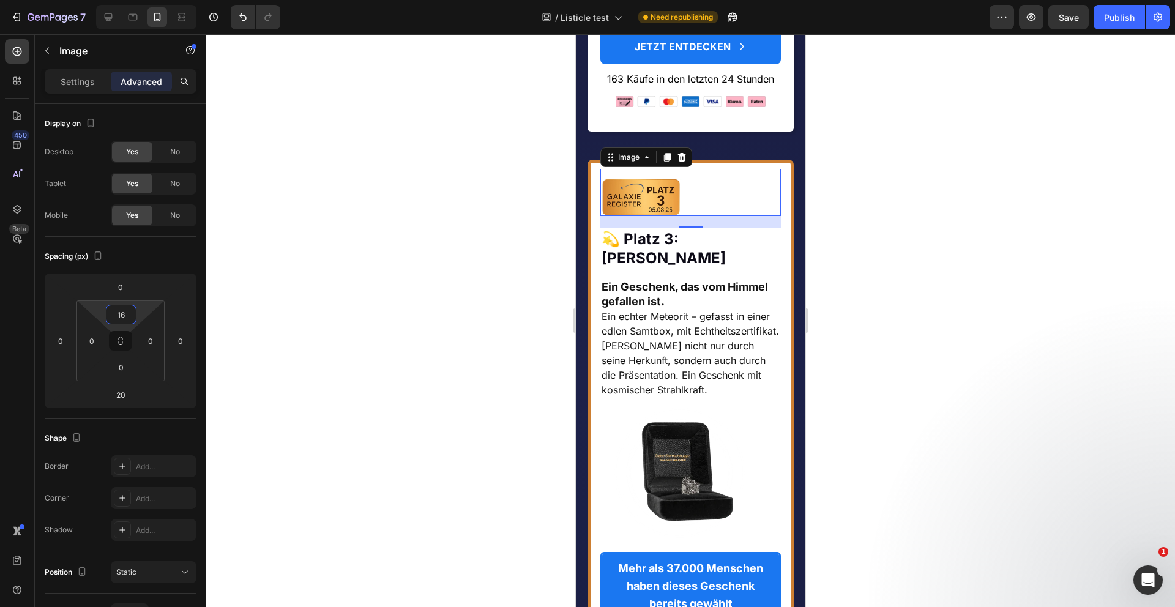
click at [404, 400] on div at bounding box center [690, 320] width 969 height 573
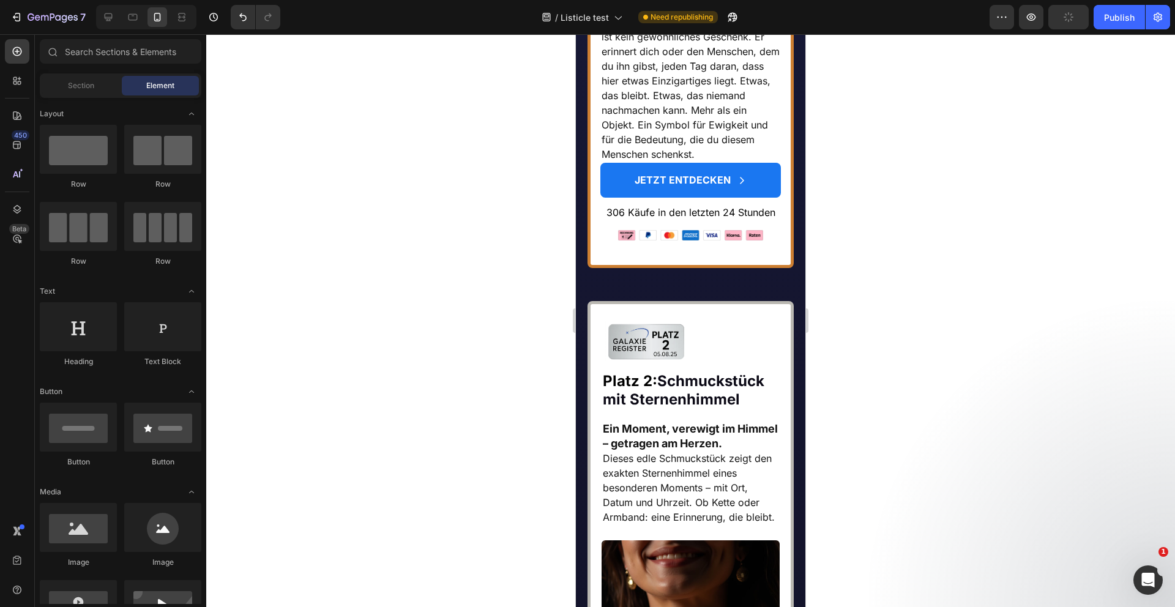
scroll to position [5671, 0]
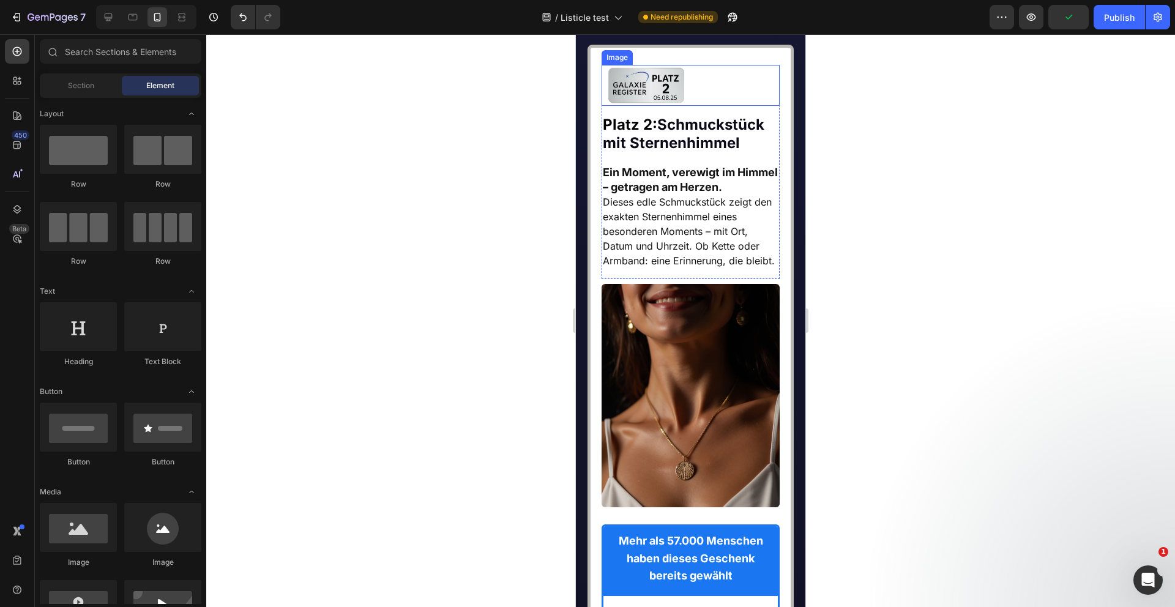
click at [707, 105] on div at bounding box center [691, 85] width 179 height 40
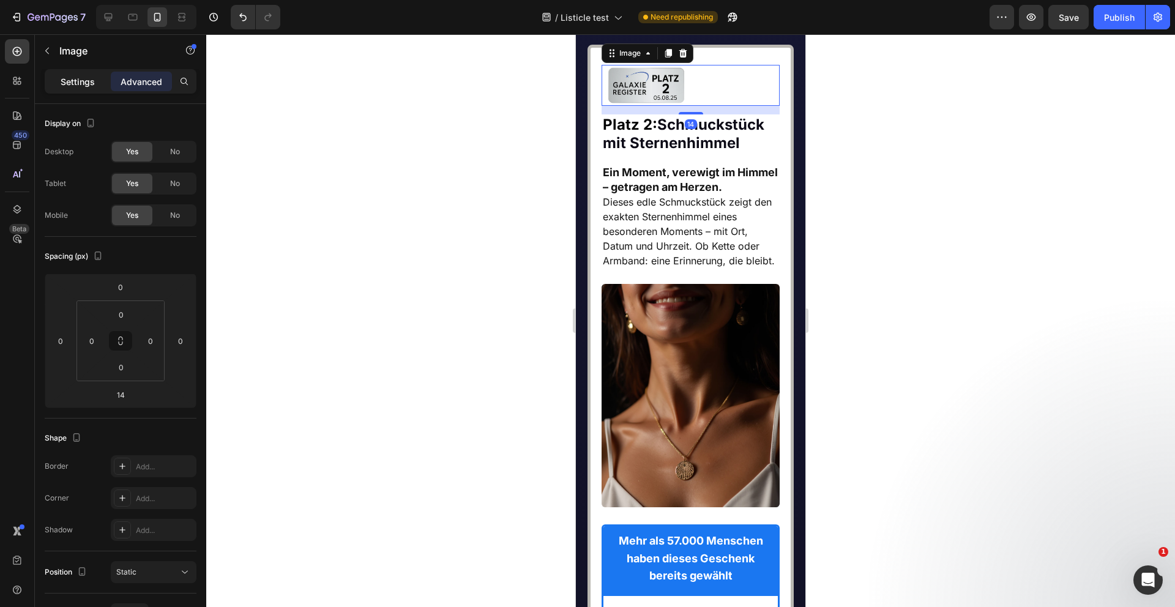
click at [85, 79] on p "Settings" at bounding box center [78, 81] width 34 height 13
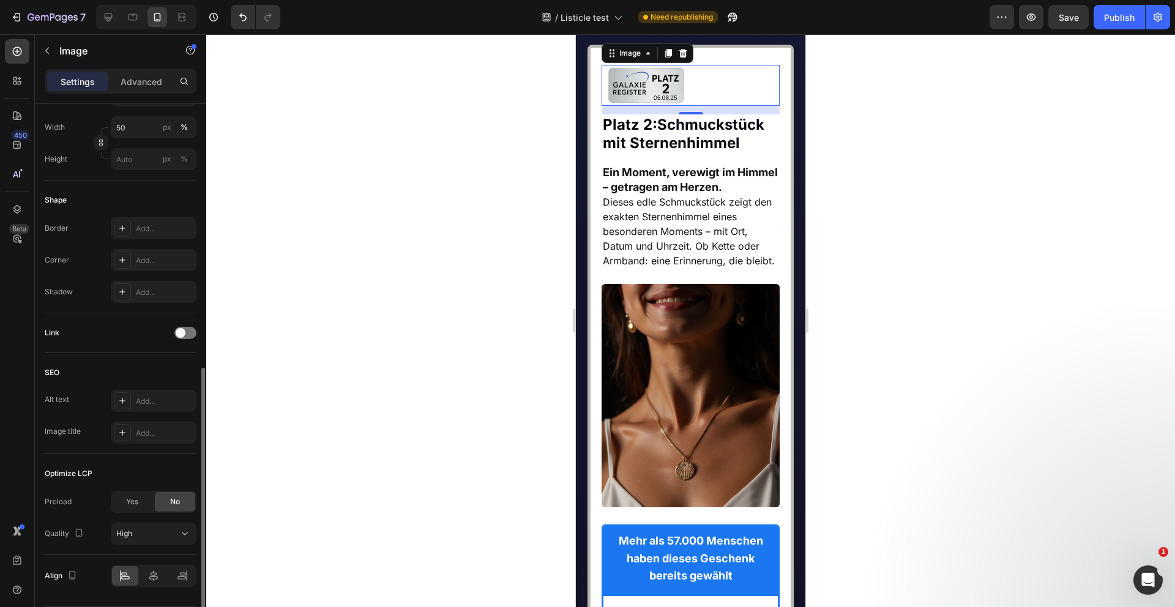
scroll to position [386, 0]
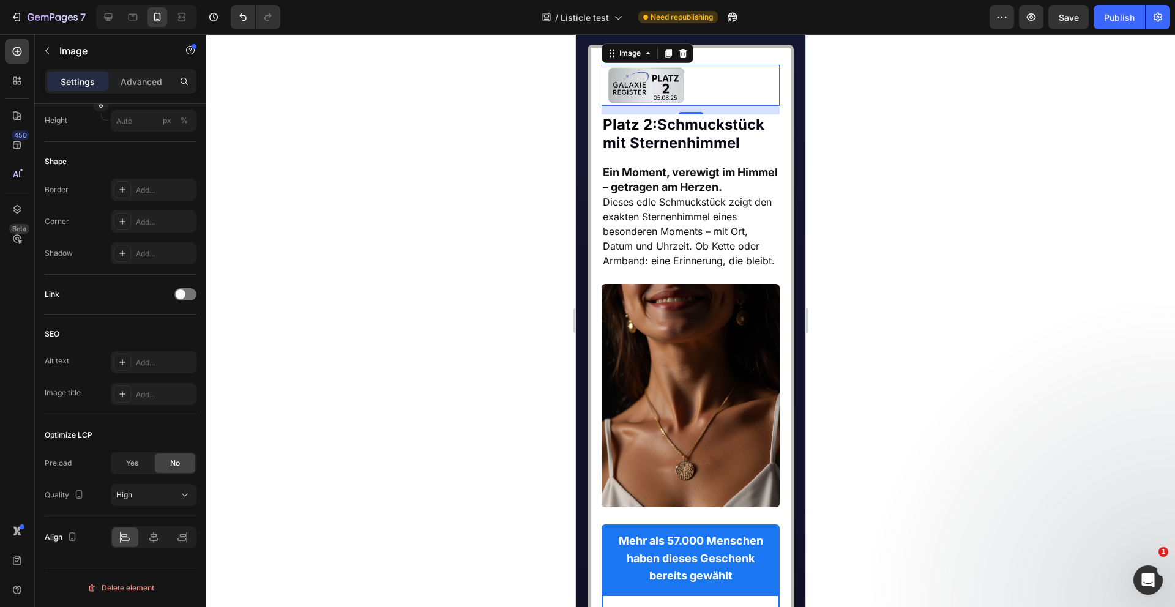
click at [606, 105] on img at bounding box center [646, 85] width 89 height 40
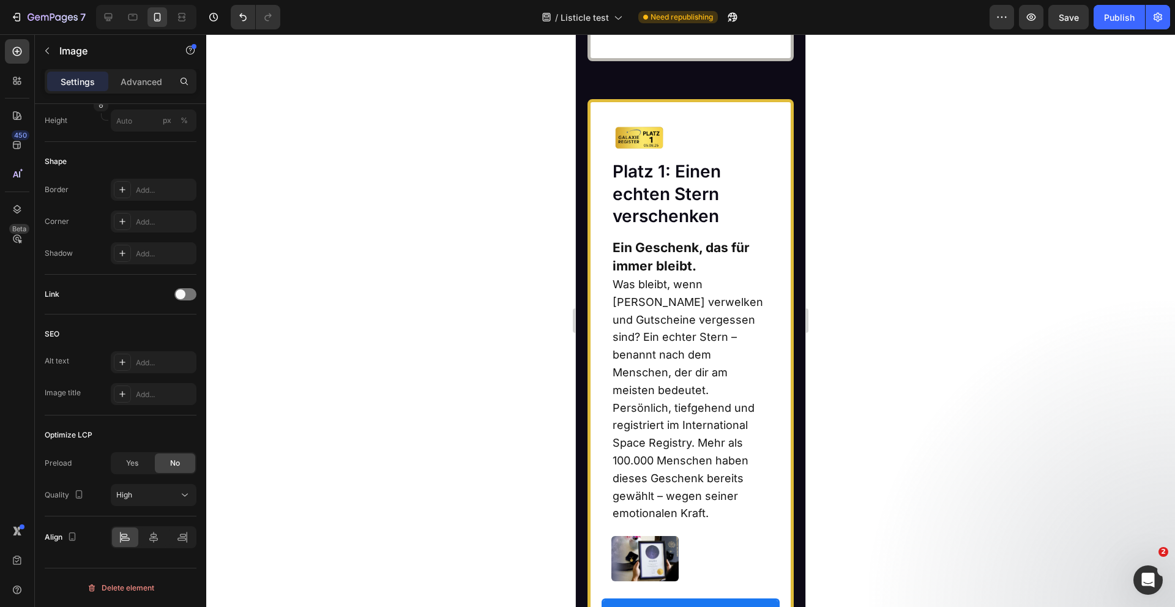
scroll to position [7577, 0]
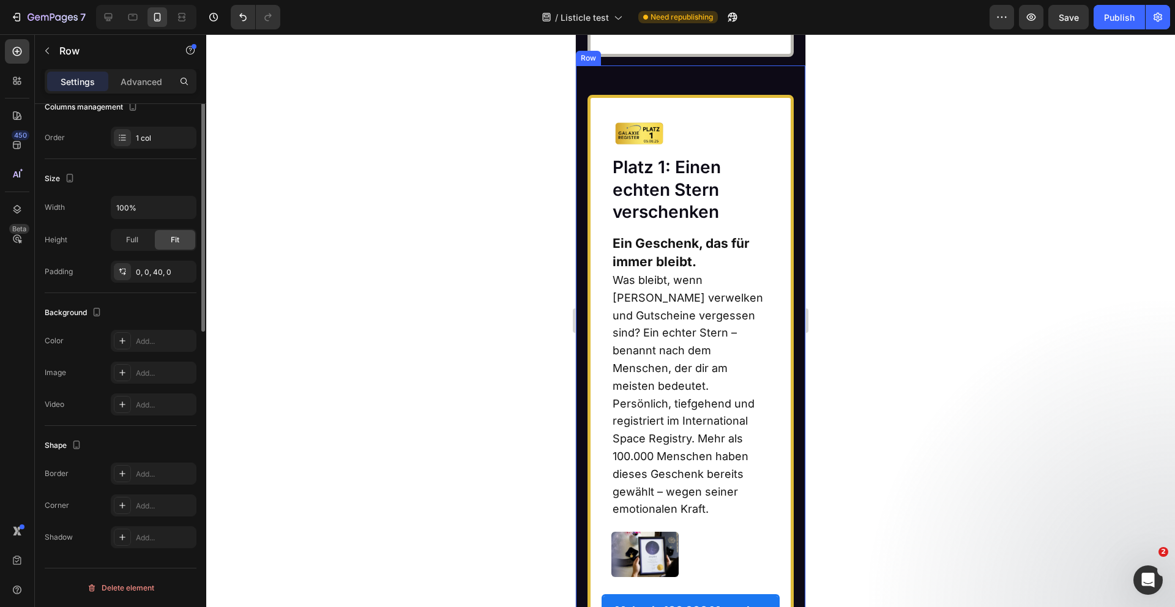
scroll to position [0, 0]
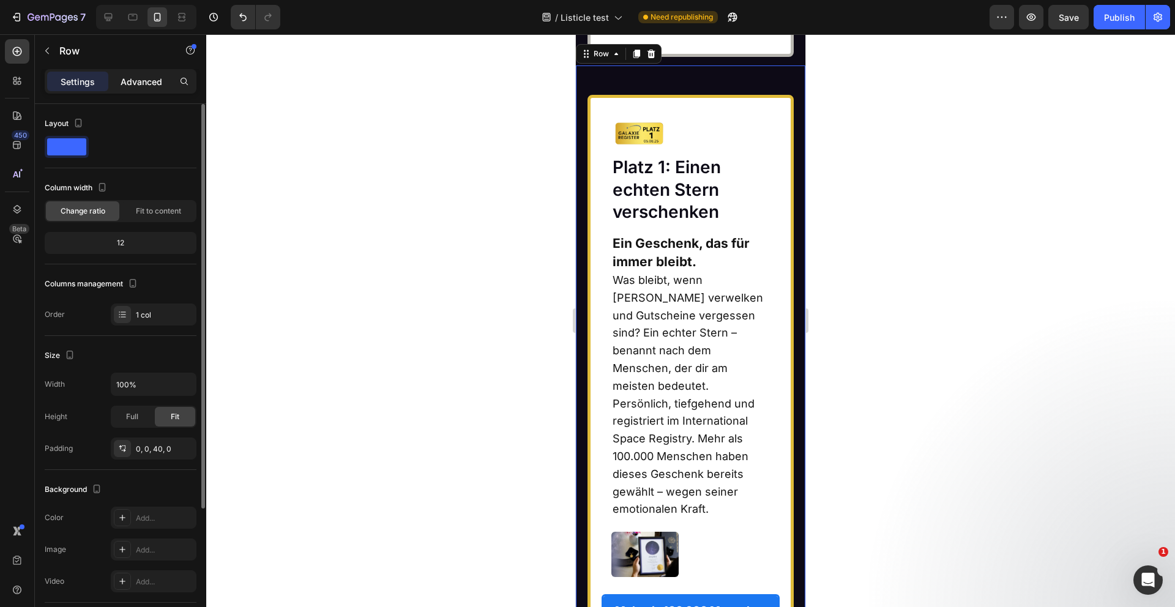
click at [138, 80] on p "Advanced" at bounding box center [142, 81] width 42 height 13
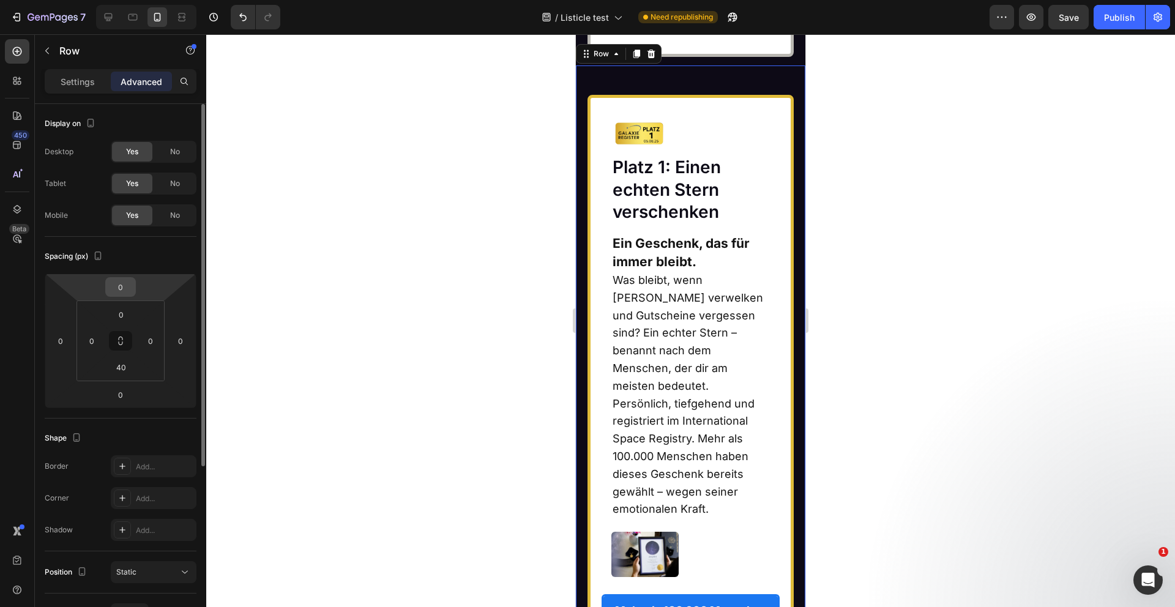
click at [126, 290] on input "0" at bounding box center [120, 287] width 24 height 18
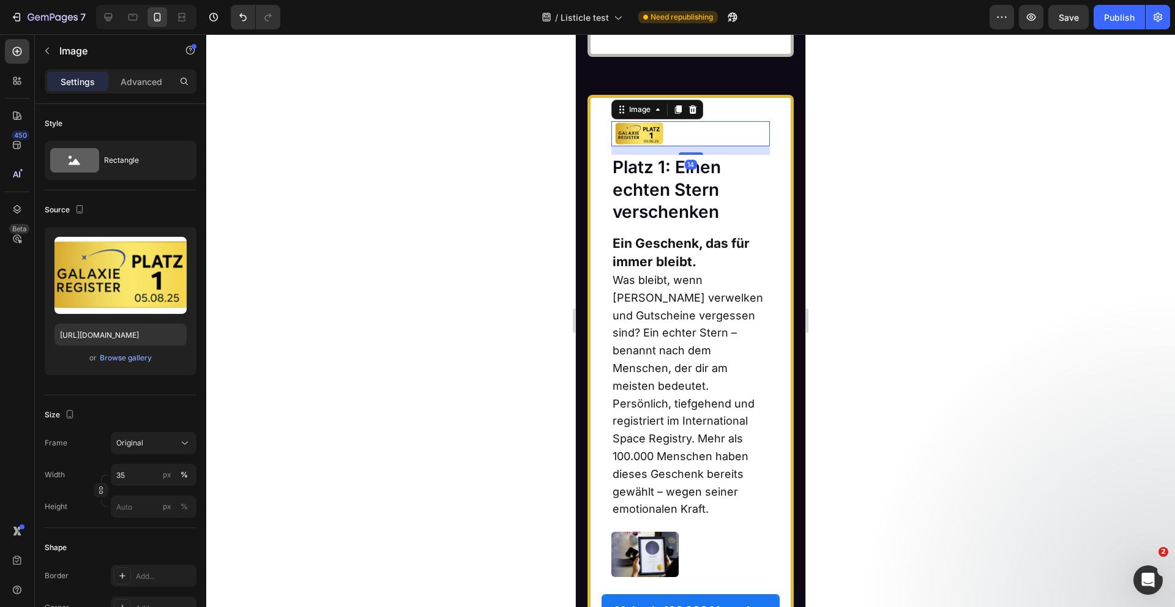
click at [644, 146] on img at bounding box center [639, 133] width 56 height 25
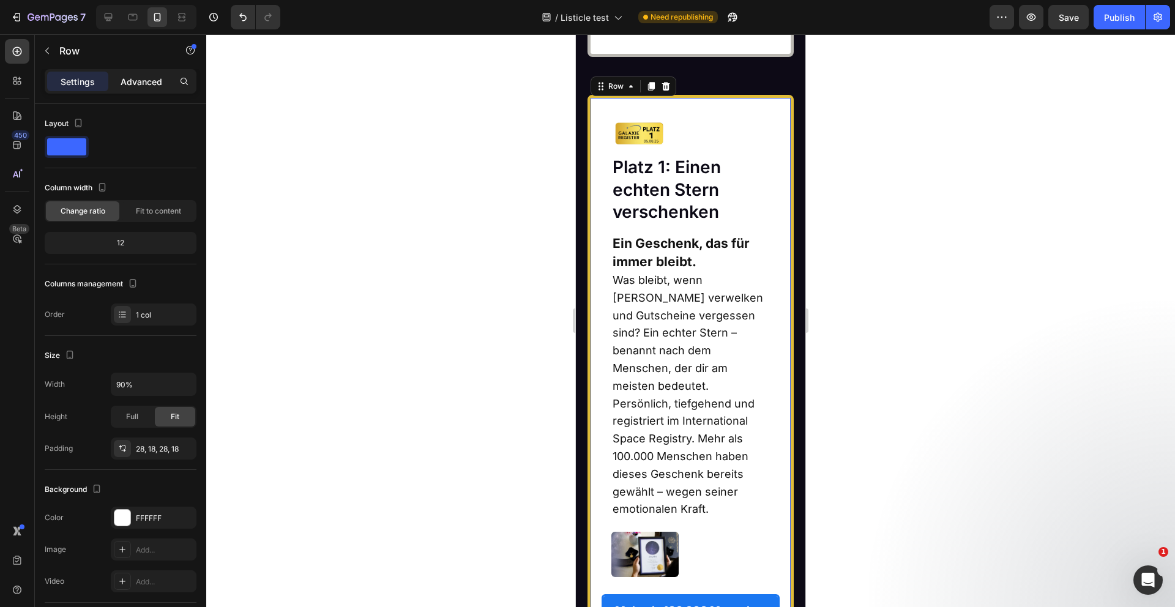
click at [129, 81] on p "Advanced" at bounding box center [142, 81] width 42 height 13
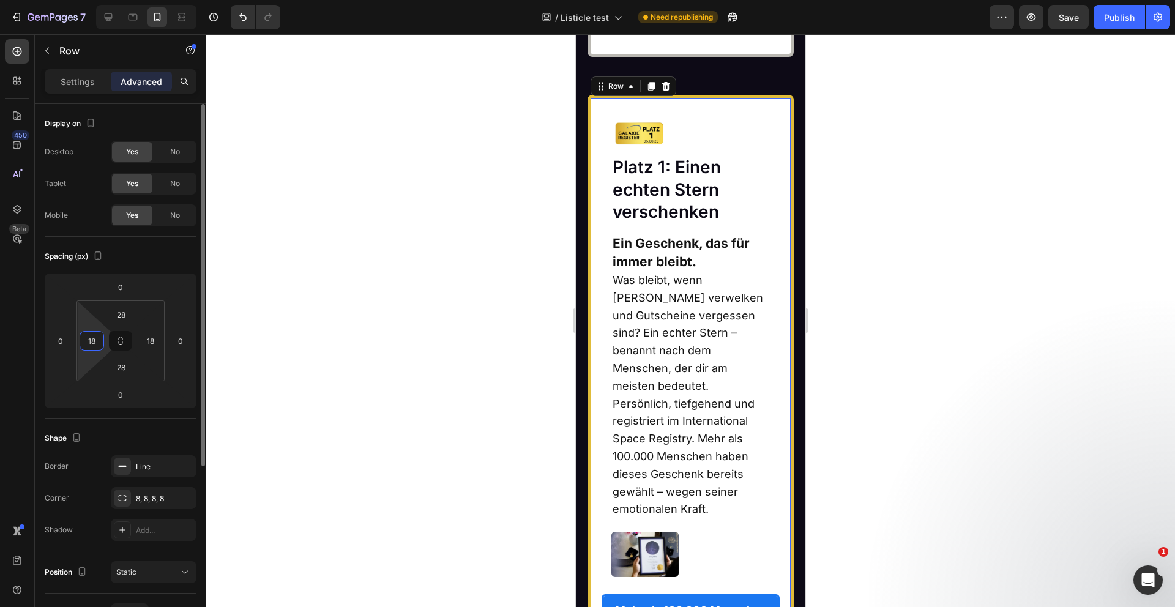
click at [94, 343] on input "18" at bounding box center [92, 341] width 18 height 18
type input "16"
click at [151, 348] on input "18" at bounding box center [150, 341] width 18 height 18
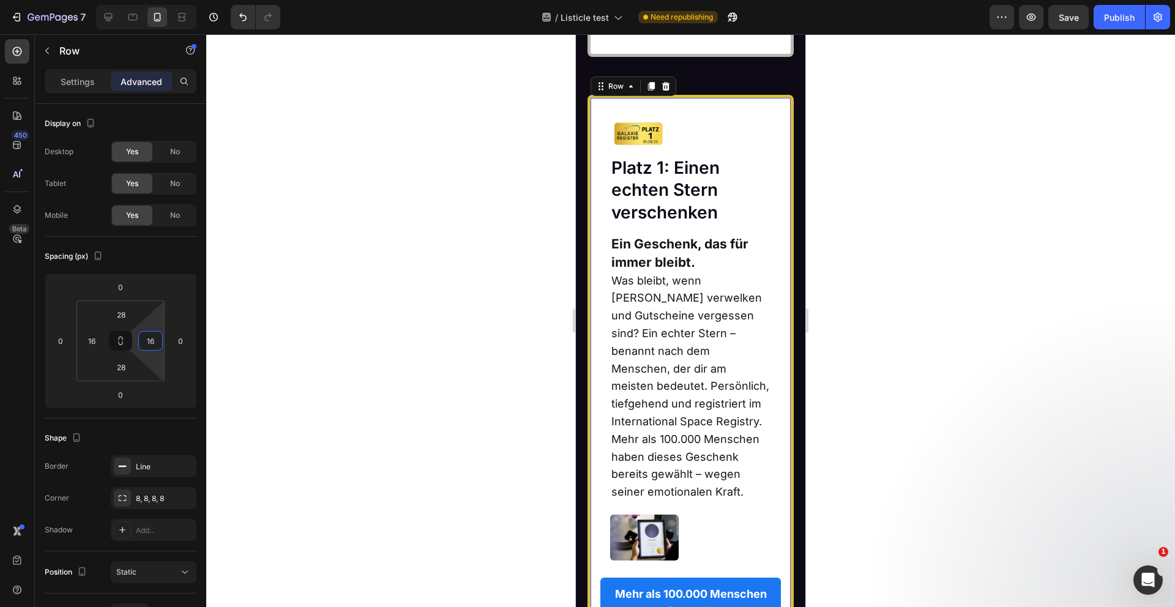
type input "16"
click at [122, 318] on input "28" at bounding box center [121, 314] width 24 height 18
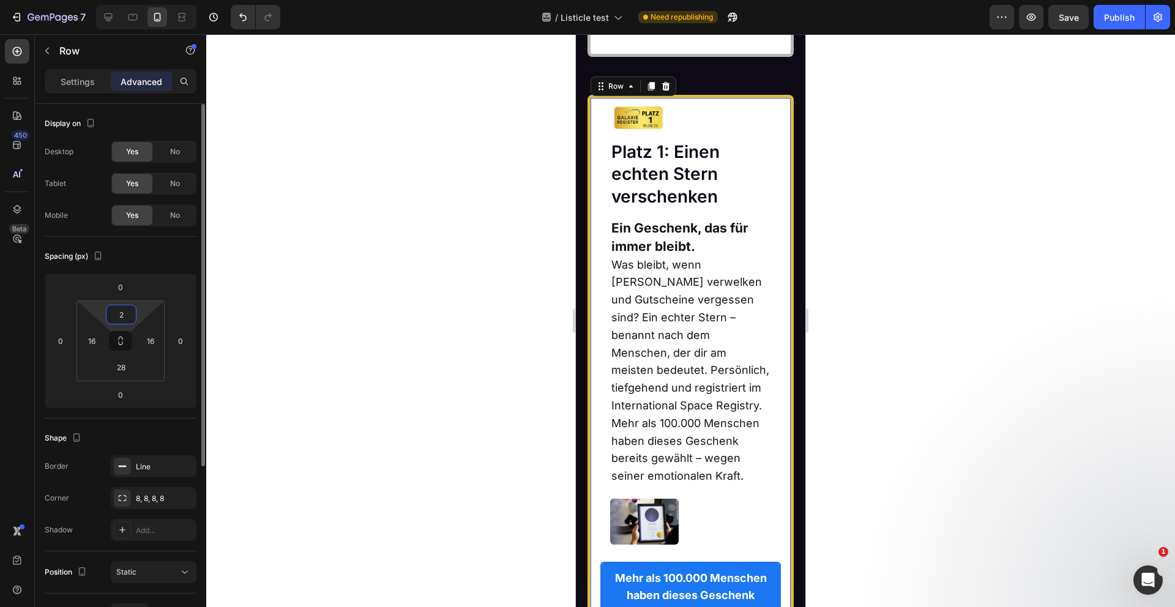
type input "24"
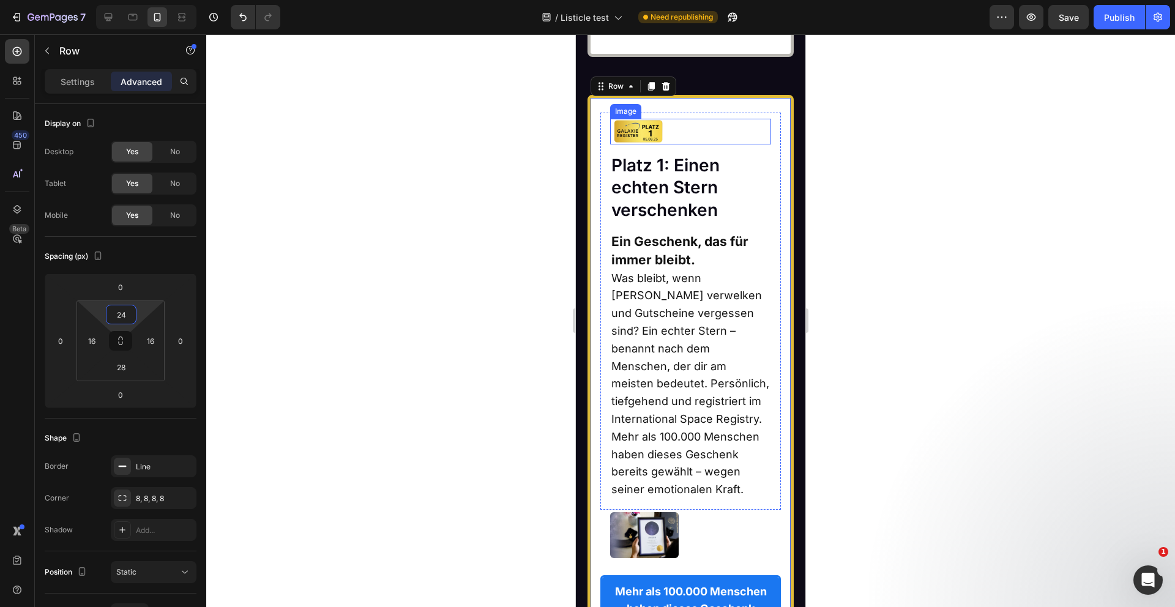
click at [683, 144] on div at bounding box center [691, 132] width 162 height 26
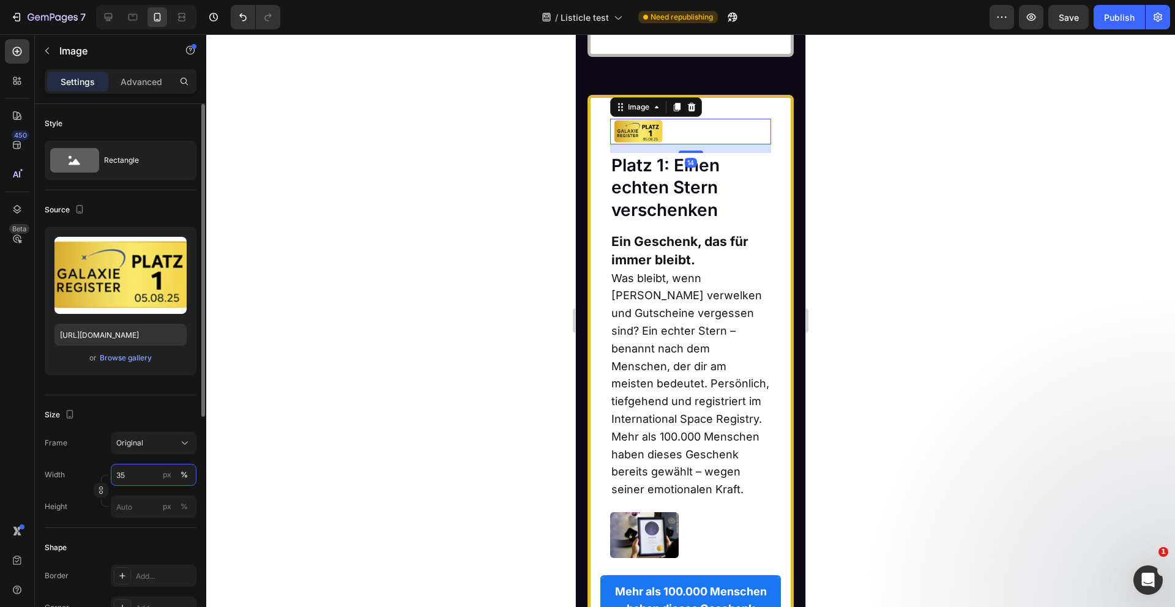
click at [137, 473] on input "35" at bounding box center [154, 475] width 86 height 22
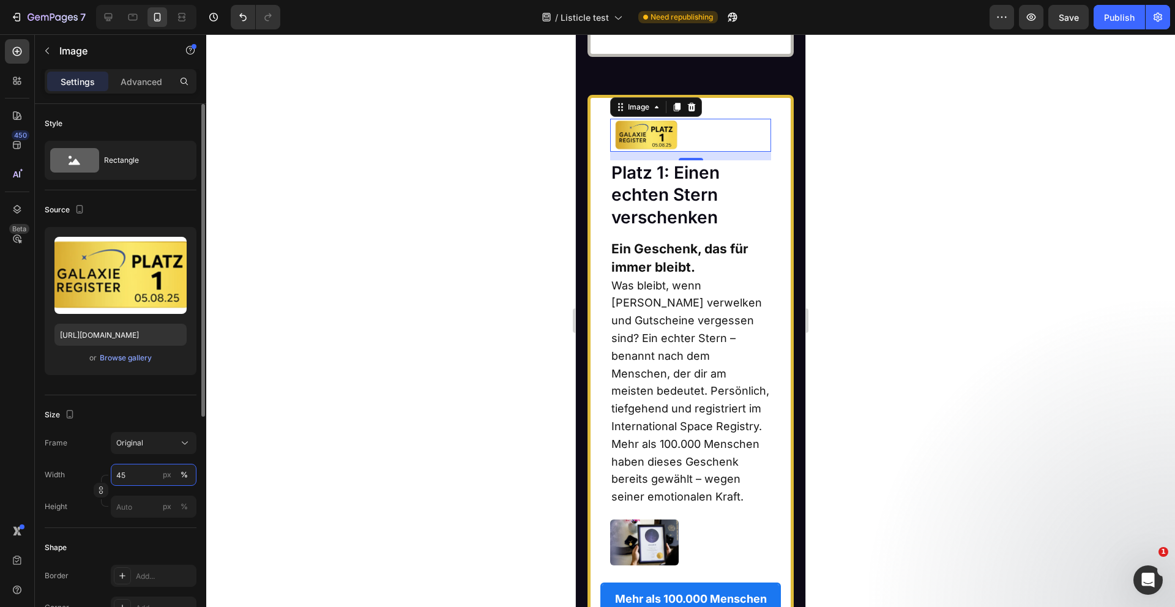
type input "4"
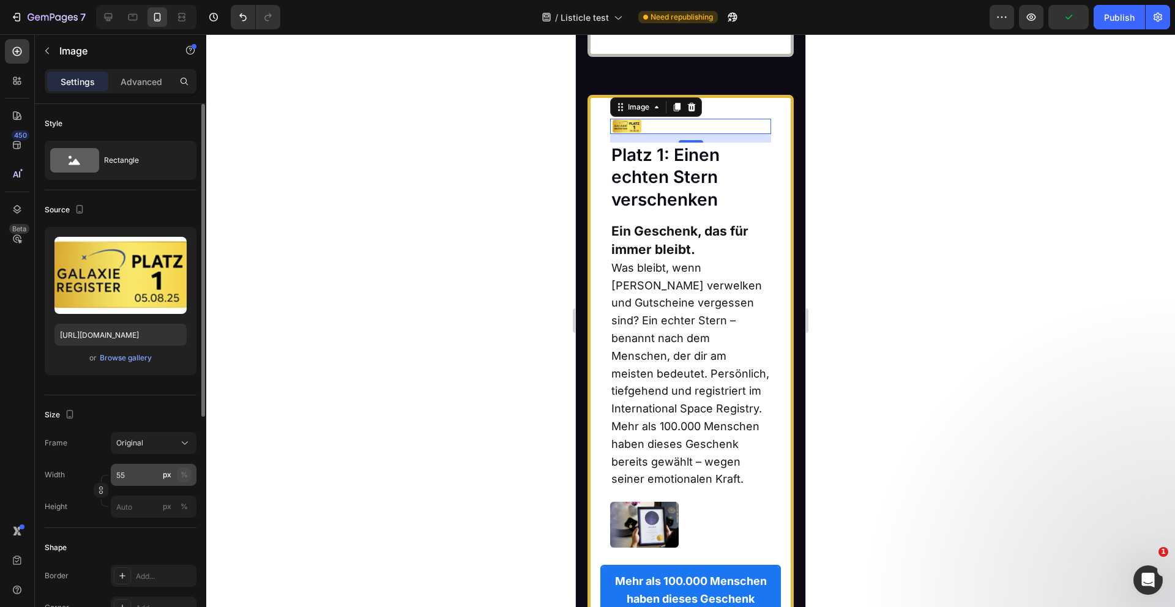
click at [181, 471] on div "%" at bounding box center [184, 474] width 7 height 11
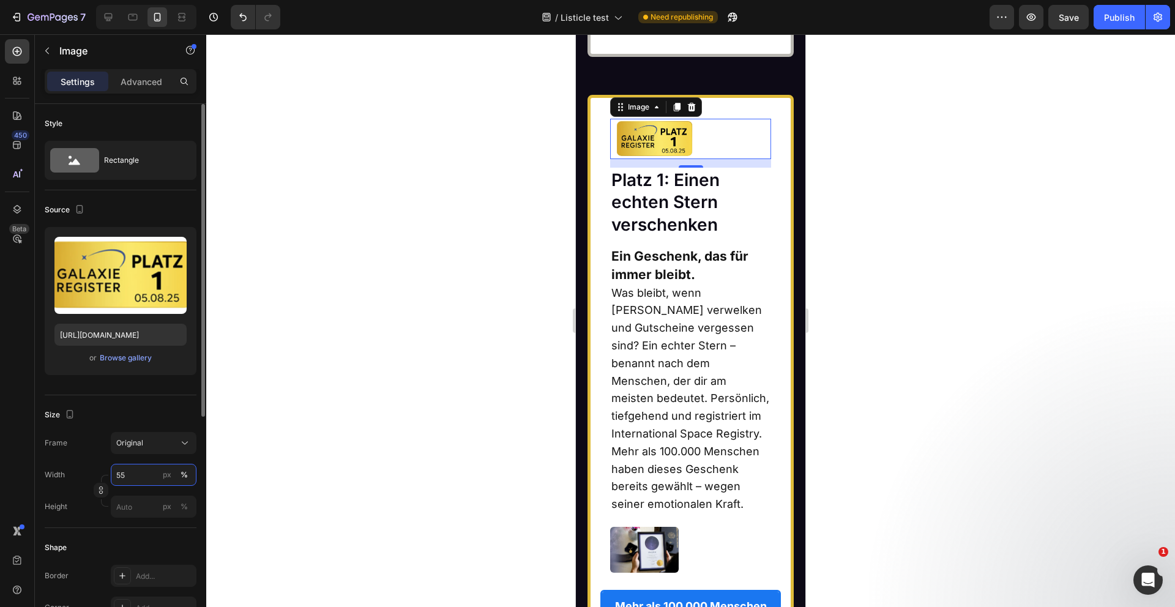
click at [144, 475] on input "55" at bounding box center [154, 475] width 86 height 22
click at [135, 475] on input "55" at bounding box center [154, 475] width 86 height 22
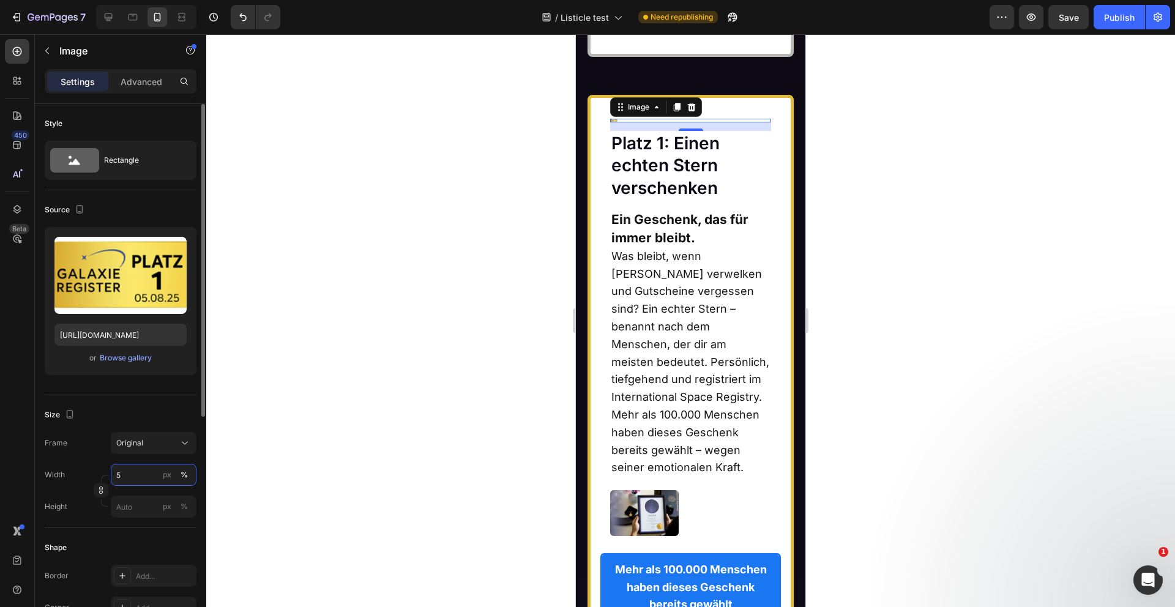
type input "50"
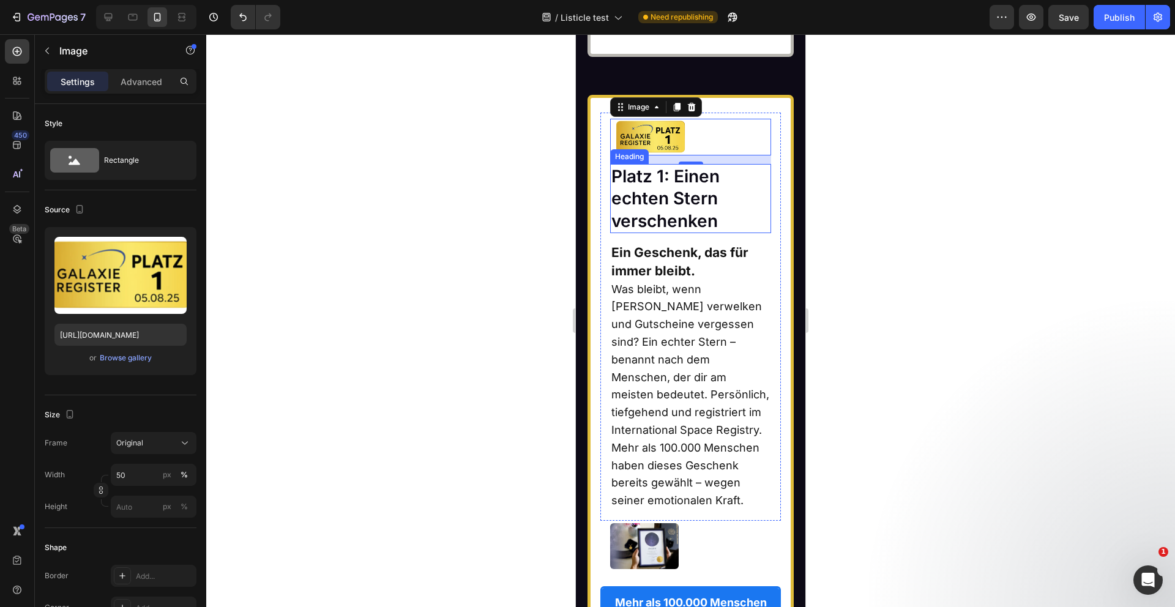
click at [715, 233] on h2 "Platz 1: Einen echten Stern verschenken" at bounding box center [691, 198] width 162 height 69
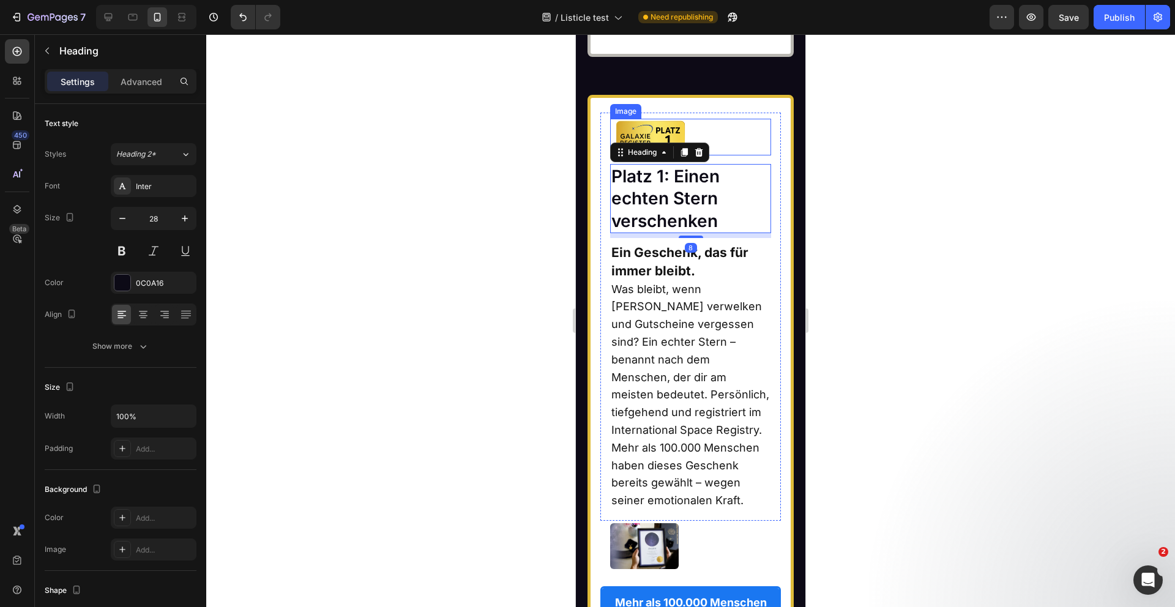
click at [702, 155] on div at bounding box center [691, 137] width 162 height 37
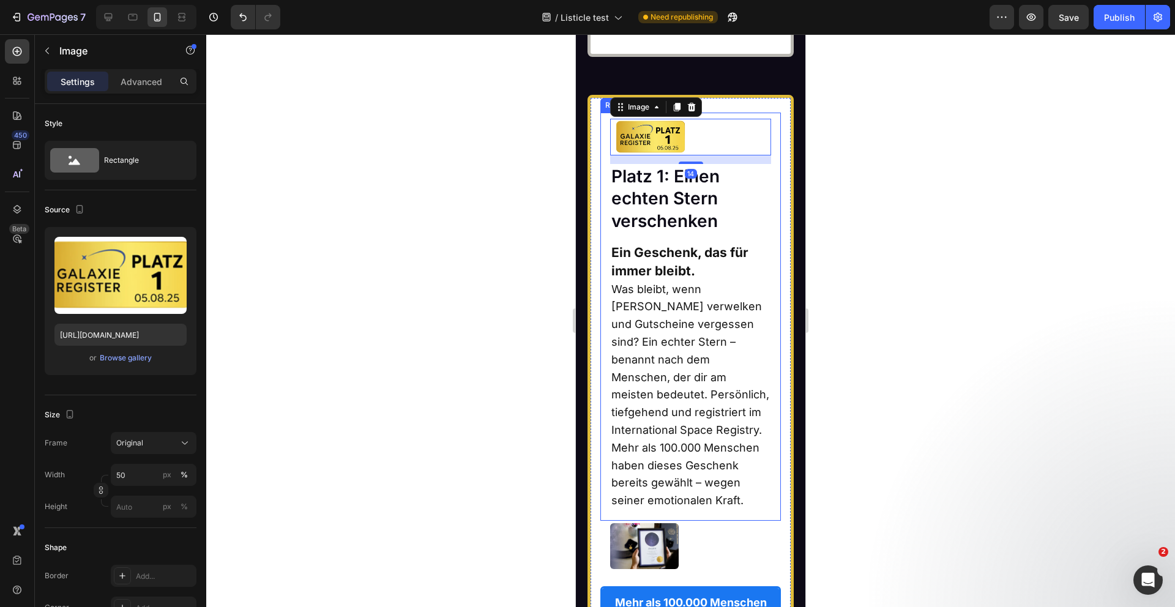
click at [714, 193] on div "Image 14 Platz 1: Einen echten Stern verschenken Heading Ein Geschenk, das für…" at bounding box center [690, 317] width 181 height 408
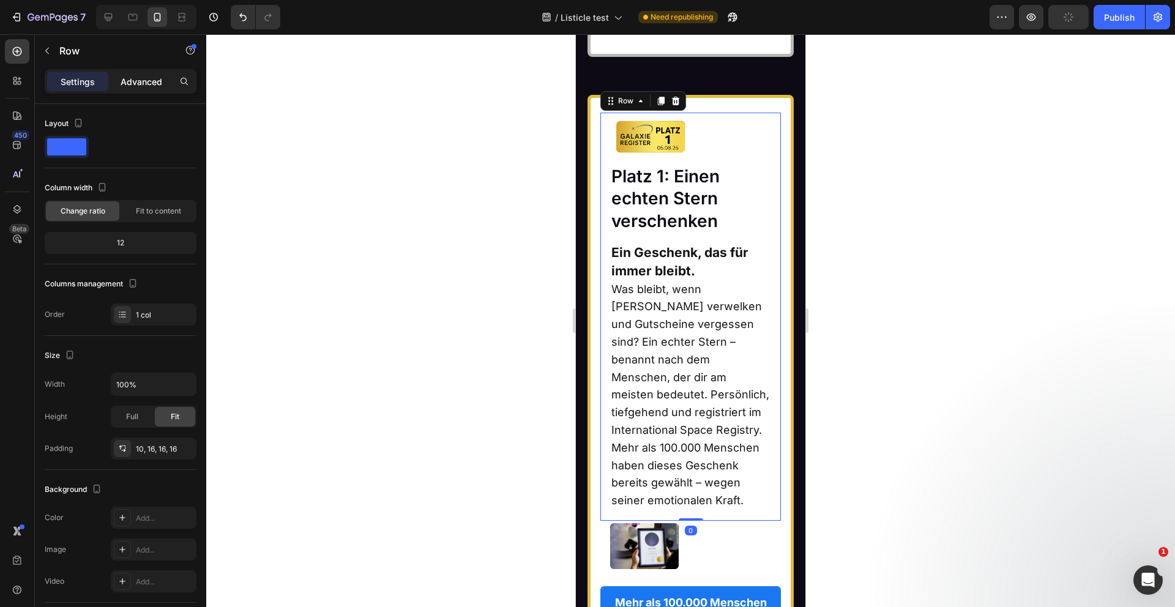
click at [135, 81] on p "Advanced" at bounding box center [142, 81] width 42 height 13
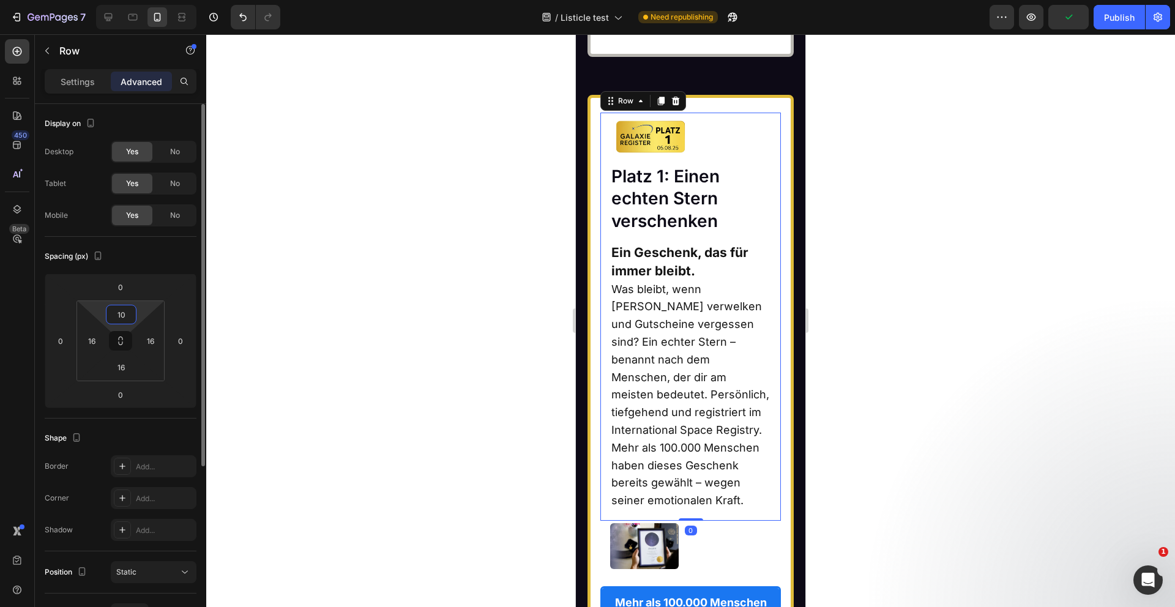
click at [125, 316] on input "10" at bounding box center [121, 314] width 24 height 18
type input "4"
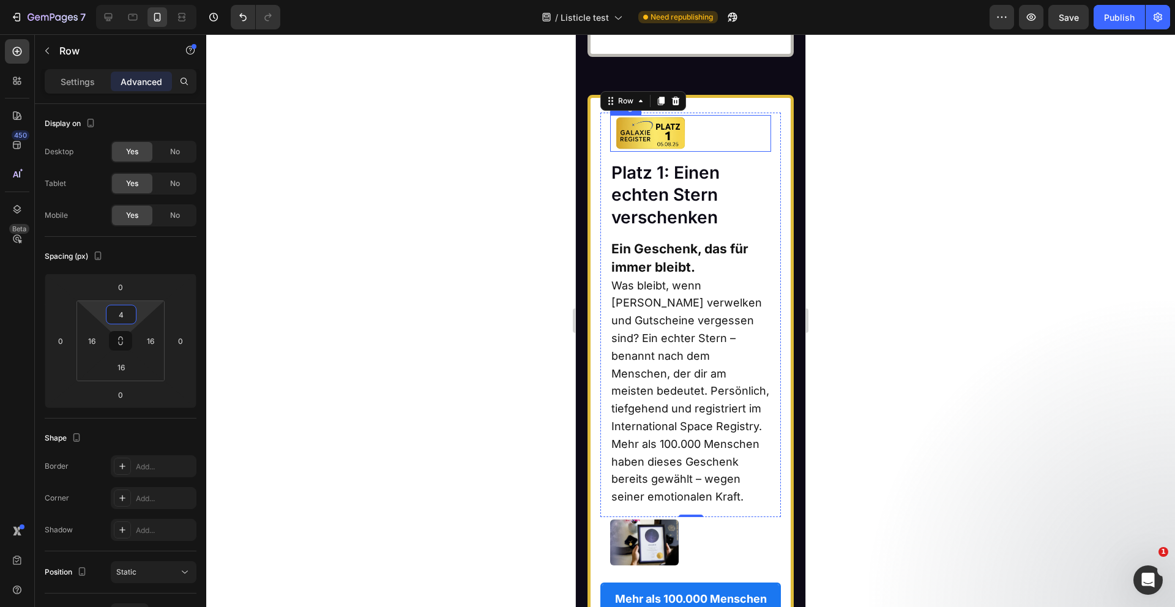
click at [700, 152] on div at bounding box center [691, 133] width 162 height 37
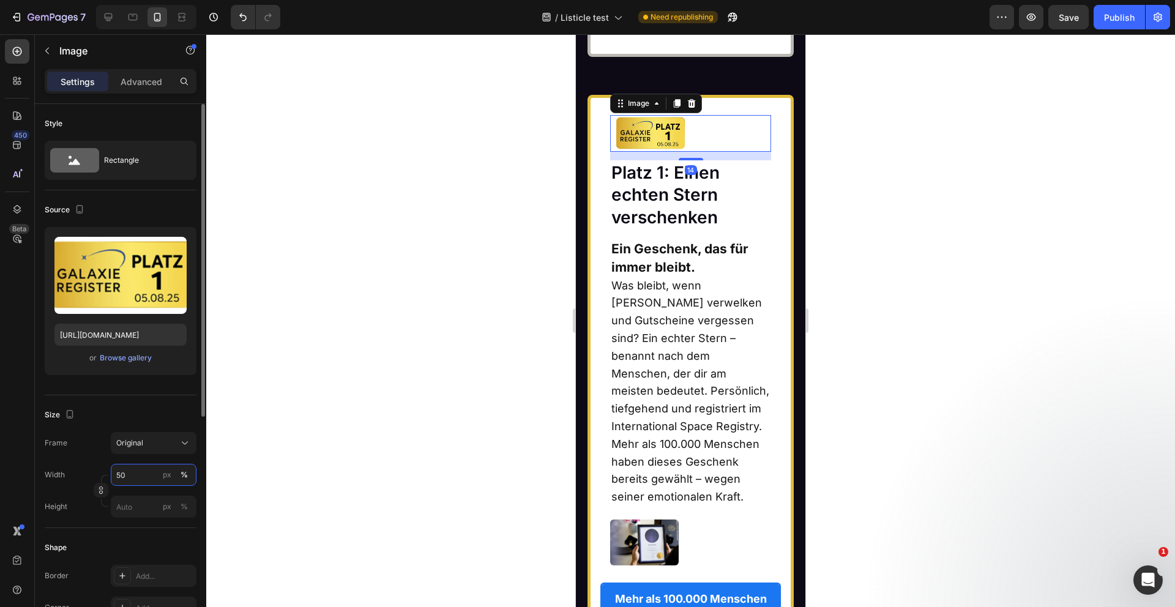
click at [134, 481] on input "50" at bounding box center [154, 475] width 86 height 22
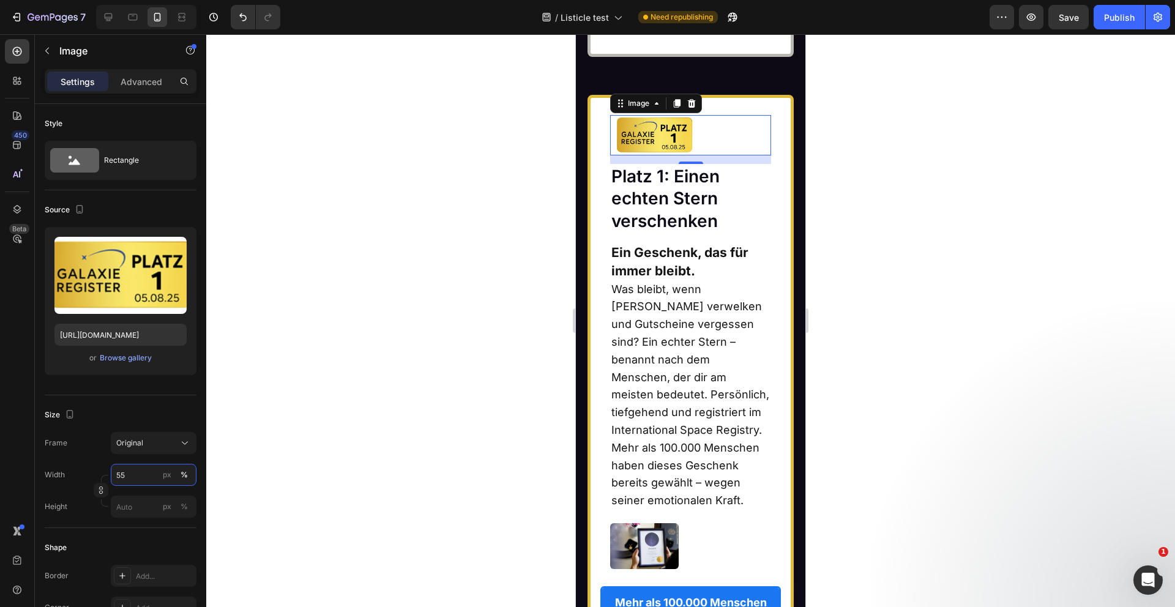
type input "55"
click at [736, 164] on div "14" at bounding box center [691, 159] width 162 height 9
click at [606, 306] on div "Image 14 Platz 1: Einen echten Stern verschenken Heading Ein Geschenk, das für…" at bounding box center [690, 317] width 181 height 408
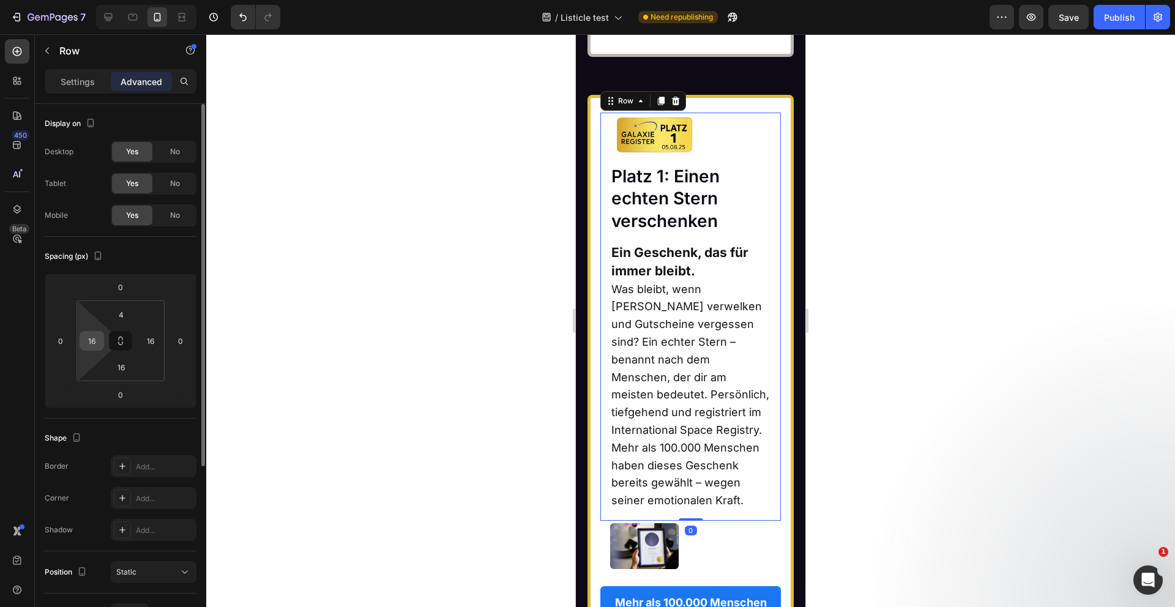
click at [91, 343] on input "16" at bounding box center [92, 341] width 18 height 18
type input "0"
click at [153, 343] on input "16" at bounding box center [150, 341] width 18 height 18
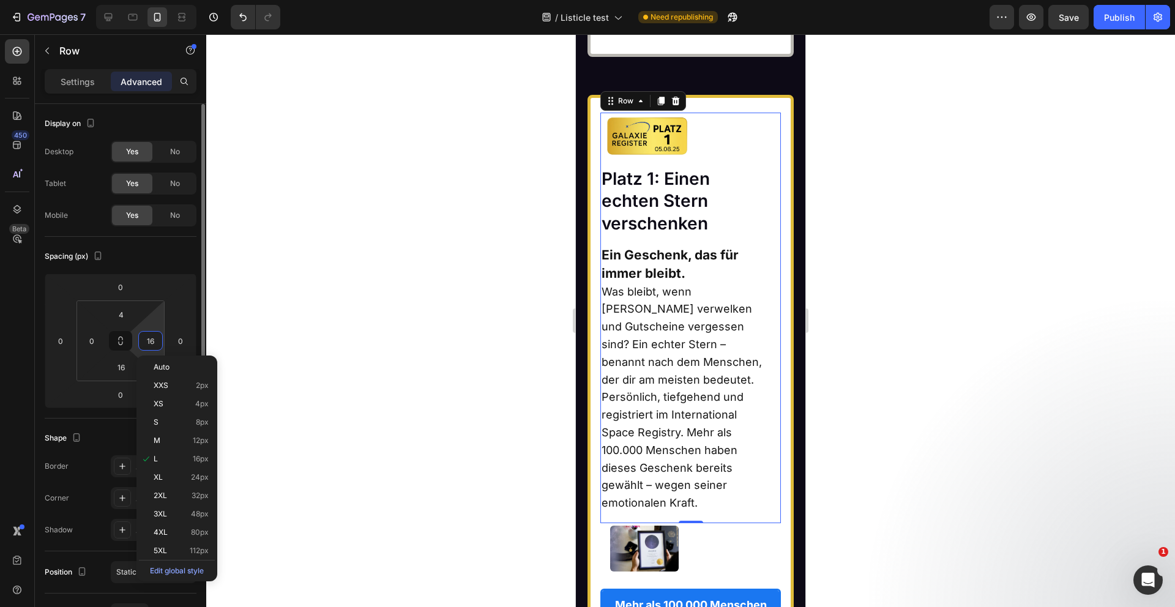
type input "9"
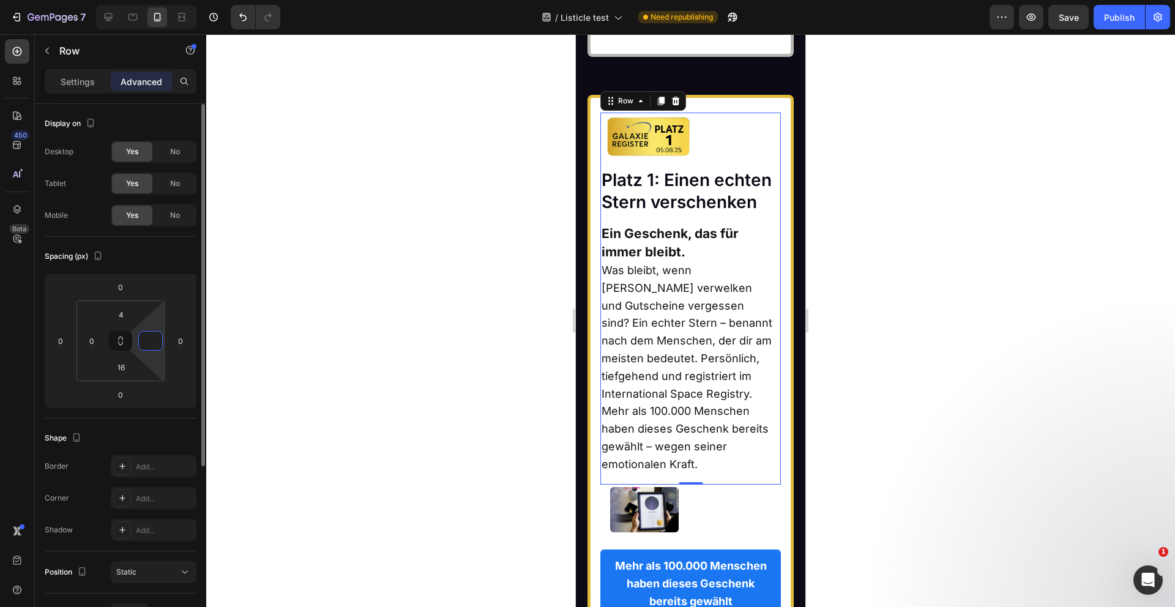
type input "0"
click at [644, 159] on img at bounding box center [648, 137] width 97 height 44
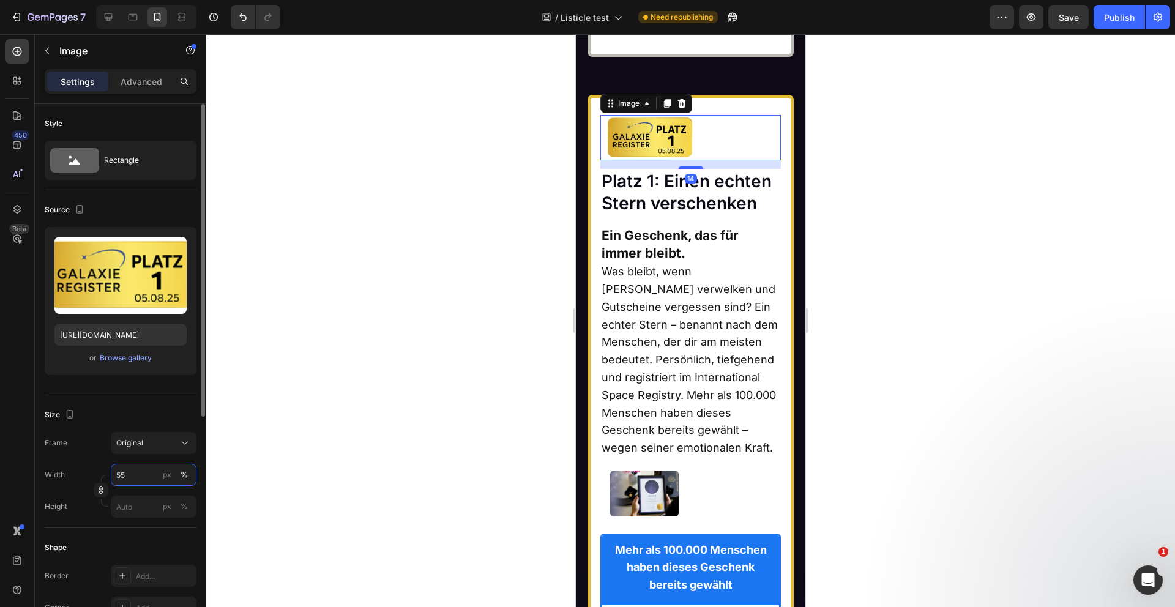
click at [138, 470] on input "55" at bounding box center [154, 475] width 86 height 22
click at [138, 474] on input "55" at bounding box center [154, 475] width 86 height 22
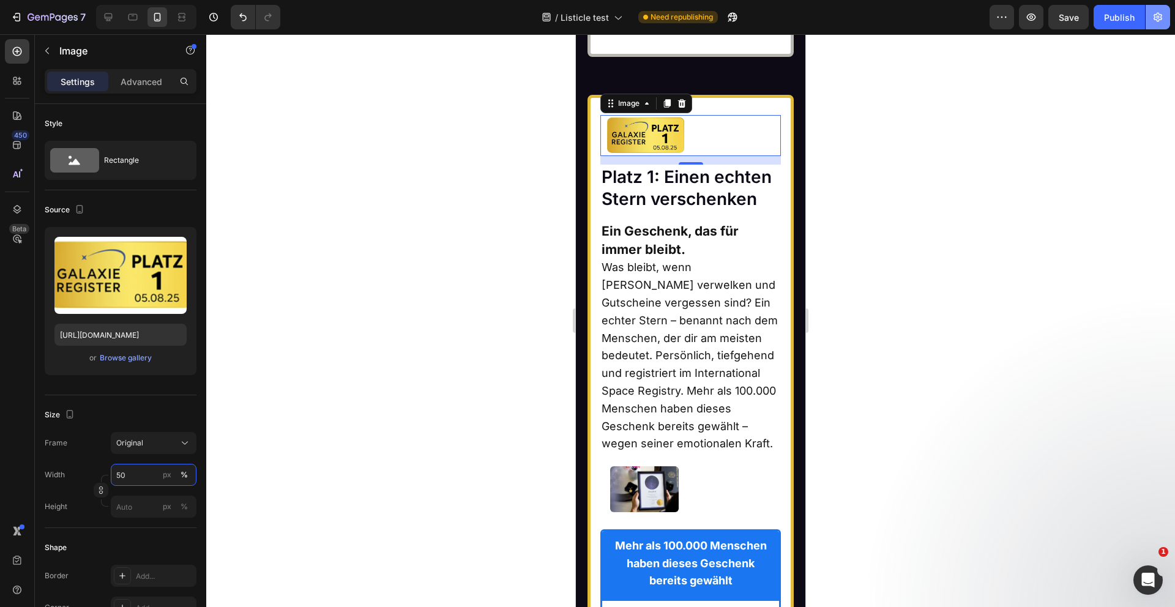
type input "50"
click at [719, 212] on h2 "Platz 1: Einen echten Stern verschenken" at bounding box center [690, 188] width 181 height 47
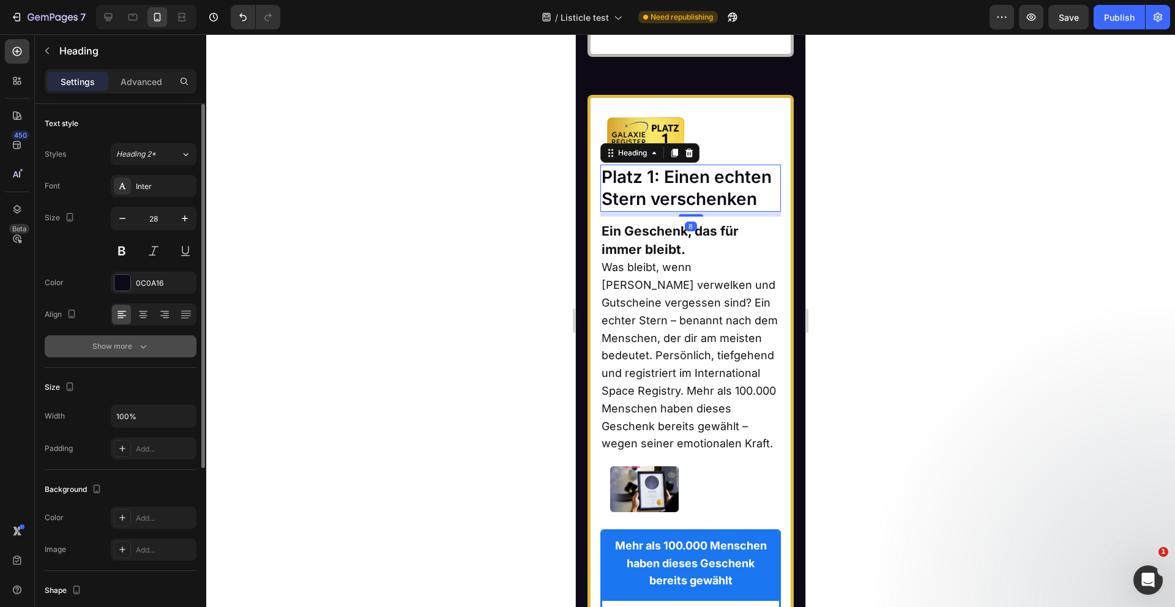
click at [150, 348] on button "Show more" at bounding box center [121, 346] width 152 height 22
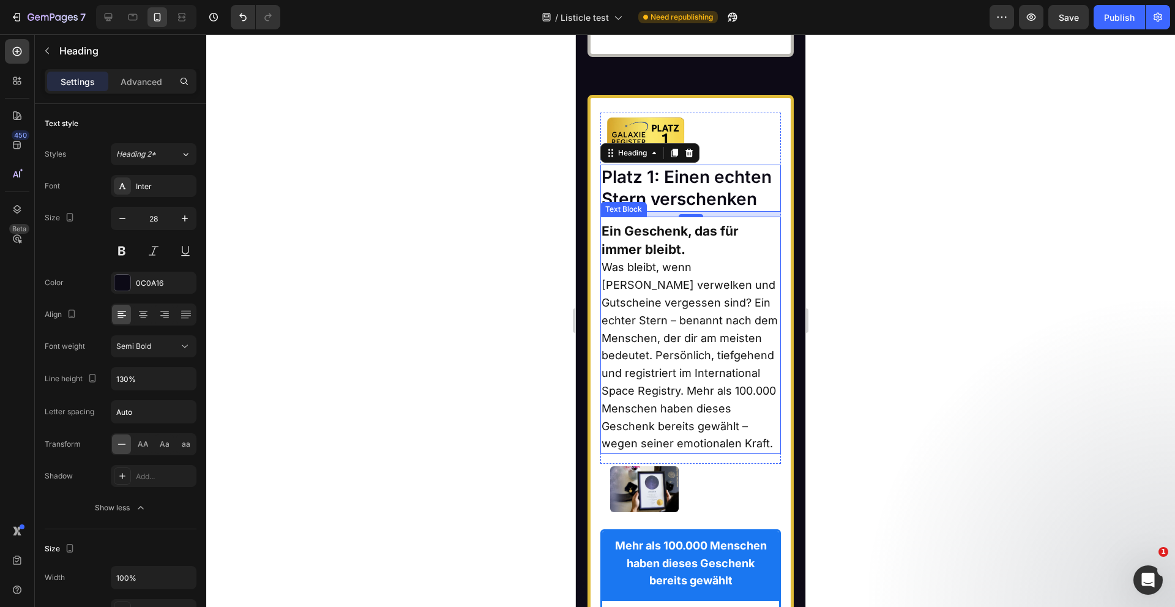
click at [659, 394] on p "Was bleibt, wenn [PERSON_NAME] verwelken und Gutscheine vergessen sind? Ein ech…" at bounding box center [691, 356] width 179 height 194
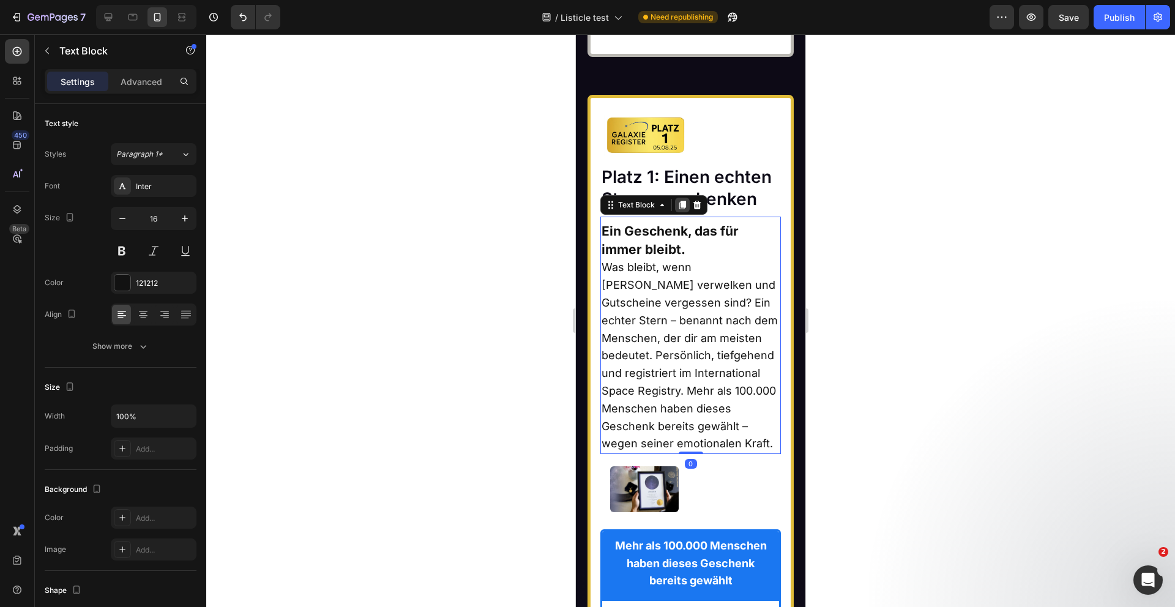
click at [682, 209] on icon at bounding box center [682, 205] width 7 height 9
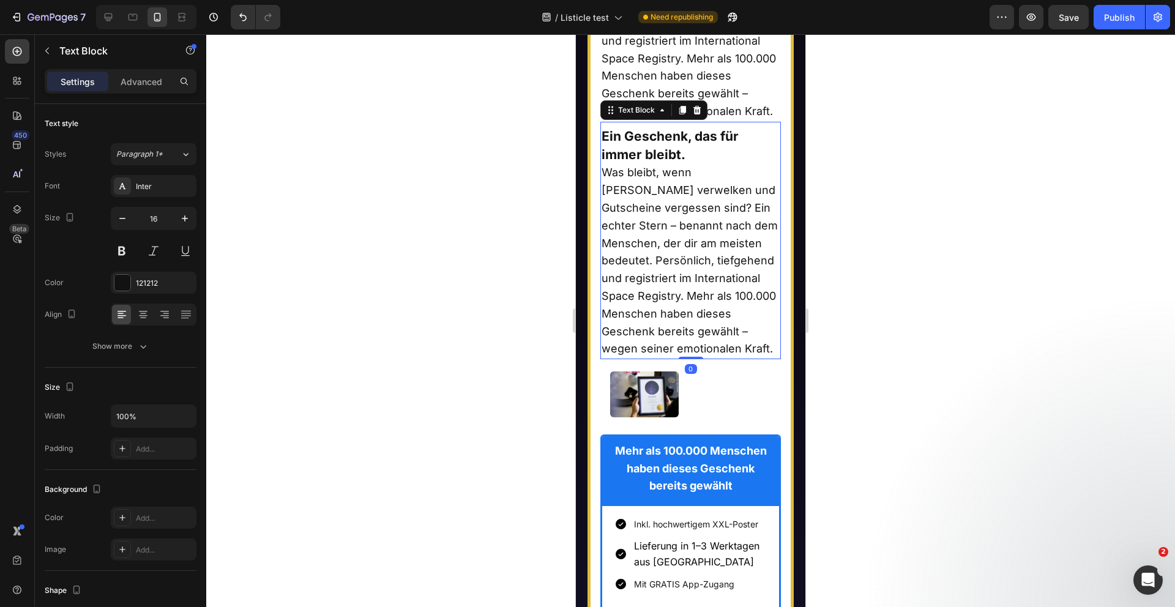
scroll to position [7752, 0]
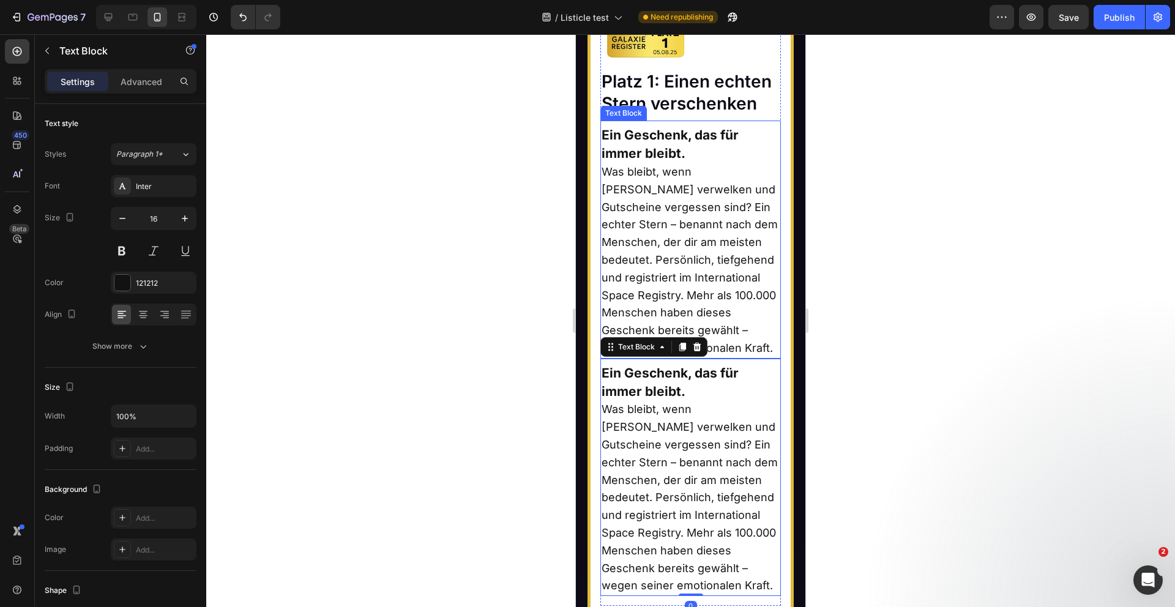
click at [670, 235] on p "Was bleibt, wenn [PERSON_NAME] verwelken und Gutscheine vergessen sind? Ein ech…" at bounding box center [691, 260] width 179 height 194
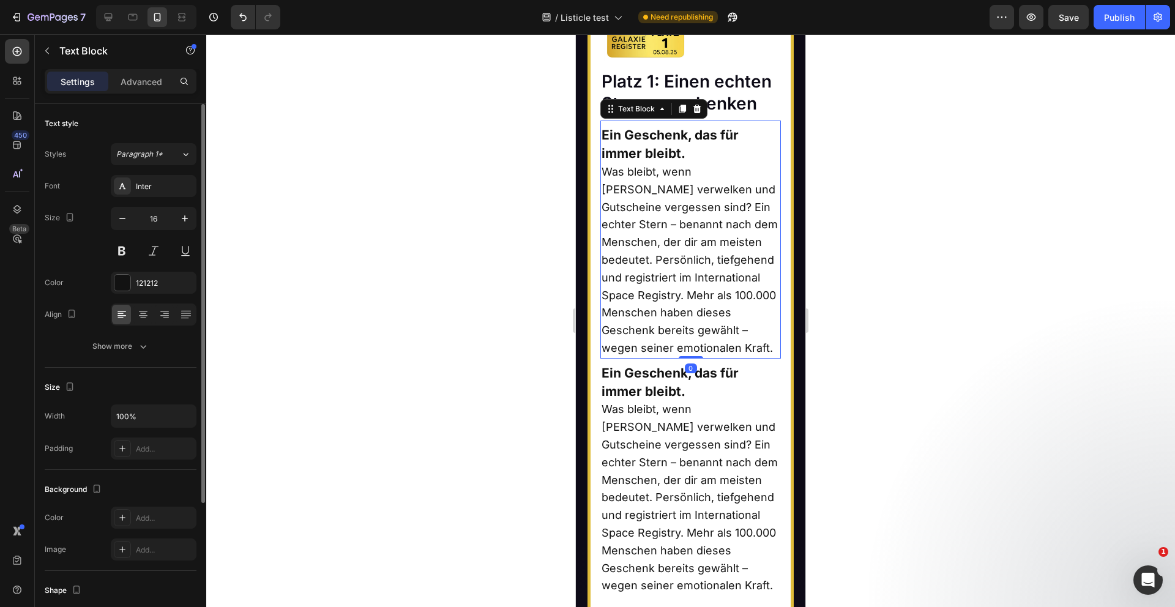
click at [146, 86] on p "Advanced" at bounding box center [142, 81] width 42 height 13
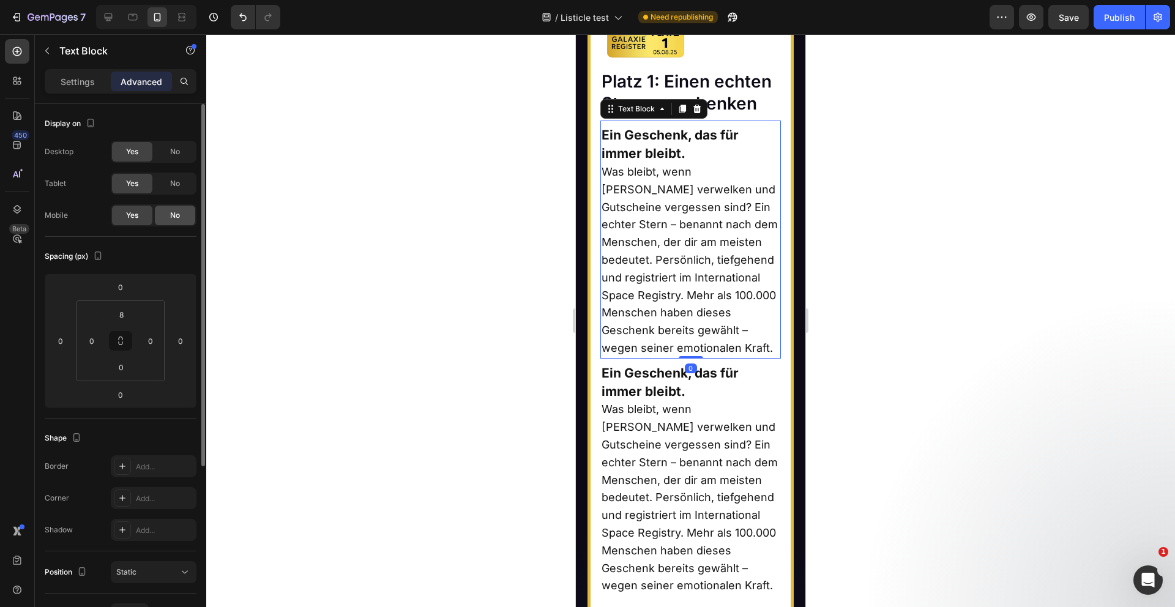
click at [176, 216] on span "No" at bounding box center [175, 215] width 10 height 11
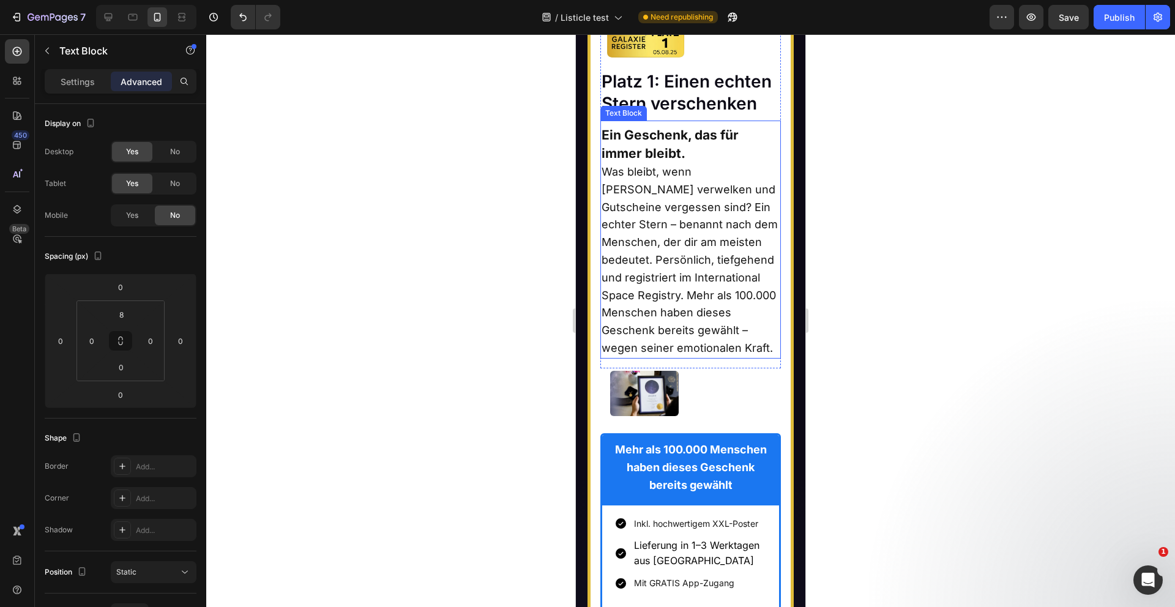
click at [747, 207] on span "Was bleibt, wenn [PERSON_NAME] verwelken und Gutscheine vergessen sind? Ein ech…" at bounding box center [690, 259] width 176 height 189
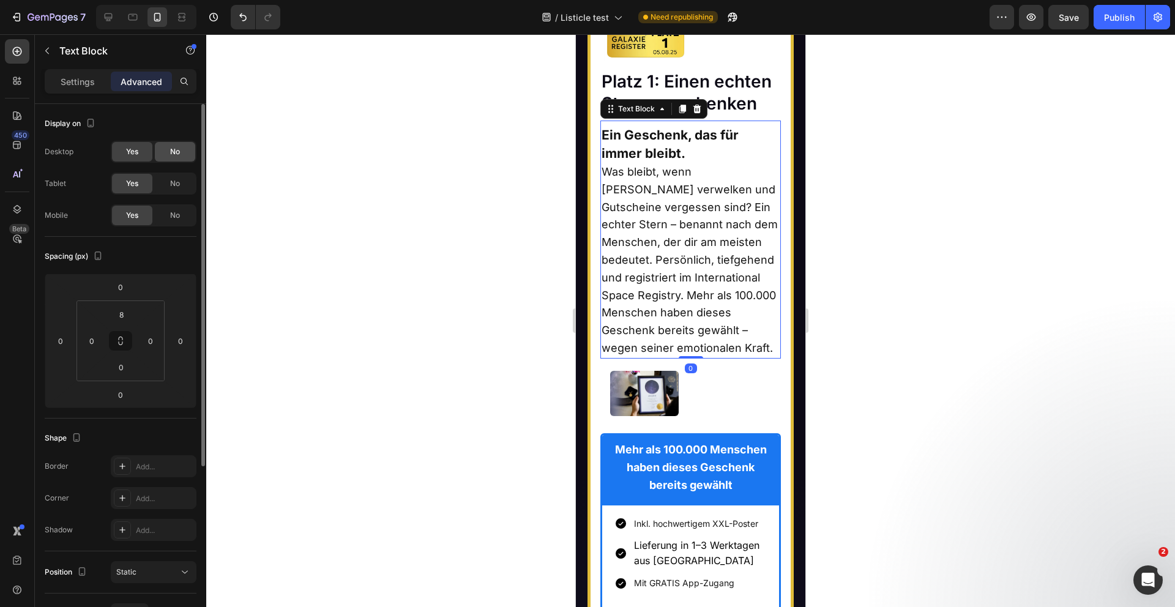
click at [177, 154] on span "No" at bounding box center [175, 151] width 10 height 11
click at [177, 182] on span "No" at bounding box center [175, 183] width 10 height 11
click at [78, 84] on p "Settings" at bounding box center [78, 81] width 34 height 13
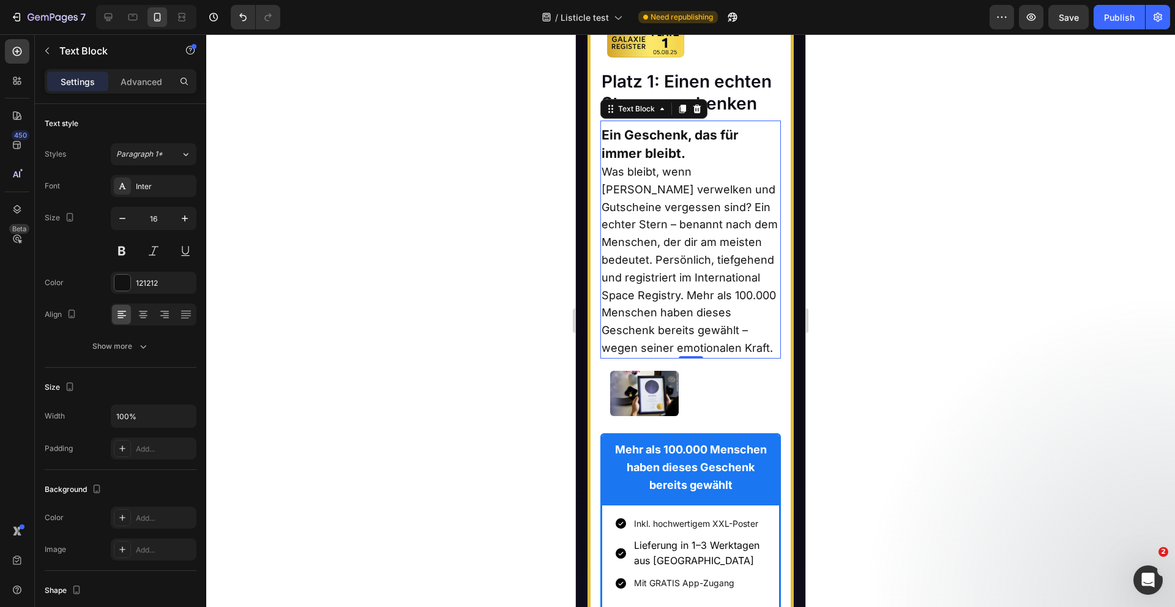
click at [654, 129] on strong "Ein Geschenk, das für immer bleibt." at bounding box center [670, 144] width 137 height 34
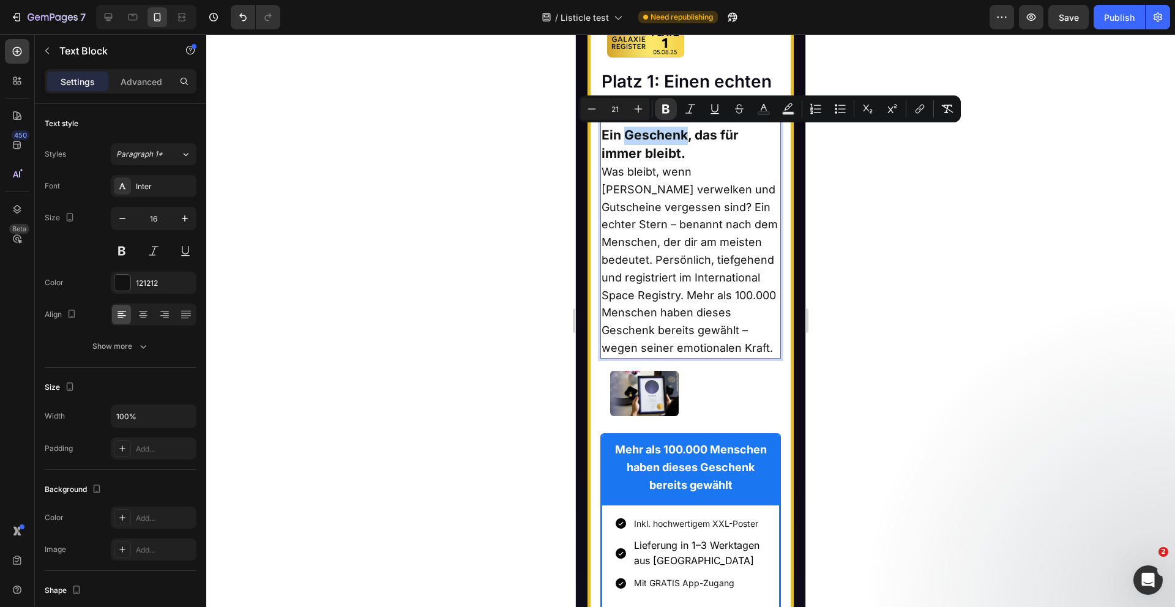
click at [654, 144] on p "Ein Geschenk, das für immer bleibt." at bounding box center [691, 145] width 179 height 37
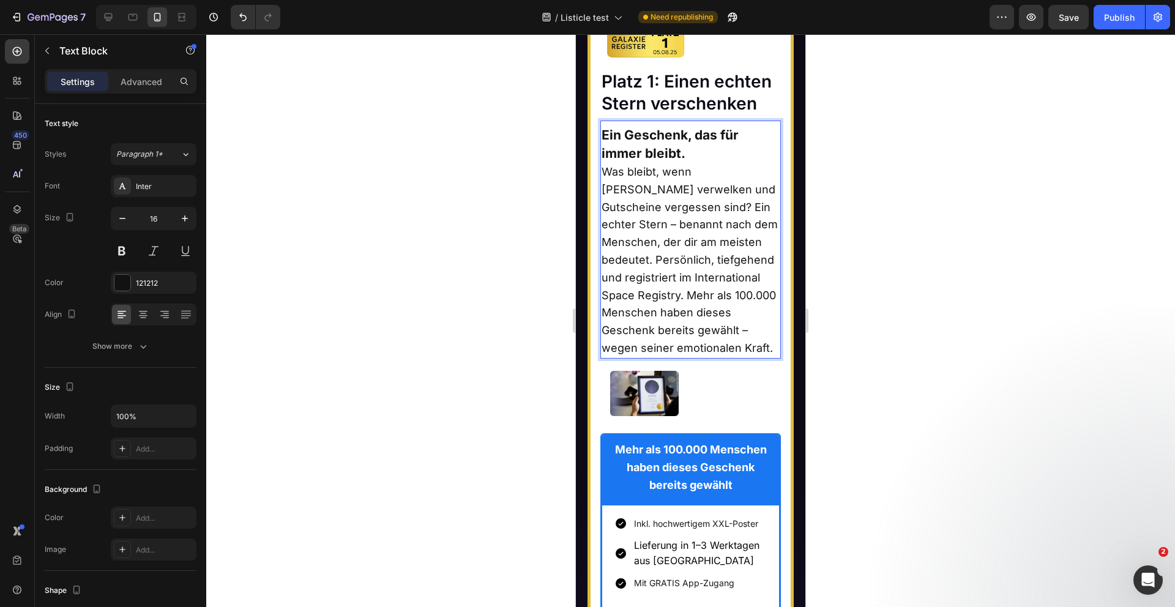
click at [654, 144] on p "Ein Geschenk, das für immer bleibt." at bounding box center [691, 145] width 179 height 37
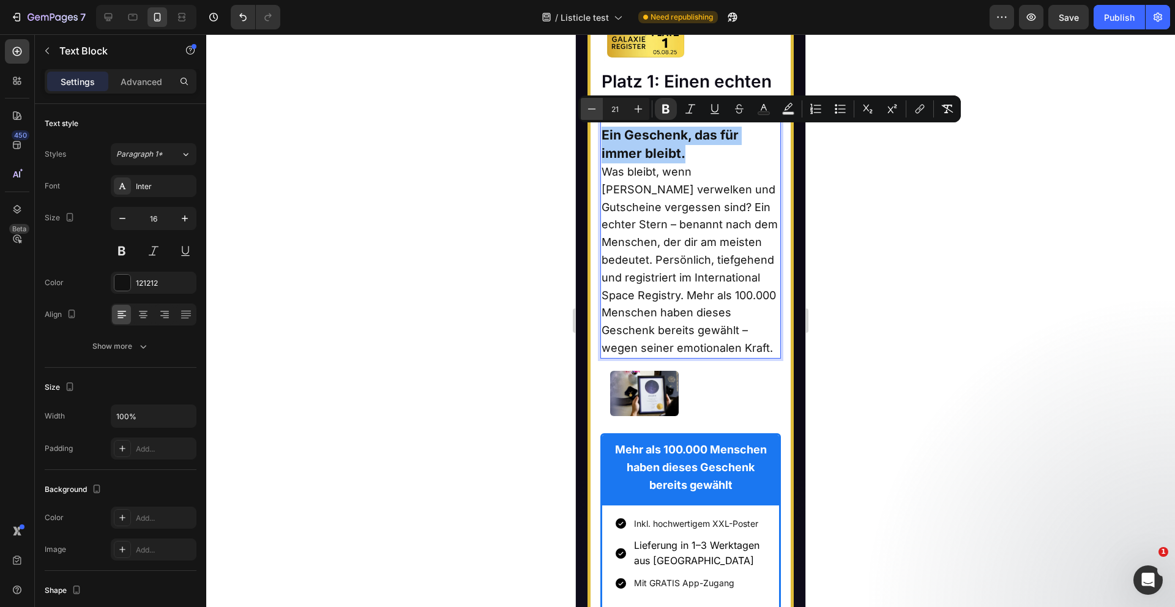
click at [594, 108] on icon "Editor contextual toolbar" at bounding box center [592, 109] width 12 height 12
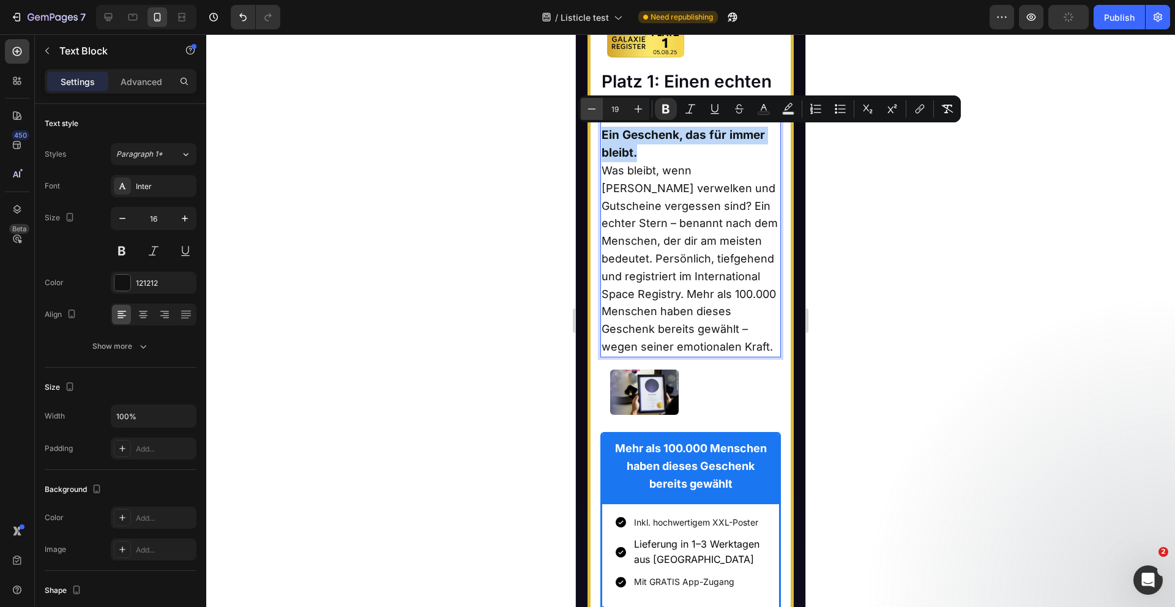
type input "18"
click at [653, 184] on span "Was bleibt, wenn [PERSON_NAME] verwelken und Gutscheine vergessen sind? Ein ech…" at bounding box center [690, 258] width 176 height 189
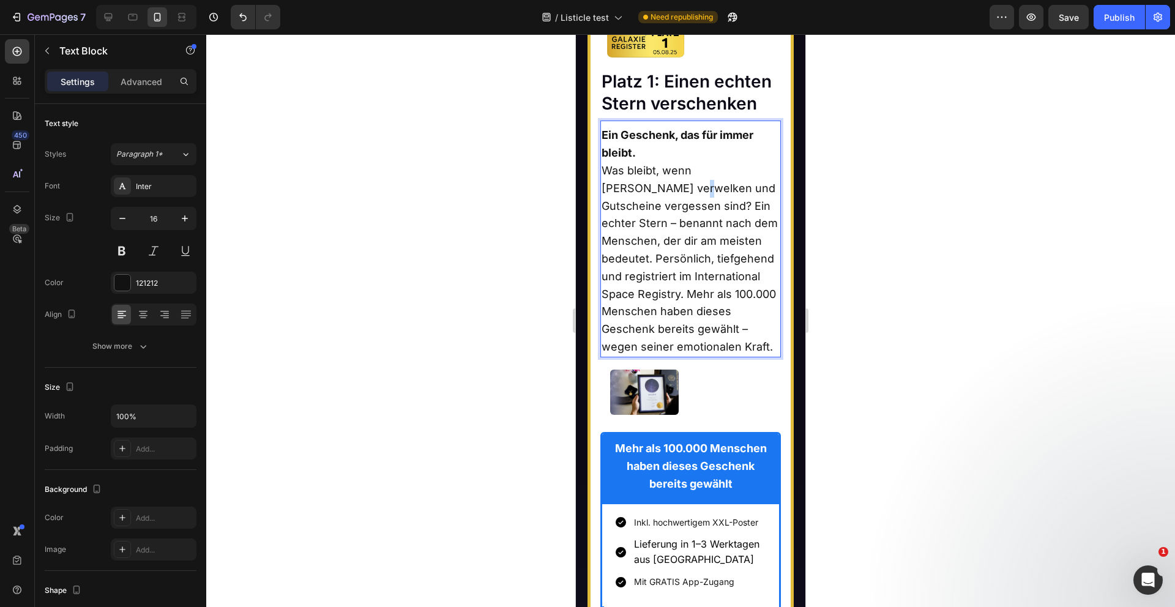
click at [653, 184] on span "Was bleibt, wenn [PERSON_NAME] verwelken und Gutscheine vergessen sind? Ein ech…" at bounding box center [690, 258] width 176 height 189
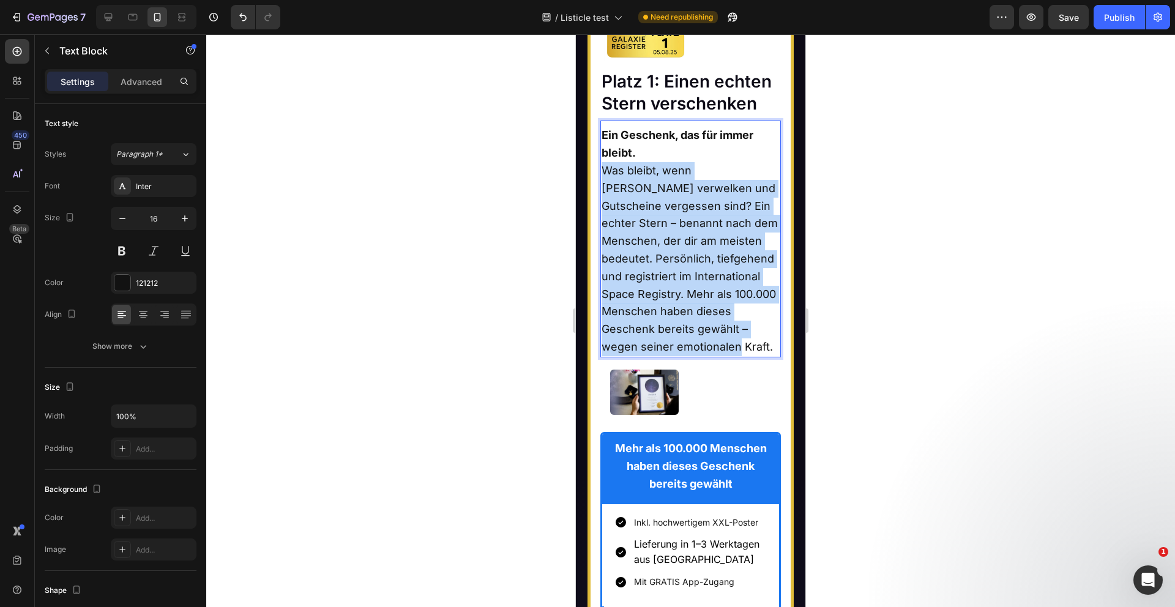
click at [653, 184] on span "Was bleibt, wenn [PERSON_NAME] verwelken und Gutscheine vergessen sind? Ein ech…" at bounding box center [690, 258] width 176 height 189
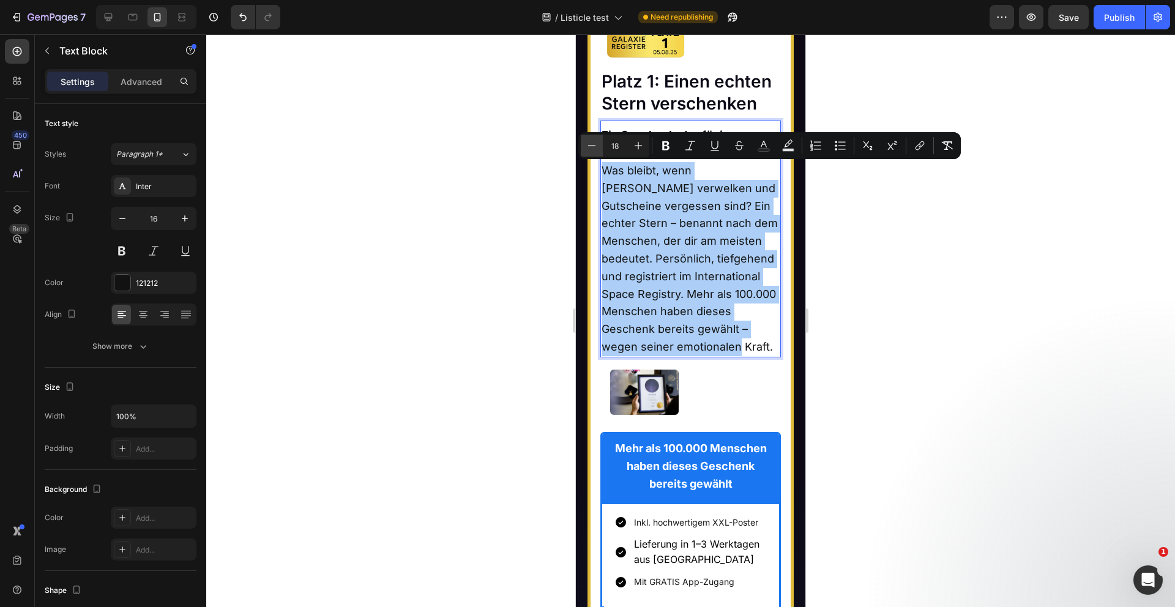
click at [586, 144] on icon "Editor contextual toolbar" at bounding box center [592, 146] width 12 height 12
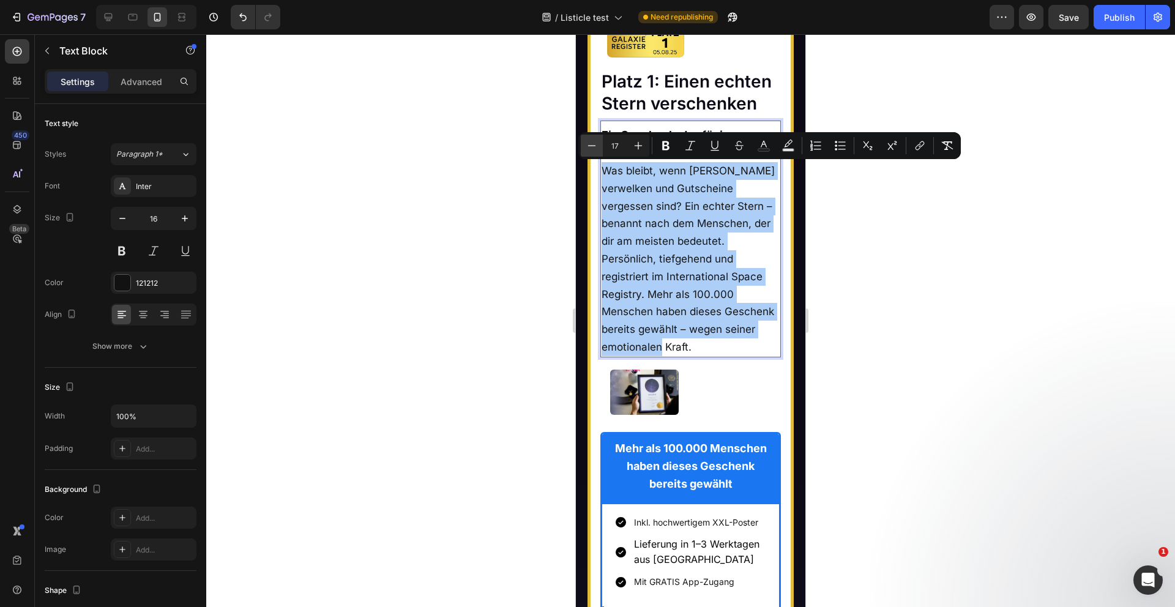
click at [586, 144] on icon "Editor contextual toolbar" at bounding box center [592, 146] width 12 height 12
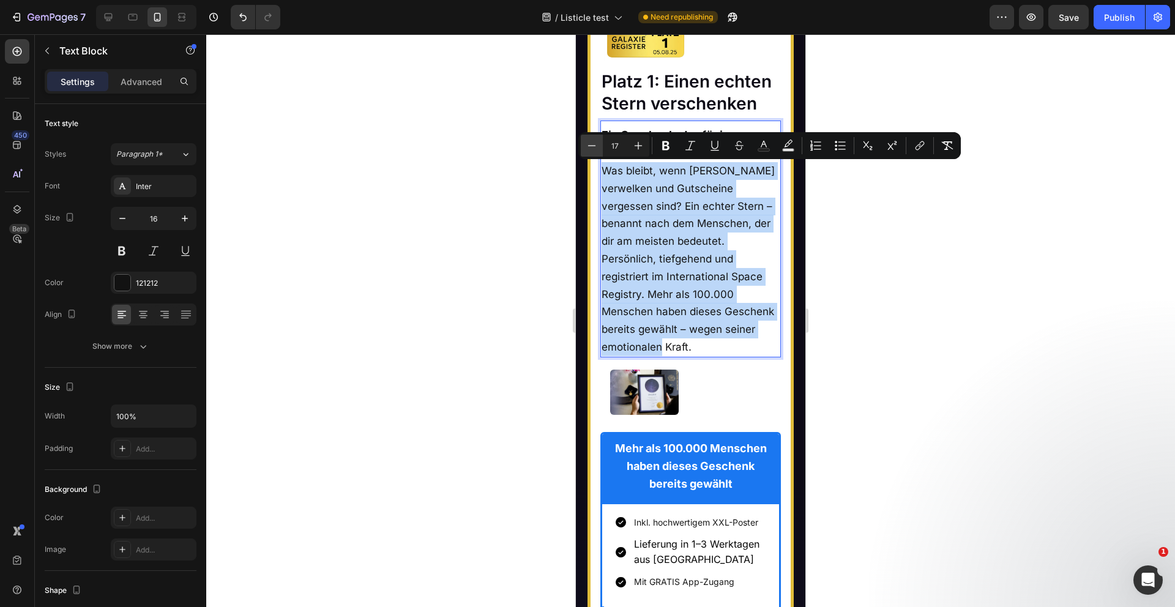
type input "16"
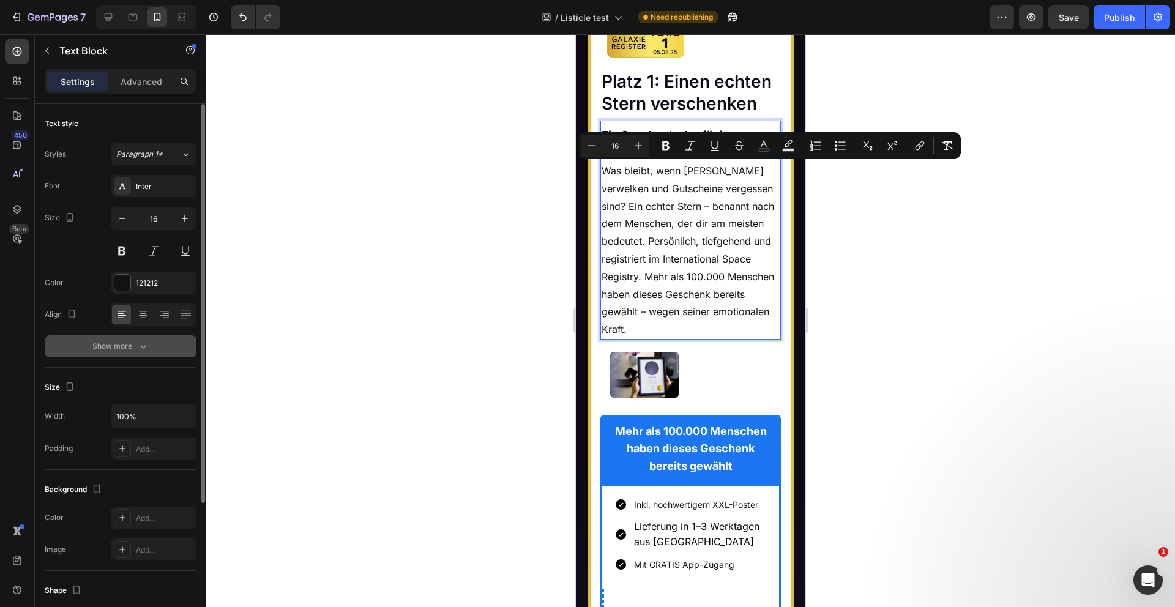
click at [143, 350] on icon "button" at bounding box center [143, 346] width 12 height 12
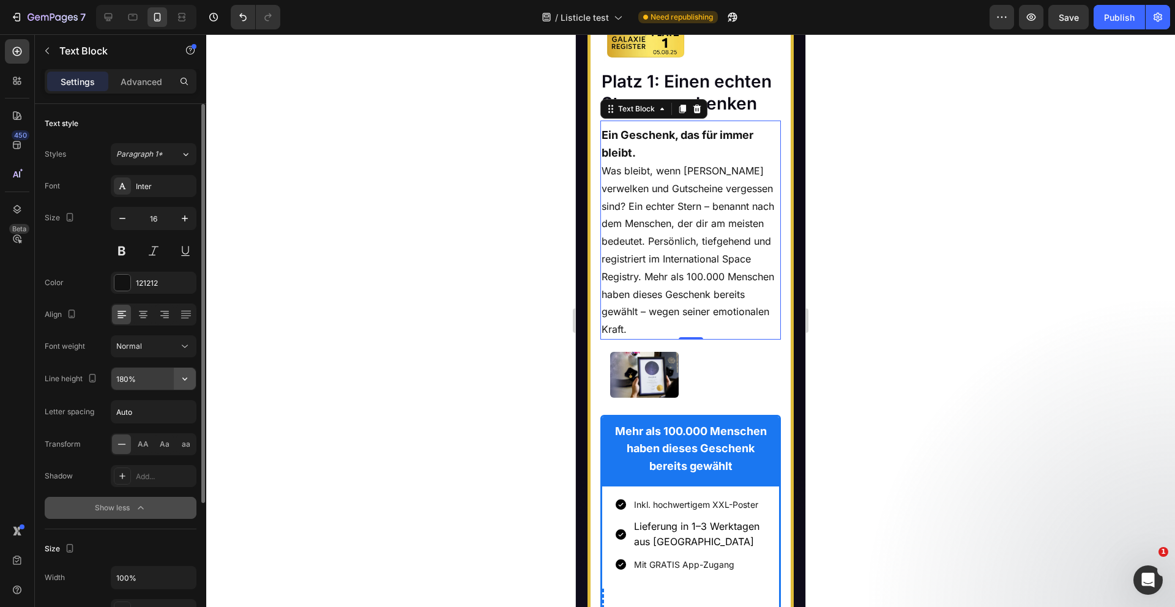
click at [190, 381] on icon "button" at bounding box center [185, 379] width 12 height 12
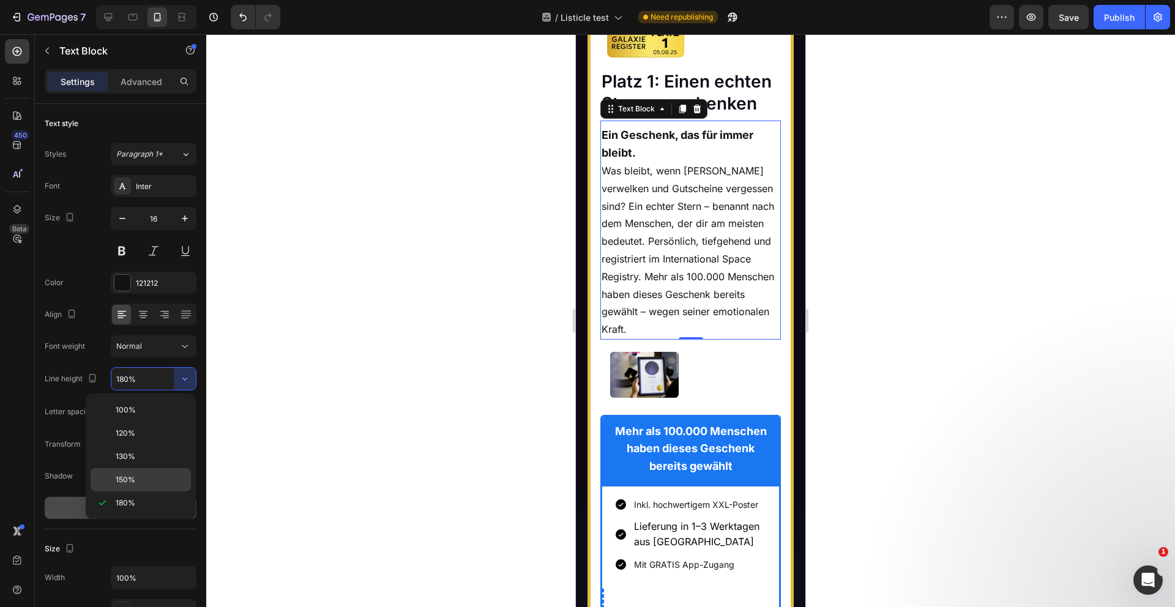
click at [140, 482] on p "150%" at bounding box center [151, 479] width 70 height 11
type input "150%"
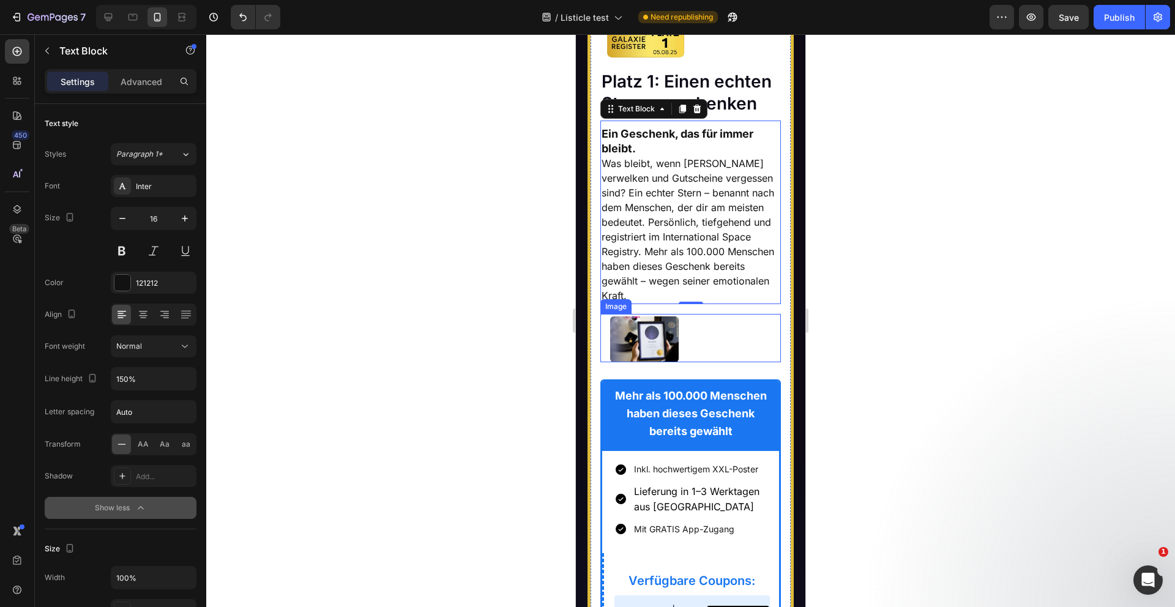
click at [697, 330] on div at bounding box center [695, 339] width 171 height 46
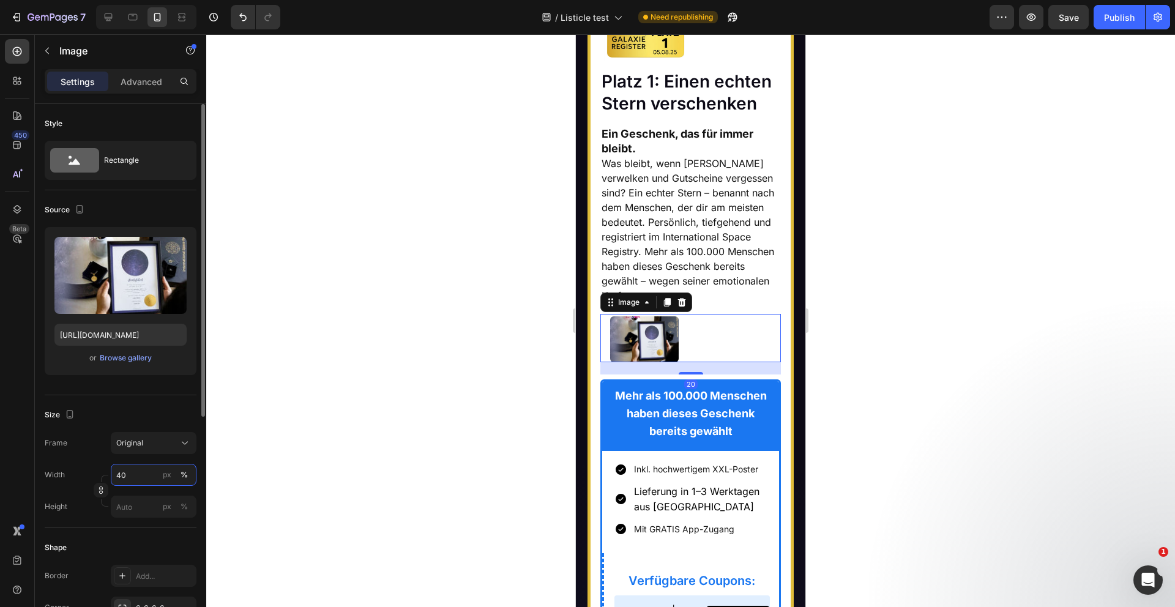
click at [140, 470] on input "40" at bounding box center [154, 475] width 86 height 22
click at [146, 504] on p "Full 100%" at bounding box center [151, 504] width 71 height 11
type input "100"
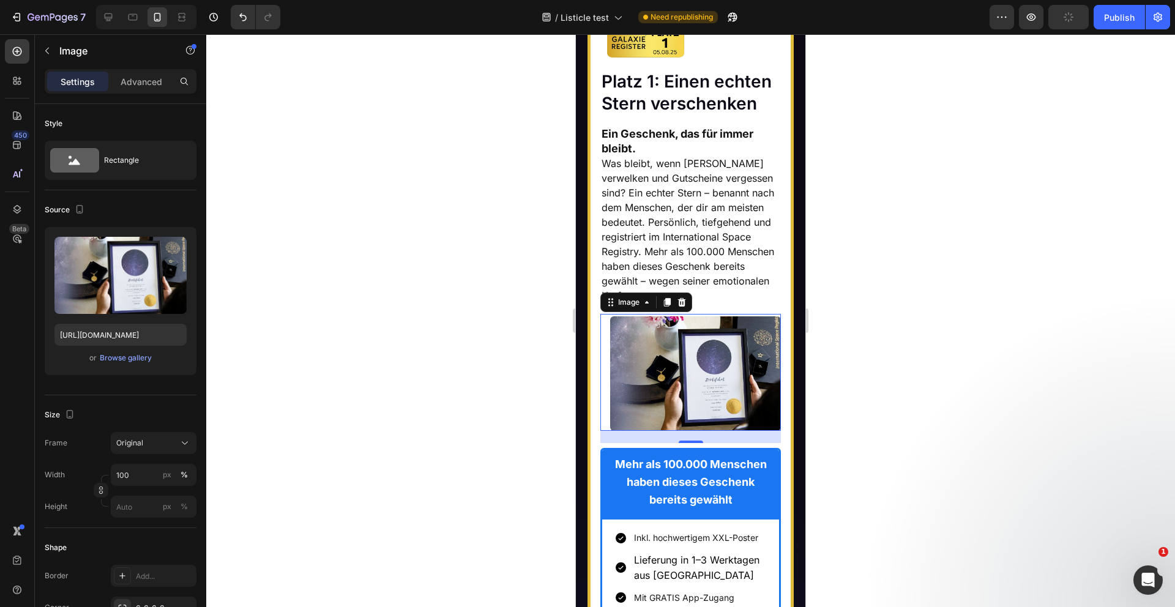
click at [380, 424] on div at bounding box center [690, 320] width 969 height 573
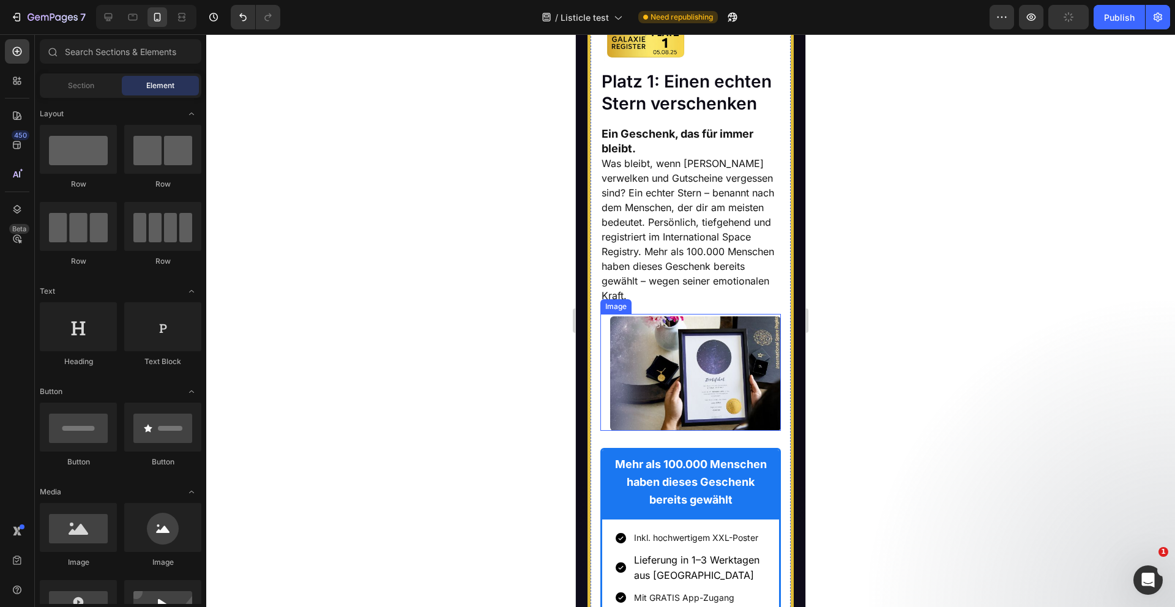
click at [679, 349] on img at bounding box center [695, 373] width 171 height 114
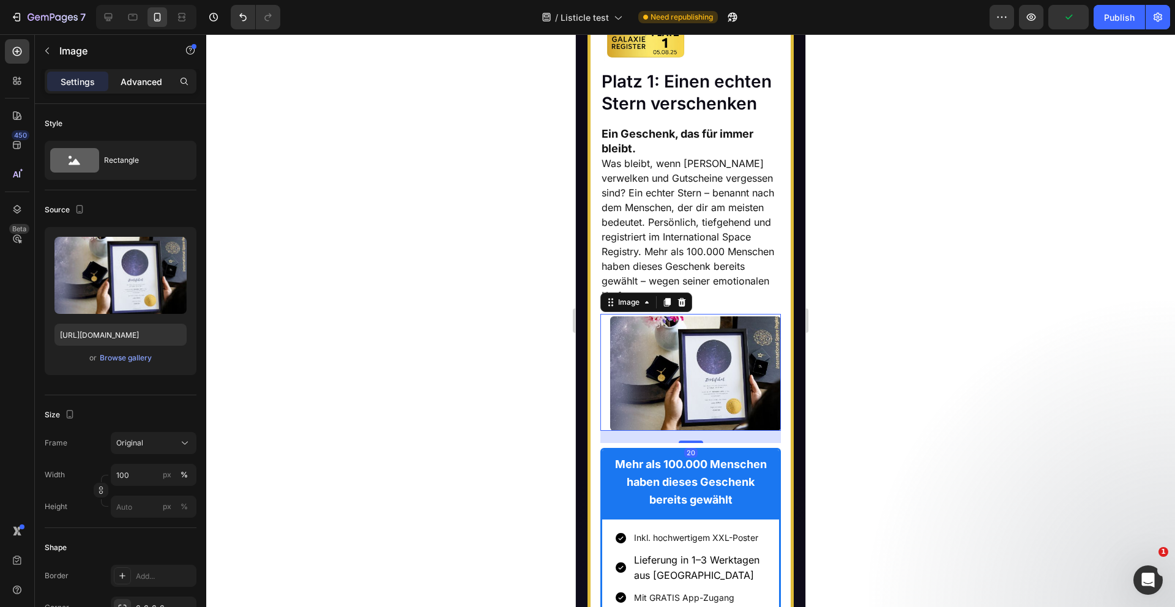
click at [149, 87] on p "Advanced" at bounding box center [142, 81] width 42 height 13
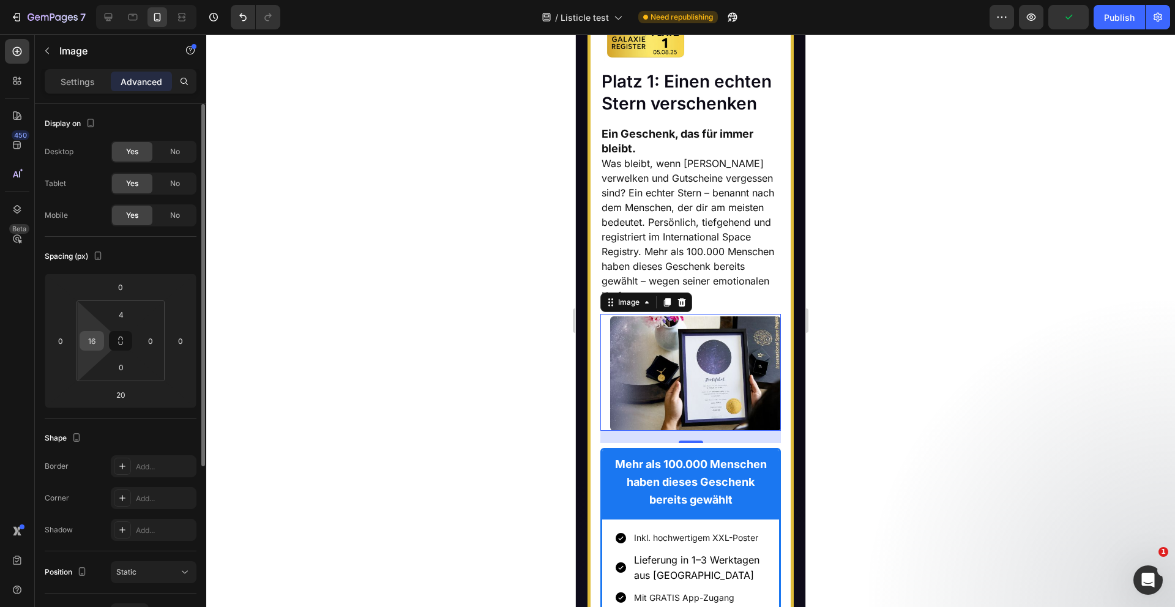
click at [93, 338] on input "16" at bounding box center [92, 341] width 18 height 18
type input "0"
click at [496, 315] on div at bounding box center [690, 320] width 969 height 573
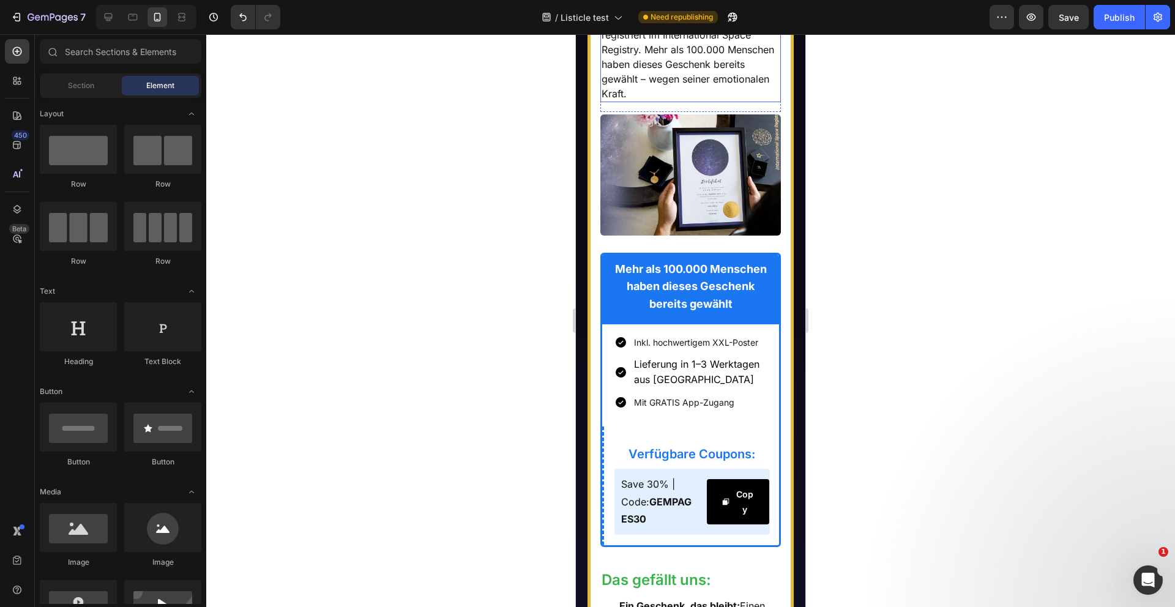
scroll to position [7966, 0]
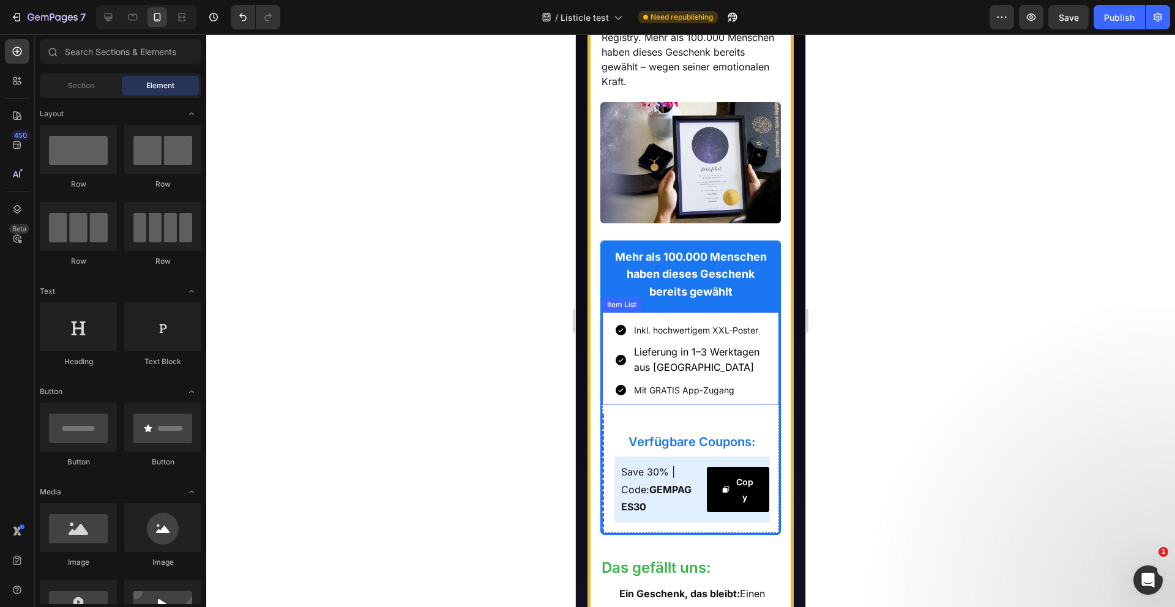
click at [694, 329] on p "Inkl. hochwertigem XXL-Poster" at bounding box center [700, 330] width 132 height 15
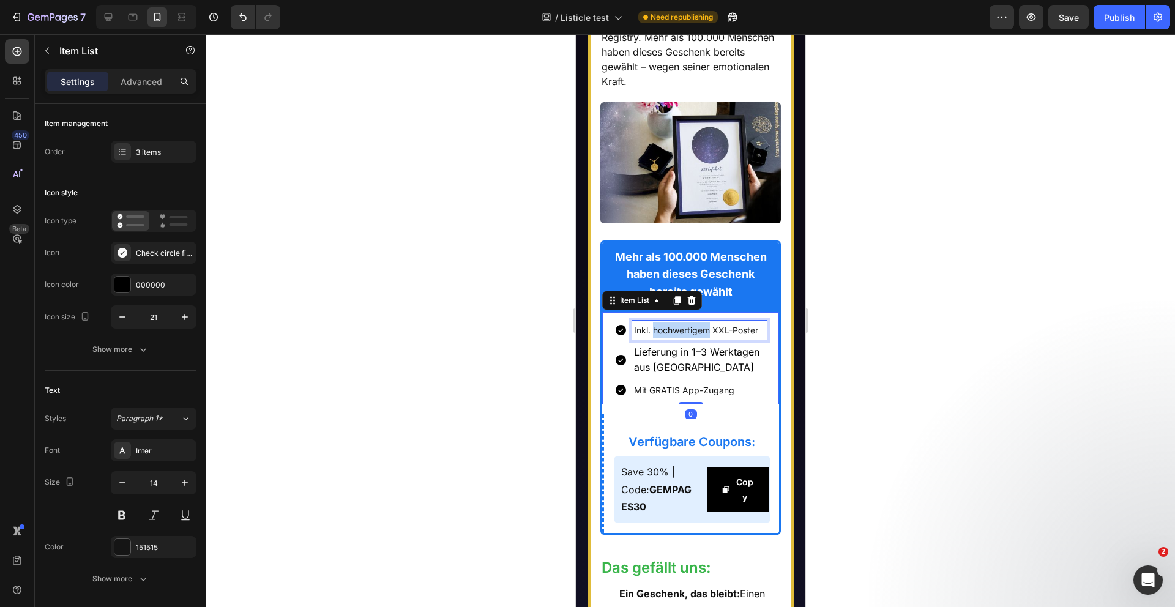
click at [694, 329] on p "Inkl. hochwertigem XXL-Poster" at bounding box center [700, 330] width 132 height 15
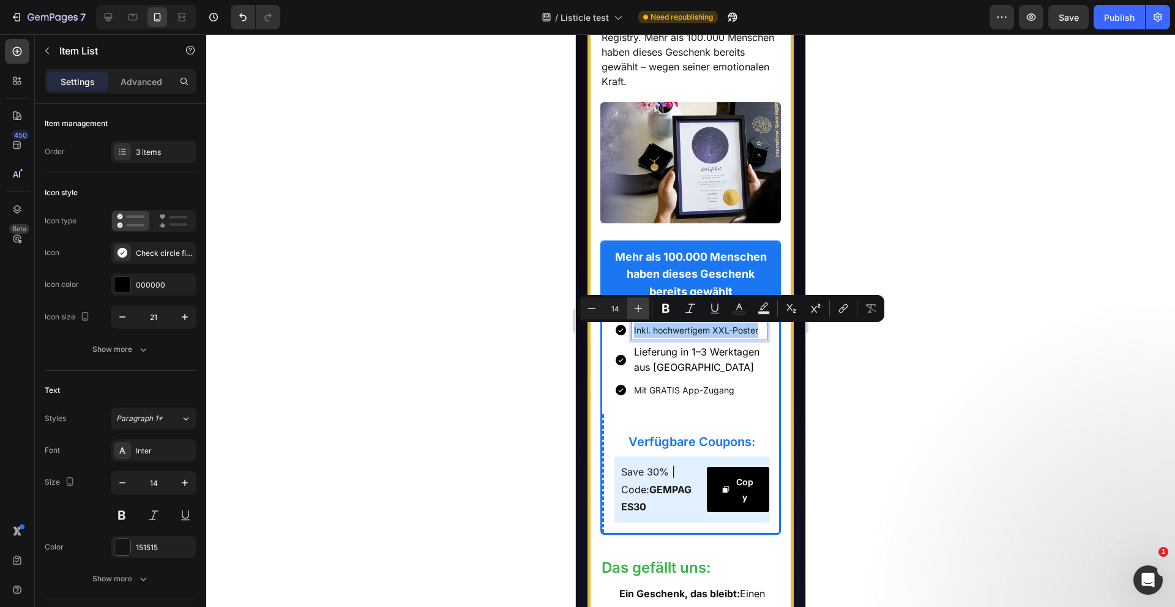
click at [641, 311] on icon "Editor contextual toolbar" at bounding box center [638, 308] width 12 height 12
type input "16"
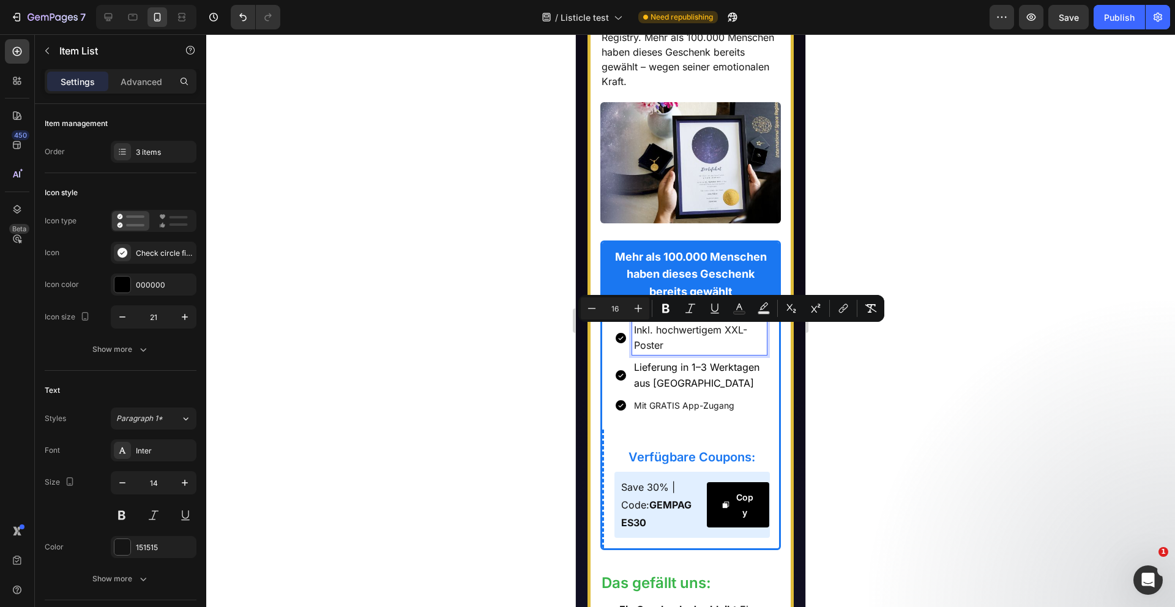
click at [661, 409] on p "Mit GRATIS App-Zugang" at bounding box center [700, 405] width 132 height 15
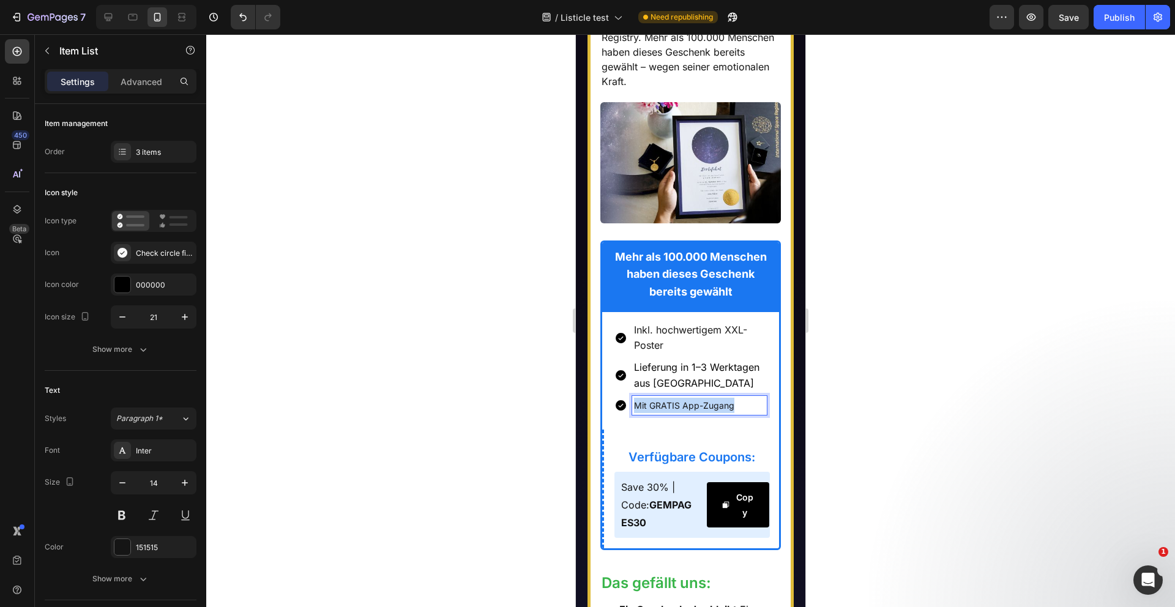
click at [661, 409] on p "Mit GRATIS App-Zugang" at bounding box center [700, 405] width 132 height 15
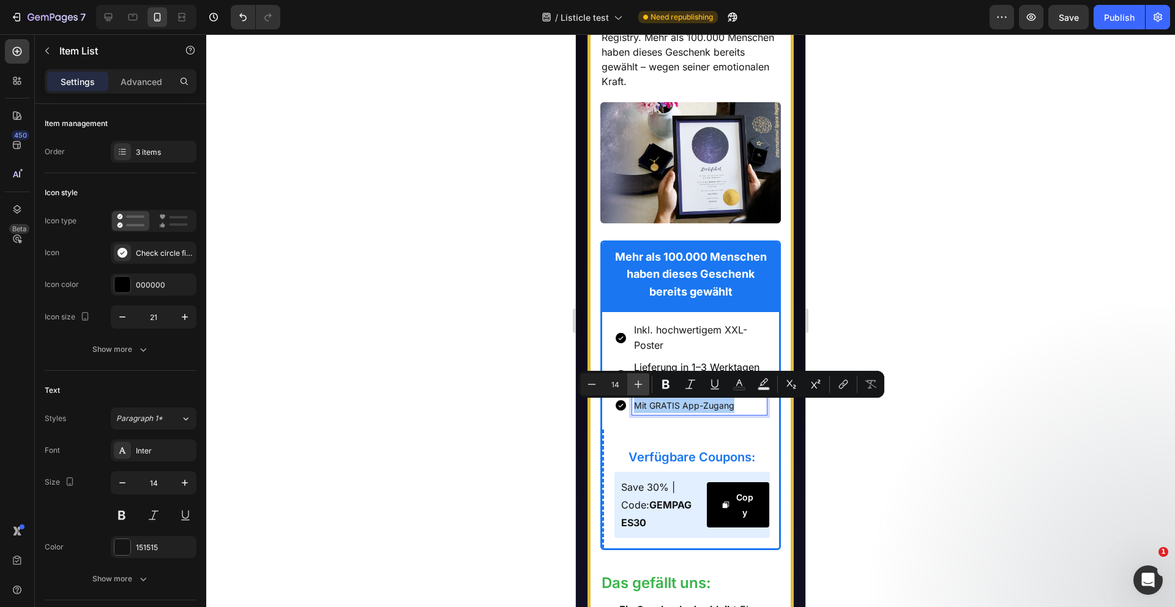
click at [638, 385] on icon "Editor contextual toolbar" at bounding box center [639, 385] width 8 height 8
type input "16"
click at [519, 425] on div at bounding box center [690, 320] width 969 height 573
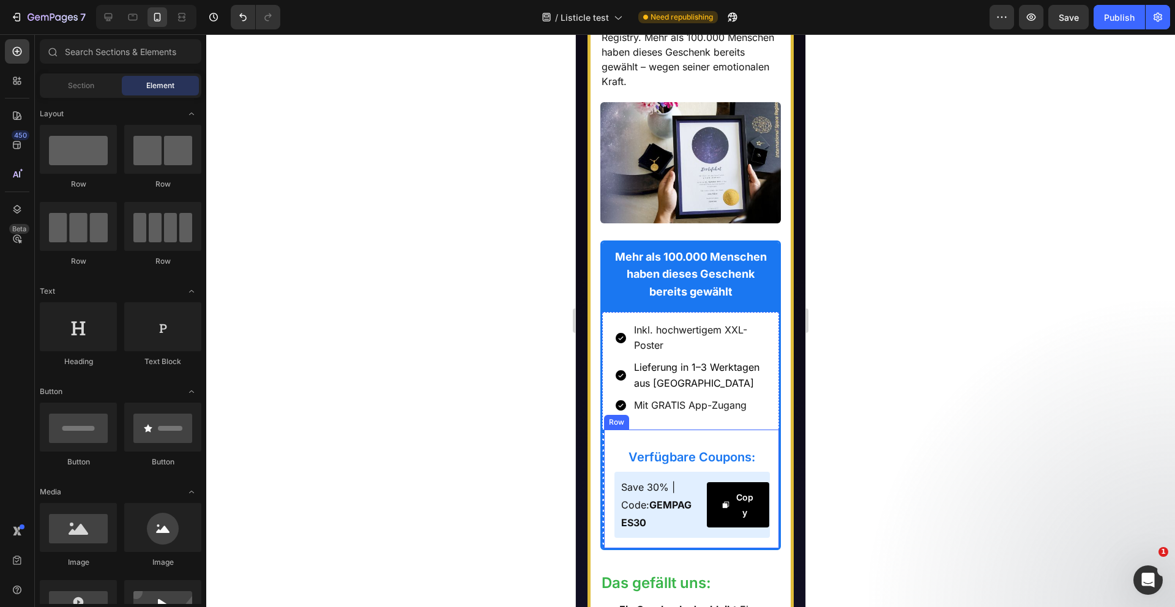
click at [707, 437] on div "Verfügbare Coupons: Heading Save 30% | Code: GEMPAGES30 Text Block Copy Copy Co…" at bounding box center [690, 489] width 177 height 119
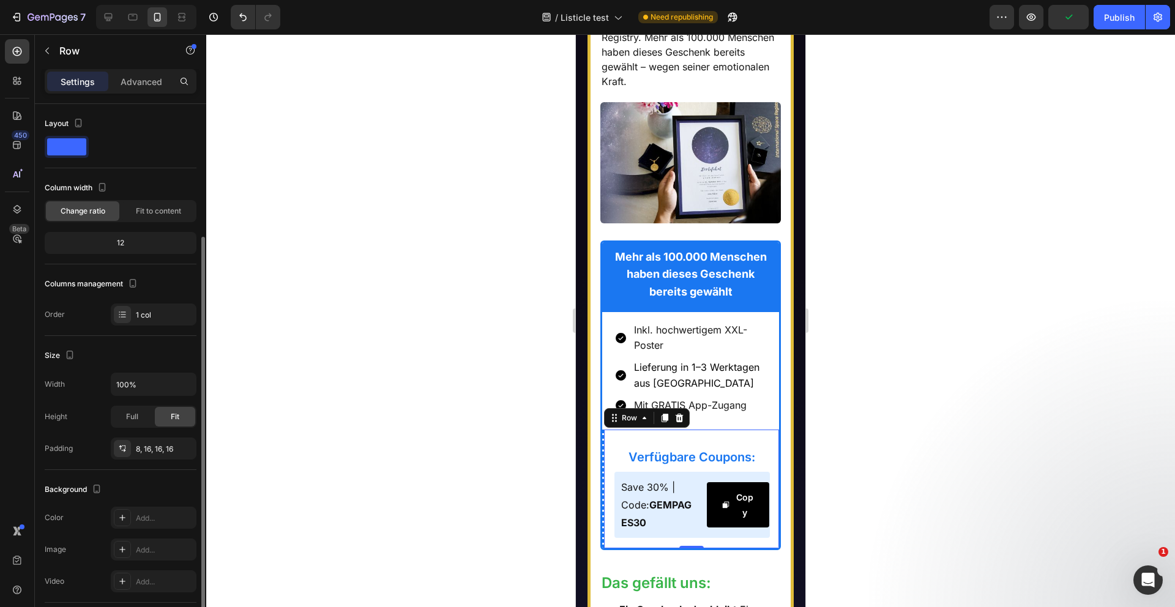
scroll to position [177, 0]
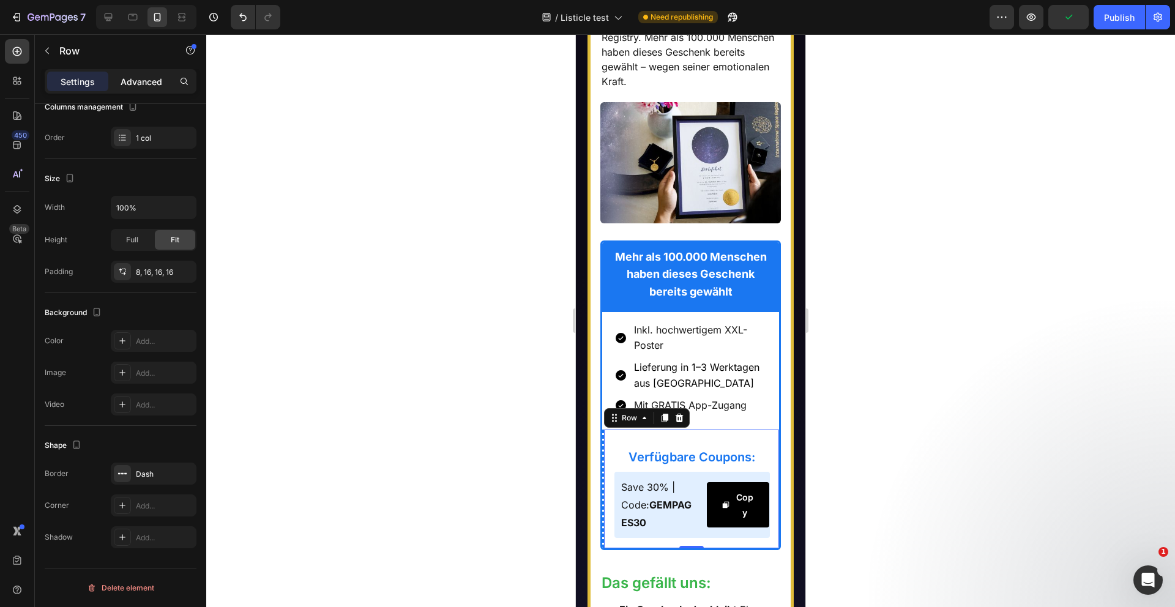
click at [154, 83] on p "Advanced" at bounding box center [142, 81] width 42 height 13
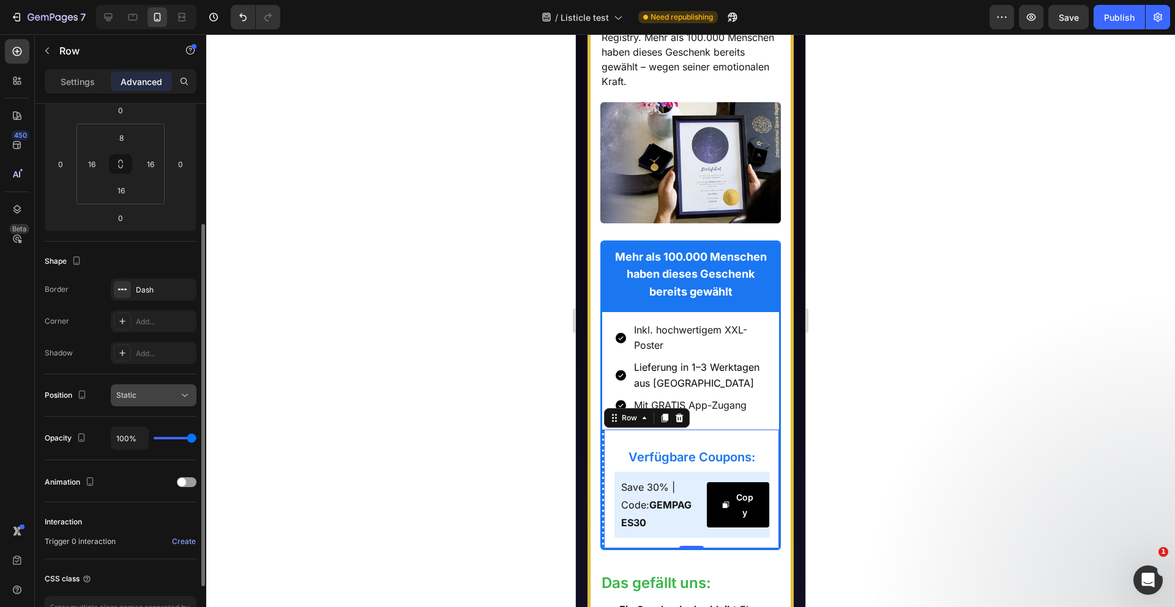
scroll to position [260, 0]
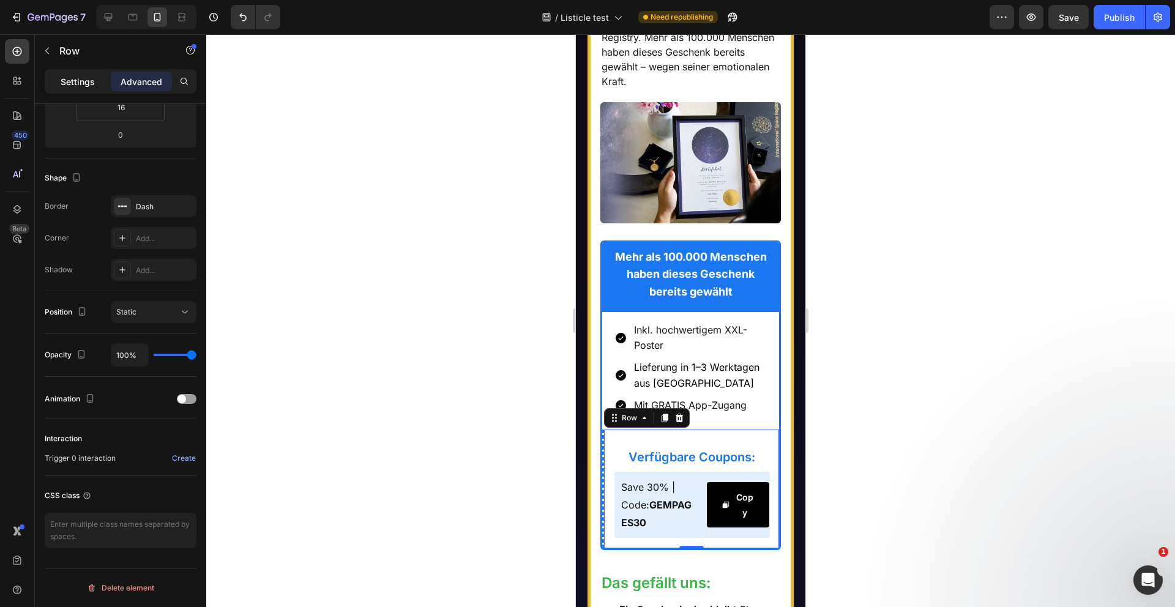
click at [72, 77] on p "Settings" at bounding box center [78, 81] width 34 height 13
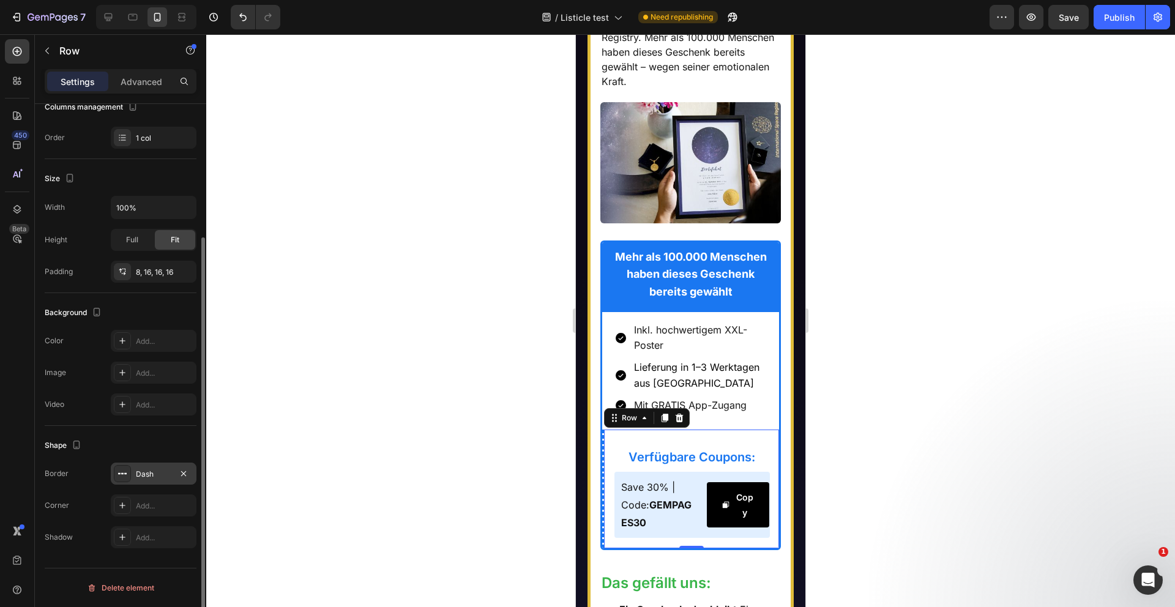
click at [125, 471] on icon at bounding box center [123, 474] width 10 height 10
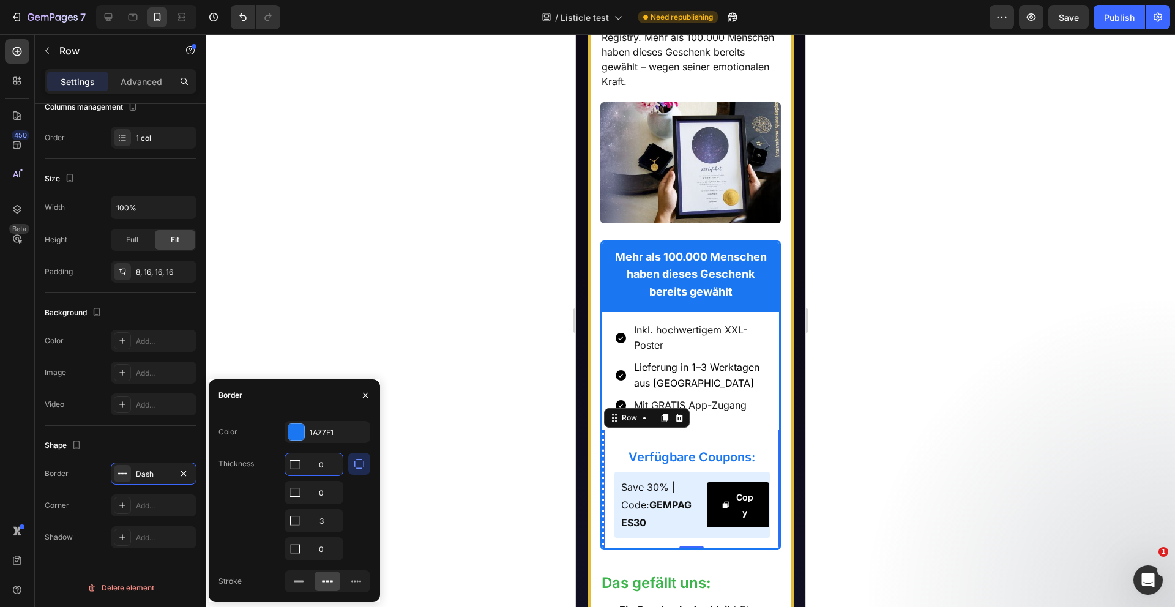
click at [323, 466] on input "0" at bounding box center [314, 464] width 58 height 22
type input "3"
click at [329, 504] on input "3" at bounding box center [314, 493] width 58 height 22
type input "0"
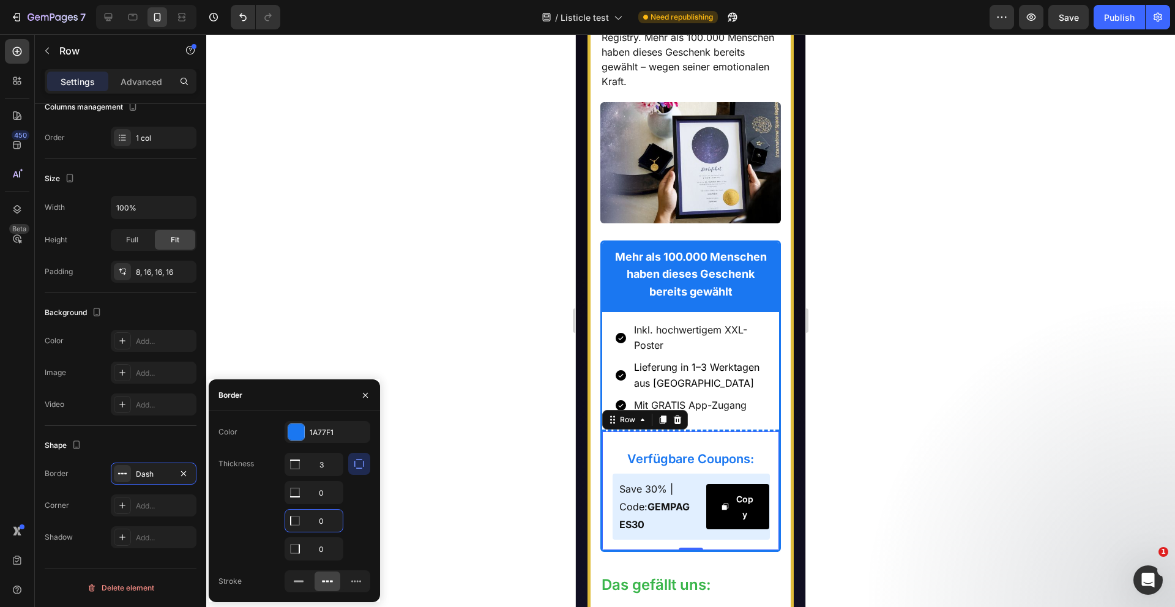
click at [521, 463] on div at bounding box center [690, 320] width 969 height 573
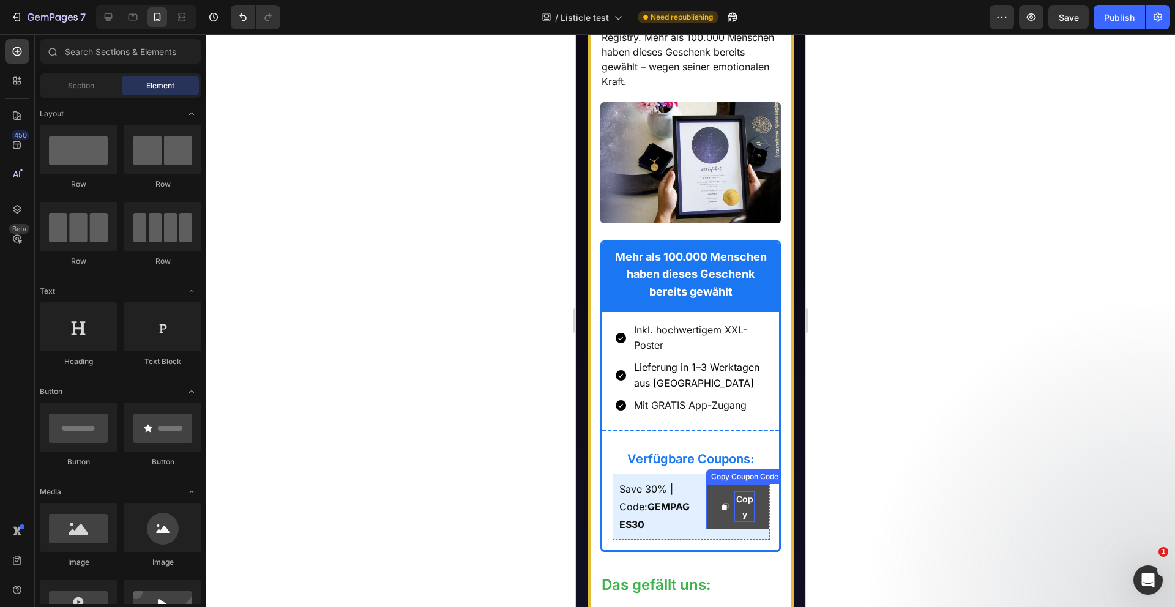
click at [744, 512] on div "Copy" at bounding box center [744, 506] width 20 height 31
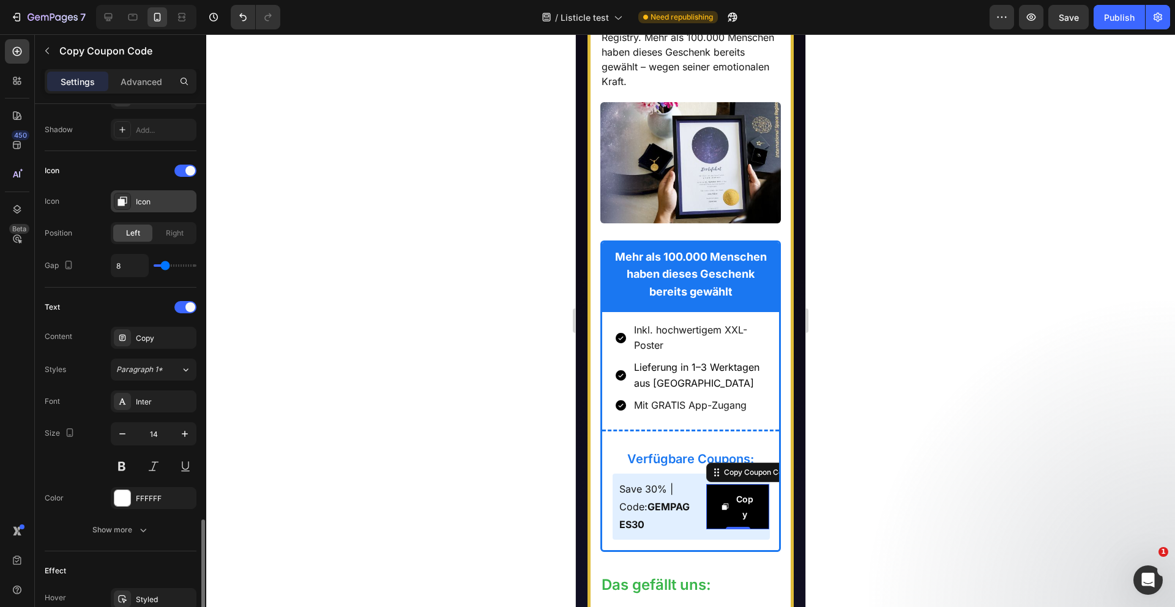
scroll to position [581, 0]
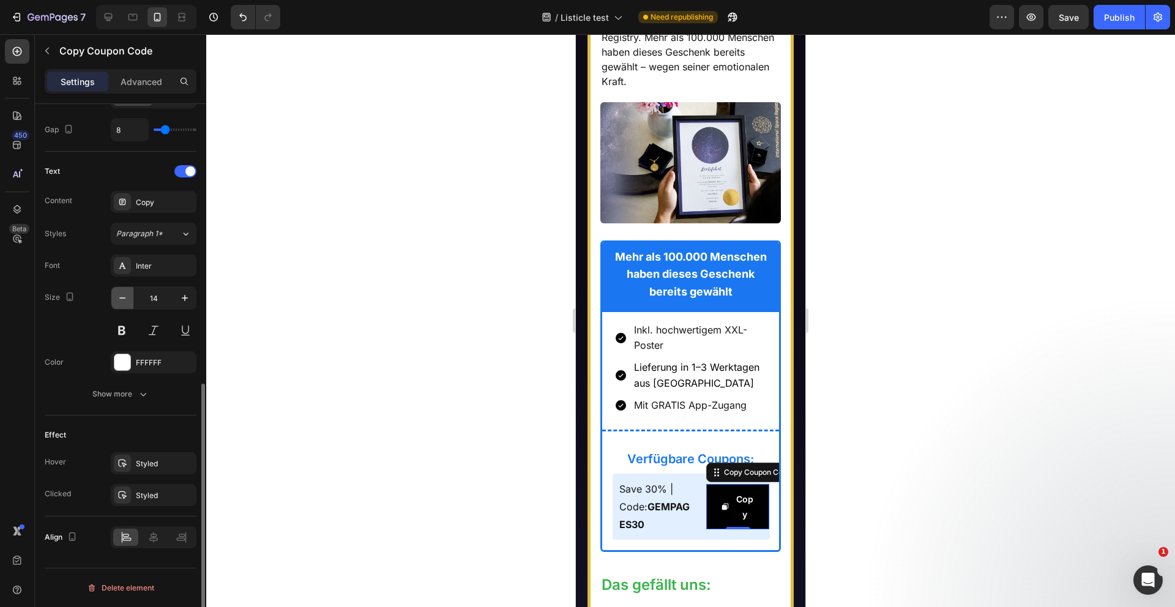
click at [121, 297] on icon "button" at bounding box center [122, 297] width 6 height 1
type input "13"
click at [433, 362] on div at bounding box center [690, 320] width 969 height 573
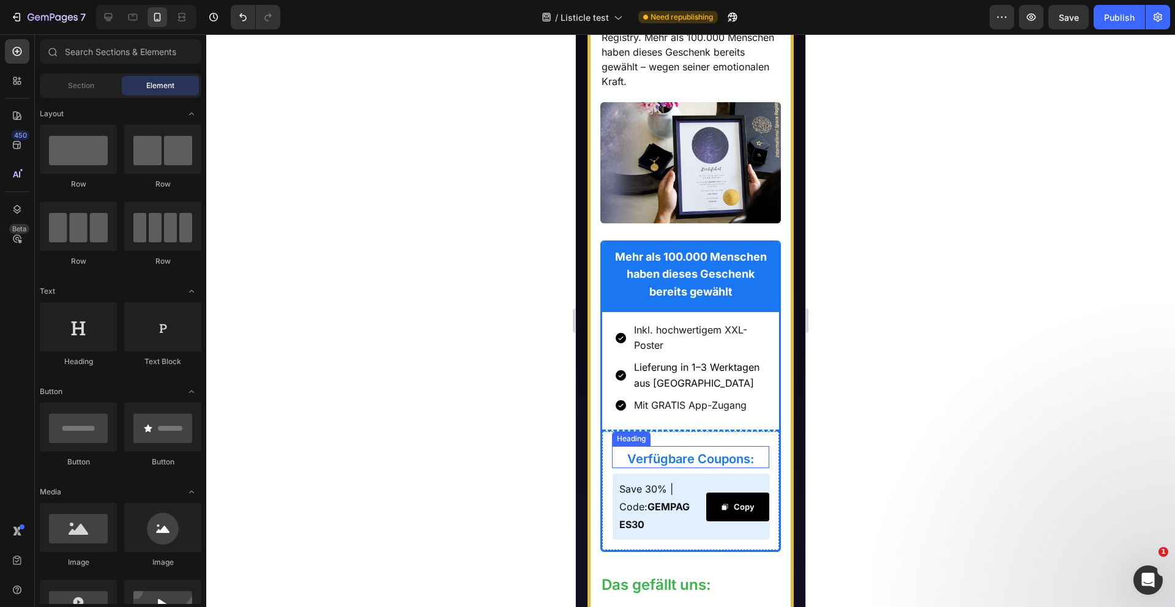
click at [760, 461] on h2 "Verfügbare Coupons:" at bounding box center [691, 459] width 158 height 18
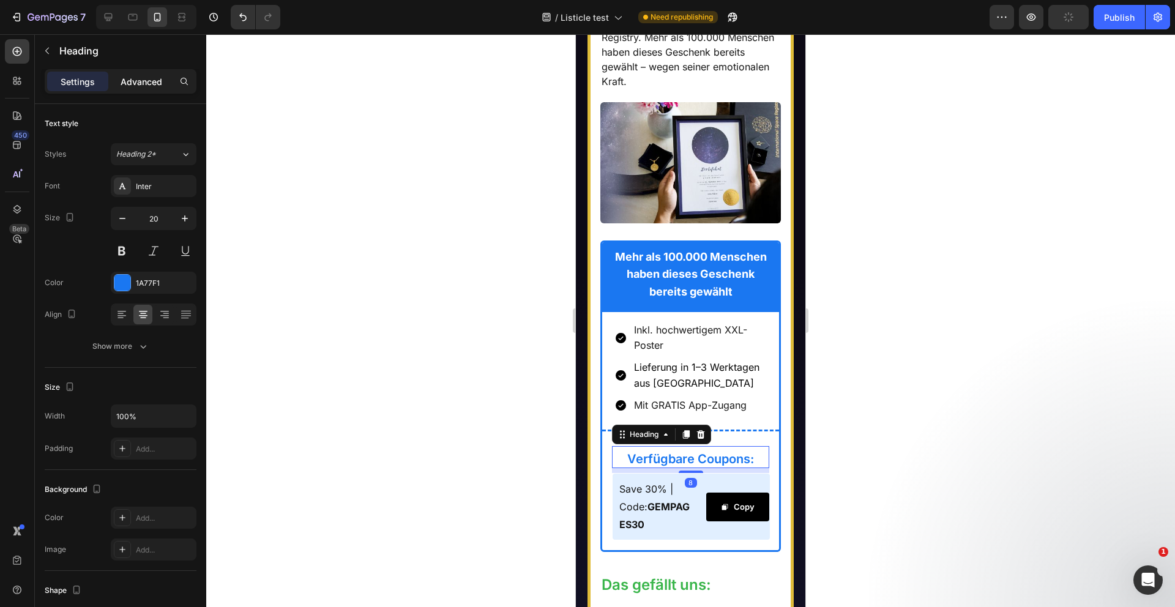
click at [144, 77] on p "Advanced" at bounding box center [142, 81] width 42 height 13
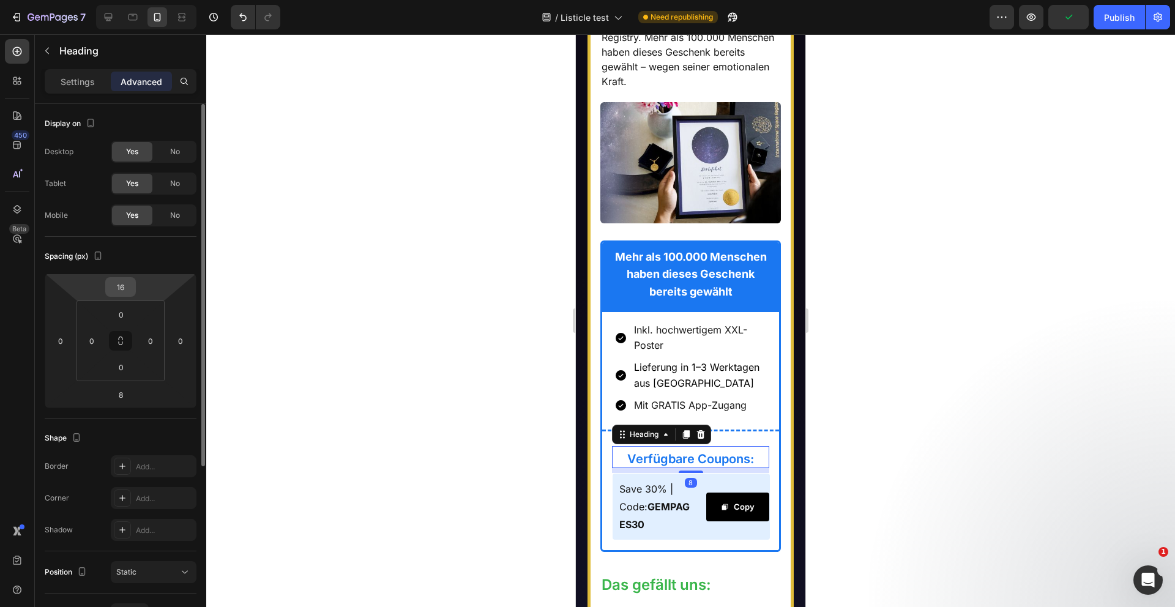
click at [126, 289] on input "16" at bounding box center [120, 287] width 24 height 18
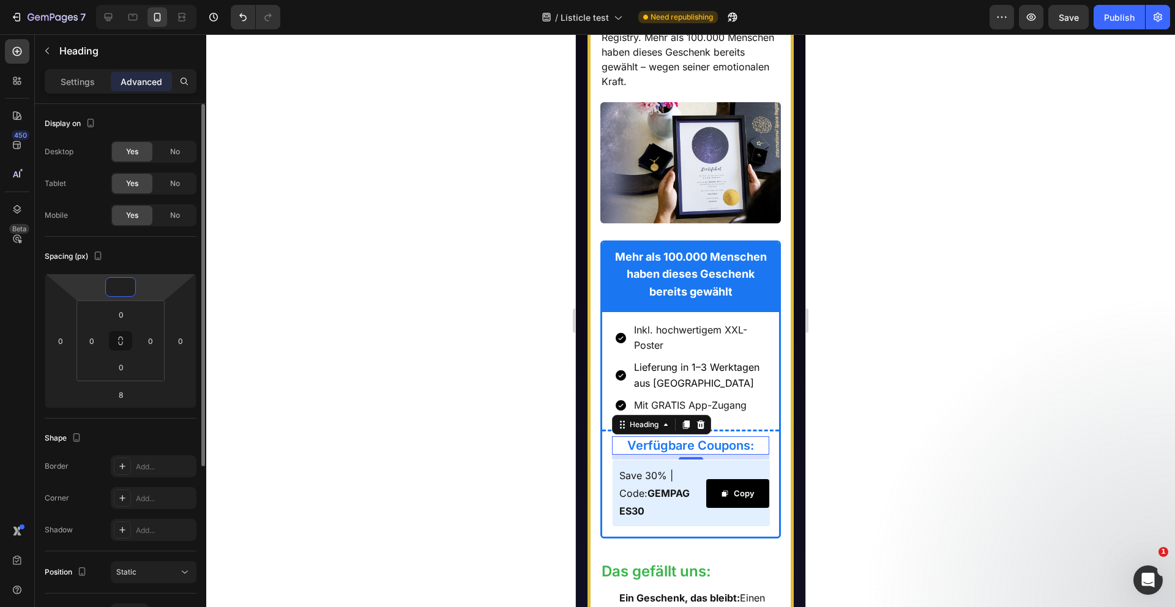
type input "8"
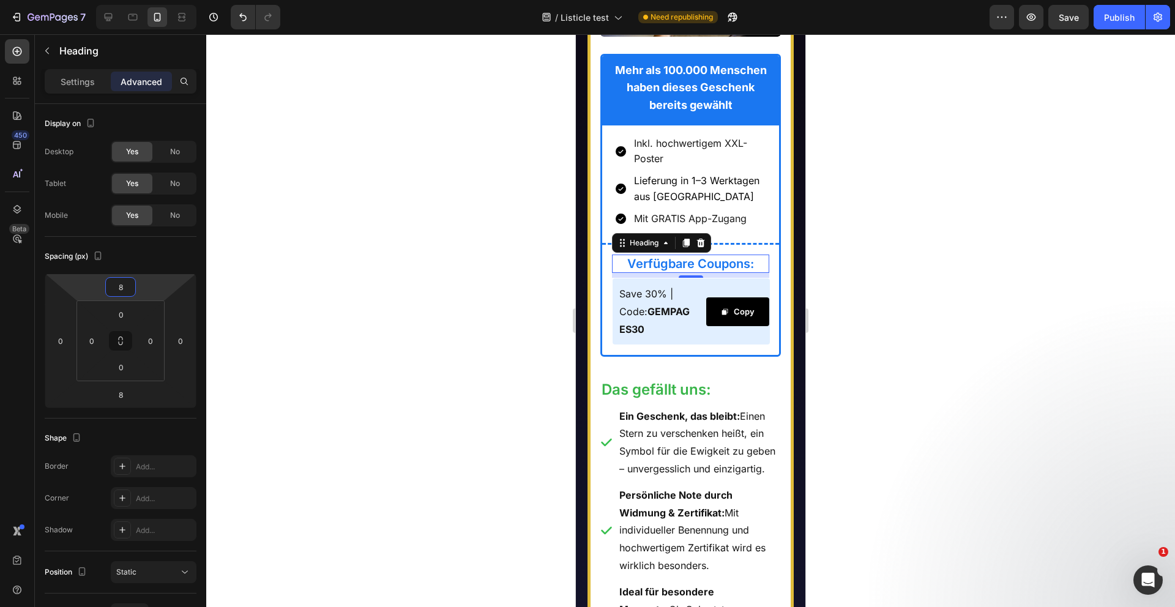
scroll to position [8161, 0]
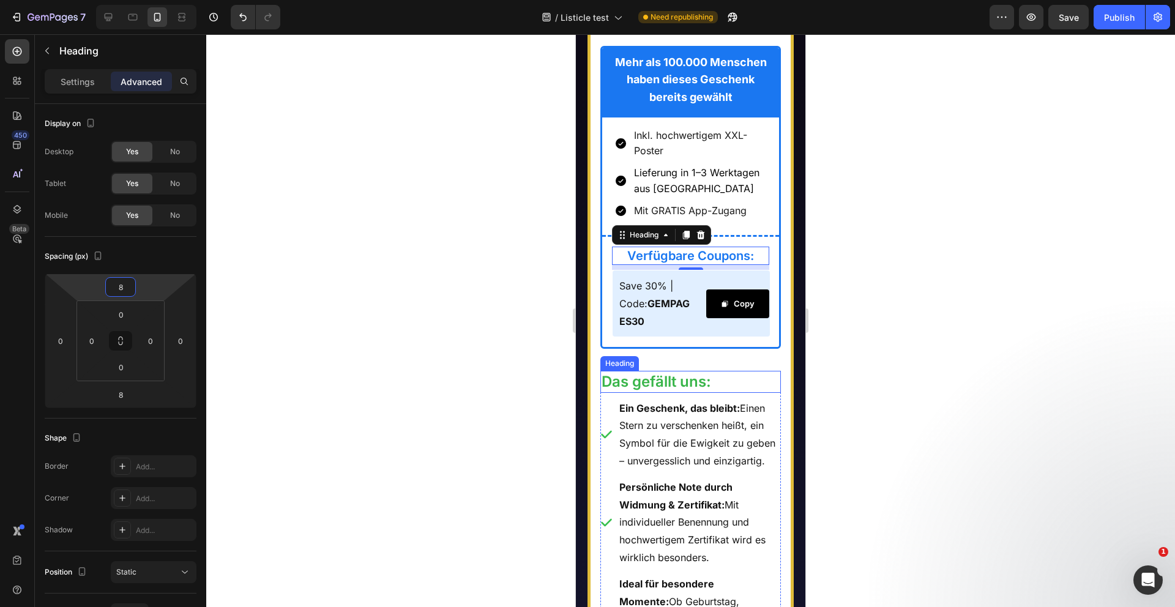
click at [725, 382] on h2 "Das gefällt uns:" at bounding box center [690, 381] width 181 height 21
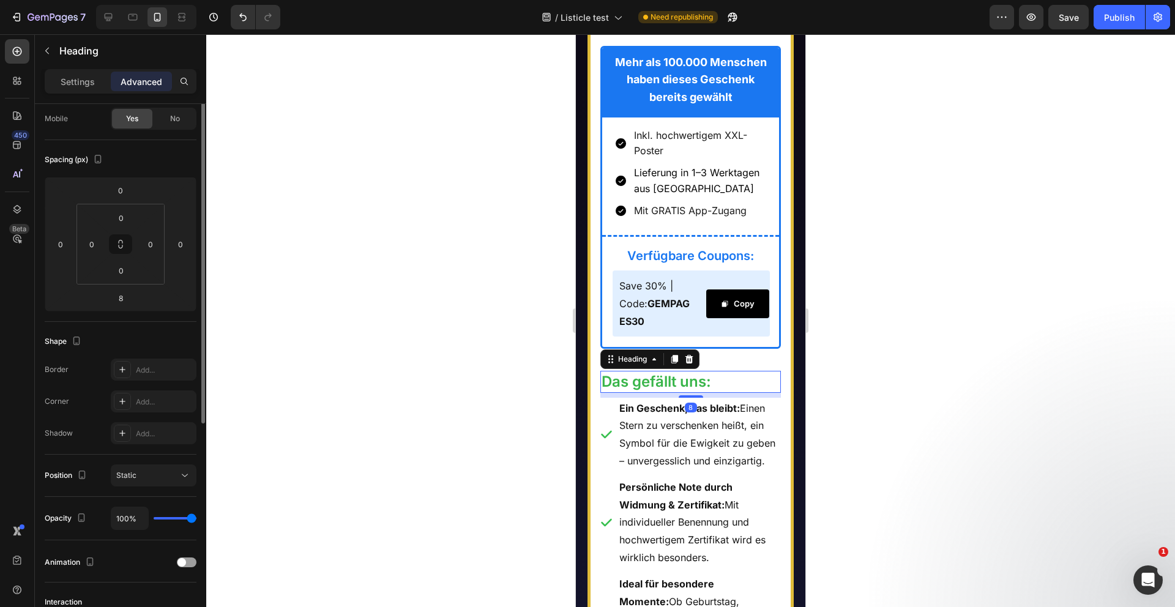
scroll to position [0, 0]
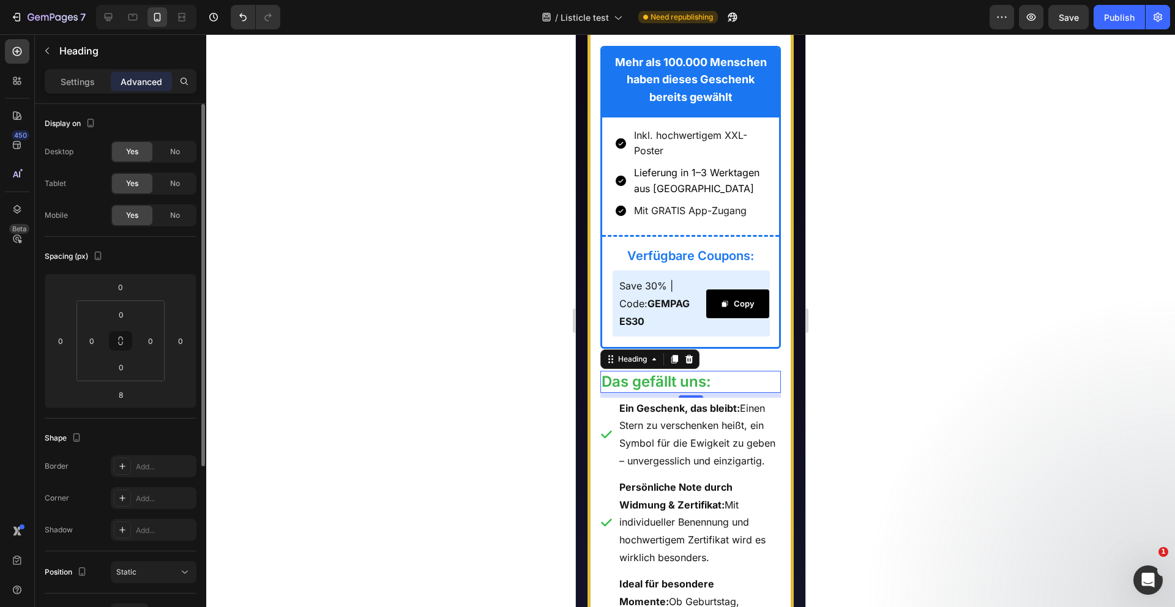
click at [78, 81] on p "Settings" at bounding box center [78, 81] width 34 height 13
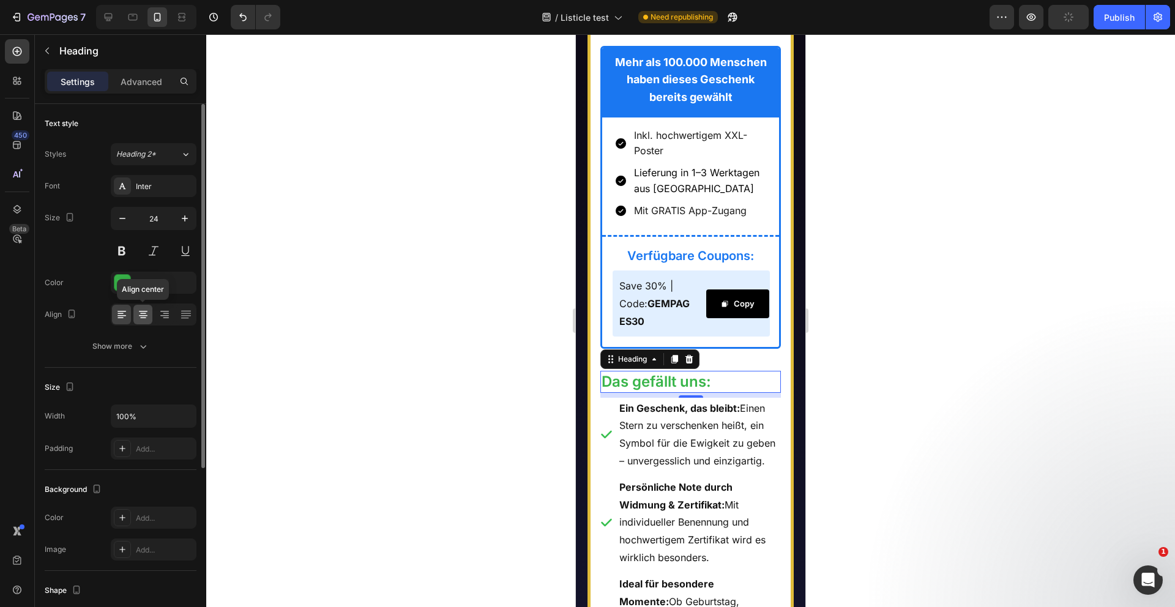
click at [141, 315] on icon at bounding box center [143, 314] width 12 height 12
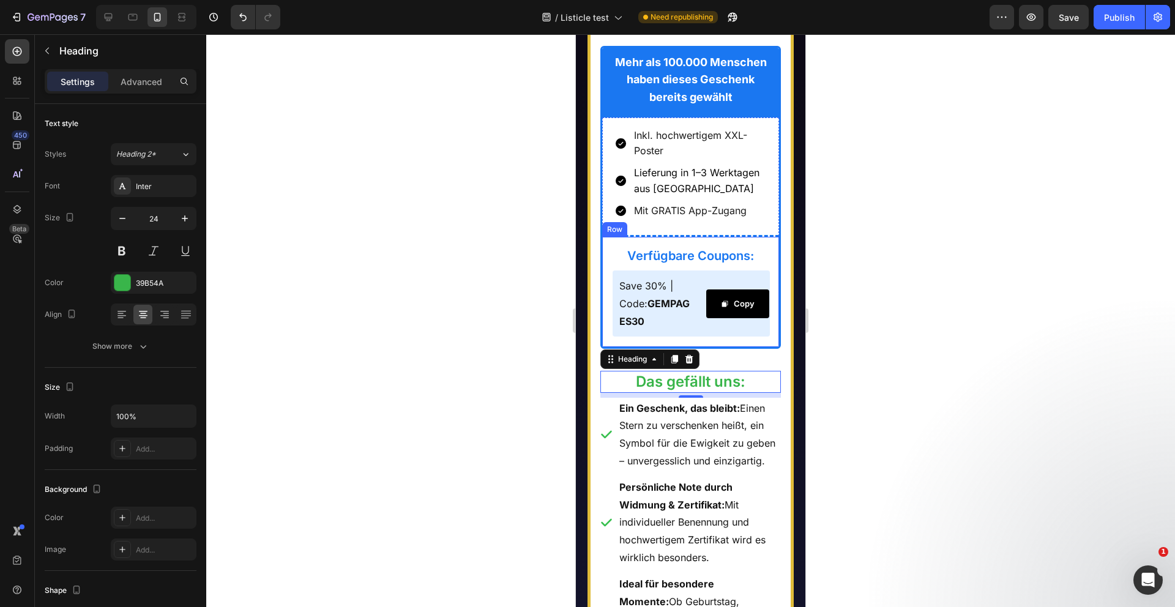
click at [738, 347] on div "Verfügbare Coupons: Heading Save 30% | Code: GEMPAGES30 Text Block Copy Copy Co…" at bounding box center [690, 291] width 177 height 112
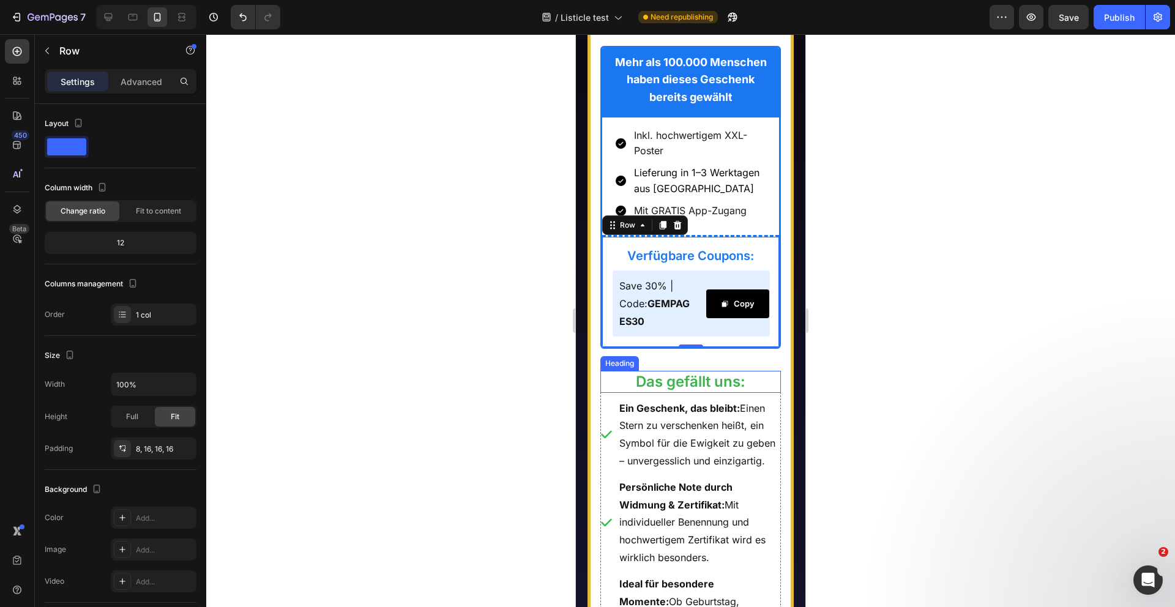
click at [761, 386] on h2 "Das gefällt uns:" at bounding box center [690, 381] width 181 height 21
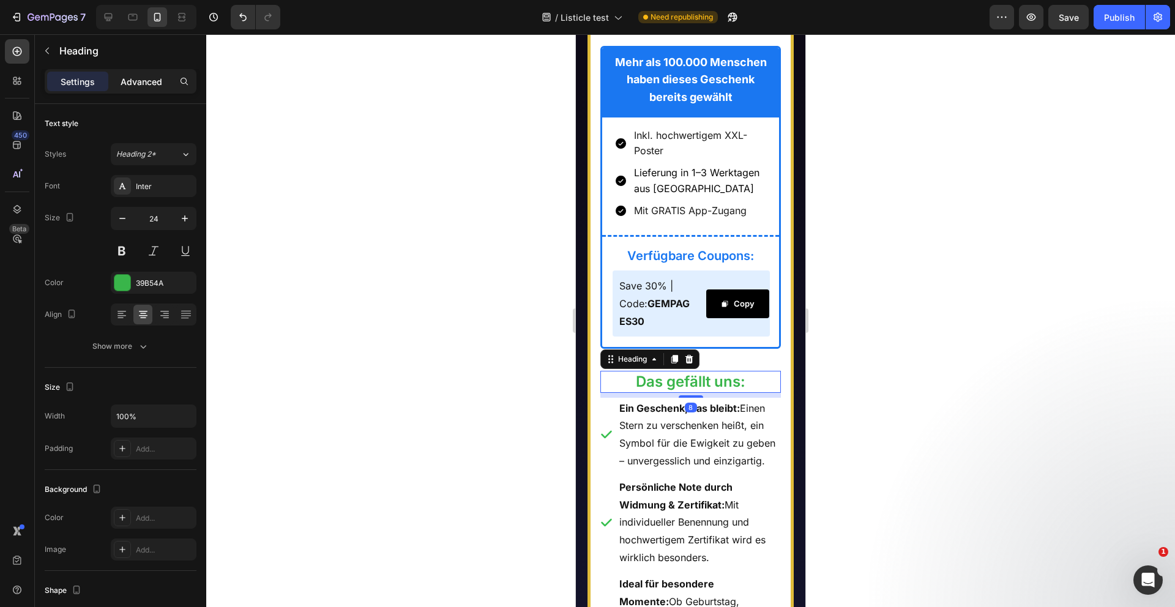
click at [144, 76] on p "Advanced" at bounding box center [142, 81] width 42 height 13
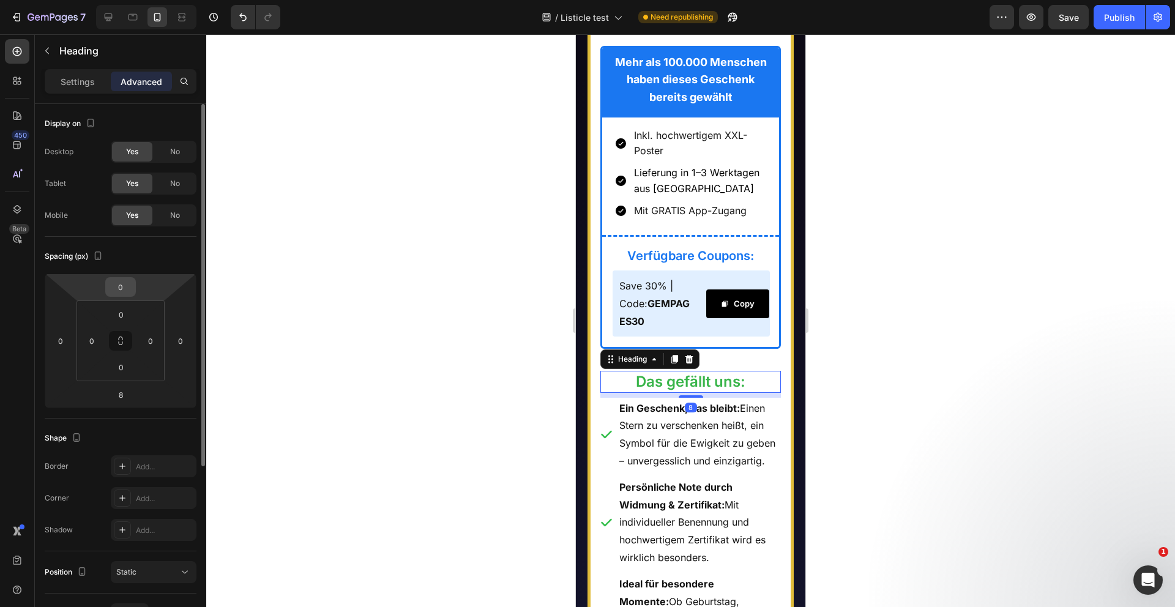
click at [124, 291] on input "0" at bounding box center [120, 287] width 24 height 18
type input "-8"
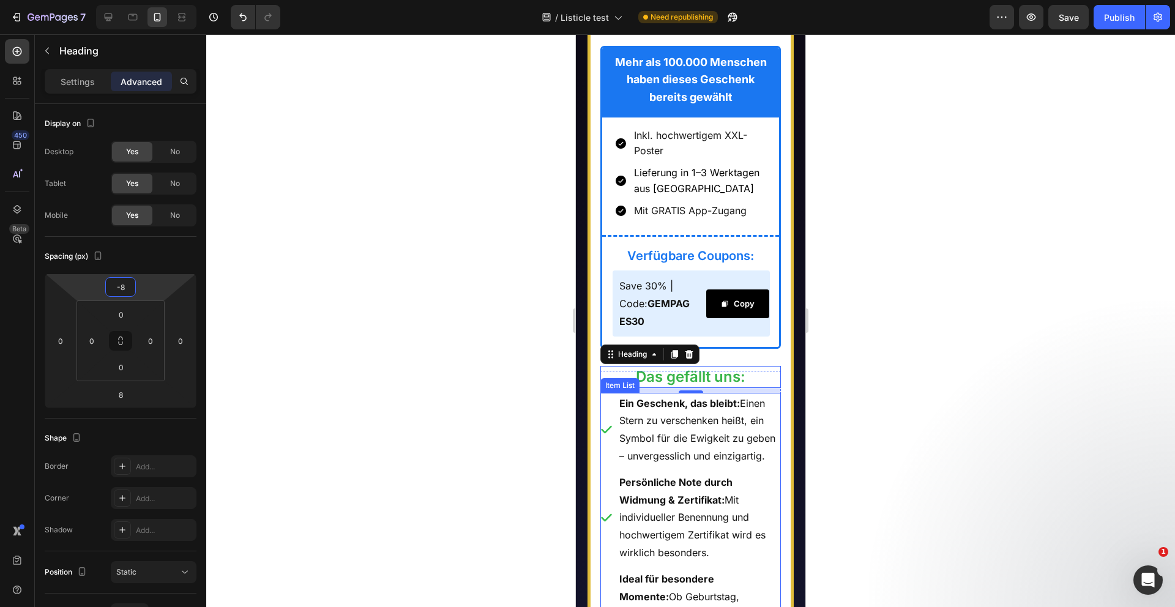
click at [668, 433] on p "Ein Geschenk, das bleibt: Einen Stern zu verschenken heißt, ein Symbol für die …" at bounding box center [699, 430] width 160 height 70
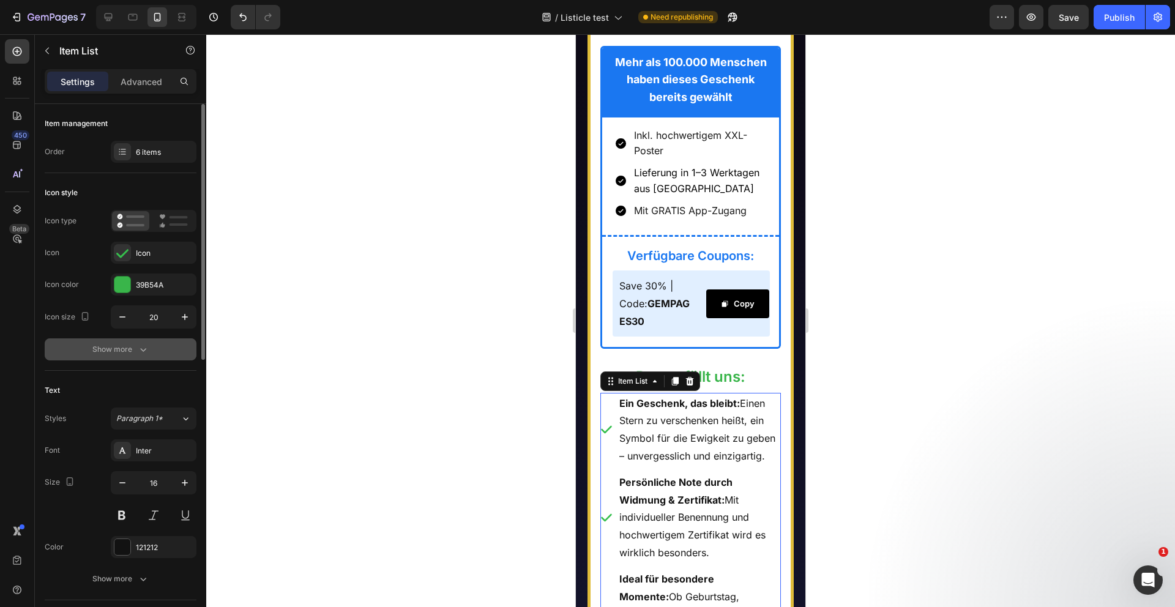
click at [118, 338] on button "Show more" at bounding box center [121, 349] width 152 height 22
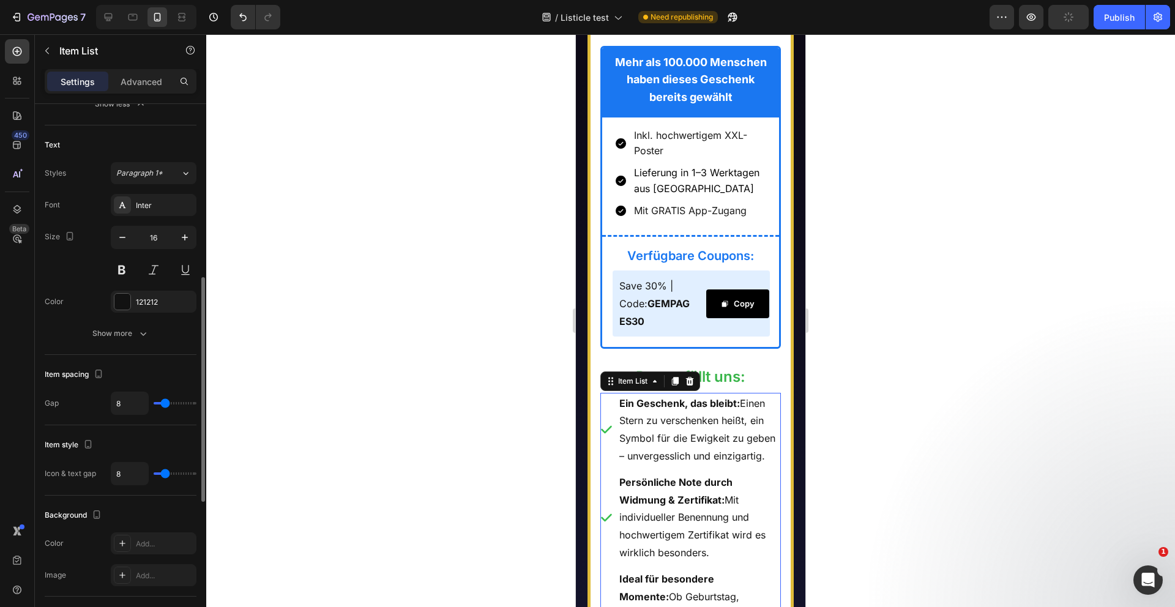
scroll to position [408, 0]
click at [147, 325] on icon "button" at bounding box center [143, 329] width 12 height 12
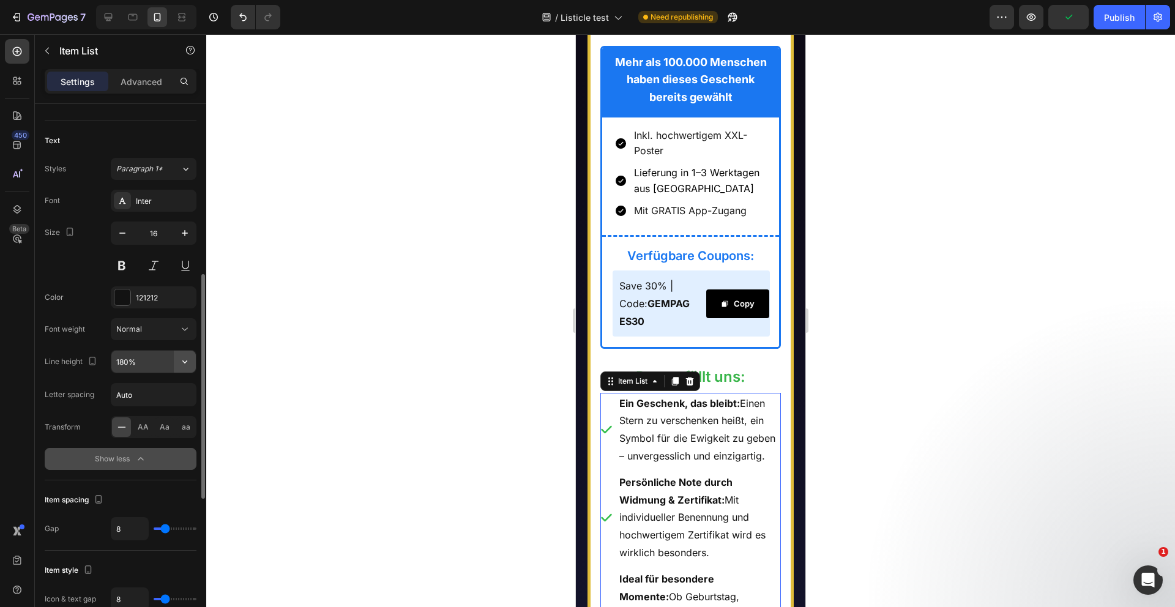
click at [181, 362] on icon "button" at bounding box center [185, 362] width 12 height 12
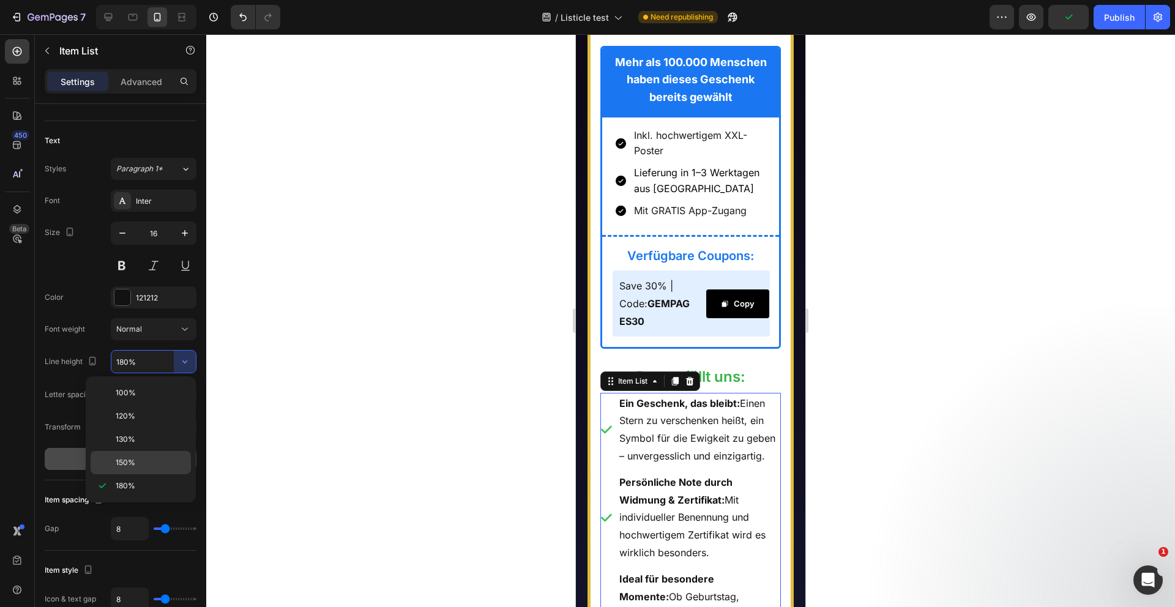
click at [138, 461] on p "150%" at bounding box center [151, 462] width 70 height 11
type input "150%"
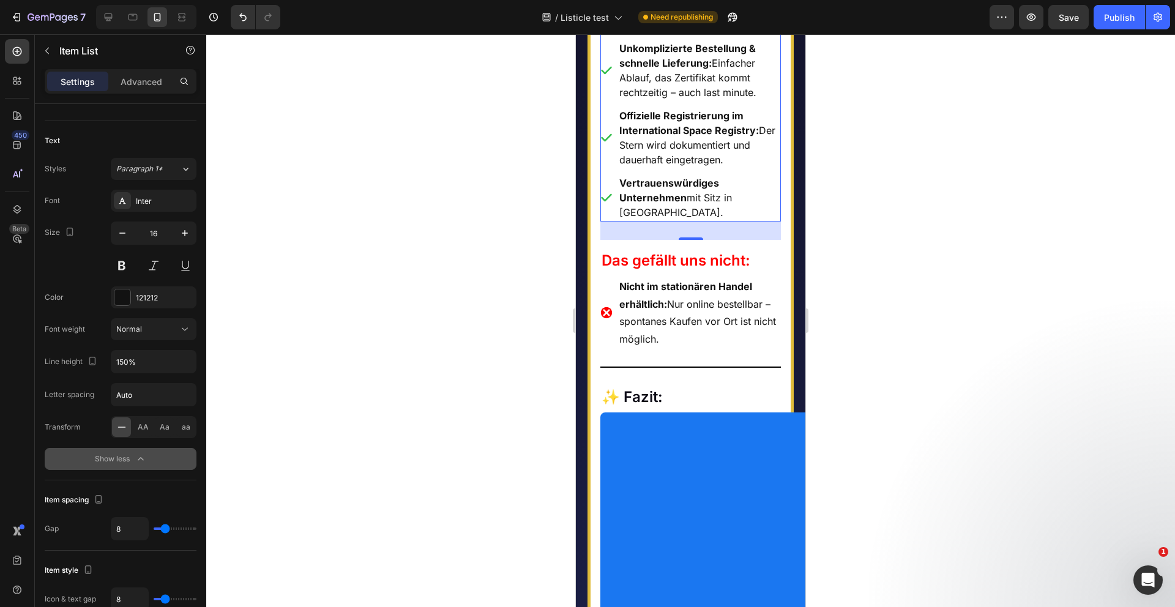
scroll to position [8766, 0]
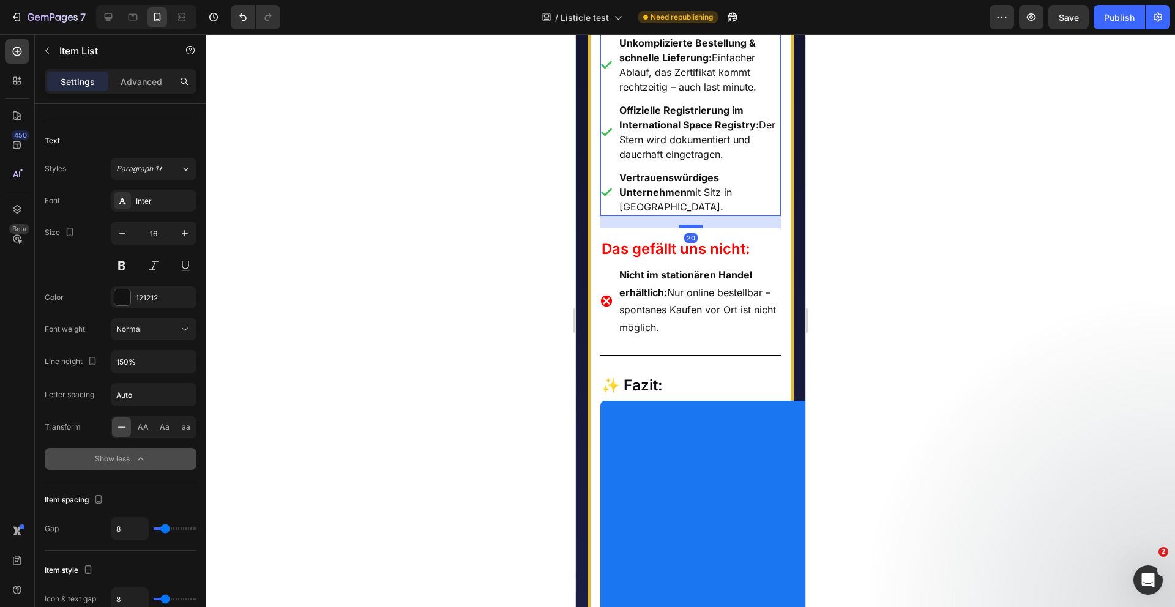
click at [695, 225] on div at bounding box center [691, 227] width 24 height 4
type input "100%"
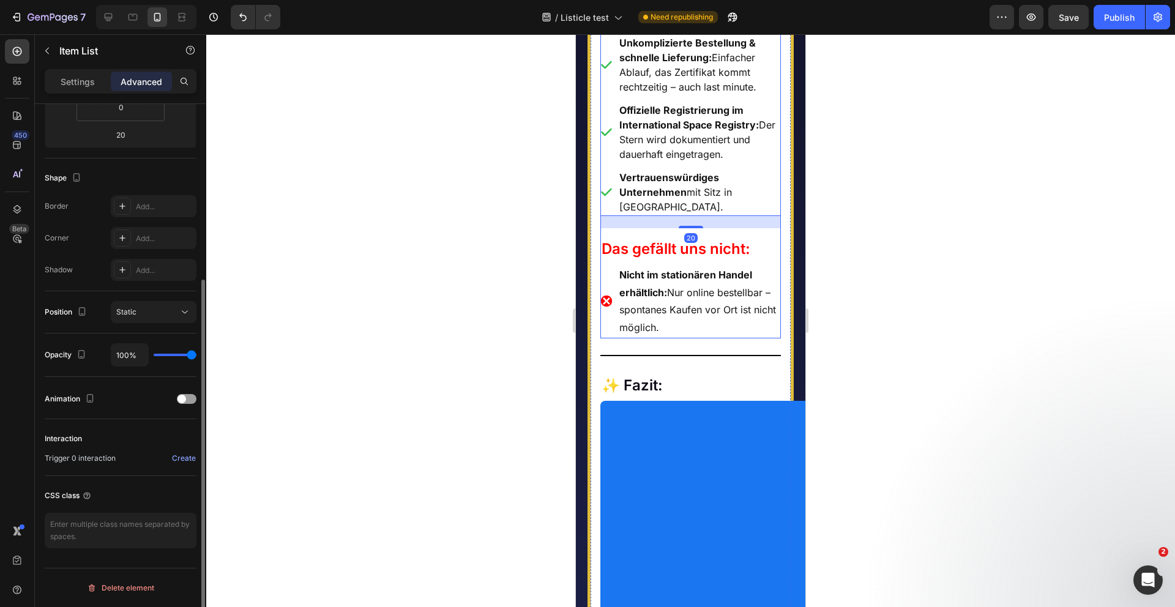
scroll to position [260, 0]
click at [761, 248] on div "Das gefällt uns: Heading Ein Geschenk, das bleibt: Einen Stern zu verschenken h…" at bounding box center [690, 52] width 181 height 573
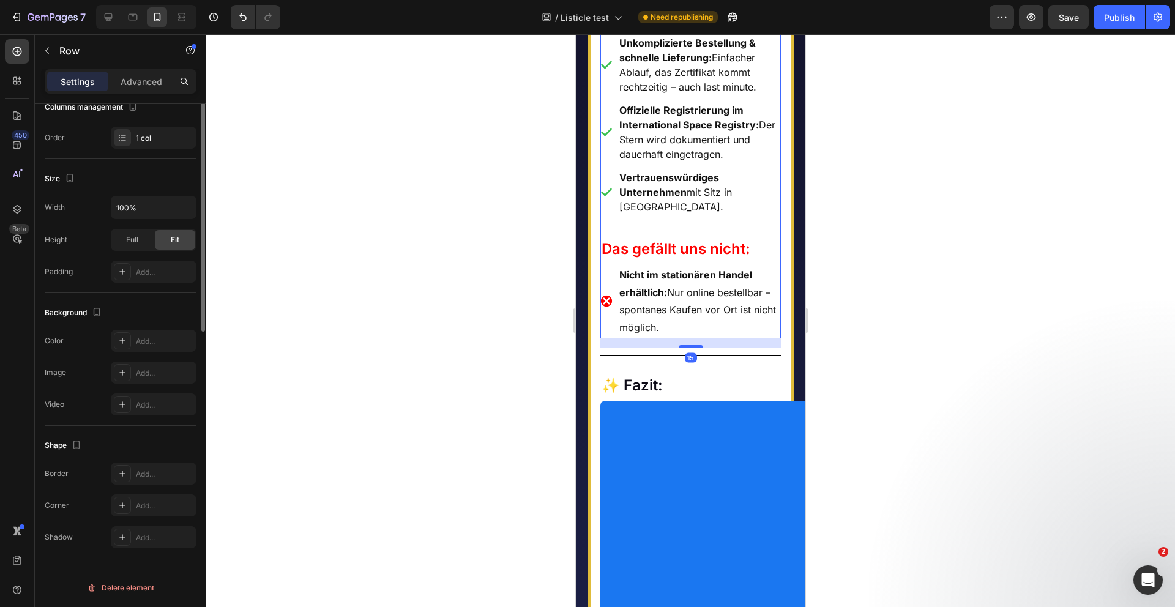
scroll to position [0, 0]
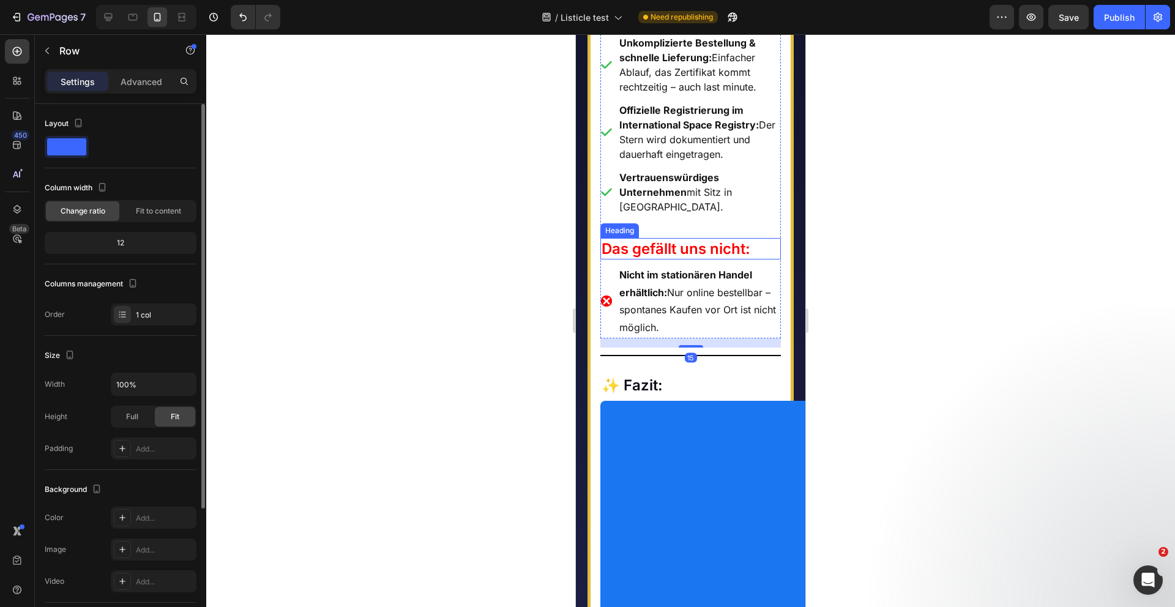
click at [761, 238] on h2 "Das gefällt uns nicht:" at bounding box center [690, 248] width 181 height 21
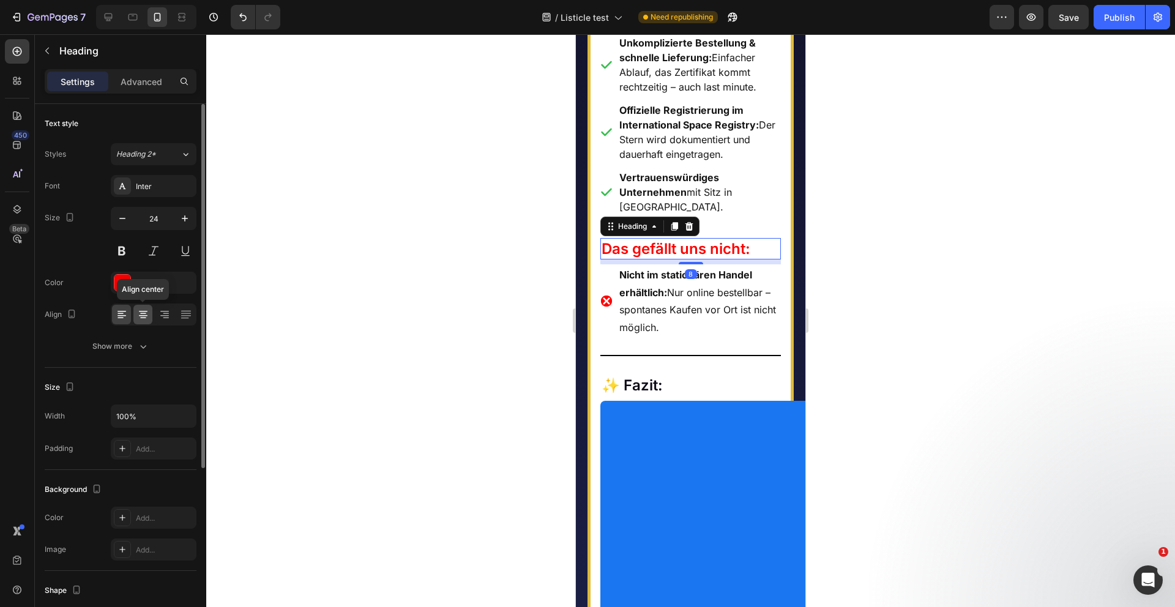
click at [141, 314] on icon at bounding box center [143, 314] width 12 height 12
click at [701, 277] on p "Nicht im stationären Handel erhältlich: Nur online bestellbar – spontanes Kaufe…" at bounding box center [699, 301] width 160 height 70
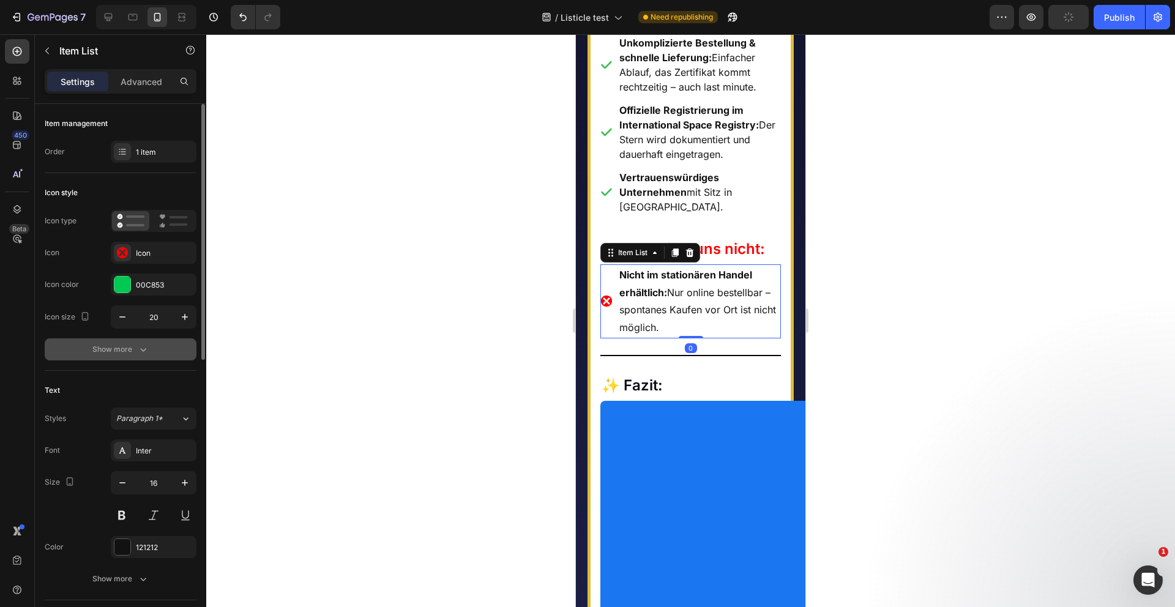
click at [154, 346] on button "Show more" at bounding box center [121, 349] width 152 height 22
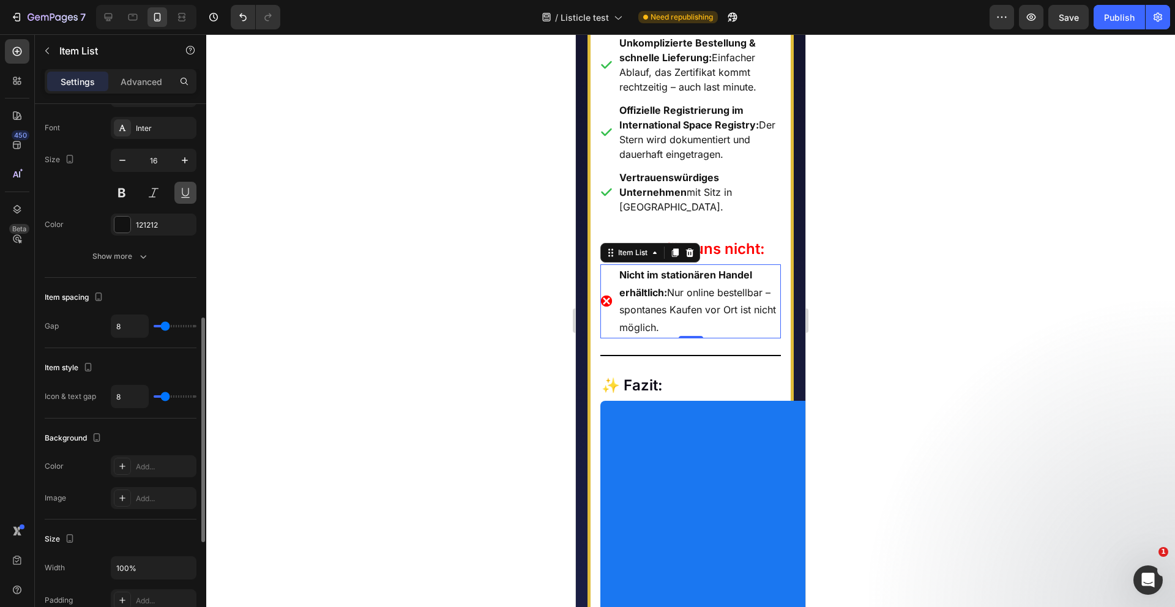
scroll to position [491, 0]
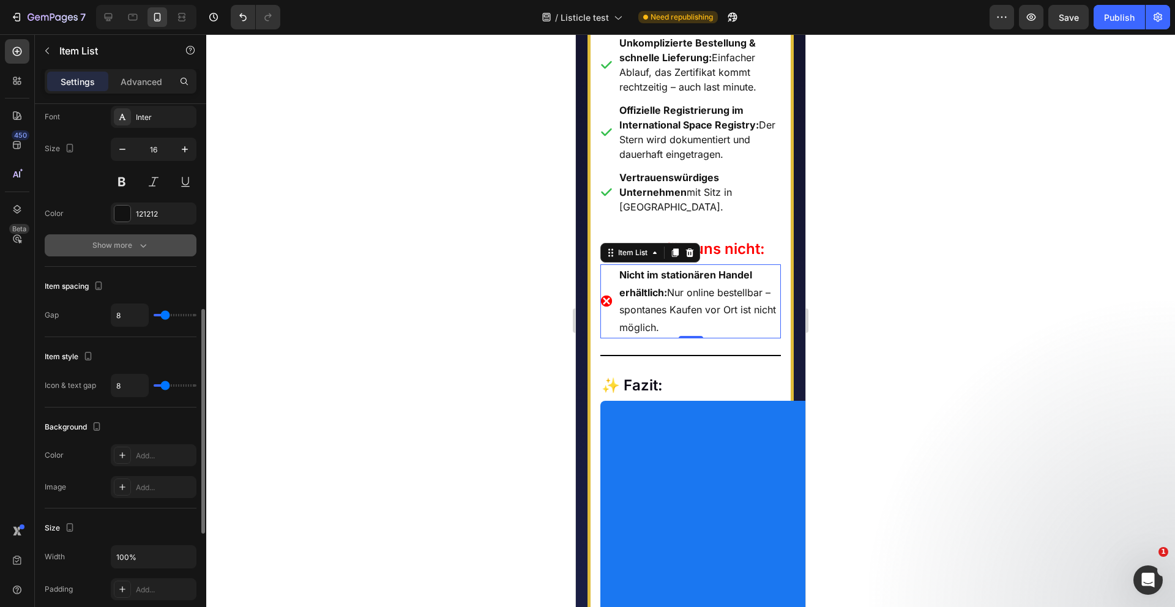
click at [155, 248] on button "Show more" at bounding box center [121, 245] width 152 height 22
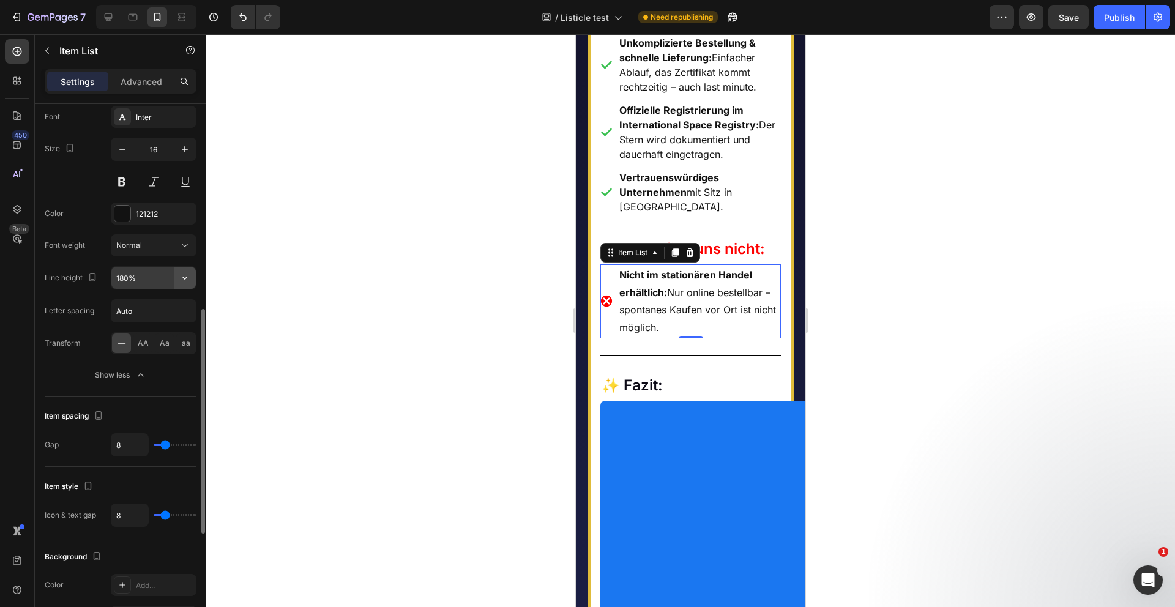
click at [185, 277] on icon "button" at bounding box center [185, 278] width 12 height 12
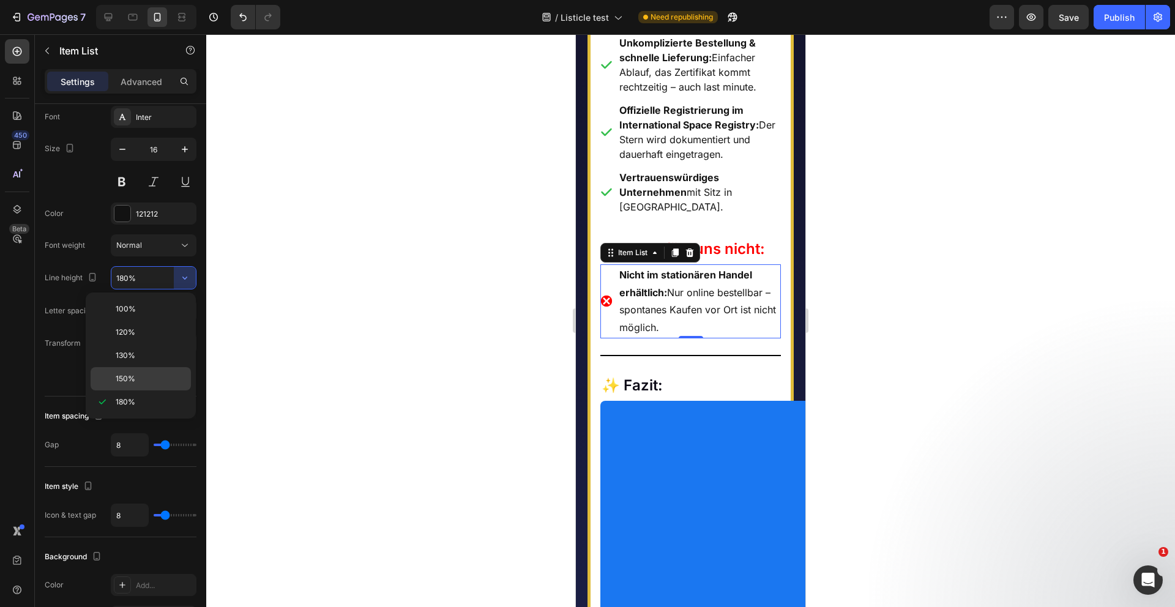
click at [147, 375] on p "150%" at bounding box center [151, 378] width 70 height 11
type input "150%"
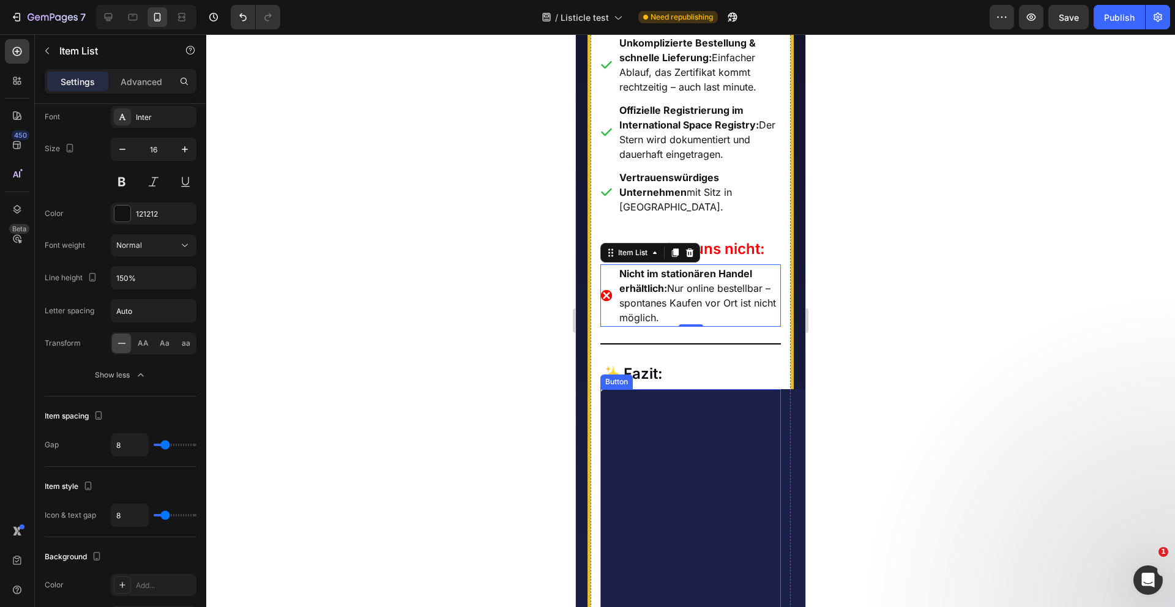
click at [690, 477] on link "JETZT ENTDECKEN" at bounding box center [728, 523] width 257 height 269
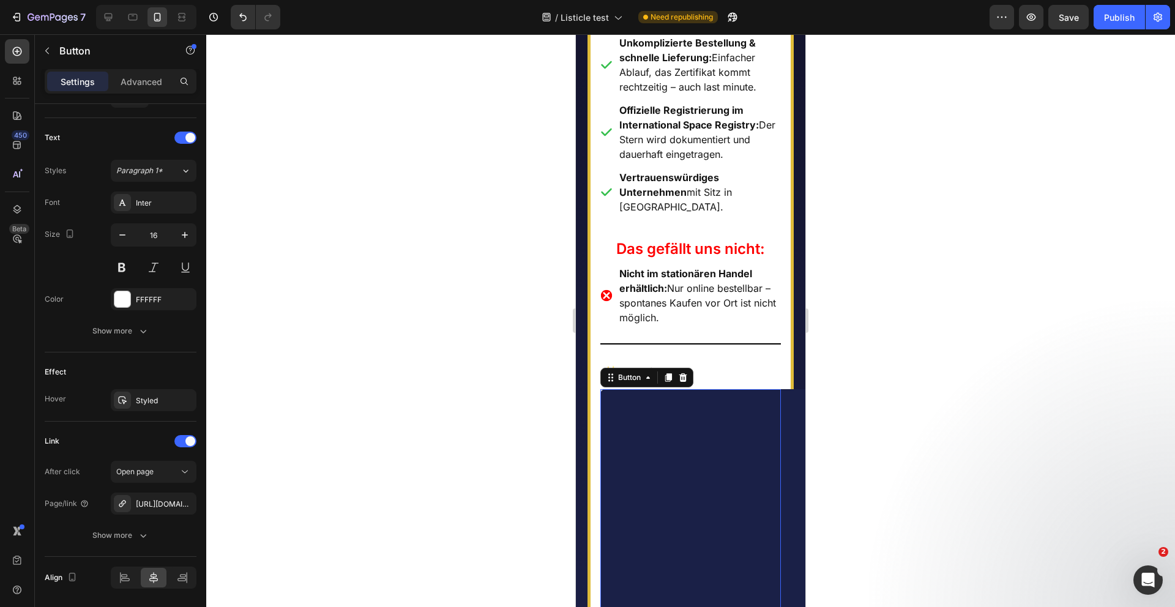
scroll to position [0, 0]
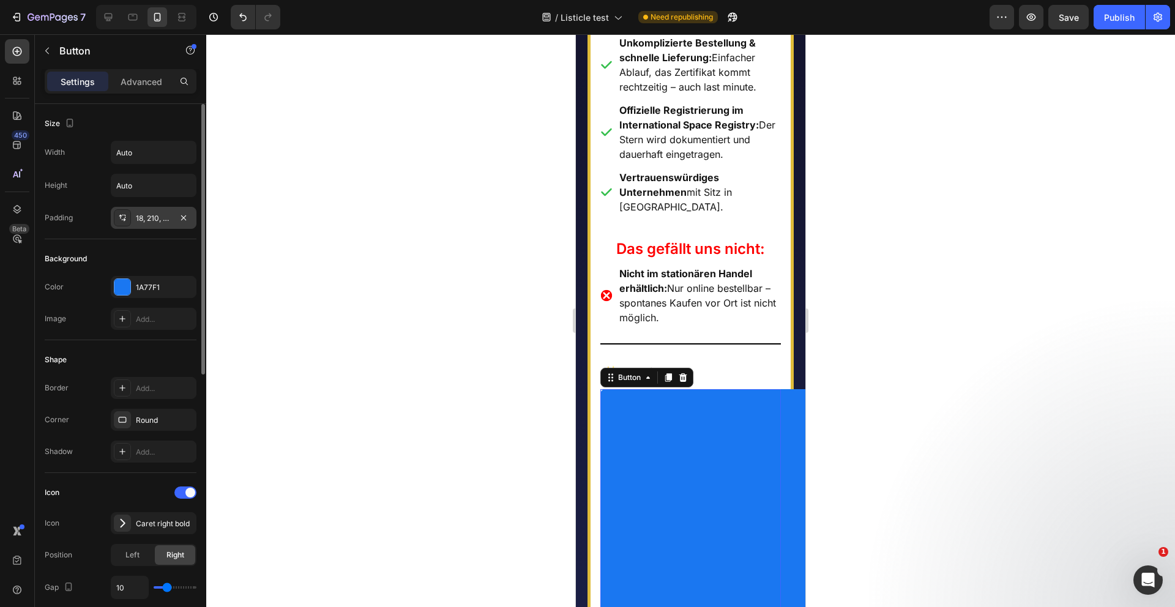
click at [172, 216] on div "18, 210, 18, 210" at bounding box center [154, 218] width 86 height 22
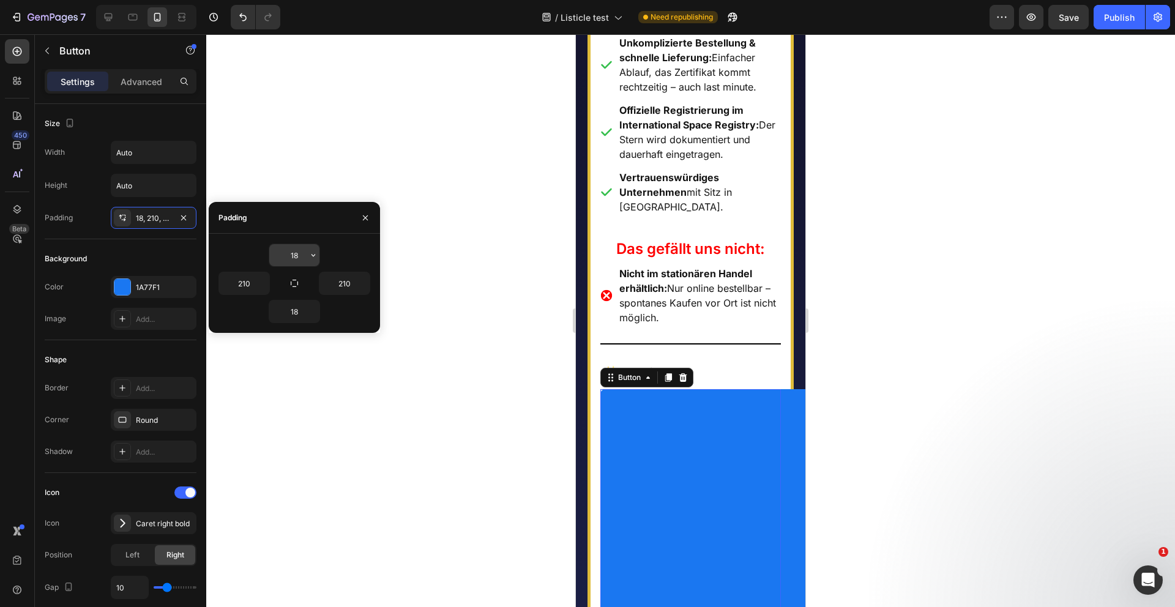
click at [302, 257] on input "18" at bounding box center [294, 255] width 50 height 22
click at [304, 256] on input "18" at bounding box center [294, 255] width 50 height 22
type input "14"
click at [300, 312] on input "18" at bounding box center [294, 311] width 50 height 22
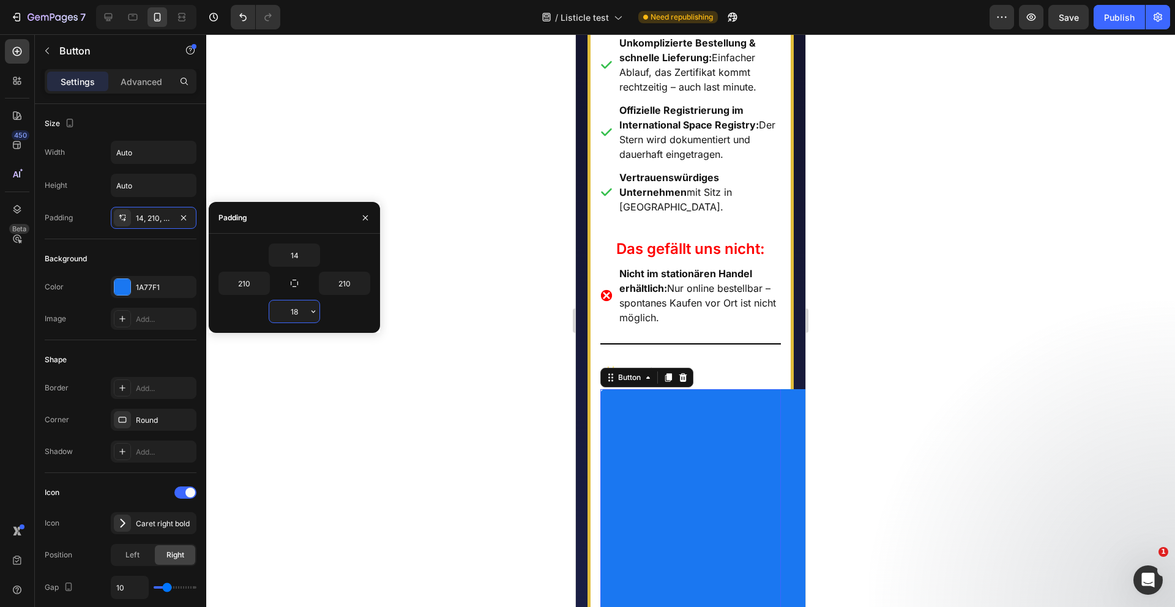
click at [296, 313] on input "18" at bounding box center [294, 311] width 50 height 22
type input "14"
click at [342, 282] on input "210" at bounding box center [344, 283] width 50 height 22
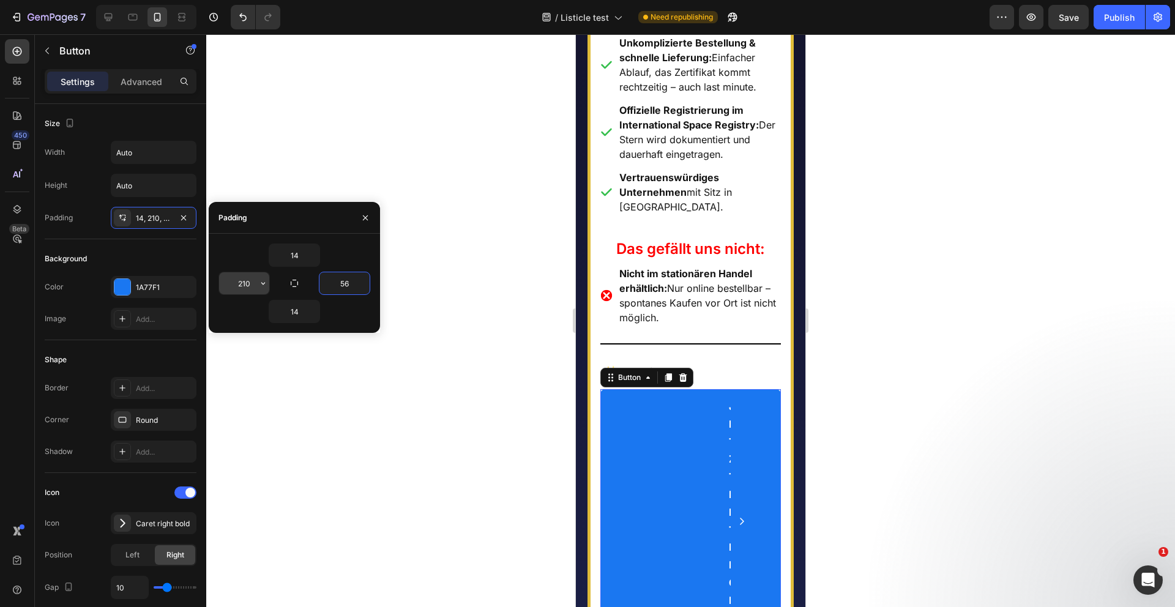
type input "56"
click at [247, 284] on input "210" at bounding box center [244, 283] width 50 height 22
type input "56"
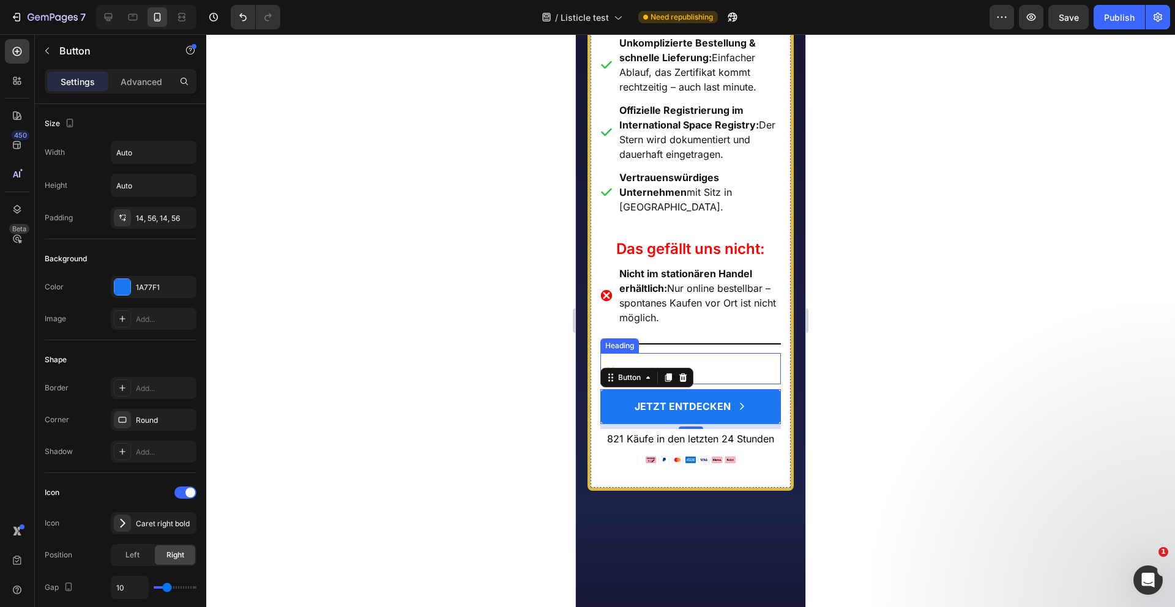
click at [510, 361] on div at bounding box center [690, 320] width 969 height 573
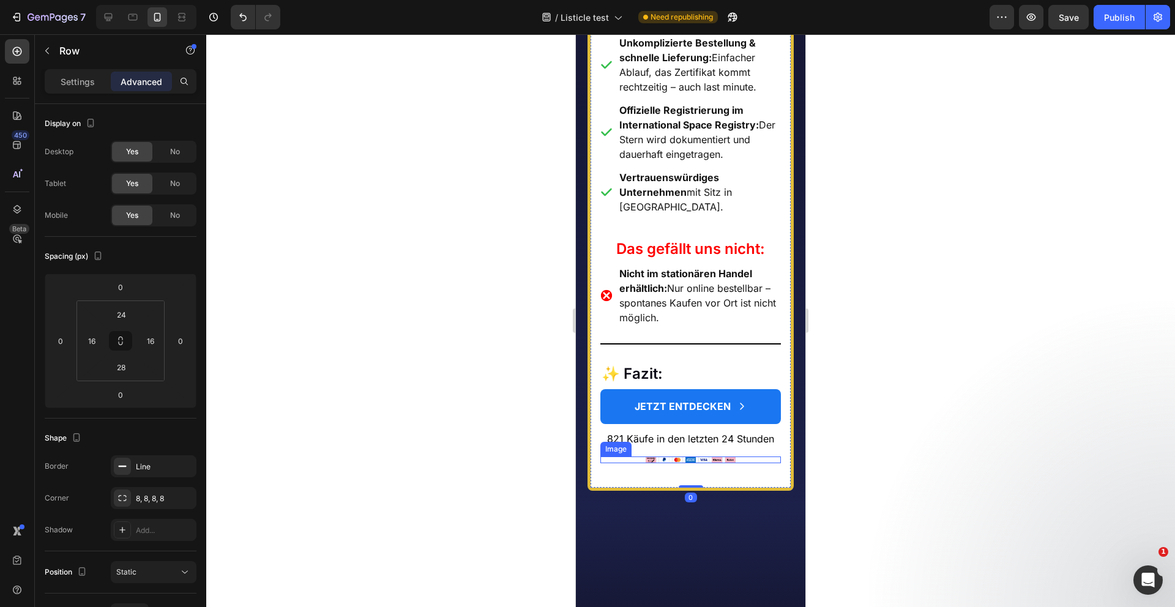
click at [701, 457] on img at bounding box center [691, 460] width 91 height 7
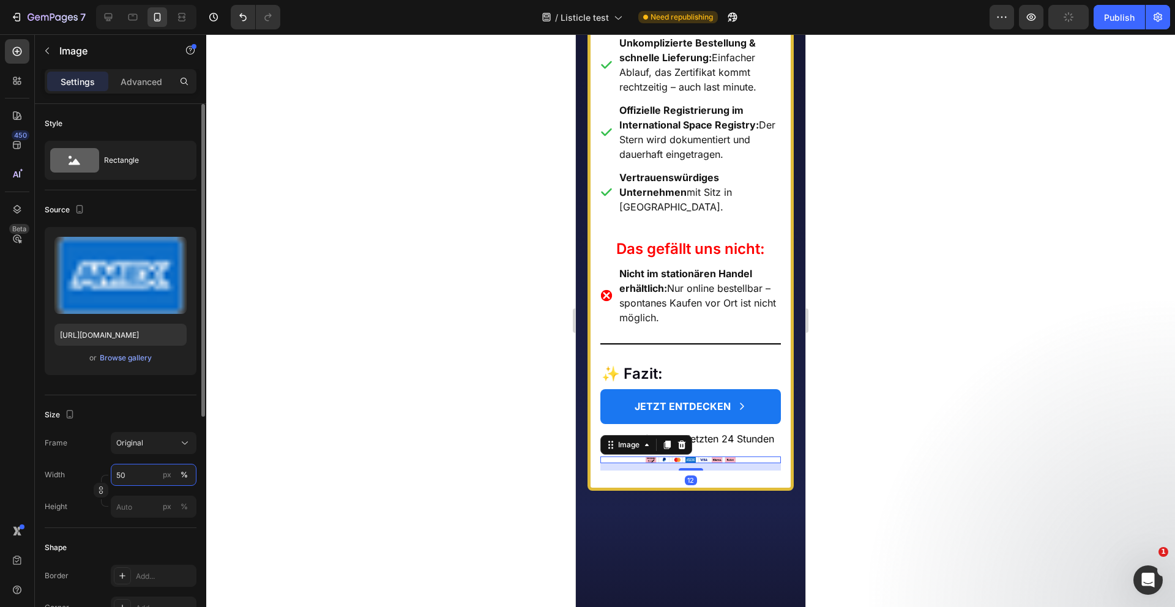
click at [145, 476] on input "50" at bounding box center [154, 475] width 86 height 22
type input "80"
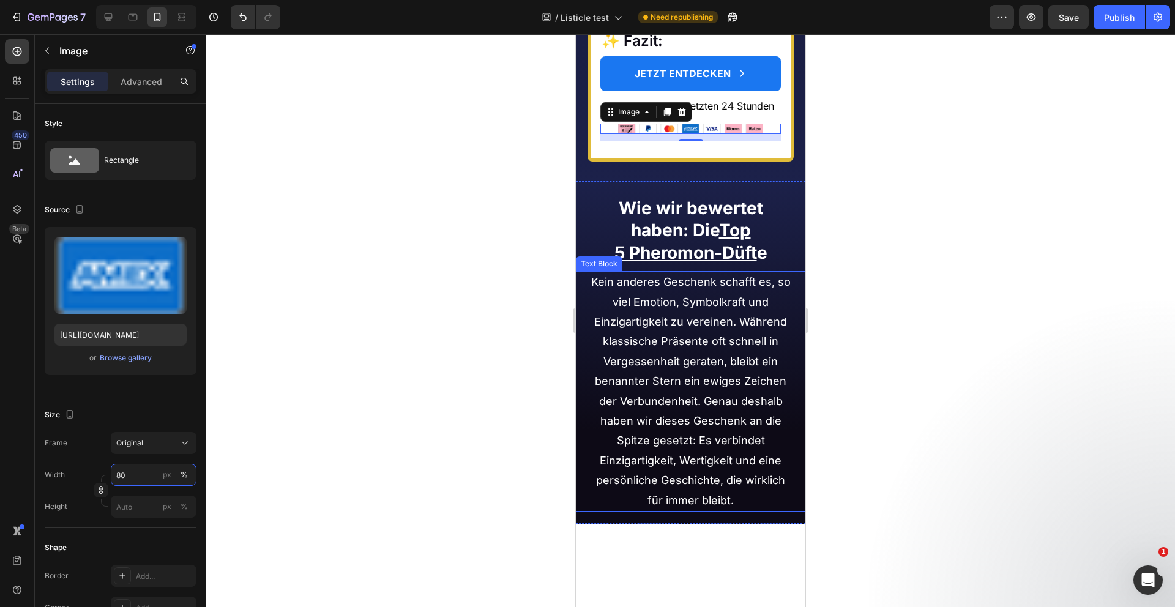
scroll to position [9044, 0]
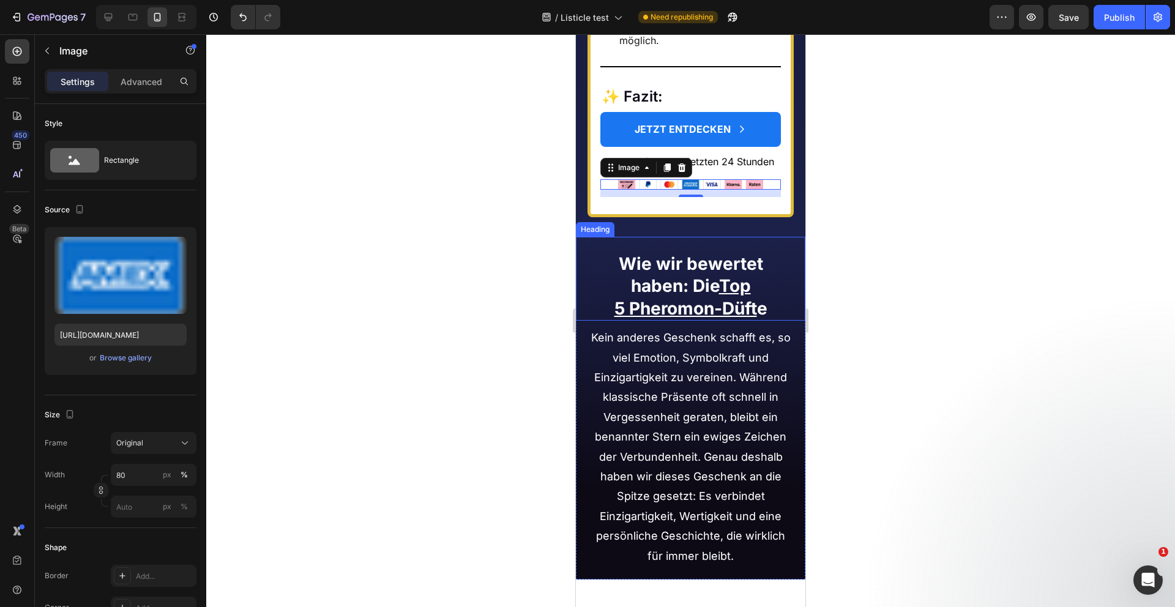
click at [704, 263] on h2 "Wie wir bewertet haben: Die Top 5 Pheromon-Düft e" at bounding box center [691, 286] width 207 height 69
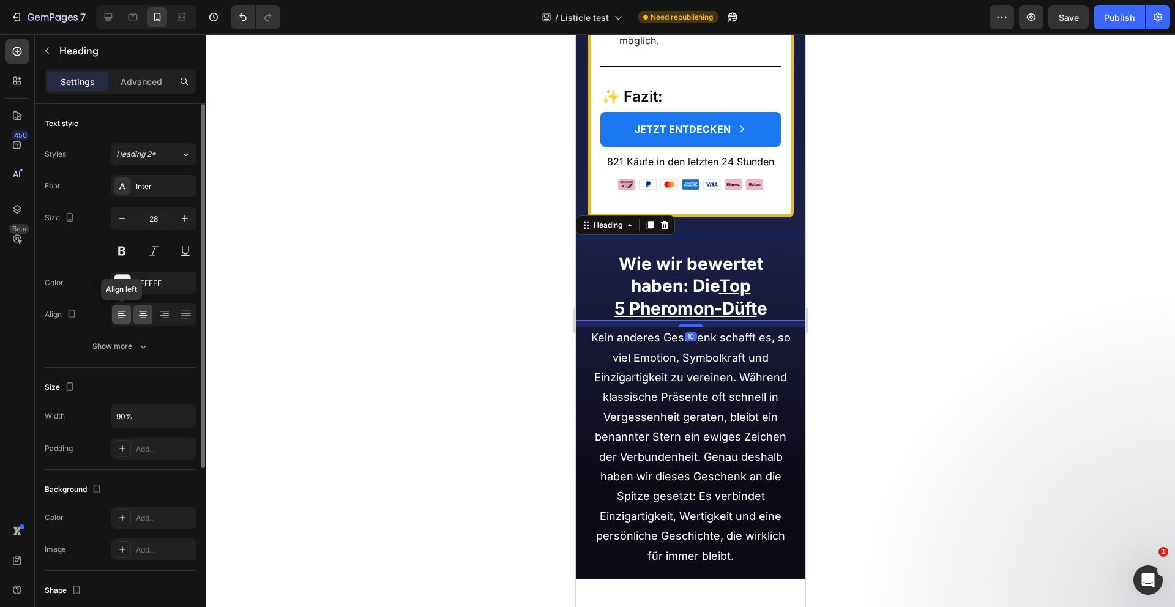
click at [116, 308] on icon at bounding box center [122, 314] width 12 height 12
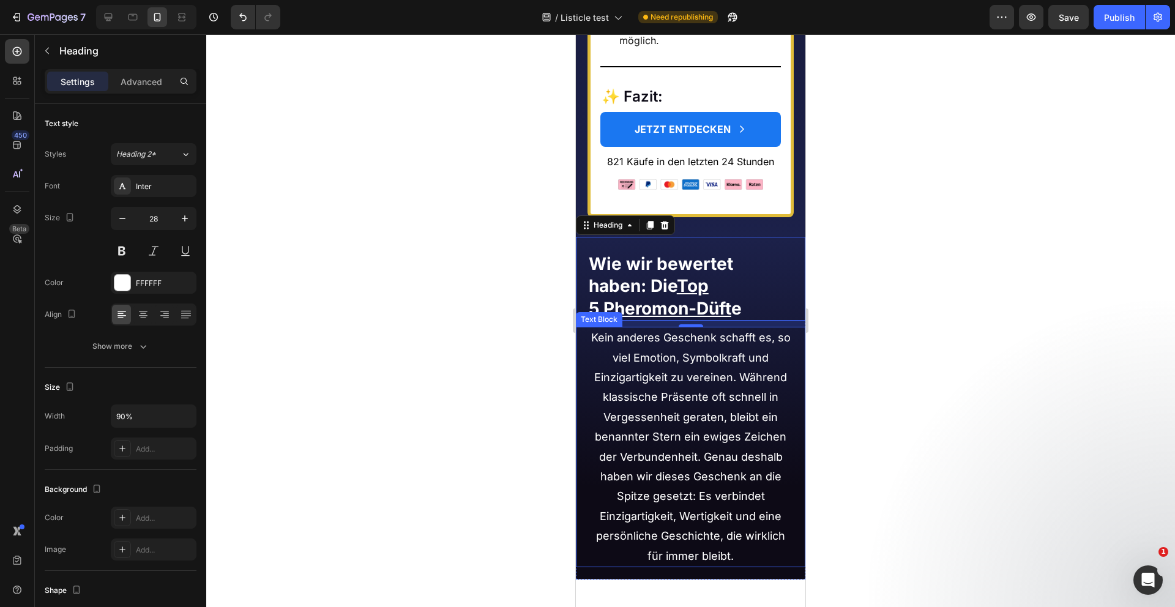
click at [655, 367] on p "Kein anderes Geschenk schafft es, so viel Emotion, Symbolkraft und Einzigartigk…" at bounding box center [691, 447] width 204 height 238
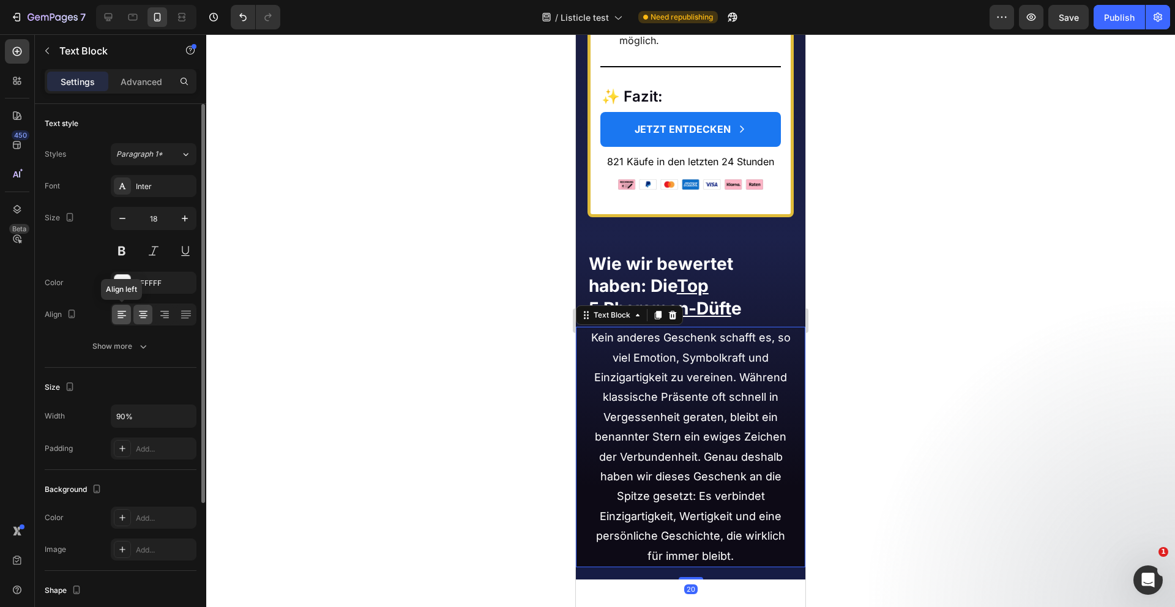
click at [118, 308] on icon at bounding box center [122, 314] width 12 height 12
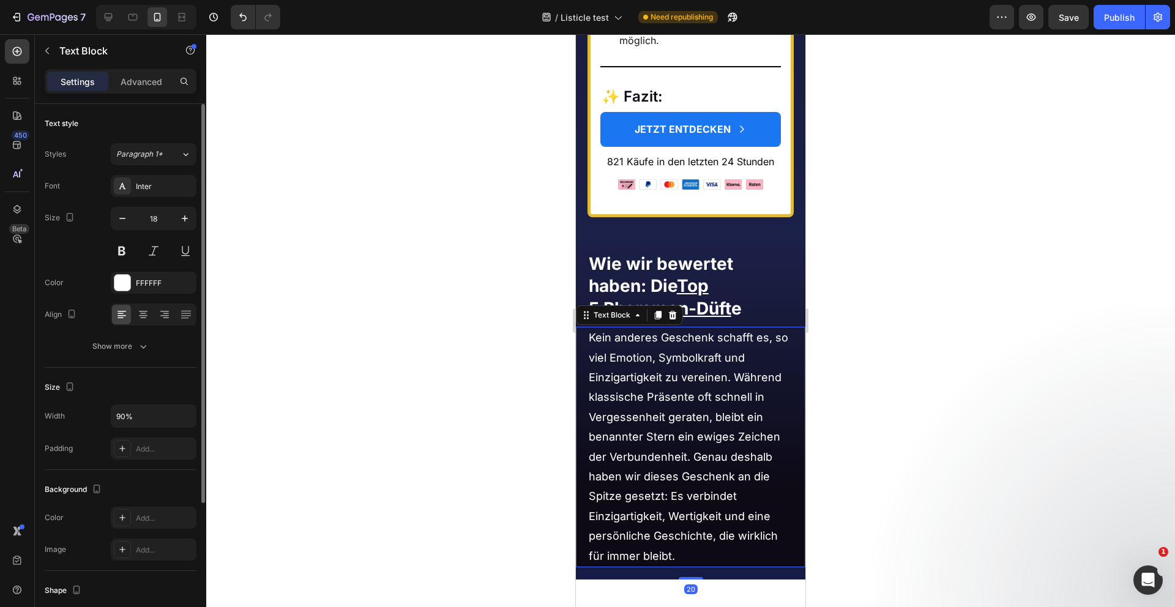
click at [147, 470] on div "Text style Styles Paragraph 1* Font Inter Size 18 Color FFFFFF Align Show more" at bounding box center [121, 520] width 152 height 101
click at [147, 353] on button "Show more" at bounding box center [121, 346] width 152 height 22
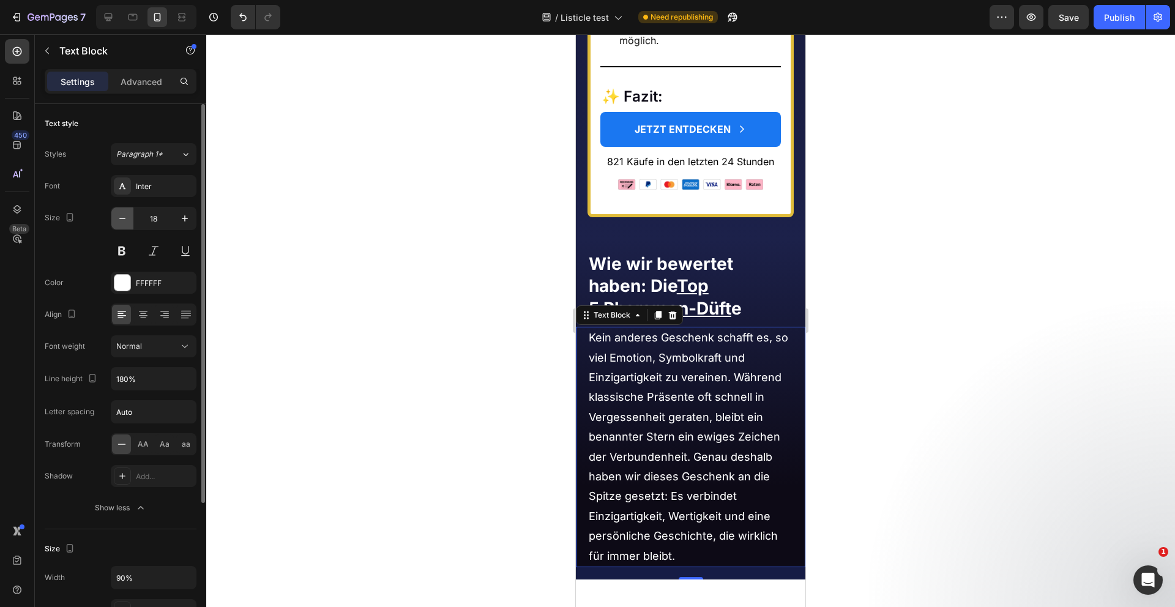
click at [118, 214] on icon "button" at bounding box center [122, 218] width 12 height 12
type input "16"
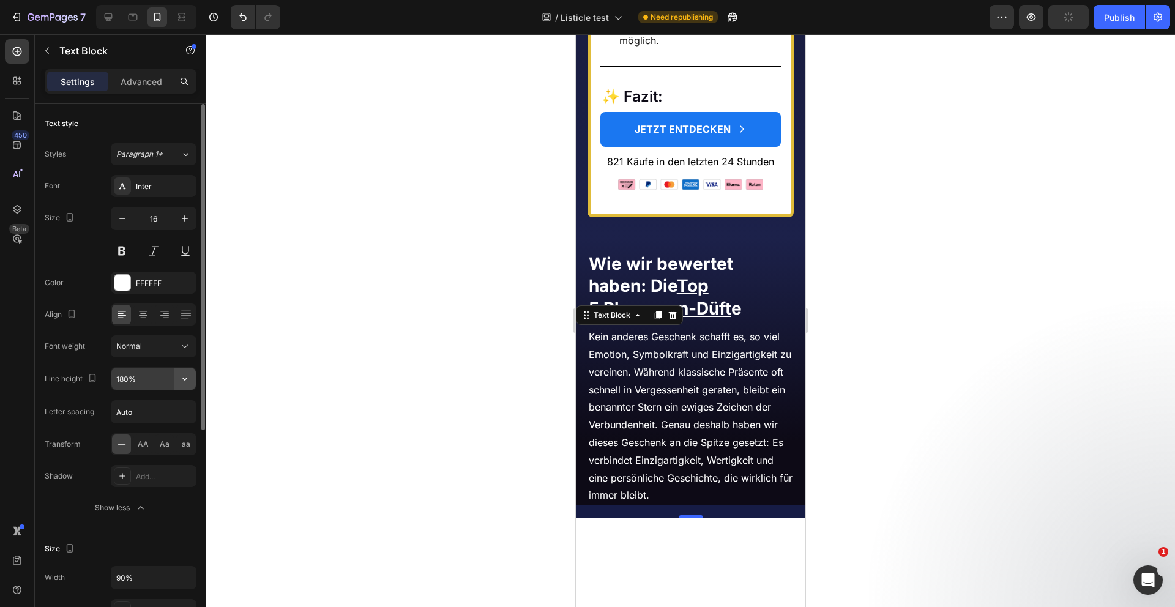
click at [186, 380] on icon "button" at bounding box center [185, 379] width 12 height 12
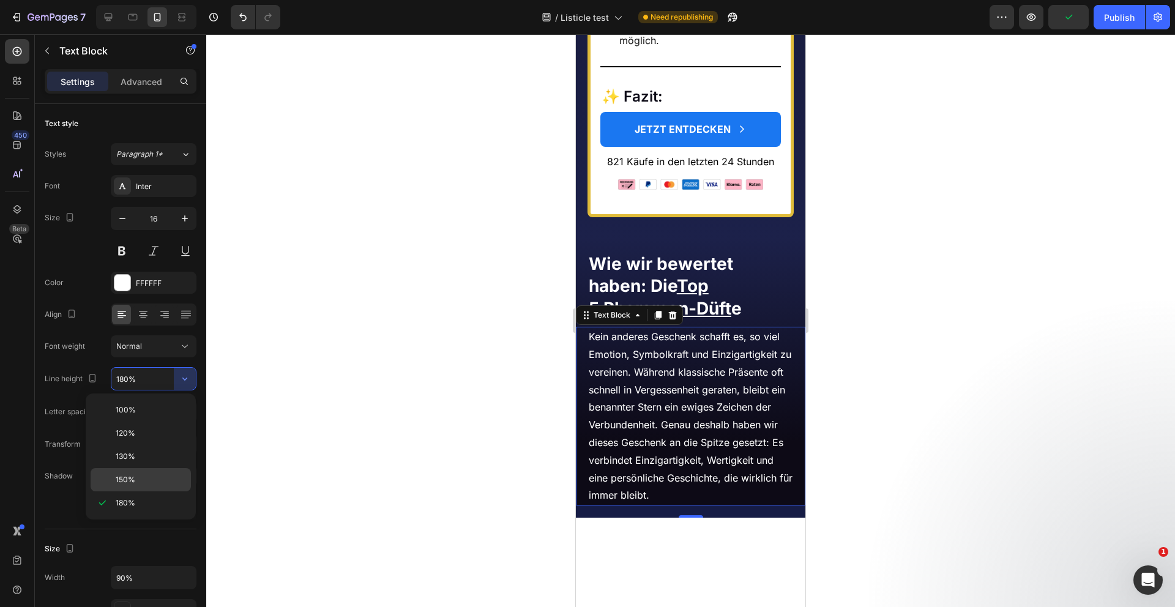
click at [129, 482] on span "150%" at bounding box center [126, 479] width 20 height 11
type input "150%"
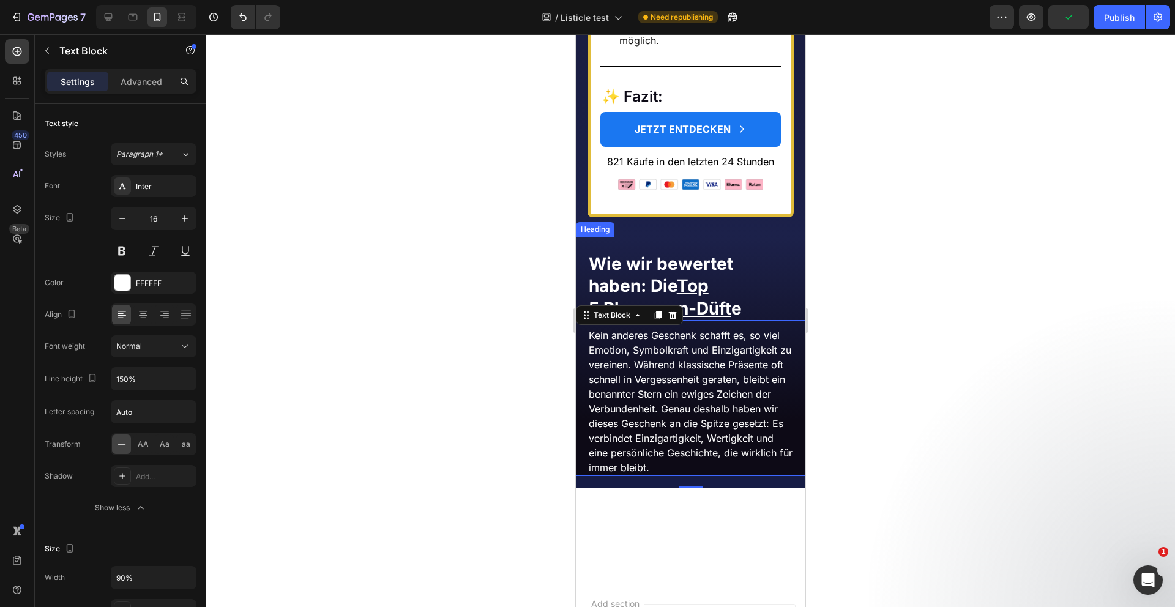
click at [732, 252] on h2 "Wie wir bewertet haben: Die Top 5 Pheromon-Düft e" at bounding box center [691, 286] width 207 height 69
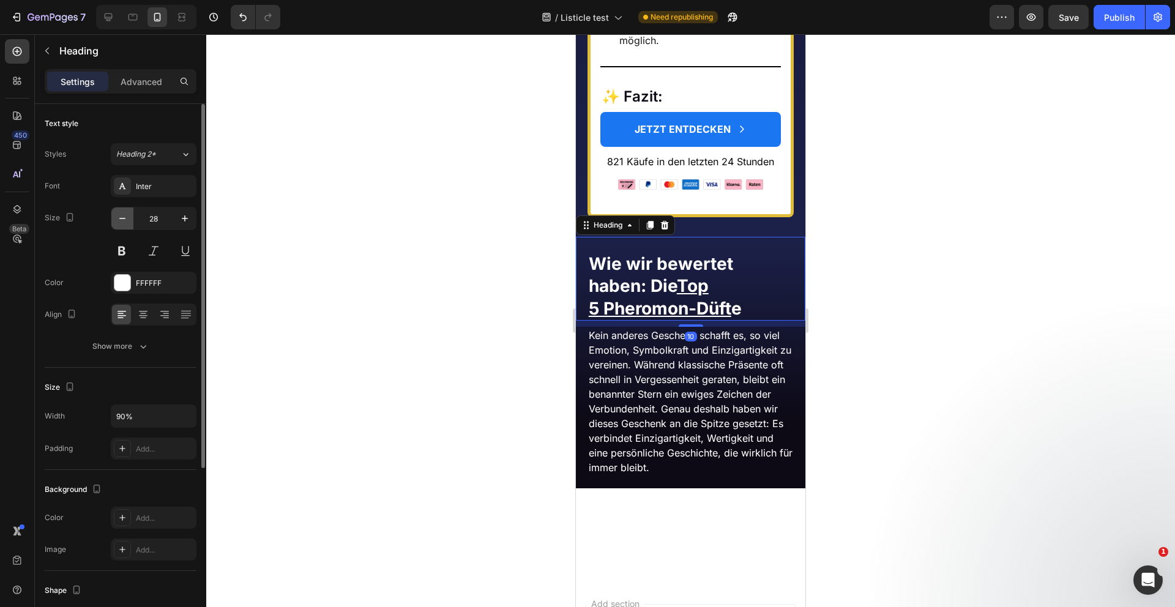
click at [120, 214] on icon "button" at bounding box center [122, 218] width 12 height 12
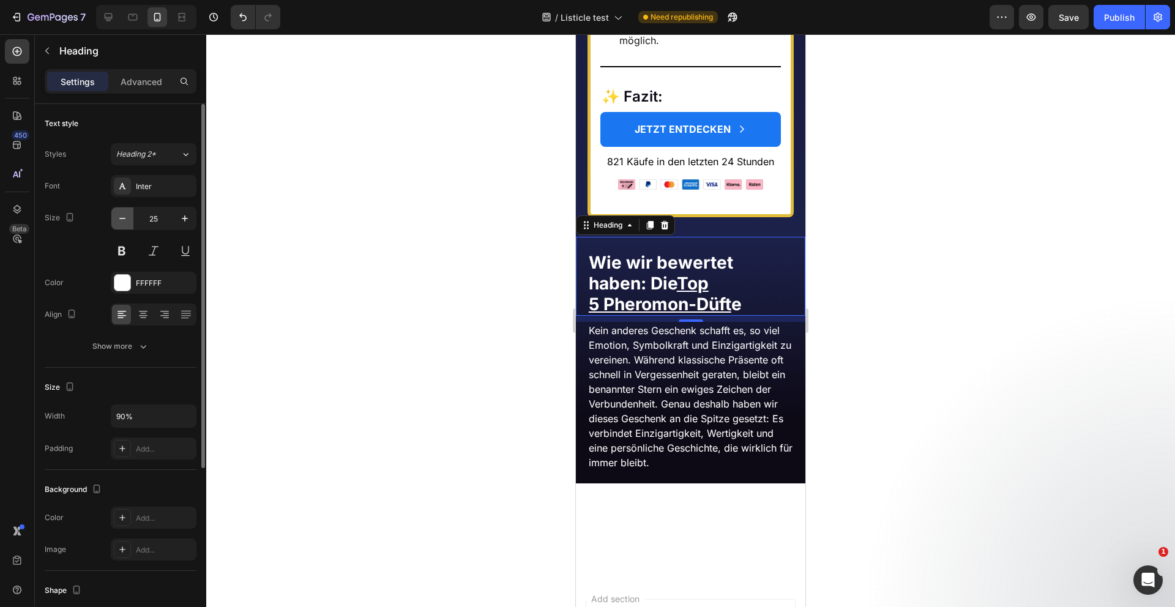
click at [120, 214] on icon "button" at bounding box center [122, 218] width 12 height 12
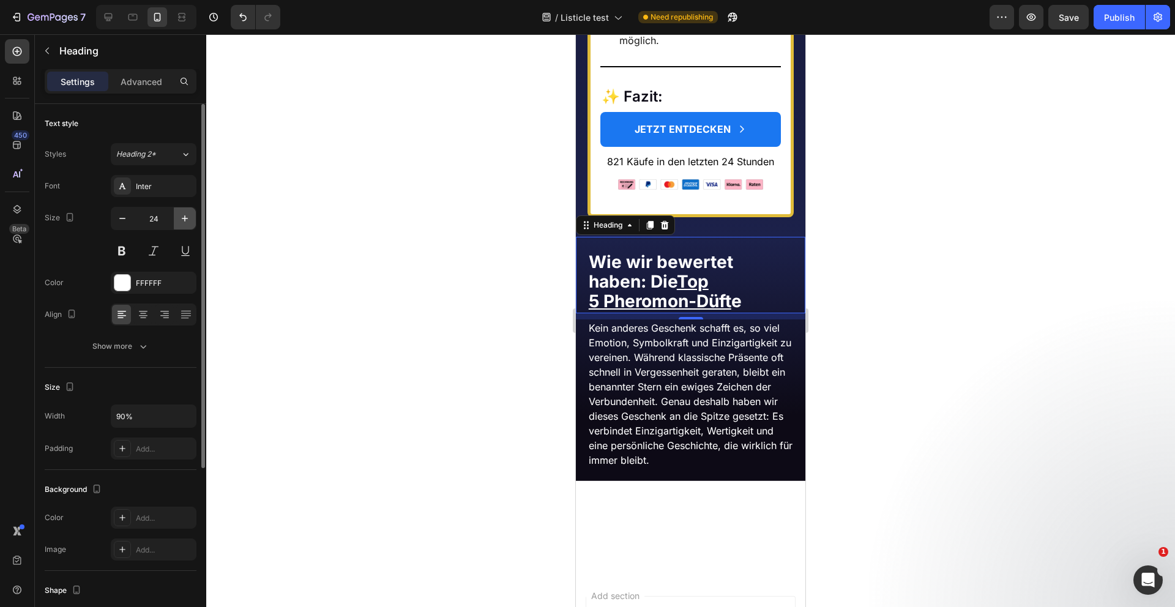
click at [188, 211] on button "button" at bounding box center [185, 218] width 22 height 22
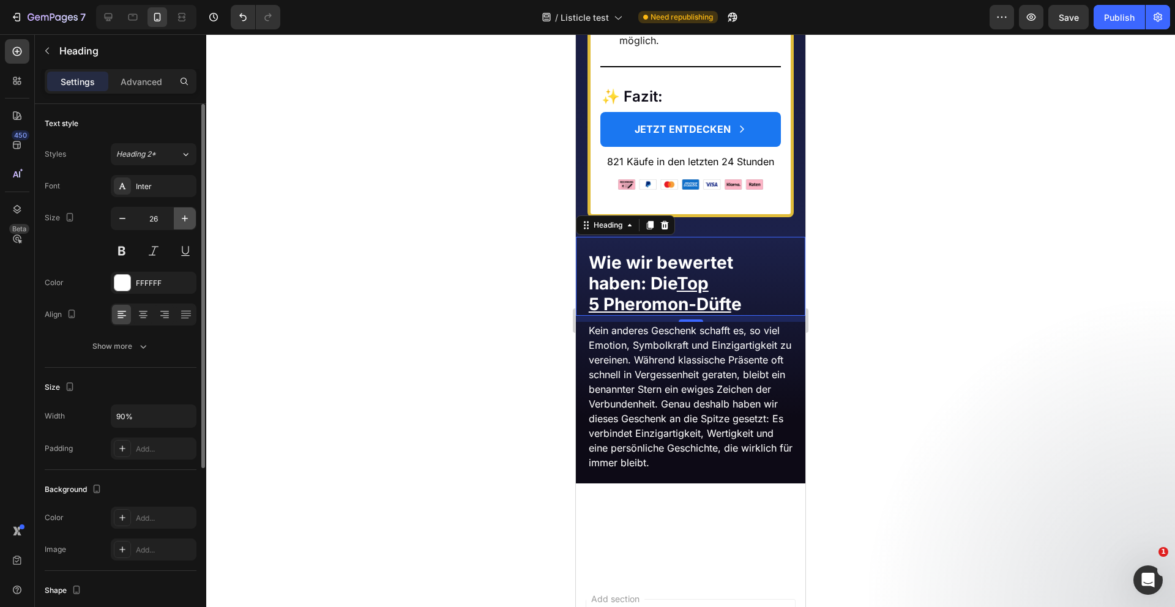
click at [188, 211] on button "button" at bounding box center [185, 218] width 22 height 22
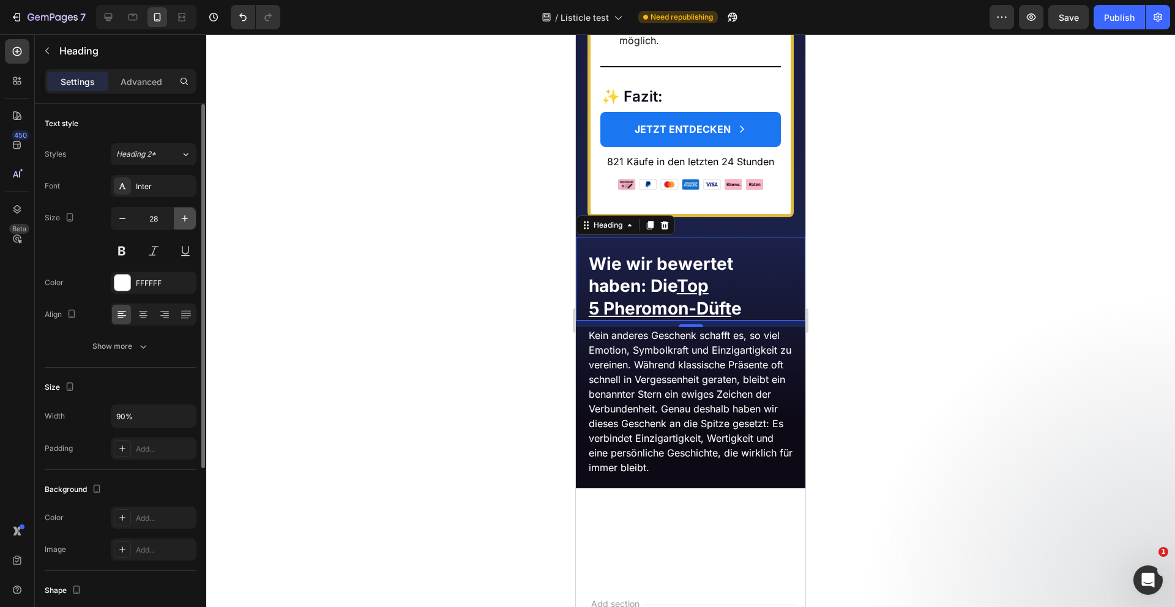
click at [188, 211] on button "button" at bounding box center [185, 218] width 22 height 22
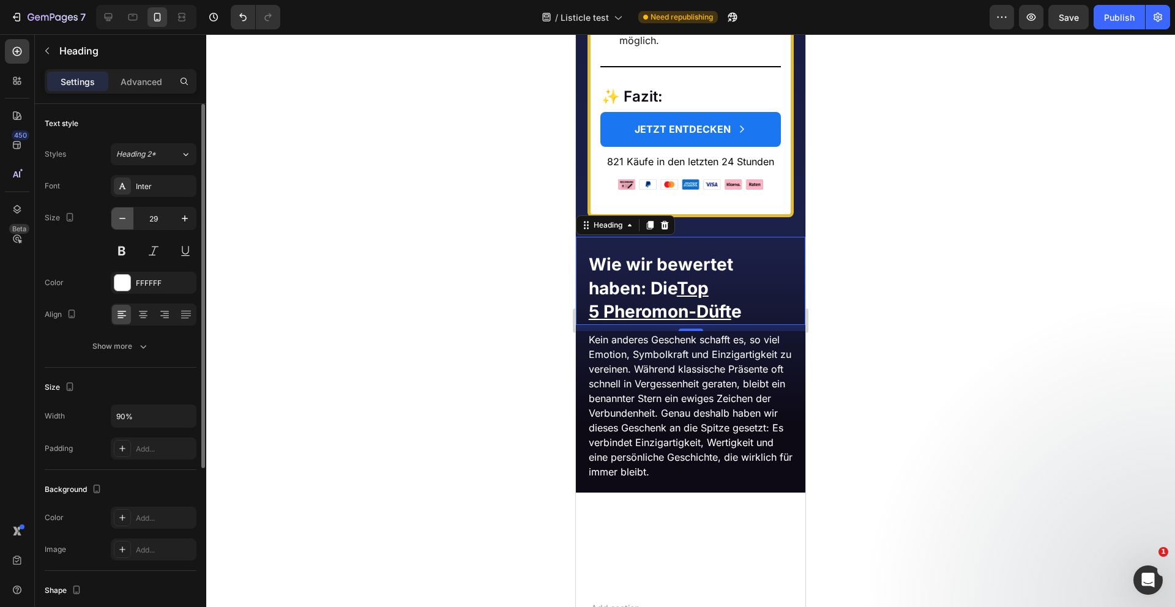
click at [116, 221] on icon "button" at bounding box center [122, 218] width 12 height 12
type input "28"
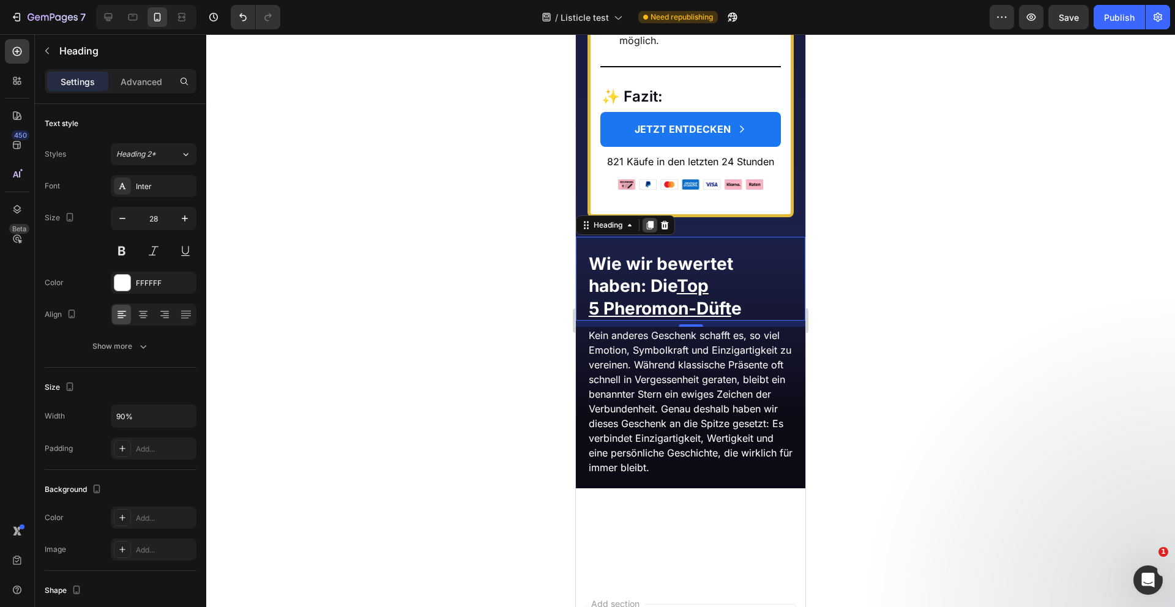
click at [649, 221] on icon at bounding box center [650, 225] width 7 height 9
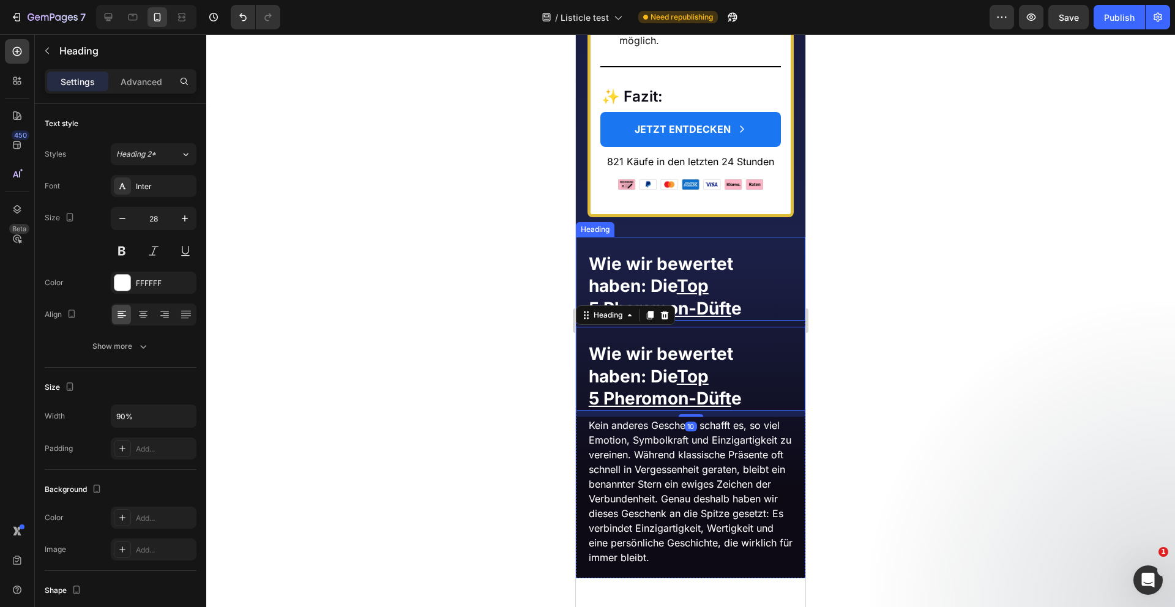
click at [662, 259] on strong "Wie wir bewertet haben: Die Top 5 Pheromon-Düft e" at bounding box center [665, 285] width 153 height 65
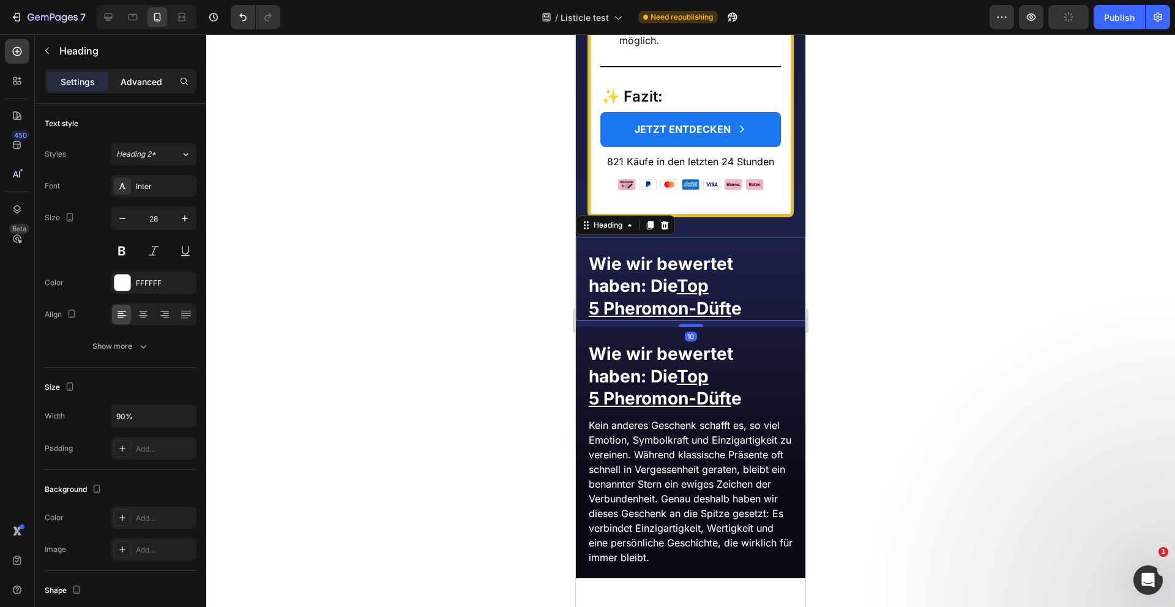
click at [141, 73] on div "Advanced" at bounding box center [141, 82] width 61 height 20
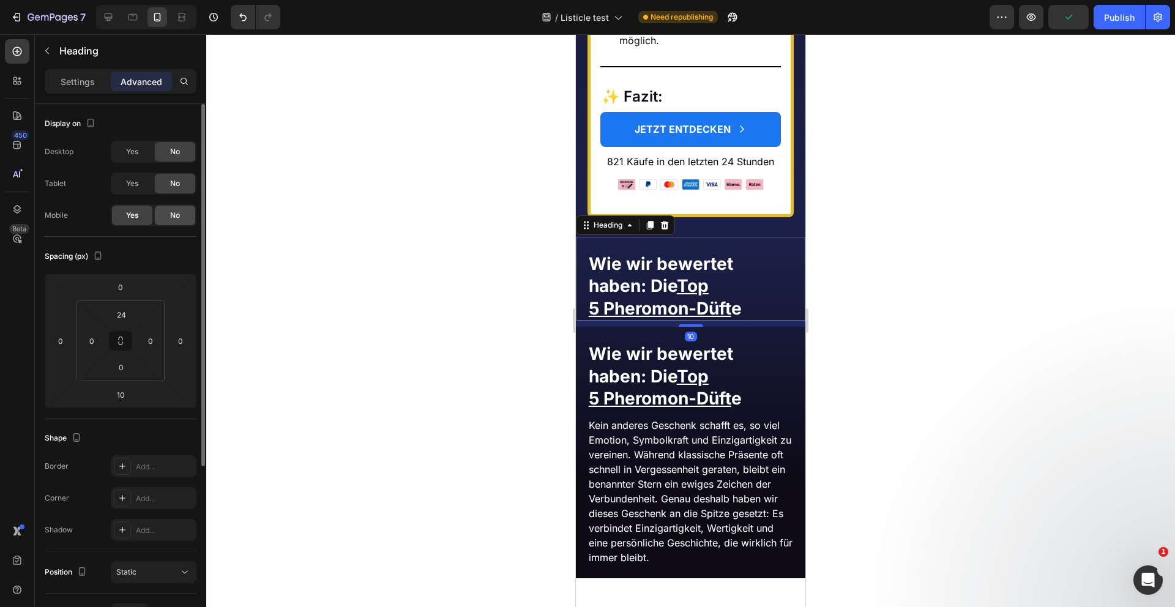
click at [174, 211] on span "No" at bounding box center [175, 215] width 10 height 11
click at [648, 278] on strong "Wie wir bewertet haben: Die Top 5 Pheromon-Düft e" at bounding box center [665, 285] width 153 height 65
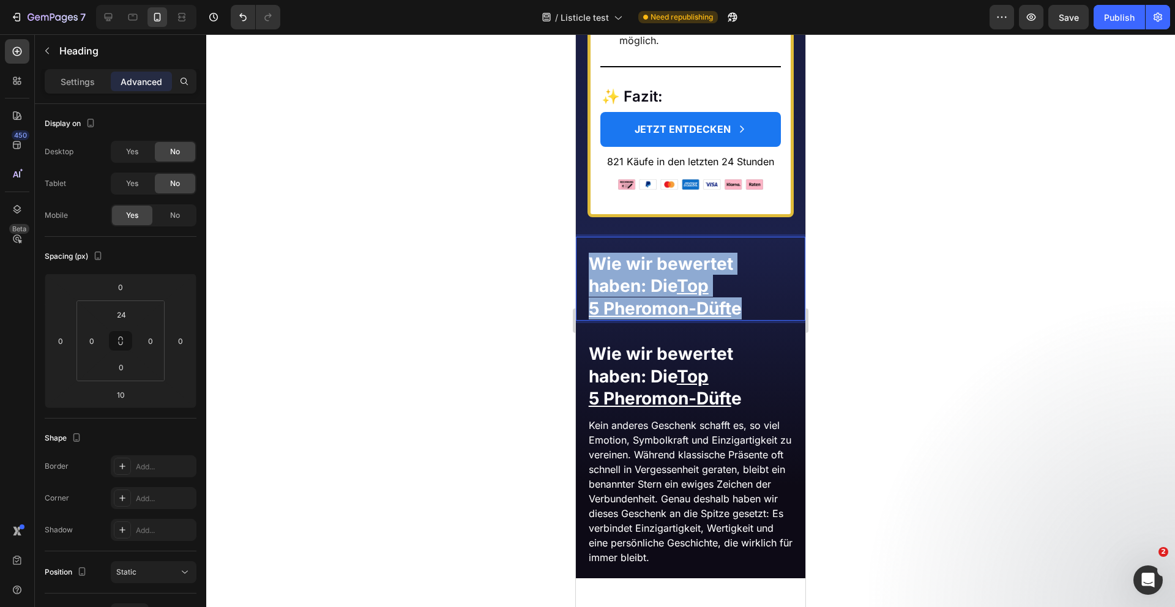
click at [648, 278] on strong "Wie wir bewertet haben: Die Top 5 Pheromon-Düft e" at bounding box center [665, 285] width 153 height 65
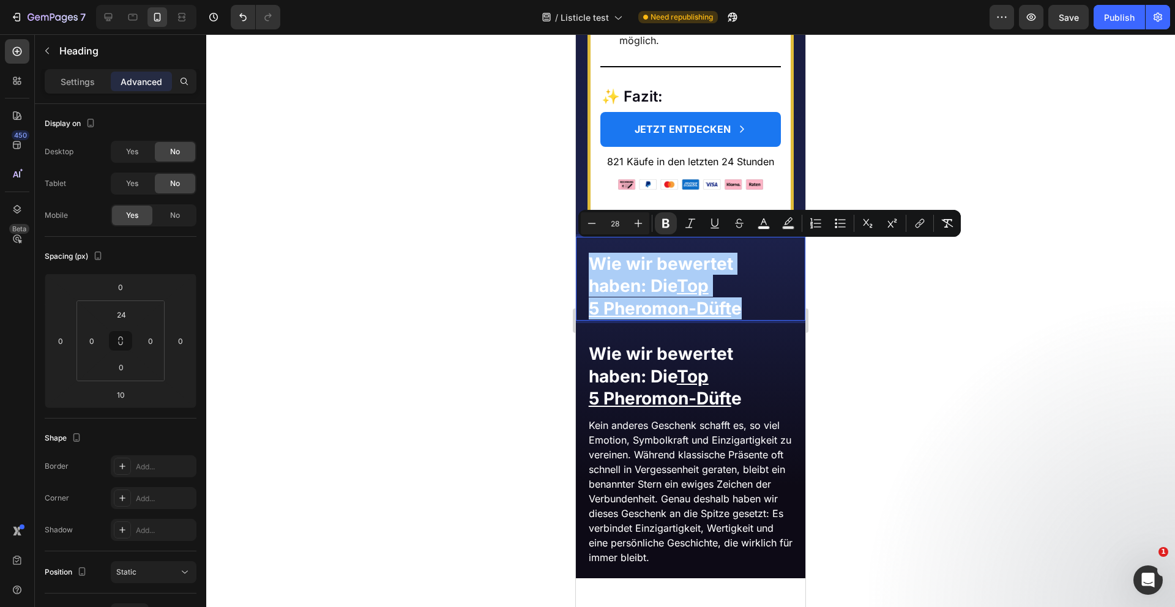
click at [458, 300] on div at bounding box center [690, 320] width 969 height 573
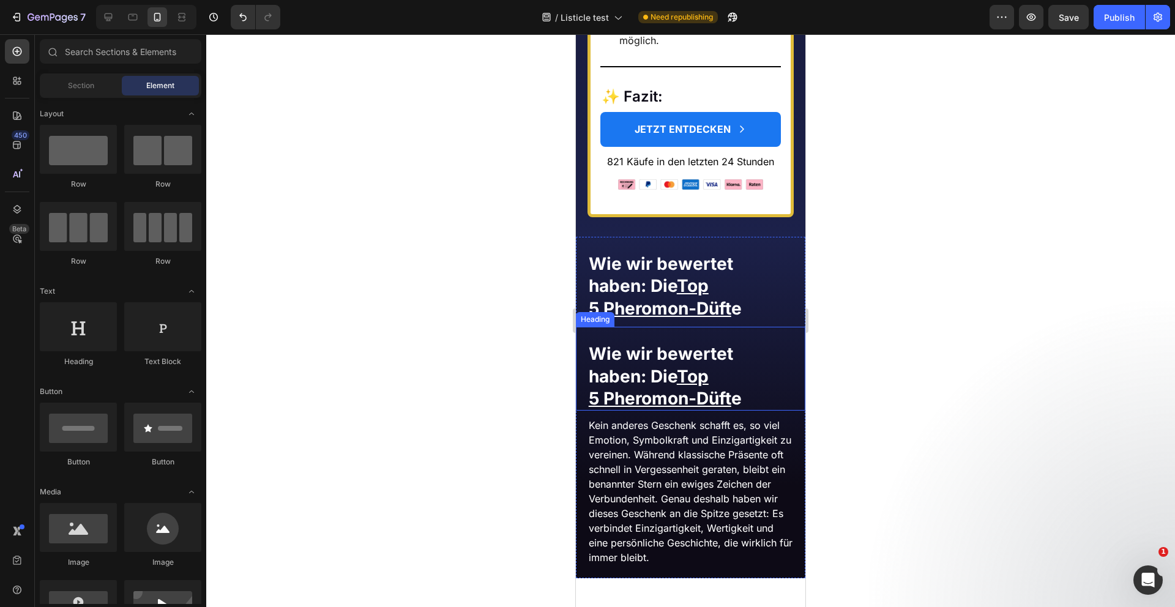
click at [662, 358] on strong "Wie wir bewertet haben: Die Top 5 Pheromon-Düft e" at bounding box center [665, 375] width 153 height 65
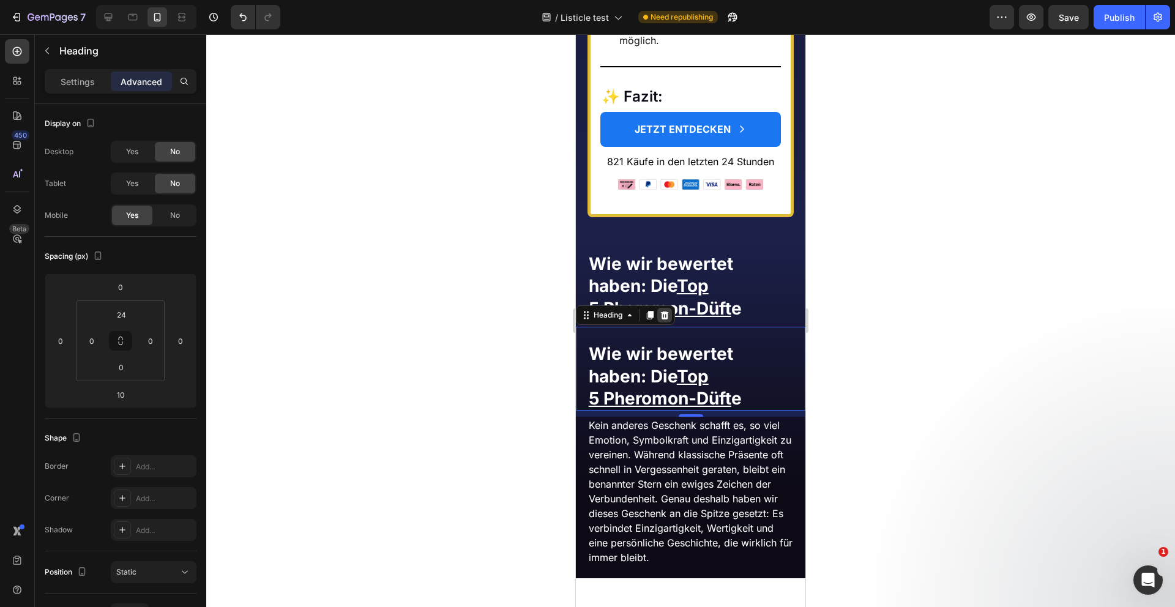
click at [664, 311] on icon at bounding box center [665, 315] width 8 height 9
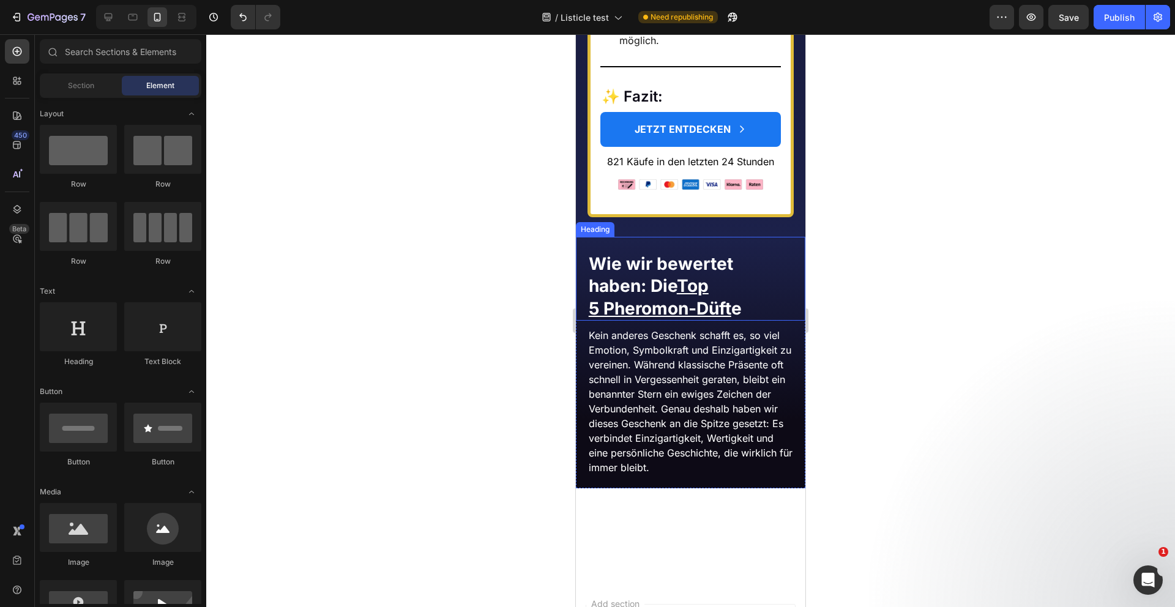
click at [666, 264] on strong "Wie wir bewertet haben: Die Top 5 Pheromon-Düft e" at bounding box center [665, 285] width 153 height 65
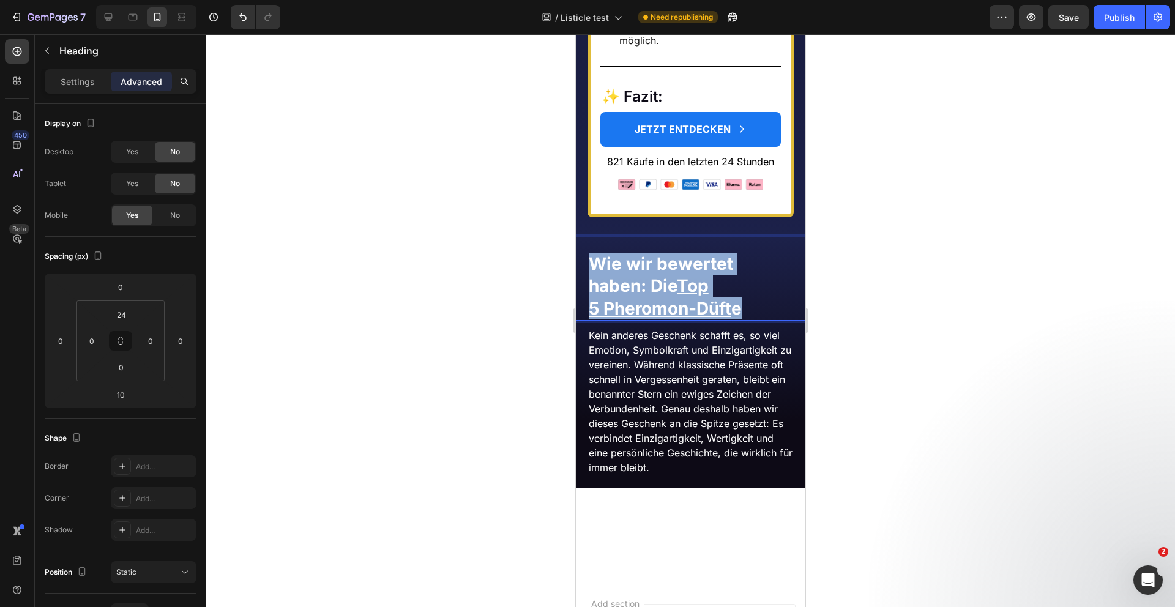
click at [666, 264] on strong "Wie wir bewertet haben: Die Top 5 Pheromon-Düft e" at bounding box center [665, 285] width 153 height 65
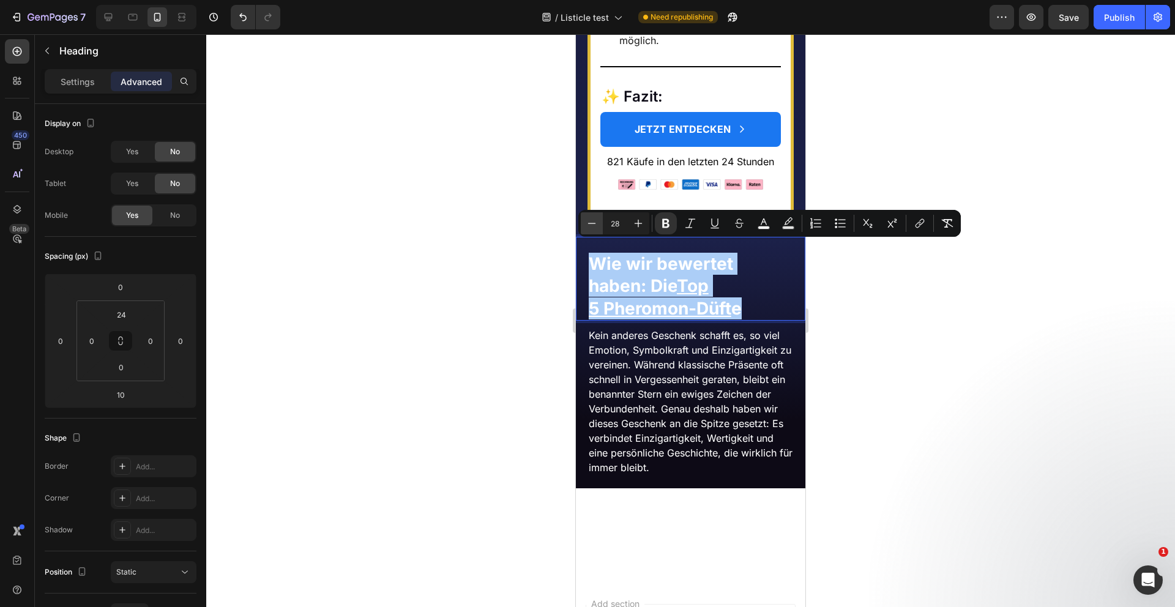
click at [591, 221] on icon "Editor contextual toolbar" at bounding box center [592, 223] width 12 height 12
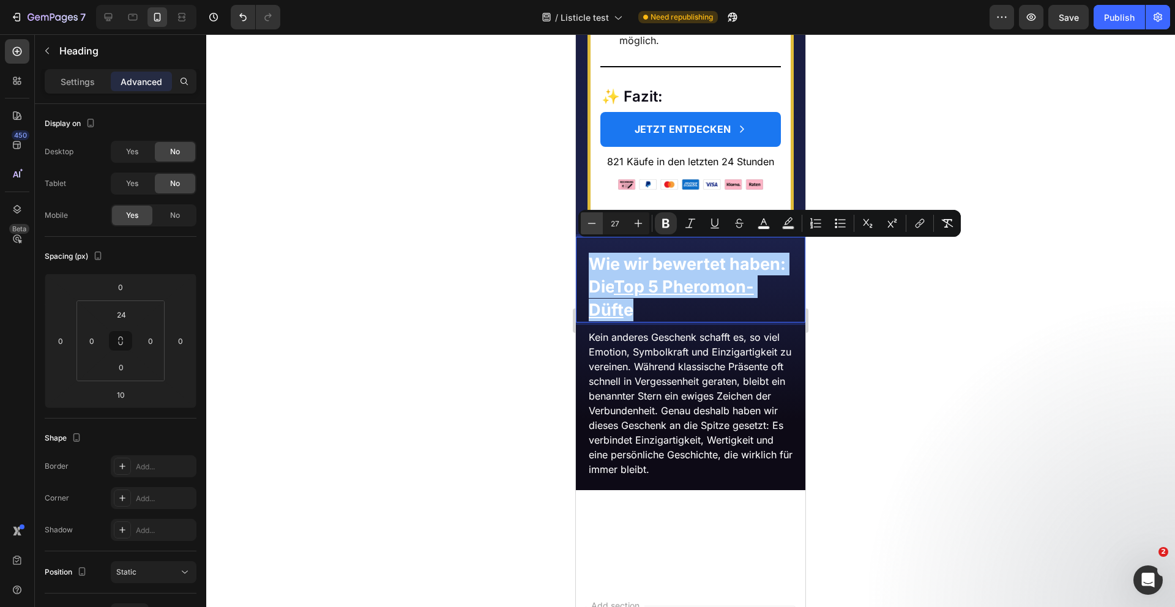
click at [591, 221] on icon "Editor contextual toolbar" at bounding box center [592, 223] width 12 height 12
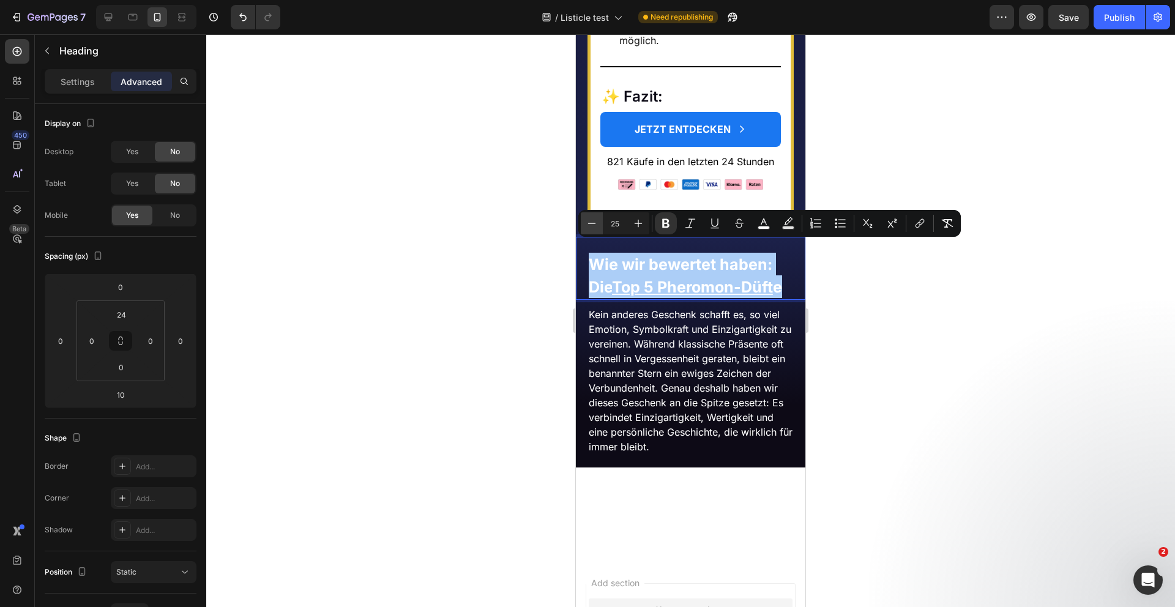
click at [591, 221] on icon "Editor contextual toolbar" at bounding box center [592, 223] width 12 height 12
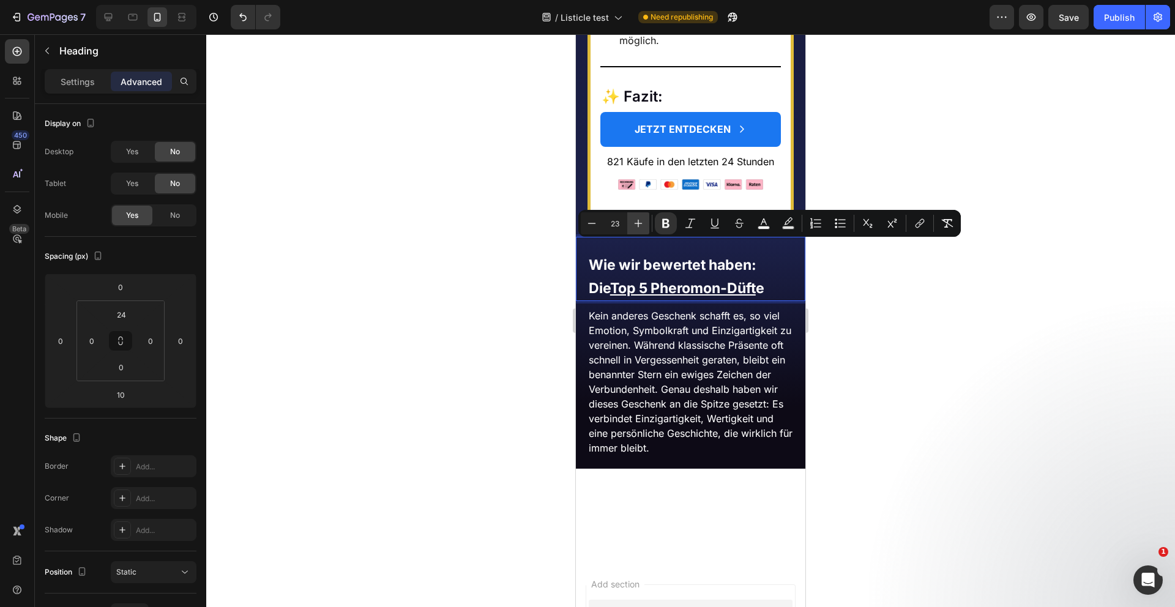
click at [640, 221] on icon "Editor contextual toolbar" at bounding box center [638, 223] width 12 height 12
type input "24"
click at [89, 80] on p "Settings" at bounding box center [78, 81] width 34 height 13
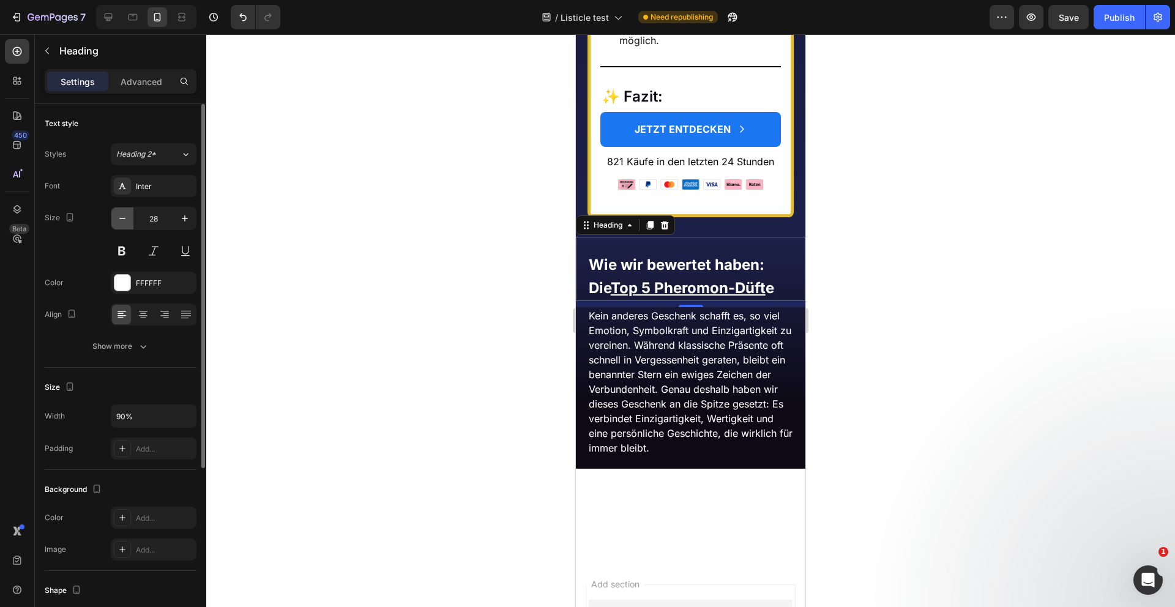
click at [124, 217] on icon "button" at bounding box center [122, 218] width 12 height 12
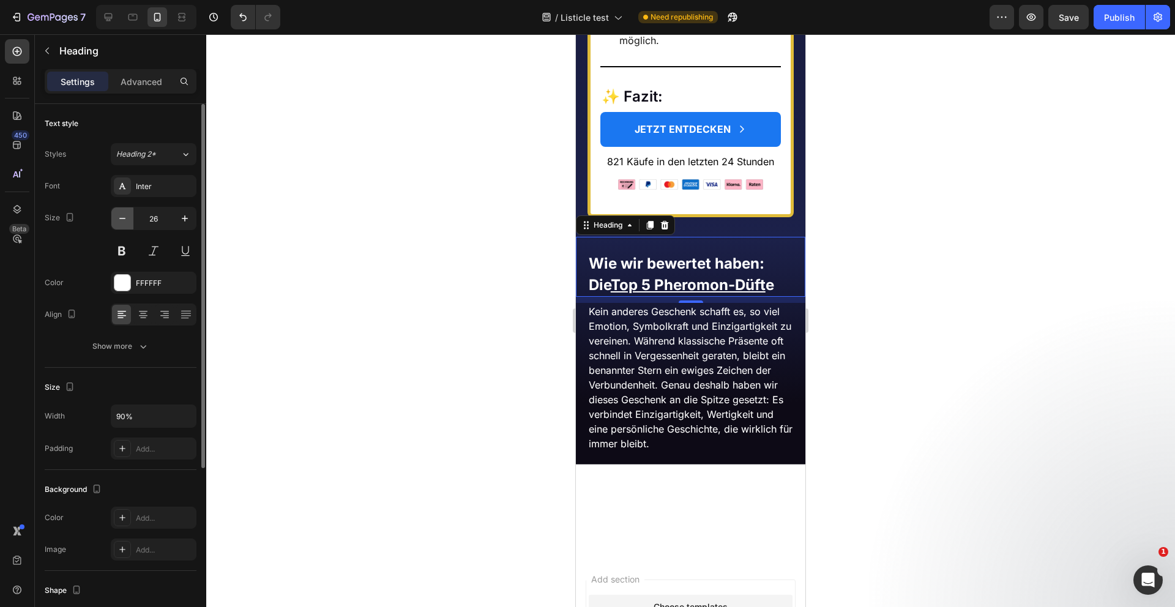
click at [124, 217] on icon "button" at bounding box center [122, 218] width 12 height 12
type input "24"
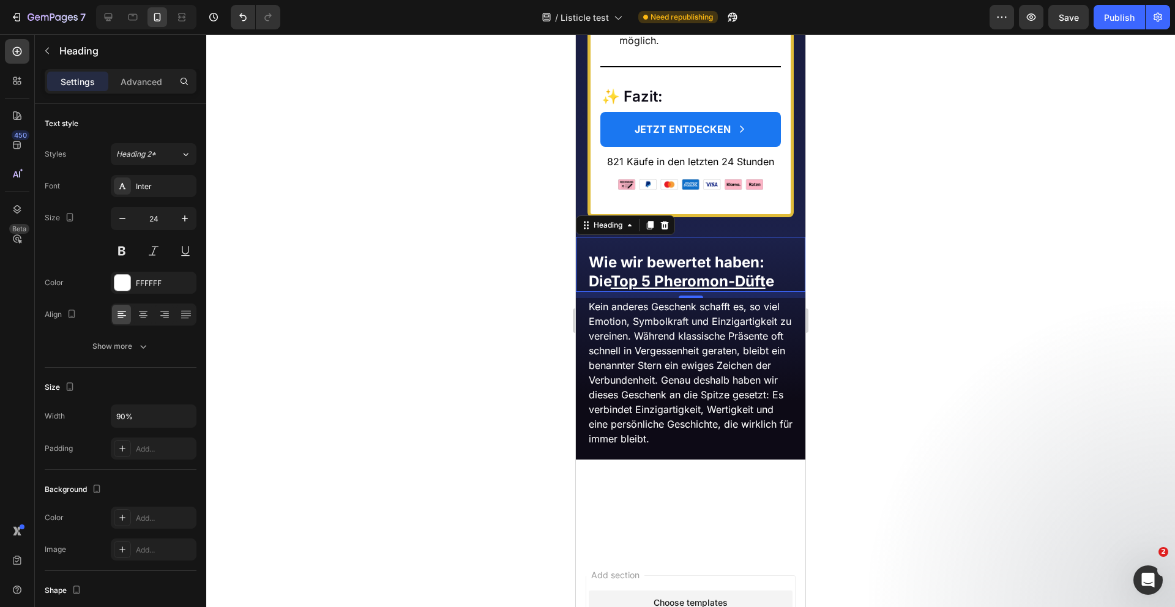
click at [690, 292] on div "10" at bounding box center [691, 295] width 230 height 6
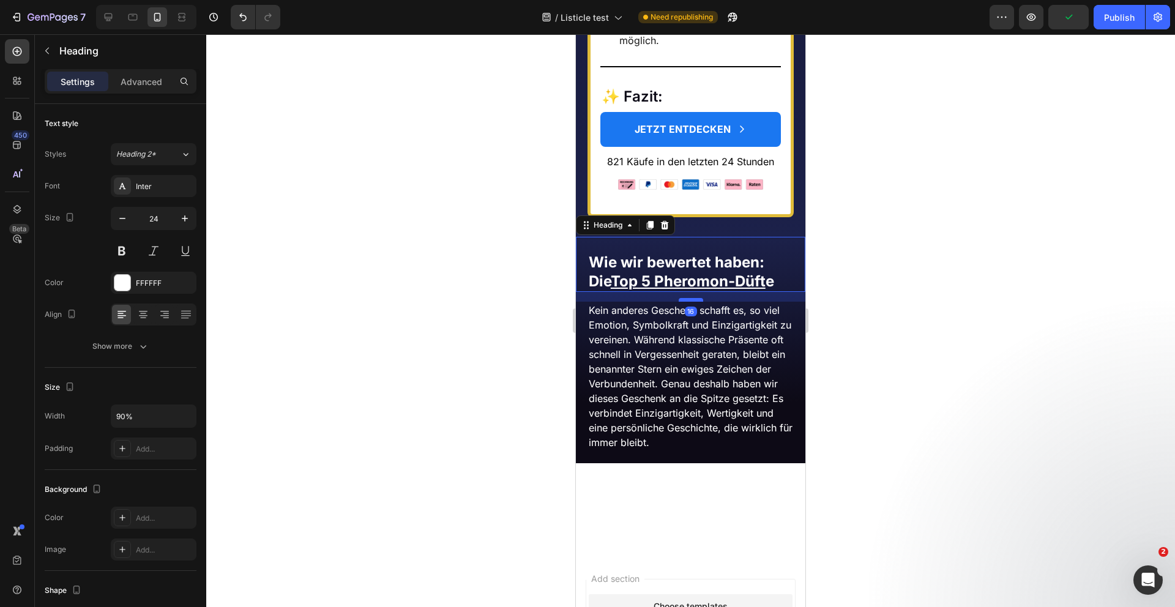
click at [690, 298] on div at bounding box center [691, 300] width 24 height 4
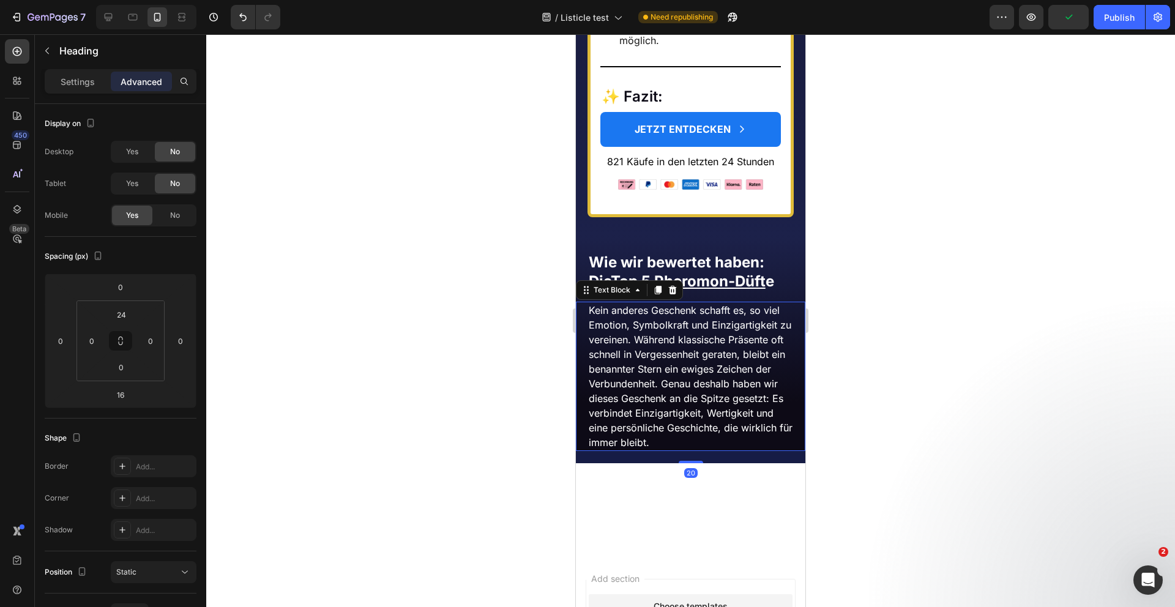
click at [663, 384] on p "Kein anderes Geschenk schafft es, so viel Emotion, Symbolkraft und Einzigartigk…" at bounding box center [691, 376] width 204 height 147
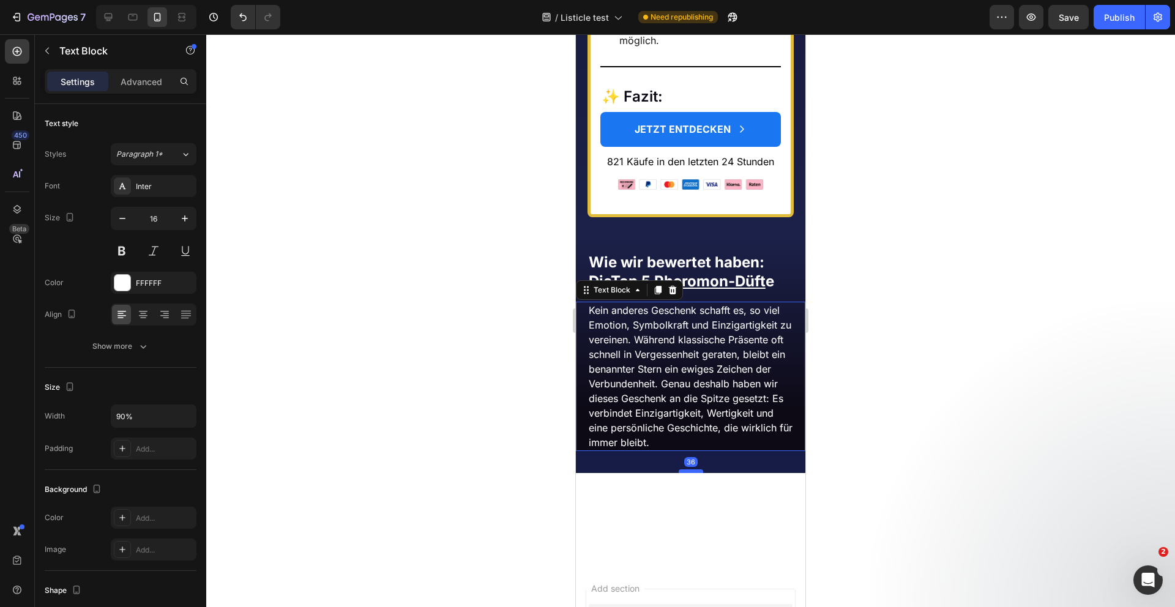
drag, startPoint x: 698, startPoint y: 450, endPoint x: 698, endPoint y: 460, distance: 10.4
click at [698, 469] on div at bounding box center [691, 471] width 24 height 4
click at [713, 496] on h2 "Platz 1: Einen echten Stern verschenken" at bounding box center [691, 516] width 230 height 47
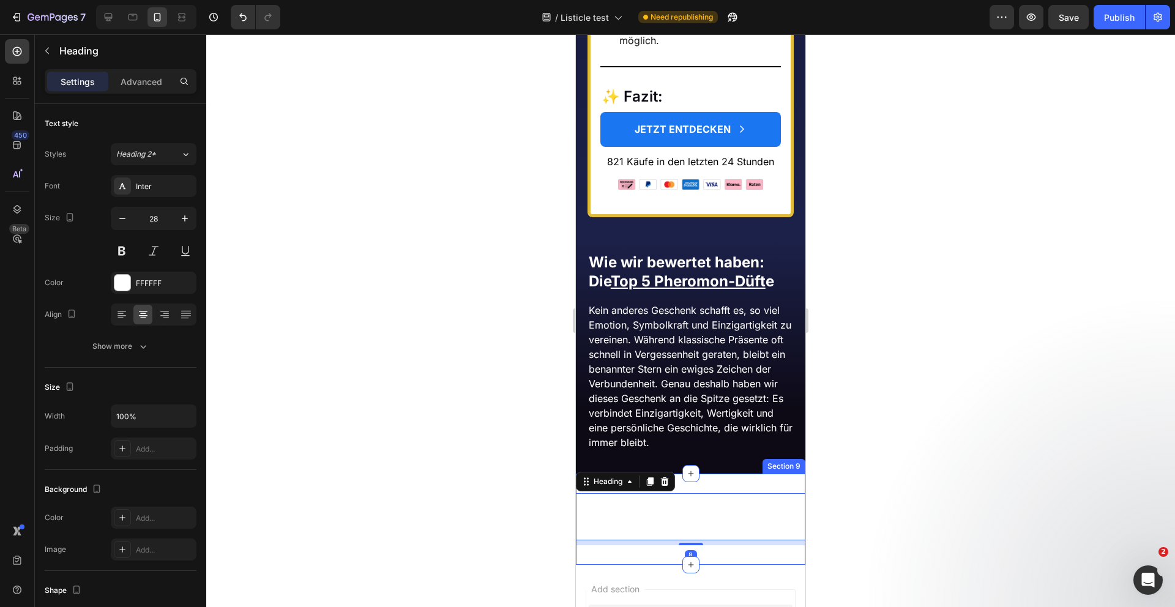
click at [729, 474] on div "Platz 1: Einen echten Stern verschenken Heading 8 Section 9" at bounding box center [691, 519] width 230 height 91
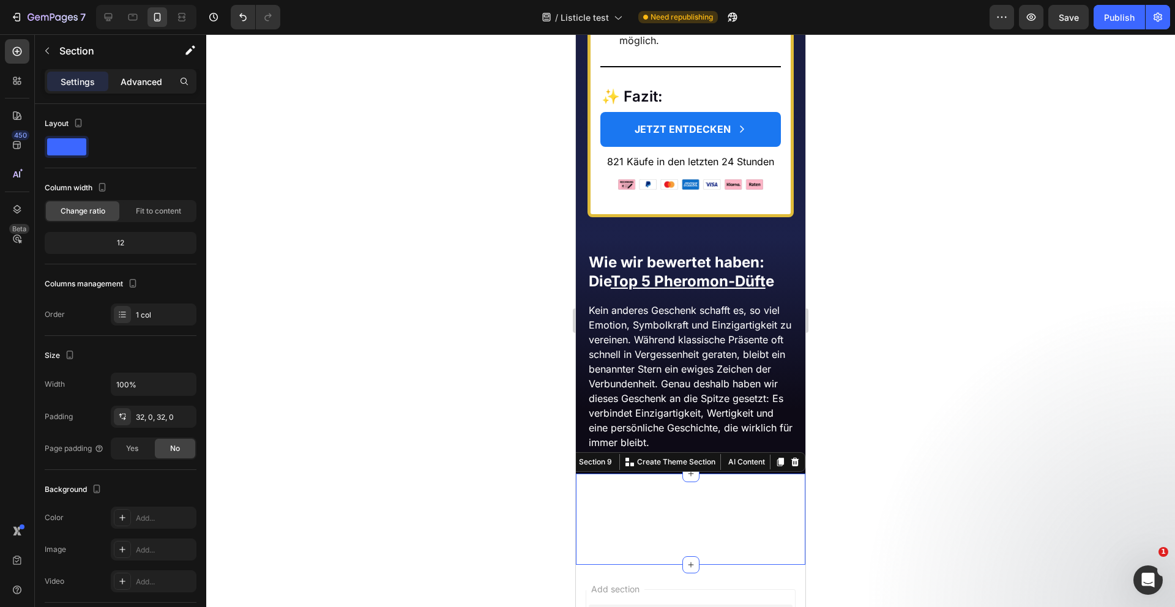
click at [141, 88] on div "Advanced" at bounding box center [141, 82] width 61 height 20
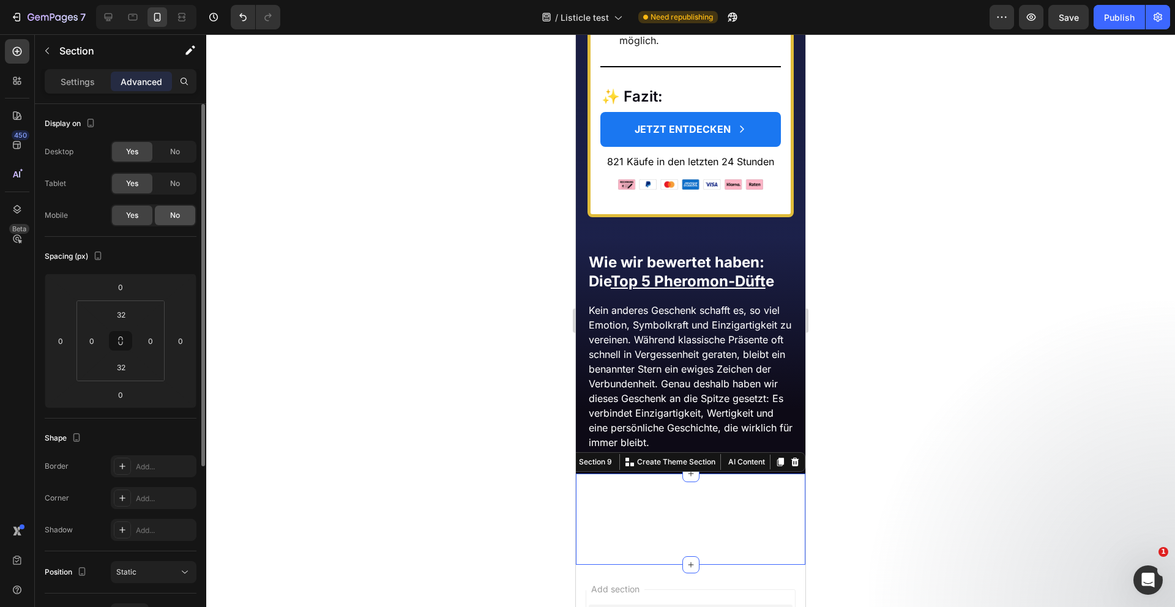
click at [175, 221] on div "No" at bounding box center [175, 216] width 40 height 20
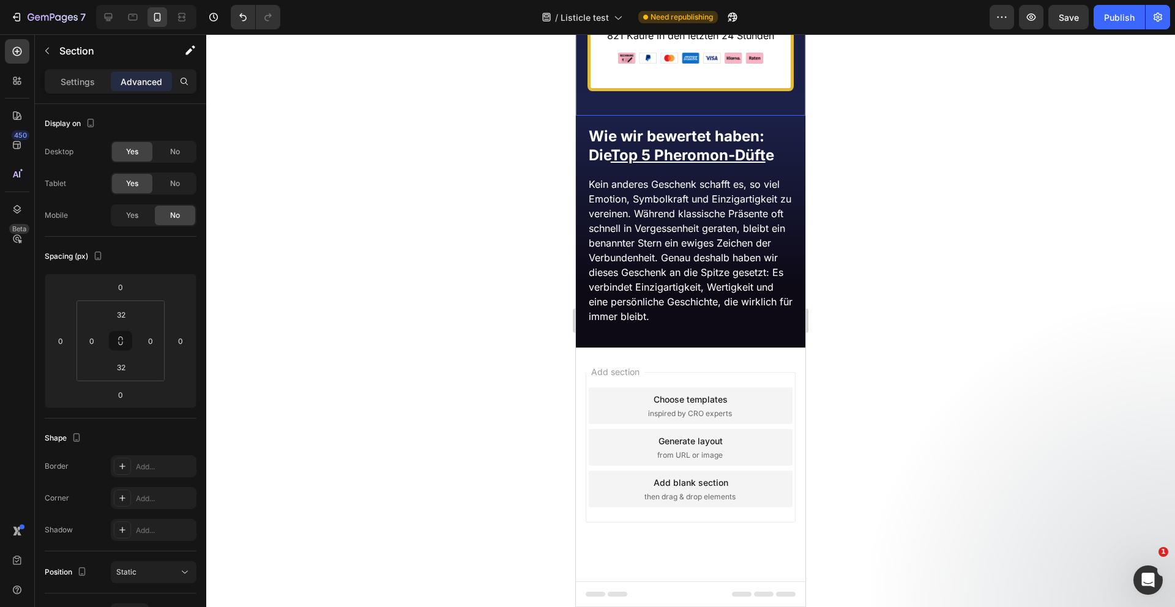
scroll to position [9044, 0]
click at [715, 166] on div "⁠⁠⁠⁠⁠⁠⁠ Wie wir bewertet haben: Die Top 5 Pheromon-Düft e Heading" at bounding box center [691, 138] width 230 height 55
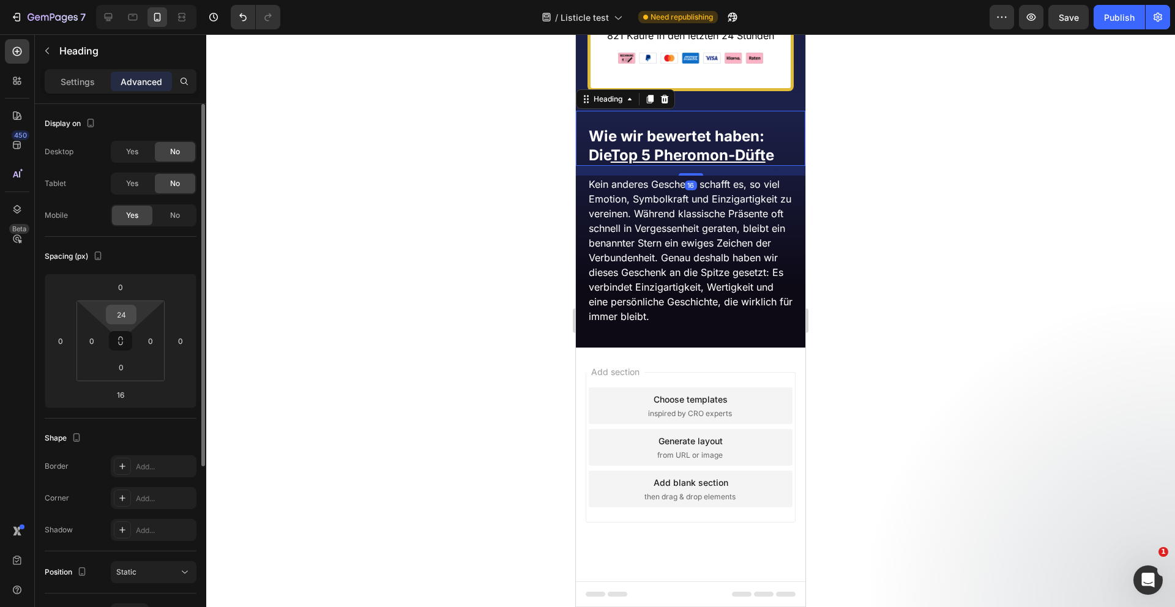
click at [127, 320] on input "24" at bounding box center [121, 314] width 24 height 18
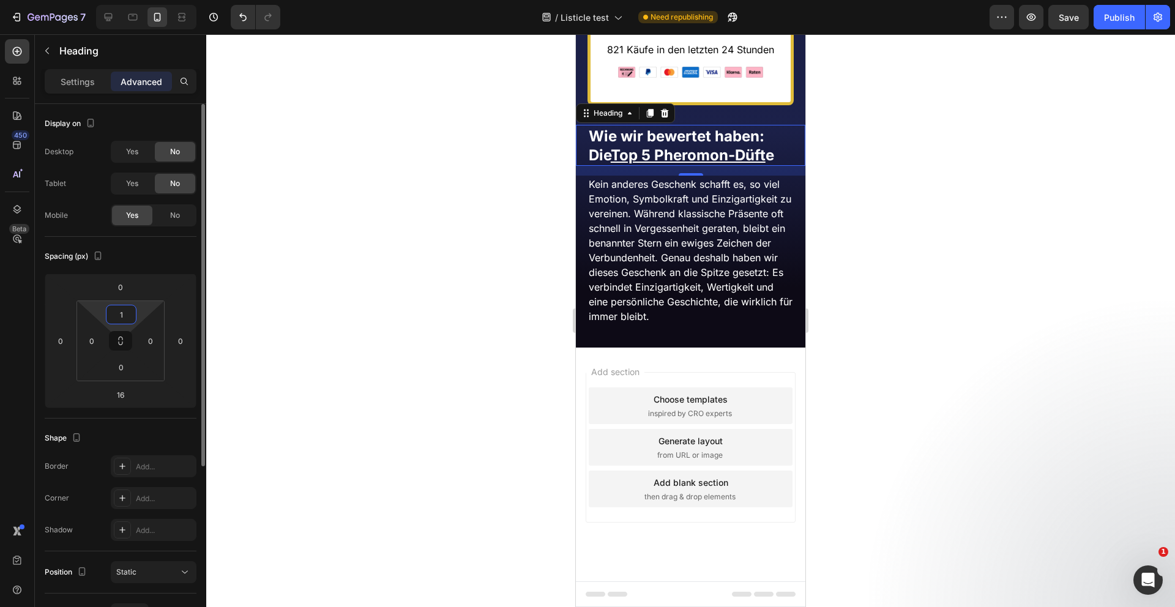
type input "12"
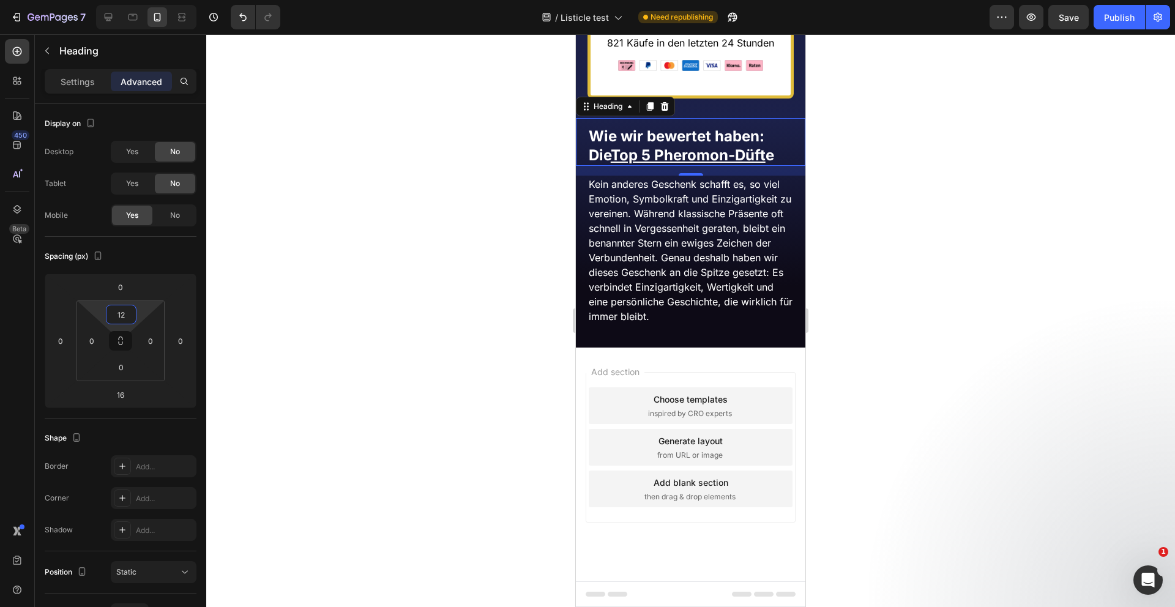
click at [414, 250] on div at bounding box center [690, 320] width 969 height 573
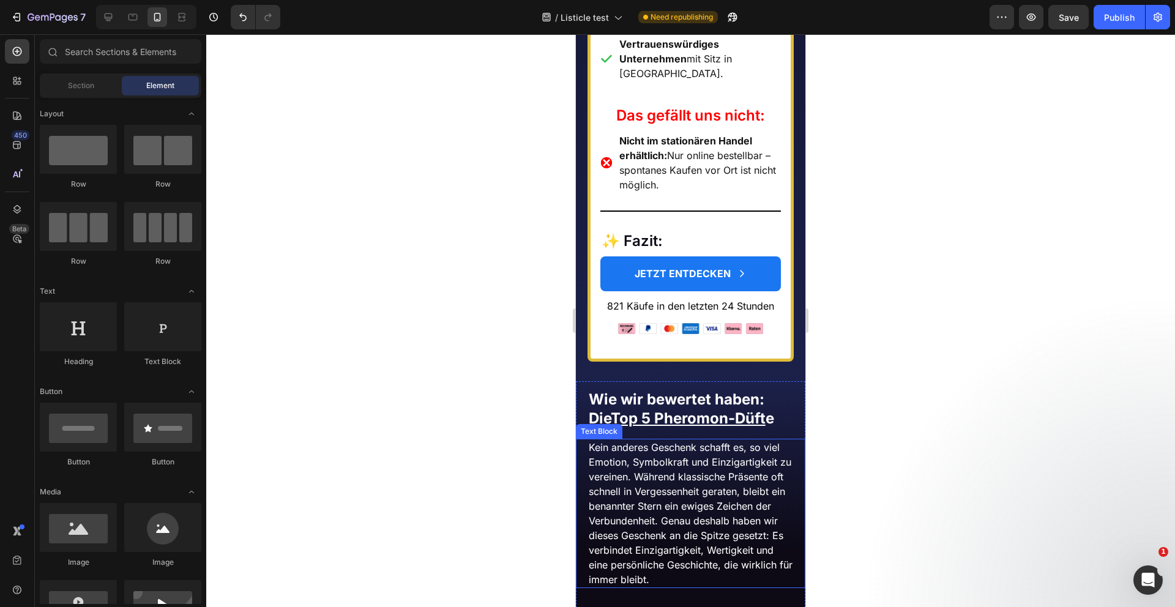
scroll to position [8736, 0]
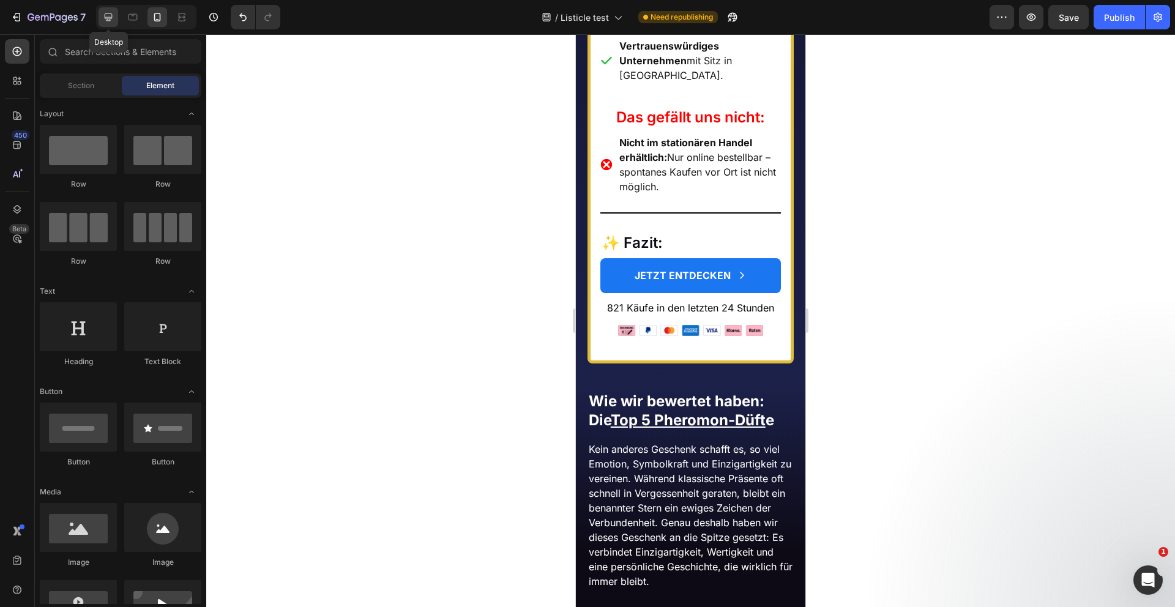
click at [110, 15] on icon at bounding box center [108, 17] width 12 height 12
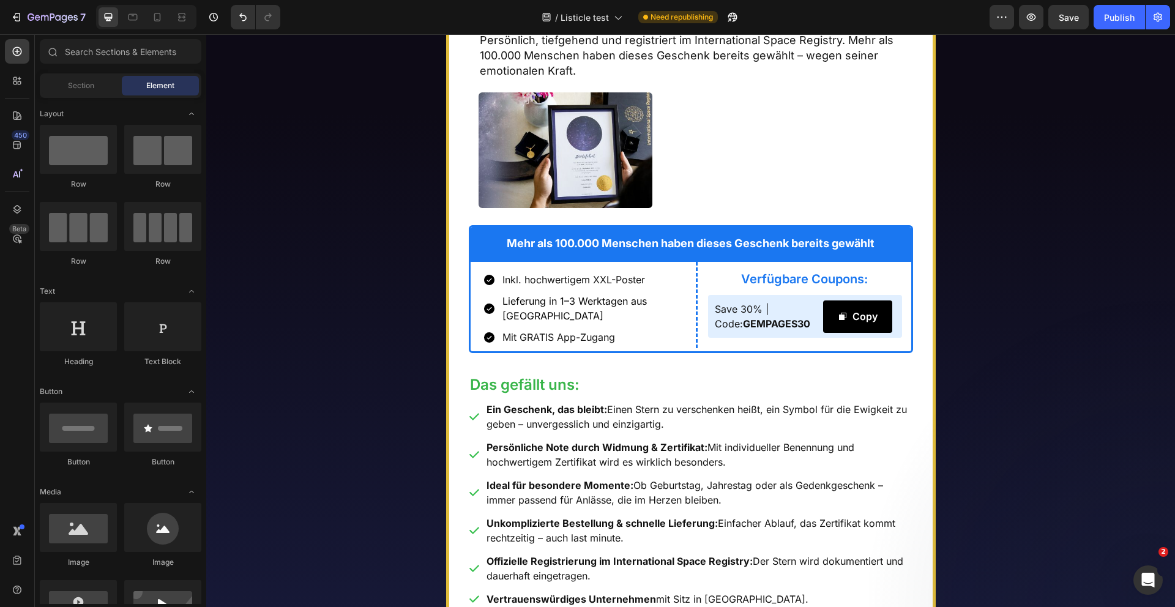
scroll to position [4824, 0]
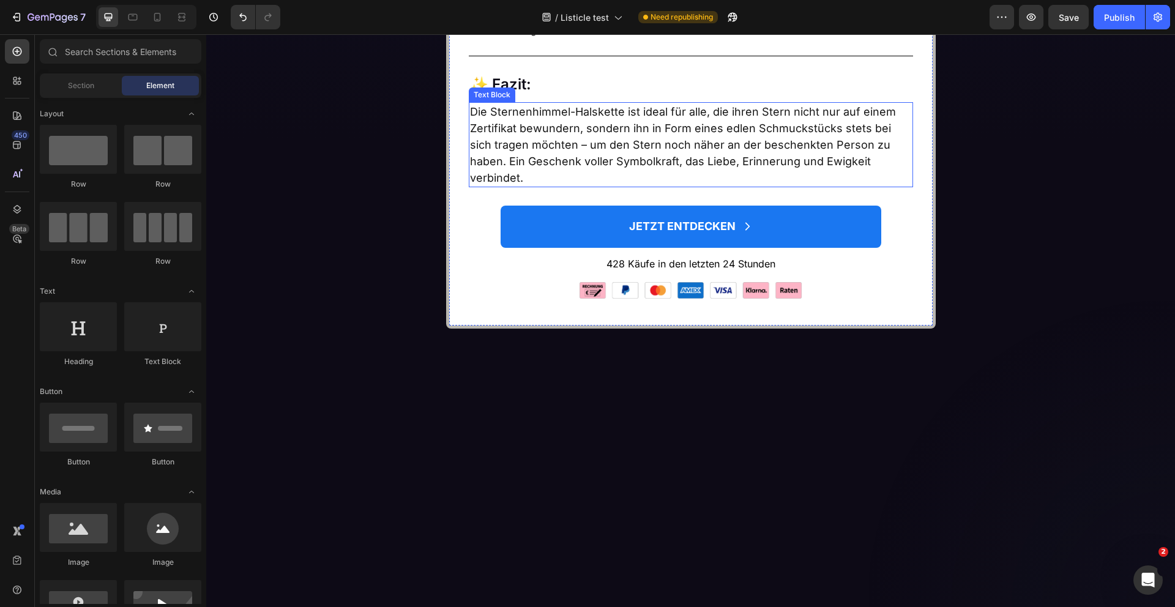
click at [713, 186] on p "Die Sternenhimmel-Halskette ist ideal für alle, die ihren Stern nicht nur auf e…" at bounding box center [691, 144] width 442 height 83
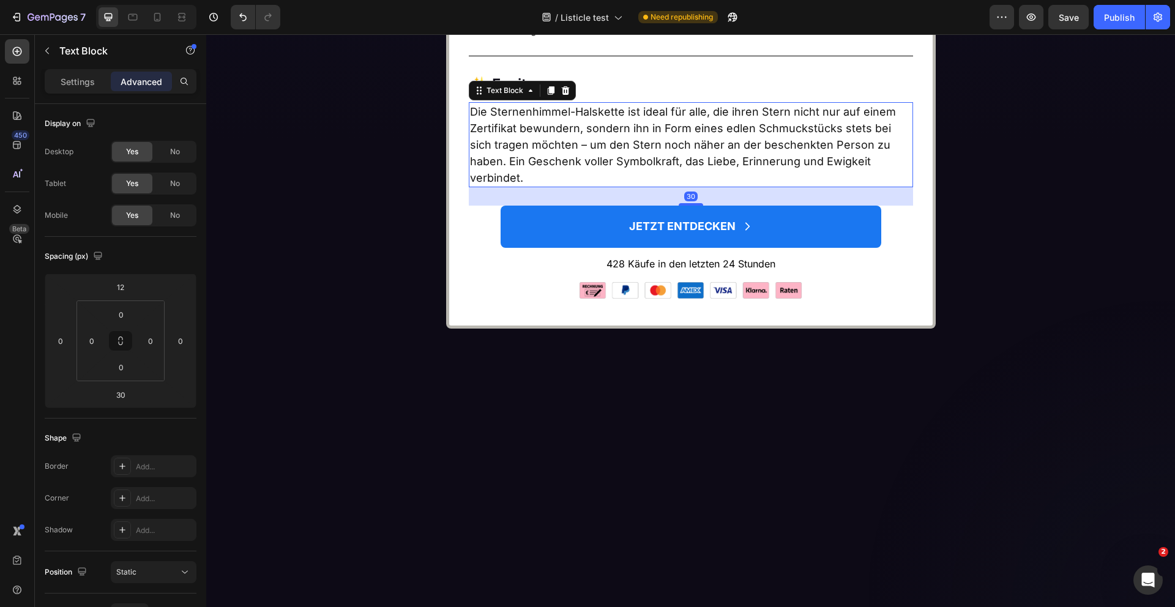
click at [548, 95] on icon at bounding box center [551, 91] width 10 height 10
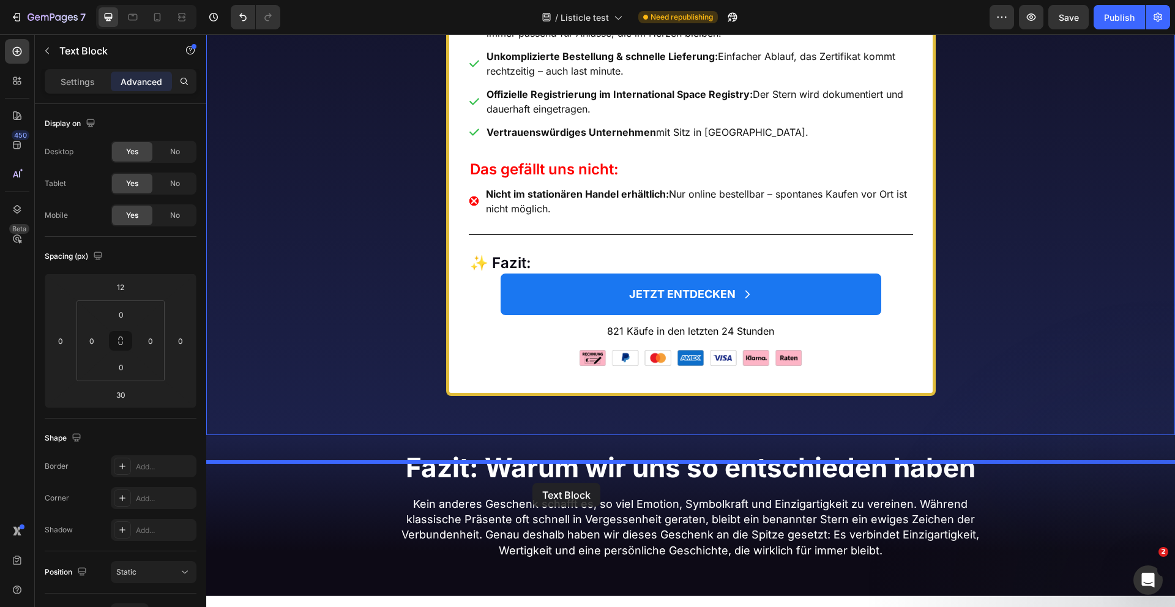
scroll to position [6202, 0]
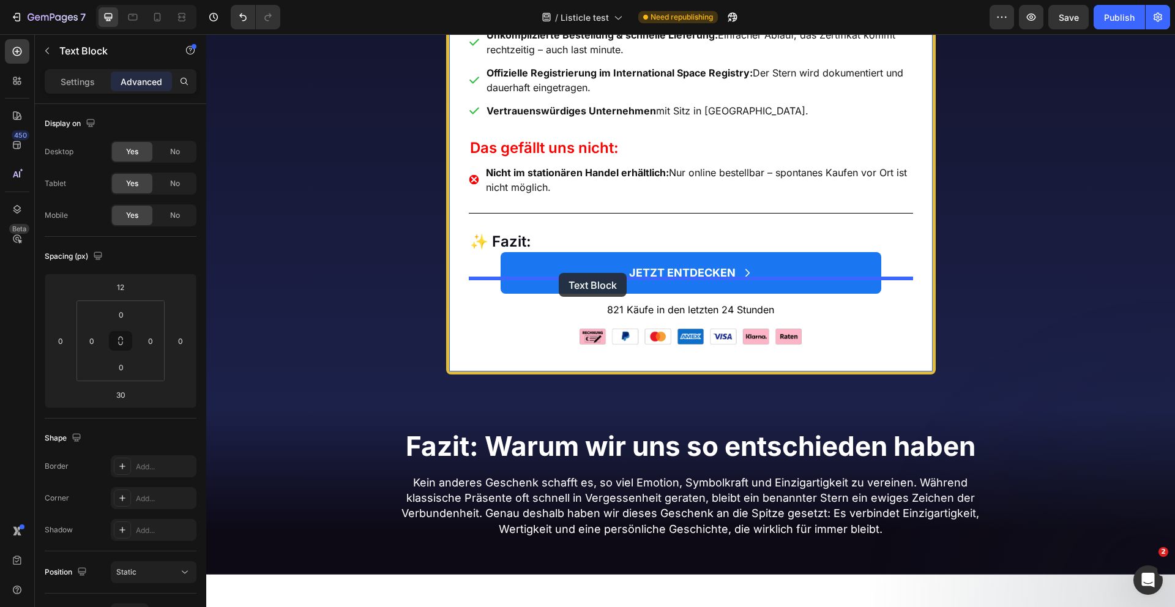
drag, startPoint x: 507, startPoint y: 480, endPoint x: 559, endPoint y: 273, distance: 213.3
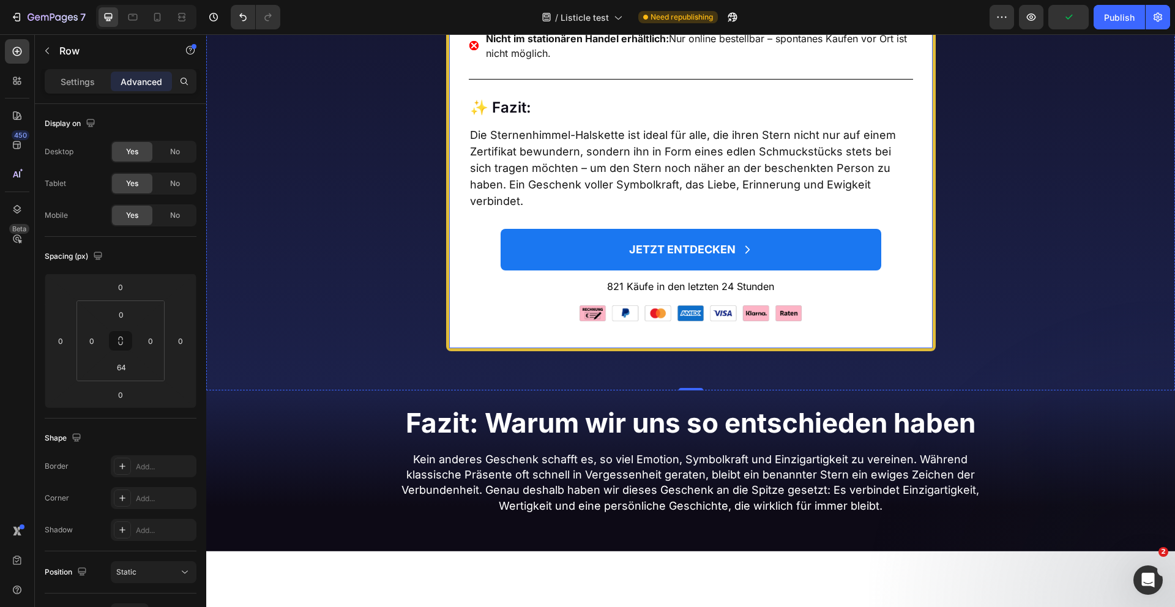
scroll to position [6340, 0]
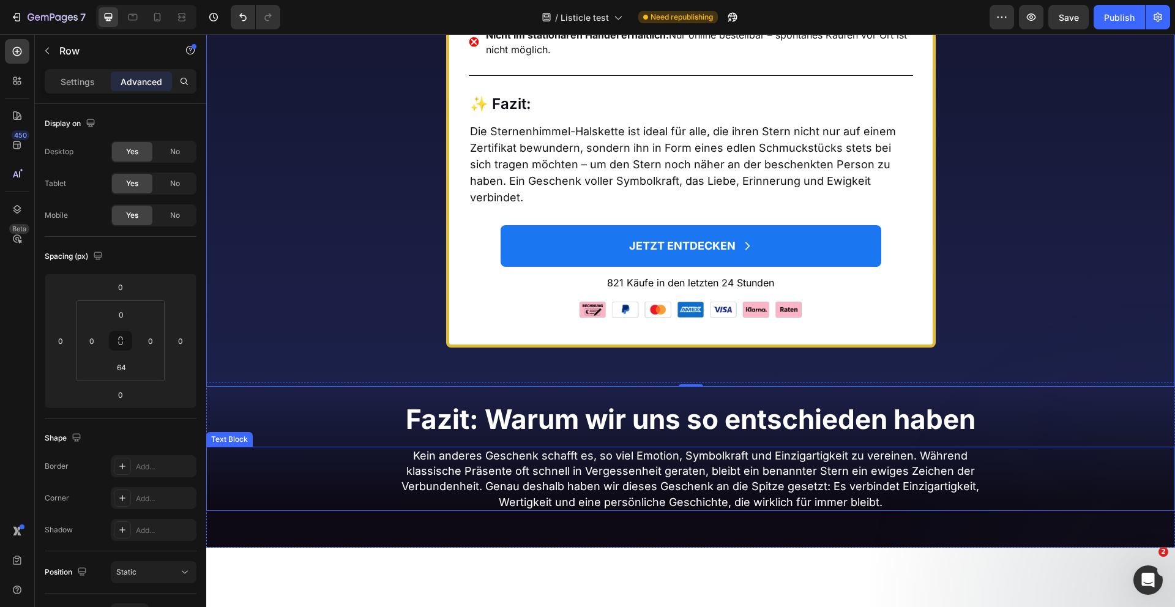
click at [605, 494] on p "Kein anderes Geschenk schafft es, so viel Emotion, Symbolkraft und Einzigartigk…" at bounding box center [690, 479] width 579 height 62
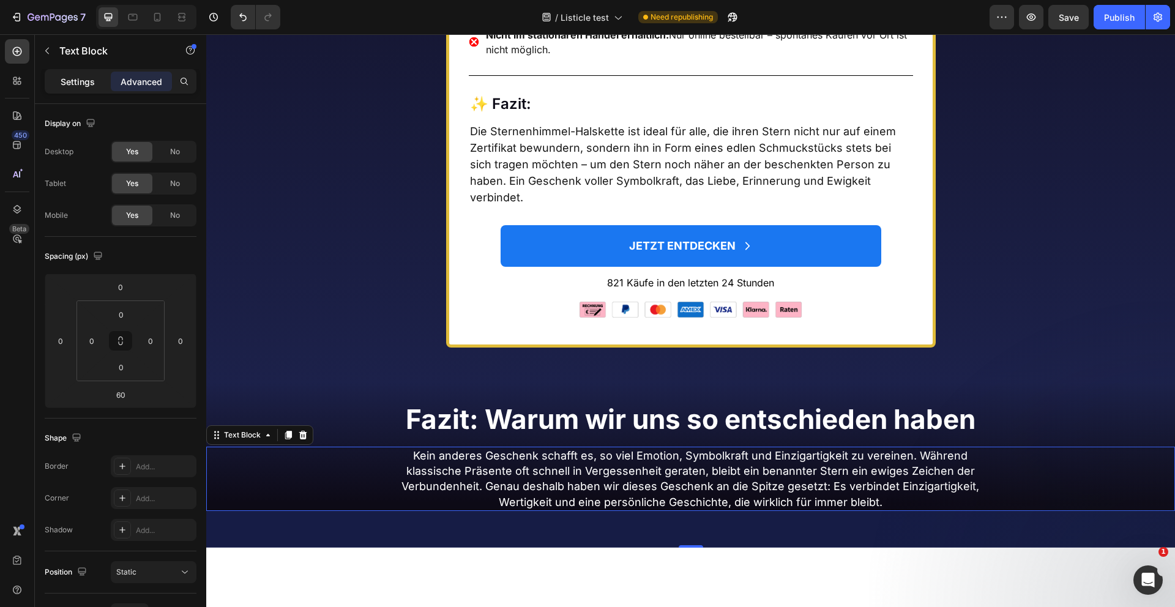
click at [65, 81] on p "Settings" at bounding box center [78, 81] width 34 height 13
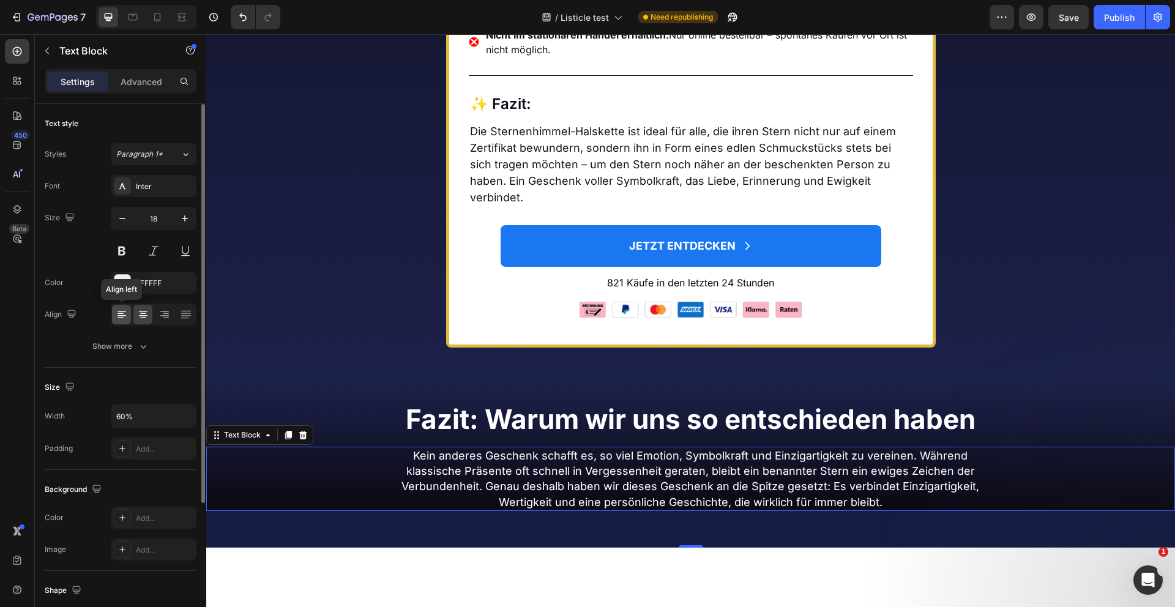
click at [119, 311] on icon at bounding box center [122, 311] width 9 height 1
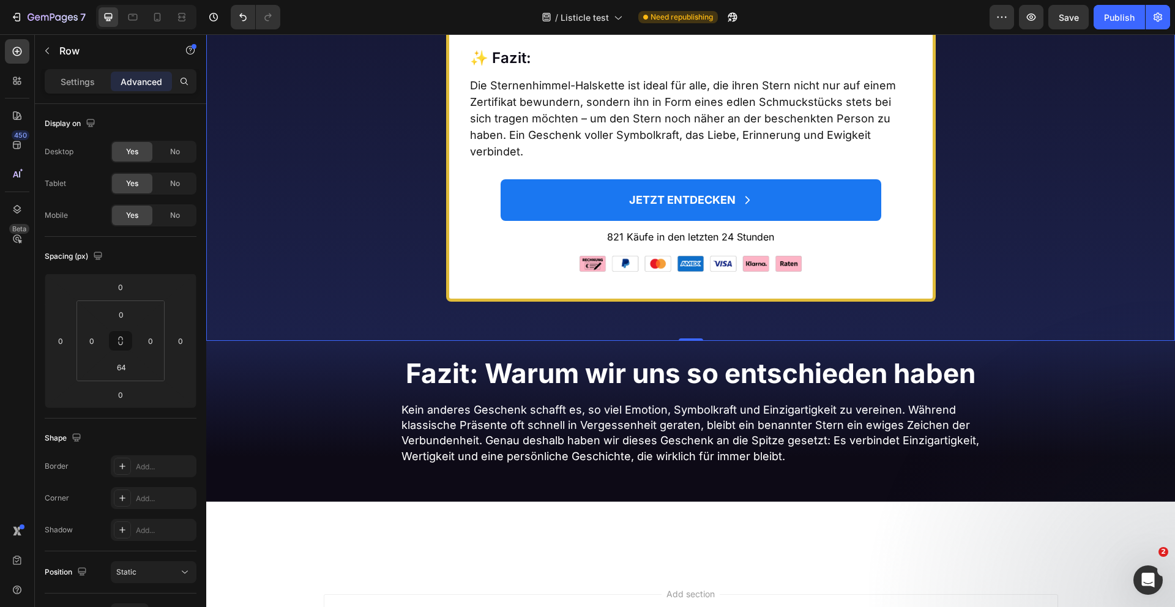
scroll to position [6286, 0]
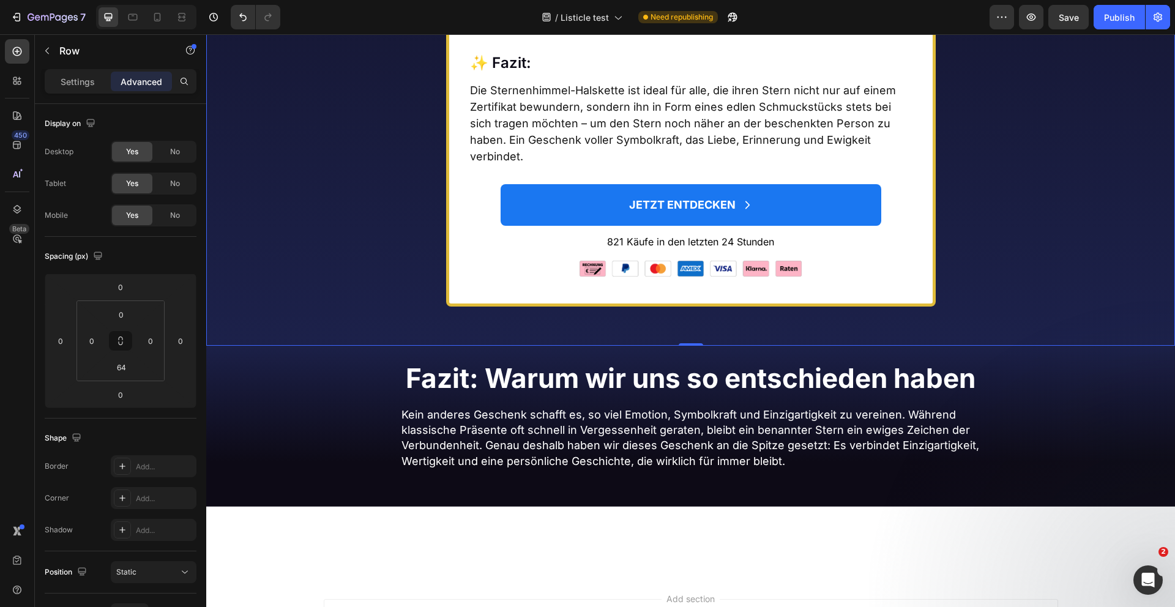
click at [709, 165] on p "Die Sternenhimmel-Halskette ist ideal für alle, die ihren Stern nicht nur auf e…" at bounding box center [691, 123] width 442 height 83
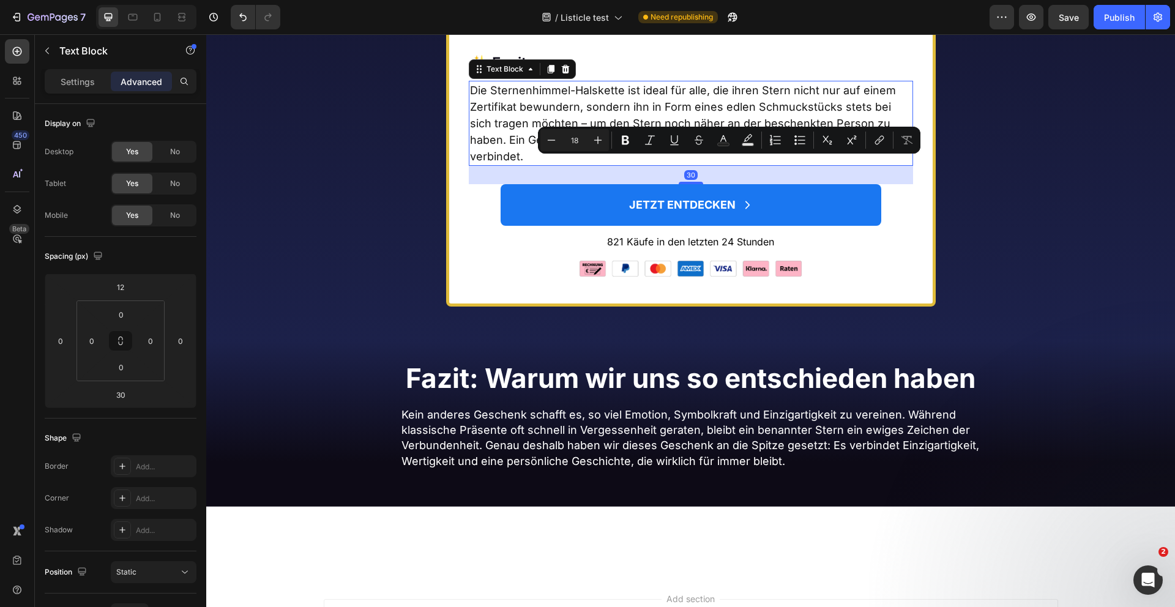
click at [709, 141] on button "Strikethrough" at bounding box center [699, 140] width 22 height 22
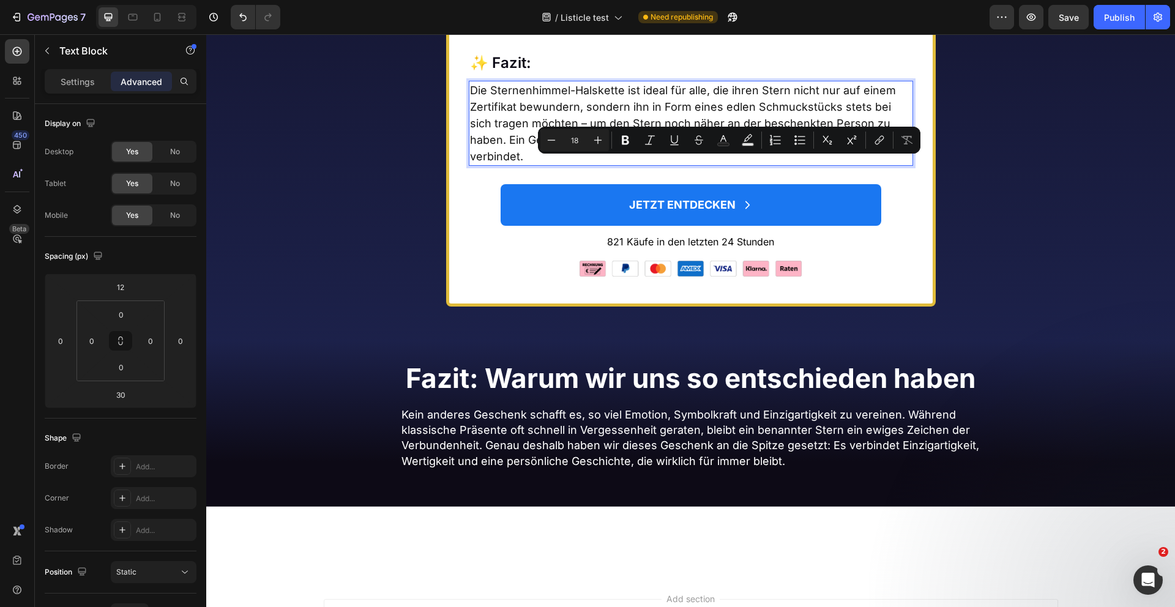
click at [709, 141] on button "Strikethrough" at bounding box center [699, 140] width 22 height 22
click at [239, 13] on icon "Undo/Redo" at bounding box center [243, 17] width 12 height 12
type input "16"
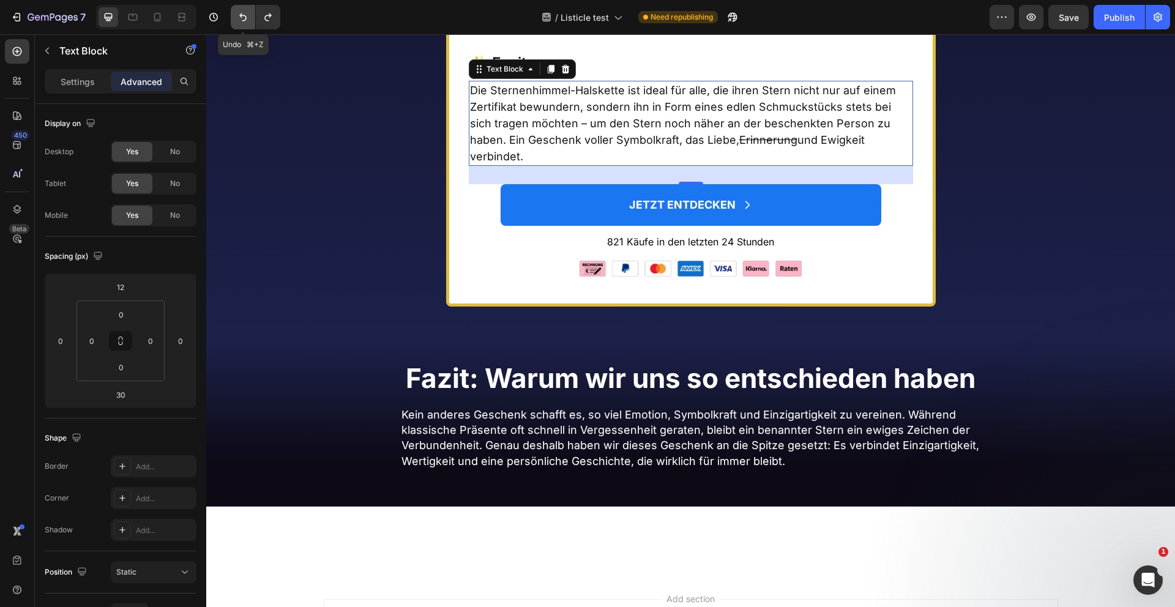
click at [239, 13] on icon "Undo/Redo" at bounding box center [243, 17] width 12 height 12
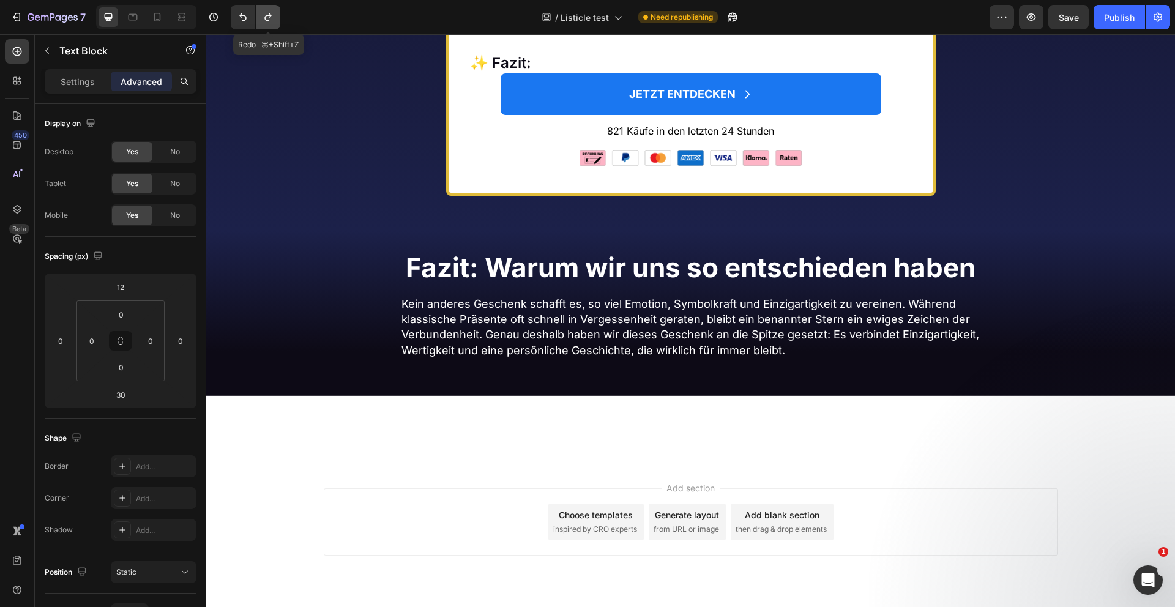
click at [270, 17] on icon "Undo/Redo" at bounding box center [268, 17] width 12 height 12
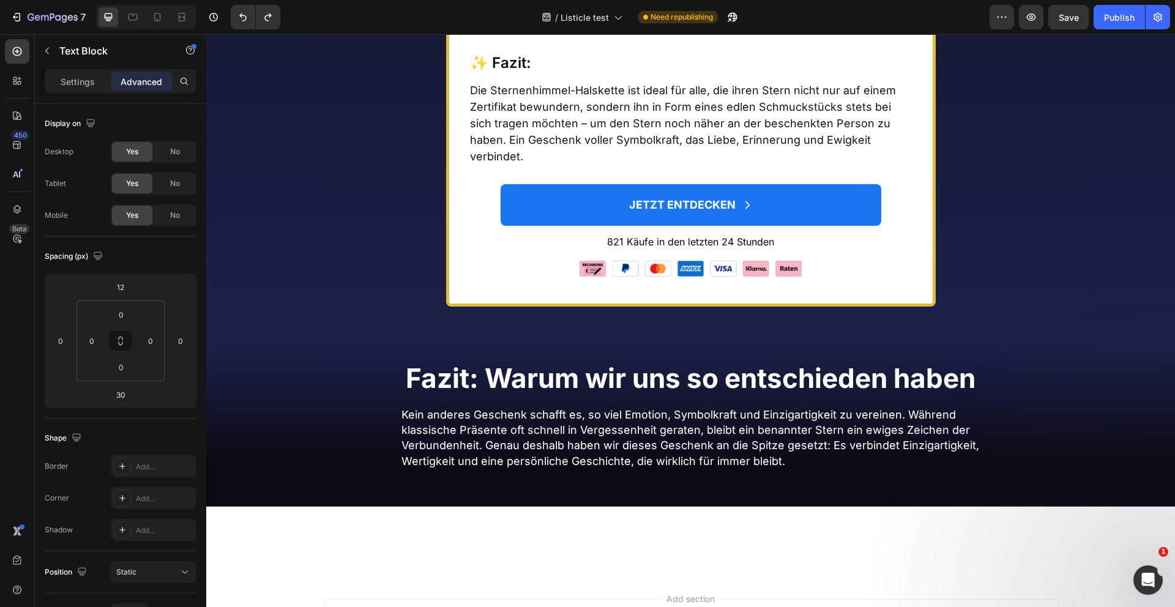
click at [754, 134] on p "Die Sternenhimmel-Halskette ist ideal für alle, die ihren Stern nicht nur auf e…" at bounding box center [691, 123] width 442 height 83
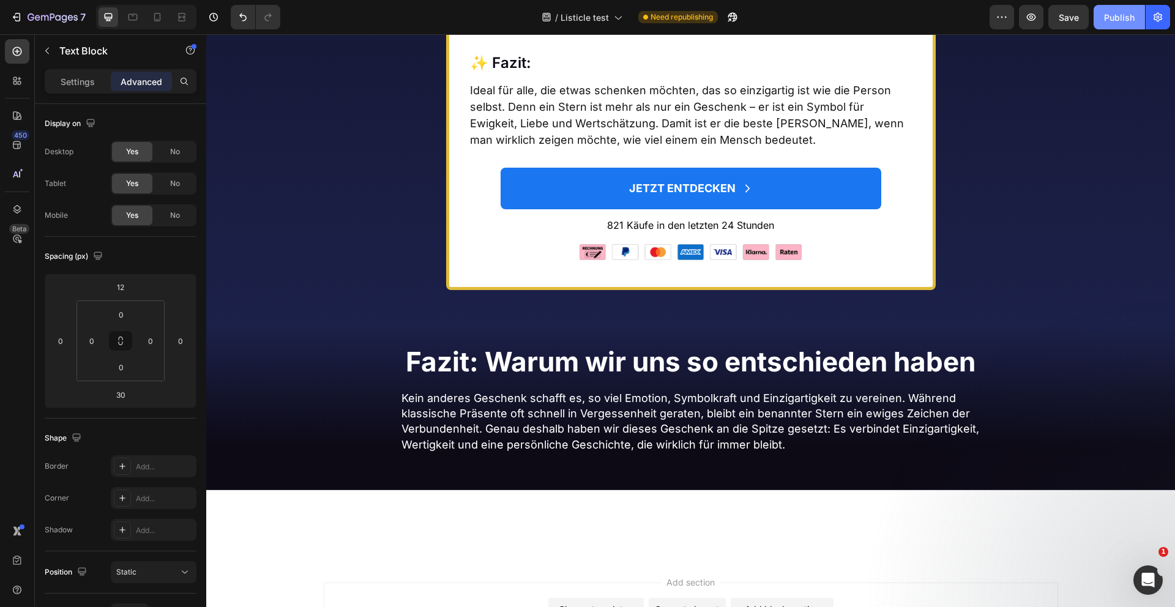
click at [1116, 19] on div "Publish" at bounding box center [1119, 17] width 31 height 13
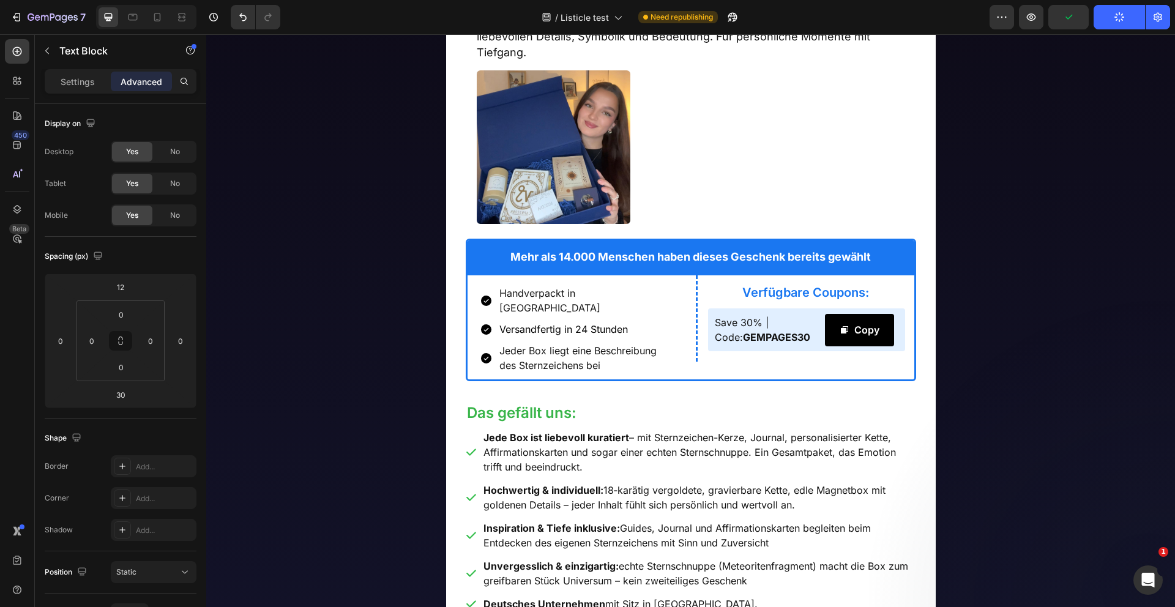
scroll to position [0, 0]
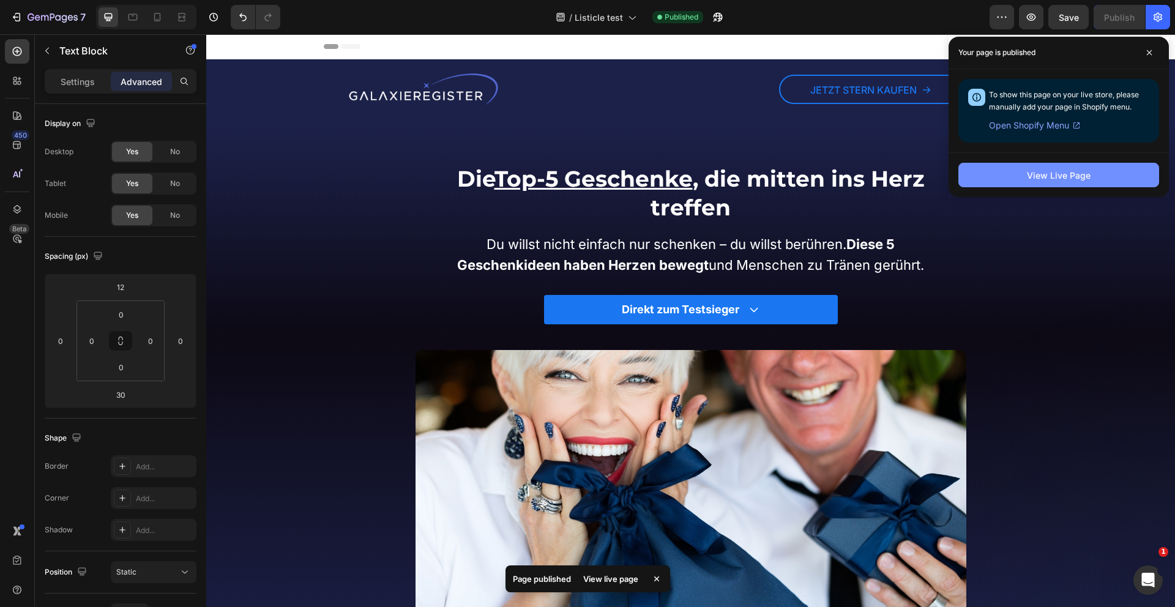
click at [1009, 169] on button "View Live Page" at bounding box center [1058, 175] width 201 height 24
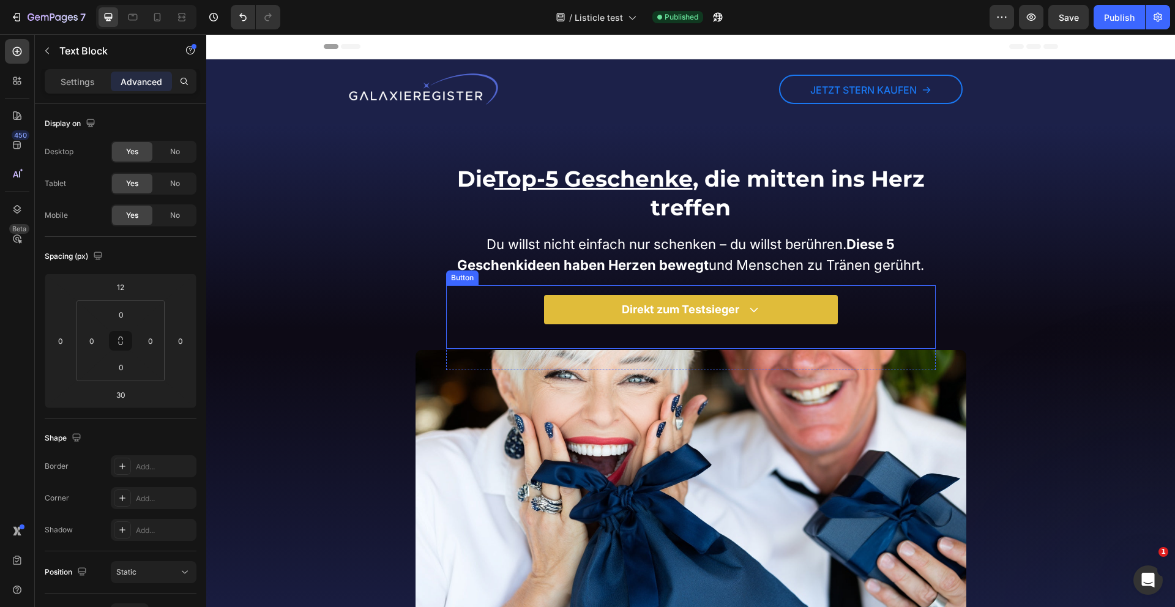
click at [758, 319] on span at bounding box center [753, 310] width 11 height 20
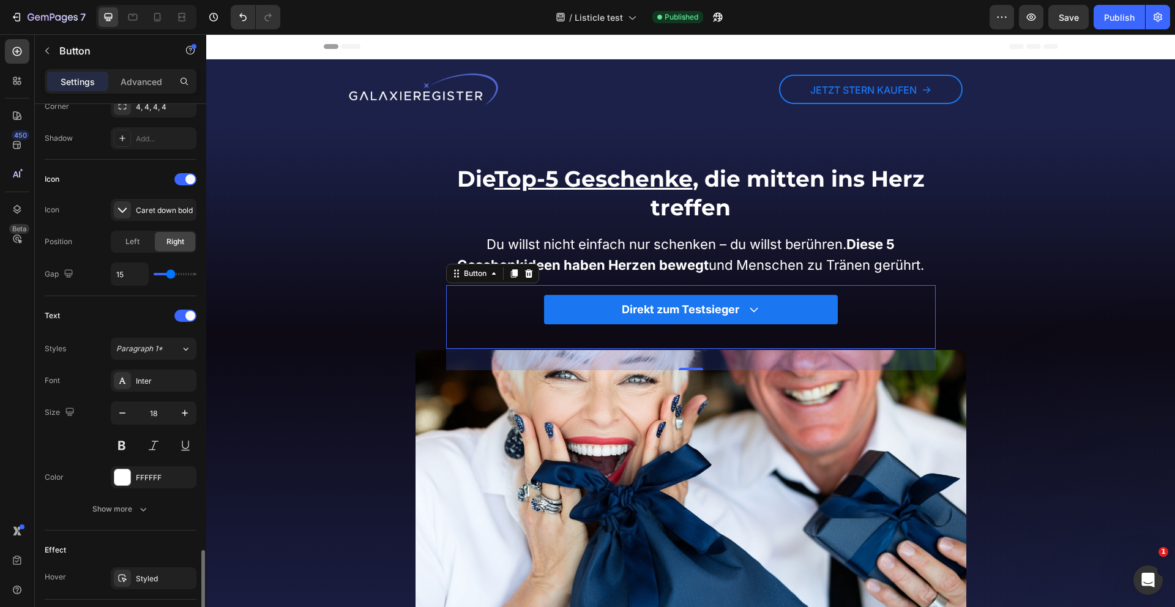
scroll to position [500, 0]
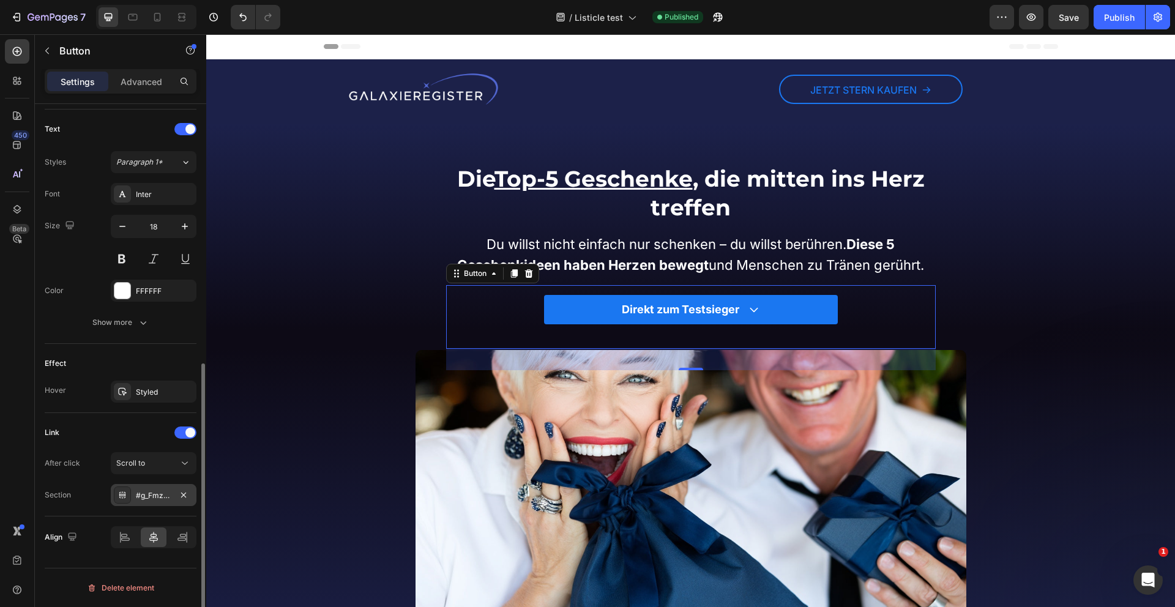
click at [147, 494] on div "#g_Fmz5U2-P" at bounding box center [153, 495] width 35 height 11
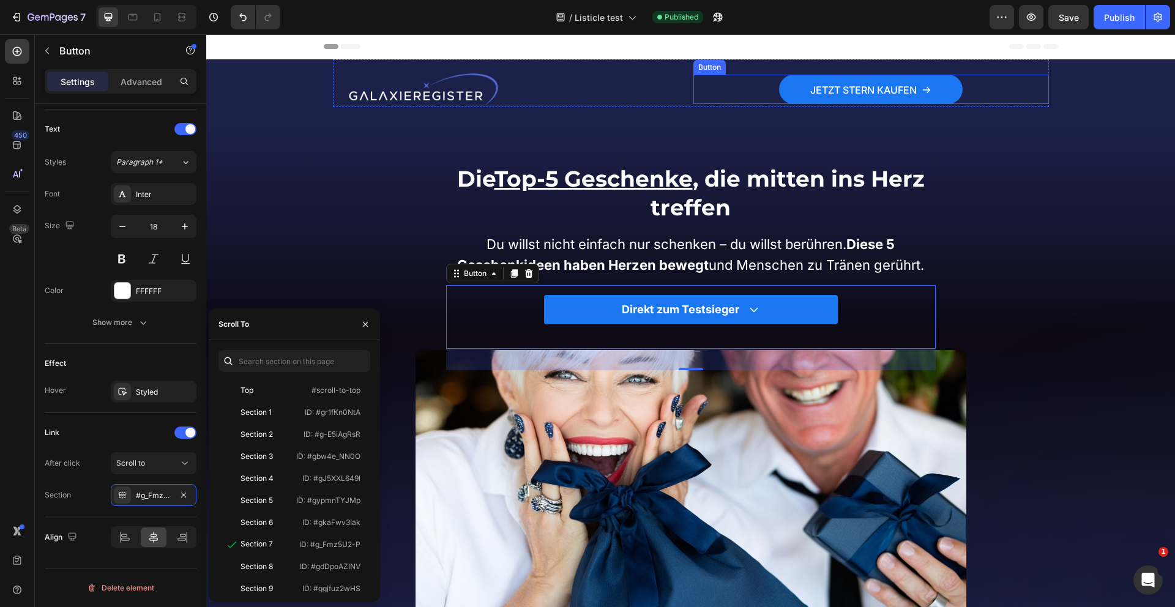
click at [942, 95] on link "JETZT Stern Kaufen" at bounding box center [871, 89] width 184 height 29
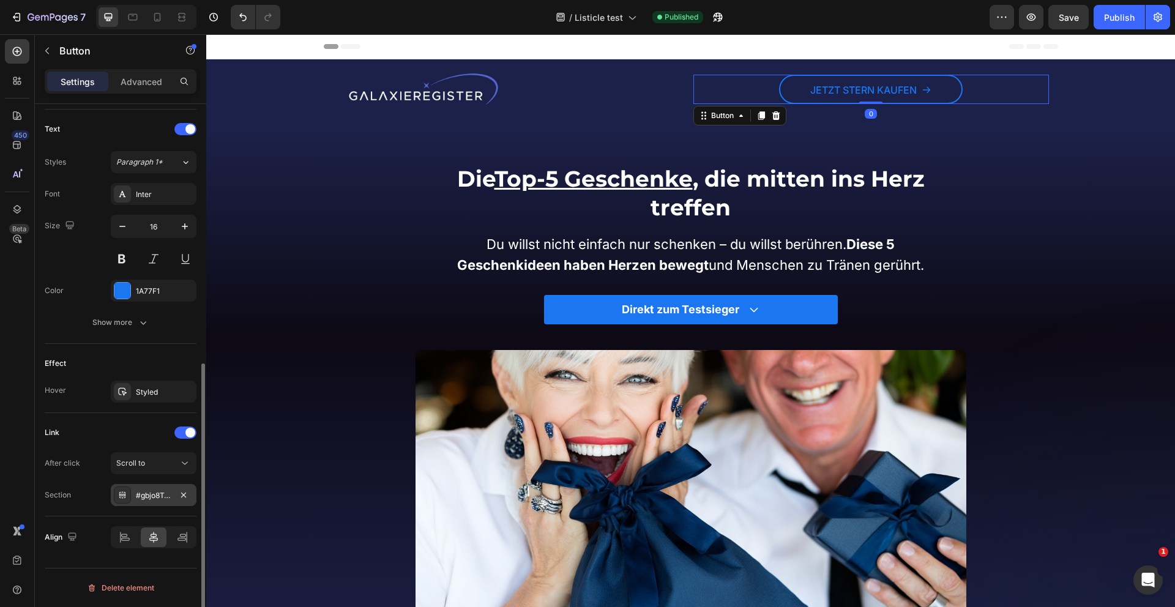
click at [162, 497] on div "#gbjo8TaHFx" at bounding box center [153, 495] width 35 height 11
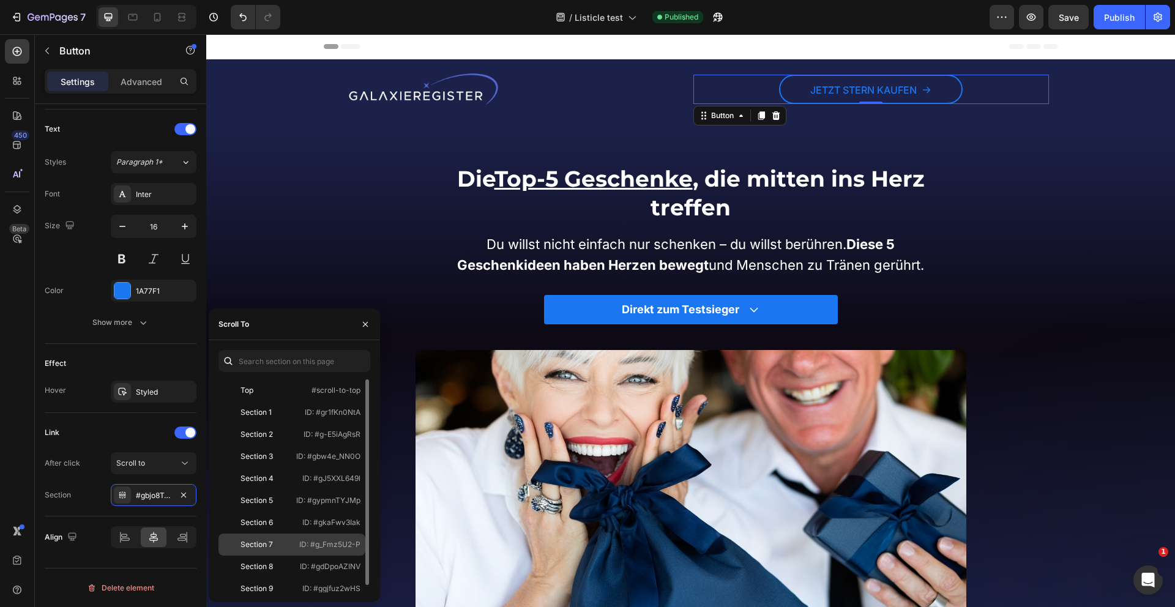
click at [265, 546] on div "Section 7" at bounding box center [257, 544] width 32 height 11
click at [358, 324] on button "button" at bounding box center [366, 325] width 20 height 20
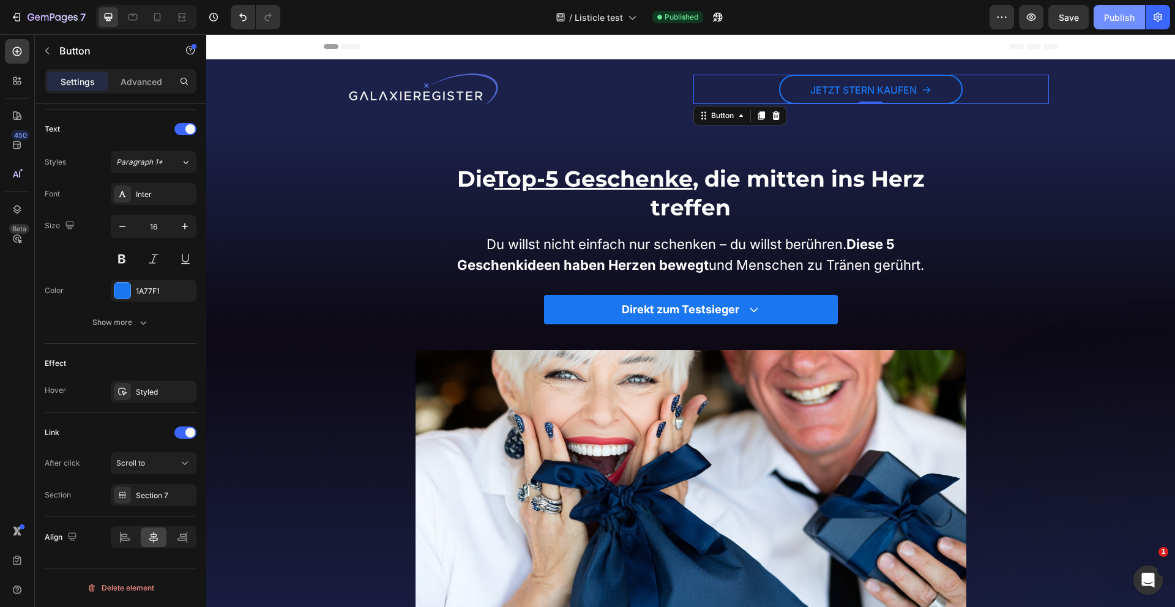
click at [1134, 27] on button "Publish" at bounding box center [1119, 17] width 51 height 24
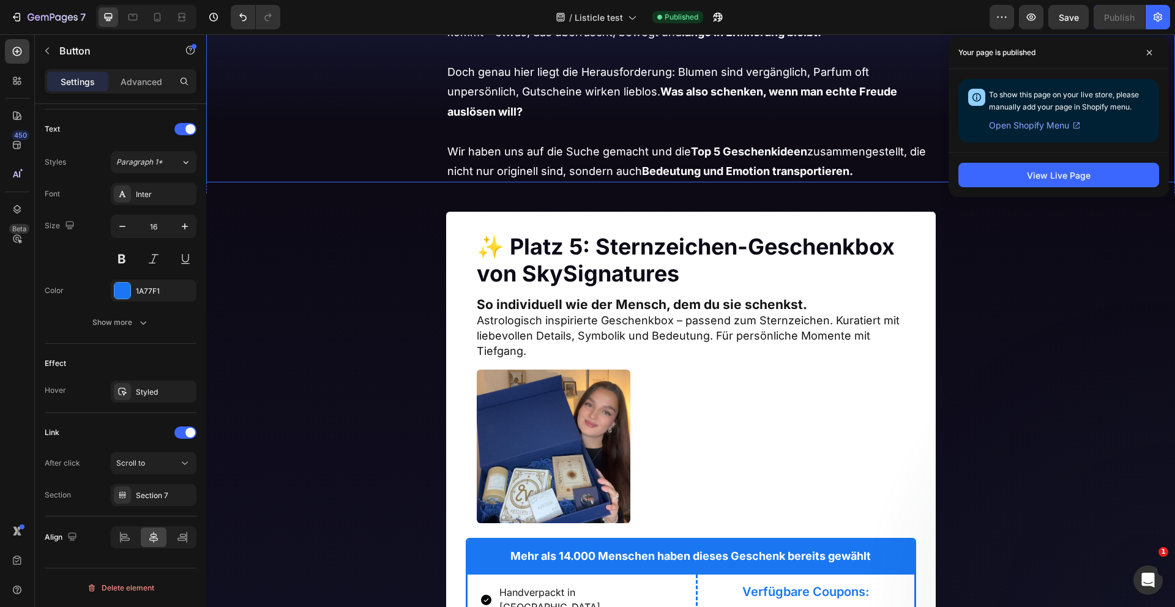
scroll to position [847, 0]
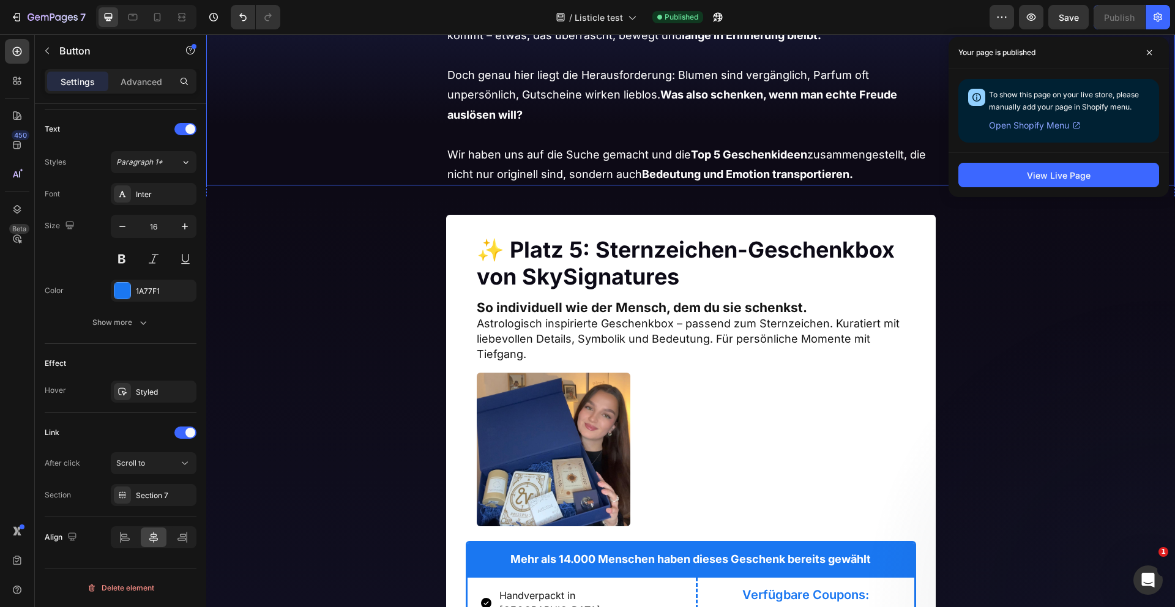
click at [875, 168] on p "Wir haben uns auf die Suche gemacht und die Top 5 Geschenkideen zusammengestell…" at bounding box center [690, 165] width 487 height 40
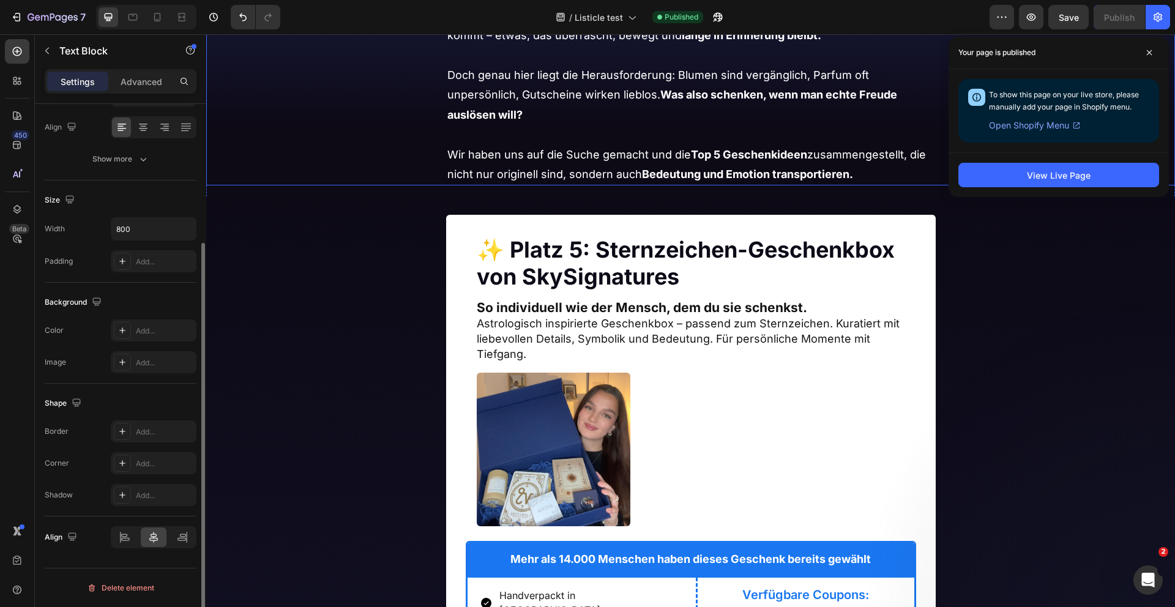
scroll to position [0, 0]
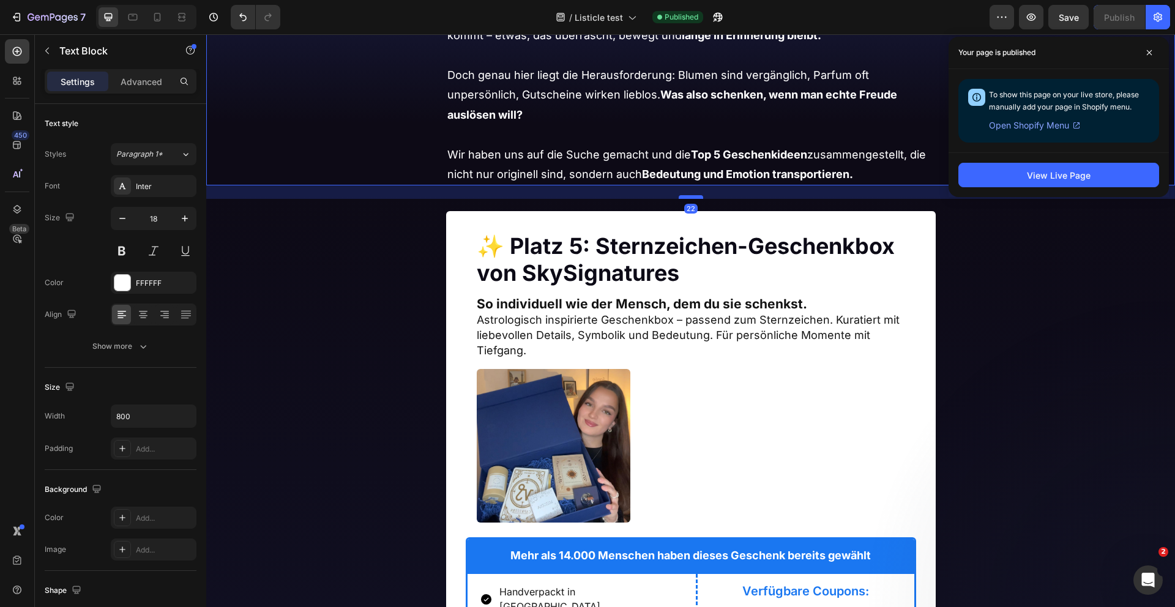
click at [700, 197] on div at bounding box center [691, 197] width 24 height 4
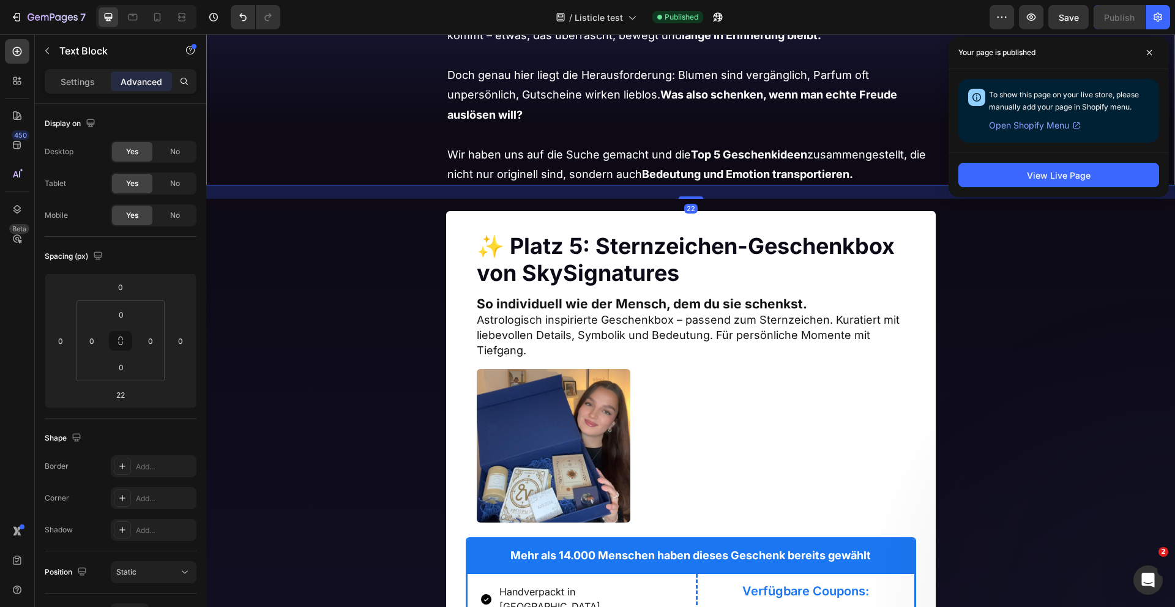
click at [878, 173] on p "Wir haben uns auf die Suche gemacht und die Top 5 Geschenkideen zusammengestell…" at bounding box center [690, 165] width 487 height 40
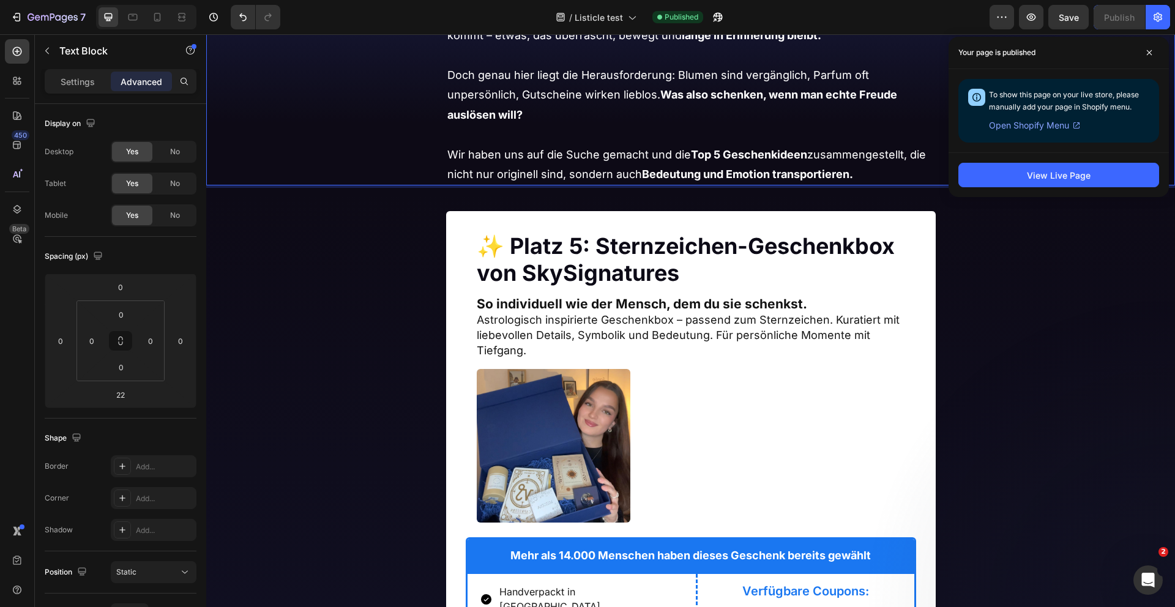
click at [878, 173] on p "Wir haben uns auf die Suche gemacht und die Top 5 Geschenkideen zusammengestell…" at bounding box center [690, 165] width 487 height 40
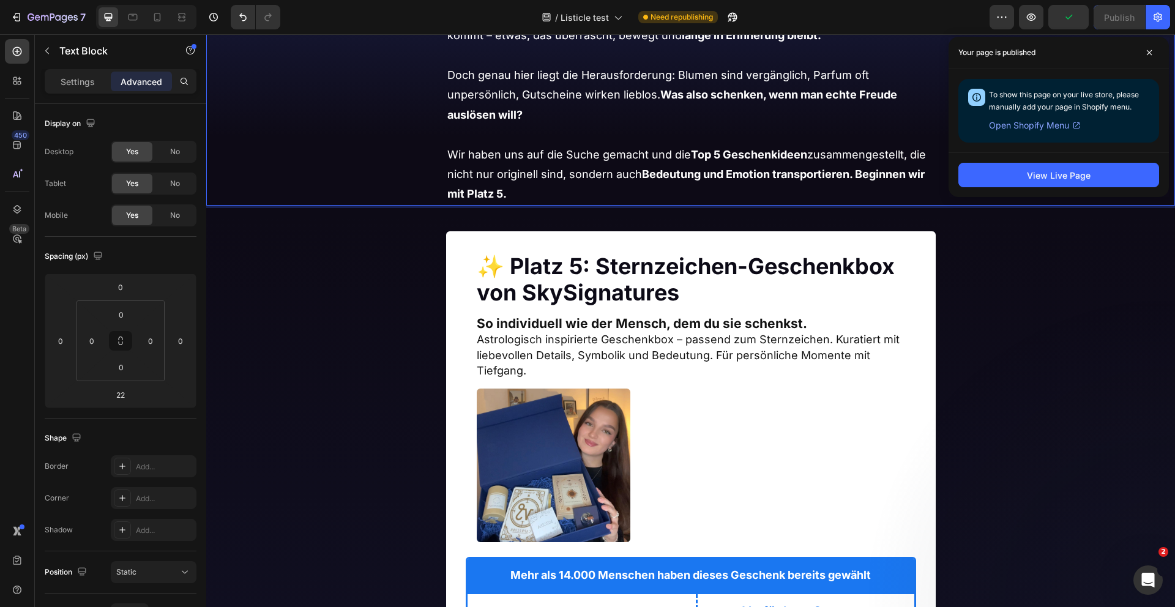
drag, startPoint x: 513, startPoint y: 193, endPoint x: 857, endPoint y: 177, distance: 343.7
click at [857, 177] on p "Wir haben uns auf die Suche gemacht und die Top 5 Geschenkideen zusammengestell…" at bounding box center [690, 174] width 487 height 59
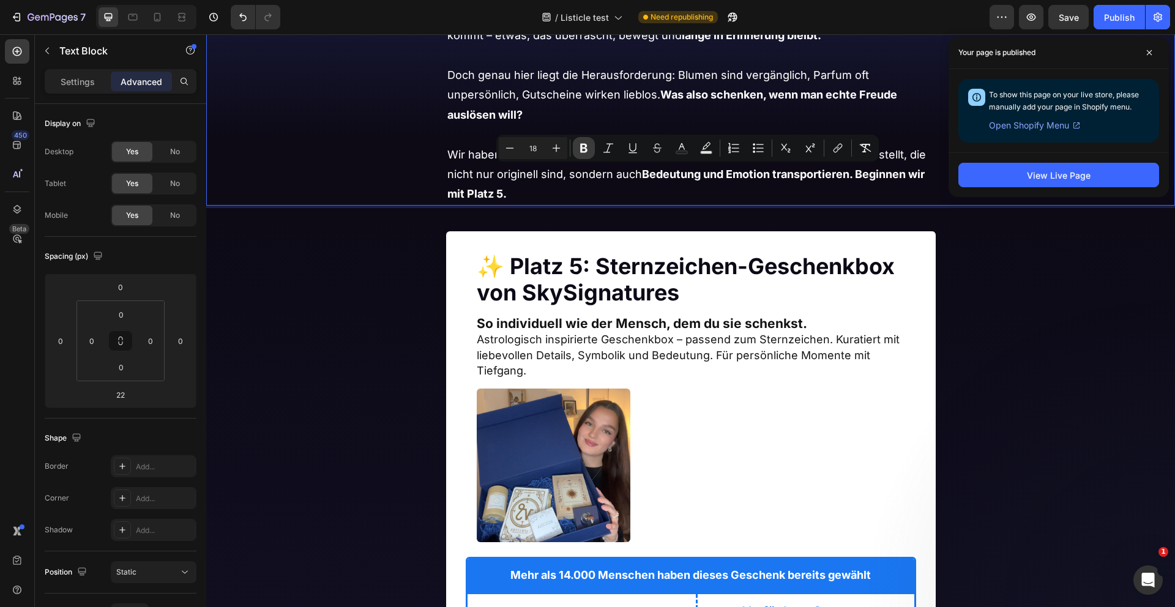
click at [581, 146] on icon "Editor contextual toolbar" at bounding box center [583, 148] width 7 height 9
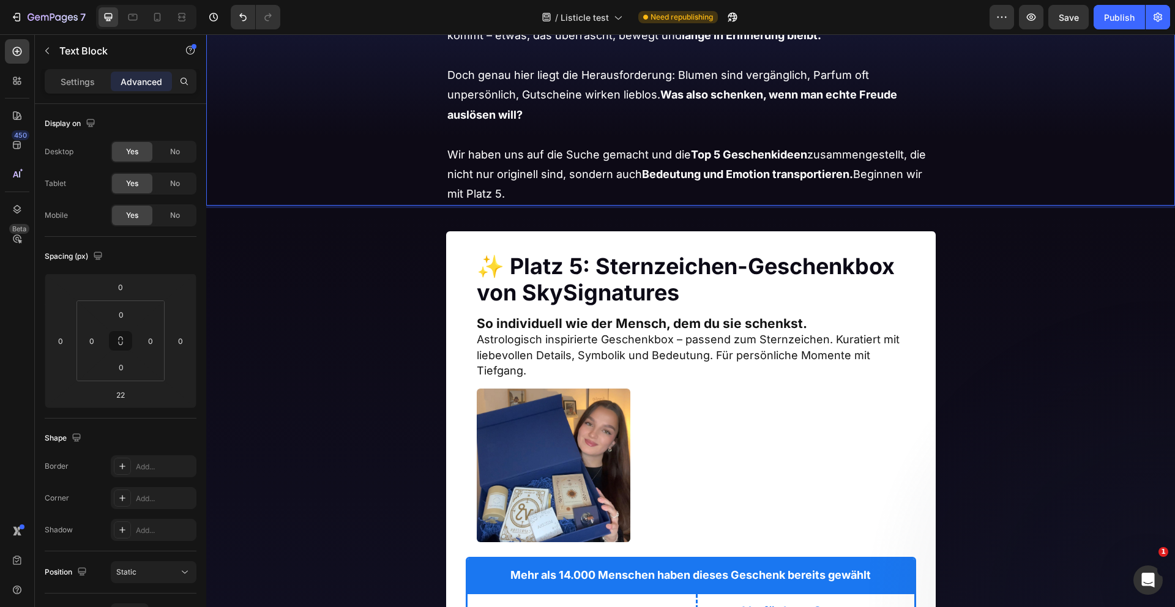
click at [933, 46] on p "Rich Text Editor. Editing area: main" at bounding box center [690, 56] width 487 height 20
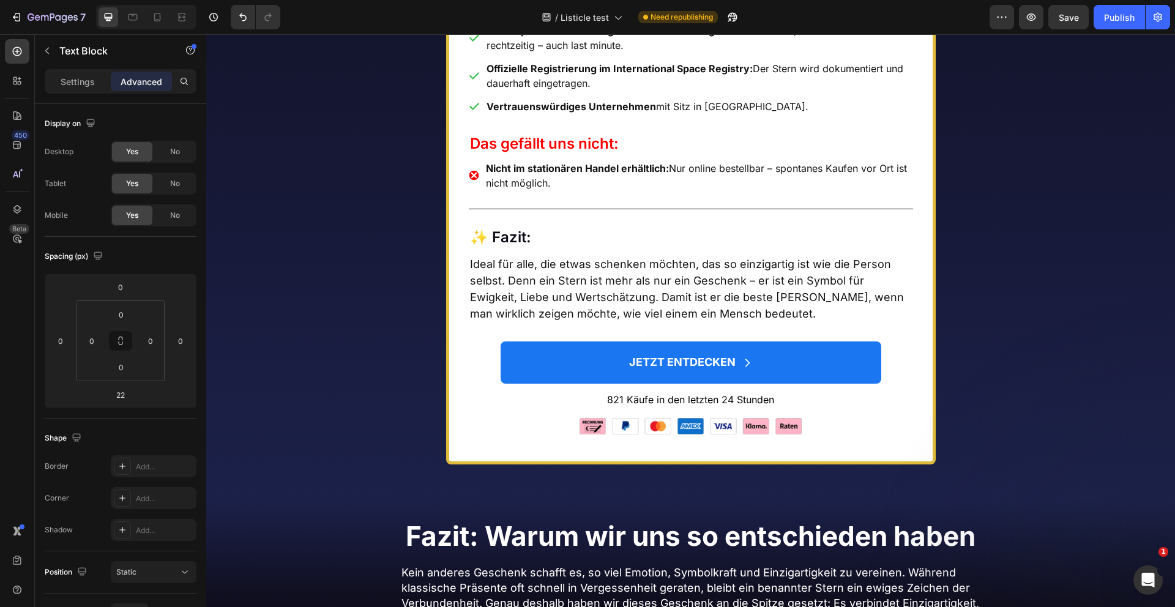
scroll to position [6581, 0]
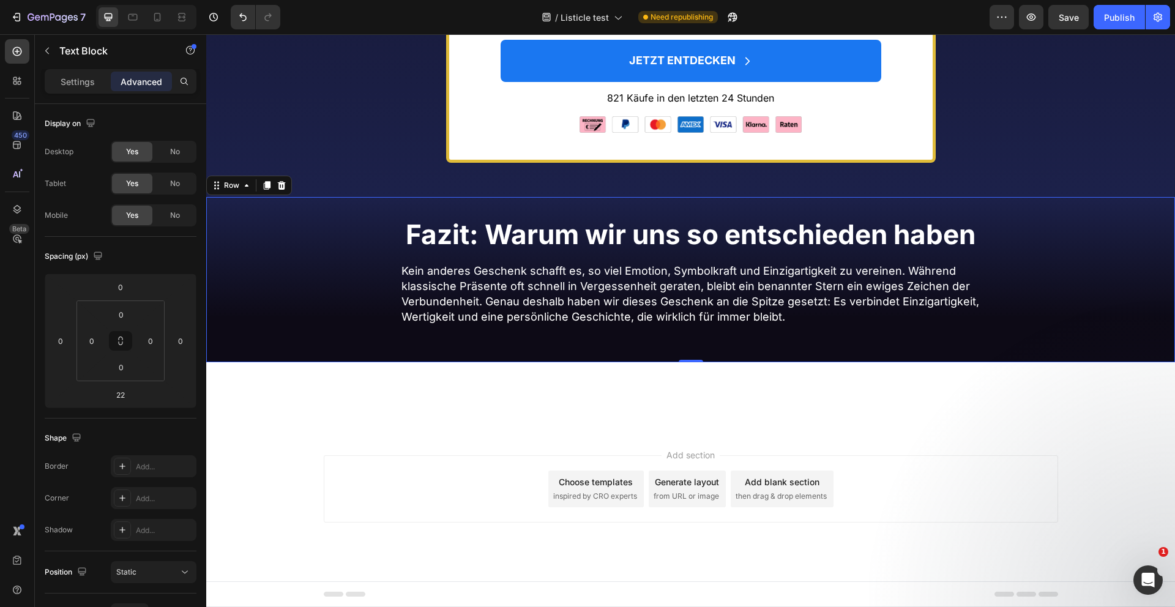
click at [808, 354] on div "Fazit: Warum wir uns so entschieden haben Heading Wie wir bewertet haben: Die T…" at bounding box center [690, 280] width 969 height 166
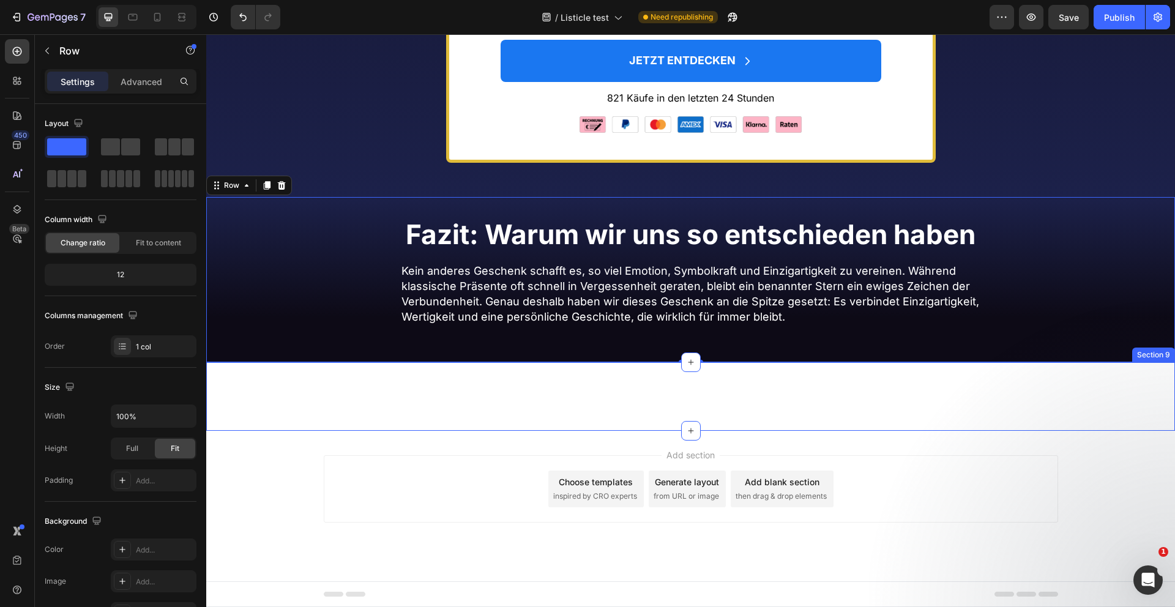
click at [714, 376] on div "Platz 1: Einen echten Stern verschenken Heading Section 9" at bounding box center [690, 396] width 969 height 68
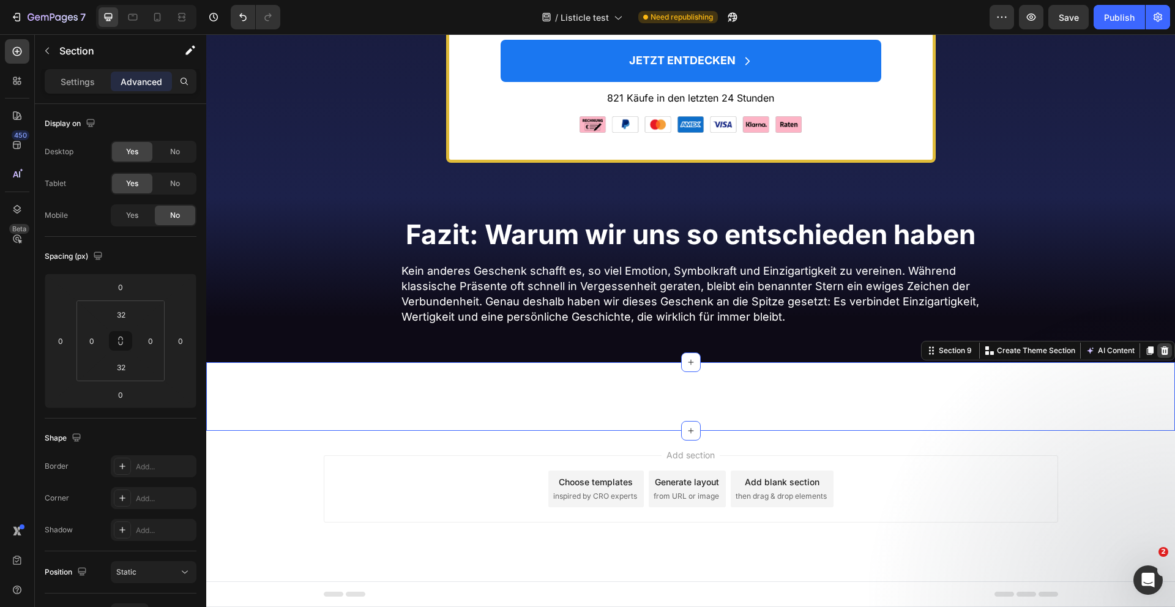
click at [1161, 348] on icon at bounding box center [1165, 350] width 8 height 9
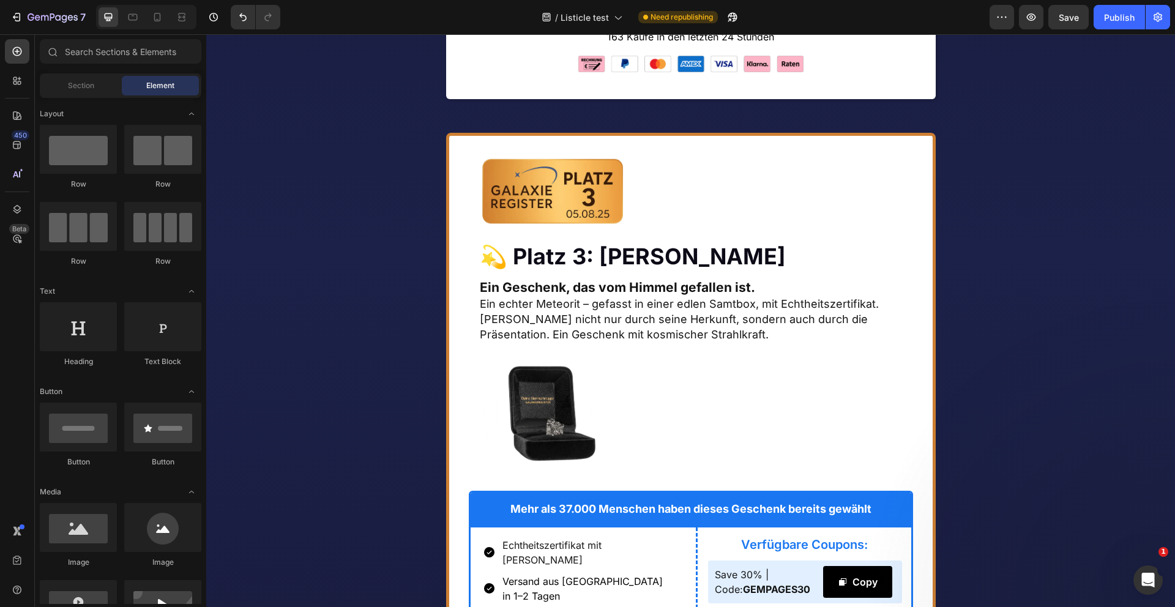
scroll to position [2948, 0]
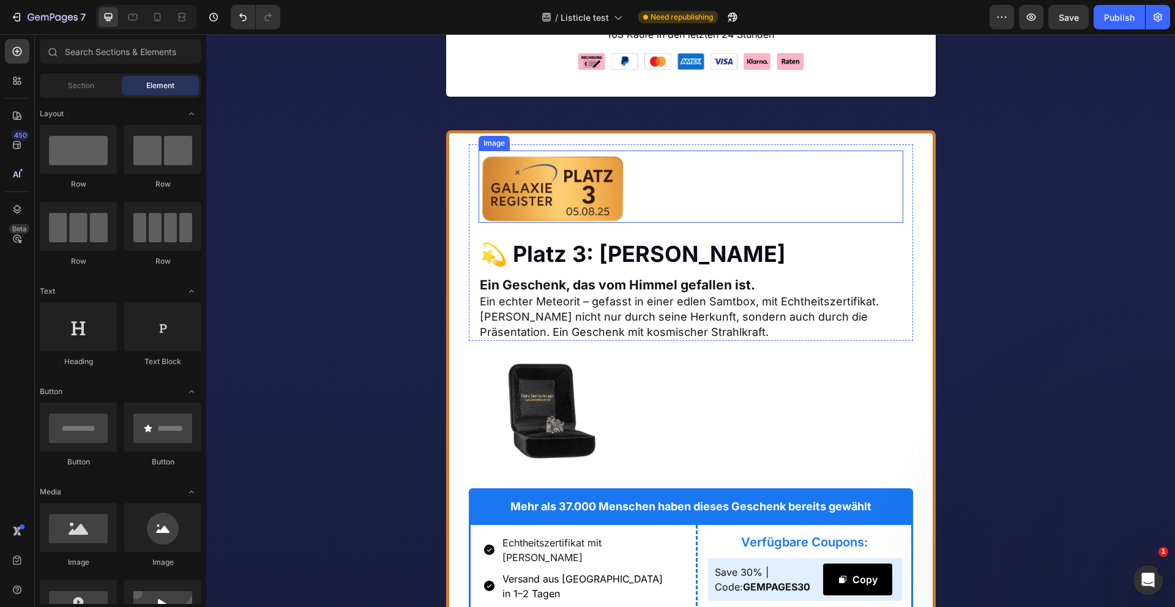
click at [577, 223] on img at bounding box center [553, 188] width 149 height 67
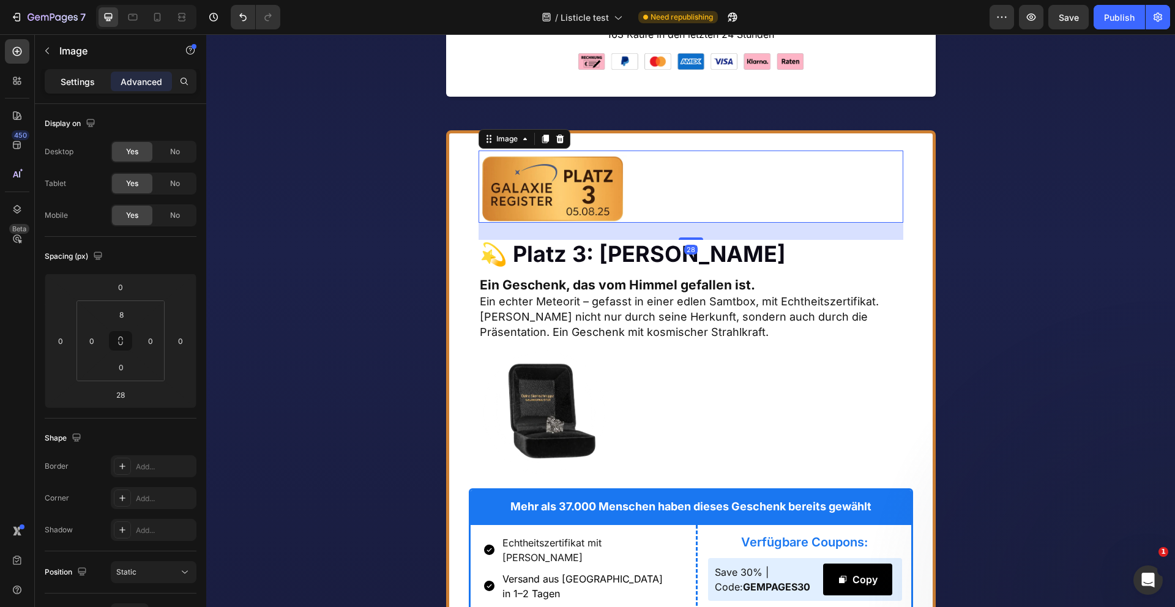
click at [82, 84] on p "Settings" at bounding box center [78, 81] width 34 height 13
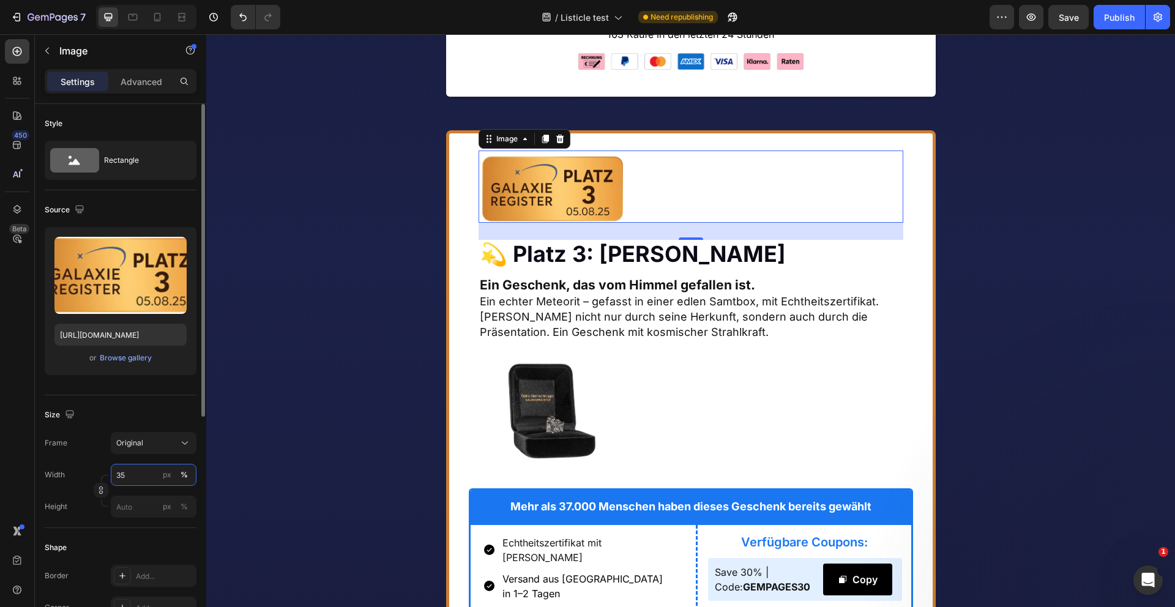
click at [130, 470] on input "35" at bounding box center [154, 475] width 86 height 22
click at [132, 476] on input "35" at bounding box center [154, 475] width 86 height 22
type input "3"
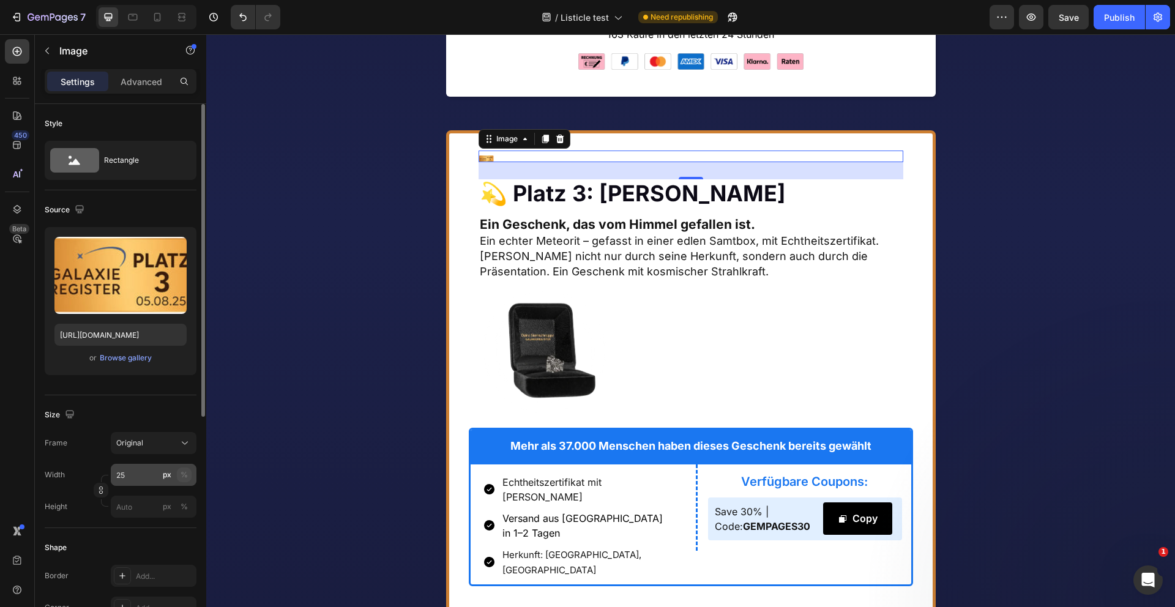
click at [185, 475] on div "%" at bounding box center [184, 474] width 7 height 11
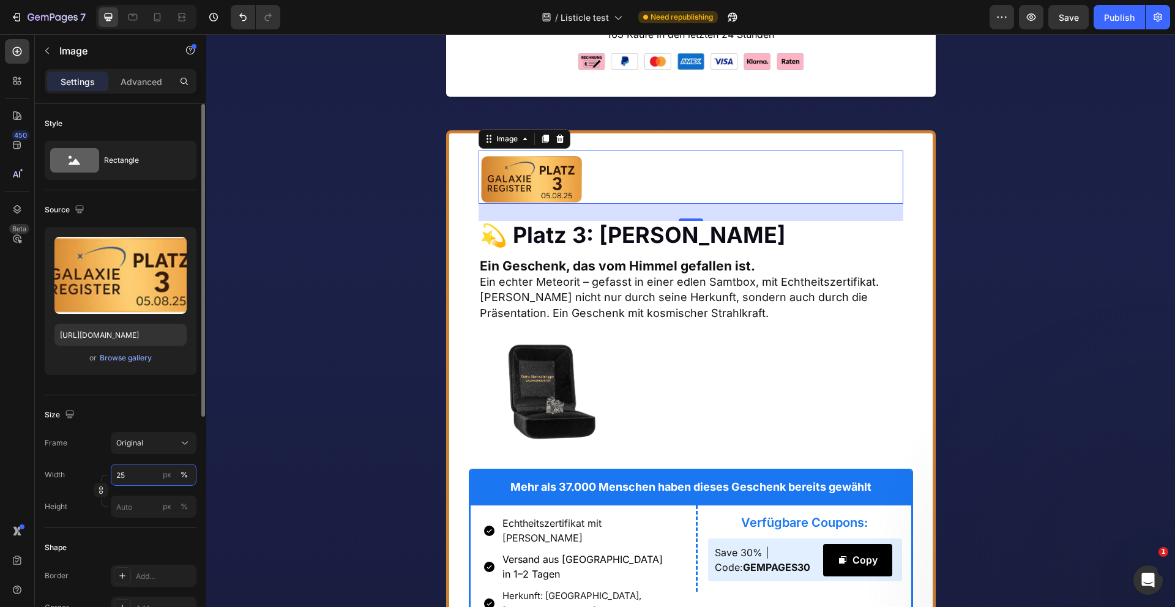
click at [143, 472] on input "25" at bounding box center [154, 475] width 86 height 22
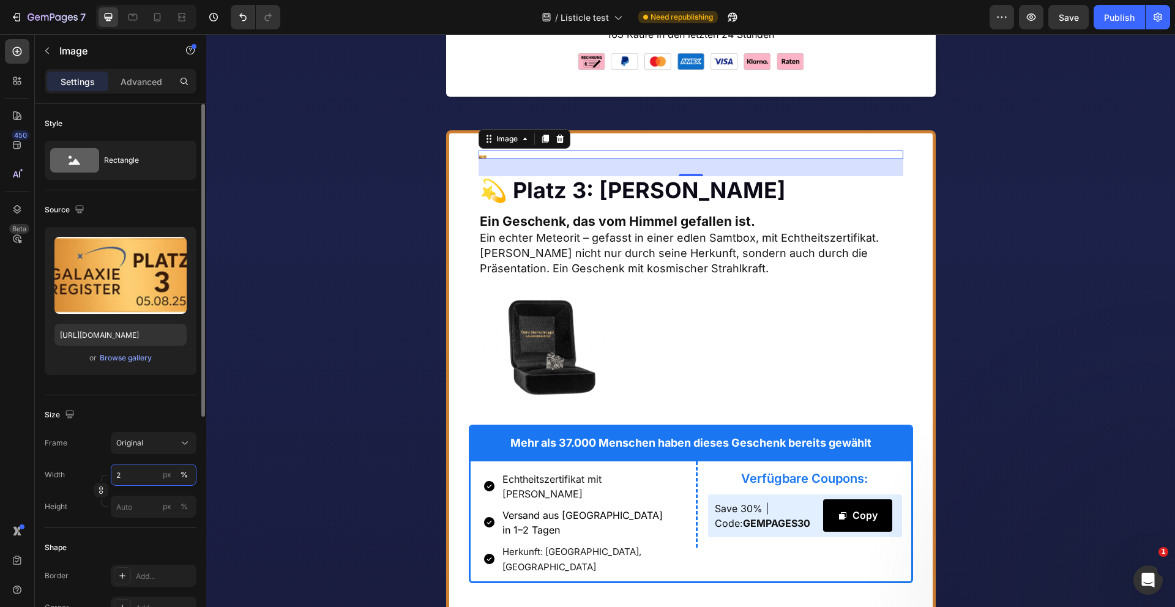
type input "28"
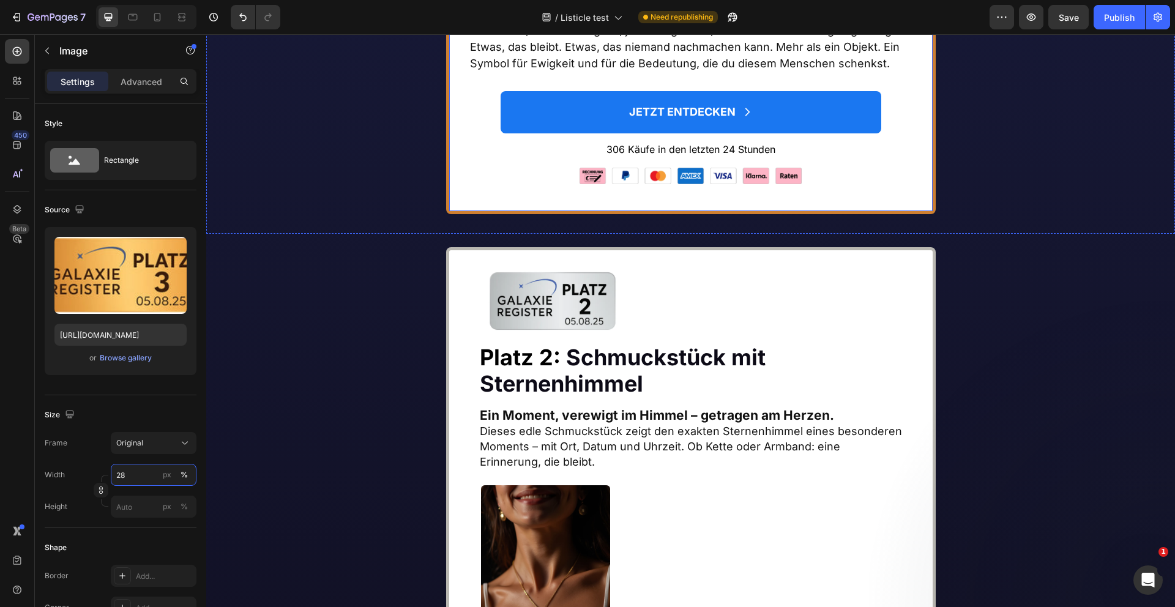
scroll to position [4052, 0]
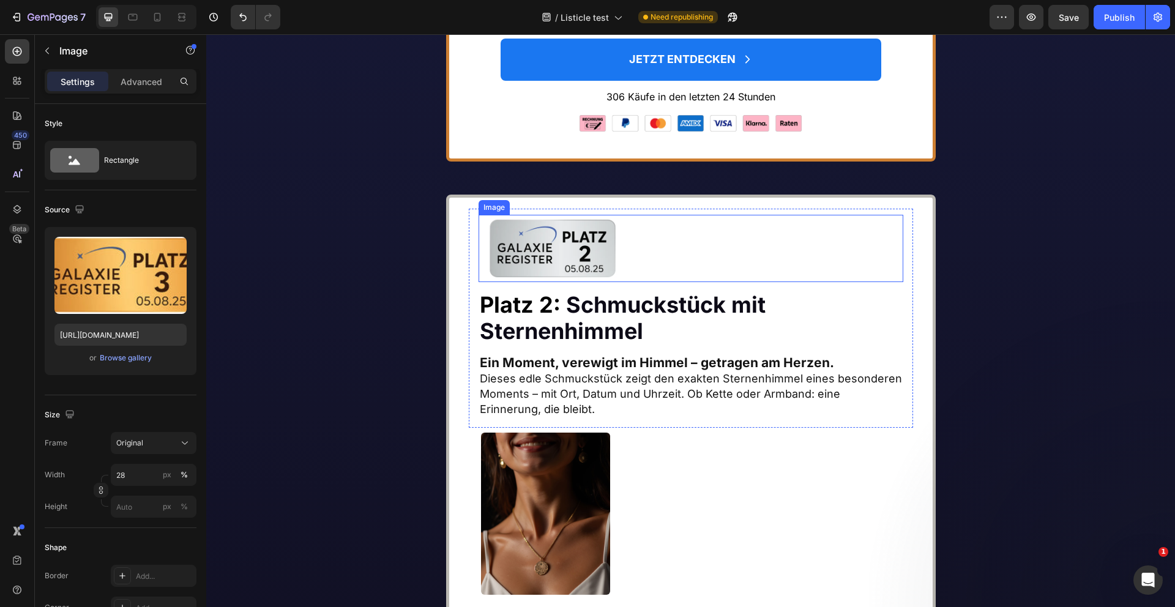
click at [543, 282] on img at bounding box center [553, 248] width 149 height 67
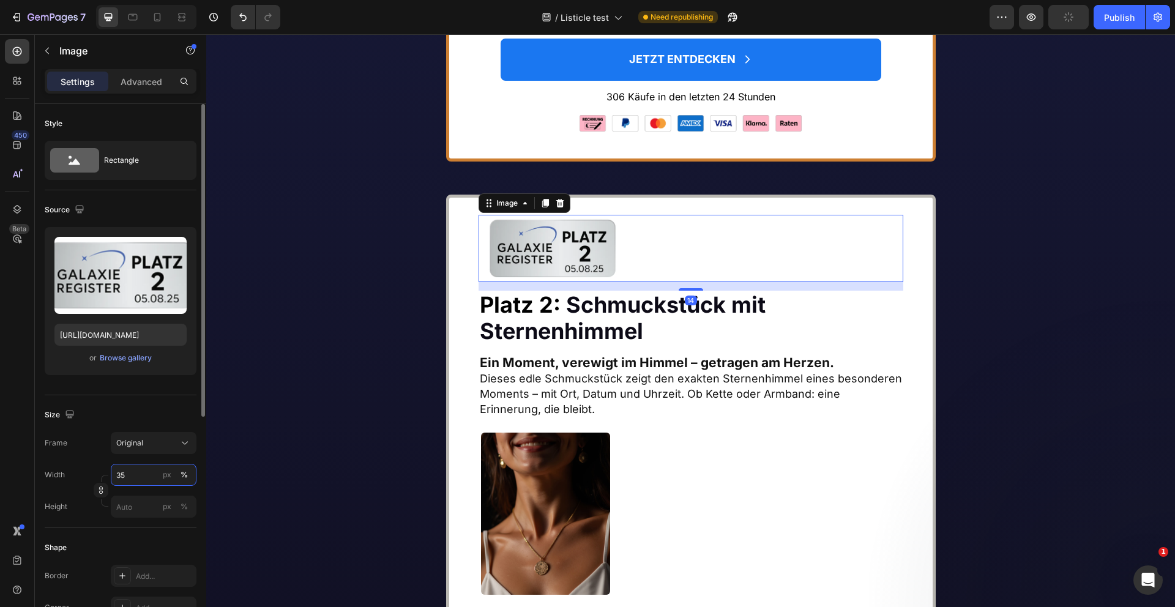
click at [129, 478] on input "35" at bounding box center [154, 475] width 86 height 22
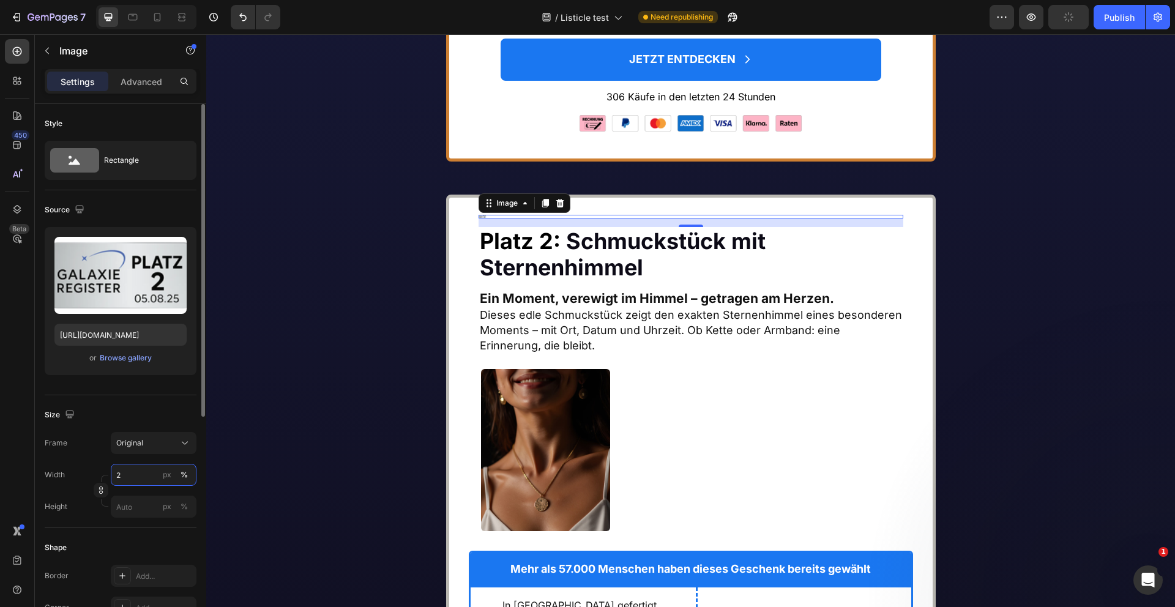
type input "28"
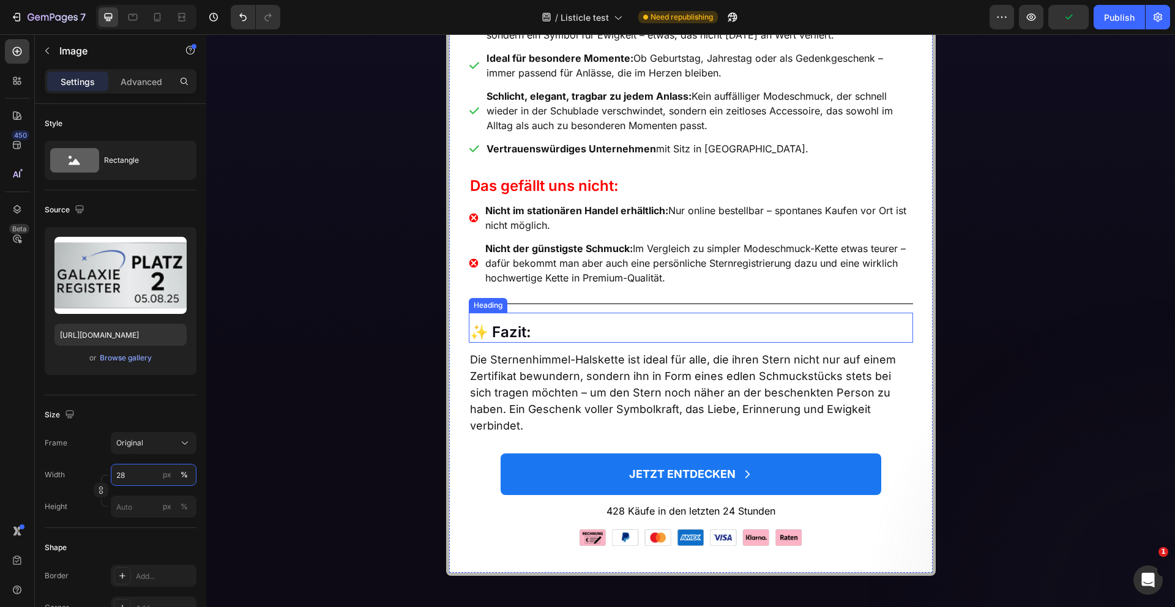
scroll to position [5355, 0]
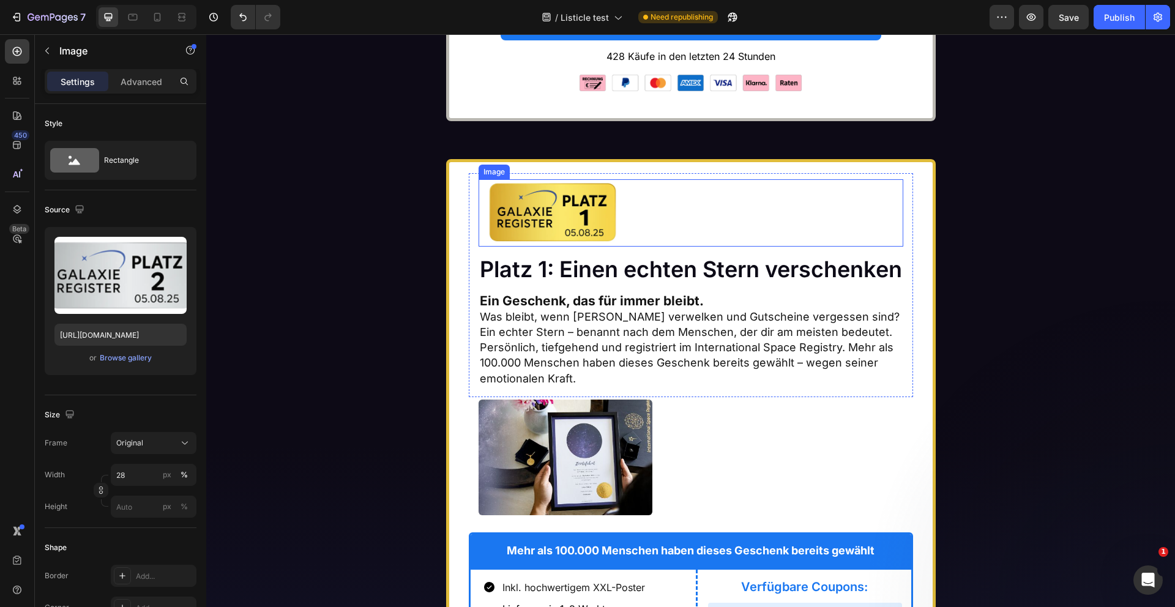
click at [583, 247] on img at bounding box center [553, 212] width 149 height 67
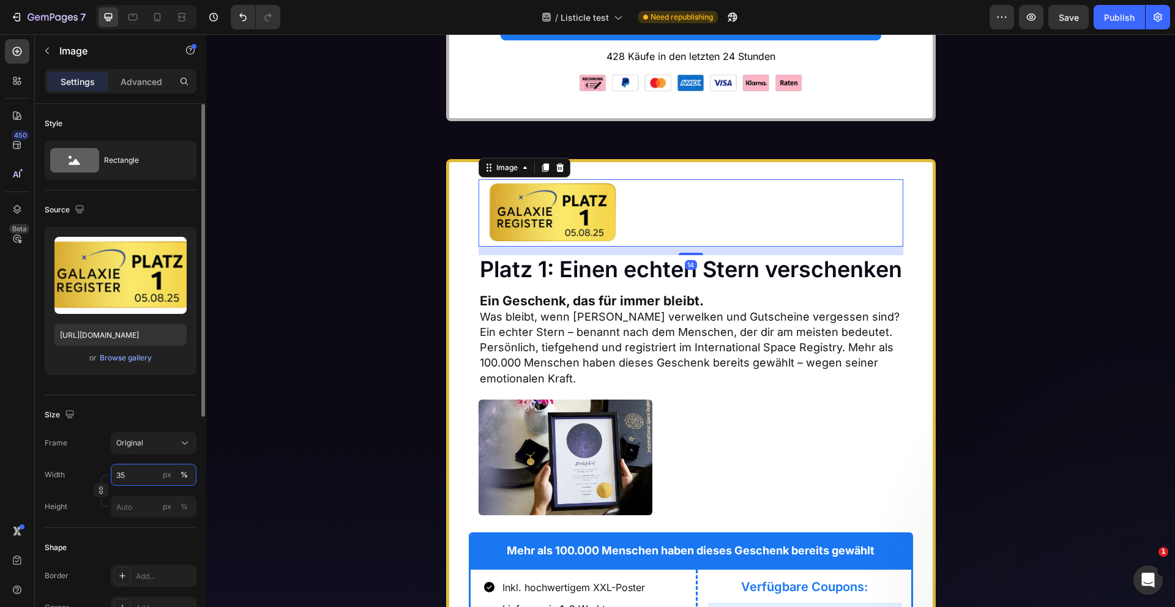
click at [129, 474] on input "35" at bounding box center [154, 475] width 86 height 22
type input "31"
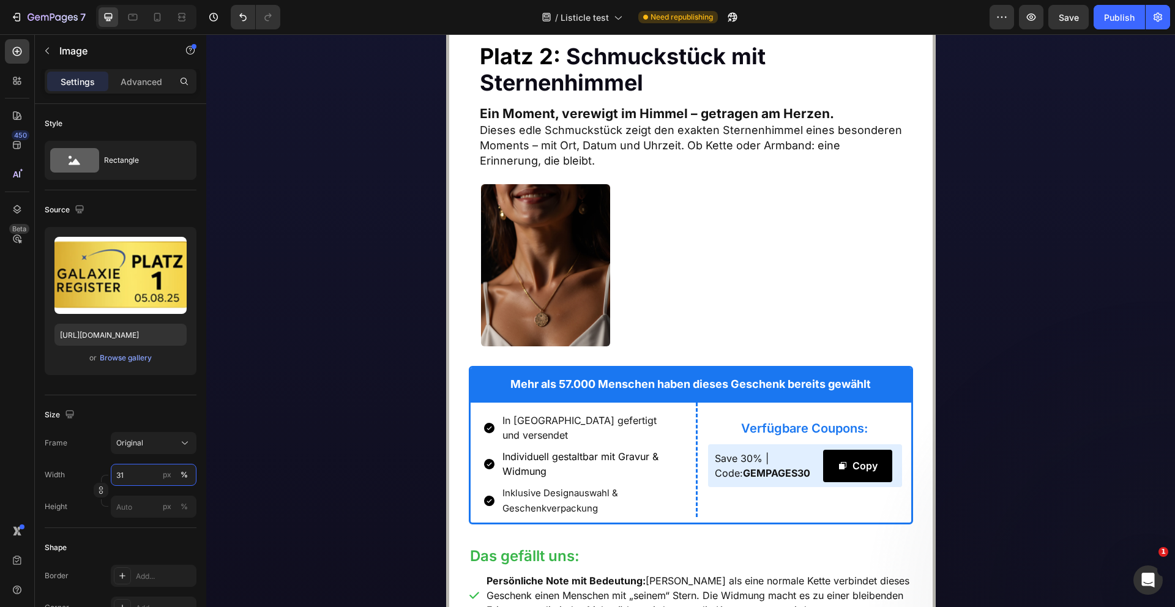
scroll to position [4075, 0]
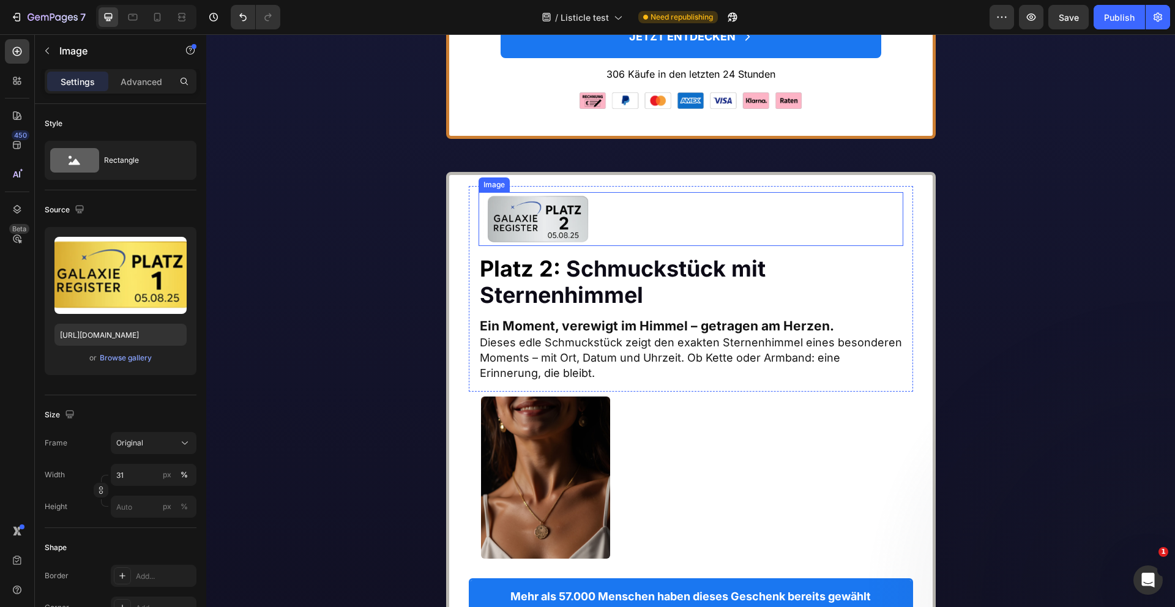
click at [536, 246] on img at bounding box center [538, 219] width 119 height 54
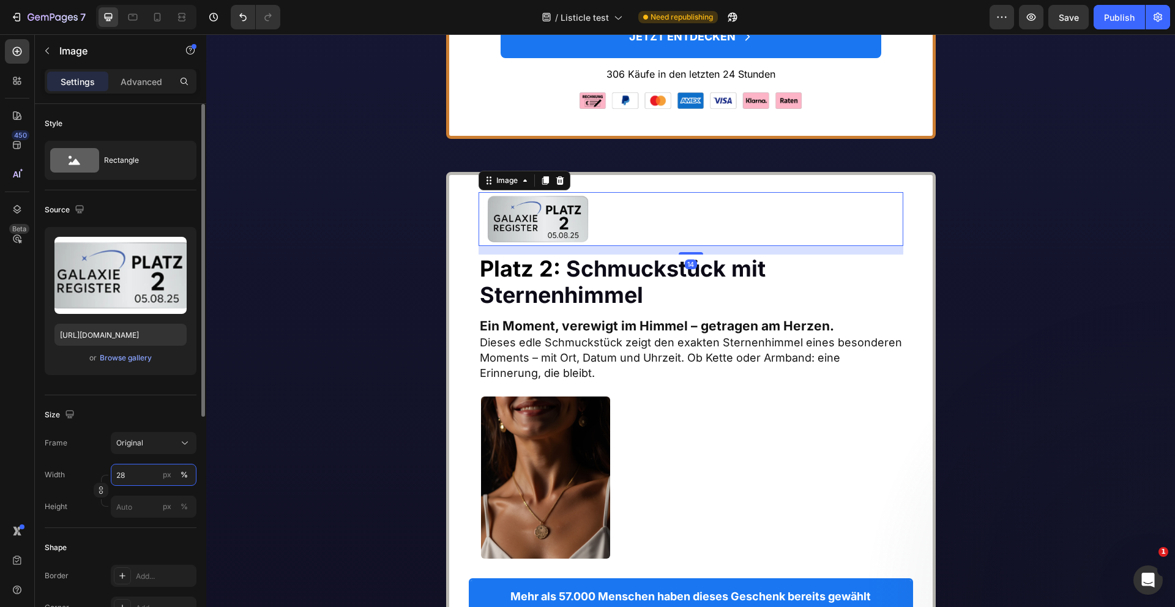
click at [131, 475] on input "28" at bounding box center [154, 475] width 86 height 22
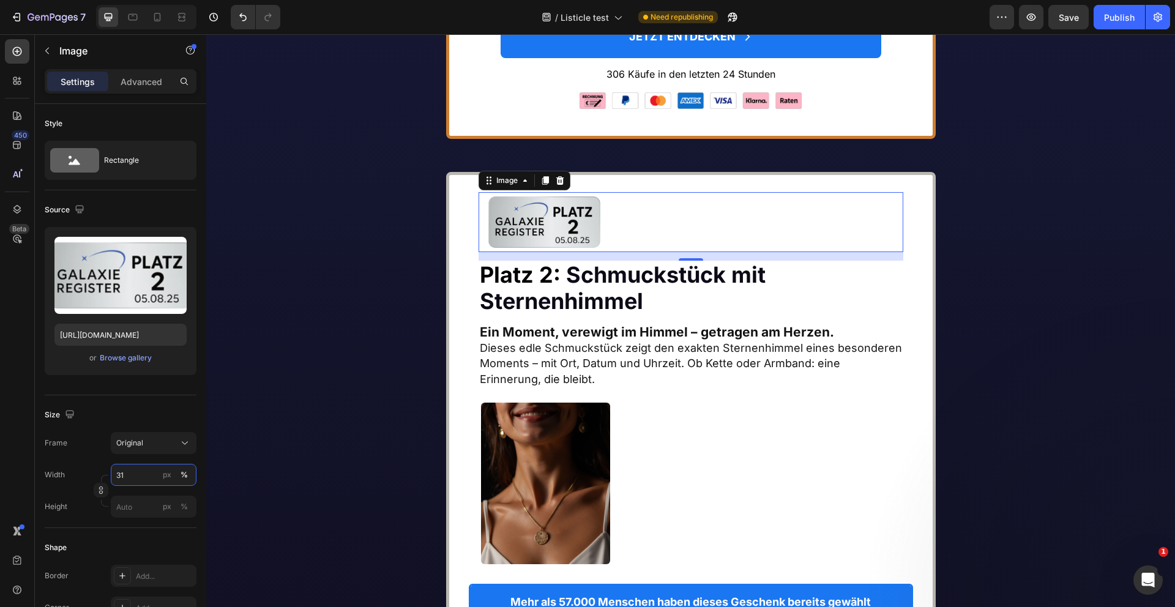
type input "31"
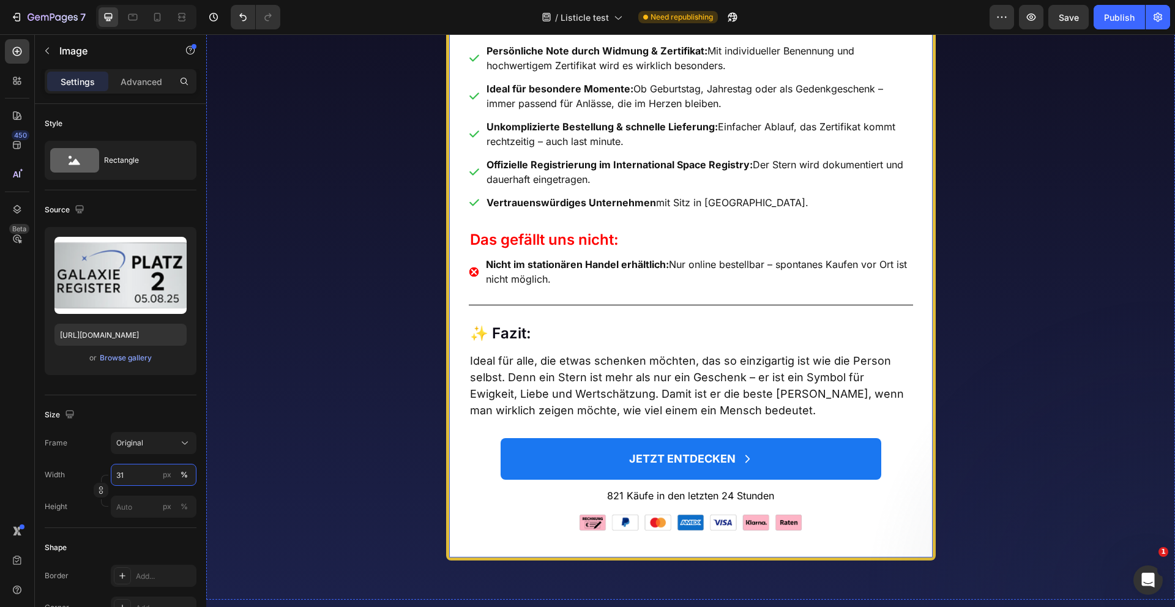
scroll to position [5444, 0]
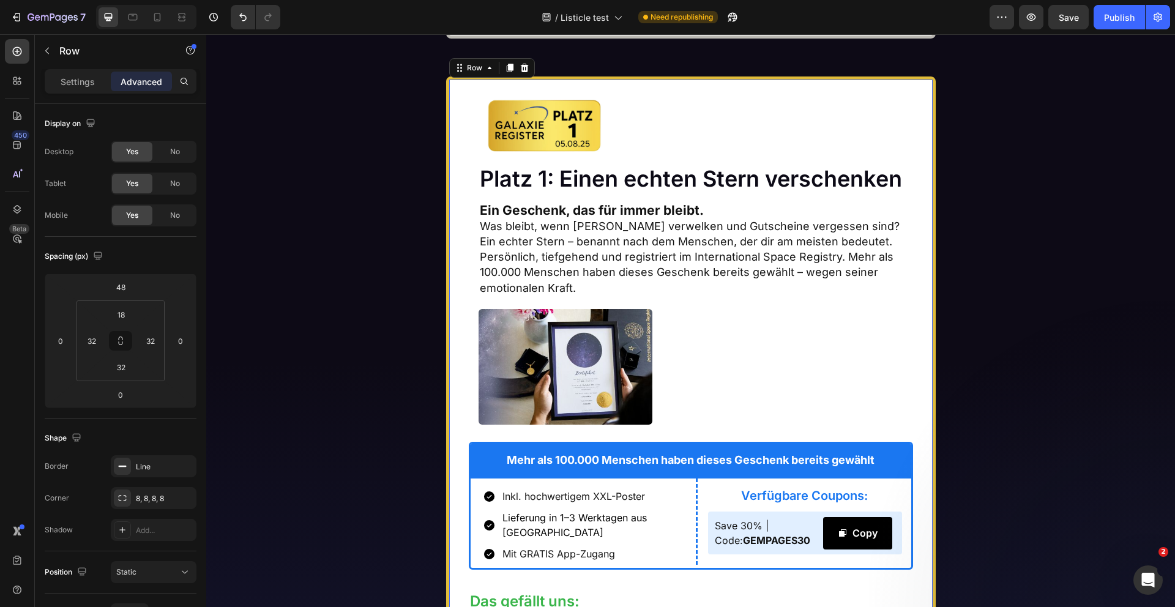
scroll to position [5409, 0]
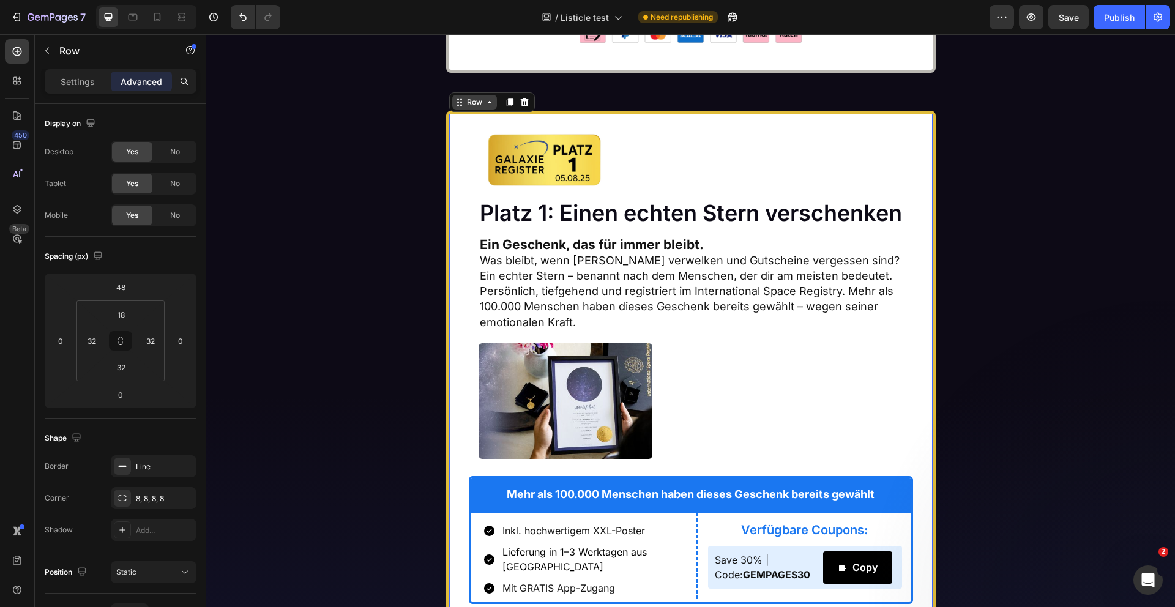
click at [467, 108] on div "Row" at bounding box center [475, 102] width 20 height 11
click at [510, 106] on icon at bounding box center [509, 102] width 7 height 9
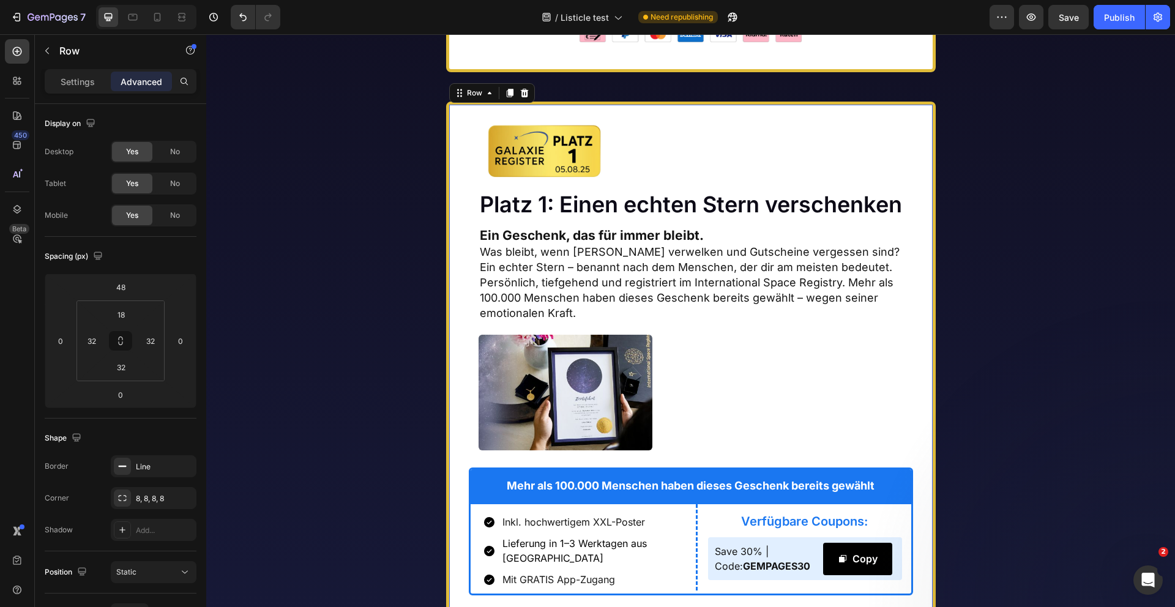
scroll to position [6668, 0]
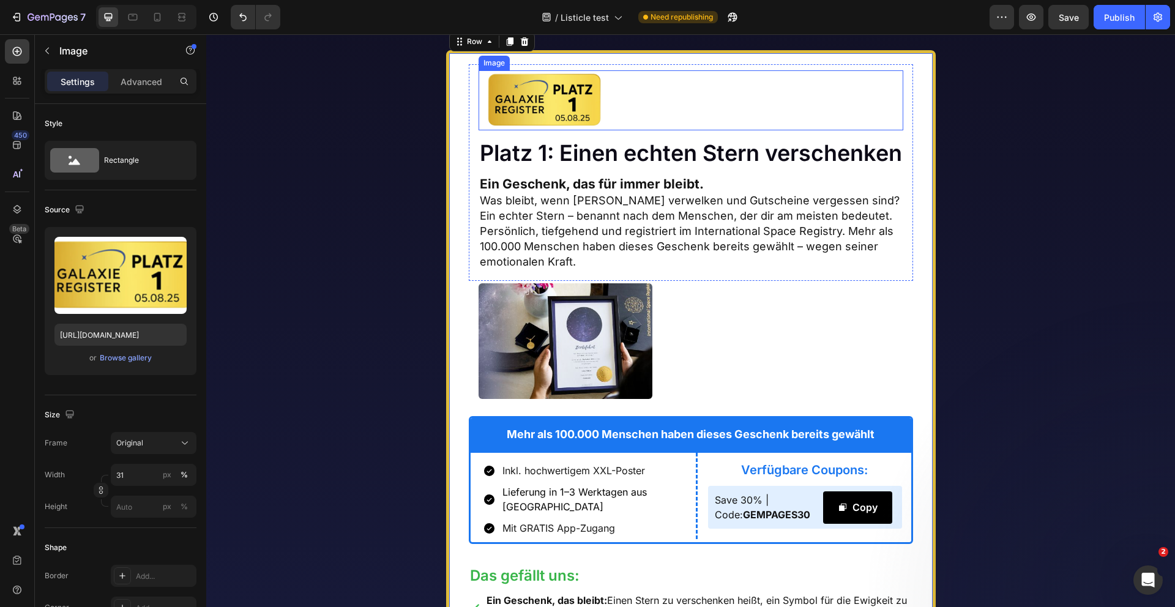
click at [635, 130] on div at bounding box center [691, 100] width 425 height 60
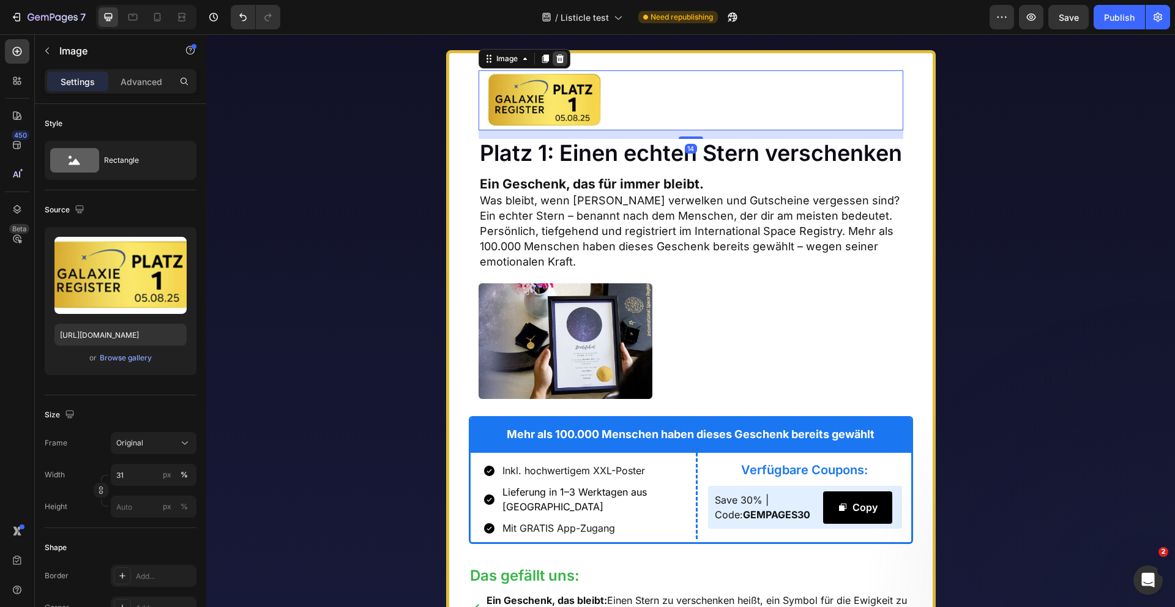
click at [559, 63] on icon at bounding box center [560, 58] width 8 height 9
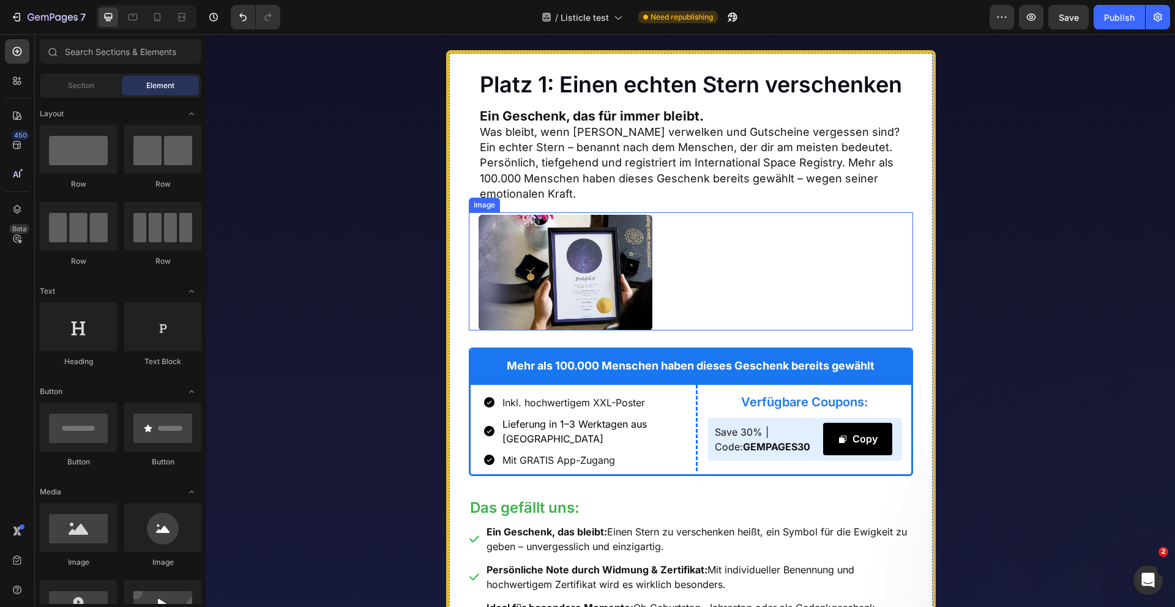
click at [699, 318] on div at bounding box center [696, 273] width 435 height 116
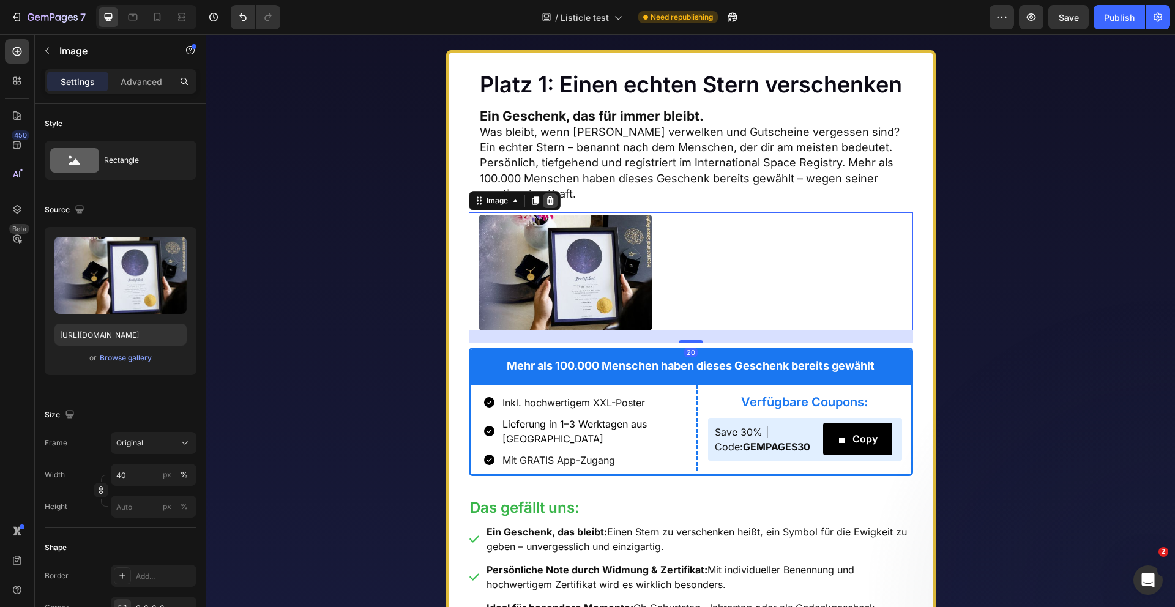
click at [548, 205] on icon at bounding box center [550, 200] width 8 height 9
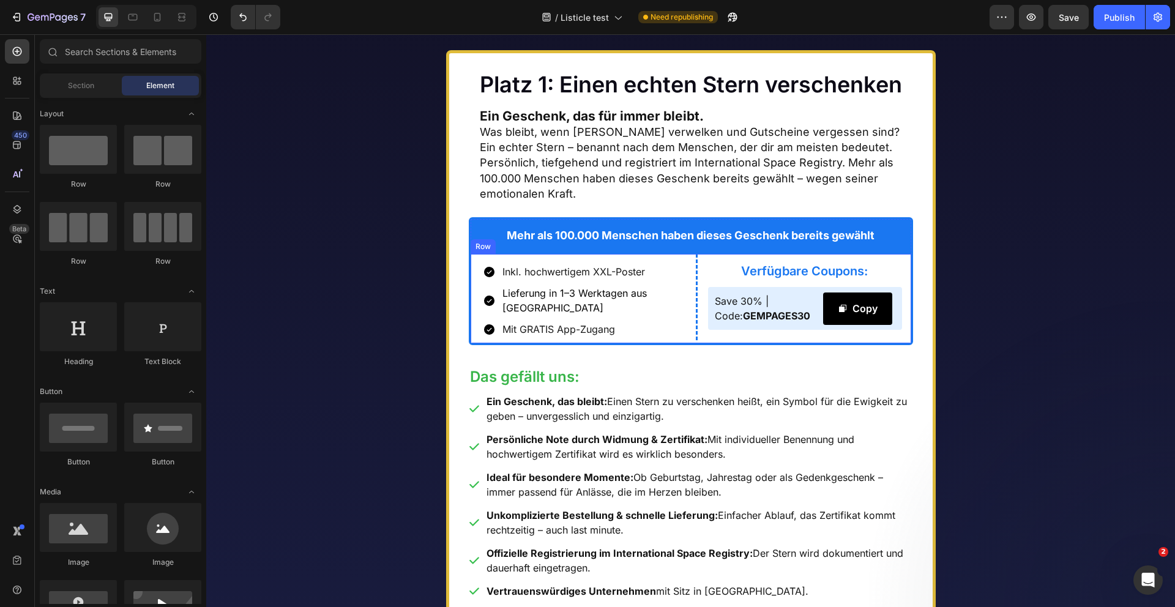
click at [695, 343] on div "Inkl. hochwertigem XXL-Poster Lieferung in 1–3 Werktagen aus [GEOGRAPHIC_DATA] …" at bounding box center [691, 298] width 441 height 89
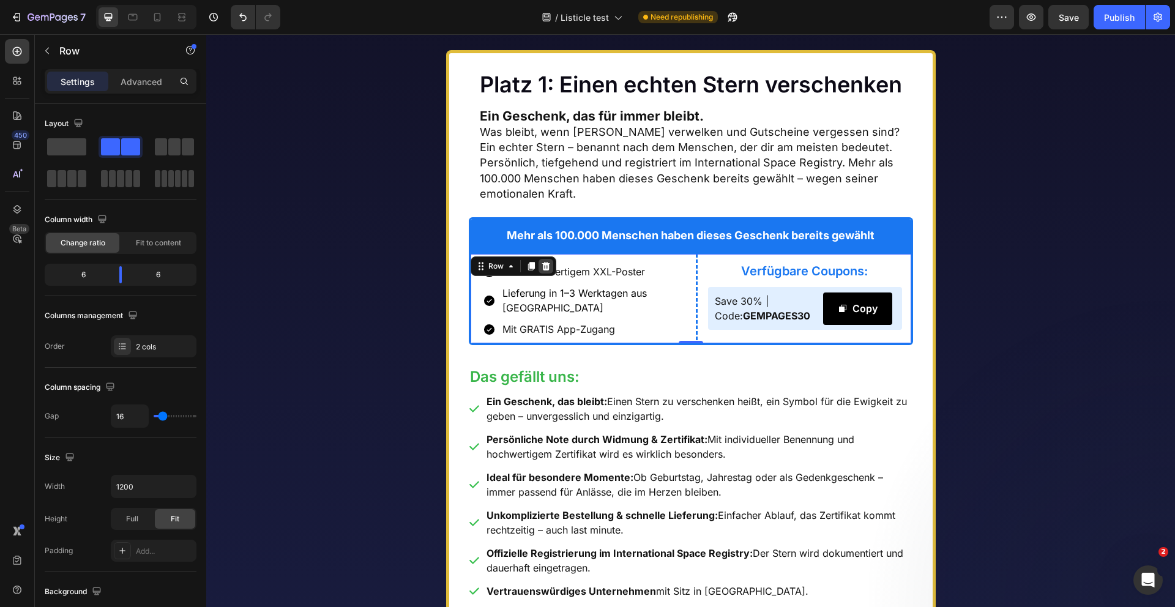
click at [543, 274] on div at bounding box center [546, 266] width 15 height 15
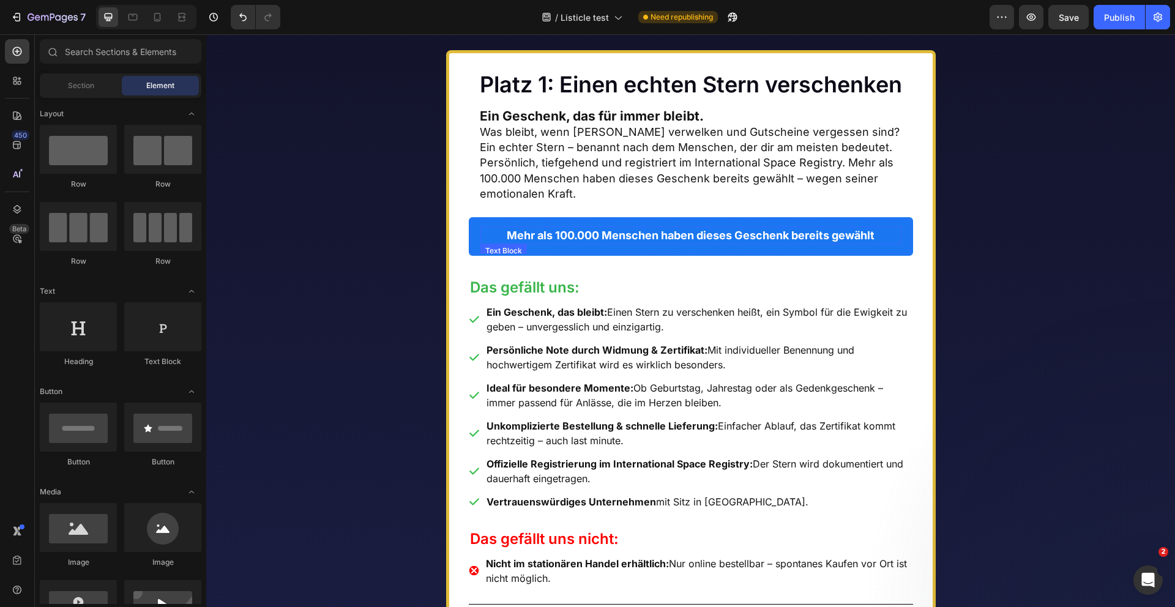
click at [486, 243] on p "Mehr als 100.000 Menschen haben dieses Geschenk bereits gewählt" at bounding box center [691, 235] width 419 height 15
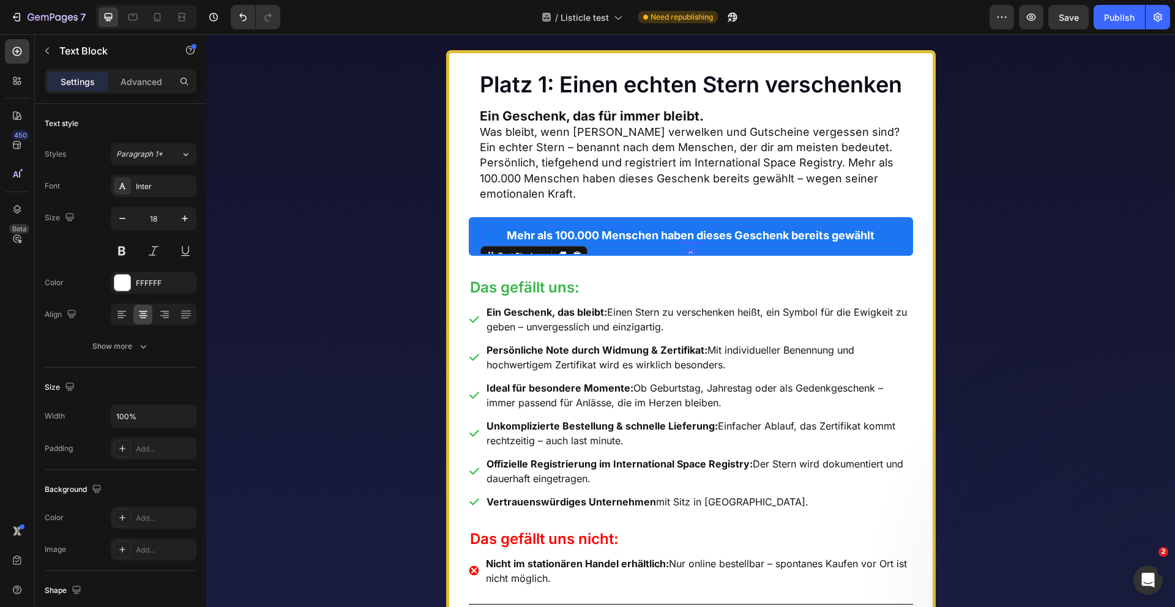
click at [510, 244] on div "Mehr als 100.000 Menschen haben dieses Geschenk bereits gewählt Text Block 0" at bounding box center [690, 231] width 421 height 25
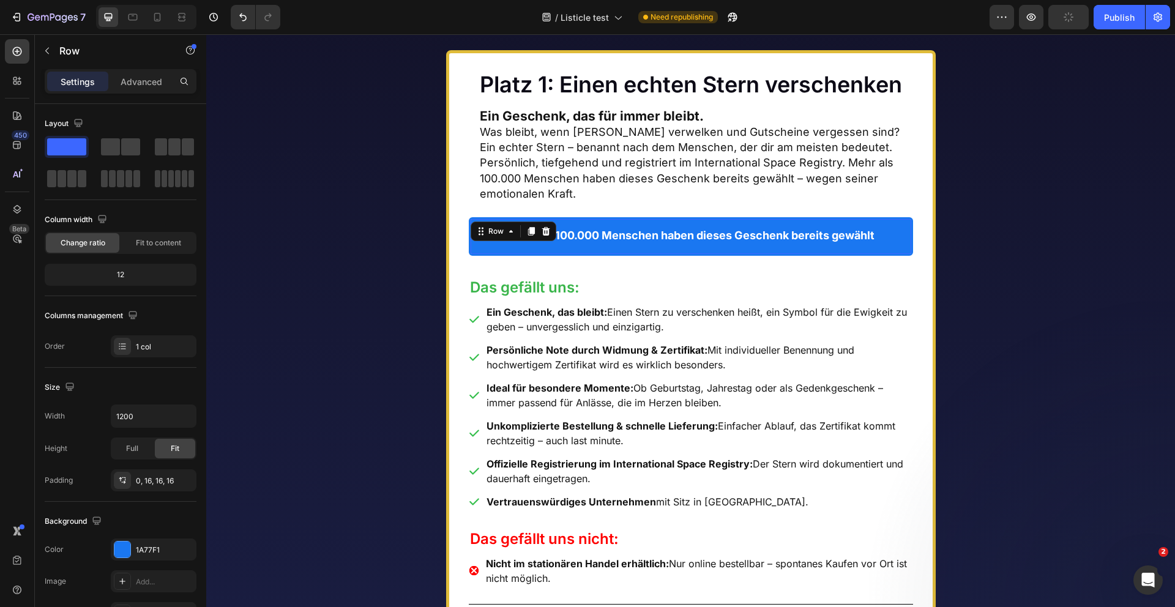
click at [900, 256] on div "Mehr als 100.000 Menschen haben dieses Geschenk bereits gewählt Text Block Row…" at bounding box center [691, 236] width 444 height 39
click at [543, 236] on icon at bounding box center [546, 231] width 8 height 9
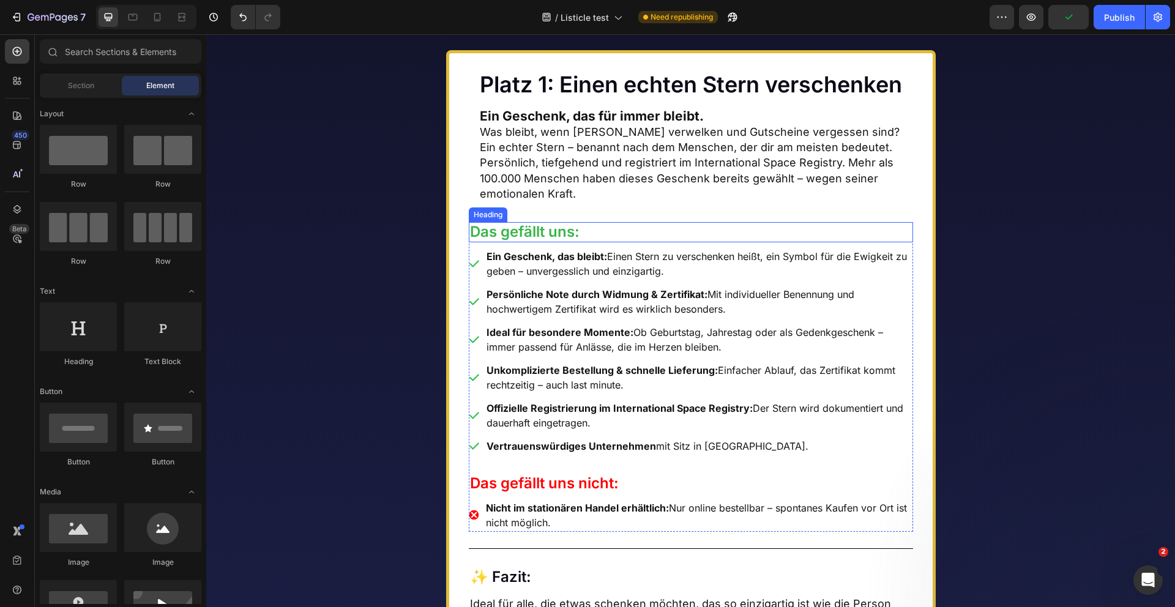
click at [595, 242] on h2 "Das gefällt uns:" at bounding box center [691, 232] width 444 height 20
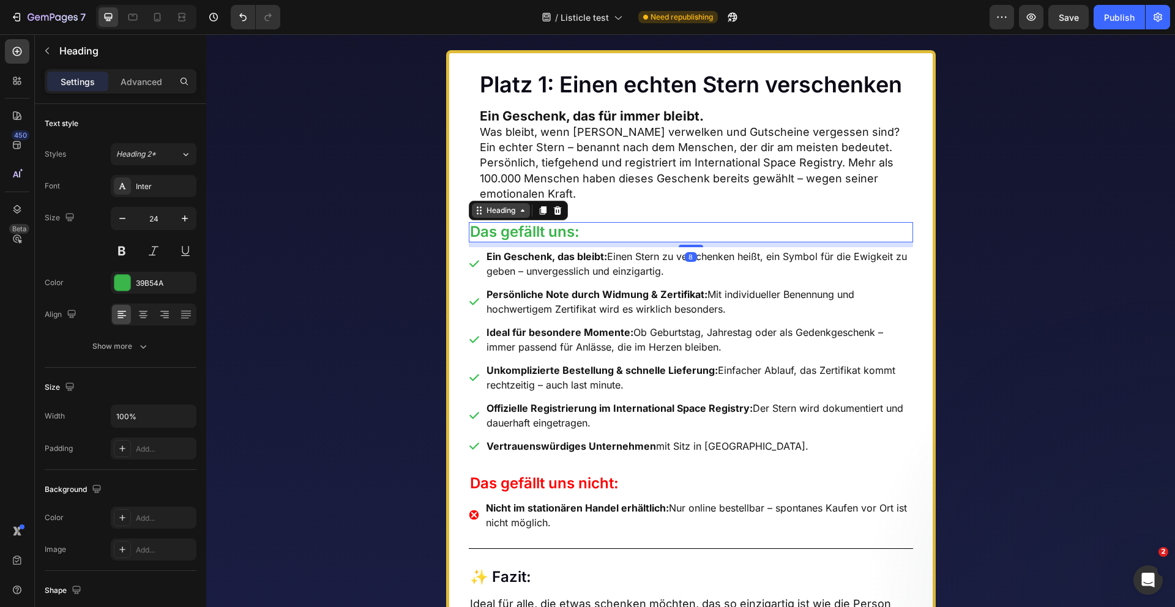
click at [502, 218] on div "Heading" at bounding box center [501, 210] width 58 height 15
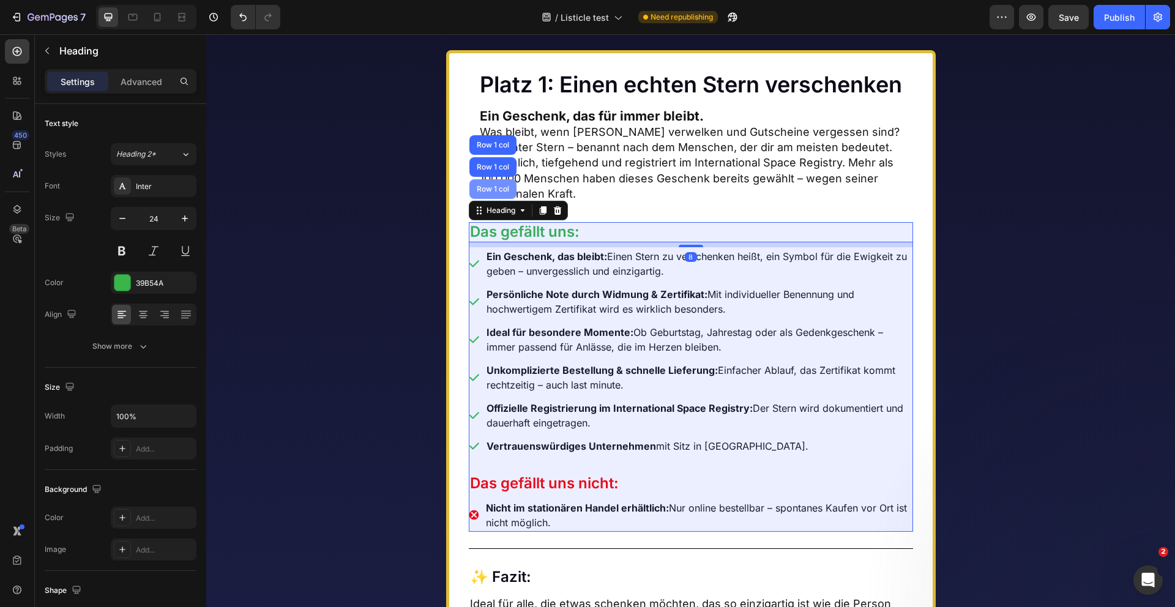
click at [501, 199] on div "Row 1 col" at bounding box center [492, 189] width 47 height 20
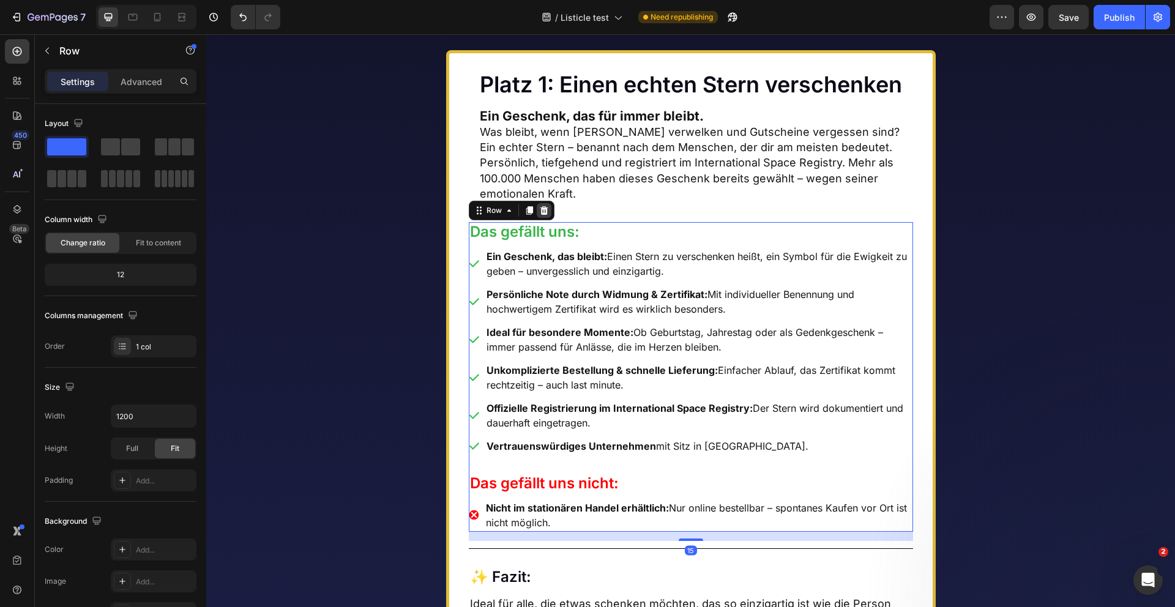
click at [539, 215] on icon at bounding box center [544, 211] width 10 height 10
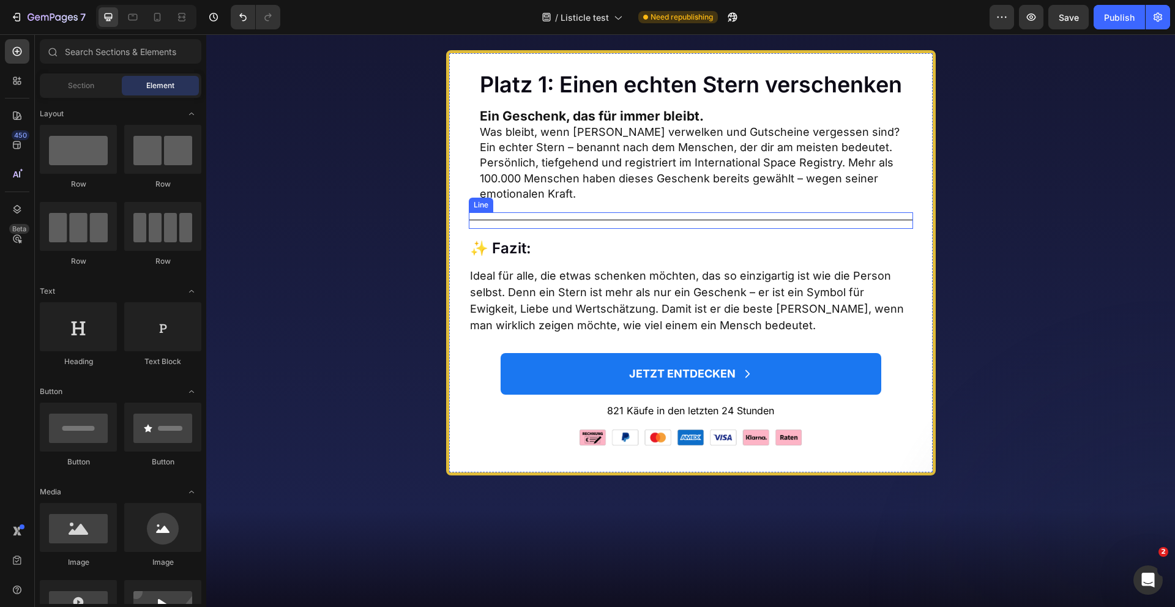
click at [521, 229] on div "Title Line" at bounding box center [691, 220] width 444 height 17
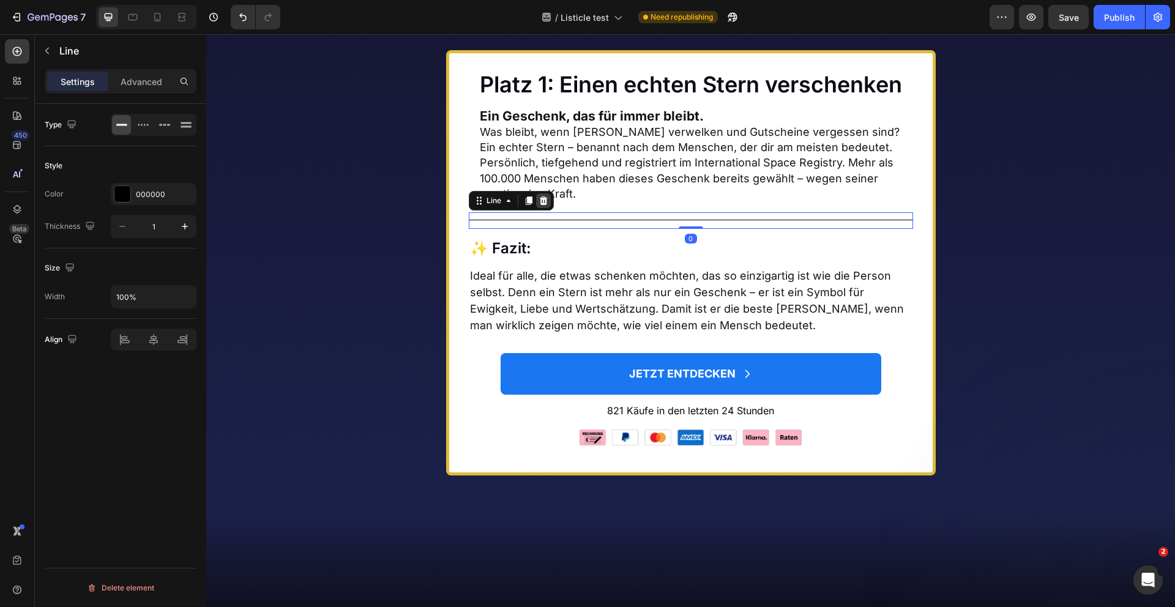
click at [548, 208] on div at bounding box center [543, 200] width 15 height 15
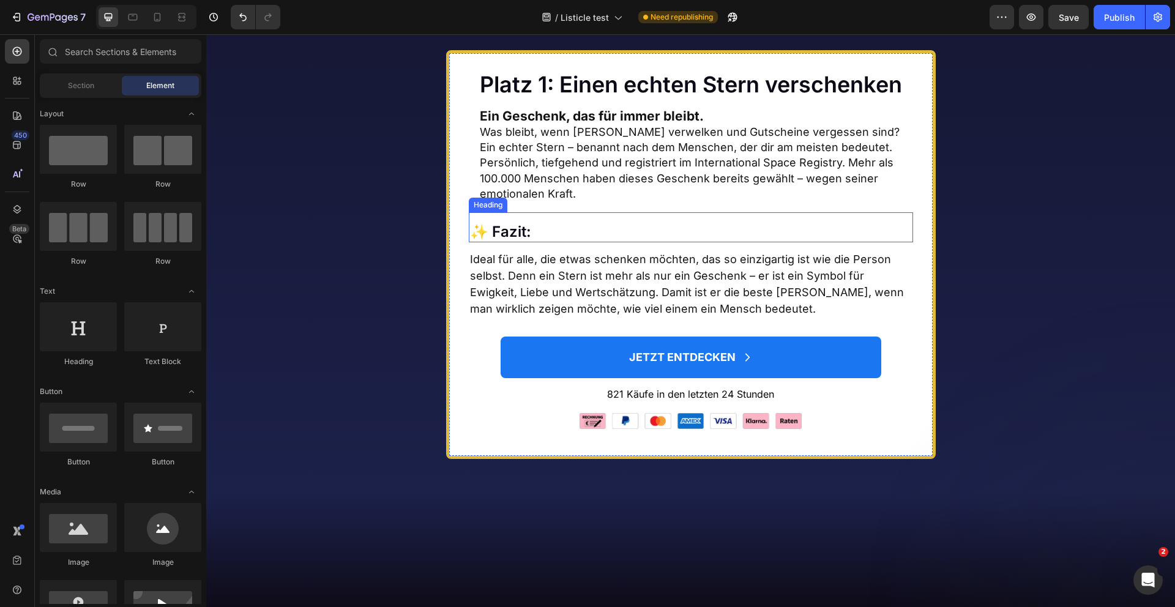
click at [547, 242] on h2 "✨ Fazit:" at bounding box center [691, 232] width 444 height 20
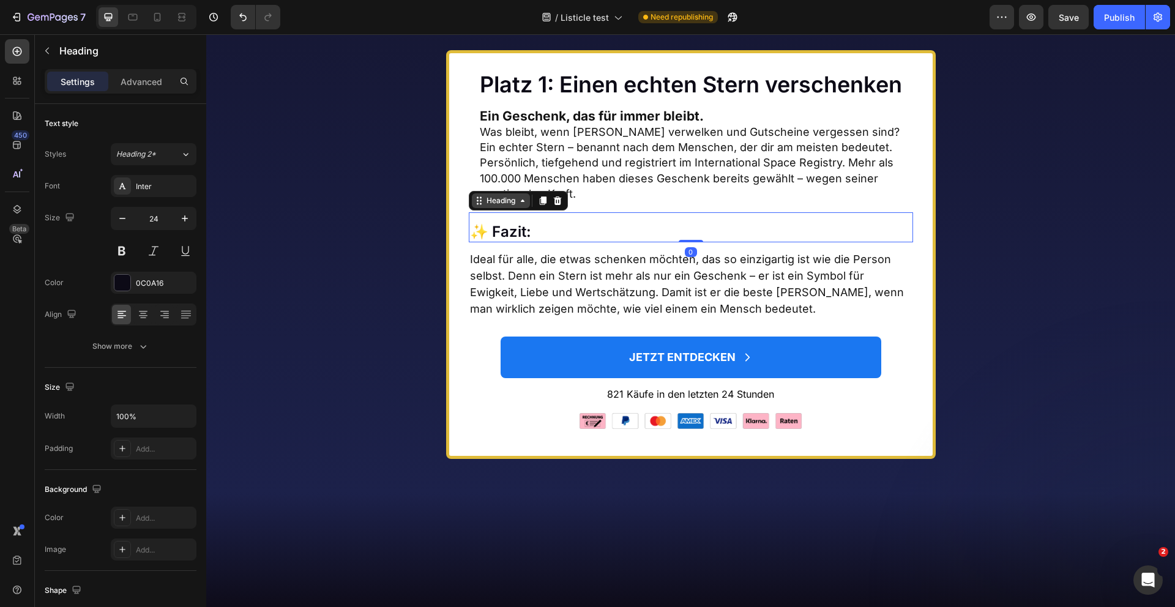
click at [514, 206] on div "Heading" at bounding box center [501, 200] width 34 height 11
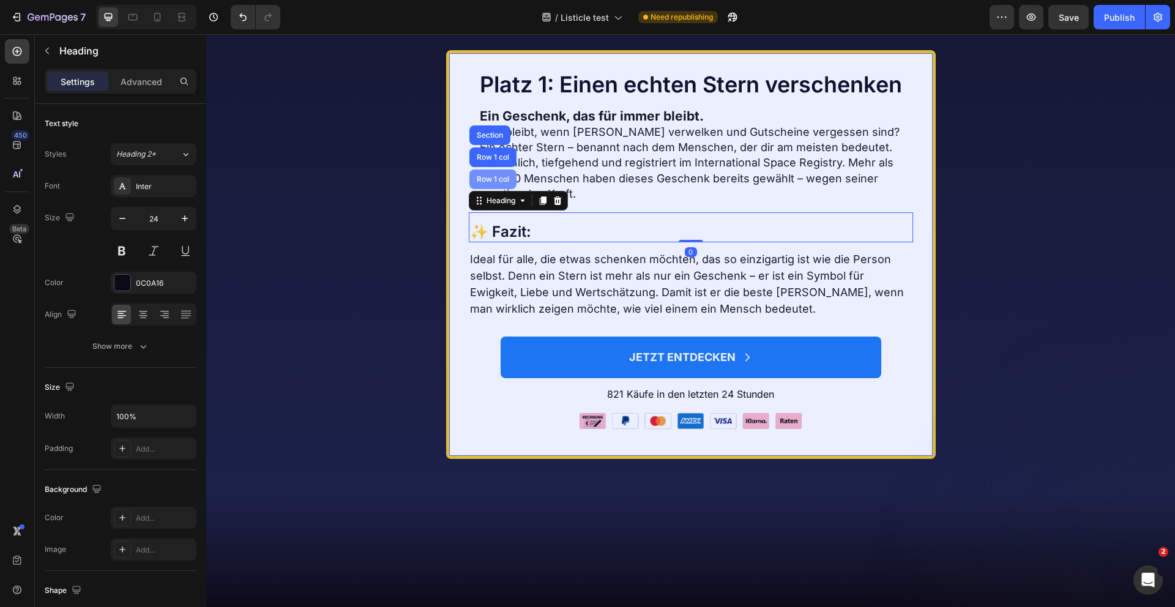
click at [496, 183] on div "Row 1 col" at bounding box center [492, 179] width 37 height 7
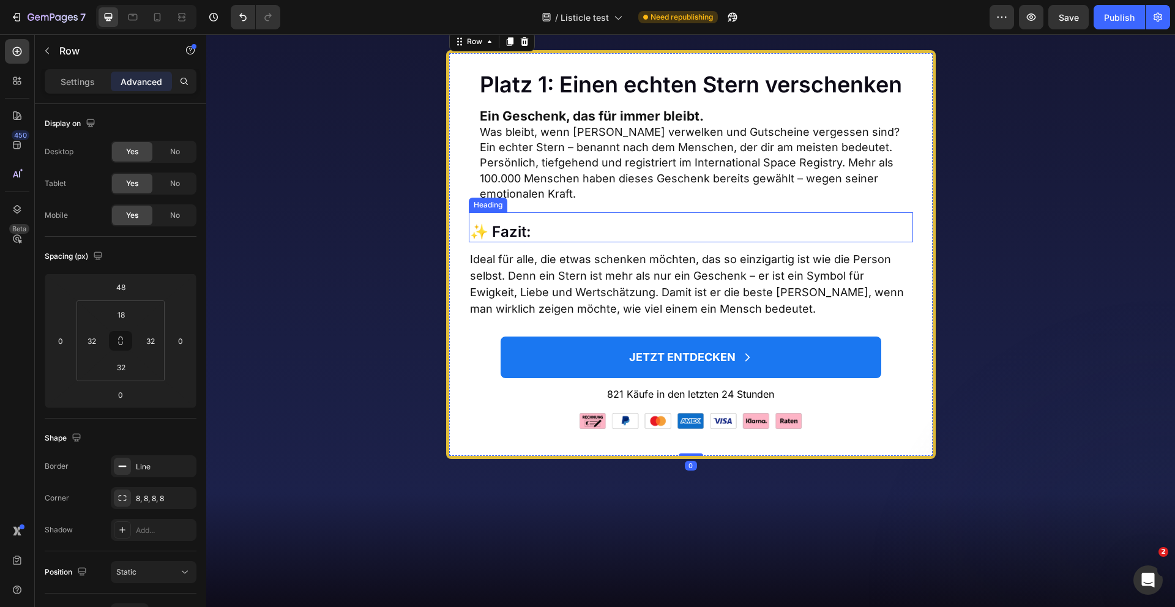
click at [550, 242] on h2 "✨ Fazit:" at bounding box center [691, 232] width 444 height 20
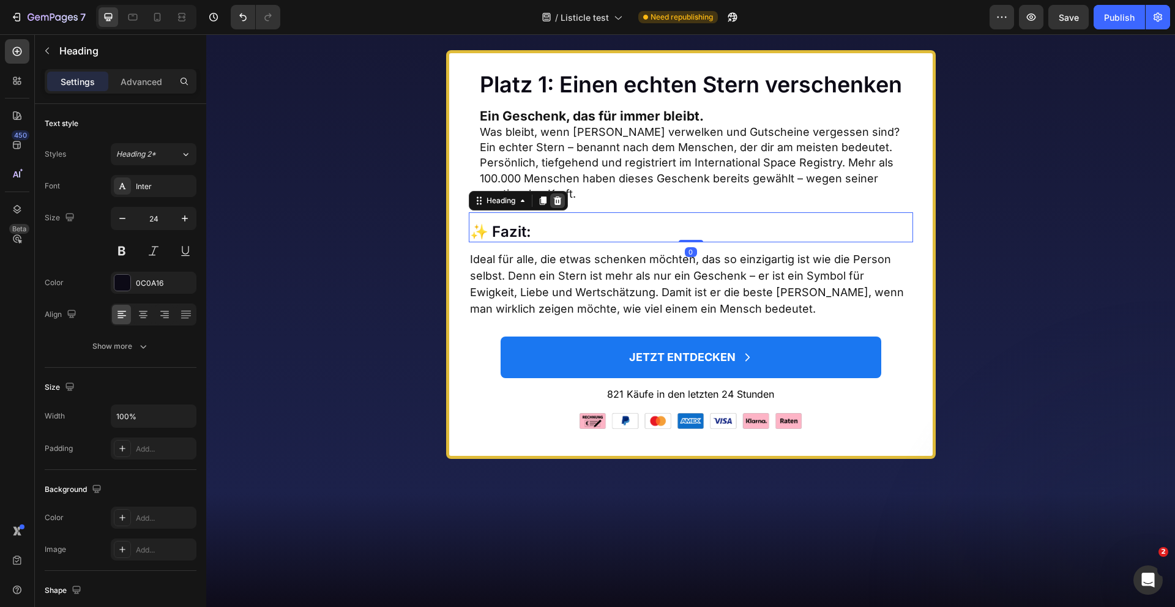
click at [558, 205] on icon at bounding box center [557, 200] width 8 height 9
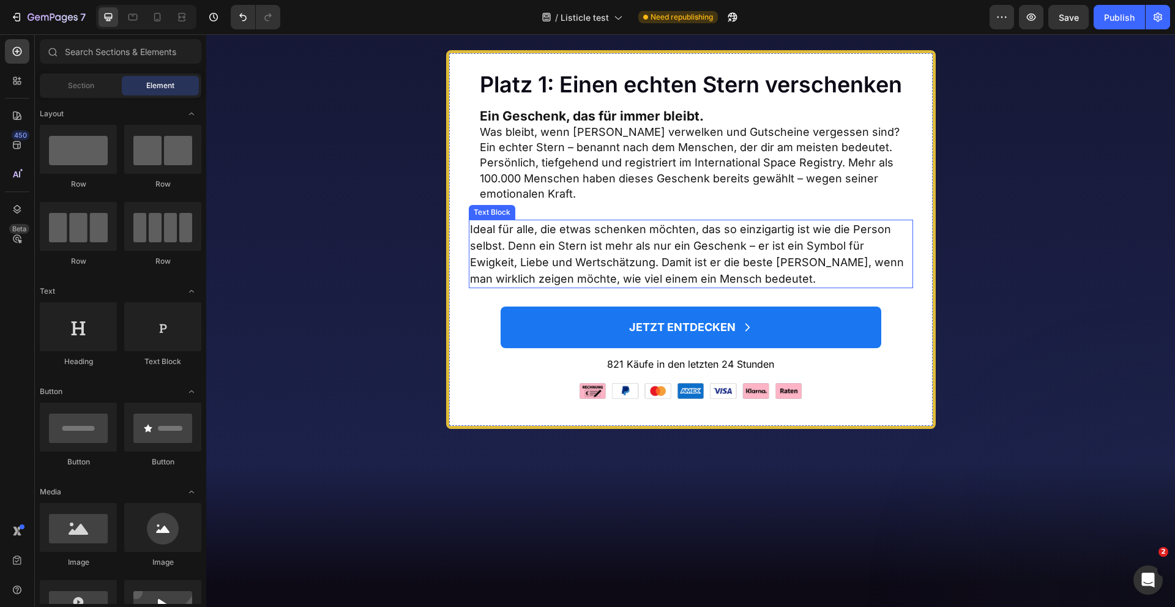
click at [558, 286] on p "Ideal für alle, die etwas schenken möchten, das so einzigartig ist wie die Pers…" at bounding box center [691, 254] width 442 height 66
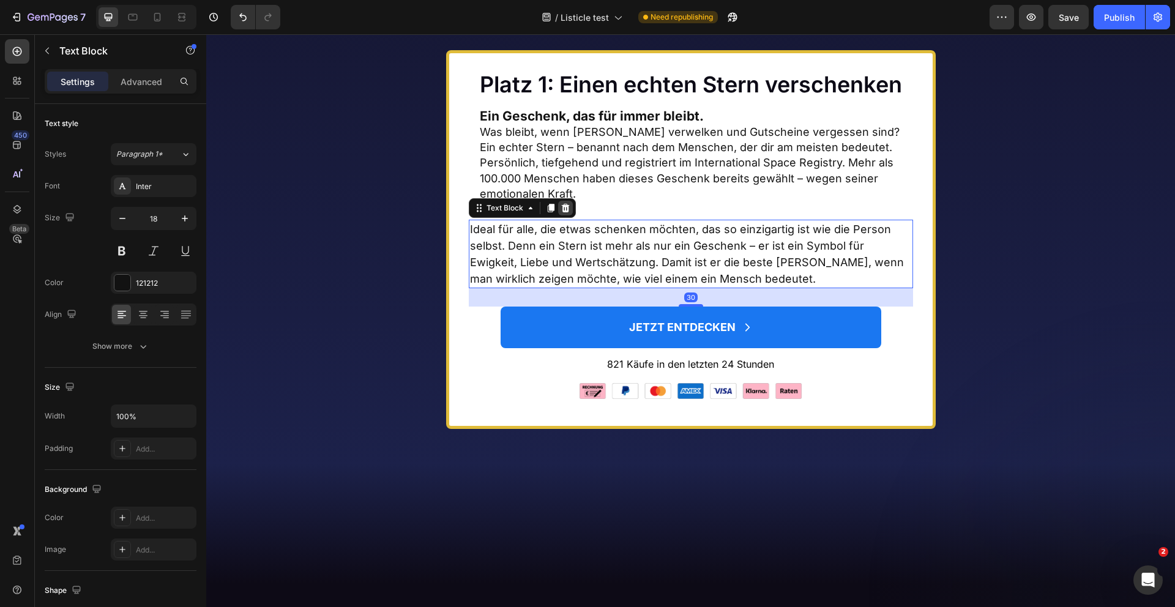
click at [563, 212] on icon at bounding box center [565, 208] width 8 height 9
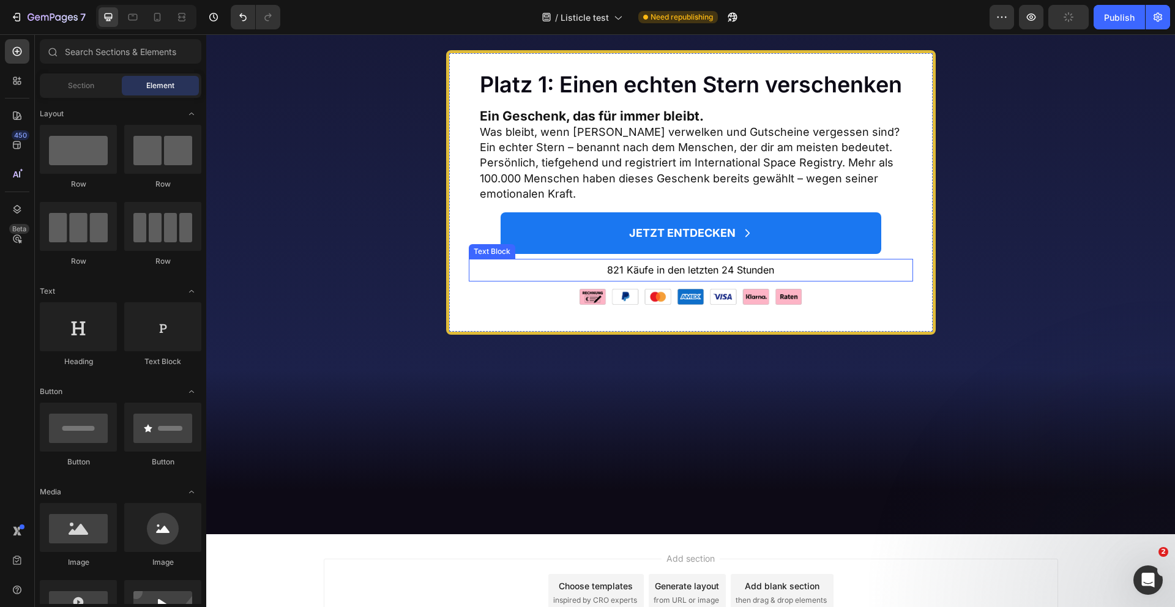
click at [614, 276] on span "821 Käufe in den letzten 24 Stunden" at bounding box center [690, 270] width 167 height 12
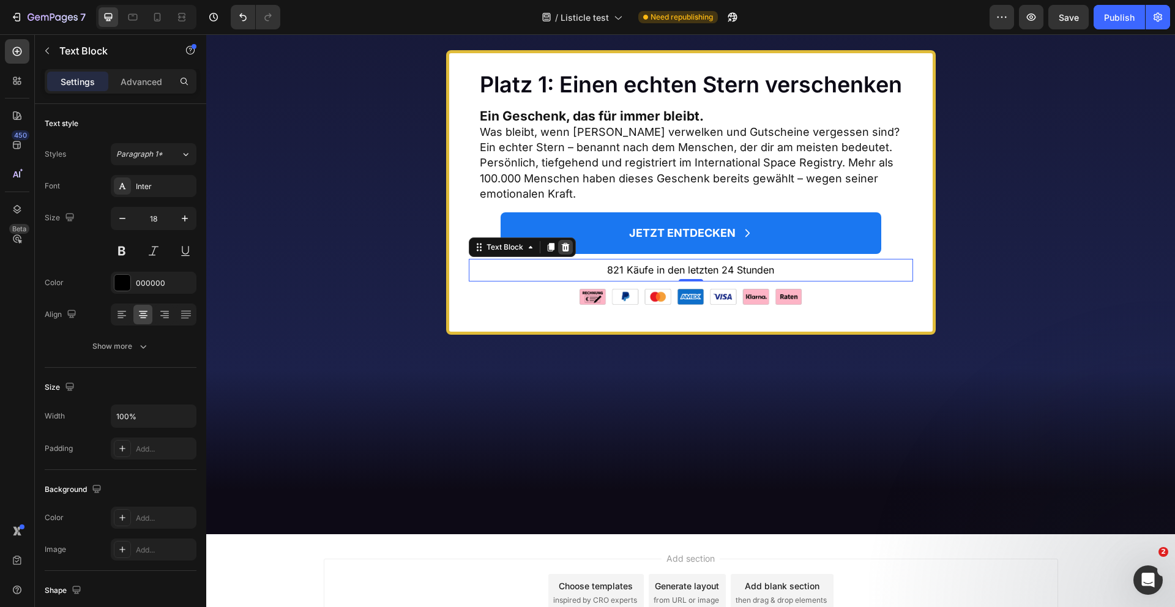
click at [567, 252] on icon at bounding box center [565, 247] width 8 height 9
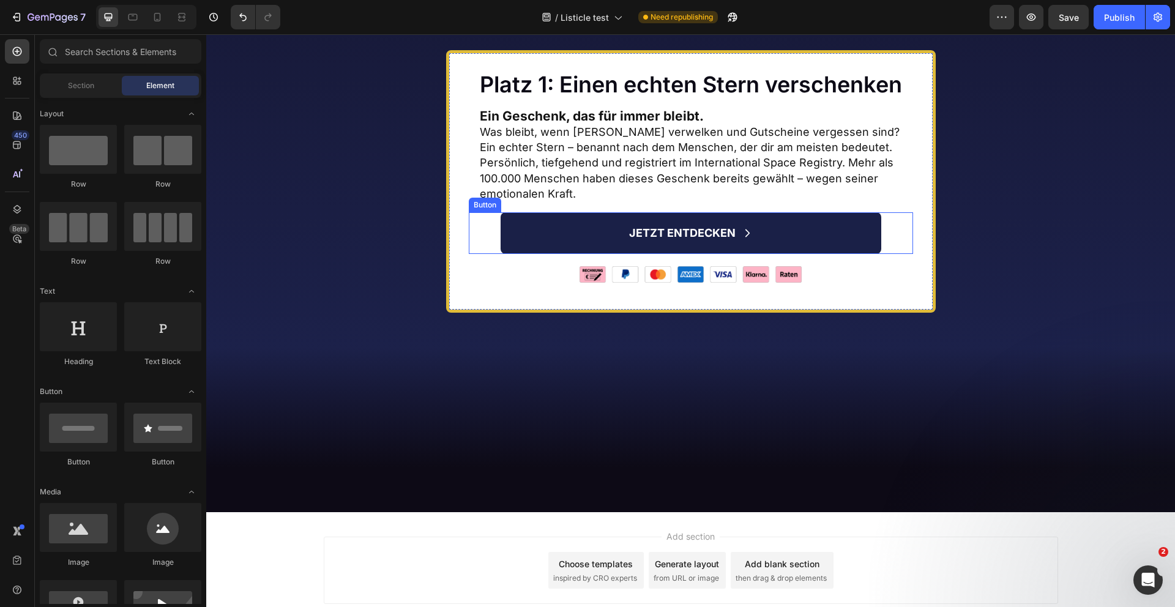
click at [567, 254] on link "JETZT ENTDECKEN" at bounding box center [691, 233] width 381 height 42
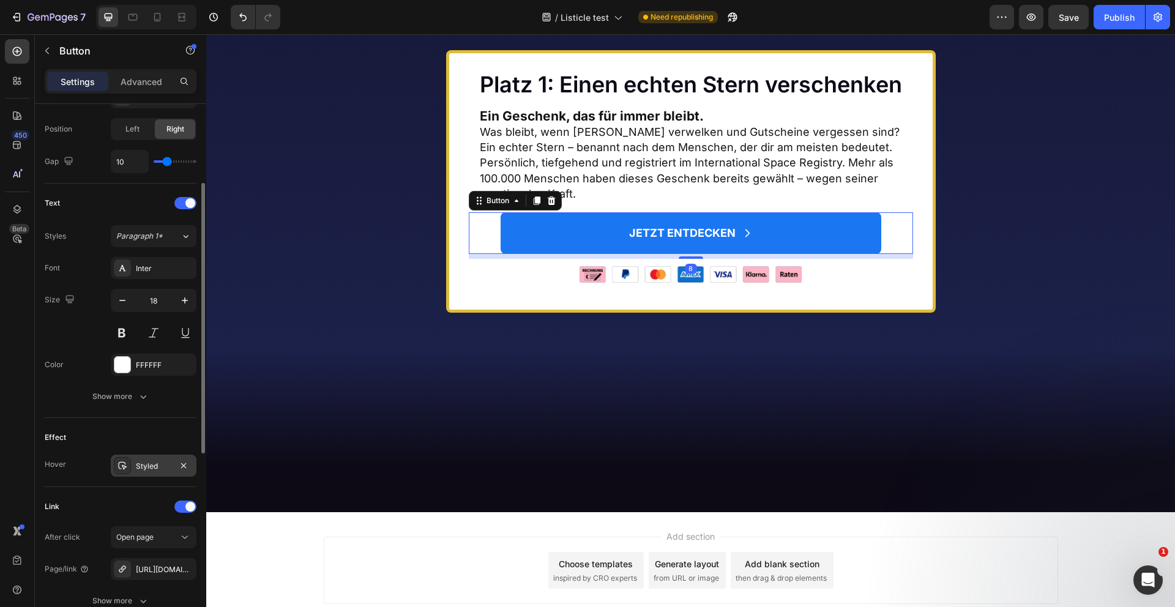
scroll to position [470, 0]
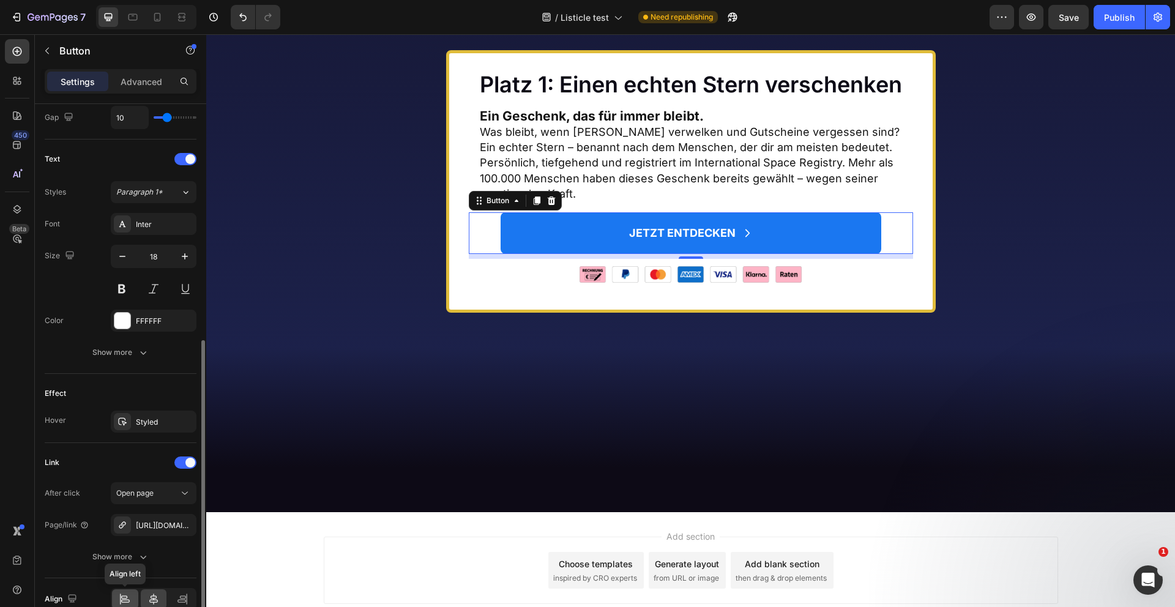
click at [121, 597] on icon at bounding box center [121, 599] width 1 height 11
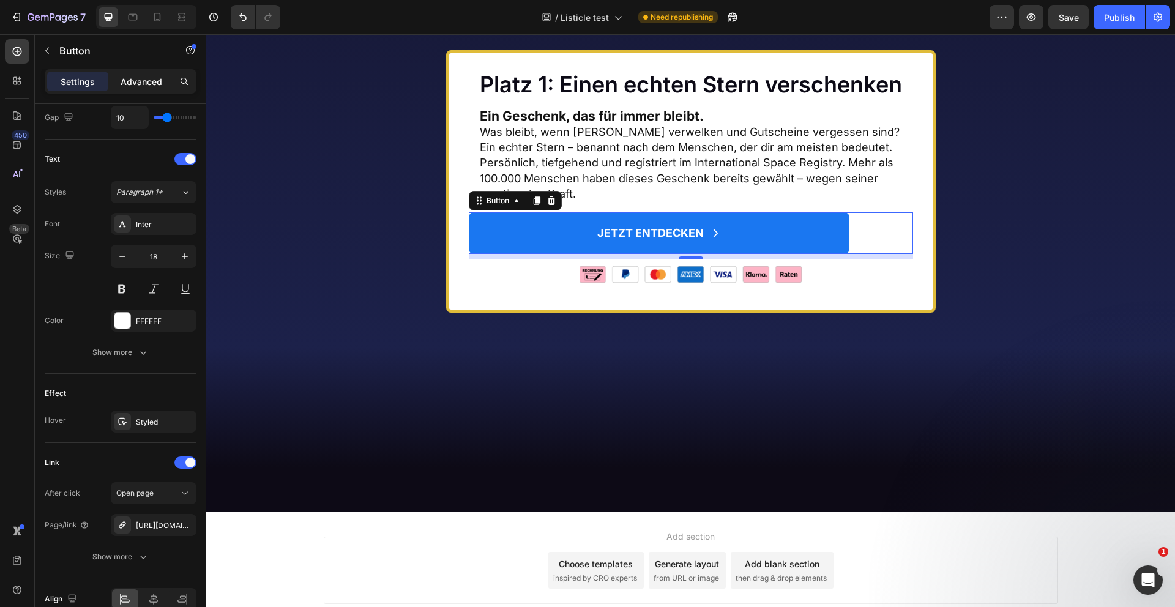
click at [141, 85] on p "Advanced" at bounding box center [142, 81] width 42 height 13
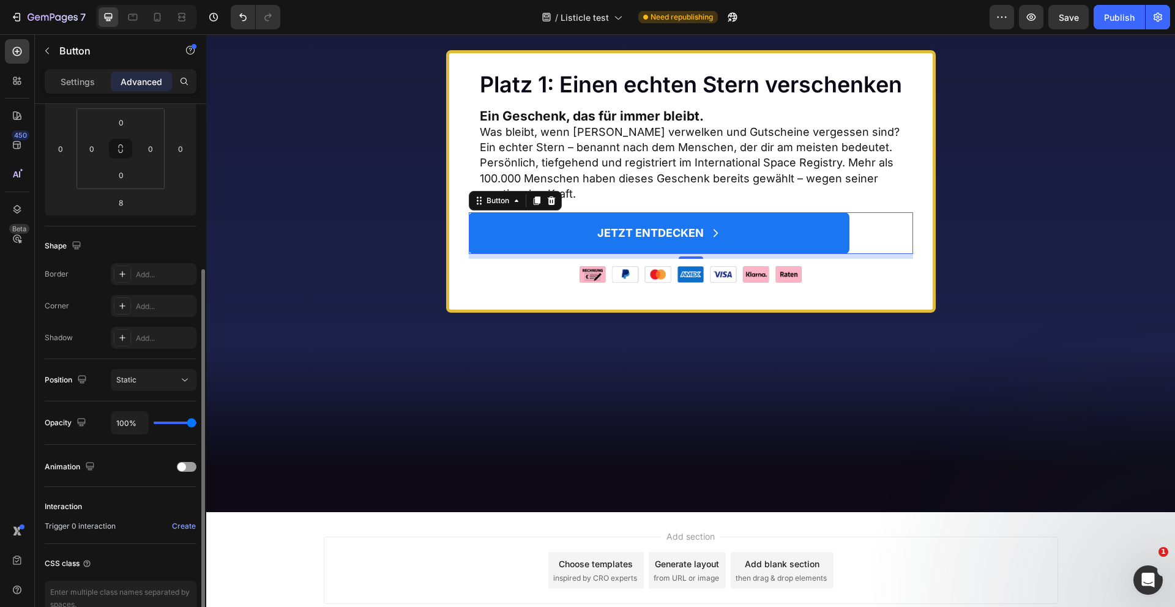
scroll to position [125, 0]
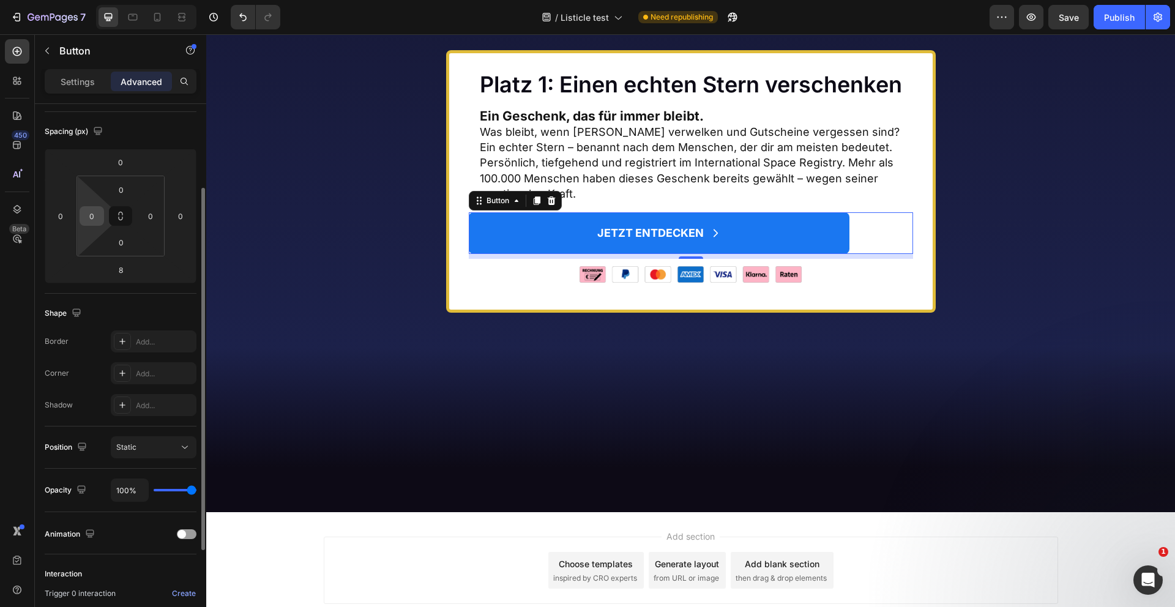
click at [98, 220] on input "0" at bounding box center [92, 216] width 18 height 18
type input "2"
type input "16"
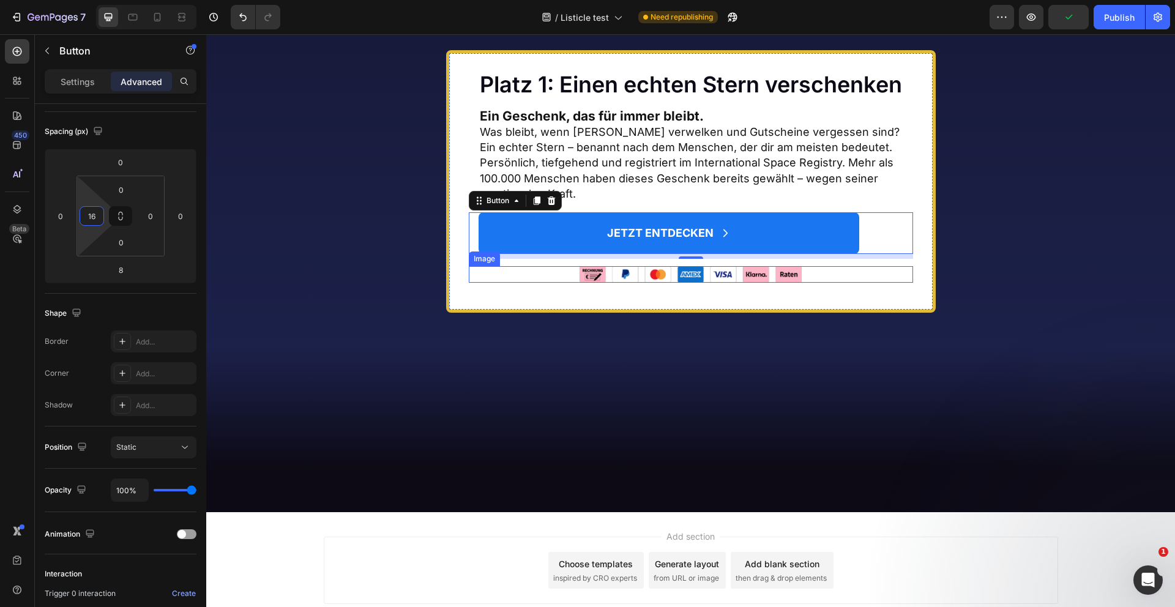
click at [851, 283] on div at bounding box center [691, 274] width 444 height 17
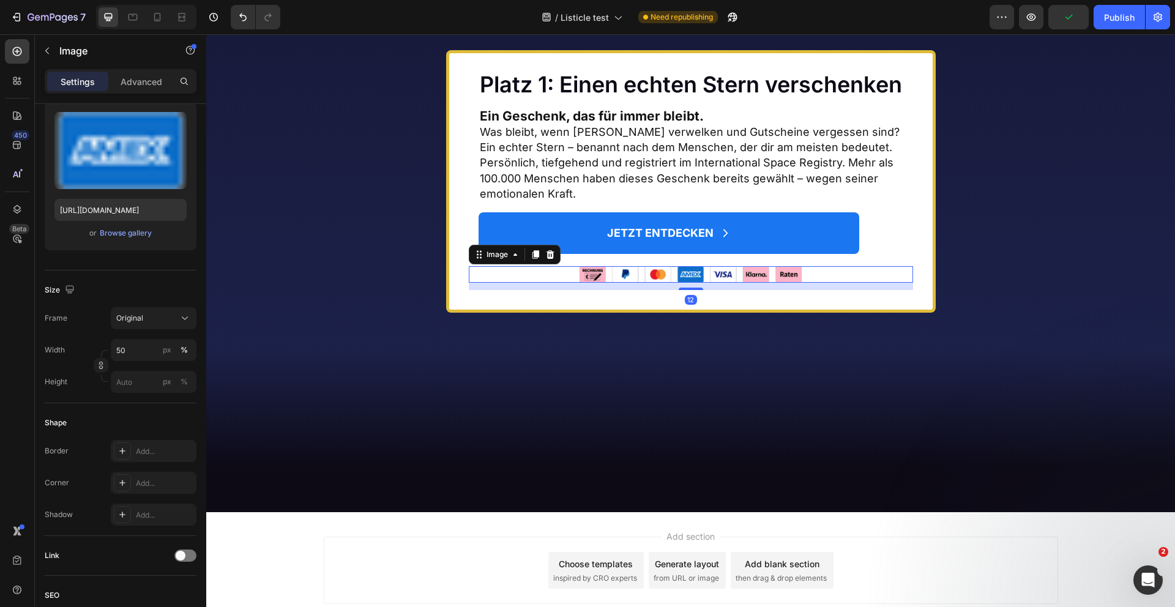
scroll to position [0, 0]
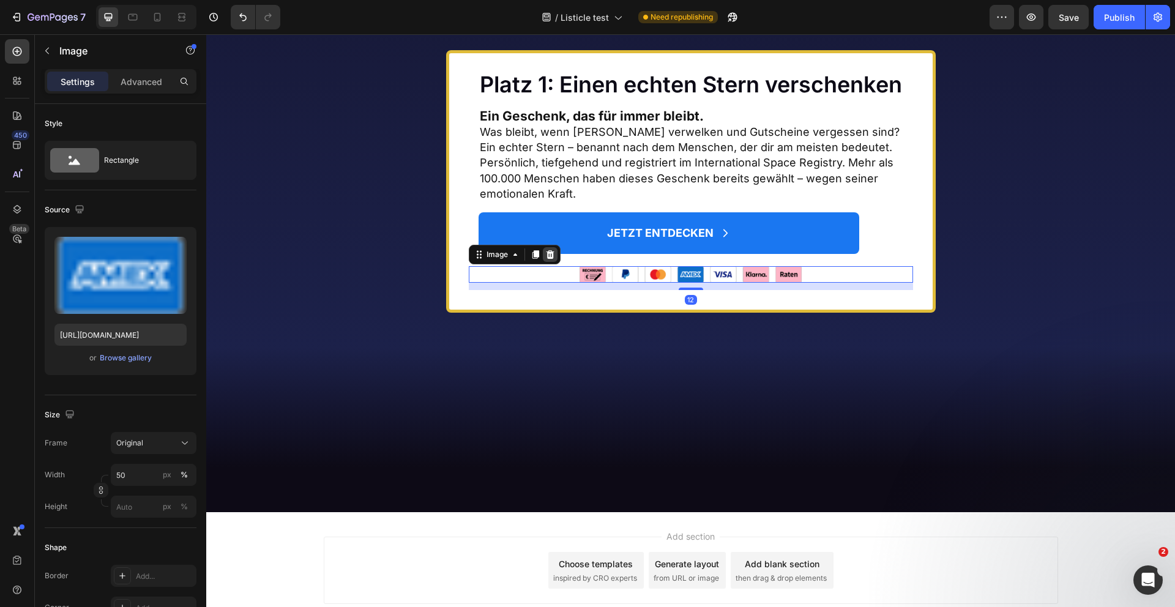
click at [551, 259] on icon at bounding box center [550, 254] width 8 height 9
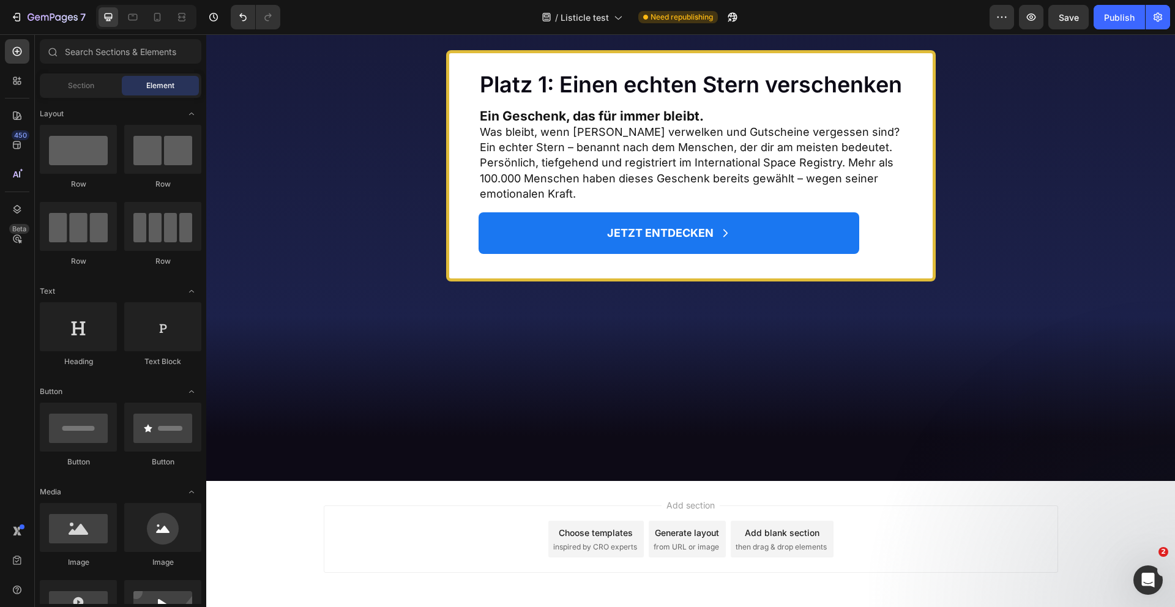
click at [485, 397] on div at bounding box center [690, 398] width 969 height 165
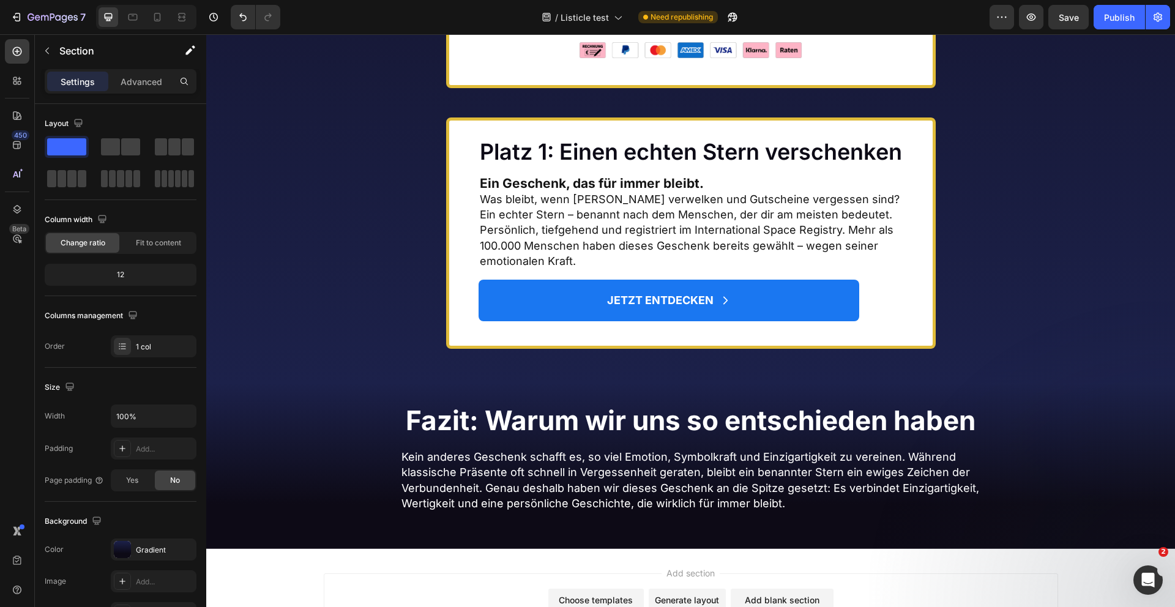
scroll to position [6602, 0]
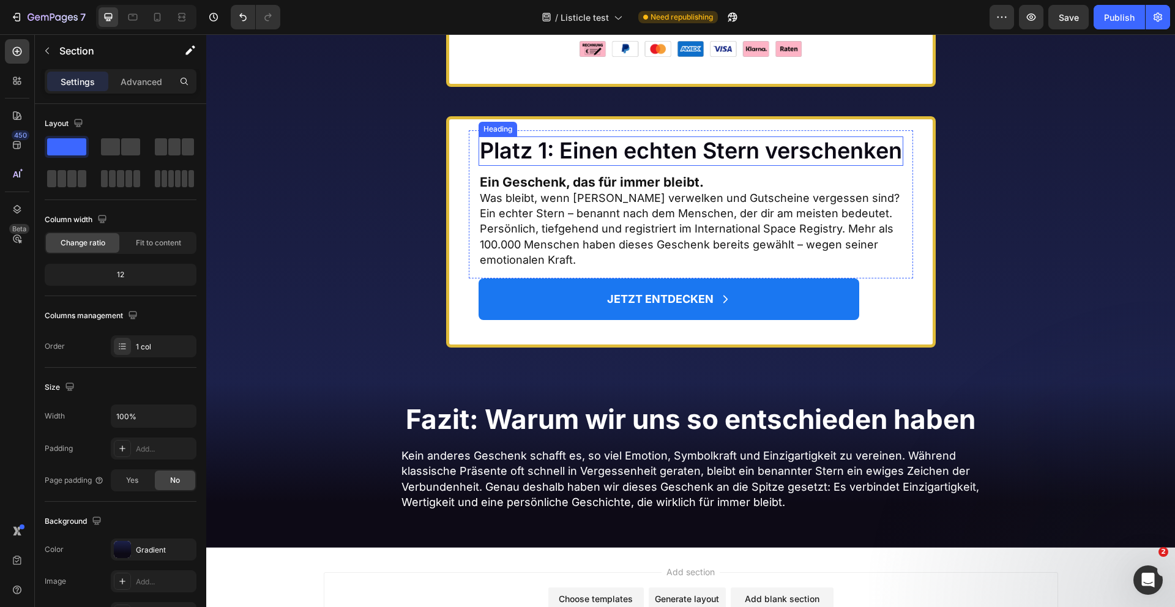
click at [566, 165] on h2 "Platz 1: Einen echten Stern verschenken" at bounding box center [691, 150] width 425 height 29
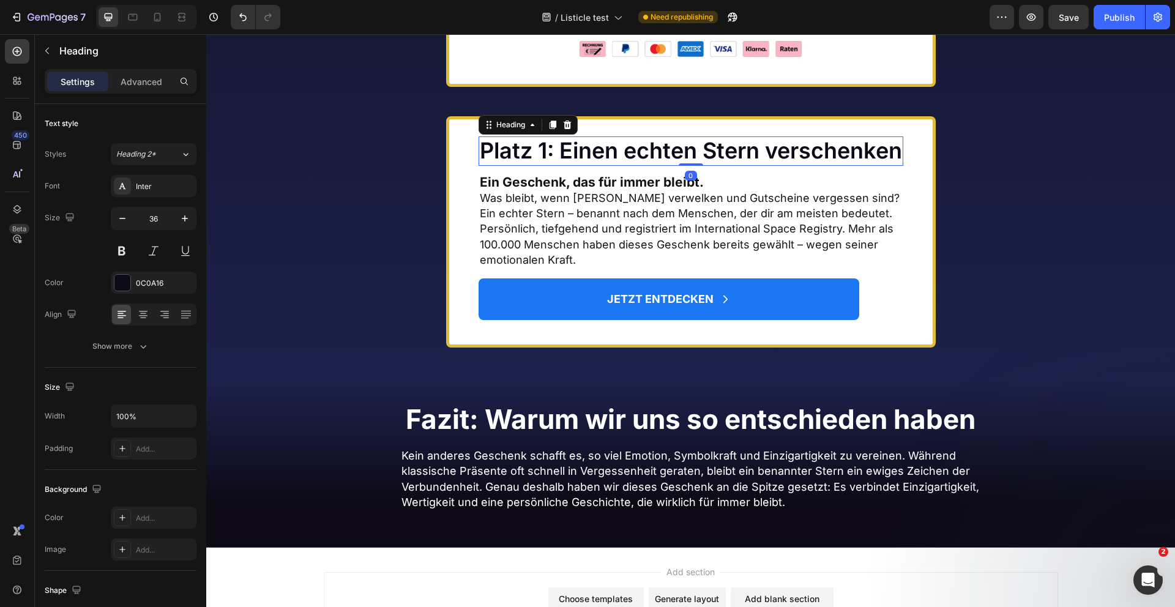
click at [566, 165] on h2 "Platz 1: Einen echten Stern verschenken" at bounding box center [691, 150] width 425 height 29
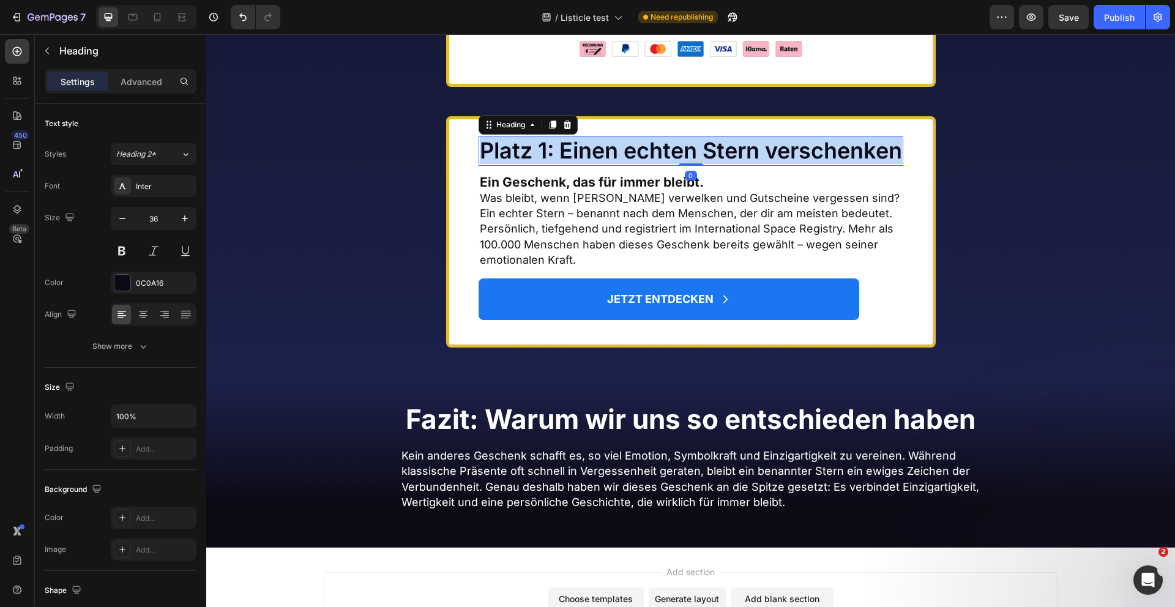
click at [566, 164] on p "Platz 1: Einen echten Stern verschenken" at bounding box center [691, 151] width 422 height 26
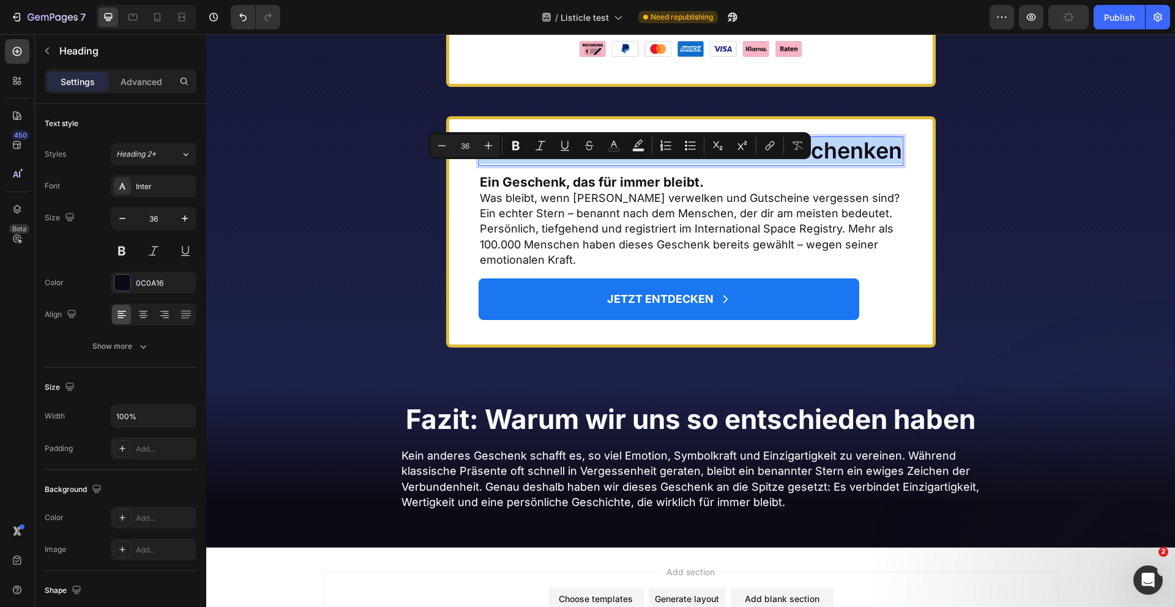
click at [586, 164] on p "Platz 1: Einen echten Stern verschenken" at bounding box center [691, 151] width 422 height 26
drag, startPoint x: 619, startPoint y: 204, endPoint x: 562, endPoint y: 174, distance: 63.5
click at [562, 164] on p "Platz 1: Einen echten Stern verschenken" at bounding box center [691, 151] width 422 height 26
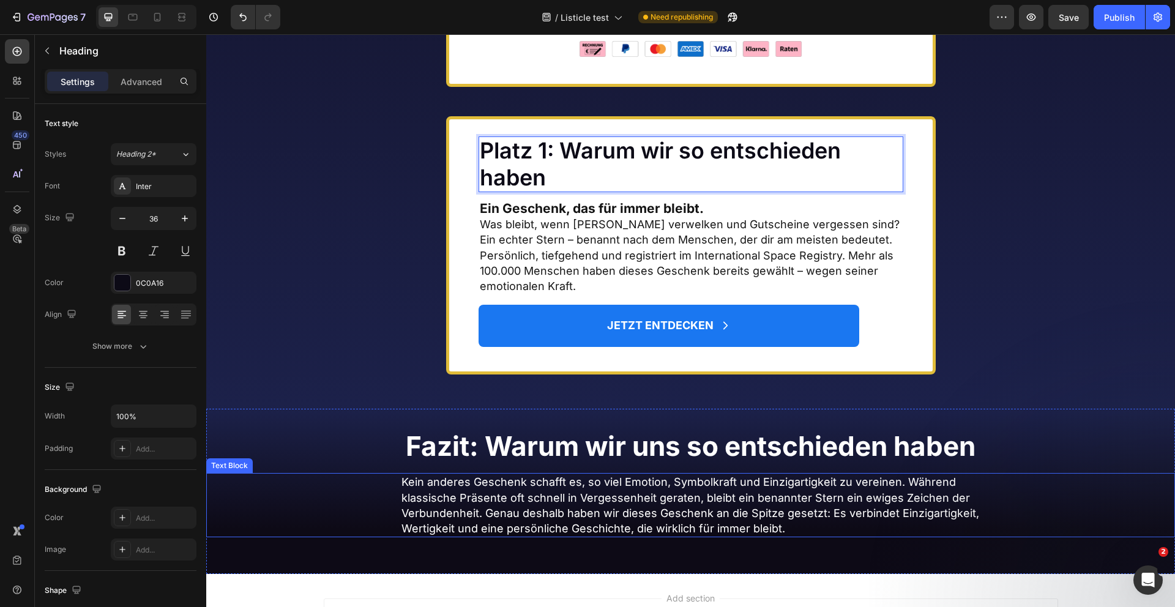
click at [484, 526] on p "Kein anderes Geschenk schafft es, so viel Emotion, Symbolkraft und Einzigartigk…" at bounding box center [690, 505] width 579 height 62
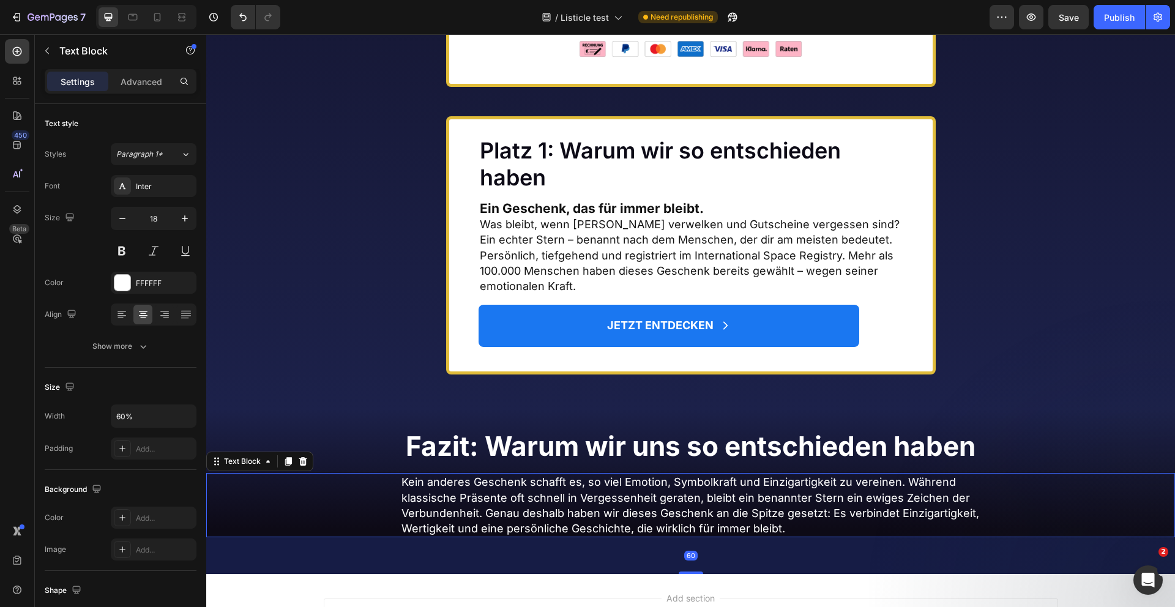
click at [484, 526] on p "Kein anderes Geschenk schafft es, so viel Emotion, Symbolkraft und Einzigartigk…" at bounding box center [690, 505] width 579 height 62
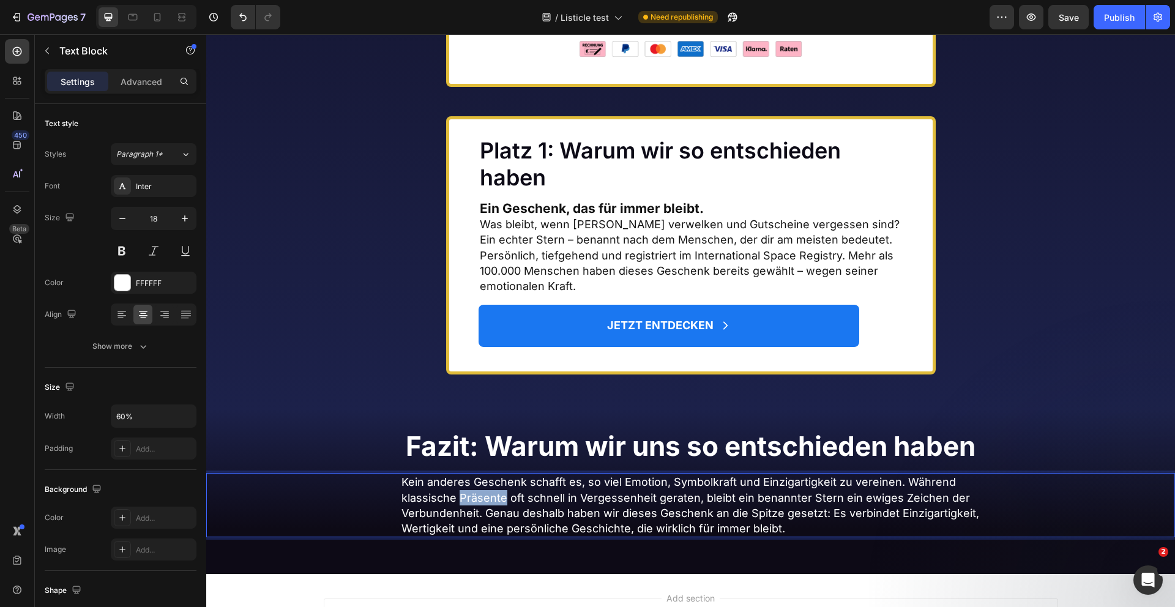
click at [484, 526] on p "Kein anderes Geschenk schafft es, so viel Emotion, Symbolkraft und Einzigartigk…" at bounding box center [690, 505] width 579 height 62
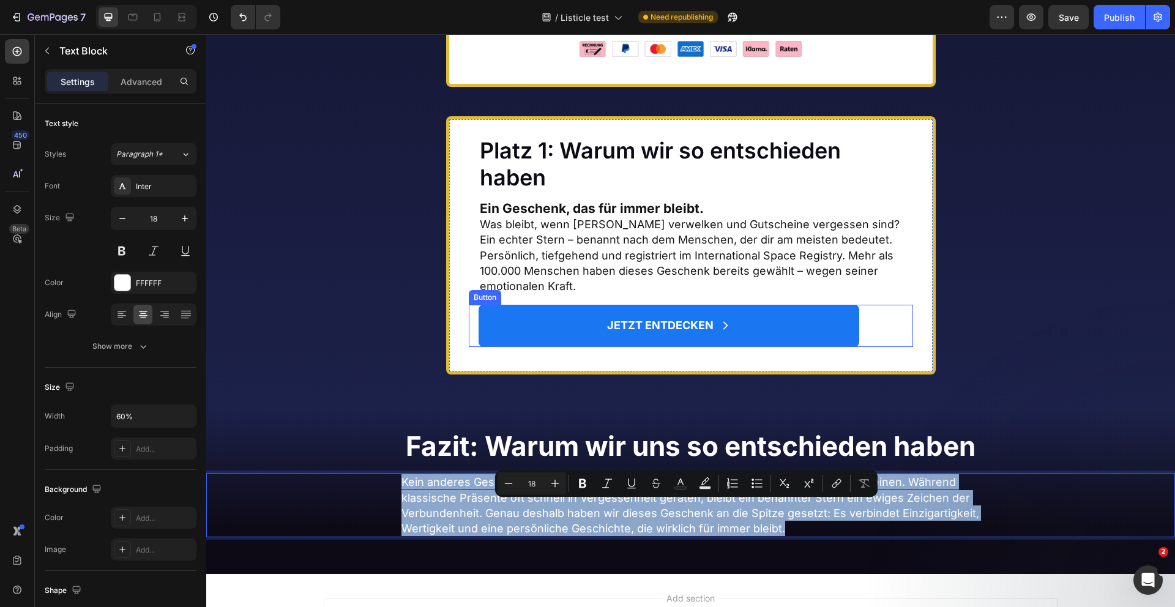
copy p "Kein anderes Geschenk schafft es, so viel Emotion, Symbolkraft und Einzigartigk…"
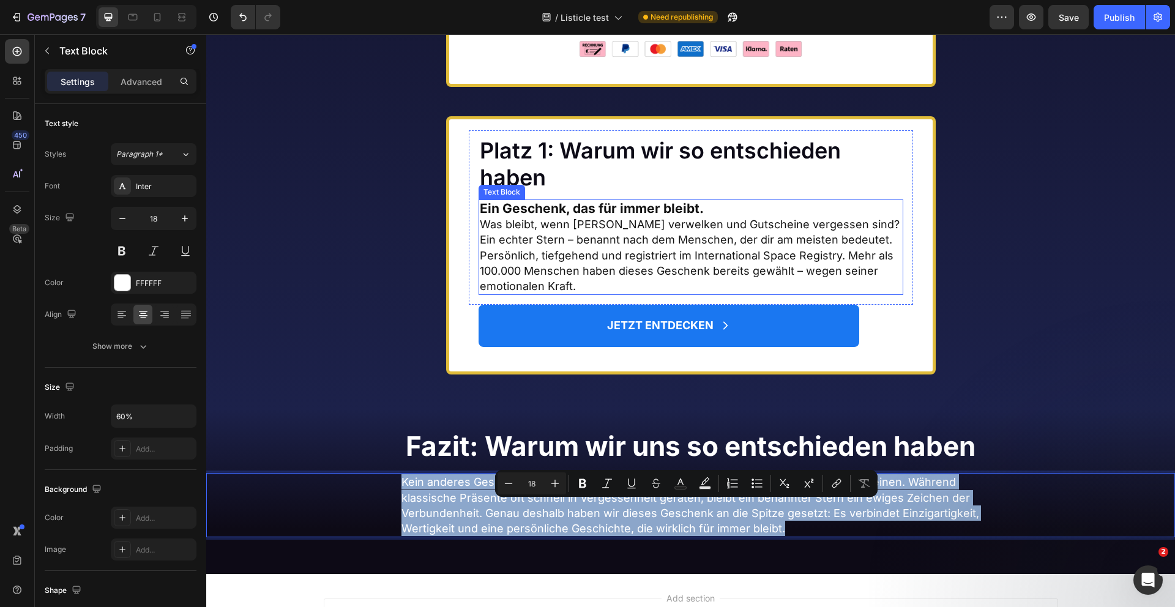
click at [572, 282] on span "Was bleibt, wenn [PERSON_NAME] verwelken und Gutscheine vergessen sind? Ein ech…" at bounding box center [690, 255] width 420 height 75
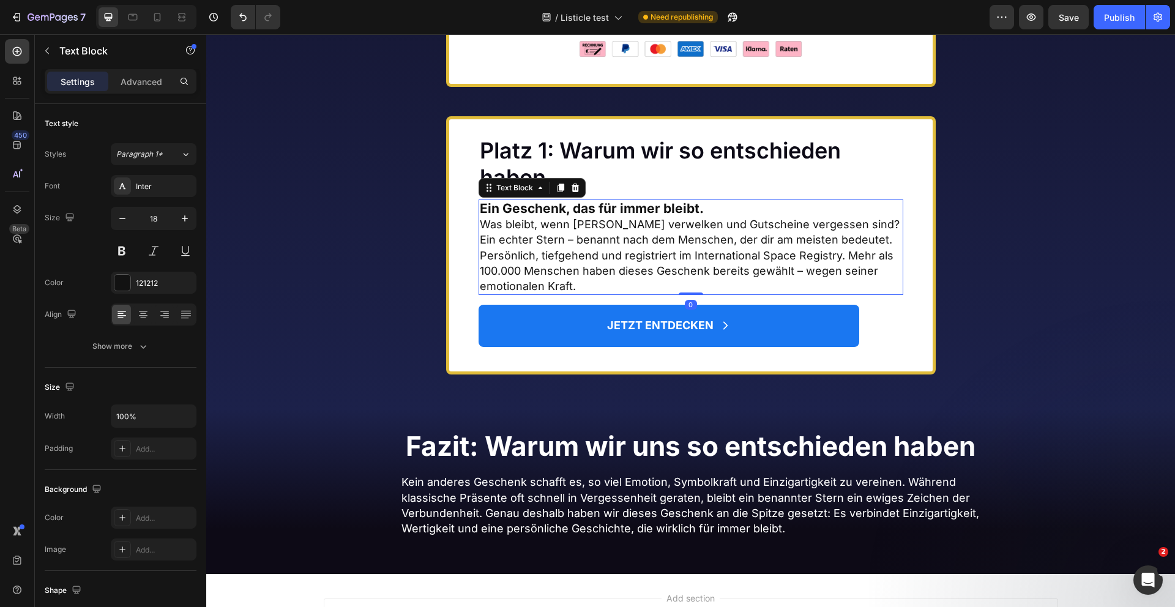
click at [572, 282] on span "Was bleibt, wenn [PERSON_NAME] verwelken und Gutscheine vergessen sind? Ein ech…" at bounding box center [690, 255] width 420 height 75
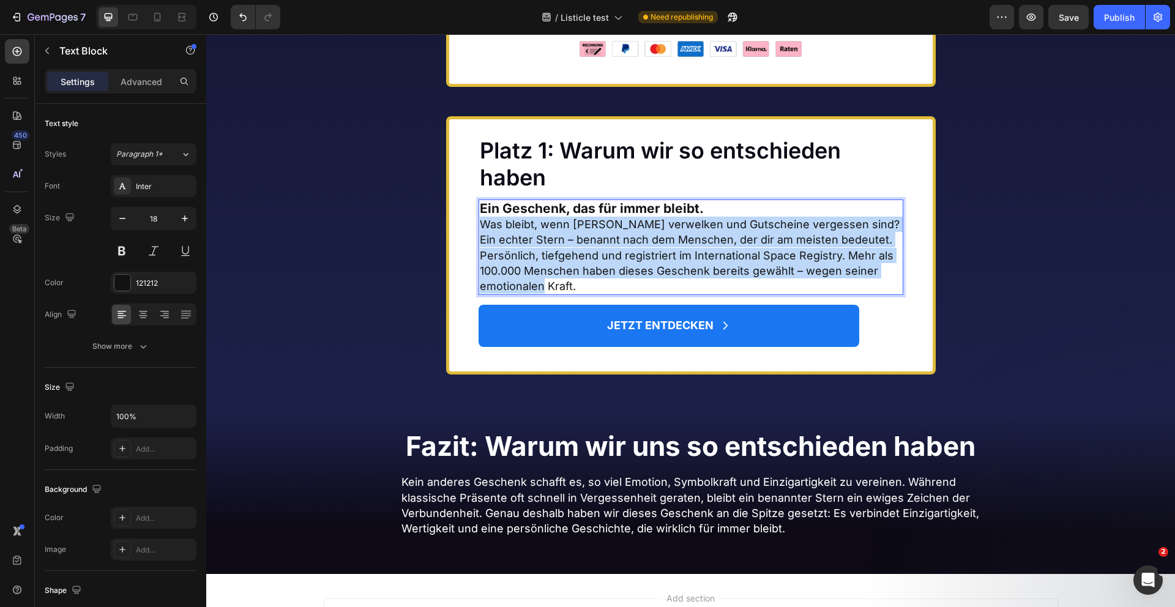
click at [572, 282] on span "Was bleibt, wenn [PERSON_NAME] verwelken und Gutscheine vergessen sind? Ein ech…" at bounding box center [690, 255] width 420 height 75
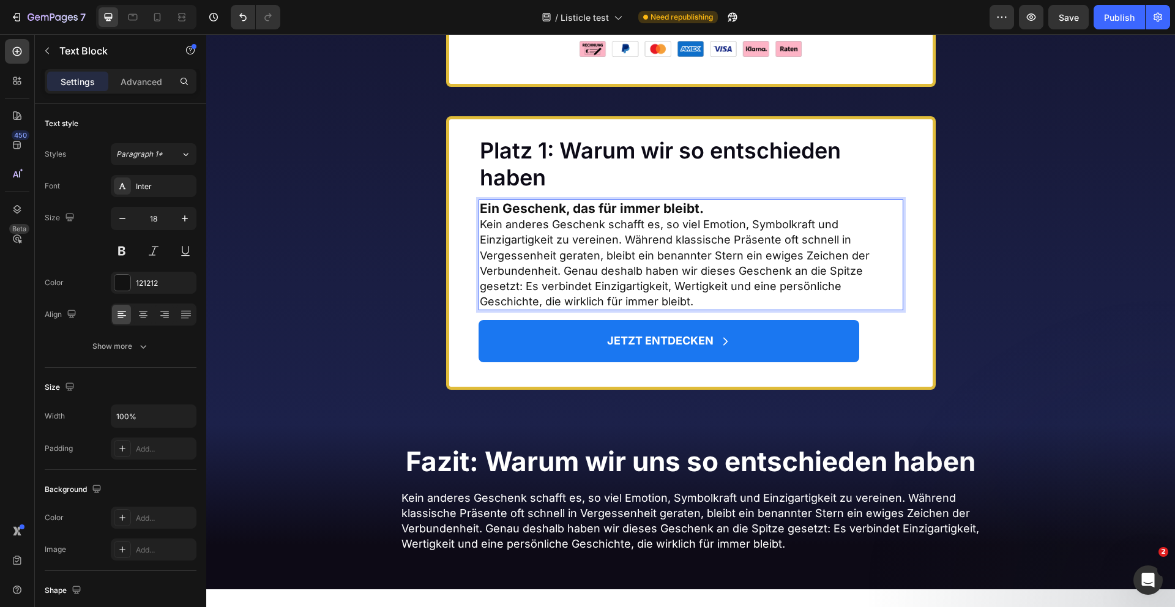
click at [671, 216] on strong "Ein Geschenk, das für immer bleibt." at bounding box center [592, 208] width 224 height 15
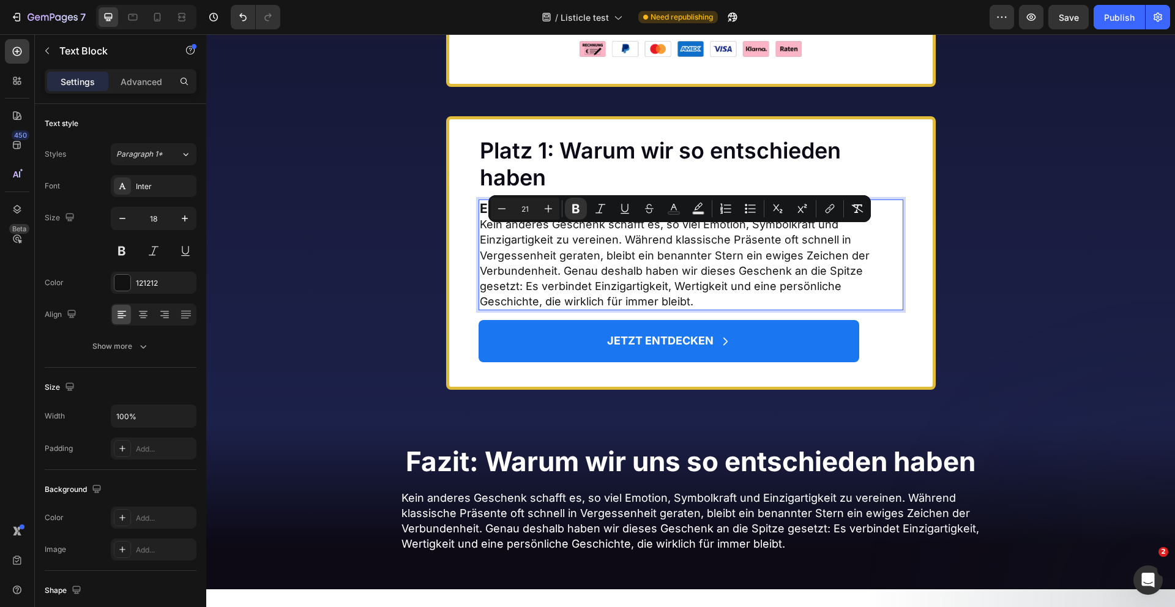
click at [685, 216] on strong "Ein Geschenk, das für immer bleibt." at bounding box center [592, 208] width 224 height 15
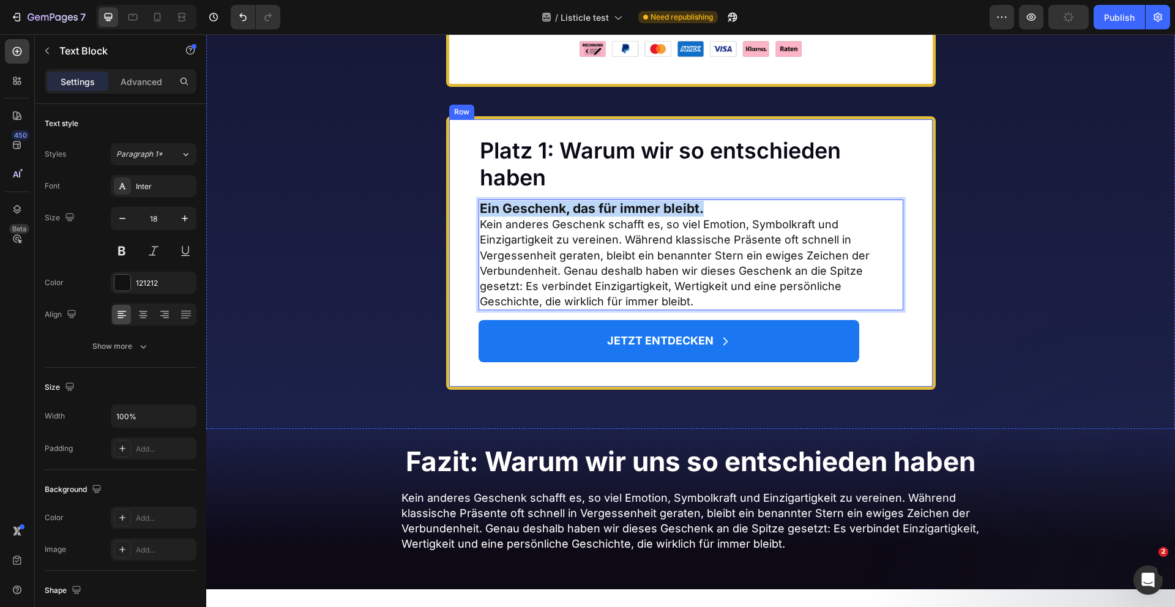
drag, startPoint x: 709, startPoint y: 234, endPoint x: 448, endPoint y: 230, distance: 260.7
click at [448, 230] on div "Platz 1: Warum wir so entschieden haben Heading Ein Geschenk, das für immer bl…" at bounding box center [691, 252] width 490 height 273
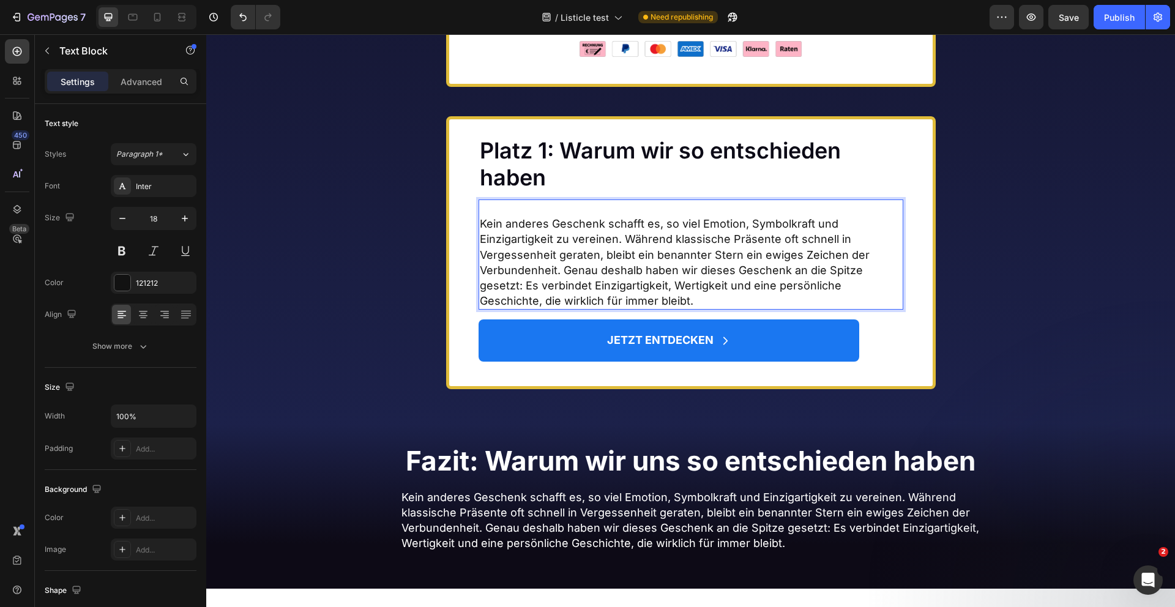
click at [482, 250] on span "Kein anderes Geschenk schafft es, so viel Emotion, Symbolkraft und Einzigartigk…" at bounding box center [675, 262] width 390 height 90
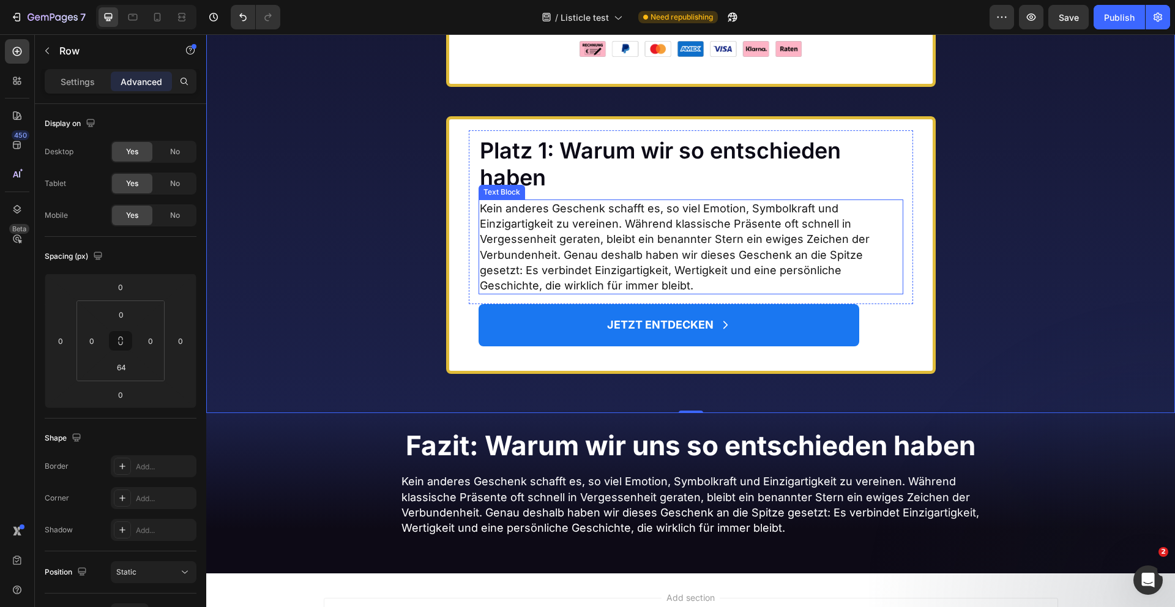
click at [594, 288] on p "Kein anderes Geschenk schafft es, so viel Emotion, Symbolkraft und Einzigartigk…" at bounding box center [691, 247] width 422 height 92
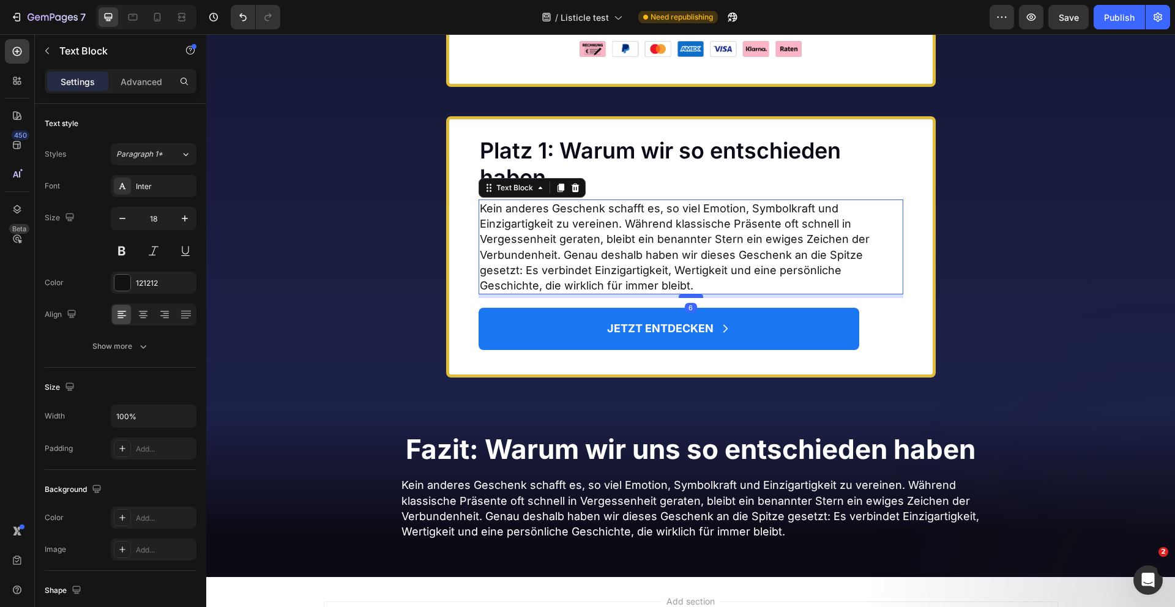
click at [694, 298] on div at bounding box center [691, 296] width 24 height 4
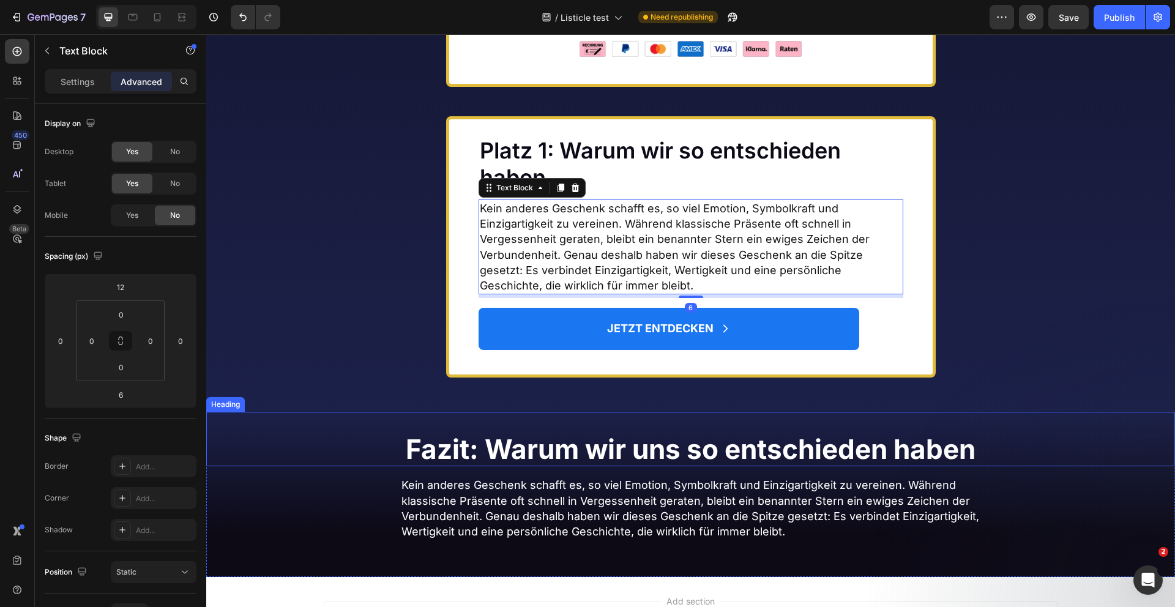
click at [537, 466] on strong "Fazit: Warum wir uns so entschieden haben" at bounding box center [691, 449] width 570 height 33
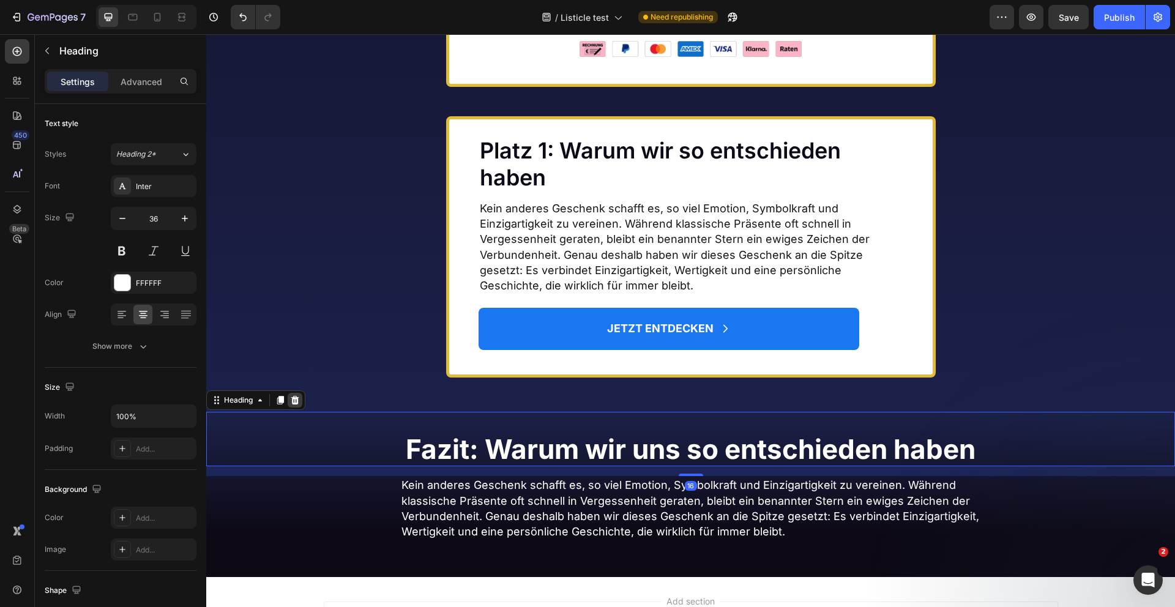
click at [297, 405] on icon at bounding box center [295, 400] width 10 height 10
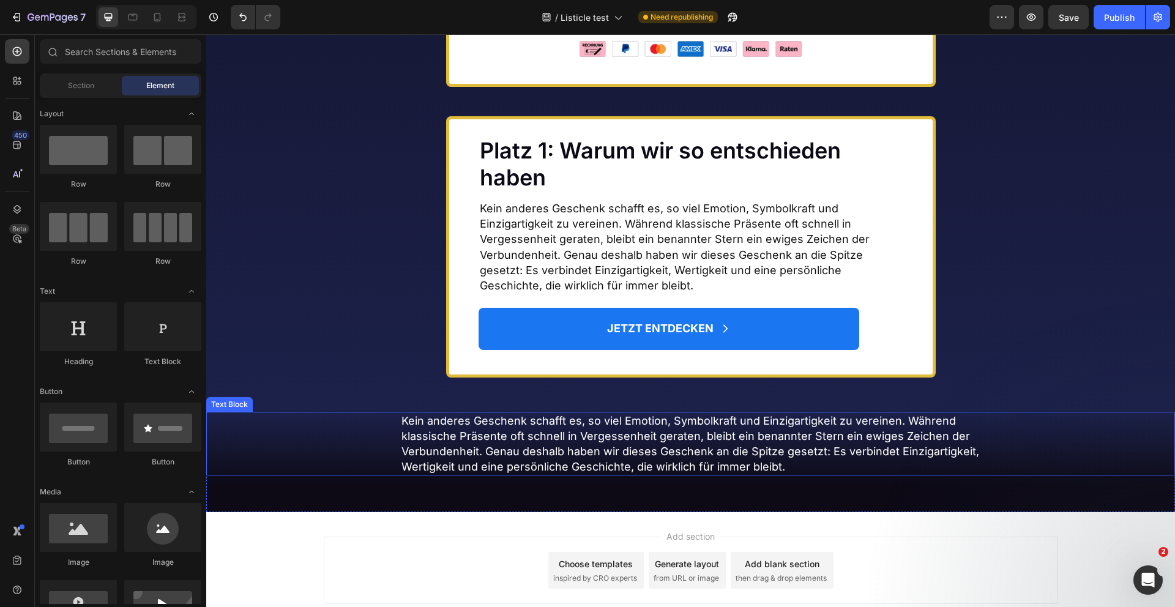
click at [397, 448] on div "Kein anderes Geschenk schafft es, so viel Emotion, Symbolkraft und Einzigartigk…" at bounding box center [690, 444] width 969 height 64
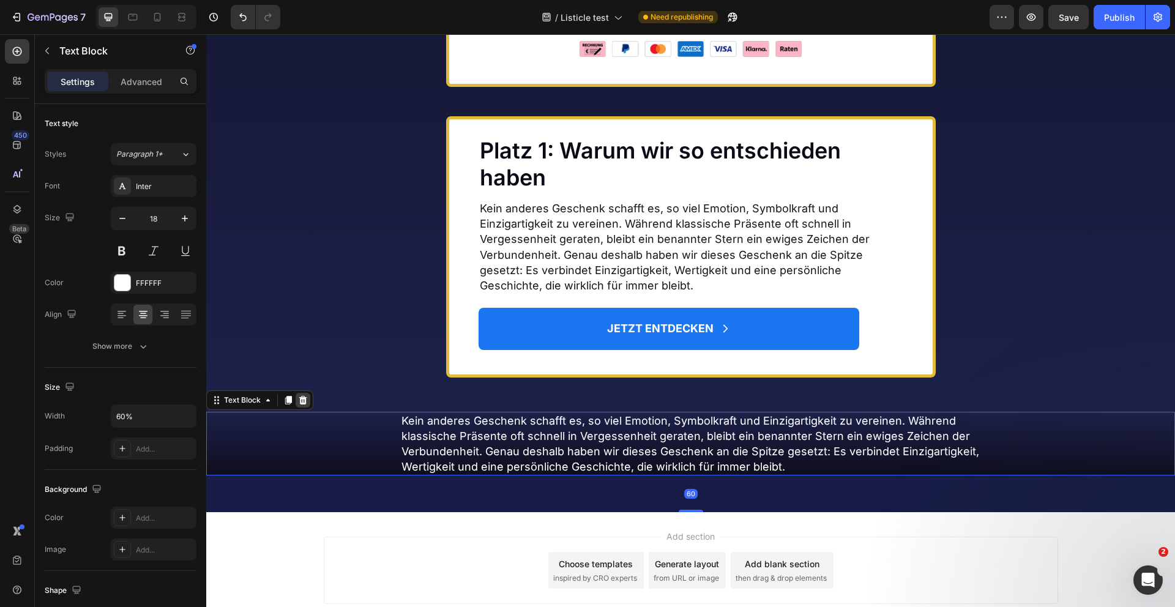
click at [300, 404] on icon at bounding box center [303, 399] width 8 height 9
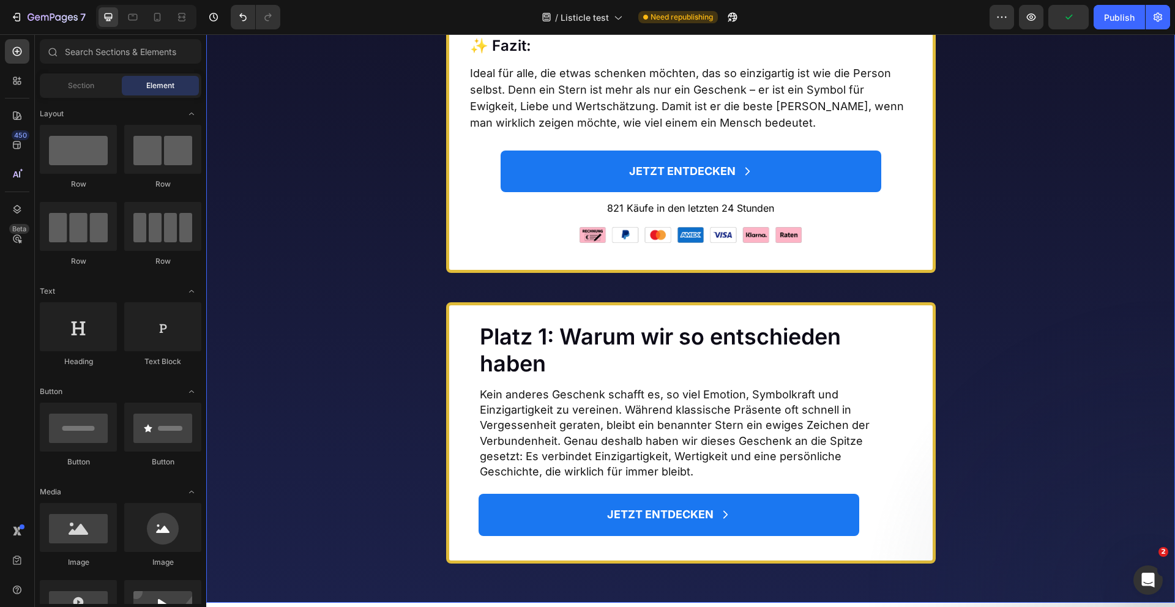
scroll to position [6411, 0]
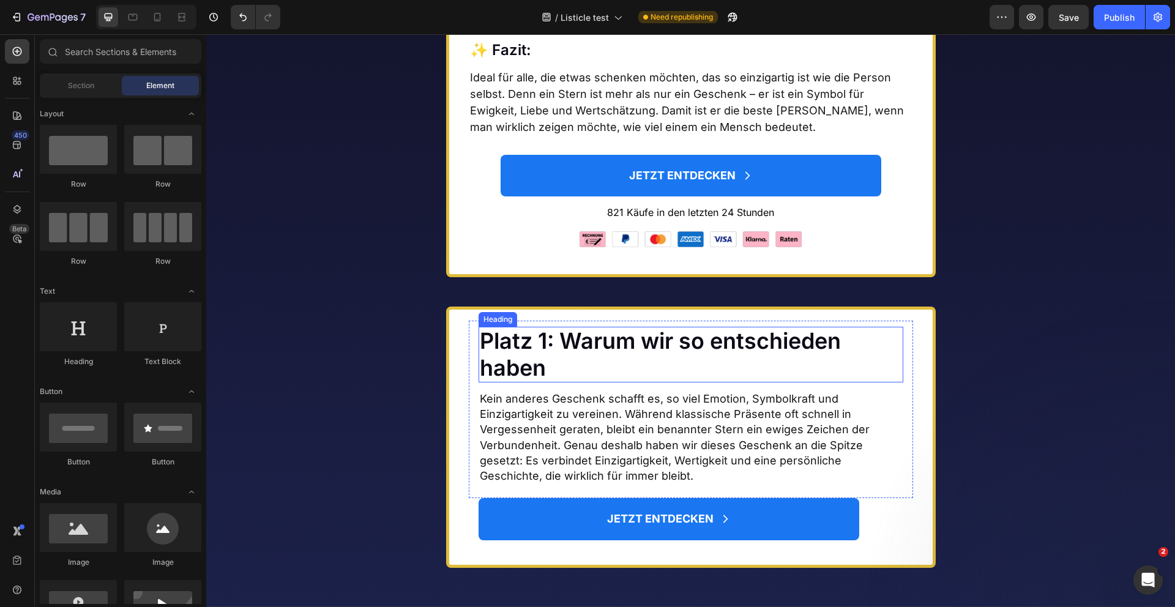
click at [556, 368] on p "Platz 1: Warum wir so entschieden haben" at bounding box center [691, 354] width 422 height 53
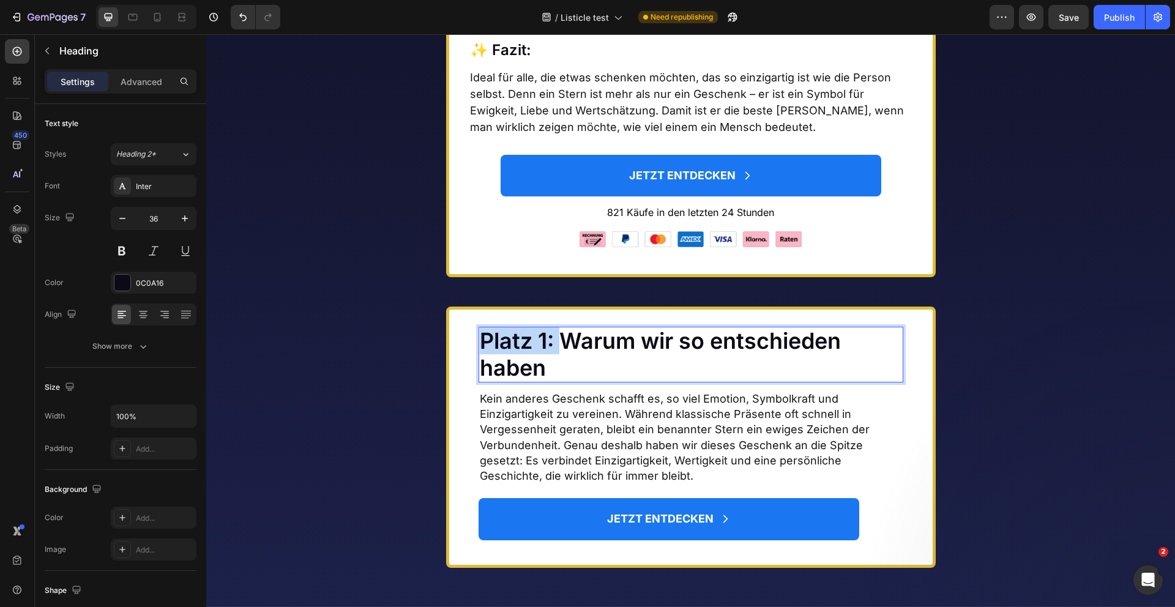
drag, startPoint x: 560, startPoint y: 368, endPoint x: 465, endPoint y: 367, distance: 94.9
click at [465, 367] on div "Platz 1: Warum wir so entschieden haben Heading 0 Kein anderes Geschenk schafft…" at bounding box center [691, 437] width 490 height 261
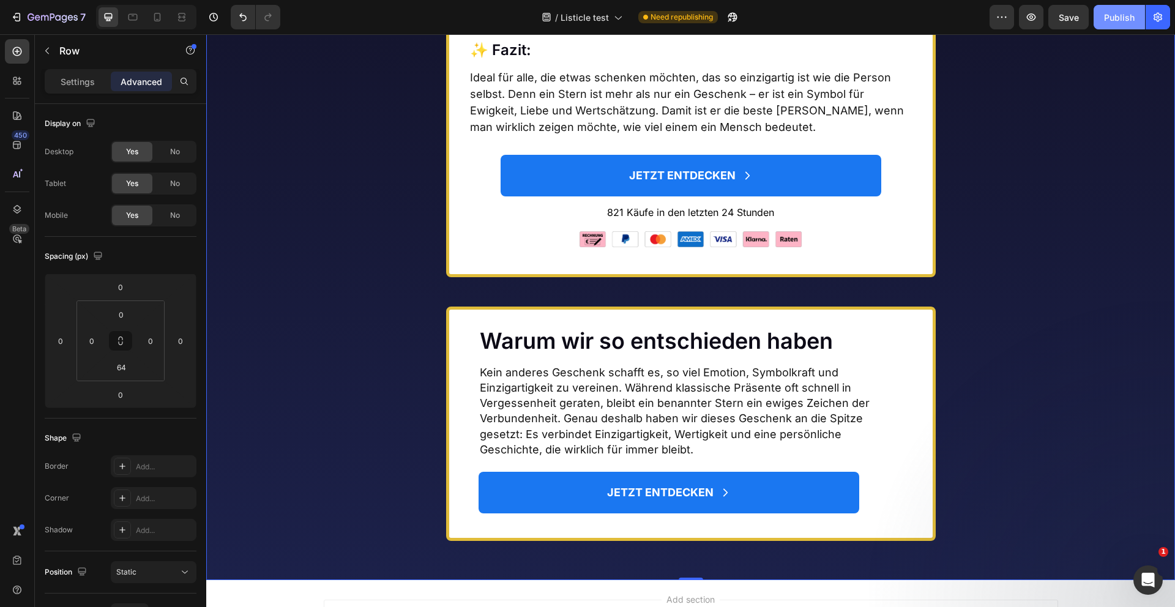
click at [1129, 16] on div "Publish" at bounding box center [1119, 17] width 31 height 13
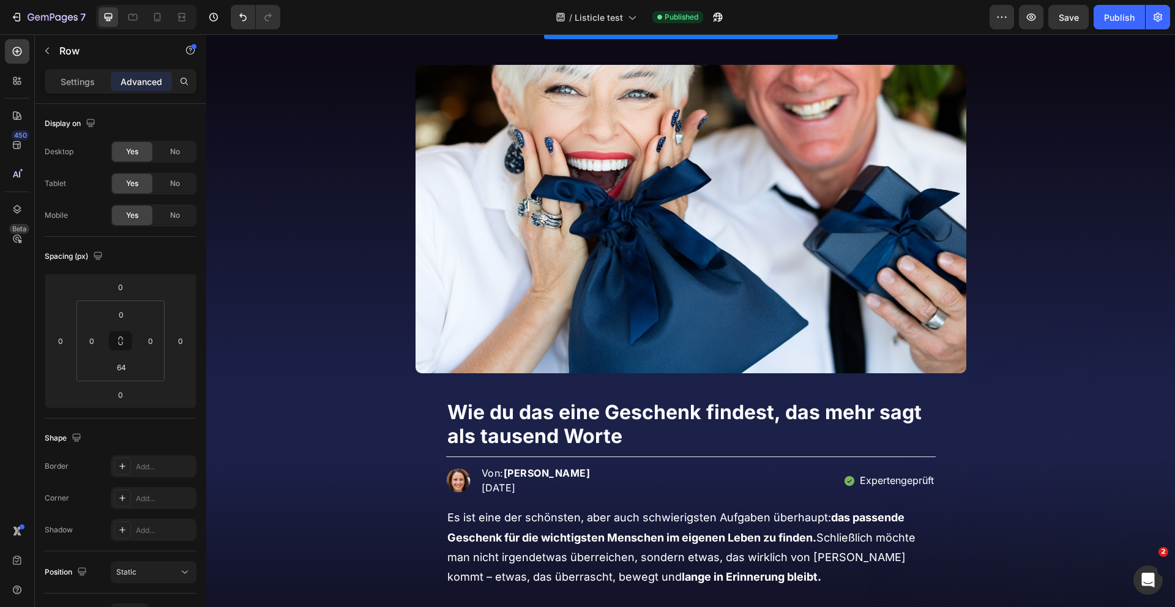
scroll to position [0, 0]
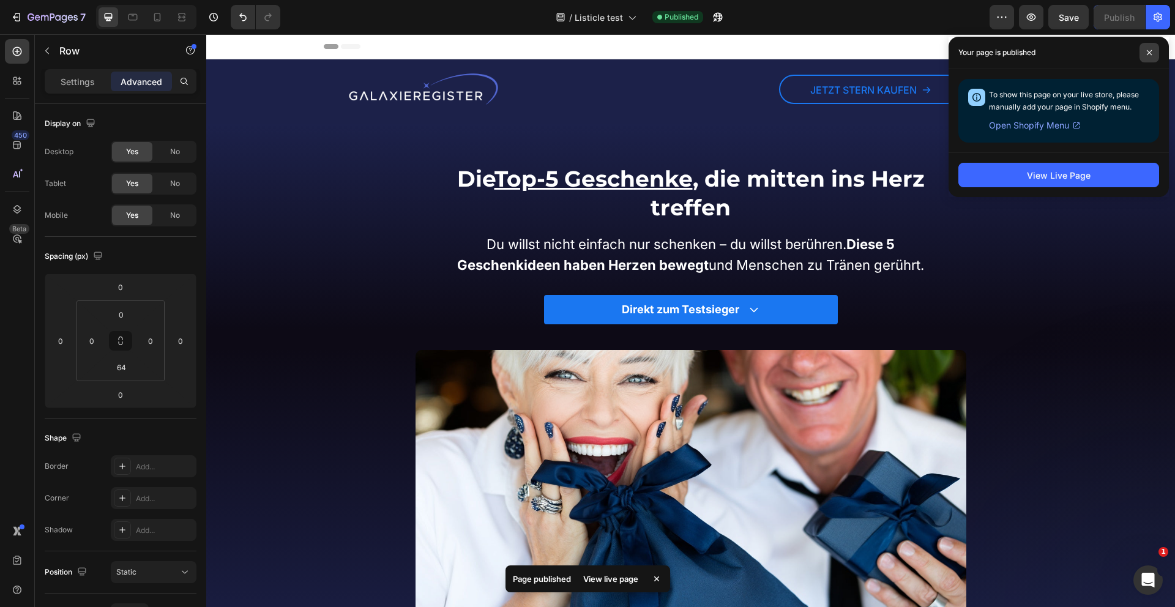
click at [1146, 51] on icon at bounding box center [1149, 53] width 6 height 6
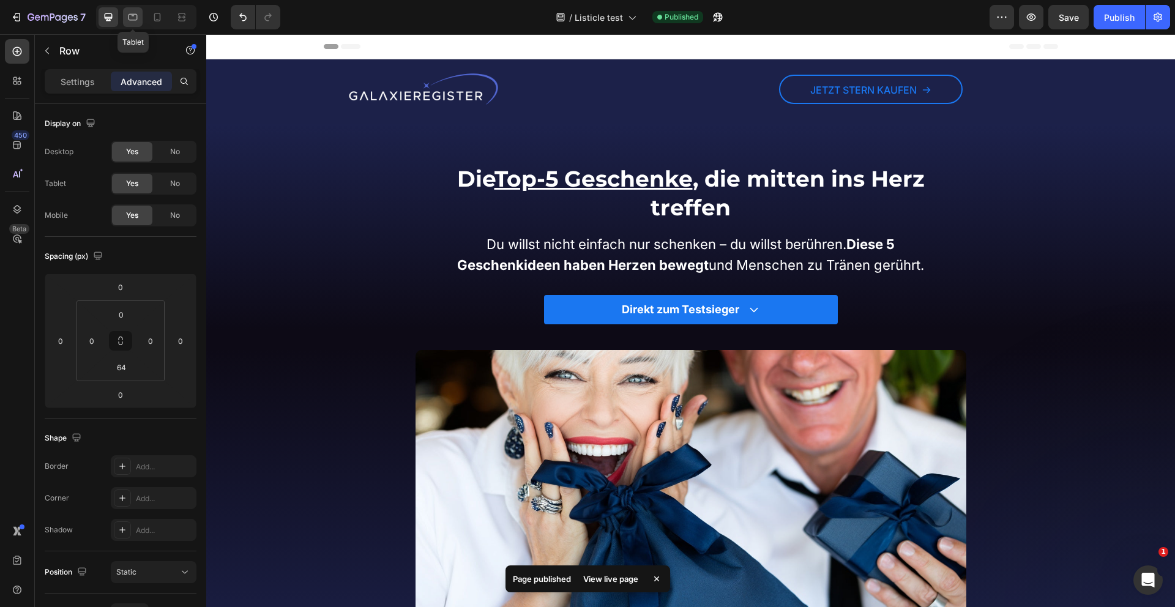
click at [128, 17] on icon at bounding box center [133, 17] width 12 height 12
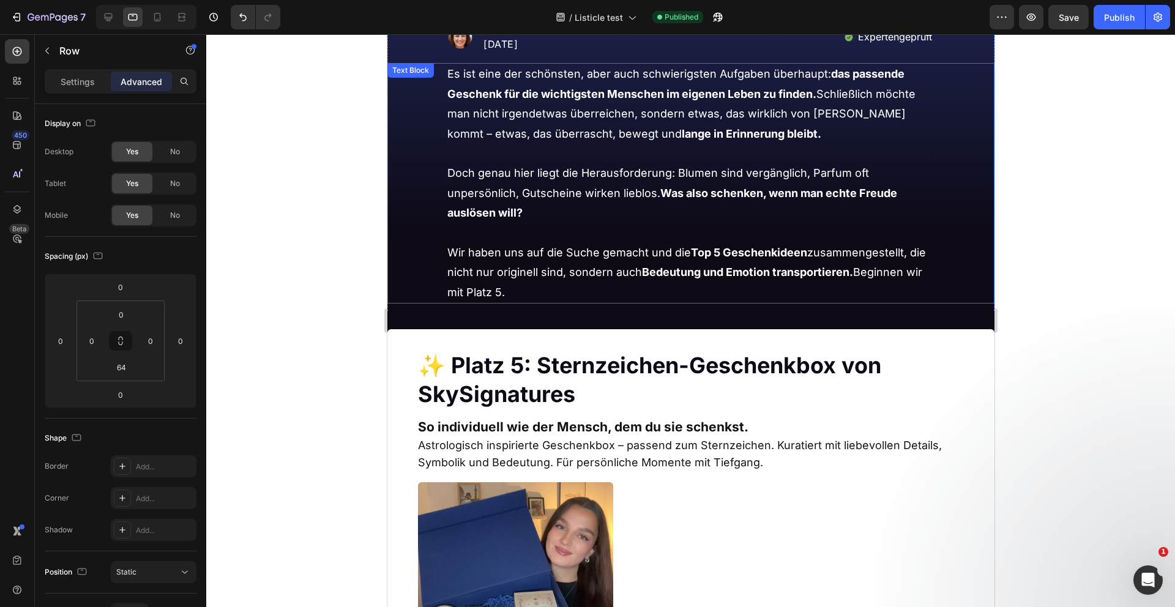
scroll to position [731, 0]
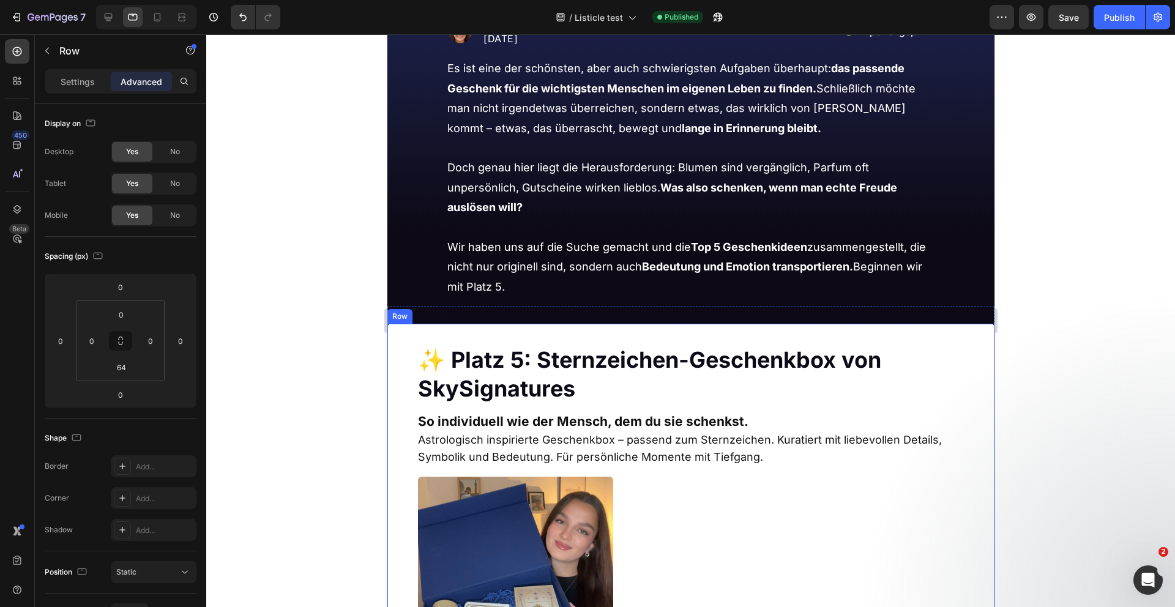
click at [86, 83] on p "Settings" at bounding box center [78, 81] width 34 height 13
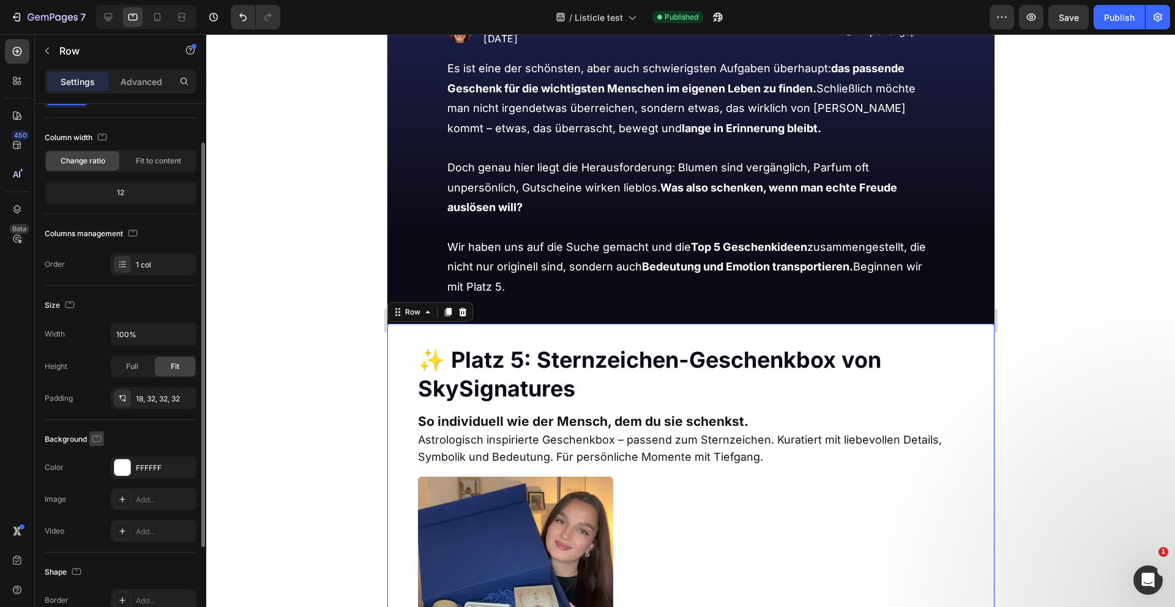
scroll to position [51, 0]
click at [419, 313] on div "Row" at bounding box center [412, 312] width 20 height 11
click at [148, 330] on input "100%" at bounding box center [153, 334] width 84 height 22
click at [193, 338] on button "button" at bounding box center [185, 334] width 22 height 22
click at [140, 333] on input "100%" at bounding box center [153, 334] width 84 height 22
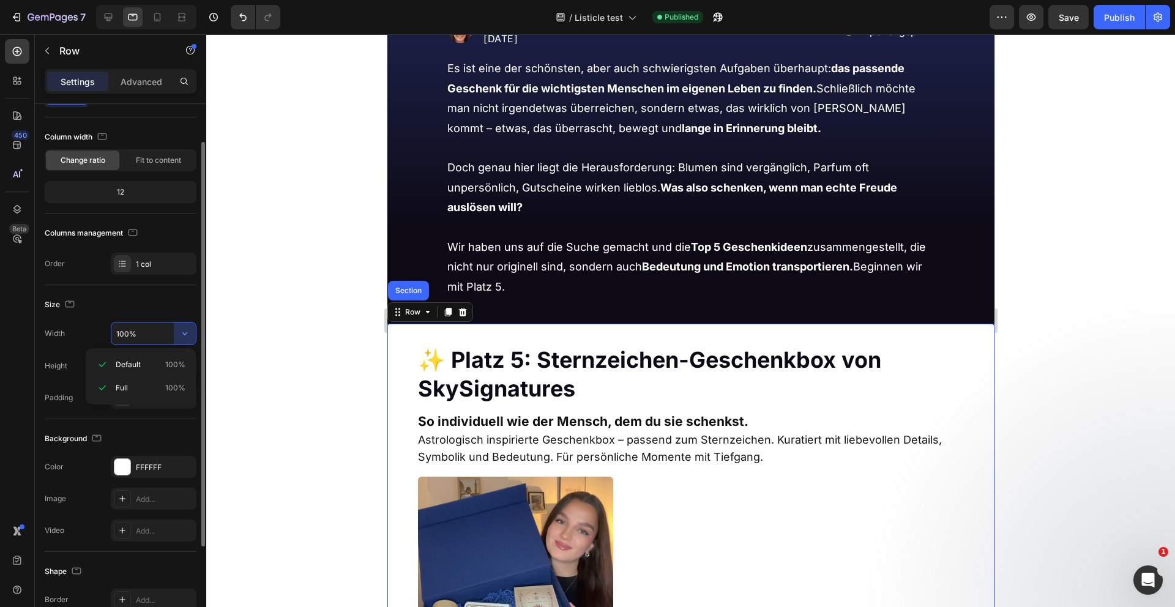
click at [140, 333] on input "100%" at bounding box center [153, 334] width 84 height 22
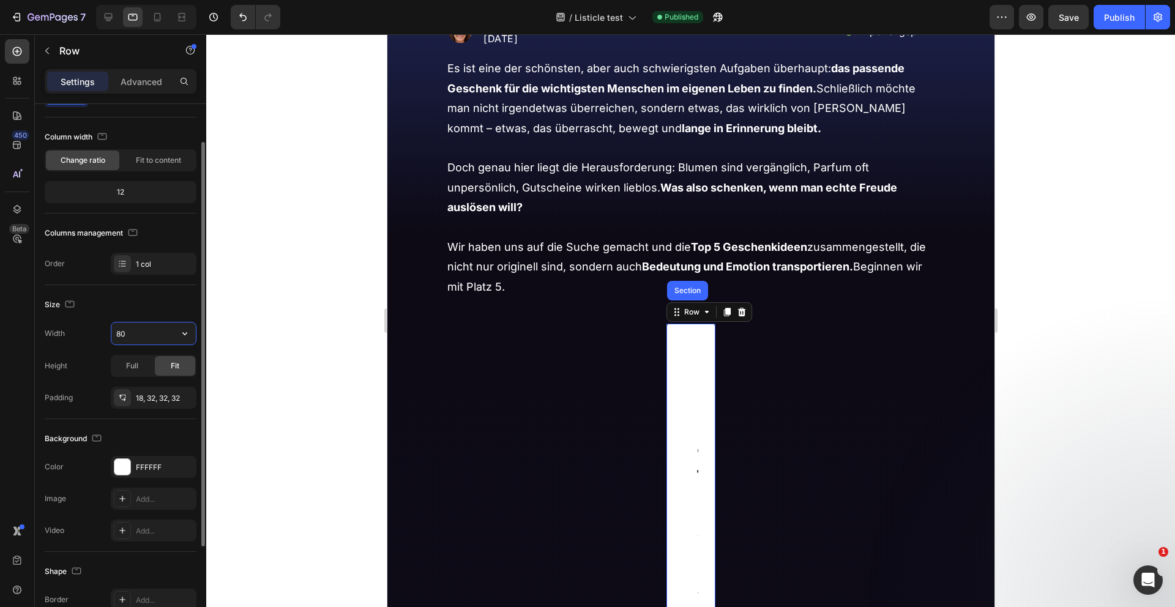
type input "800"
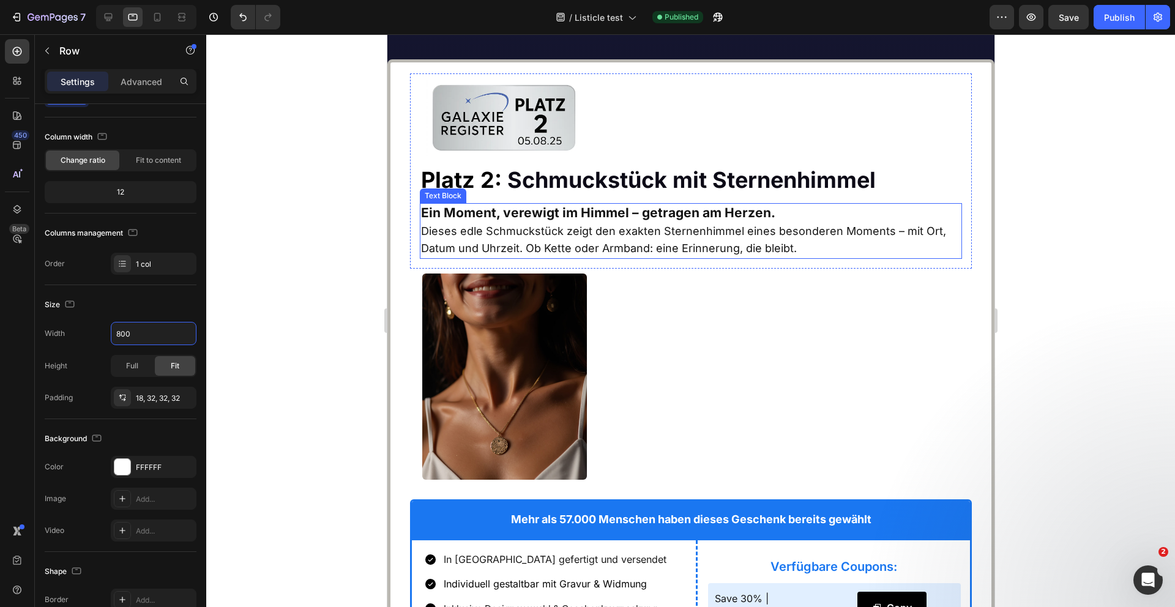
scroll to position [4430, 0]
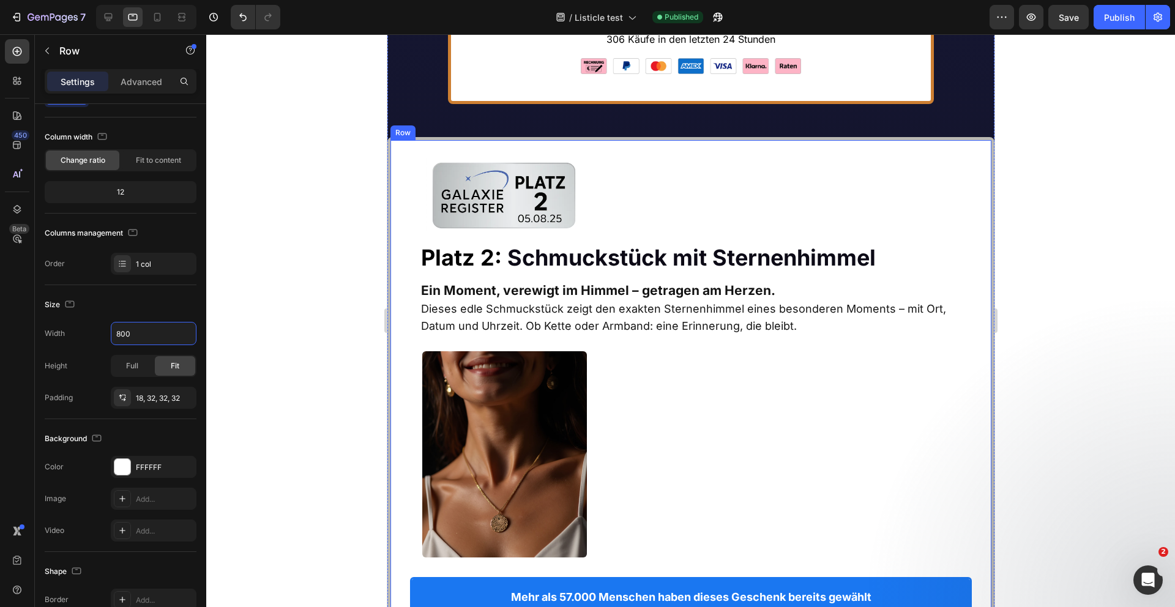
click at [406, 134] on div "Row" at bounding box center [415, 128] width 20 height 11
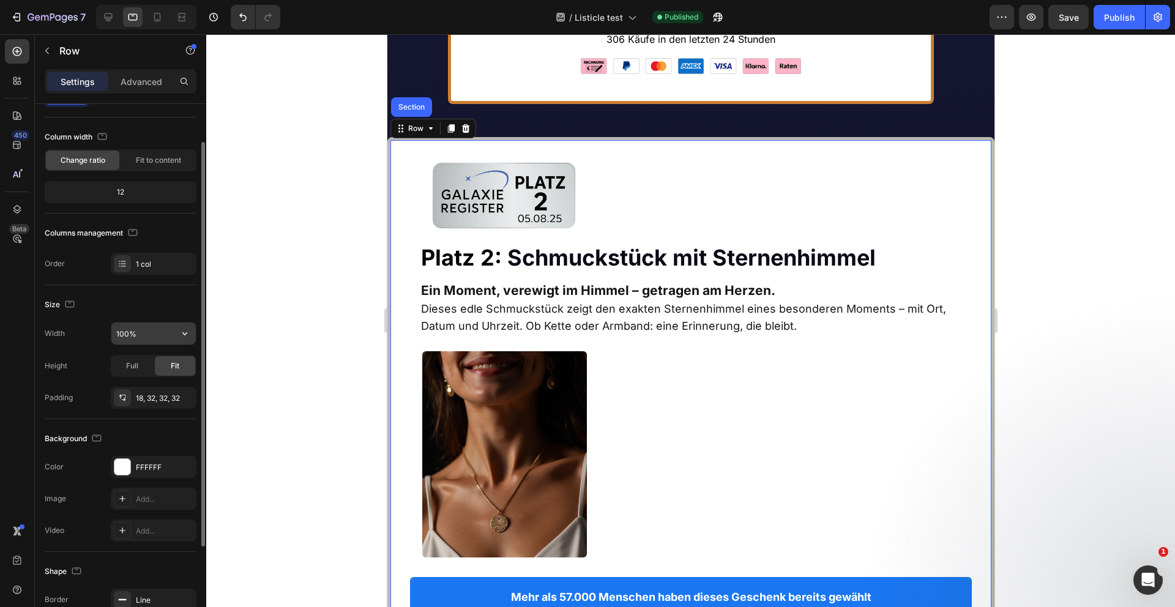
click at [140, 340] on input "100%" at bounding box center [153, 334] width 84 height 22
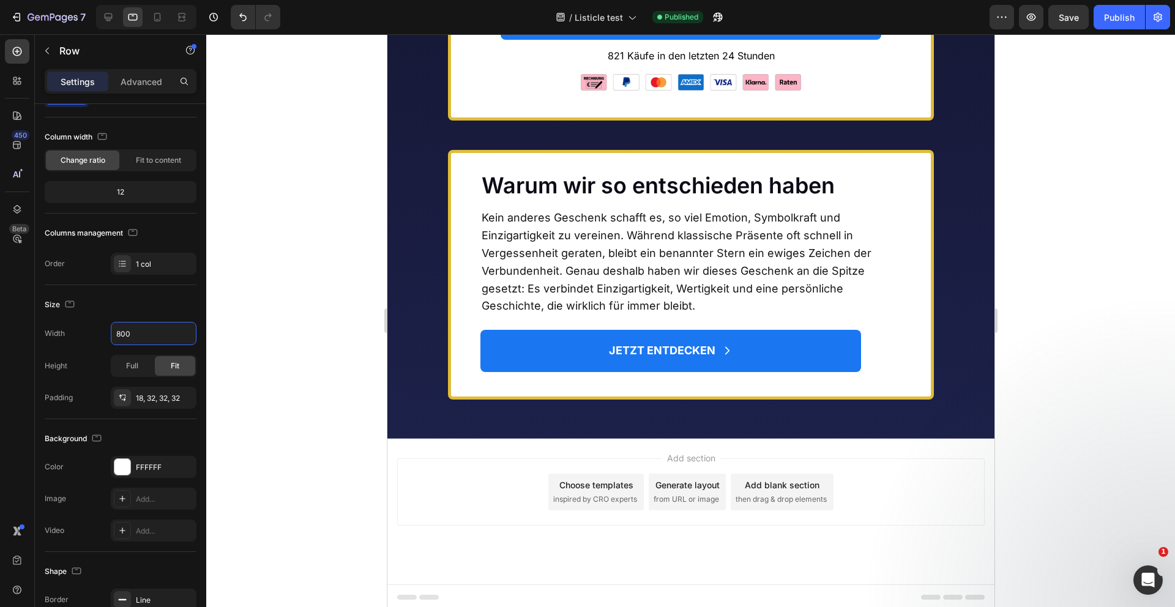
scroll to position [7149, 0]
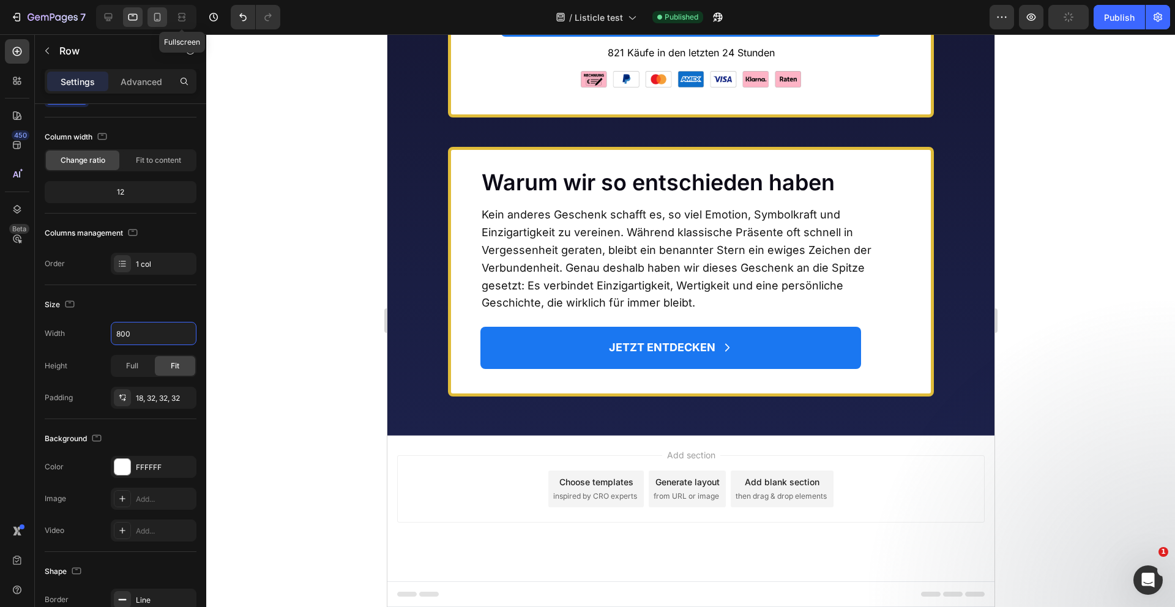
click at [159, 17] on icon at bounding box center [157, 17] width 12 height 12
type input "90%"
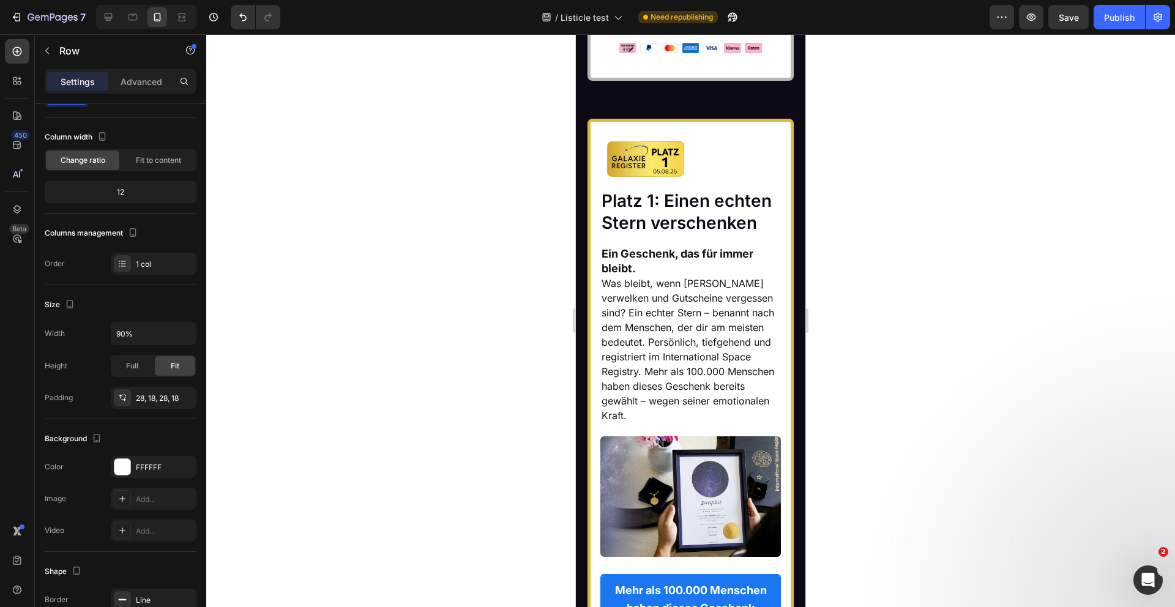
scroll to position [7414, 0]
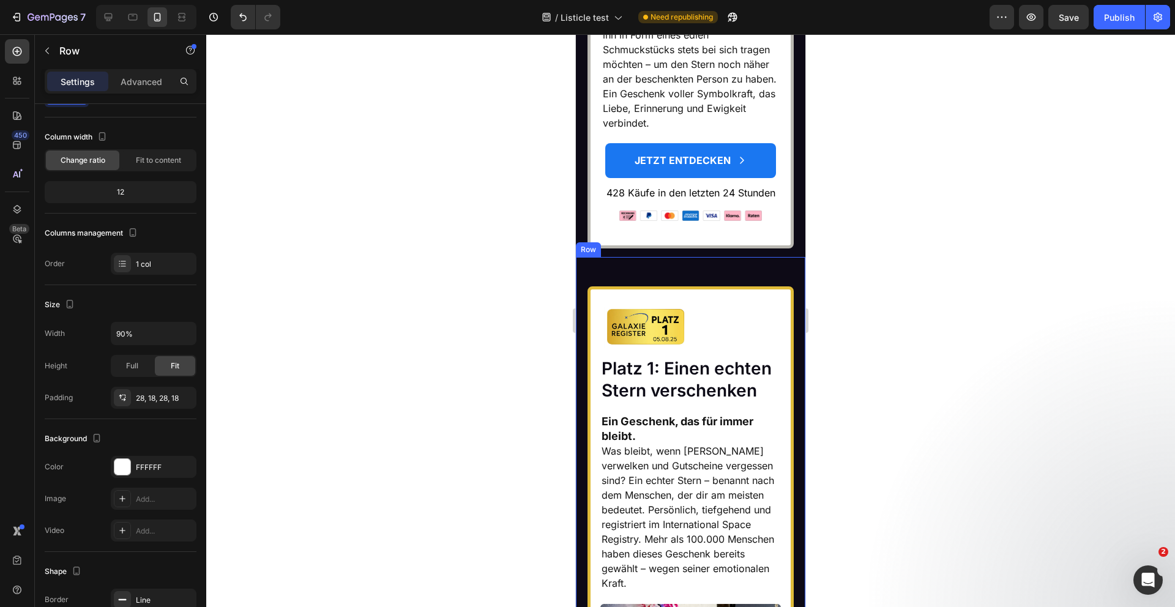
click at [140, 85] on p "Advanced" at bounding box center [142, 81] width 42 height 13
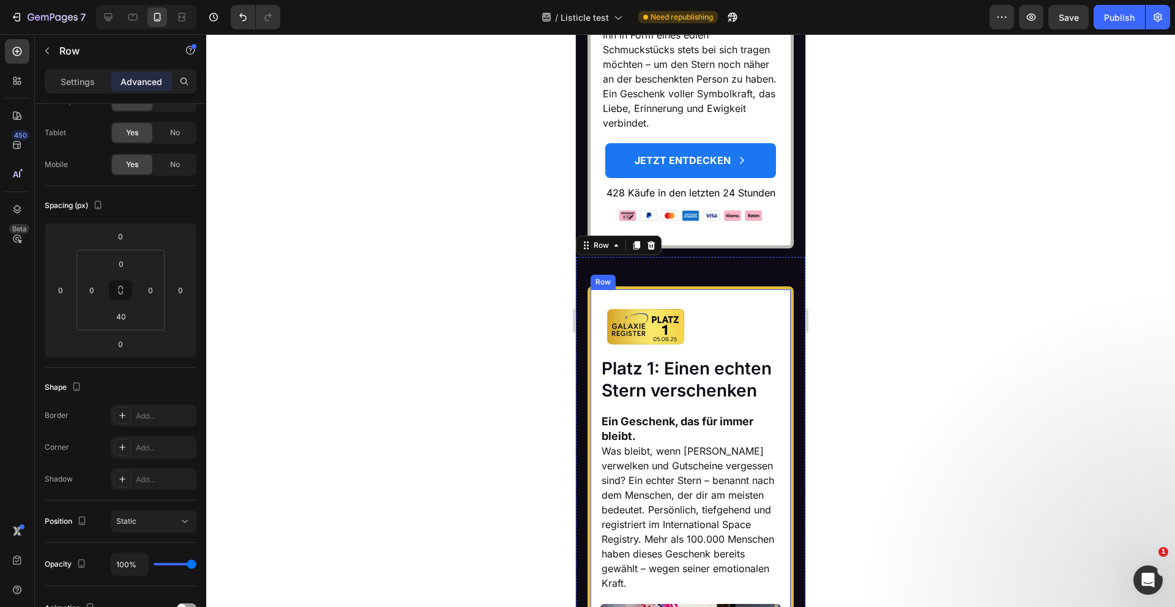
click at [607, 272] on div "Row" at bounding box center [616, 277] width 20 height 11
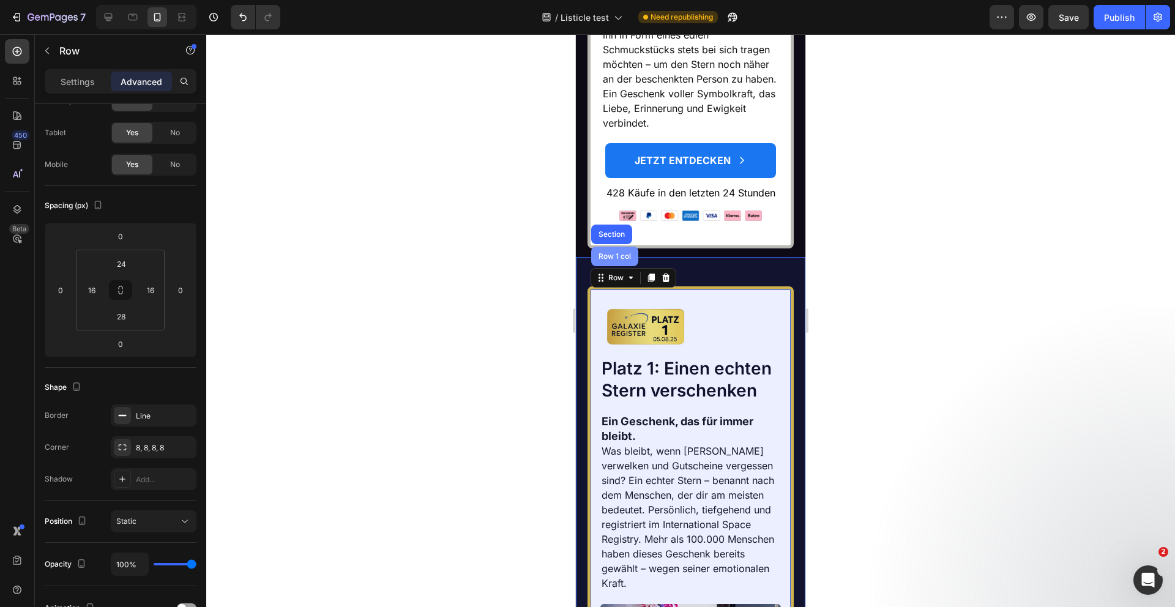
click at [608, 247] on div "Row 1 col" at bounding box center [614, 257] width 47 height 20
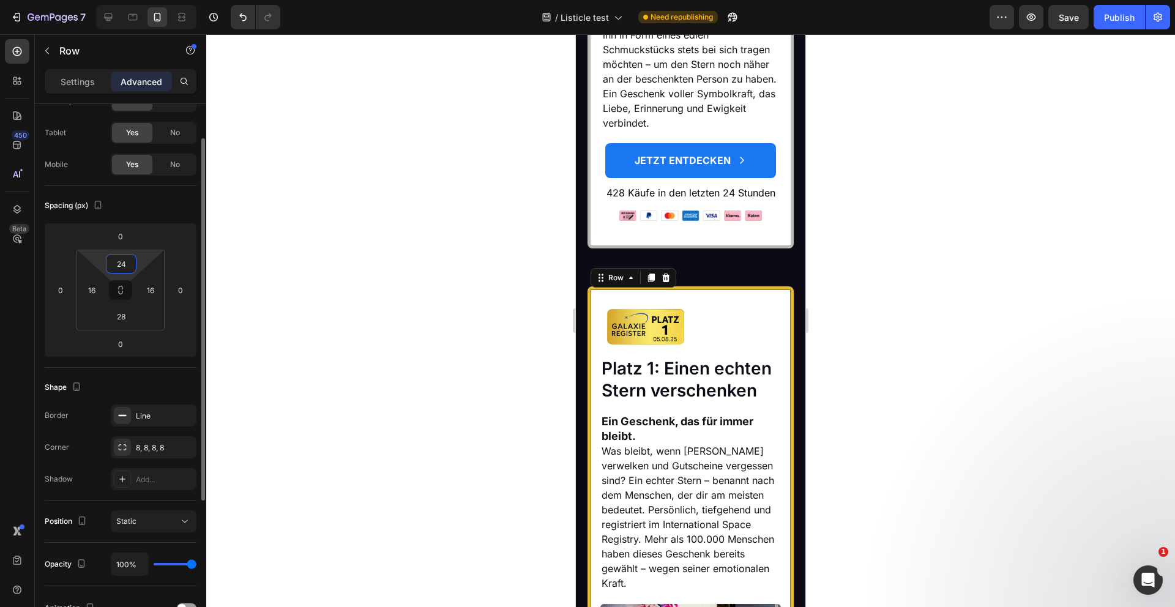
click at [123, 263] on input "24" at bounding box center [121, 264] width 24 height 18
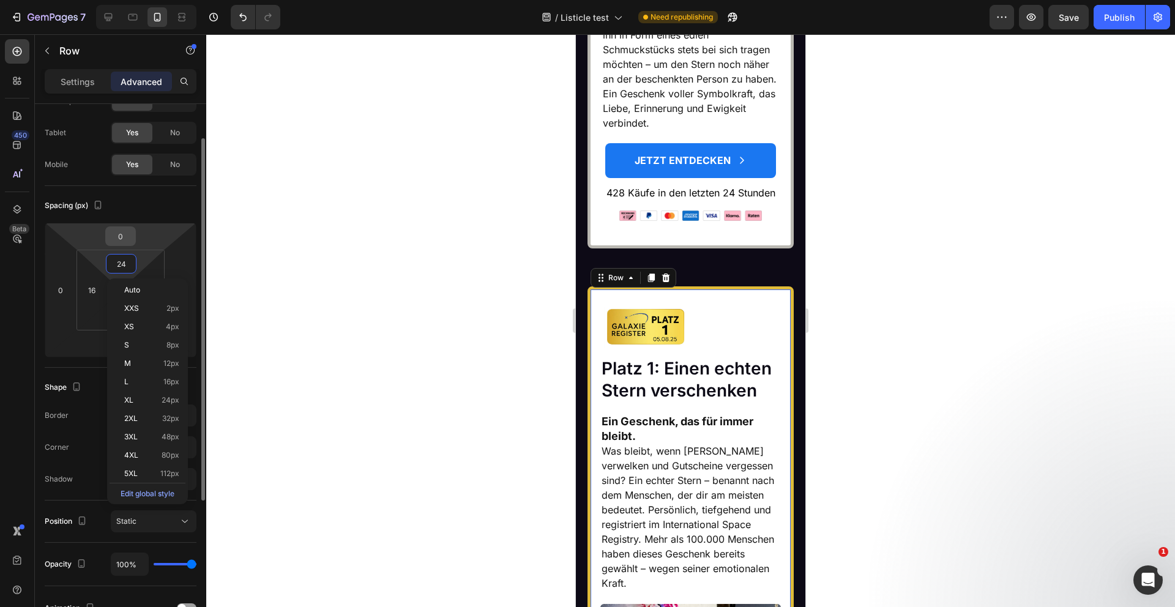
click at [125, 243] on input "0" at bounding box center [120, 236] width 24 height 18
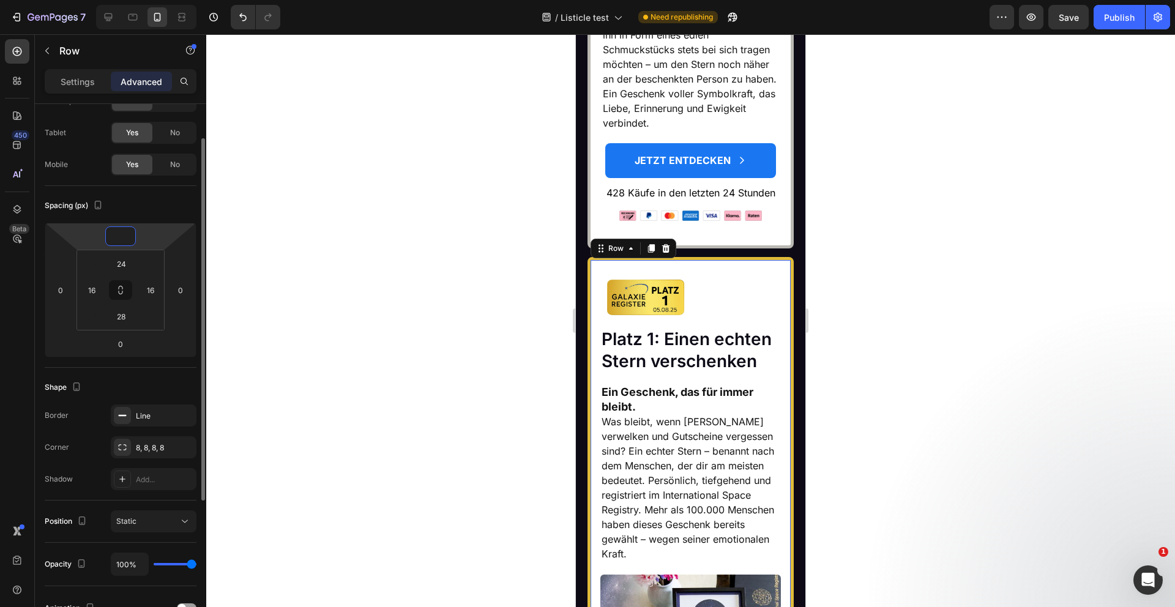
type input "-8"
type input "28"
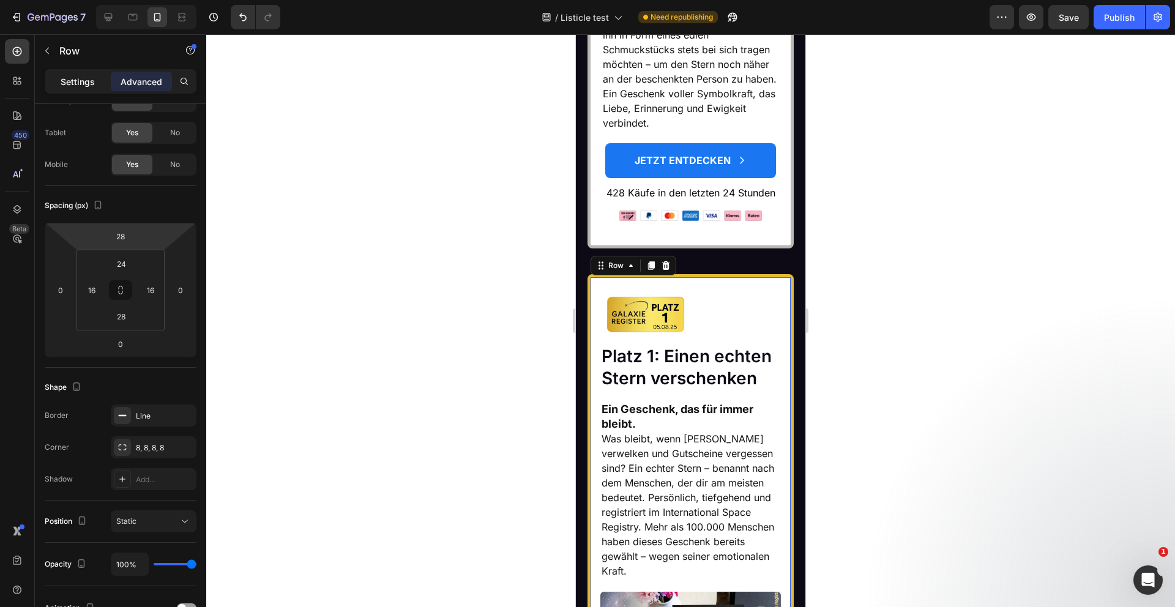
click at [81, 72] on div "Settings" at bounding box center [77, 82] width 61 height 20
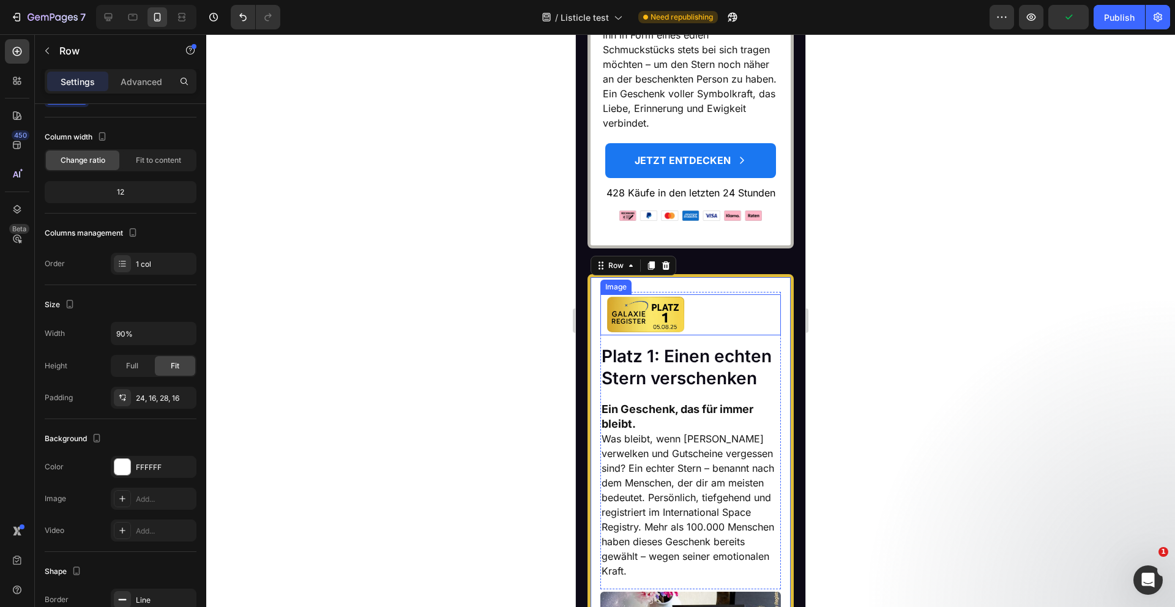
click at [652, 294] on img at bounding box center [645, 314] width 91 height 41
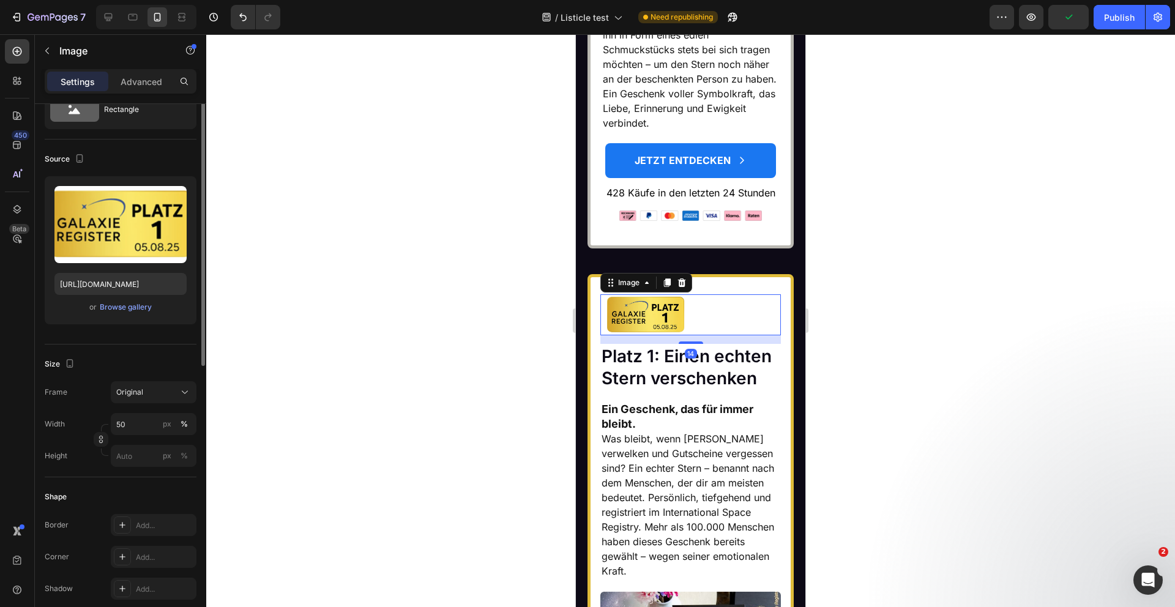
scroll to position [0, 0]
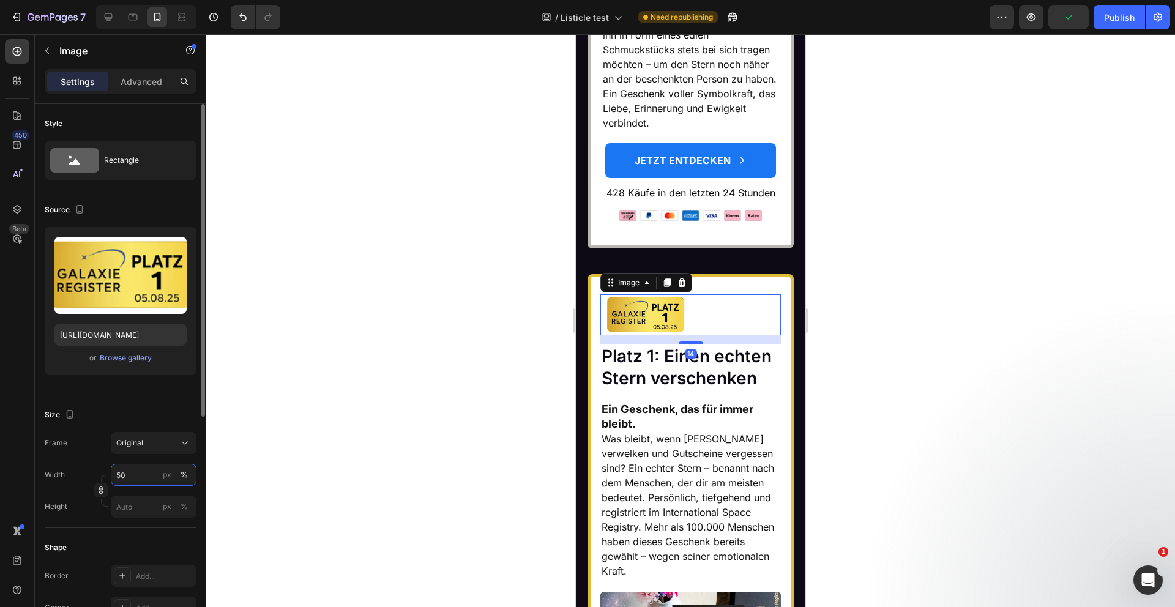
click at [138, 477] on input "50" at bounding box center [154, 475] width 86 height 22
click at [137, 477] on input "50" at bounding box center [154, 475] width 86 height 22
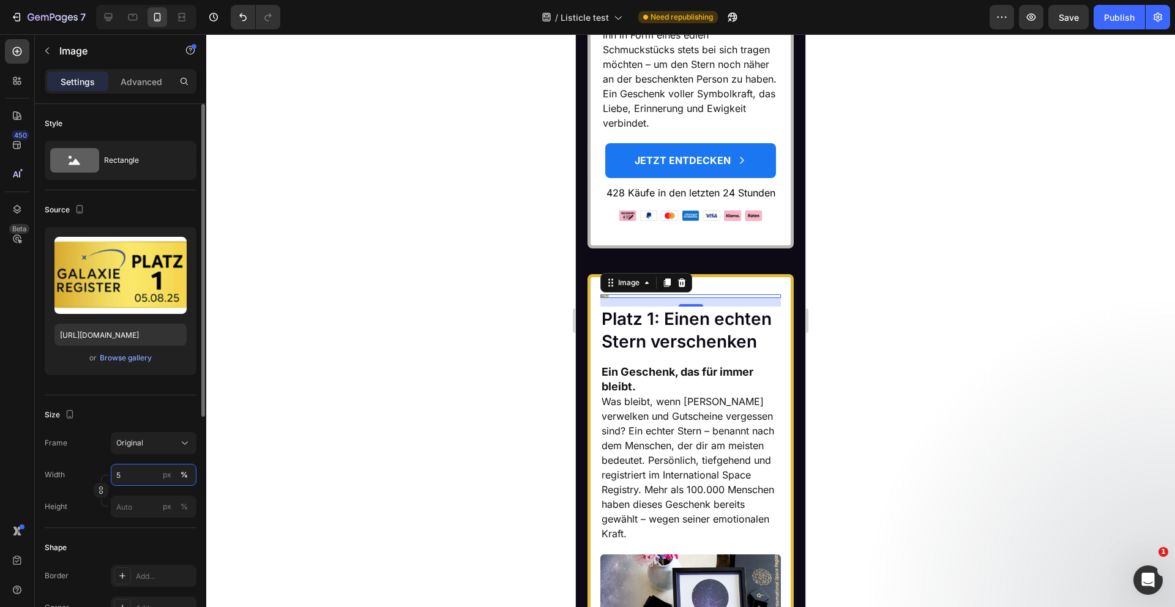
type input "55"
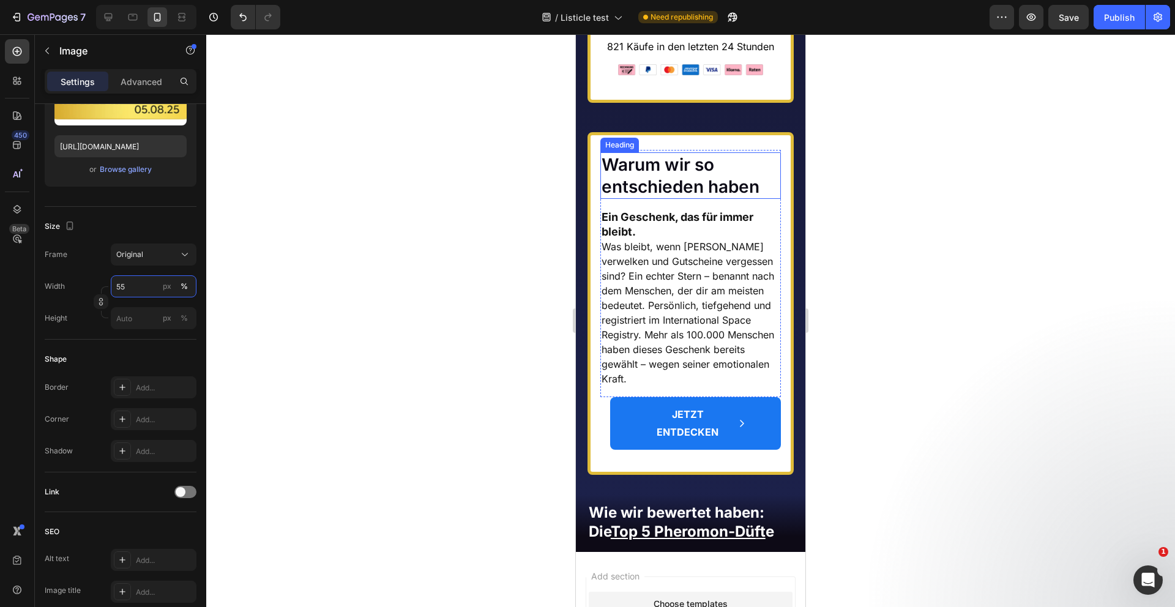
scroll to position [9160, 0]
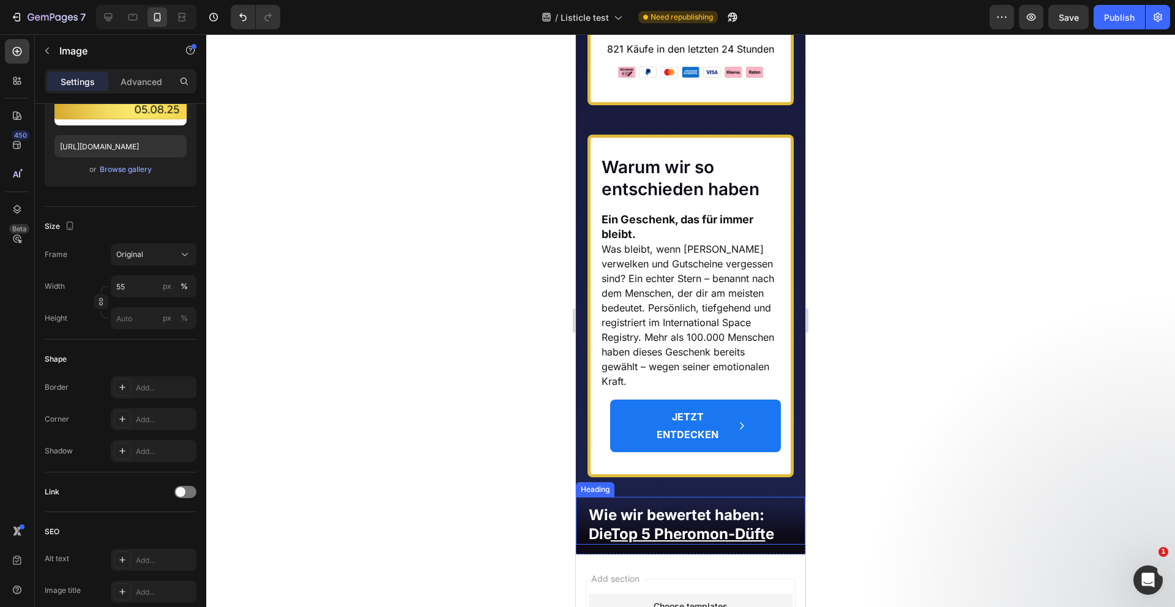
click at [675, 506] on strong "Wie wir bewertet haben: Die Top 5 Pheromon-Düft e" at bounding box center [681, 524] width 185 height 37
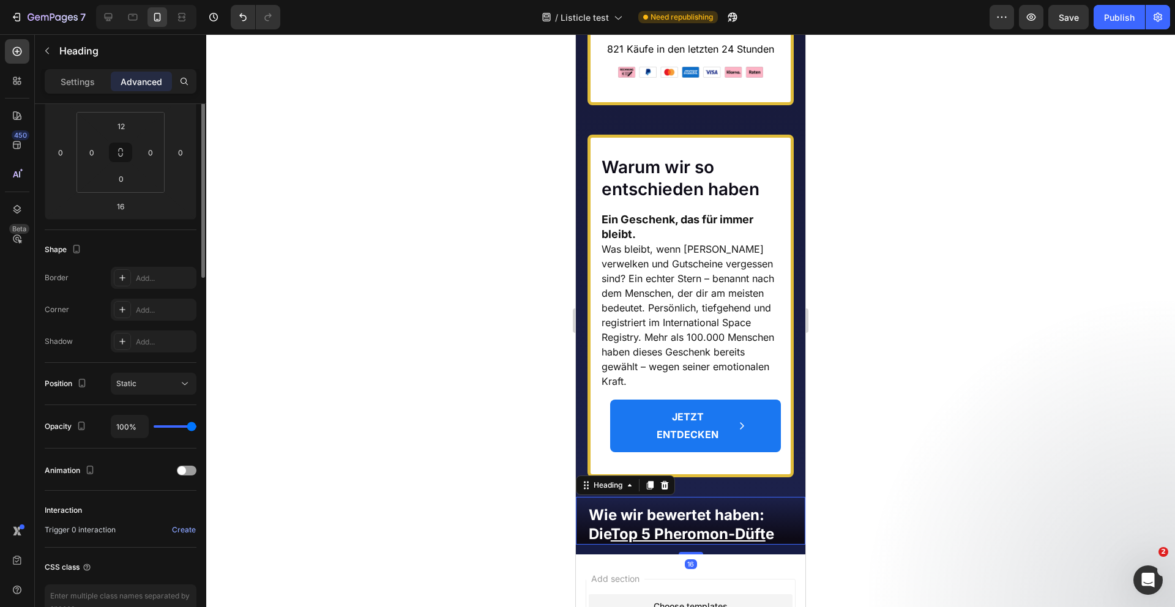
scroll to position [0, 0]
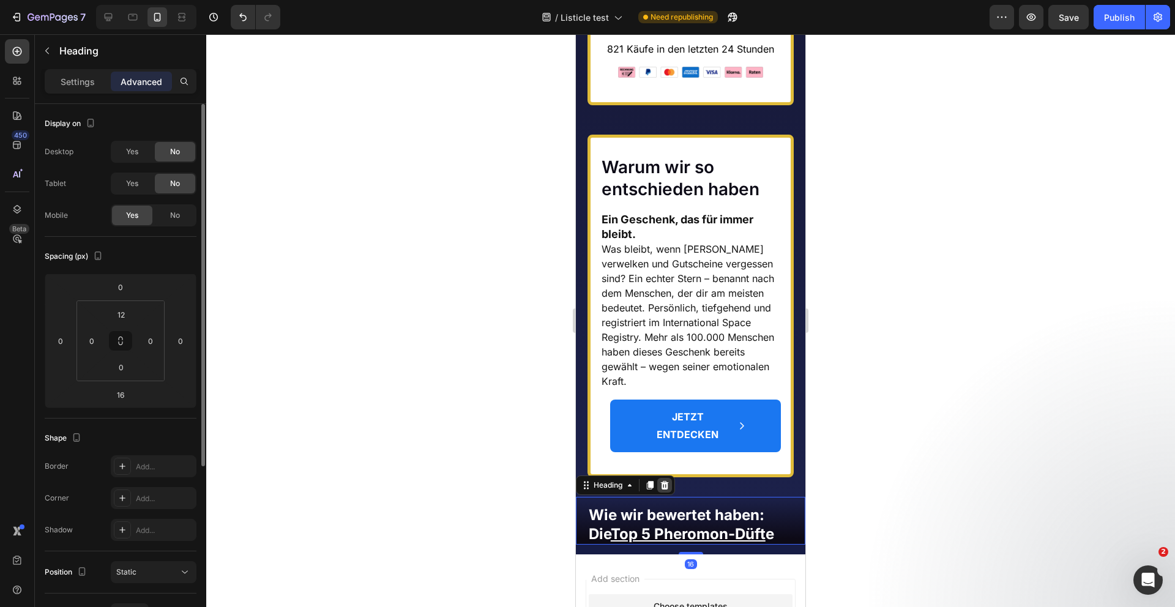
click at [662, 480] on icon at bounding box center [665, 485] width 10 height 10
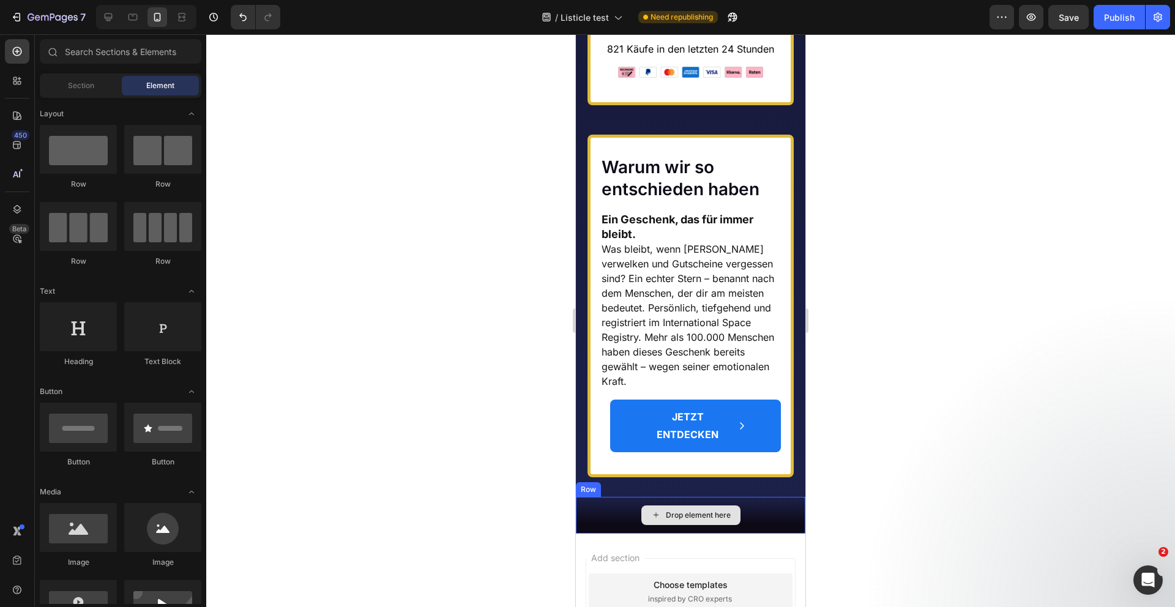
click at [665, 497] on div "Drop element here" at bounding box center [691, 515] width 230 height 37
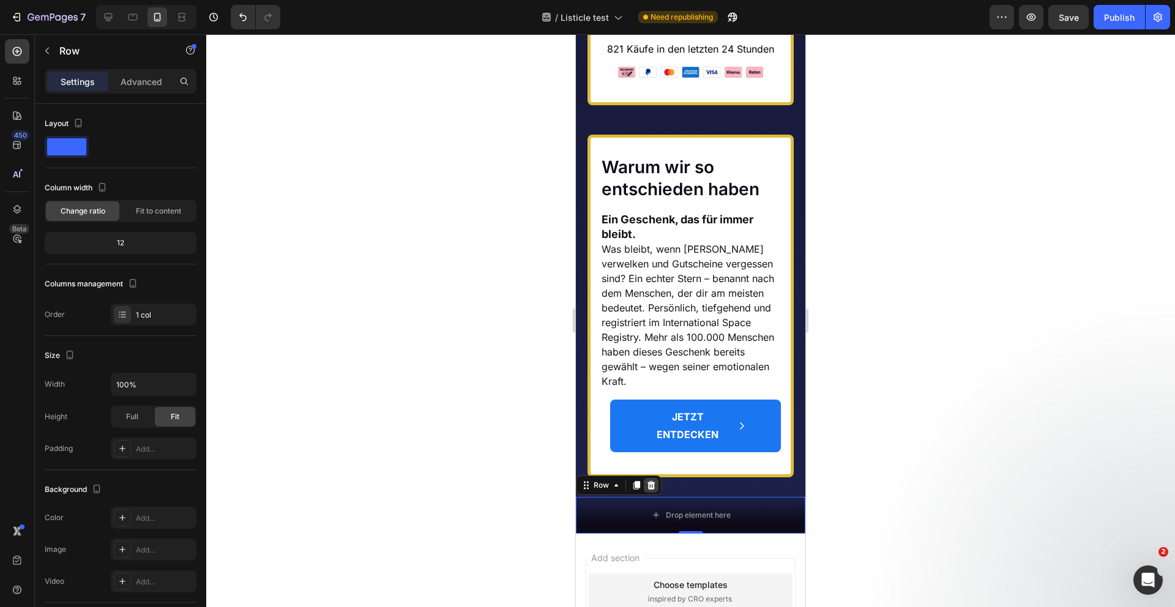
click at [644, 478] on div at bounding box center [651, 485] width 15 height 15
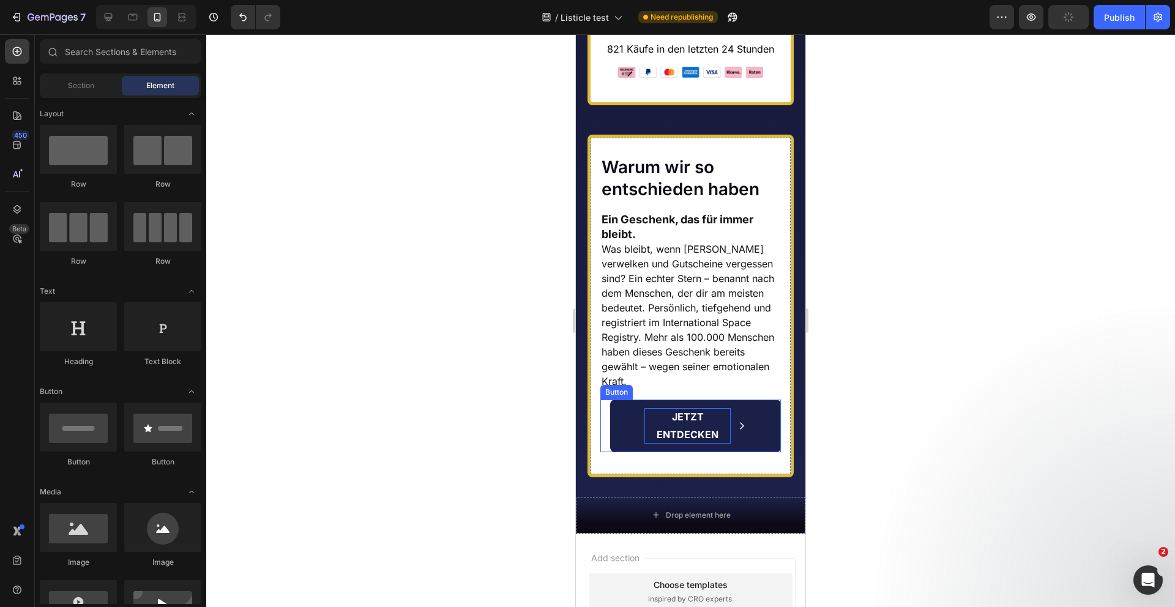
click at [672, 412] on p "JETZT ENTDECKEN" at bounding box center [687, 425] width 87 height 35
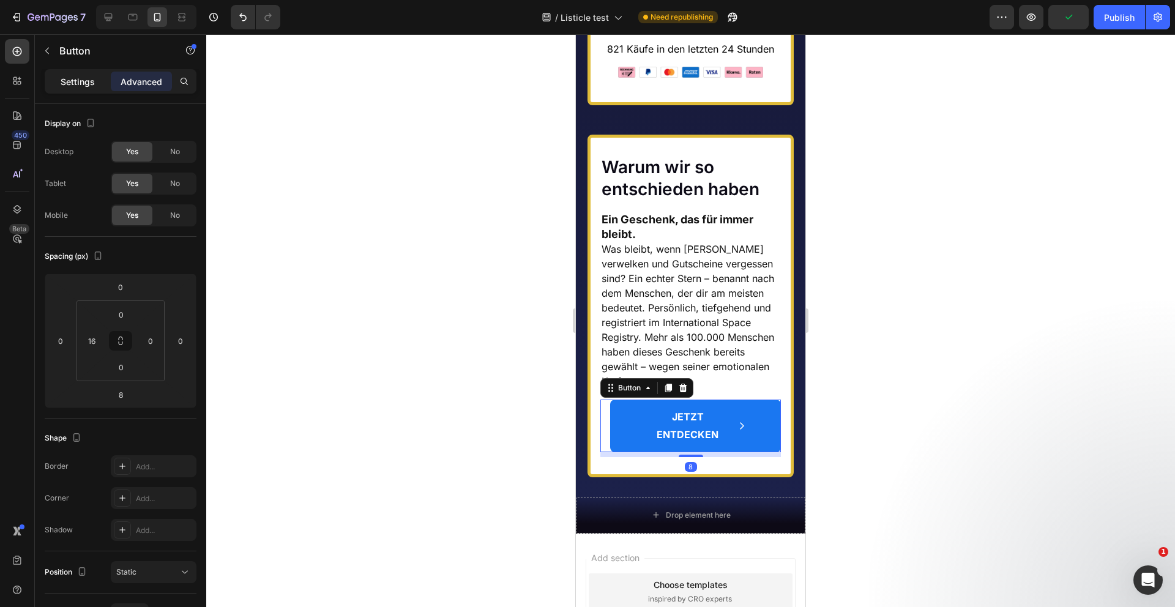
click at [64, 86] on p "Settings" at bounding box center [78, 81] width 34 height 13
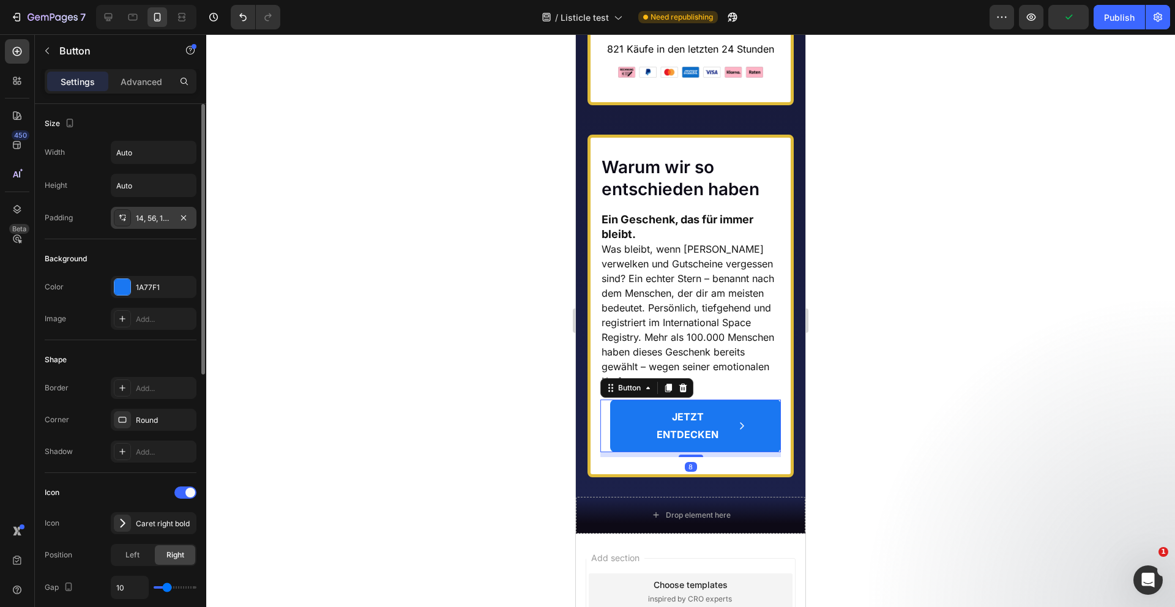
click at [160, 214] on div "14, 56, 14, 56" at bounding box center [153, 218] width 35 height 11
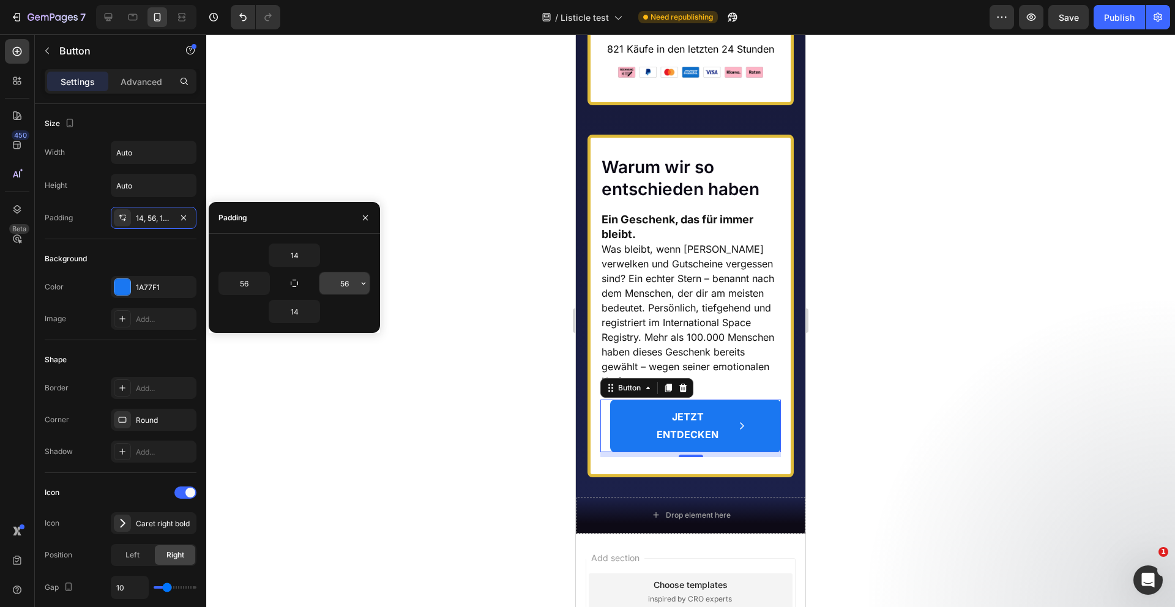
click at [335, 286] on input "56" at bounding box center [344, 283] width 50 height 22
type input "48"
click at [242, 280] on input "56" at bounding box center [244, 283] width 50 height 22
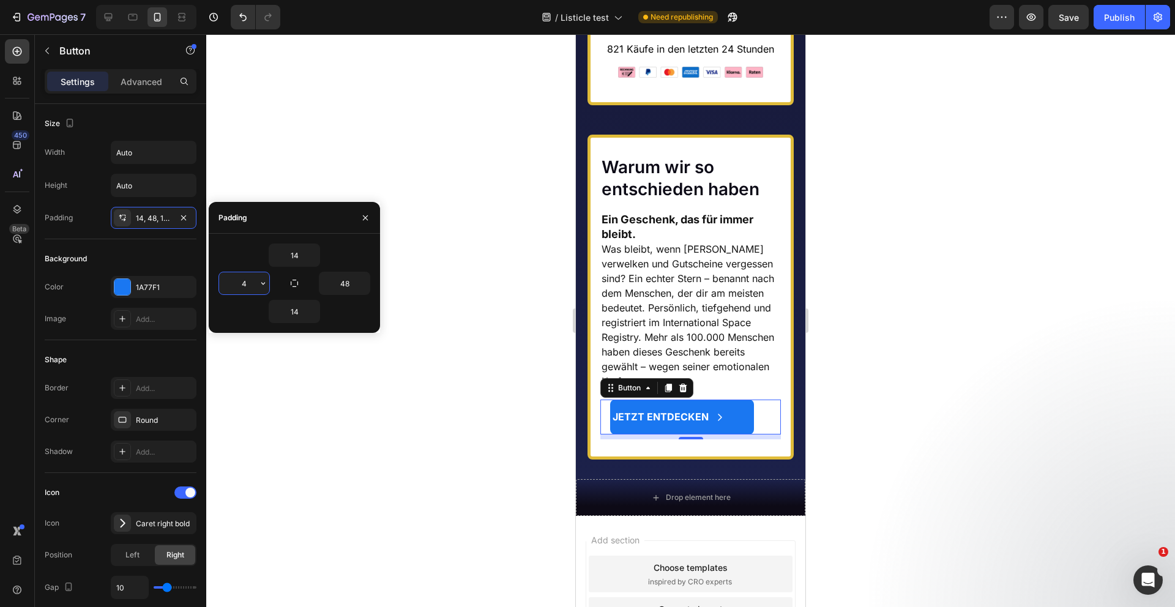
type input "48"
click at [513, 255] on div at bounding box center [690, 320] width 969 height 573
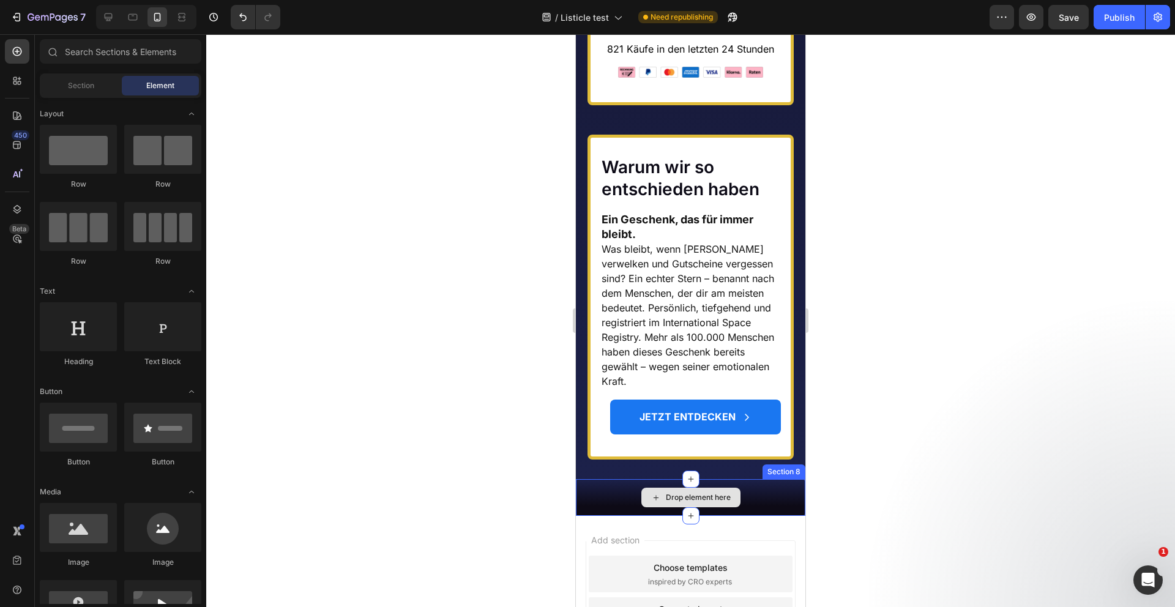
click at [782, 489] on div "Drop element here" at bounding box center [691, 497] width 230 height 37
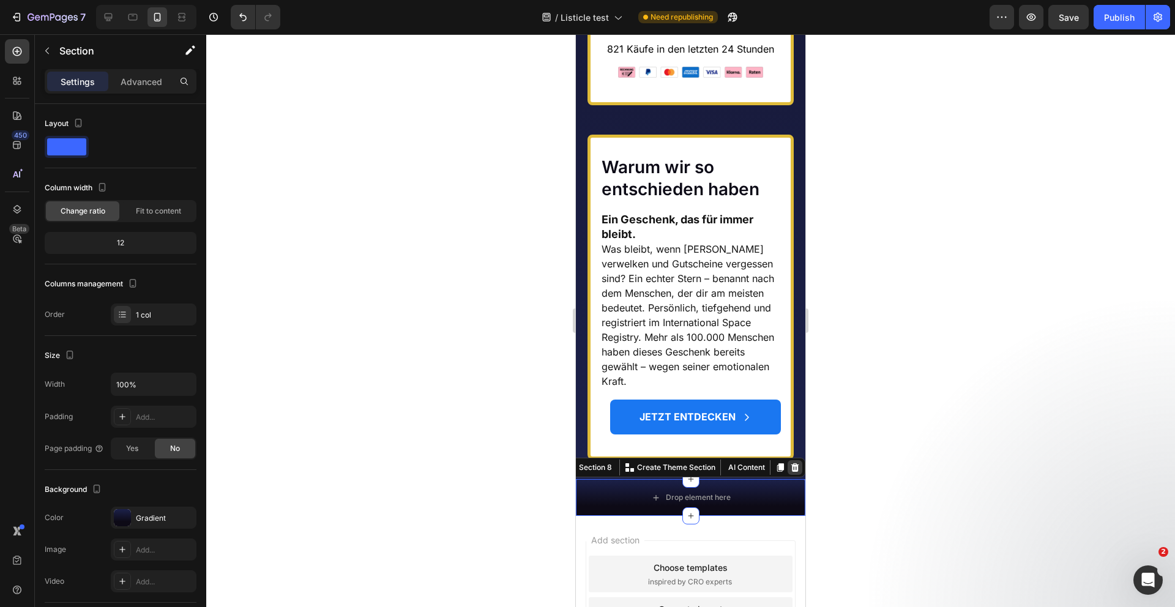
click at [795, 463] on icon at bounding box center [795, 467] width 8 height 9
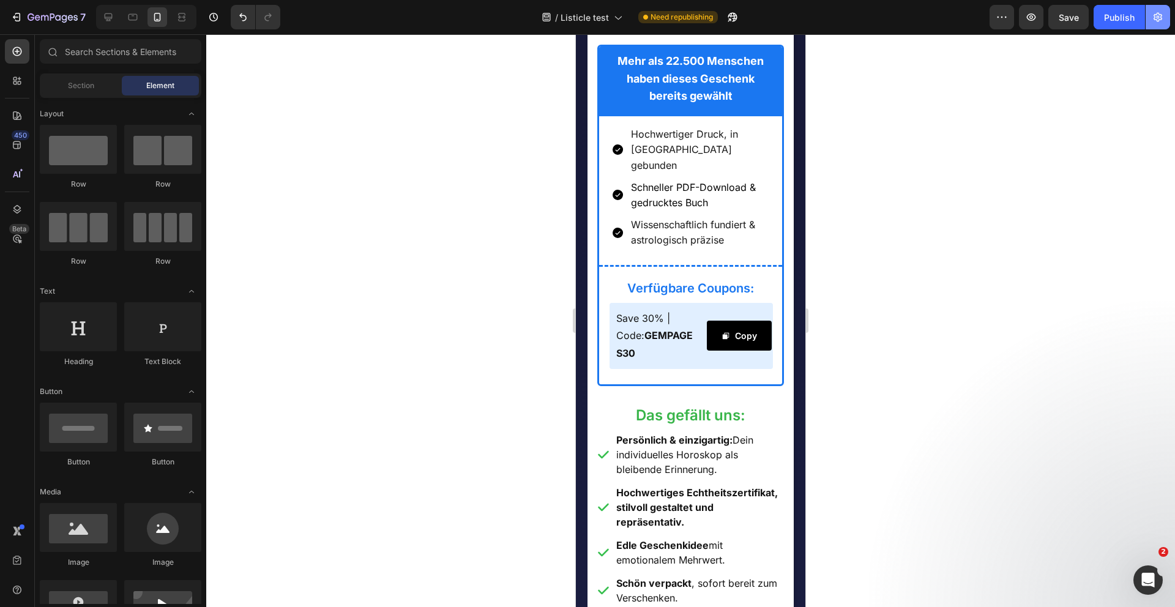
scroll to position [2888, 0]
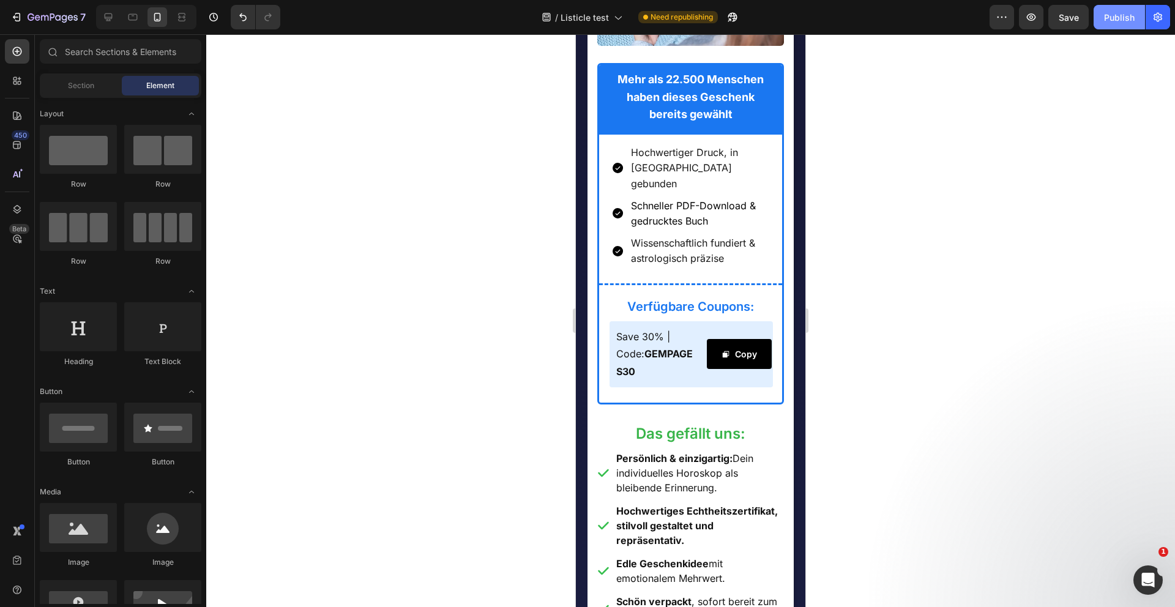
click at [1127, 21] on div "Publish" at bounding box center [1119, 17] width 31 height 13
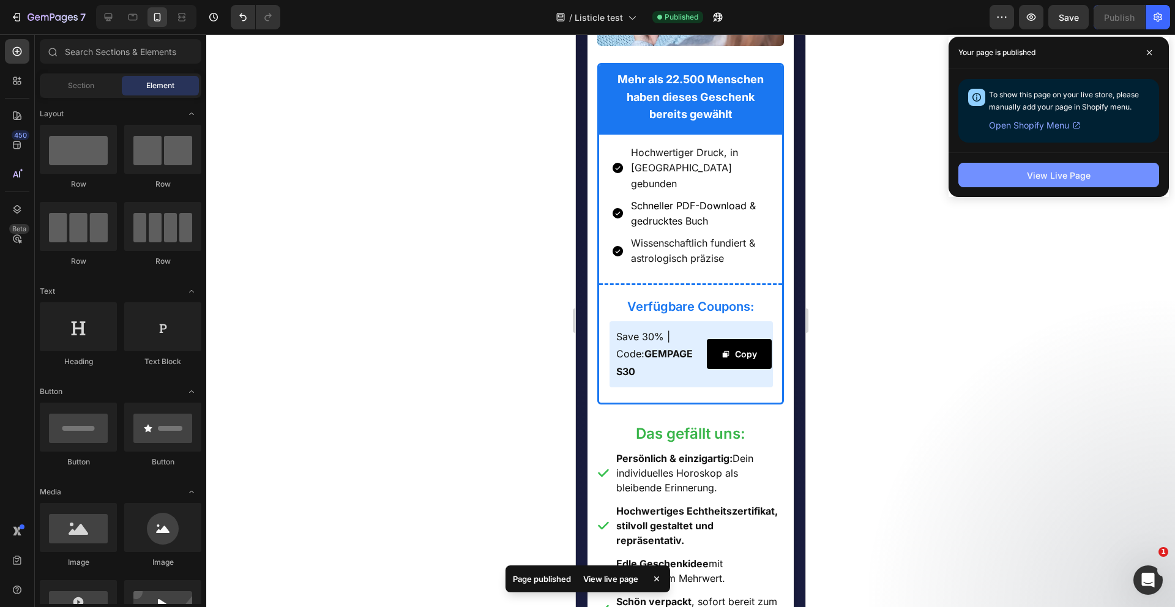
click at [1051, 176] on div "View Live Page" at bounding box center [1059, 175] width 64 height 13
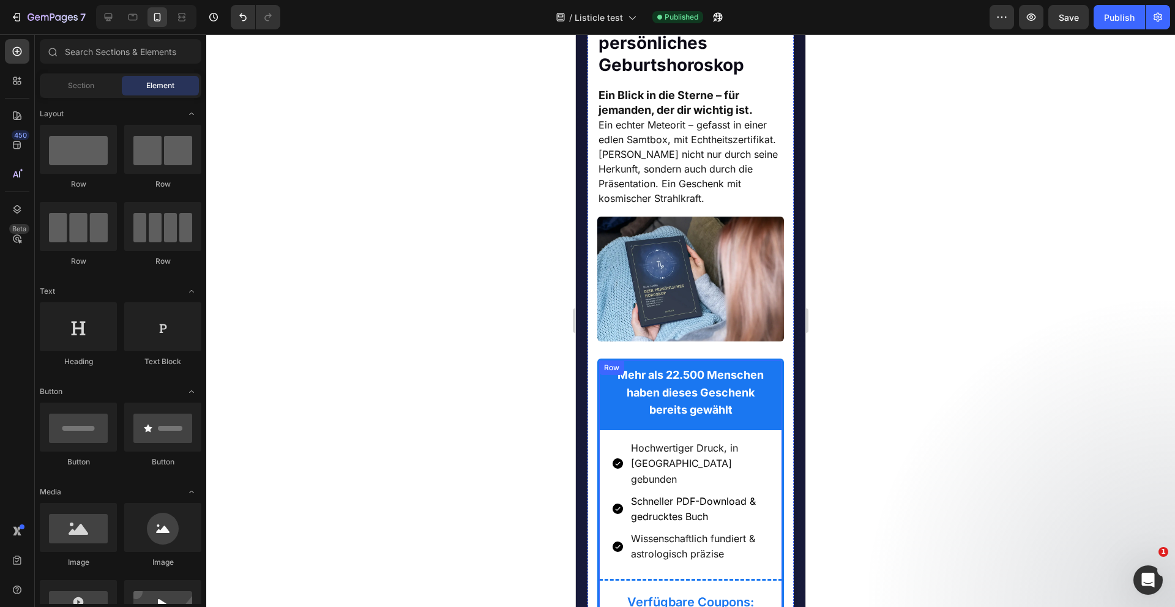
scroll to position [2345, 0]
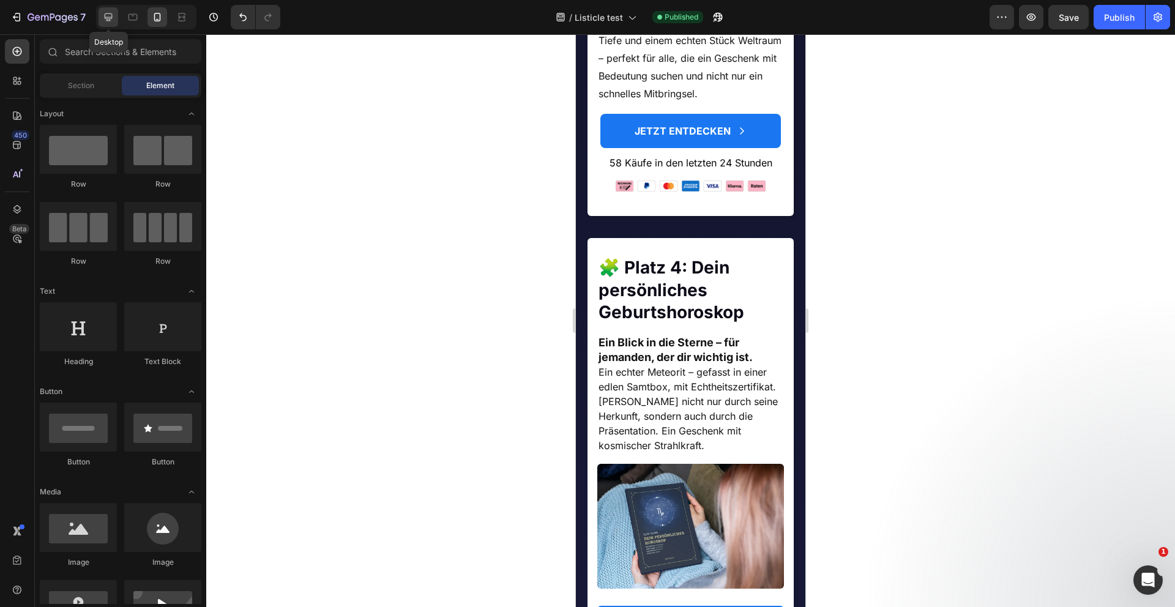
click at [106, 18] on icon at bounding box center [109, 17] width 8 height 8
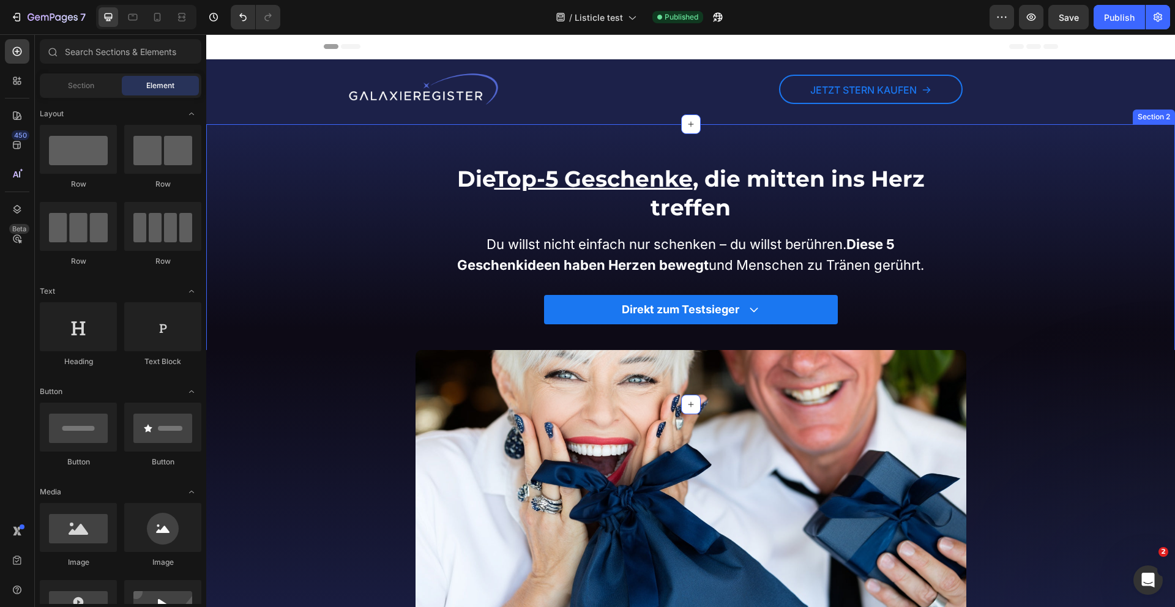
click at [841, 145] on div "Die Top-5 Geschenke , die mitten ins Herz treffen Heading Die Top-5 Geschenke ,…" at bounding box center [690, 264] width 969 height 280
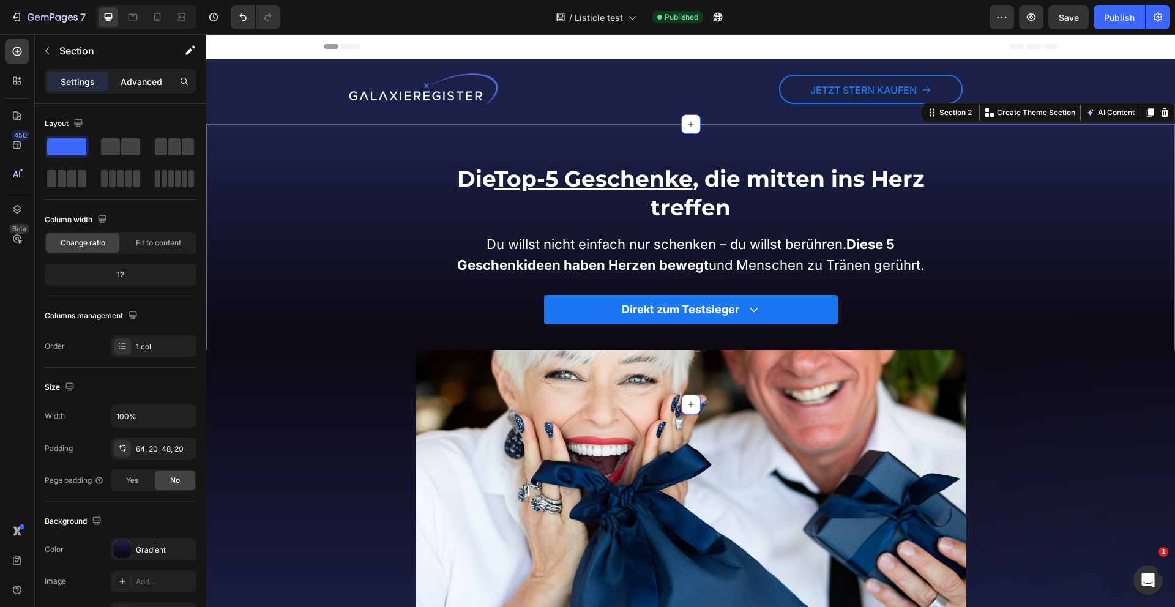
click at [136, 81] on p "Advanced" at bounding box center [142, 81] width 42 height 13
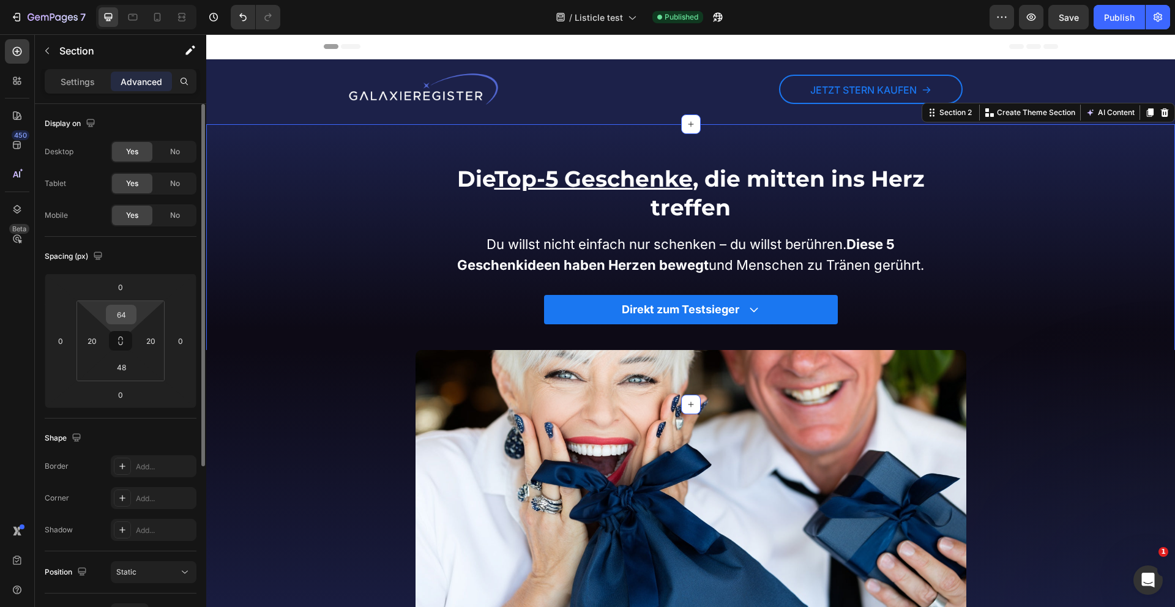
click at [125, 318] on input "64" at bounding box center [121, 314] width 24 height 18
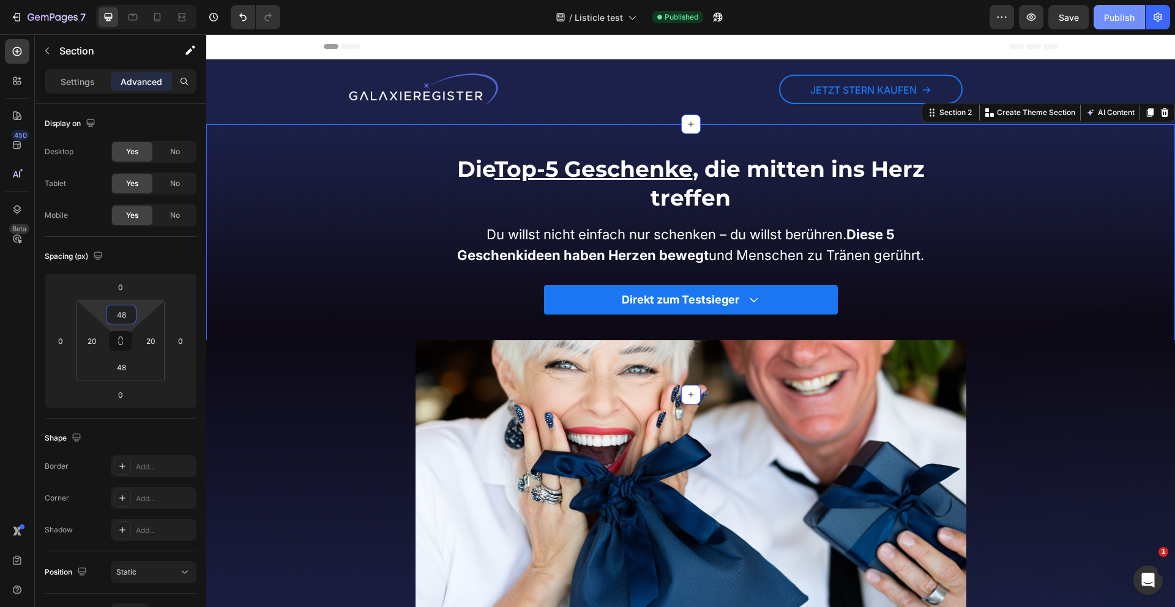
click at [1104, 21] on button "Publish" at bounding box center [1119, 17] width 51 height 24
click at [158, 17] on icon at bounding box center [157, 17] width 12 height 12
type input "20"
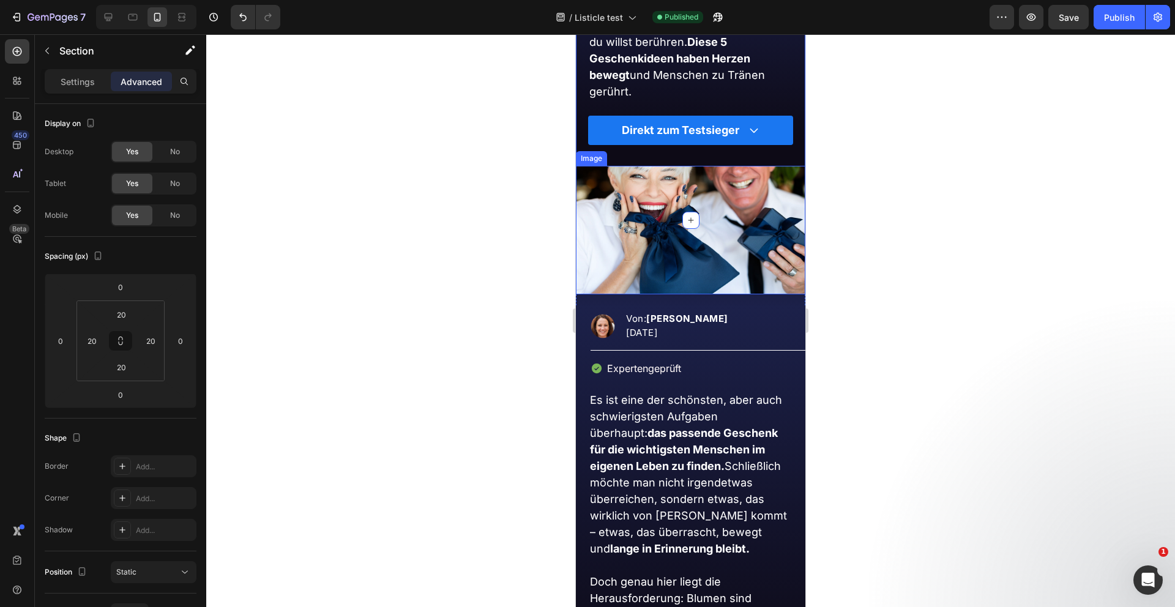
scroll to position [351, 0]
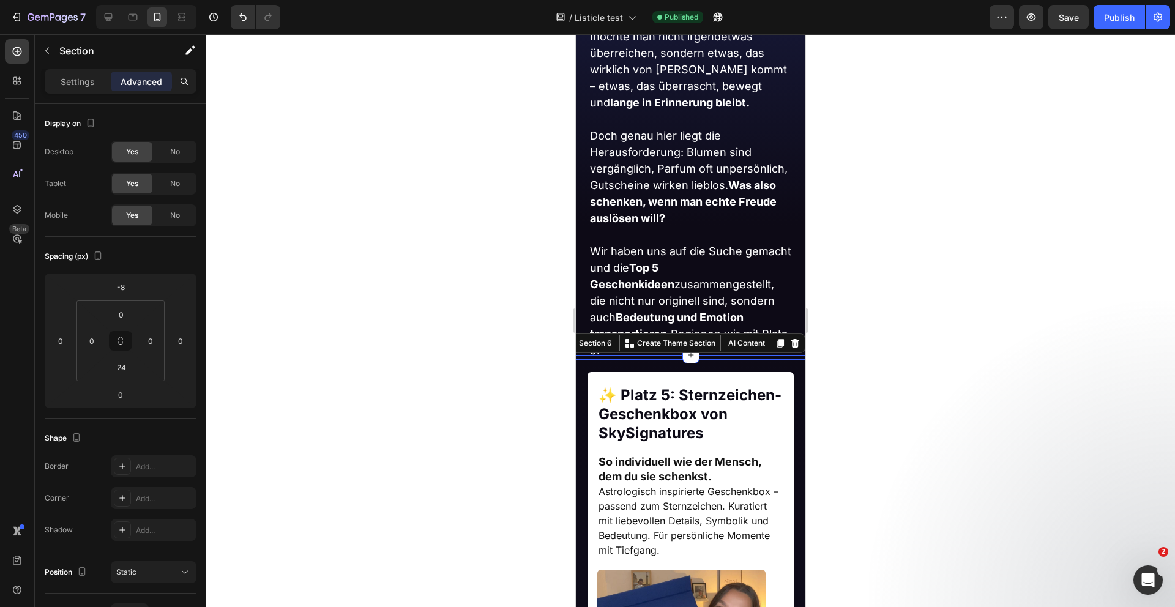
click at [689, 312] on strong "Bedeutung und Emotion transportieren." at bounding box center [667, 325] width 154 height 29
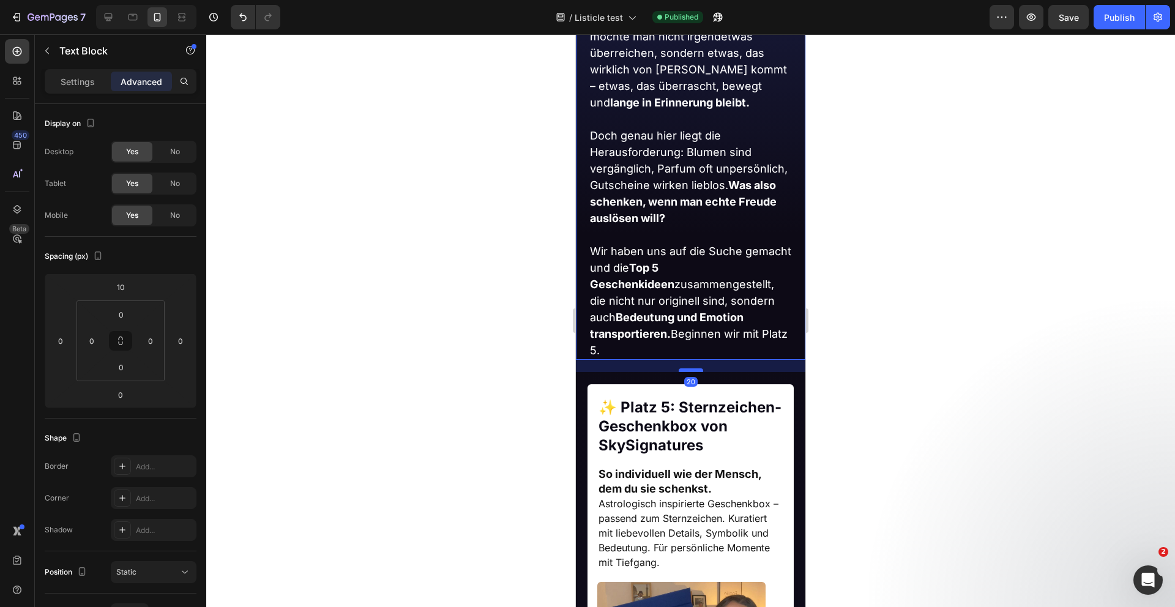
drag, startPoint x: 693, startPoint y: 357, endPoint x: 693, endPoint y: 369, distance: 12.2
click at [693, 369] on div at bounding box center [691, 370] width 24 height 4
type input "20"
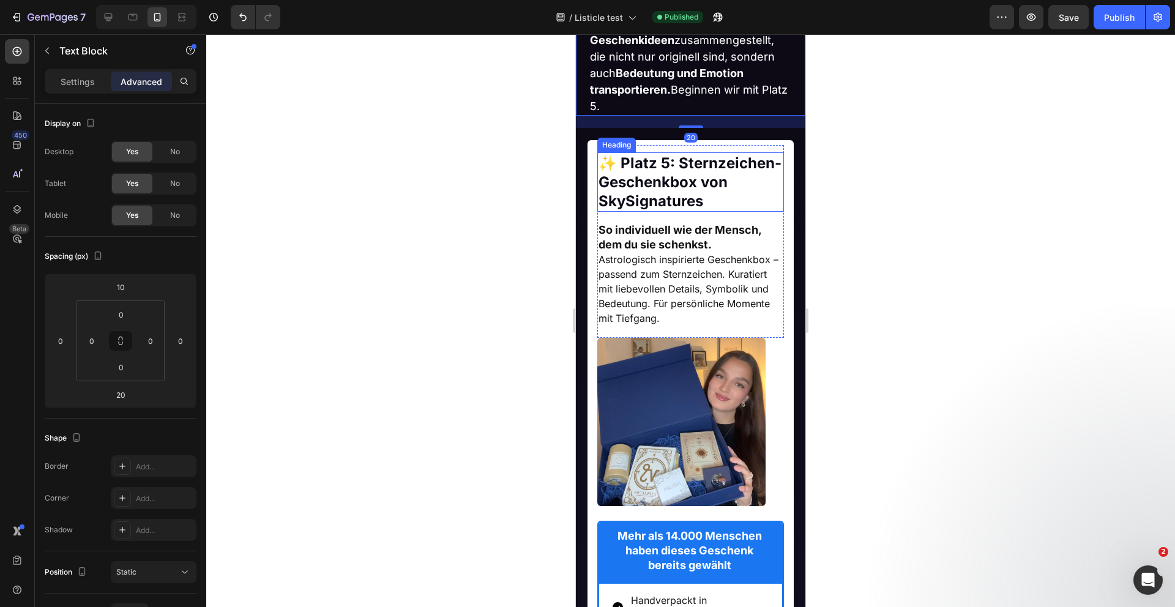
scroll to position [1157, 0]
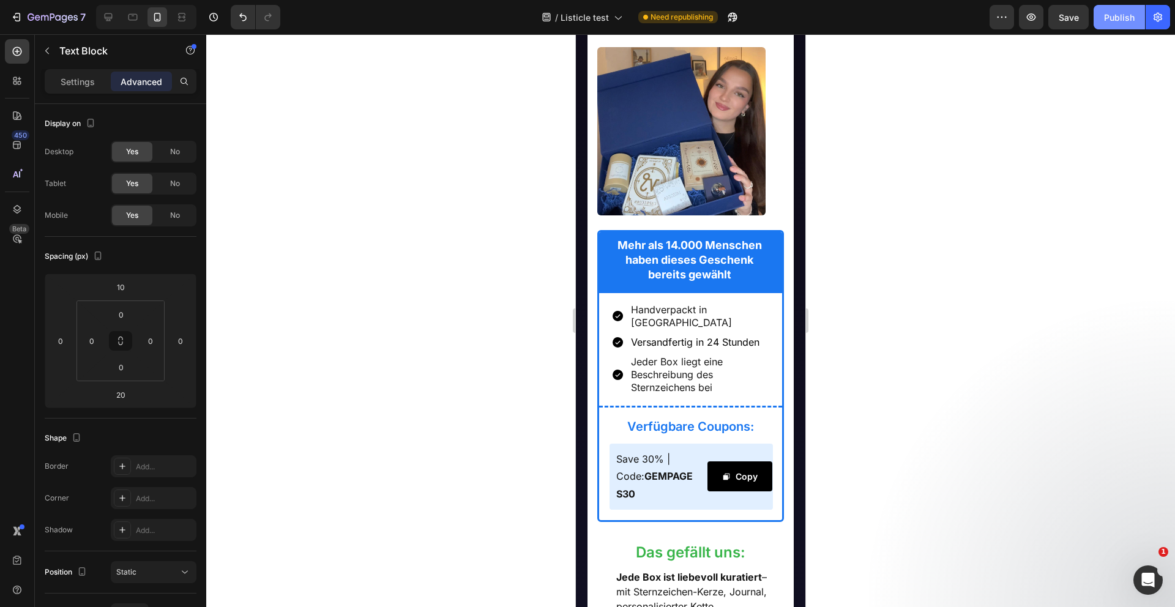
click at [1118, 13] on div "Publish" at bounding box center [1119, 17] width 31 height 13
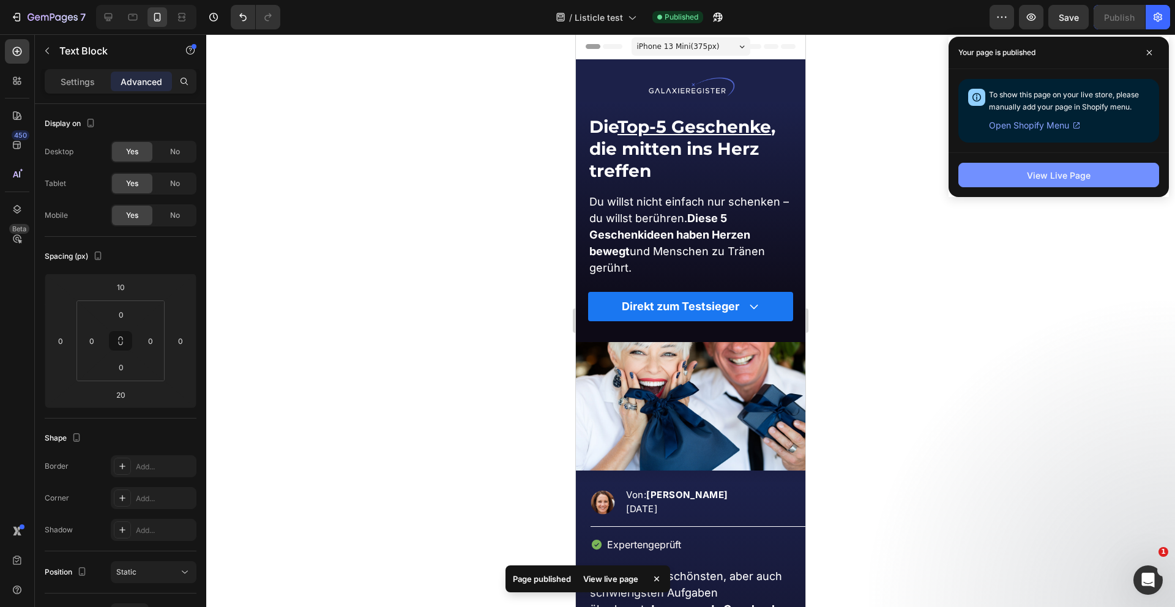
click at [1046, 176] on div "View Live Page" at bounding box center [1059, 175] width 64 height 13
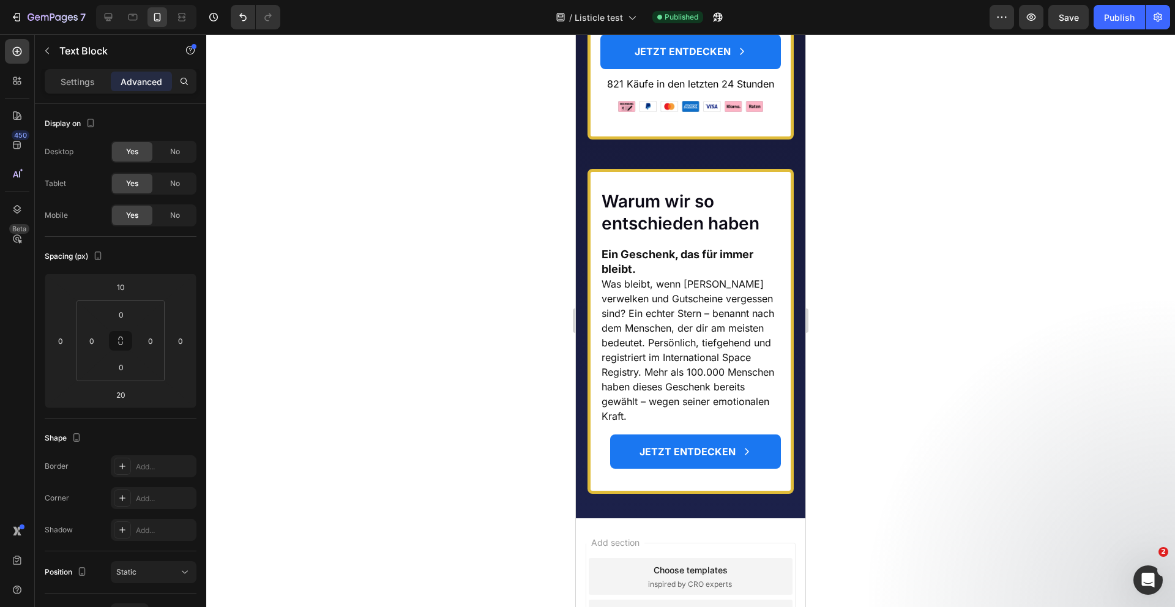
scroll to position [9454, 0]
